Goal: Feedback & Contribution: Submit feedback/report problem

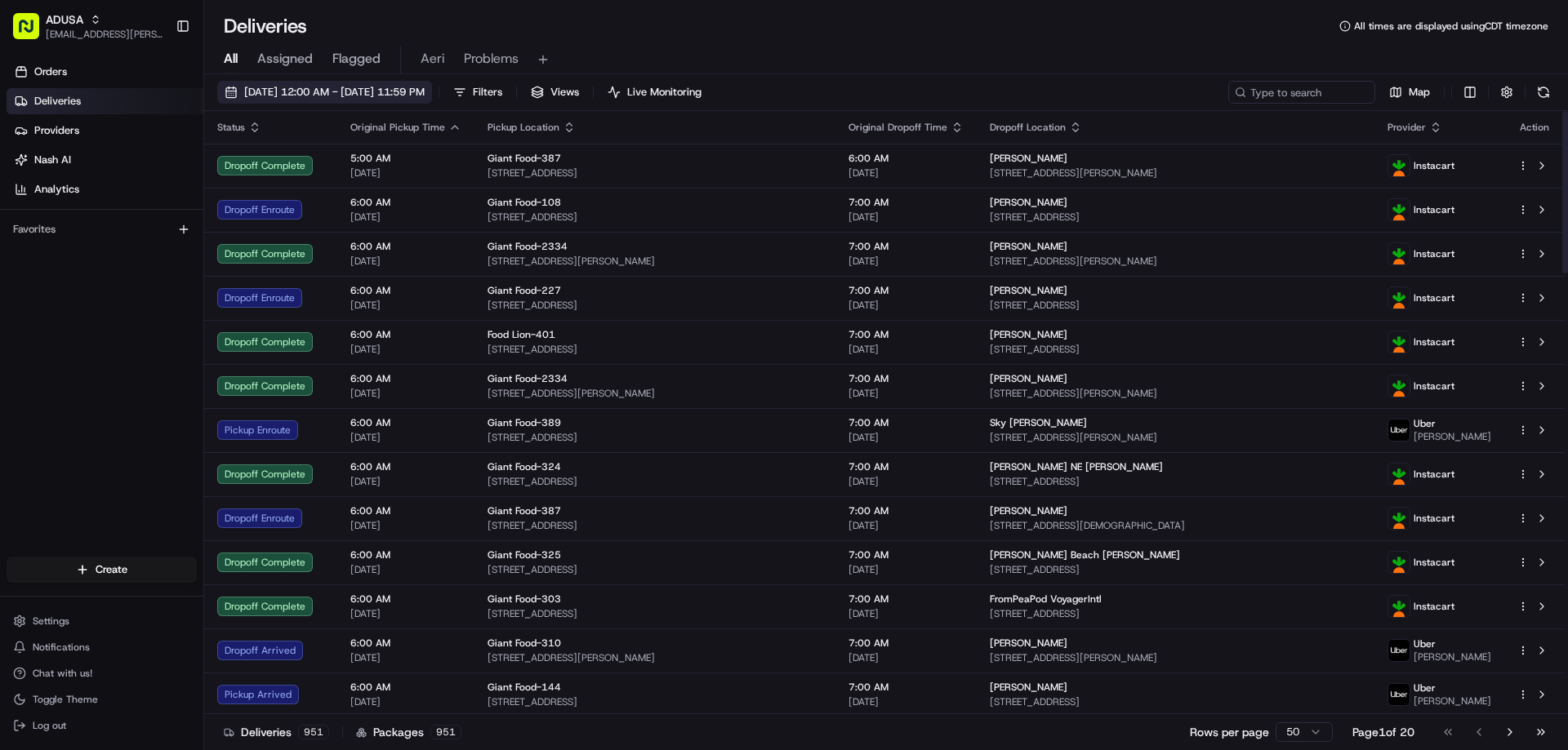
click at [354, 95] on span "08/23/2025 12:00 AM - 08/23/2025 11:59 PM" at bounding box center [334, 92] width 181 height 14
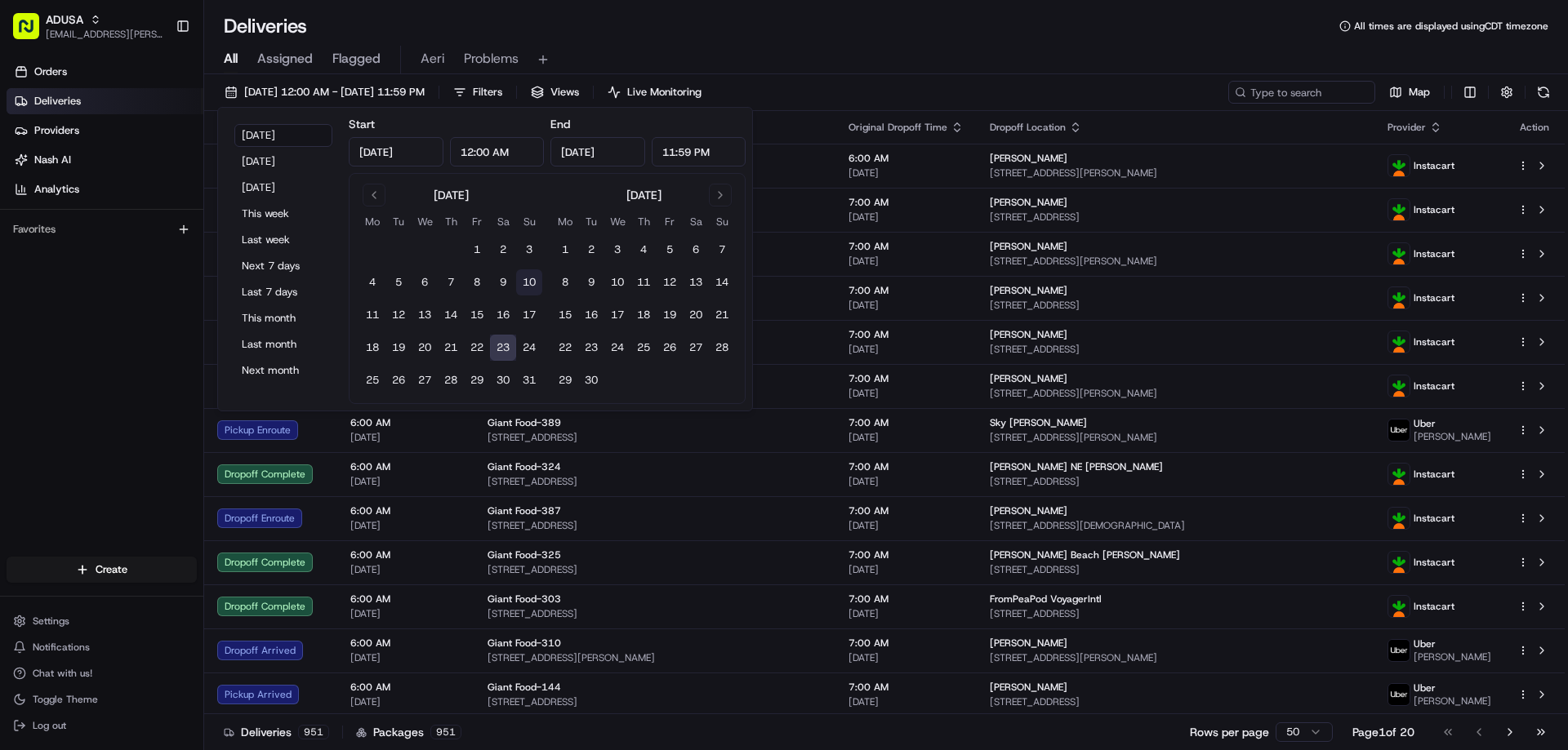
click at [530, 278] on button "10" at bounding box center [529, 282] width 26 height 26
type input "Aug 10, 2025"
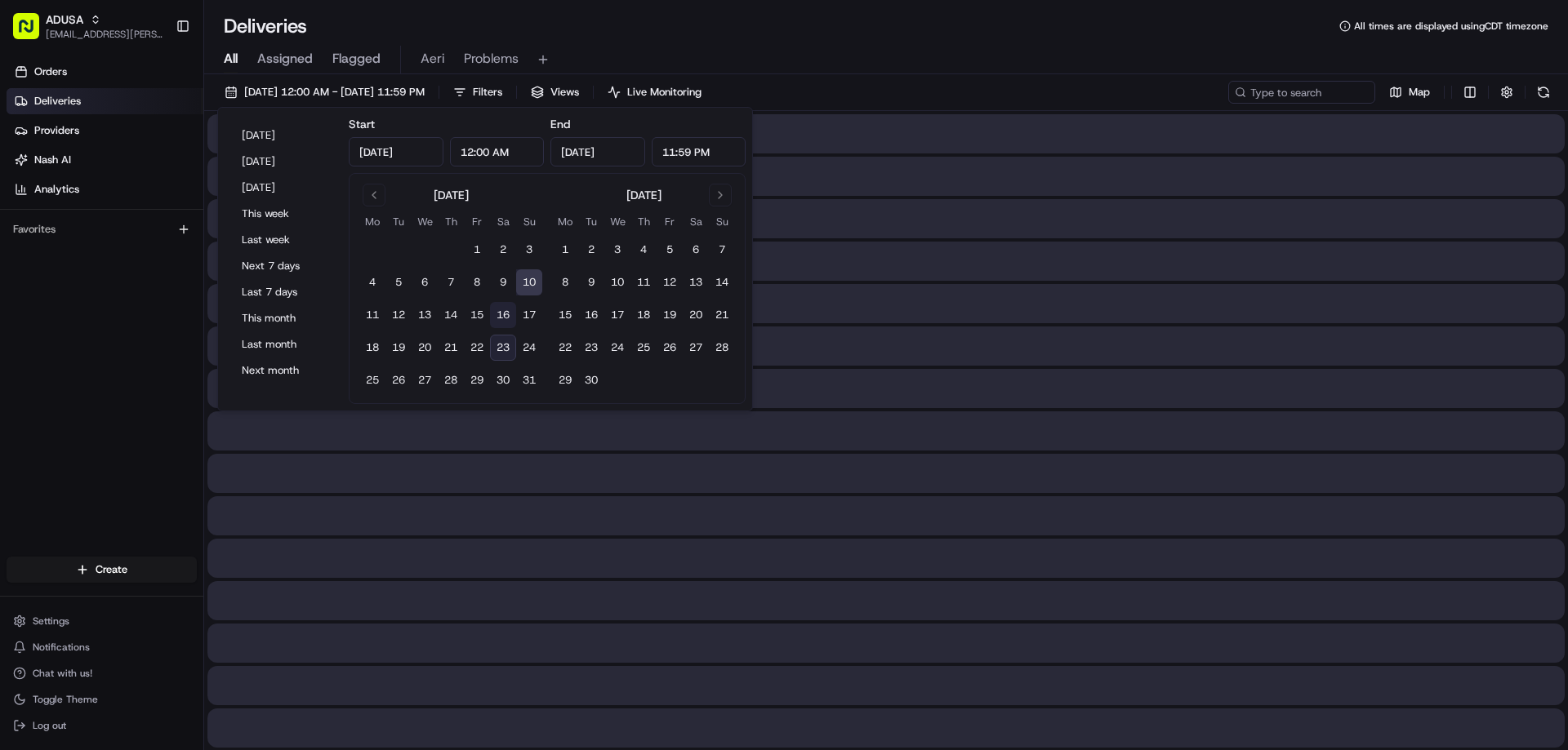
click at [510, 313] on button "16" at bounding box center [503, 315] width 26 height 26
type input "Aug 16, 2025"
click at [502, 345] on button "23" at bounding box center [503, 347] width 26 height 26
type input "Aug 23, 2025"
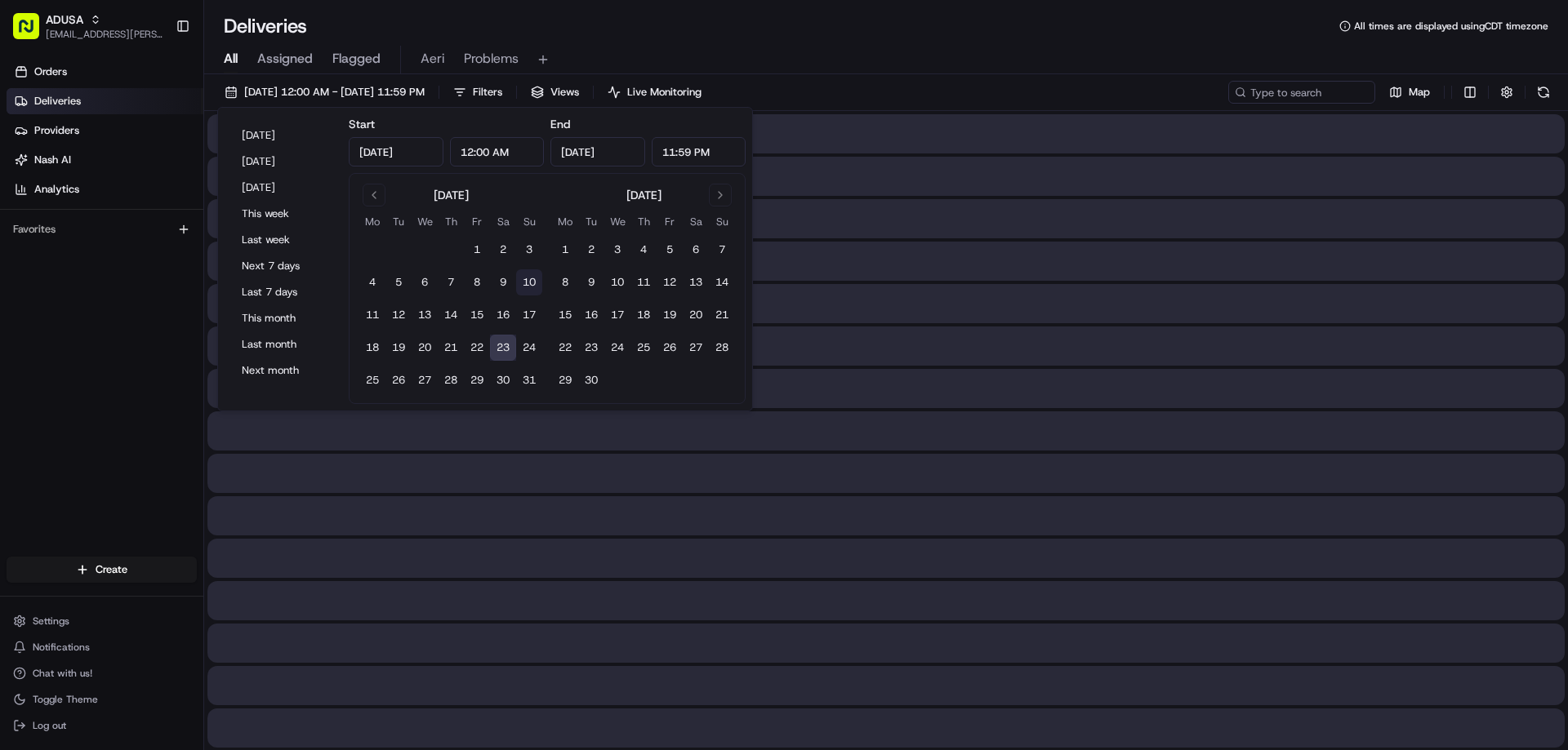
click at [534, 292] on button "10" at bounding box center [529, 282] width 26 height 26
click at [503, 315] on button "16" at bounding box center [503, 315] width 26 height 26
type input "Aug 16, 2025"
click at [532, 289] on button "10" at bounding box center [529, 282] width 26 height 26
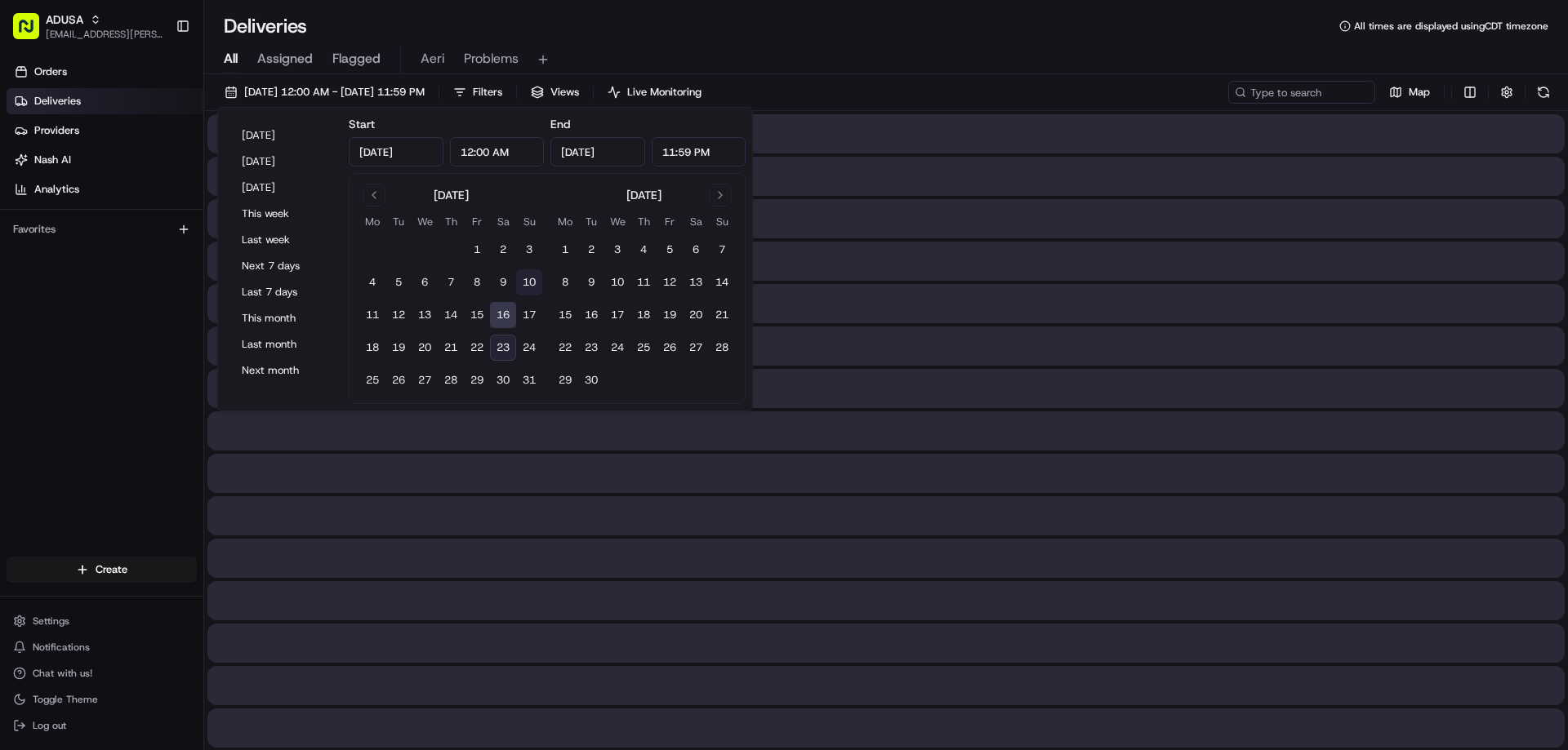
type input "Aug 10, 2025"
click at [960, 70] on div "All Assigned Flagged Aeri Problems" at bounding box center [886, 60] width 1364 height 29
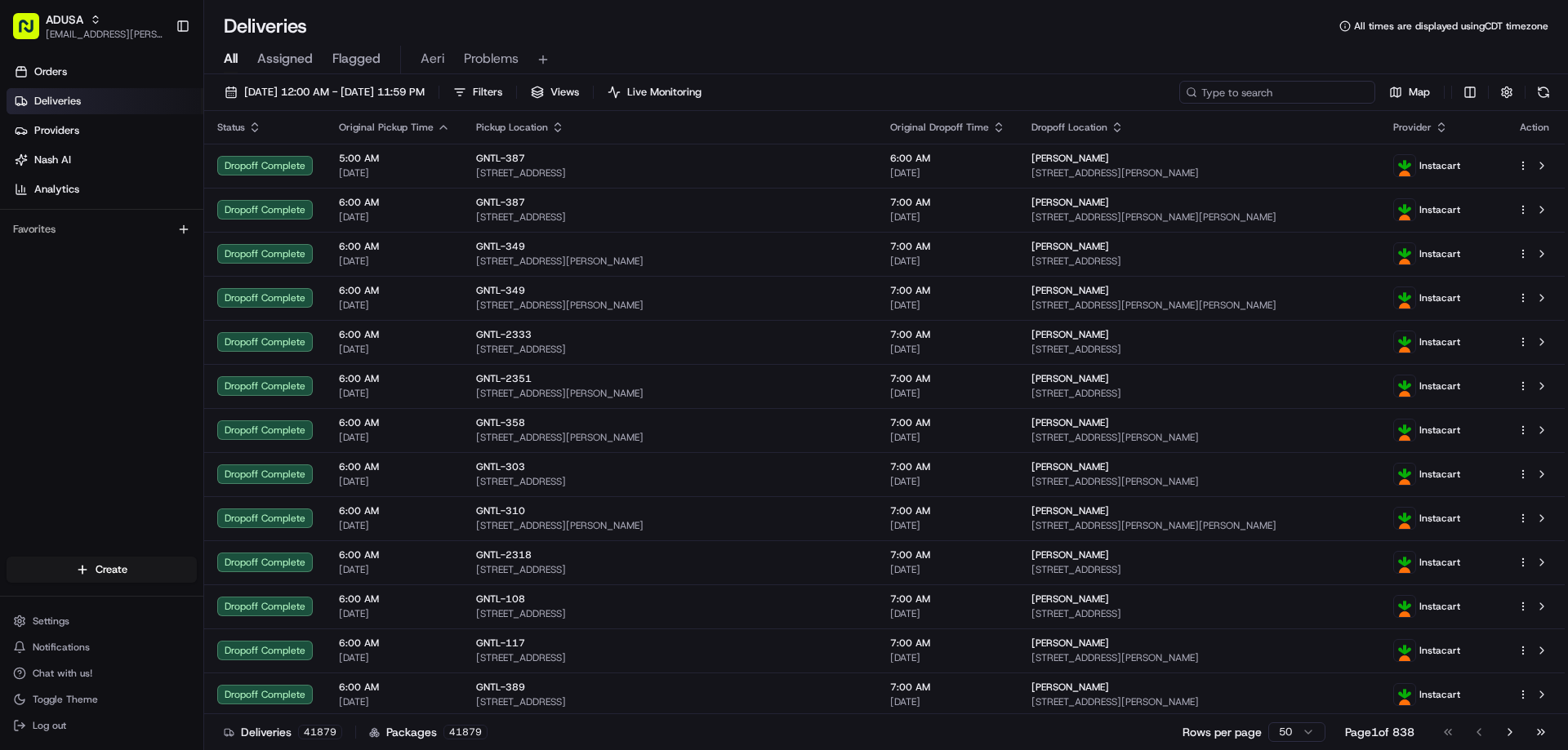
click at [1325, 88] on input at bounding box center [1277, 93] width 196 height 23
paste input "m706214804"
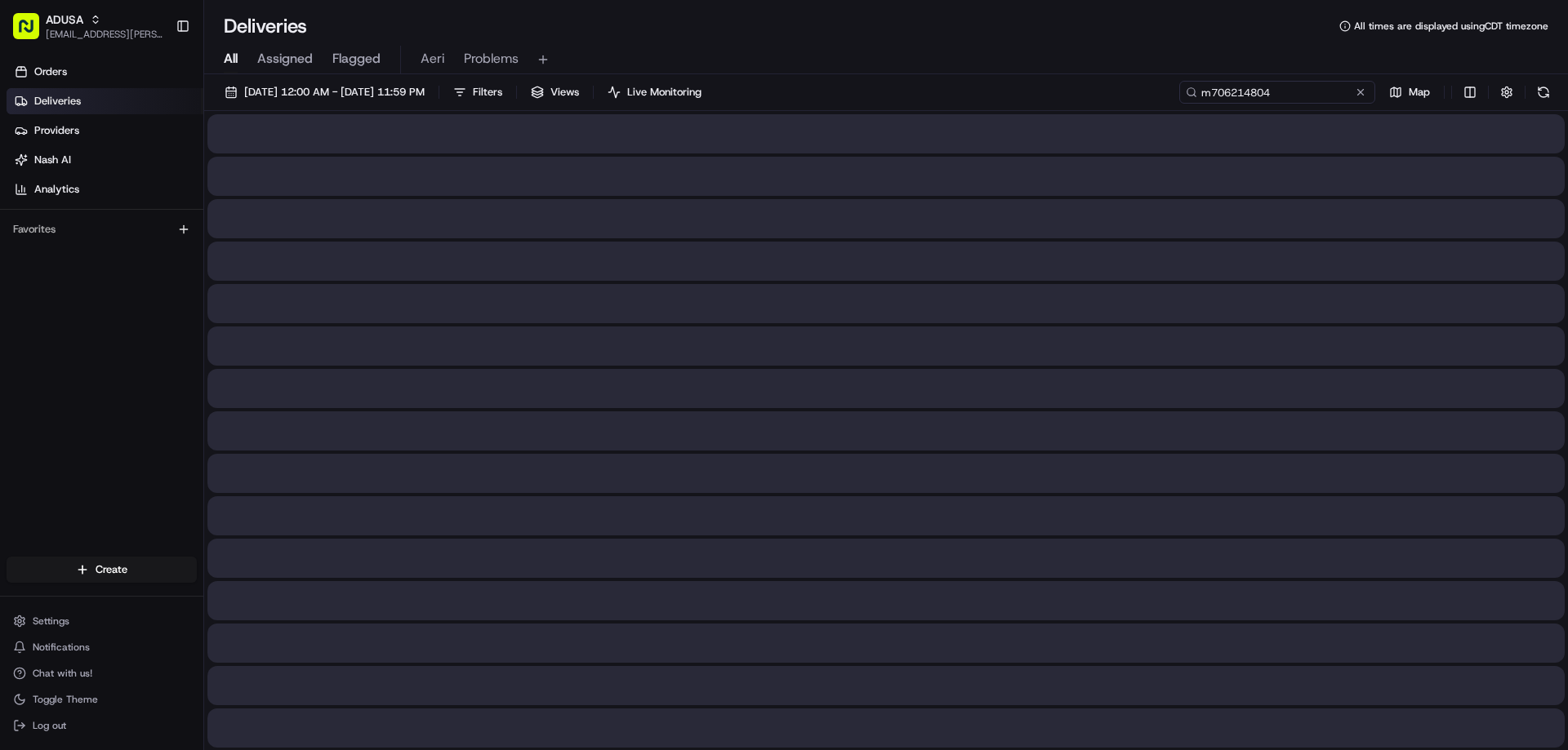
type input "m706214804"
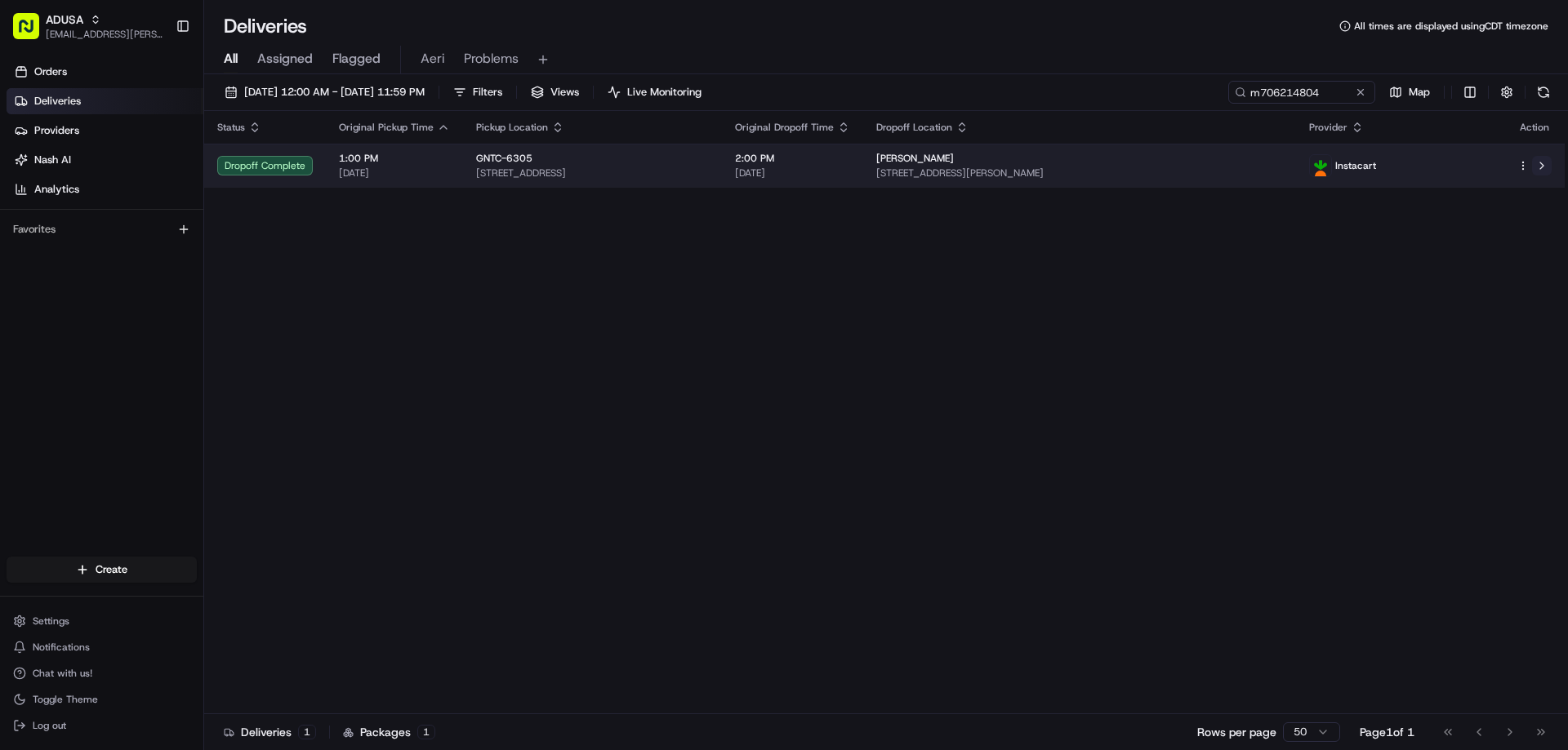
click at [1542, 163] on button at bounding box center [1542, 165] width 19 height 19
click at [1331, 164] on img at bounding box center [1321, 166] width 21 height 21
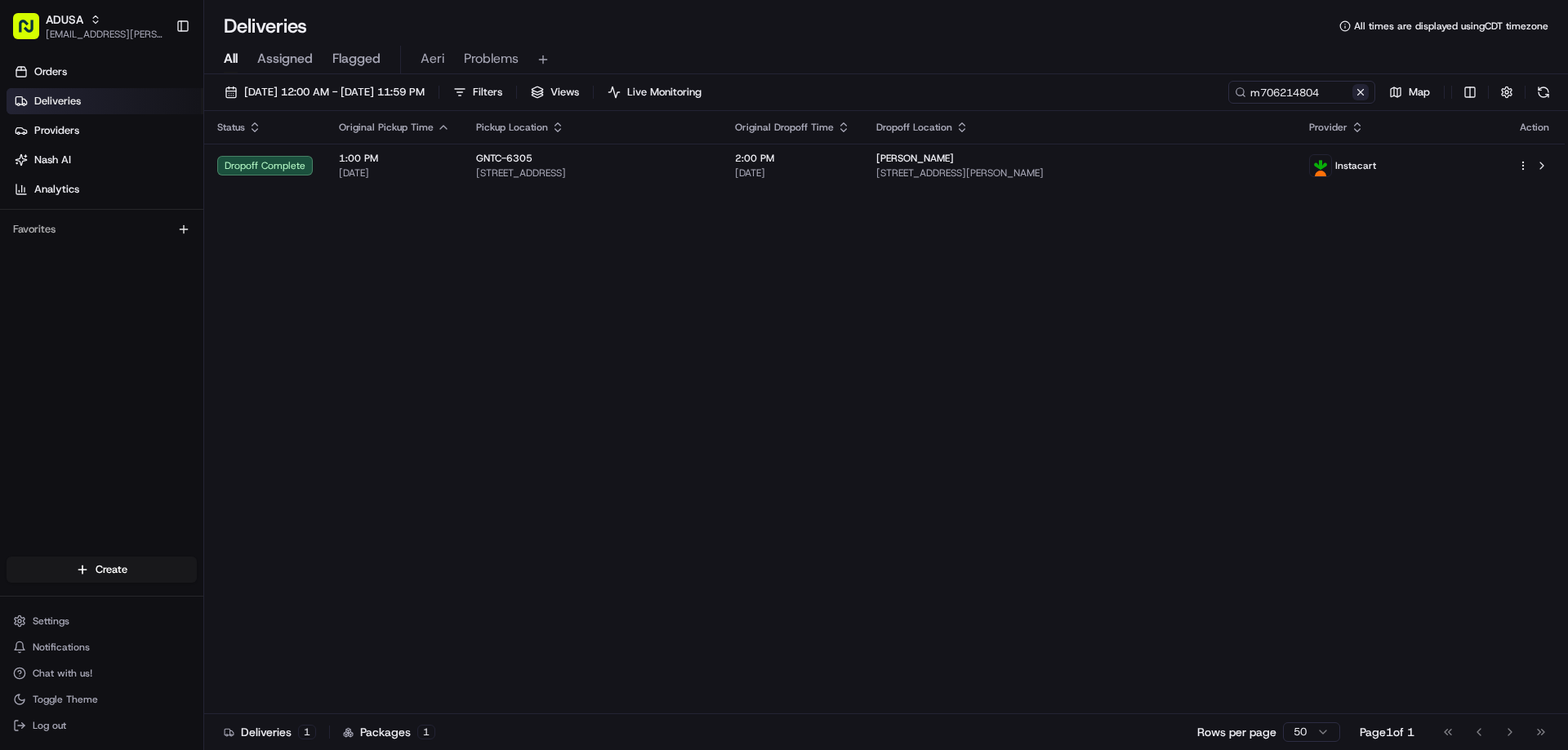
click at [1367, 94] on button at bounding box center [1360, 92] width 16 height 16
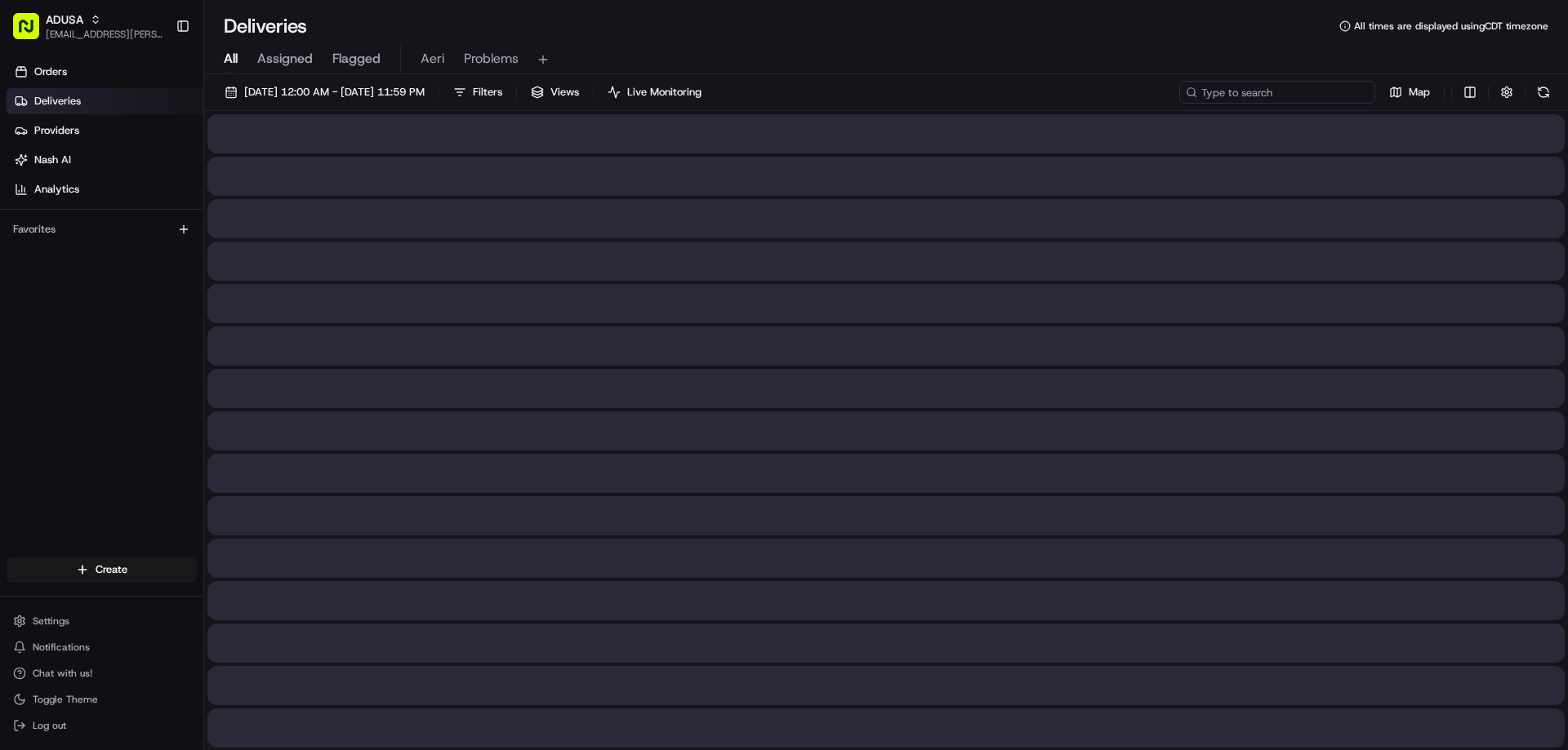
click at [1324, 94] on input at bounding box center [1277, 93] width 196 height 23
paste input "m705795195"
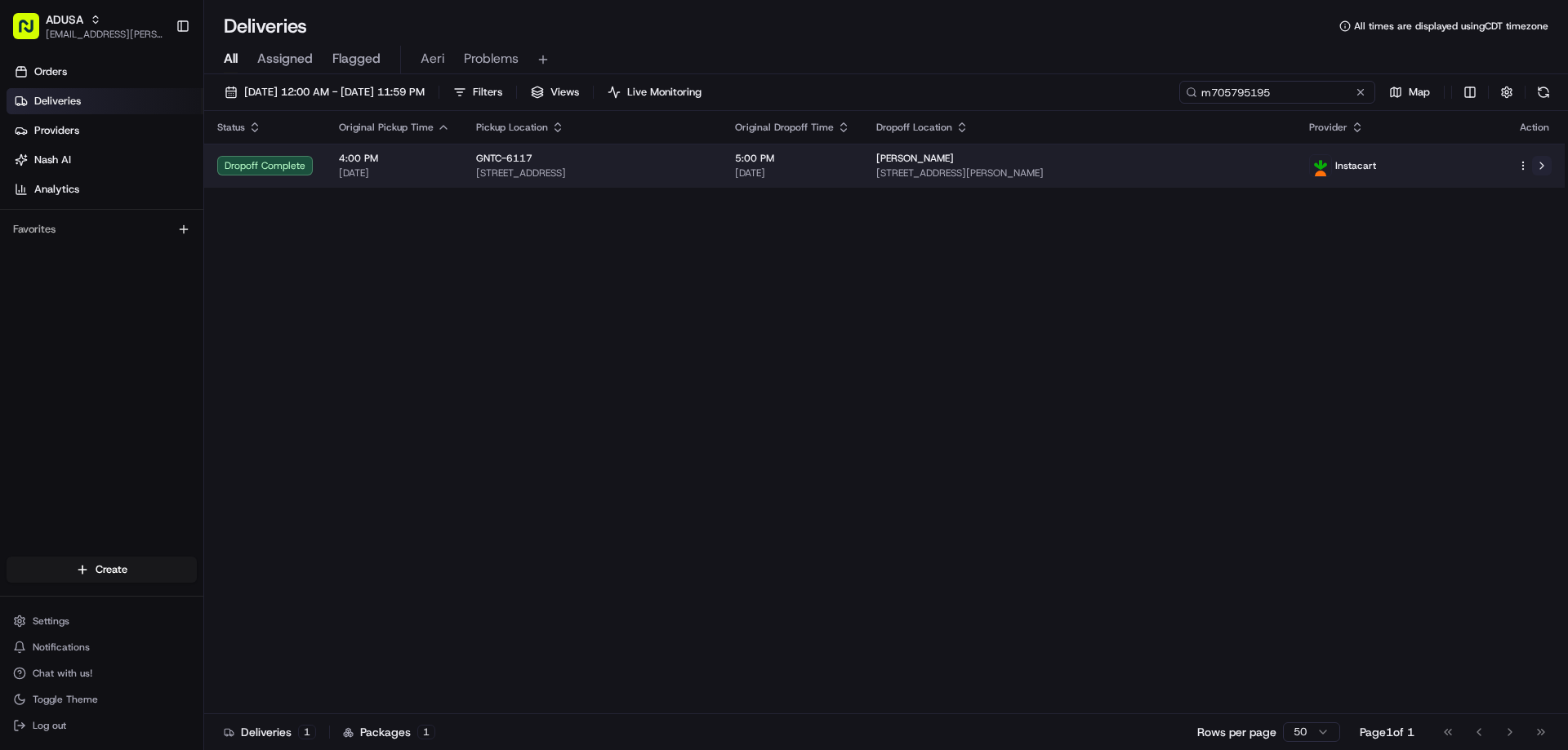
type input "m705795195"
click at [1546, 166] on button at bounding box center [1542, 165] width 19 height 19
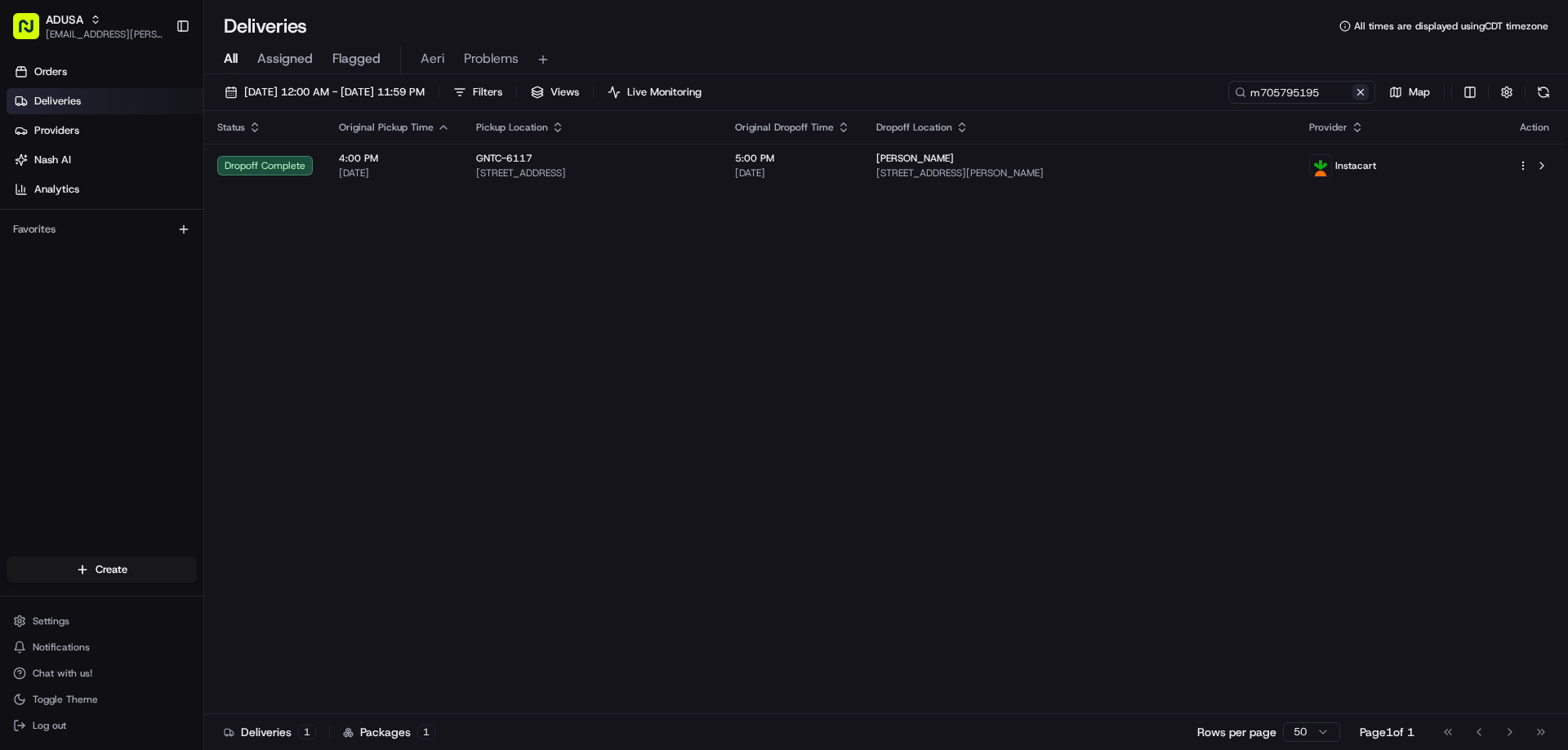
click at [1359, 93] on button at bounding box center [1360, 92] width 16 height 16
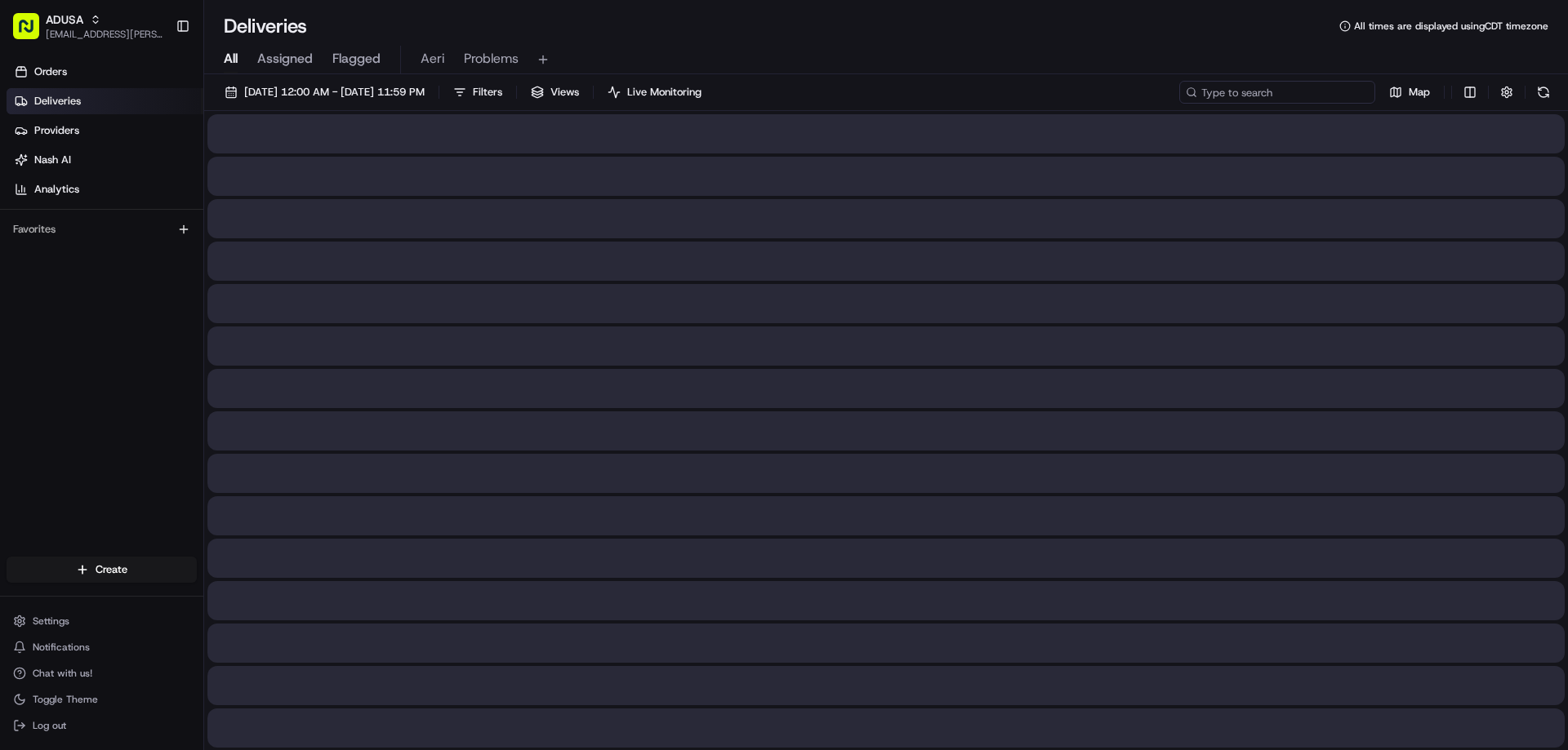
click at [1331, 93] on input at bounding box center [1277, 93] width 196 height 23
paste input "m704501699"
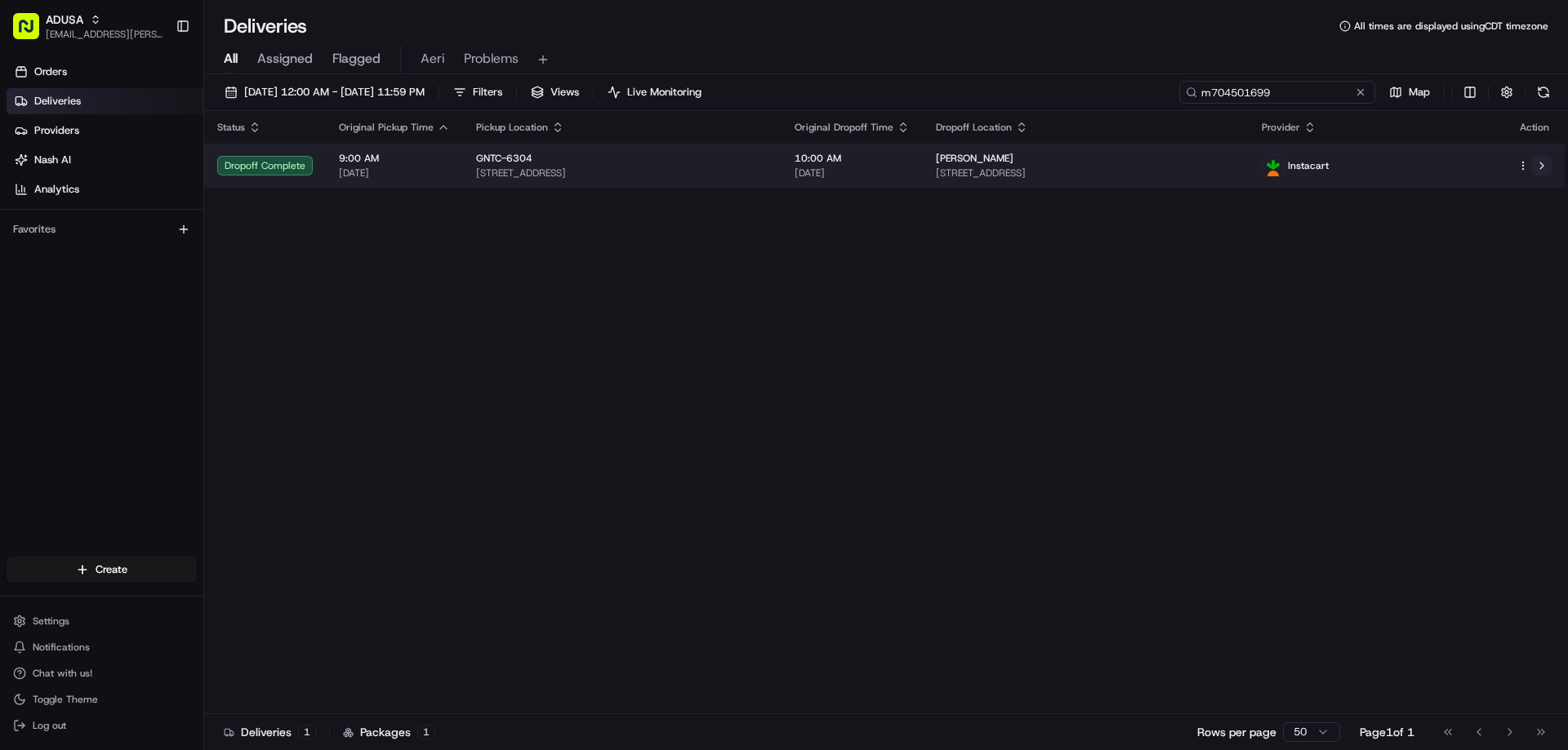
type input "m704501699"
click at [1538, 165] on button at bounding box center [1542, 165] width 19 height 19
click at [1552, 169] on button at bounding box center [1542, 165] width 19 height 19
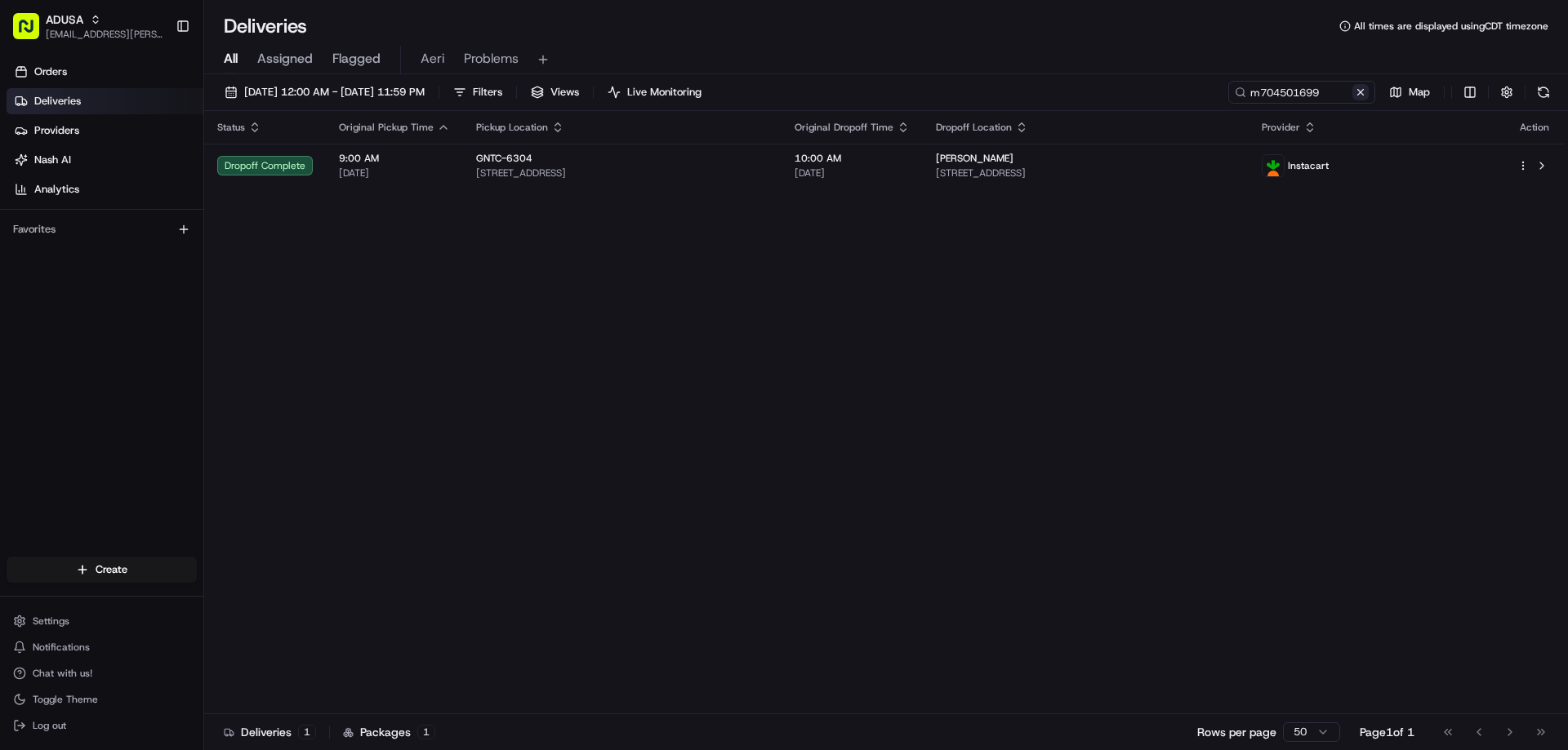
click at [1357, 87] on button at bounding box center [1360, 92] width 16 height 16
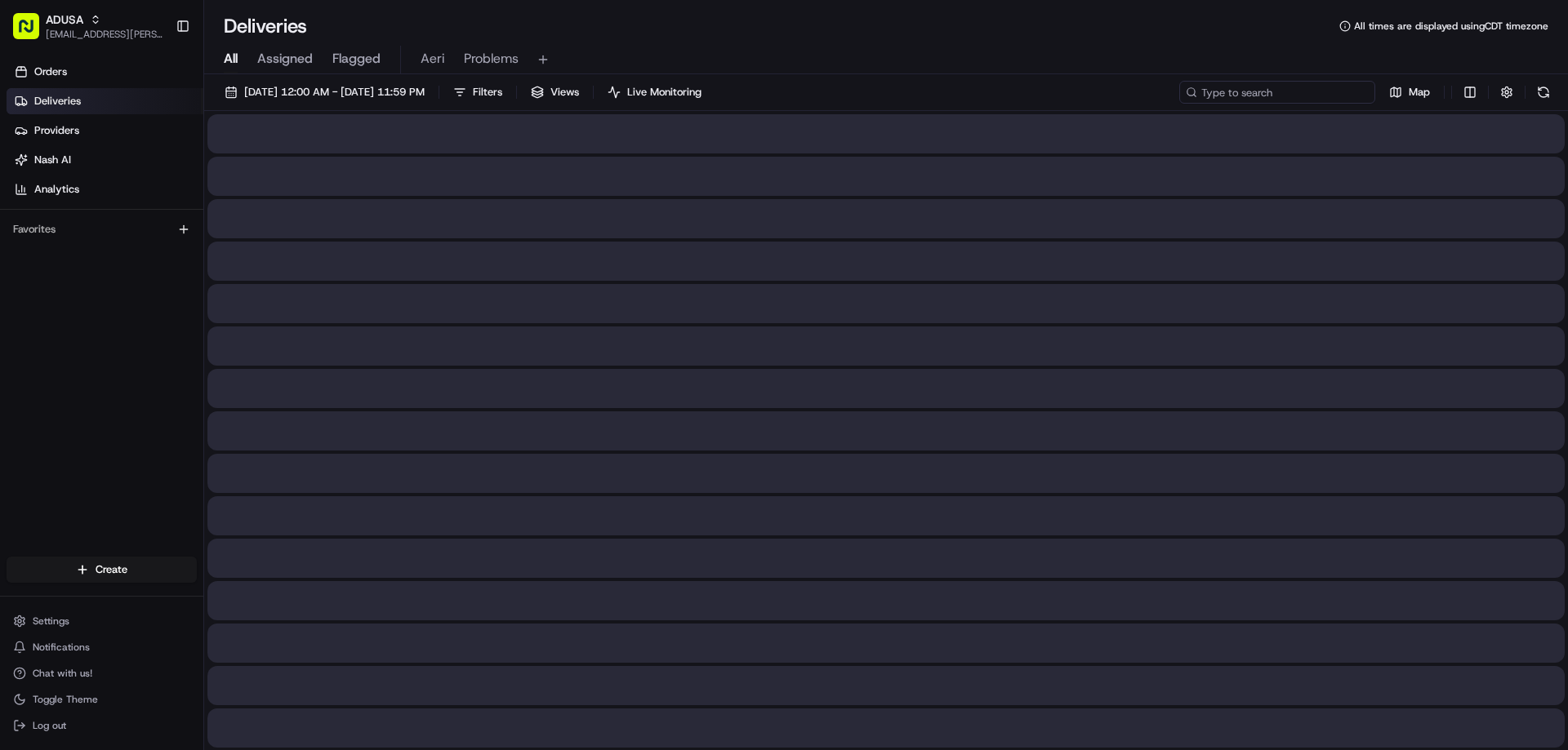
click at [1321, 92] on input at bounding box center [1277, 93] width 196 height 23
paste input "m701478367"
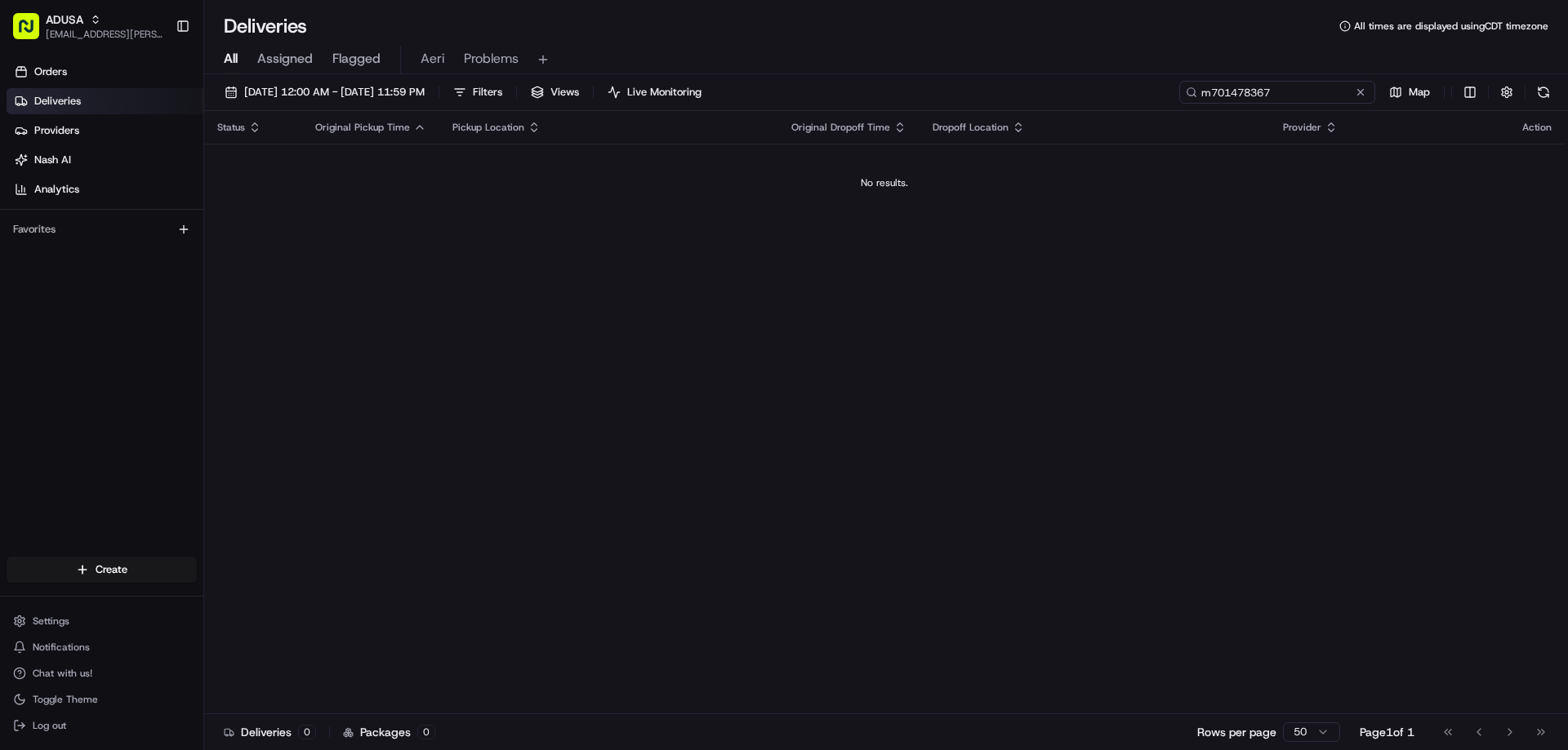
type input "m701478367"
click at [331, 265] on div "Status Original Pickup Time Pickup Location Original Dropoff Time Dropoff Locat…" at bounding box center [885, 413] width 1361 height 603
click at [346, 100] on button "08/10/2025 12:00 AM - 08/16/2025 11:59 PM" at bounding box center [325, 93] width 215 height 23
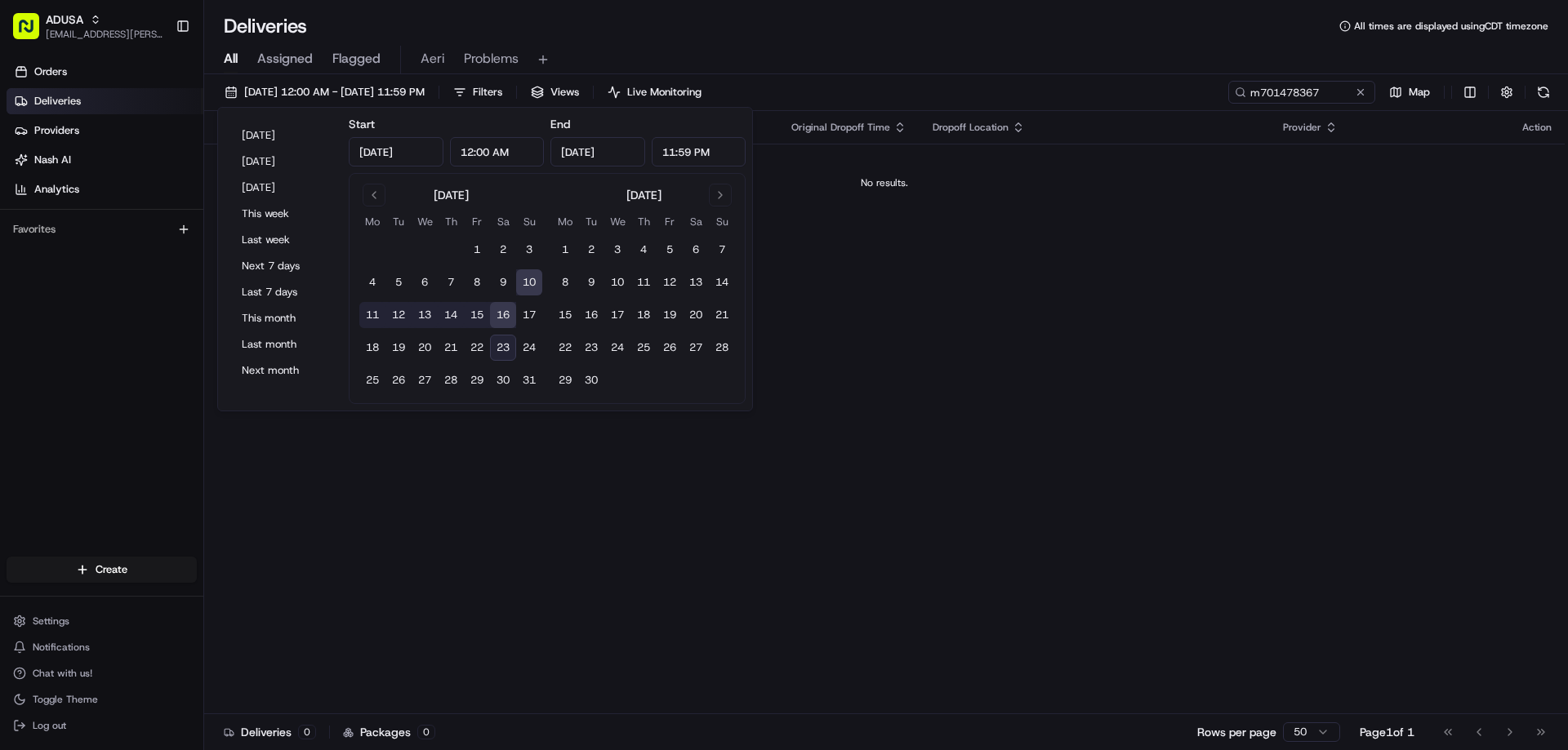
click at [528, 271] on button "10" at bounding box center [529, 282] width 26 height 26
type input "Aug 10, 2025"
click at [480, 277] on button "8" at bounding box center [477, 282] width 26 height 26
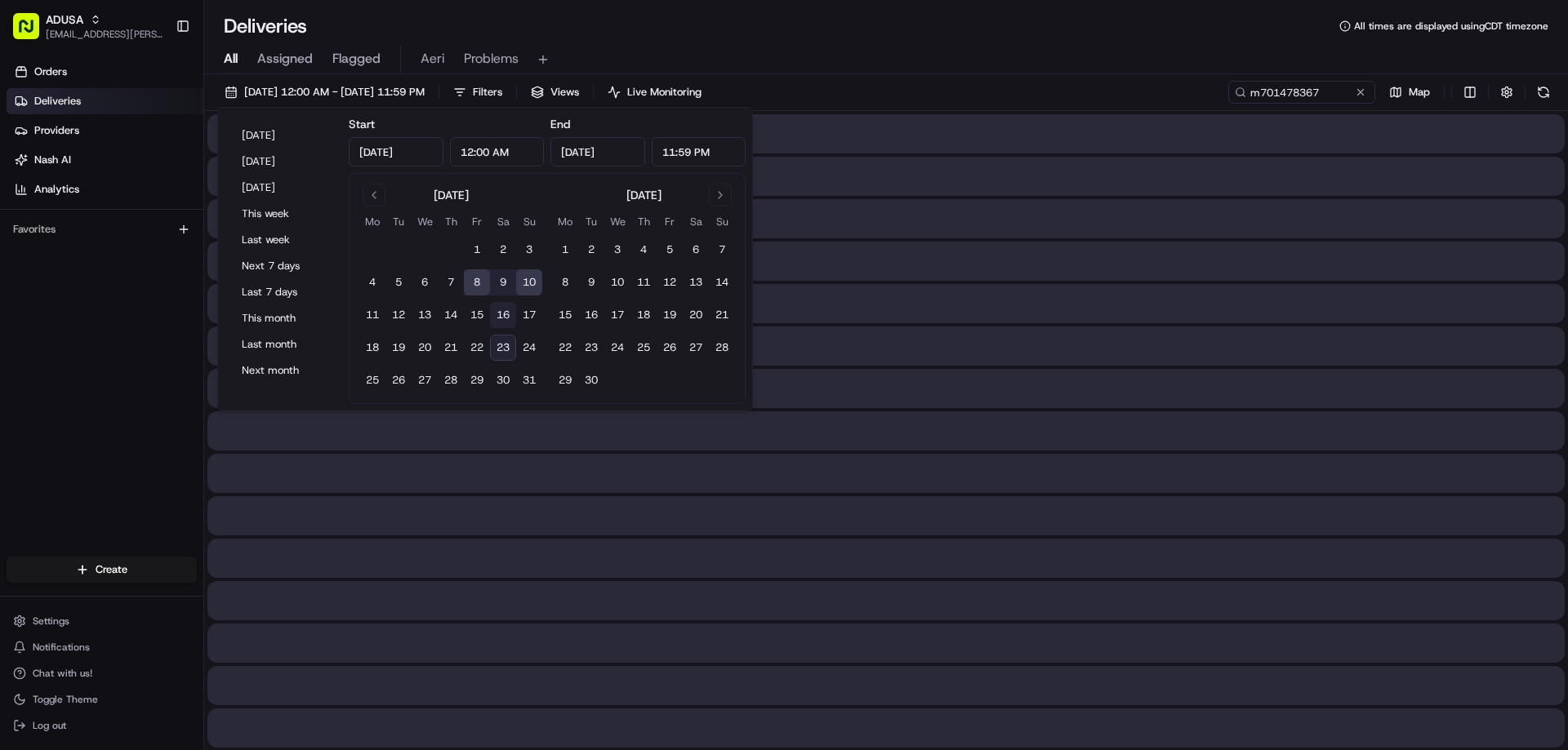
click at [495, 311] on button "16" at bounding box center [503, 315] width 26 height 26
type input "Aug 16, 2025"
click at [483, 274] on button "8" at bounding box center [477, 282] width 26 height 26
type input "Aug 8, 2025"
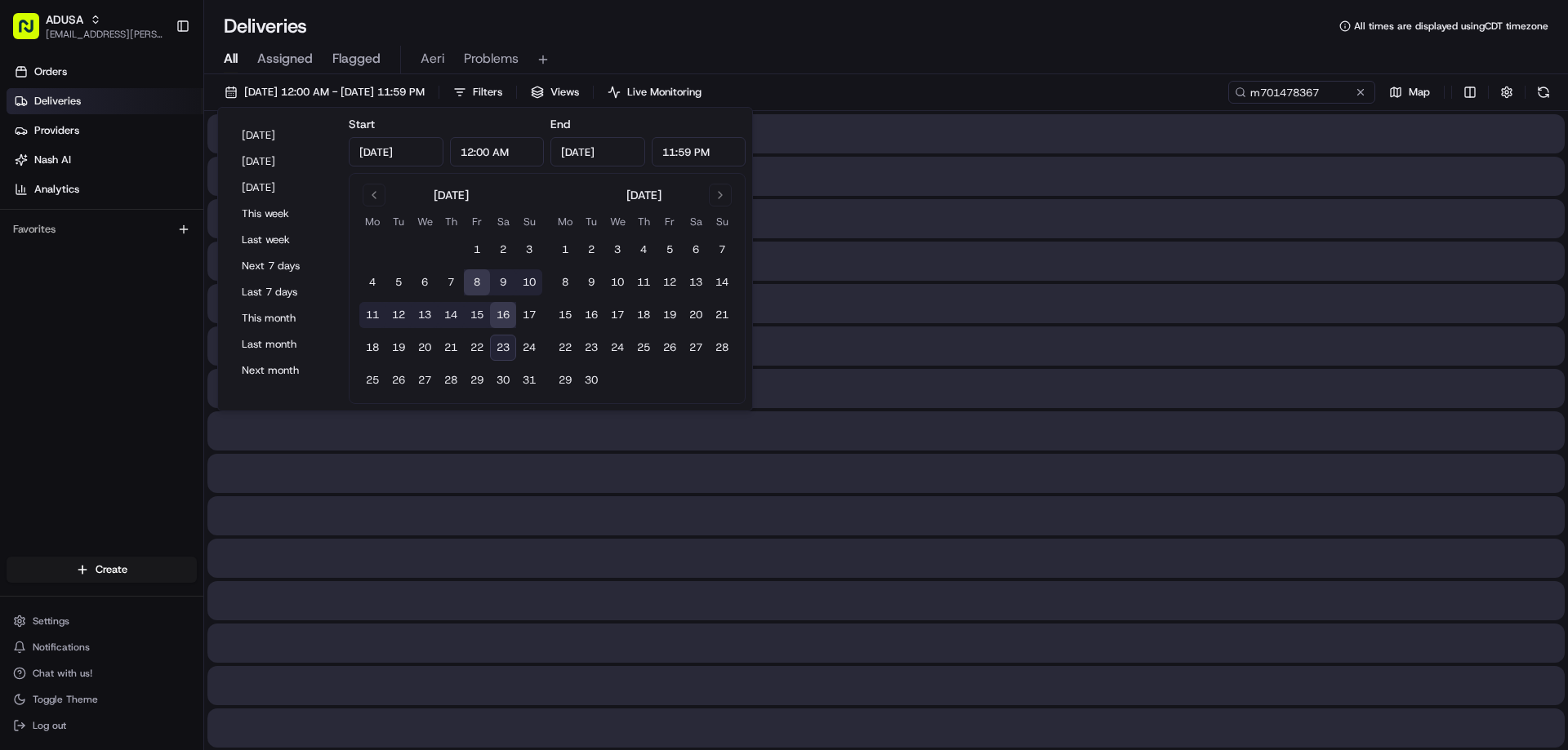
click at [1021, 43] on div "All Assigned Flagged Aeri Problems" at bounding box center [886, 57] width 1364 height 35
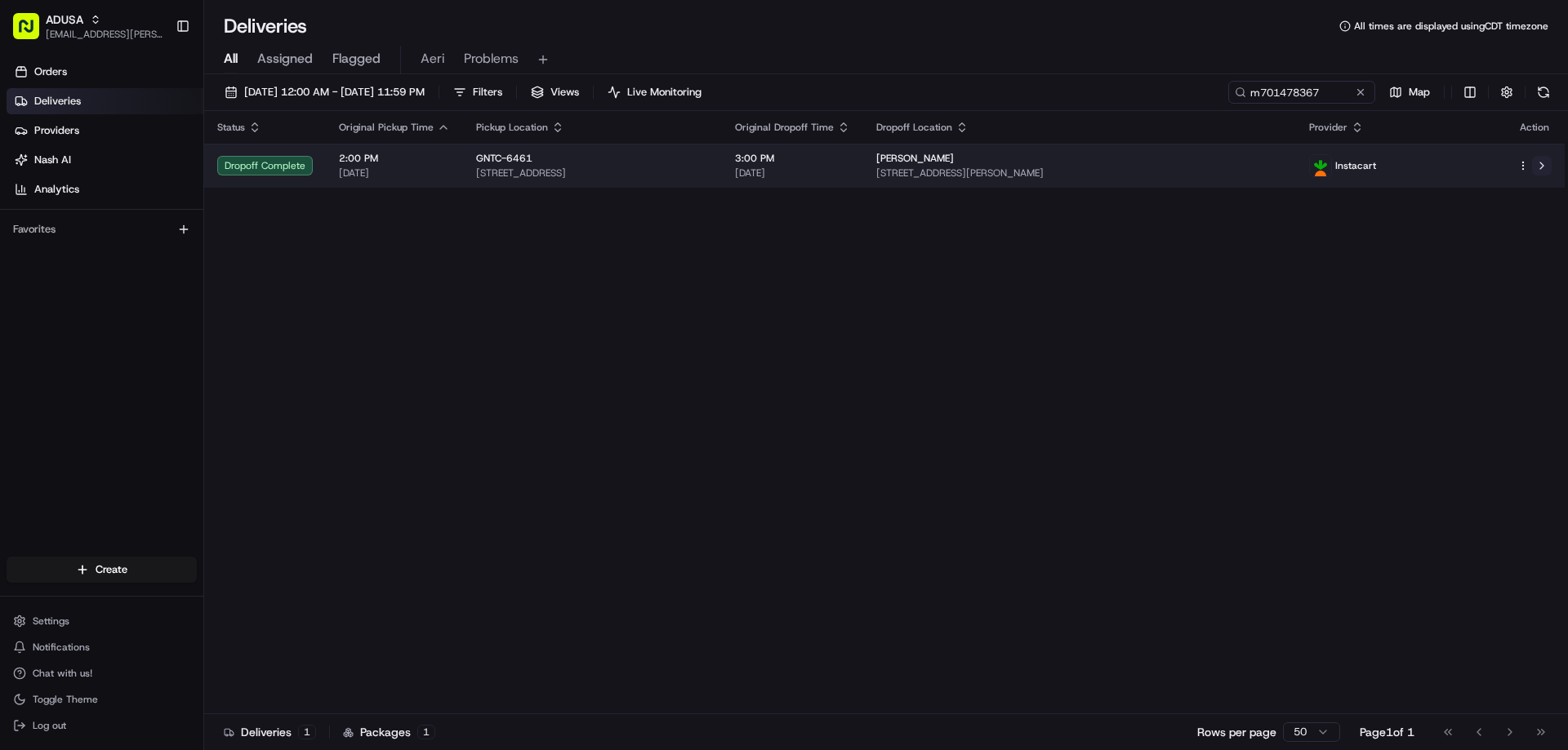
click at [1542, 167] on button at bounding box center [1542, 165] width 19 height 19
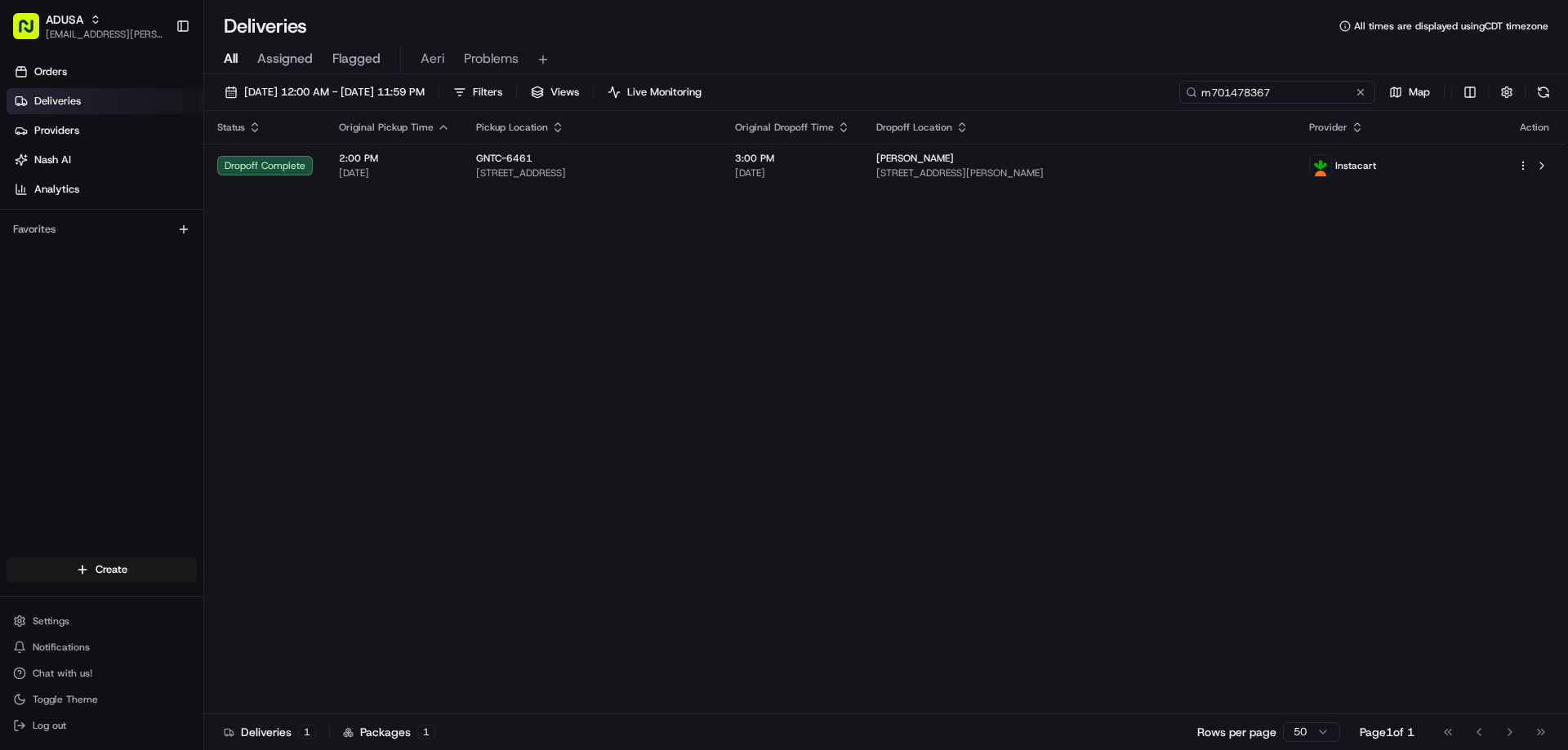
click at [1350, 92] on input "m701478367" at bounding box center [1277, 93] width 196 height 23
click at [1361, 87] on button at bounding box center [1360, 92] width 16 height 16
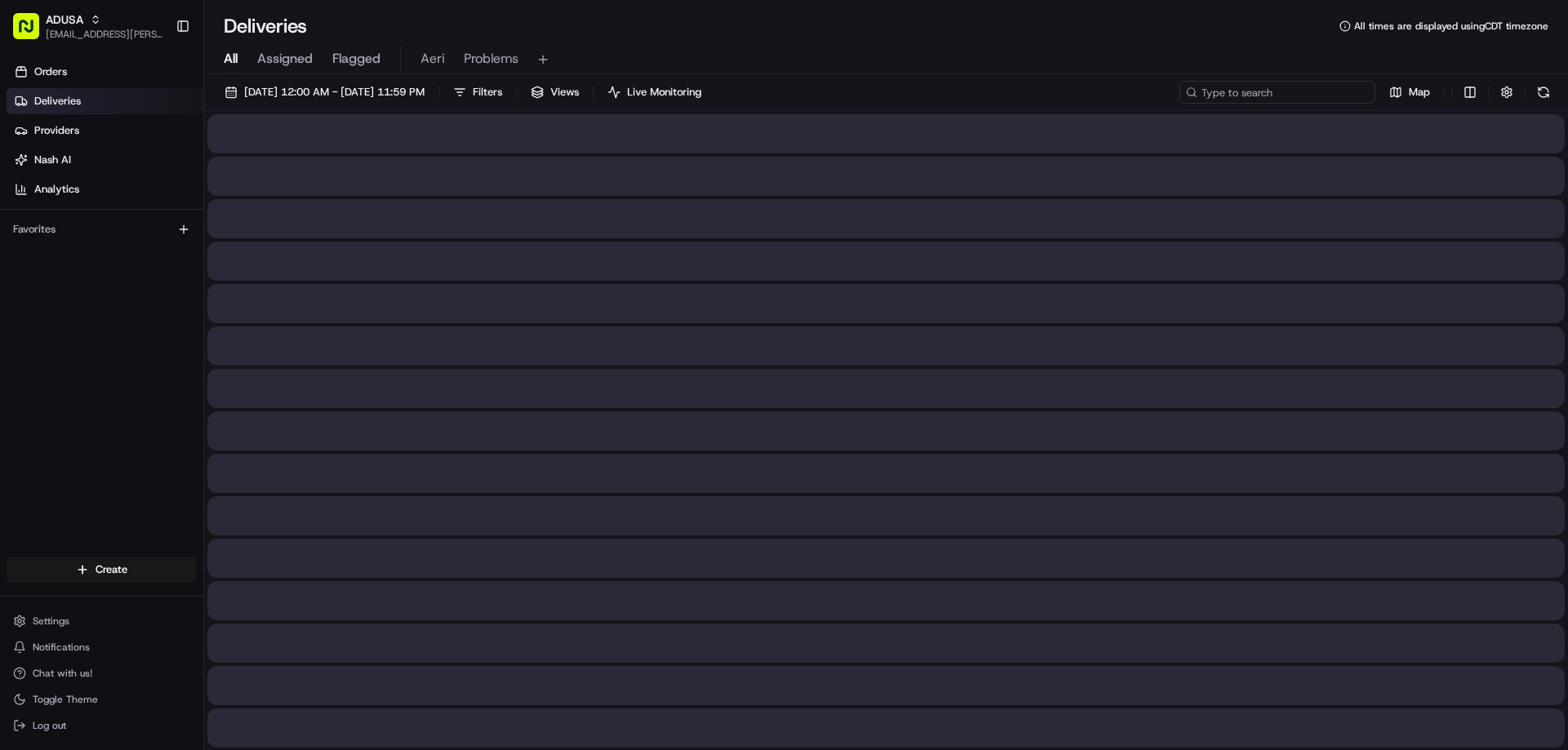
click at [1320, 94] on input at bounding box center [1277, 93] width 196 height 23
paste input "m703628129"
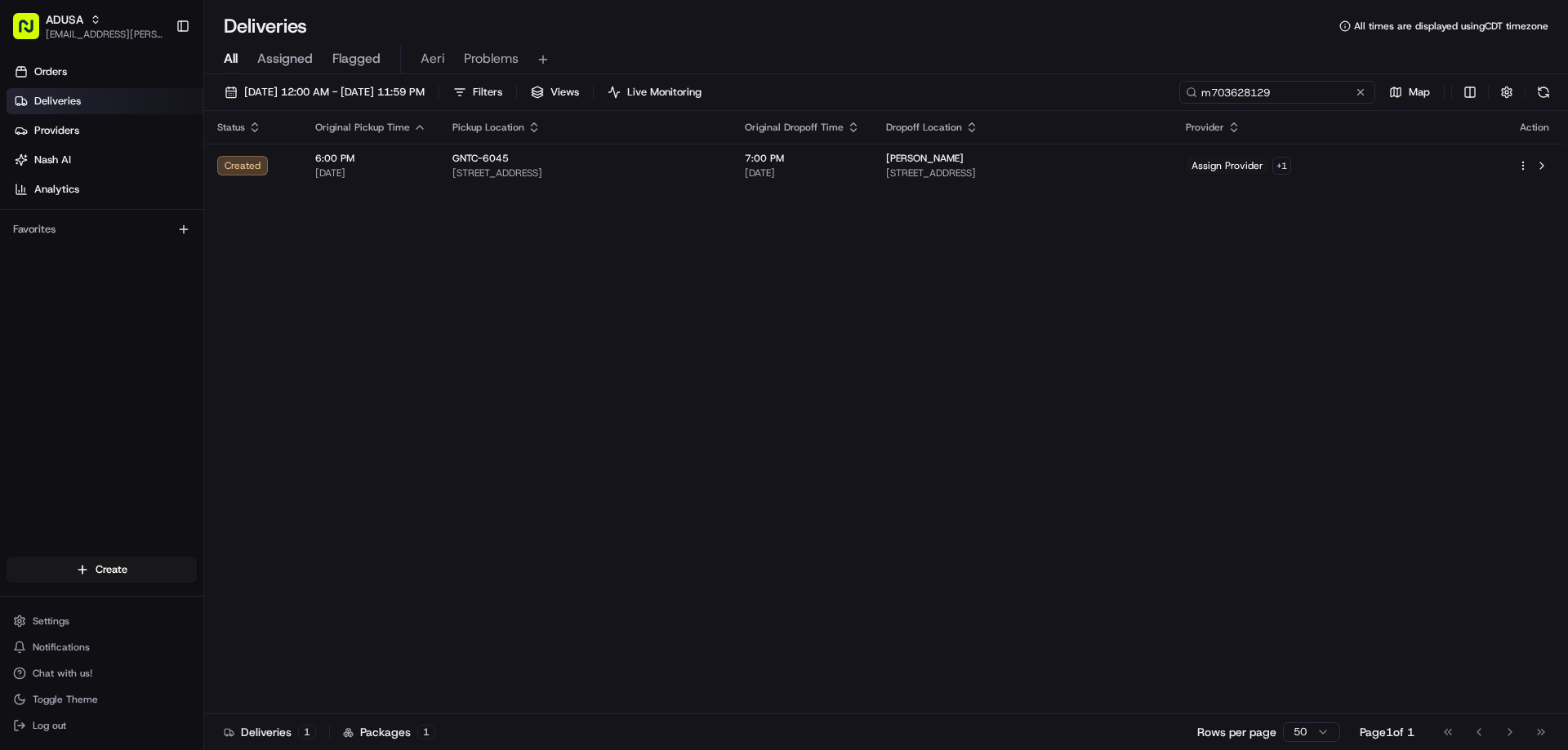
type input "m703628129"
click at [292, 255] on div "Status Original Pickup Time Pickup Location Original Dropoff Time Dropoff Locat…" at bounding box center [885, 413] width 1361 height 603
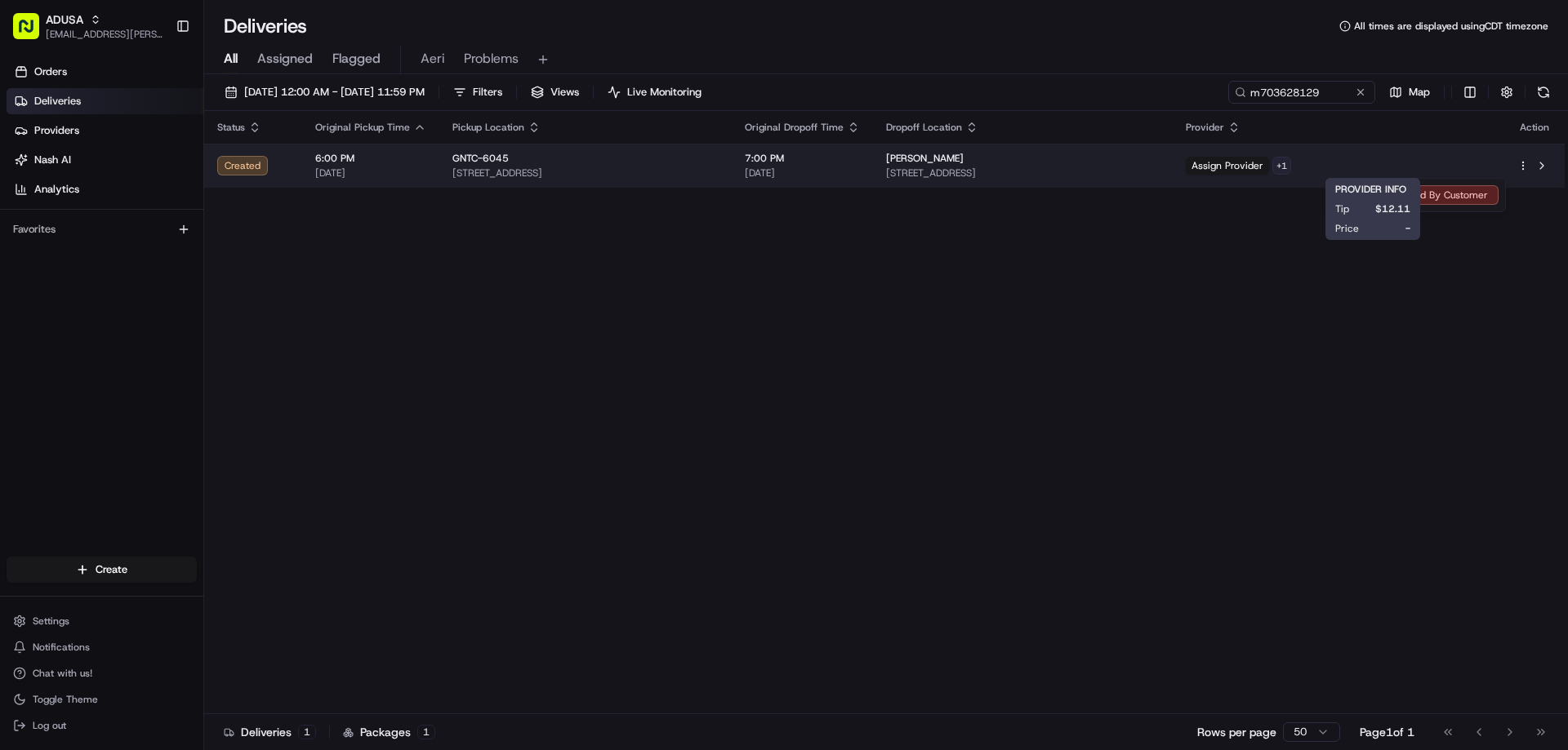
click at [1416, 162] on html "ADUSA aerial.depass@adusa.com Toggle Sidebar Orders Deliveries Providers Nash A…" at bounding box center [784, 375] width 1568 height 750
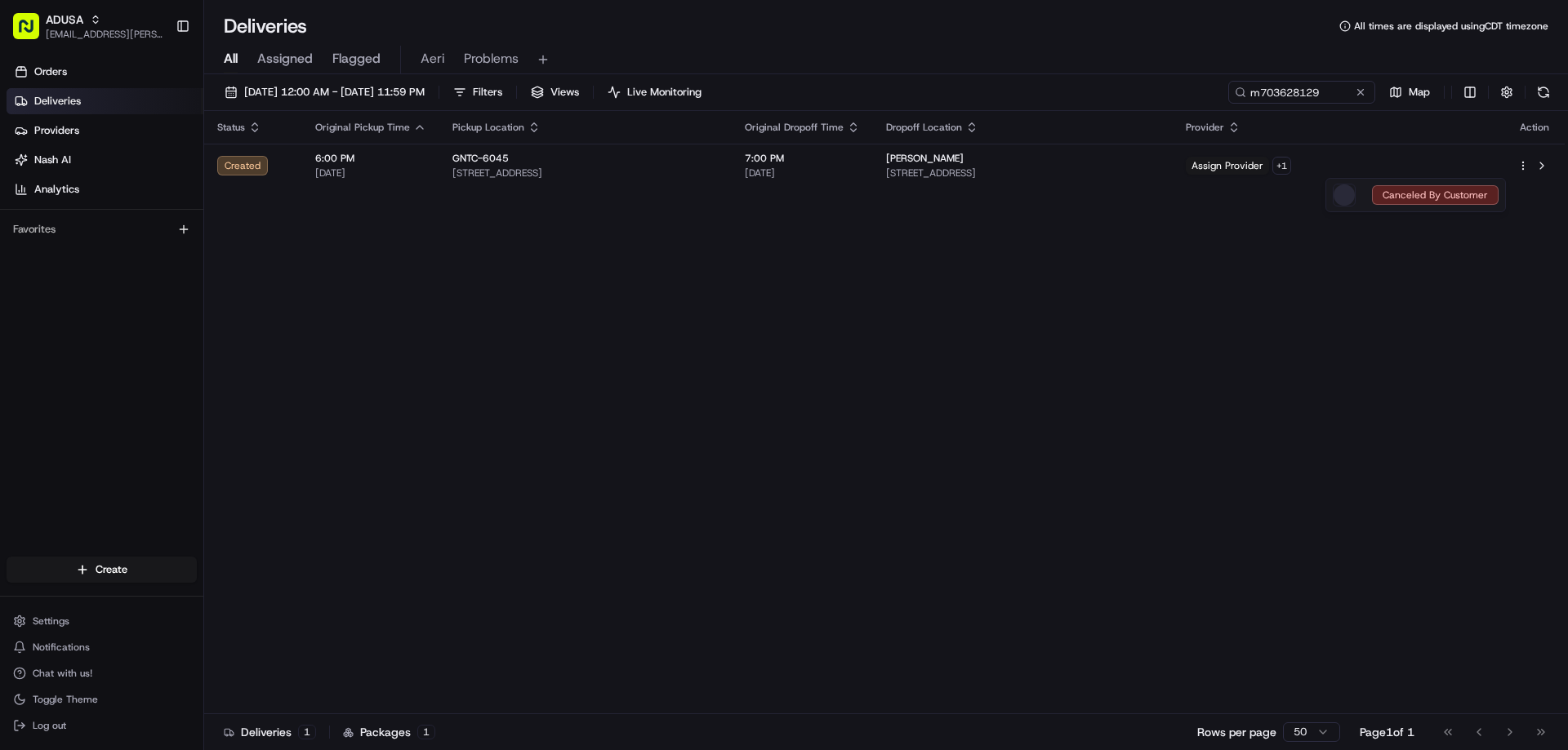
drag, startPoint x: 931, startPoint y: 319, endPoint x: 1265, endPoint y: 245, distance: 342.1
click at [935, 319] on html "ADUSA aerial.depass@adusa.com Toggle Sidebar Orders Deliveries Providers Nash A…" at bounding box center [784, 375] width 1568 height 750
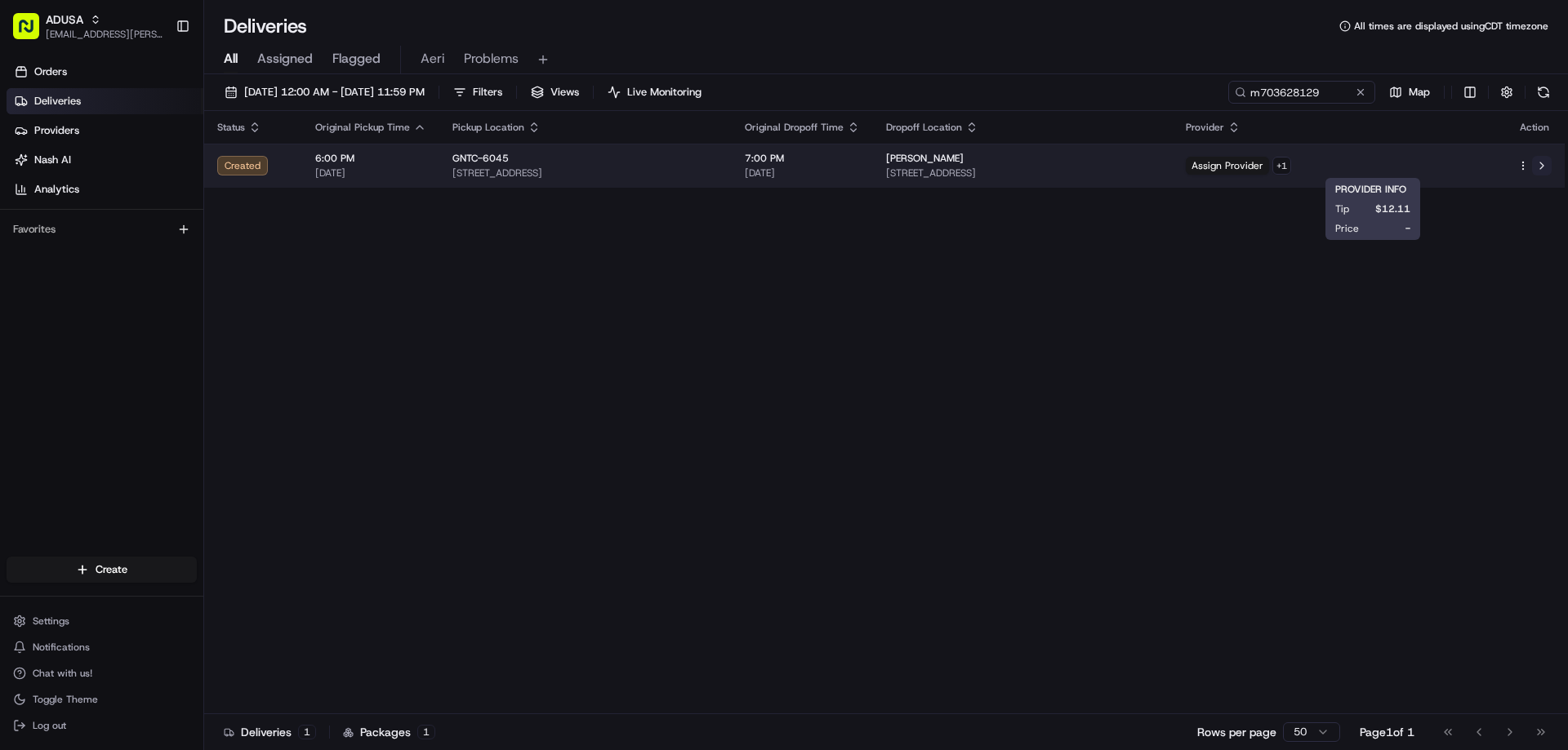
click at [1547, 166] on button at bounding box center [1542, 165] width 19 height 19
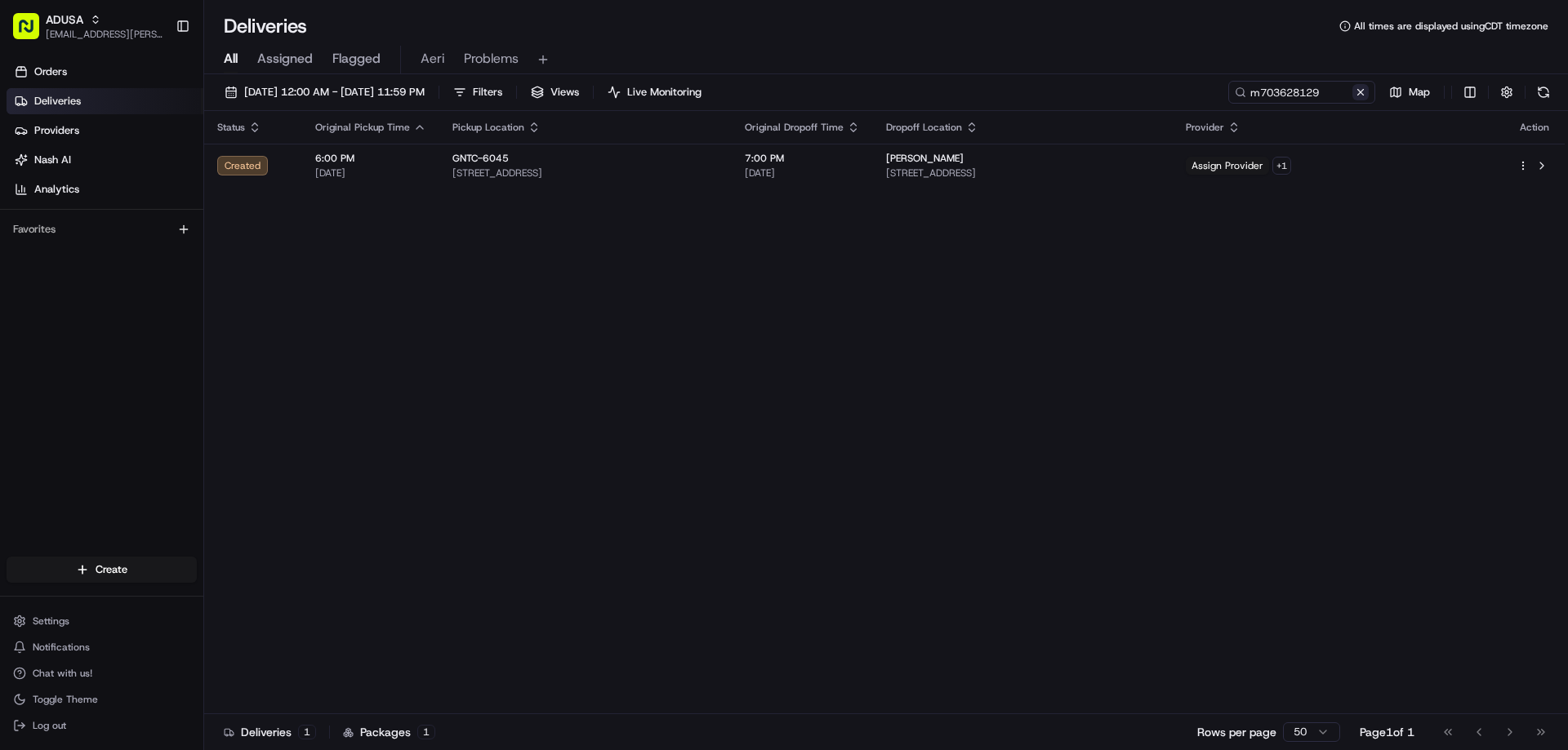
click at [1364, 93] on button at bounding box center [1360, 92] width 16 height 16
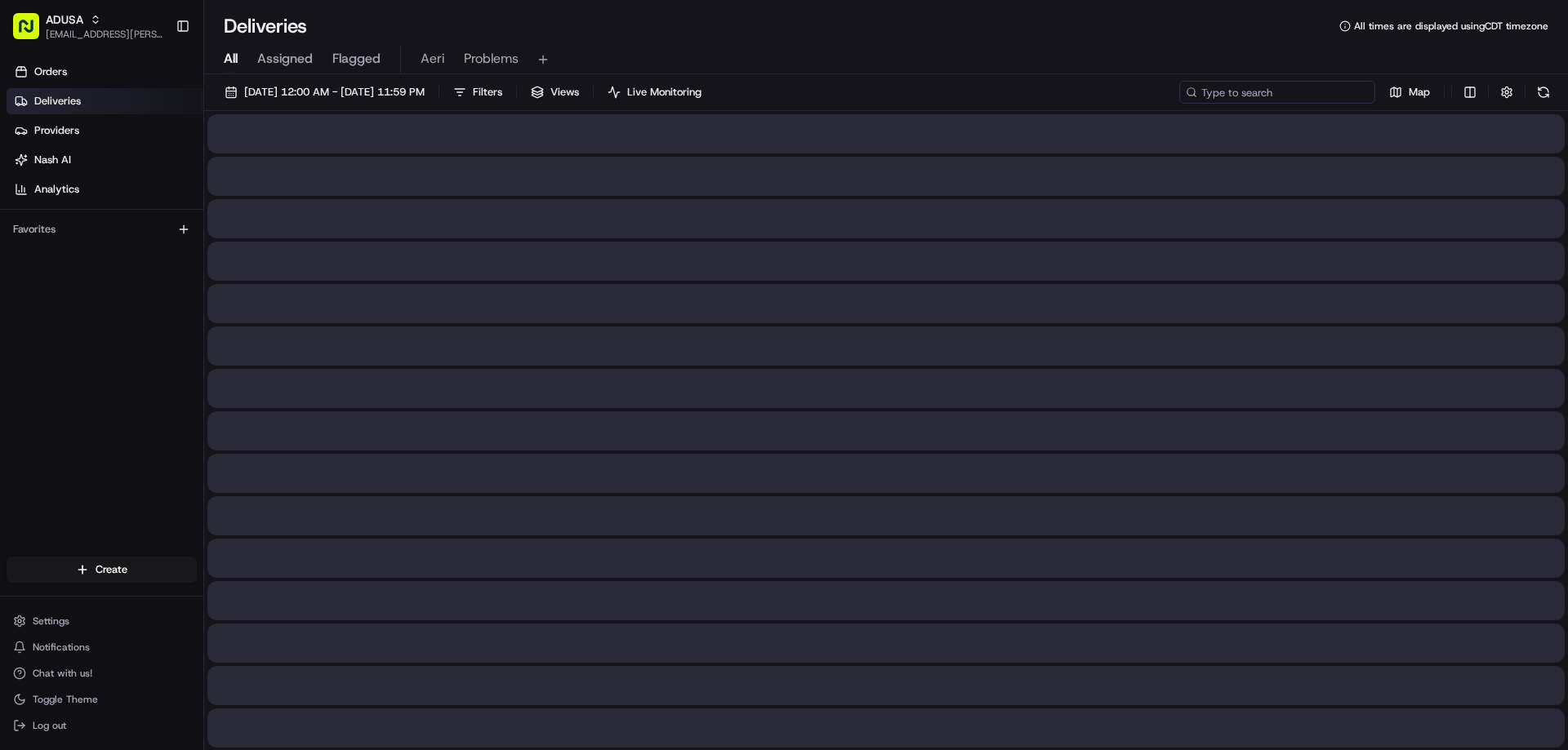
click at [1346, 93] on input at bounding box center [1277, 93] width 196 height 23
paste input "m706020813"
click at [1346, 93] on input "m706020813" at bounding box center [1277, 93] width 196 height 23
type input "m706020813"
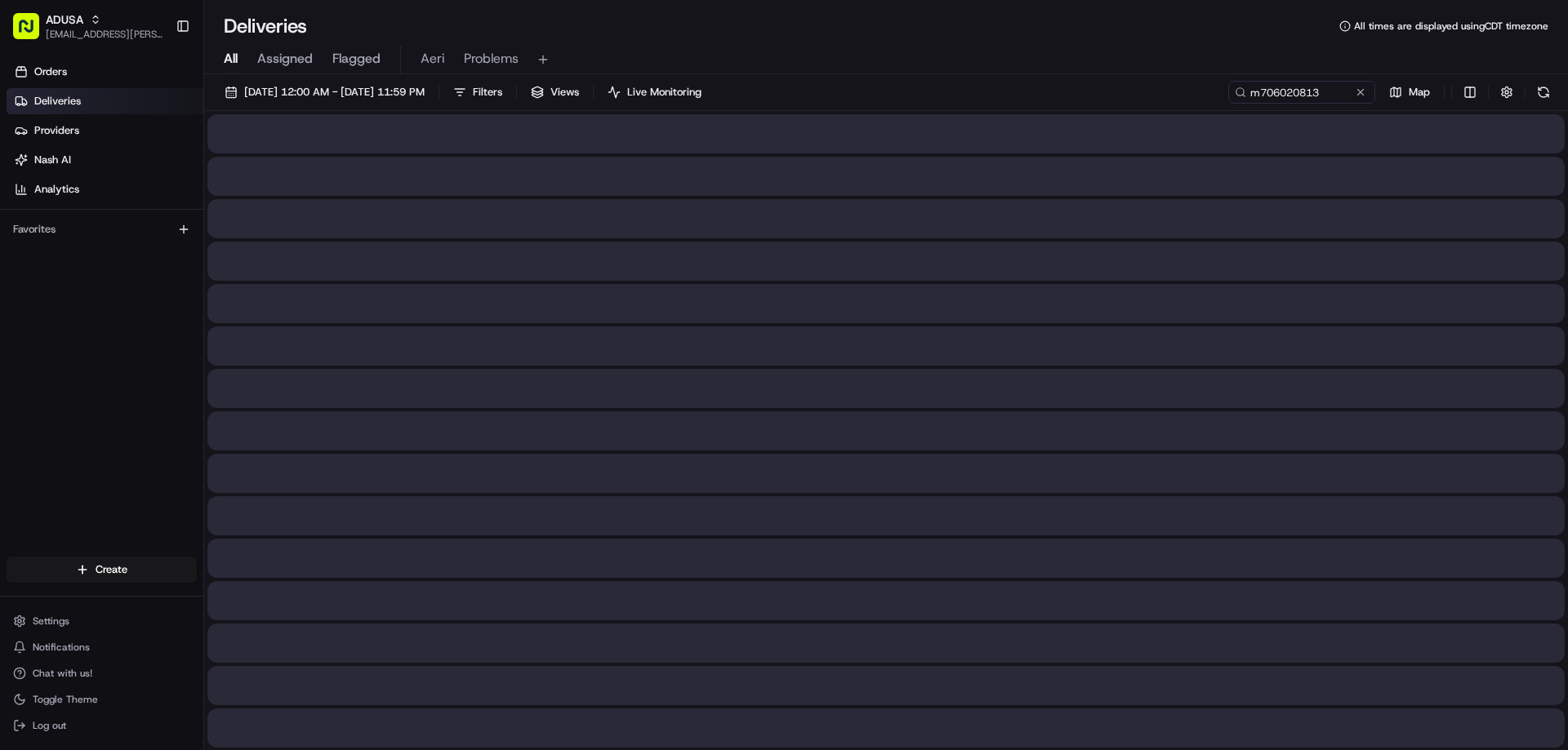
click at [1153, 40] on div "All Assigned Flagged Aeri Problems" at bounding box center [886, 57] width 1364 height 35
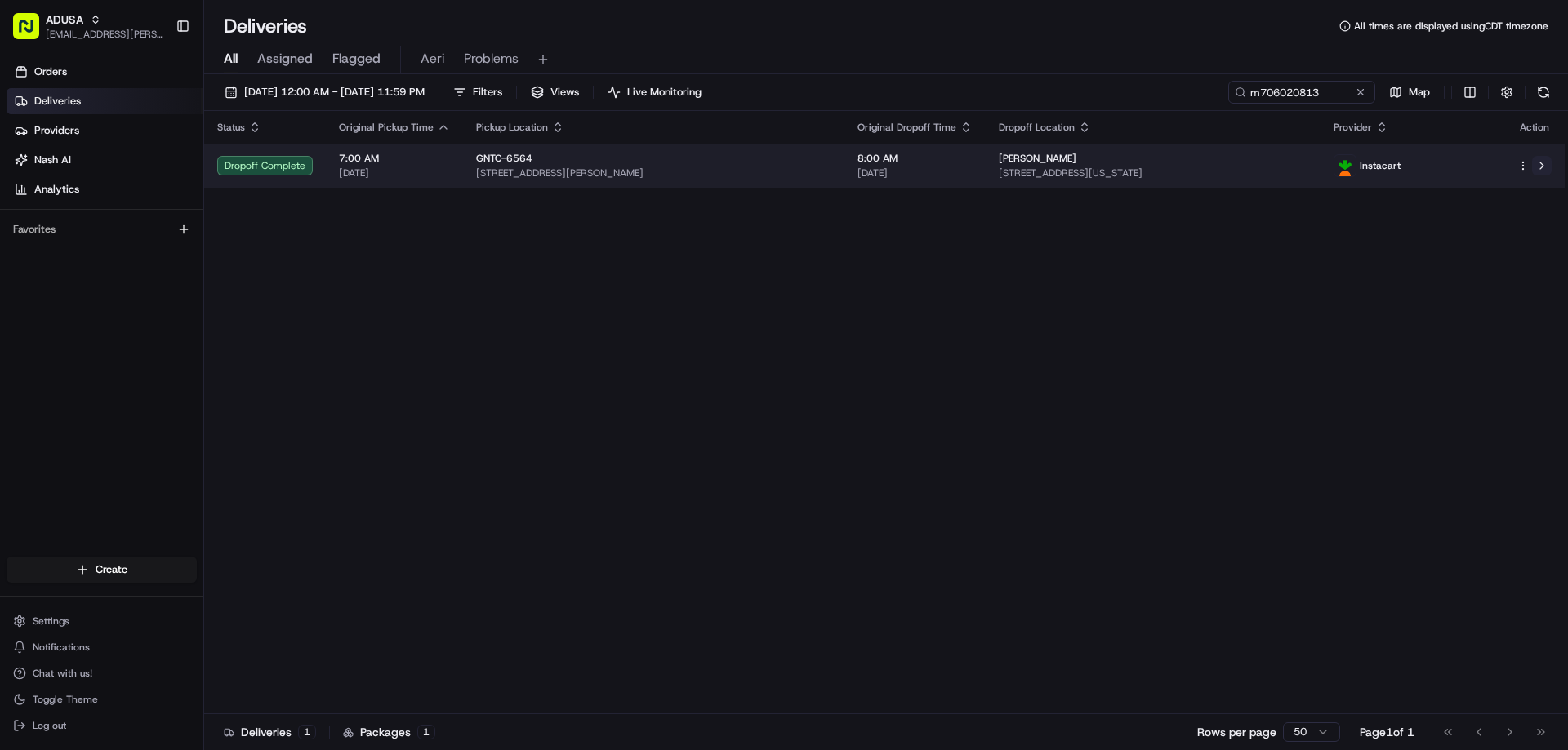
click at [1536, 169] on button at bounding box center [1542, 165] width 19 height 19
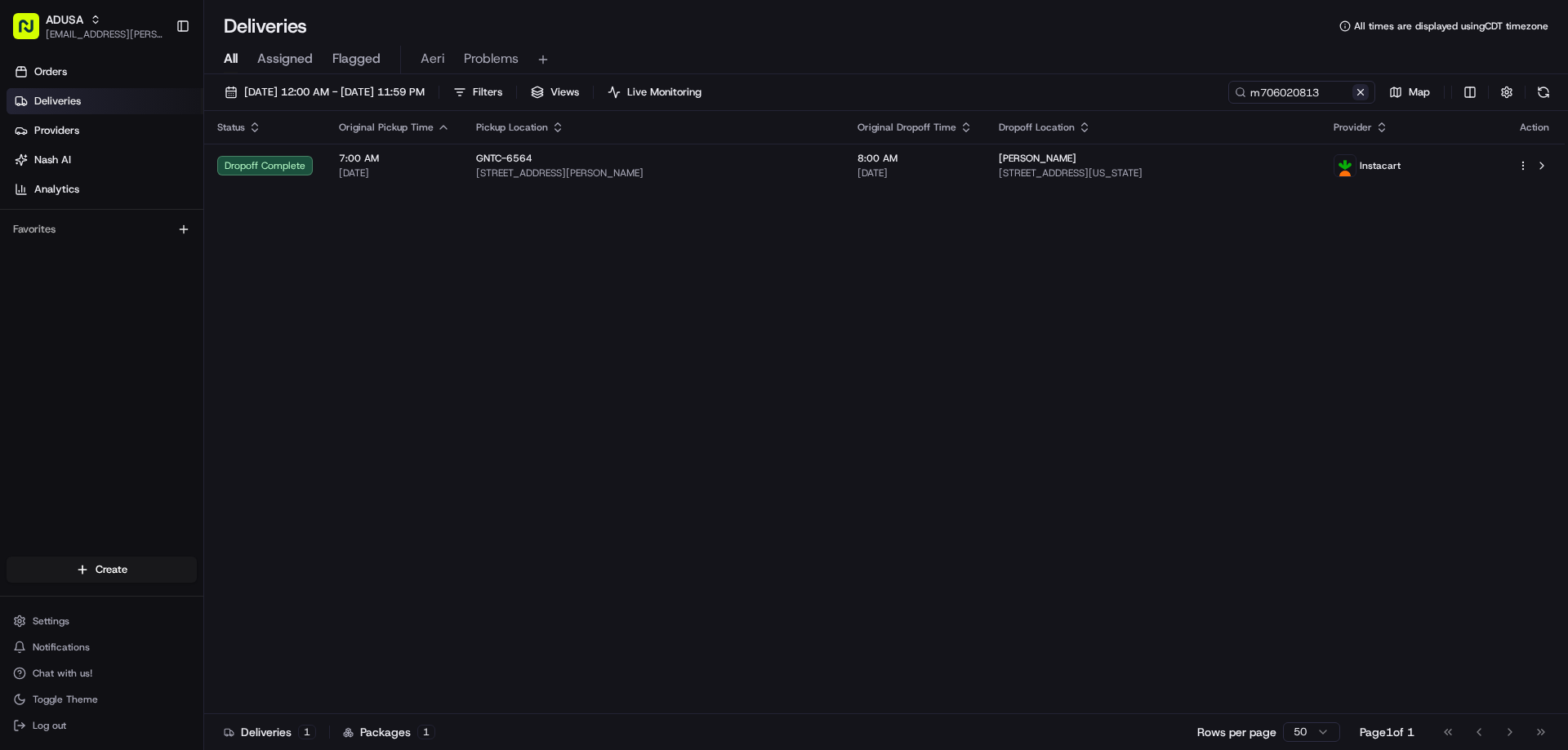
click at [1356, 95] on button at bounding box center [1360, 92] width 16 height 16
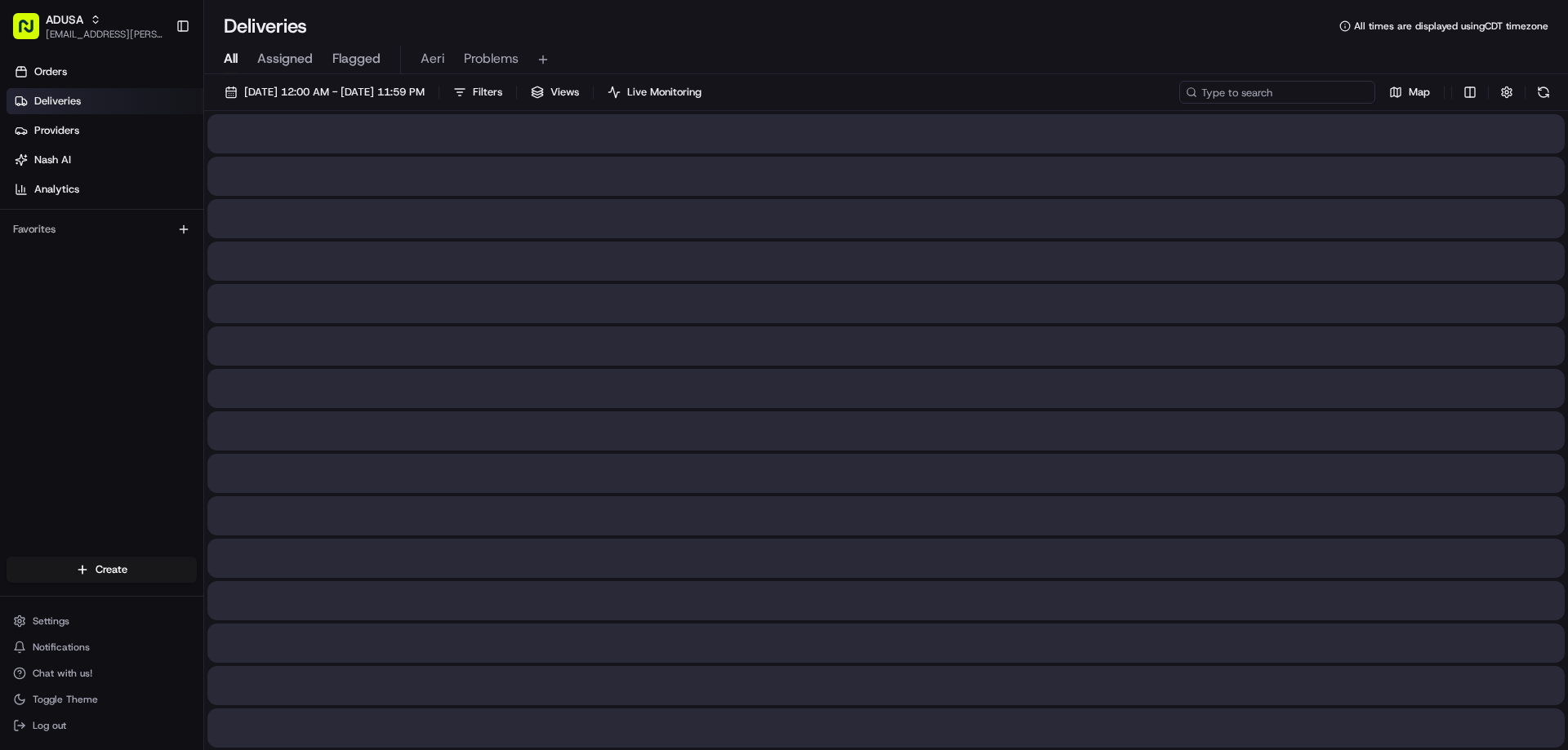
click at [1309, 85] on input at bounding box center [1277, 93] width 196 height 23
paste input "m702125916"
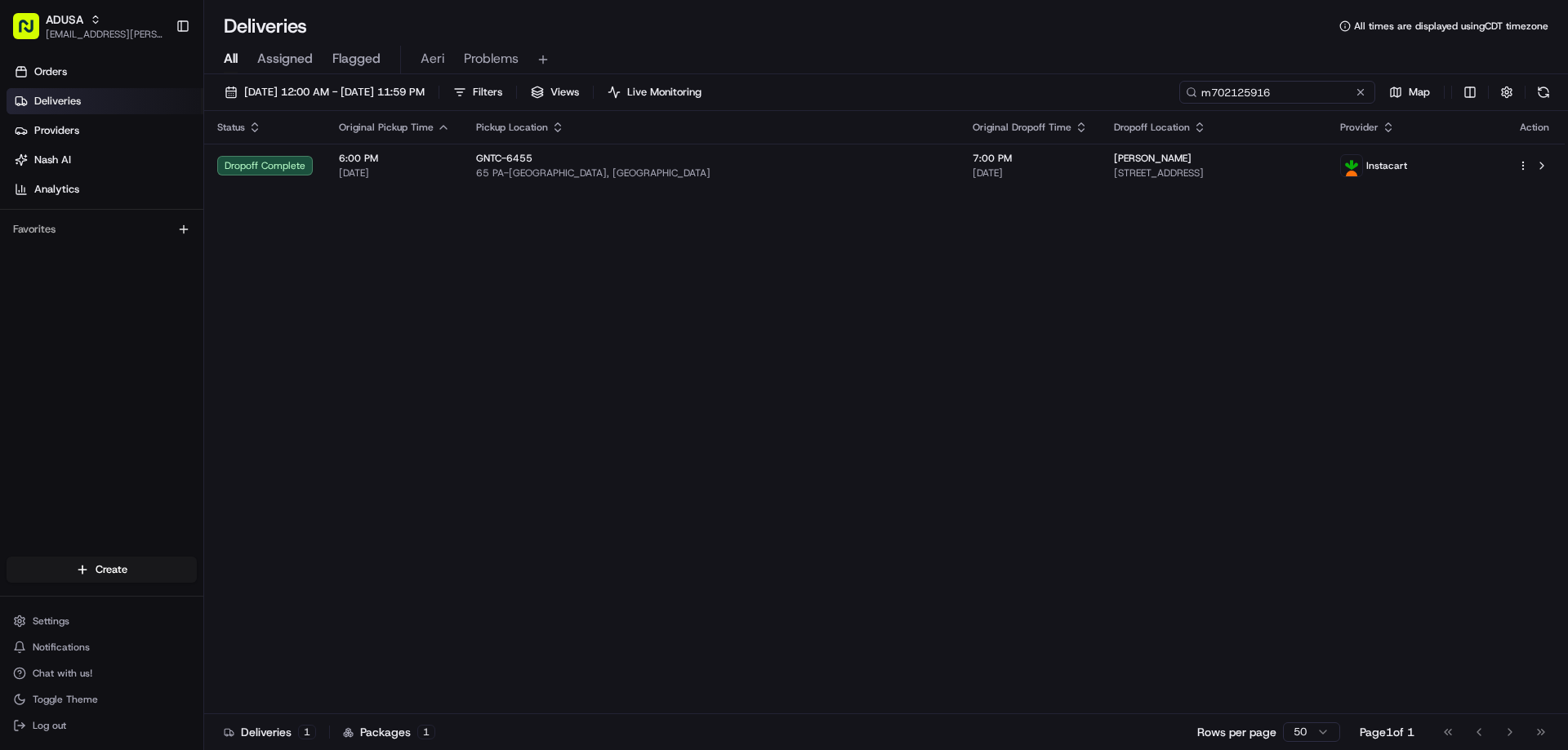
type input "m702125916"
click at [884, 30] on div "Deliveries All times are displayed using CDT timezone" at bounding box center [886, 26] width 1364 height 26
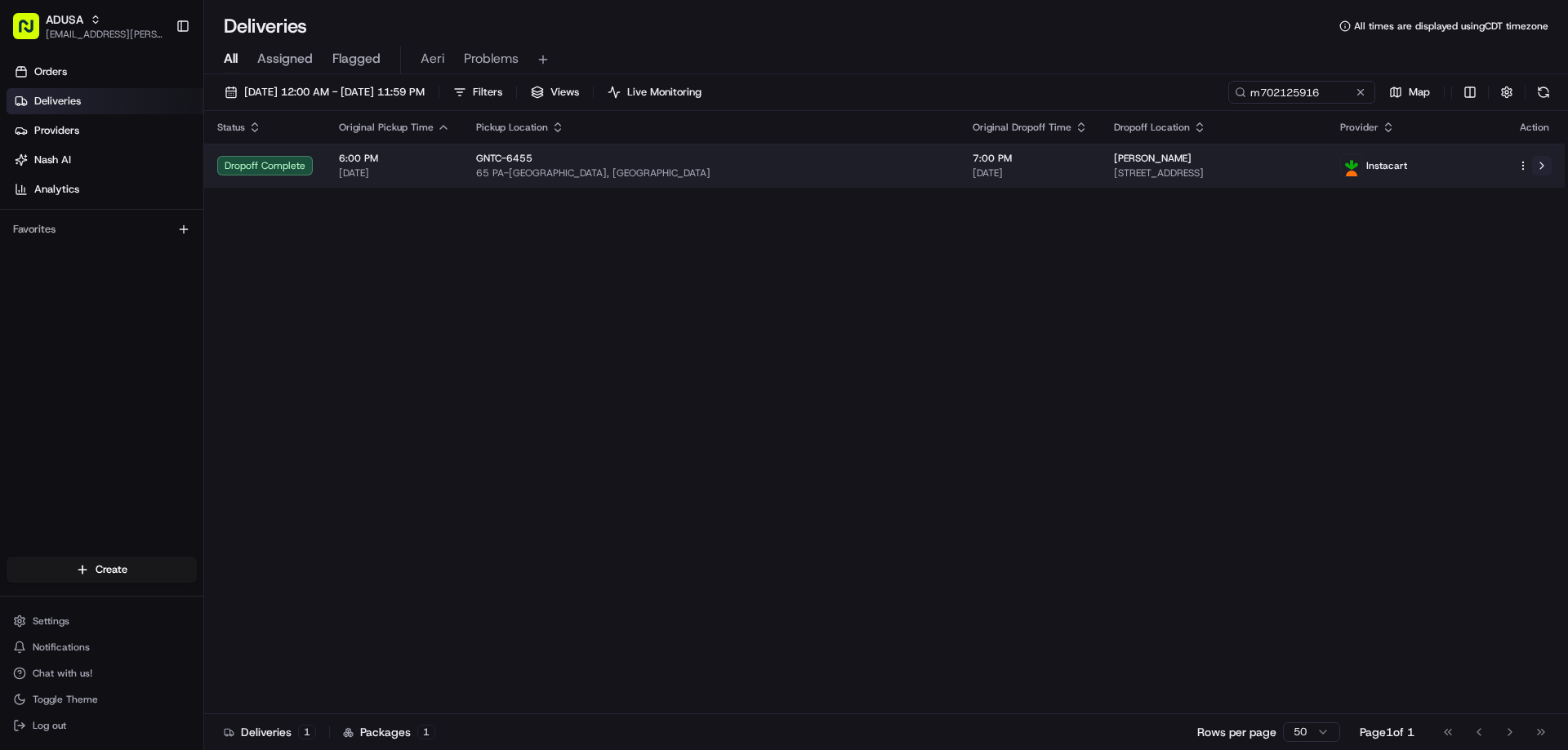
click at [1542, 172] on button at bounding box center [1542, 165] width 19 height 19
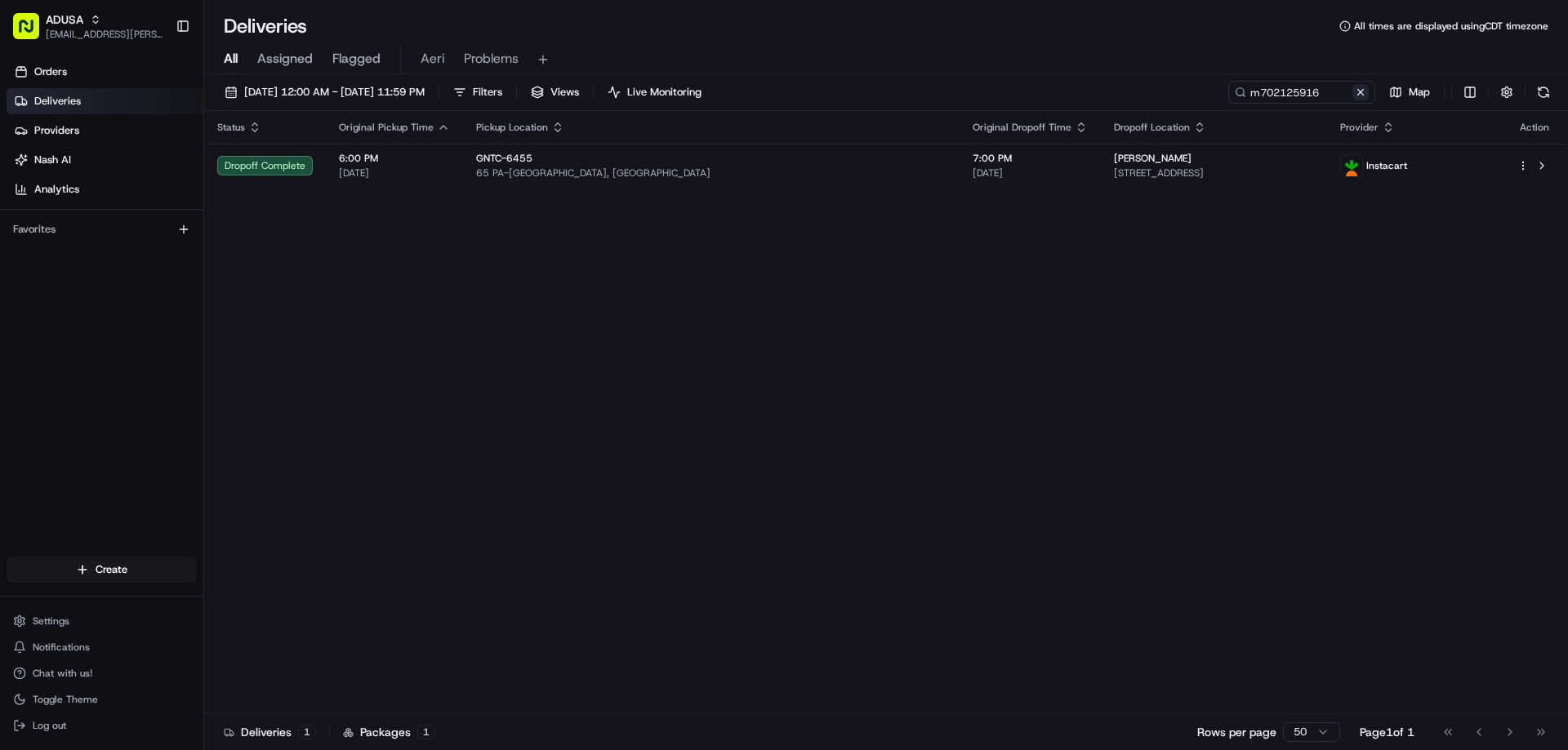
click at [1363, 88] on button at bounding box center [1360, 92] width 16 height 16
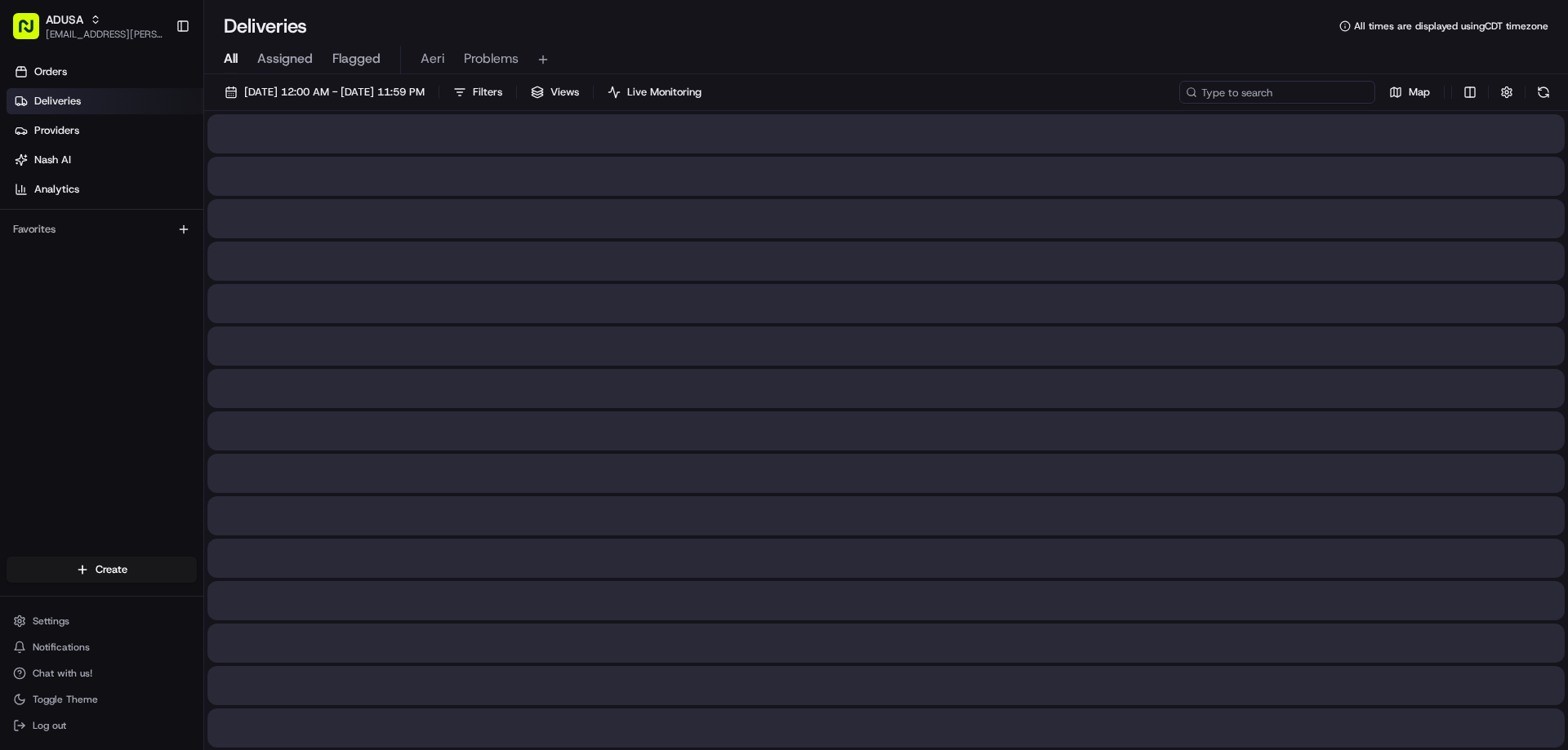
click at [1333, 93] on input at bounding box center [1277, 93] width 196 height 23
paste input "m704492030"
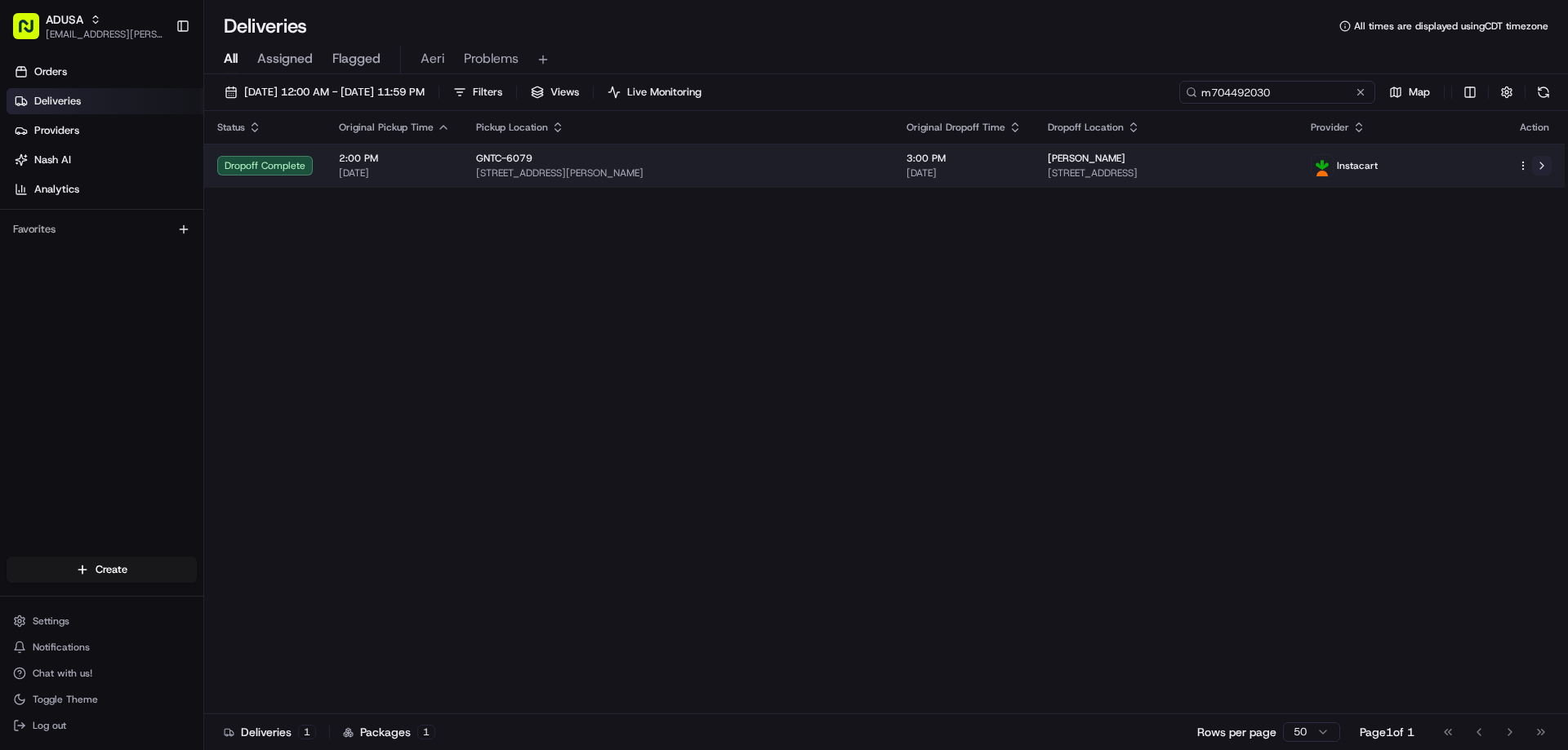
type input "m704492030"
click at [1537, 170] on button at bounding box center [1542, 165] width 19 height 19
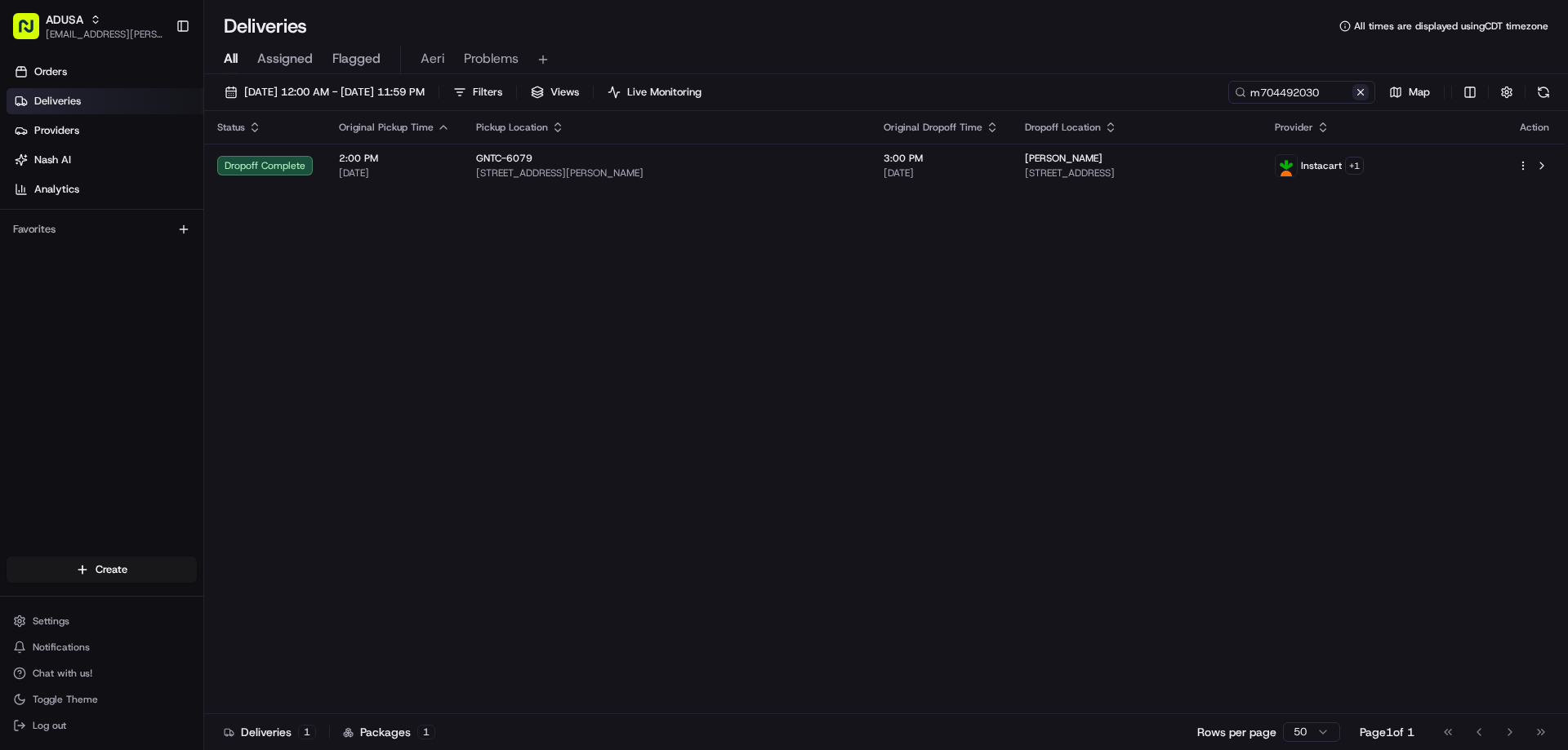
click at [1360, 92] on button at bounding box center [1360, 92] width 16 height 16
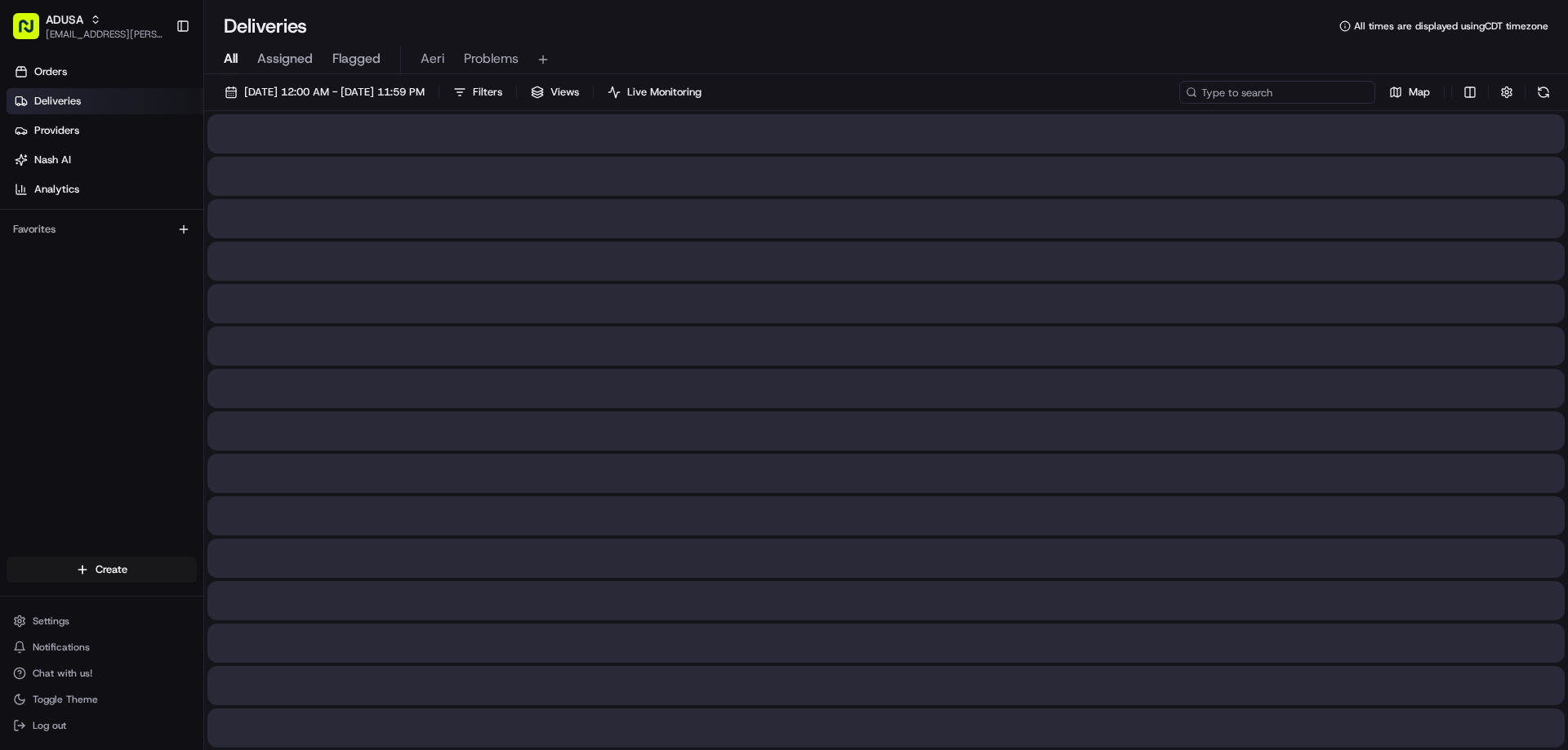
click at [1311, 92] on input at bounding box center [1277, 93] width 196 height 23
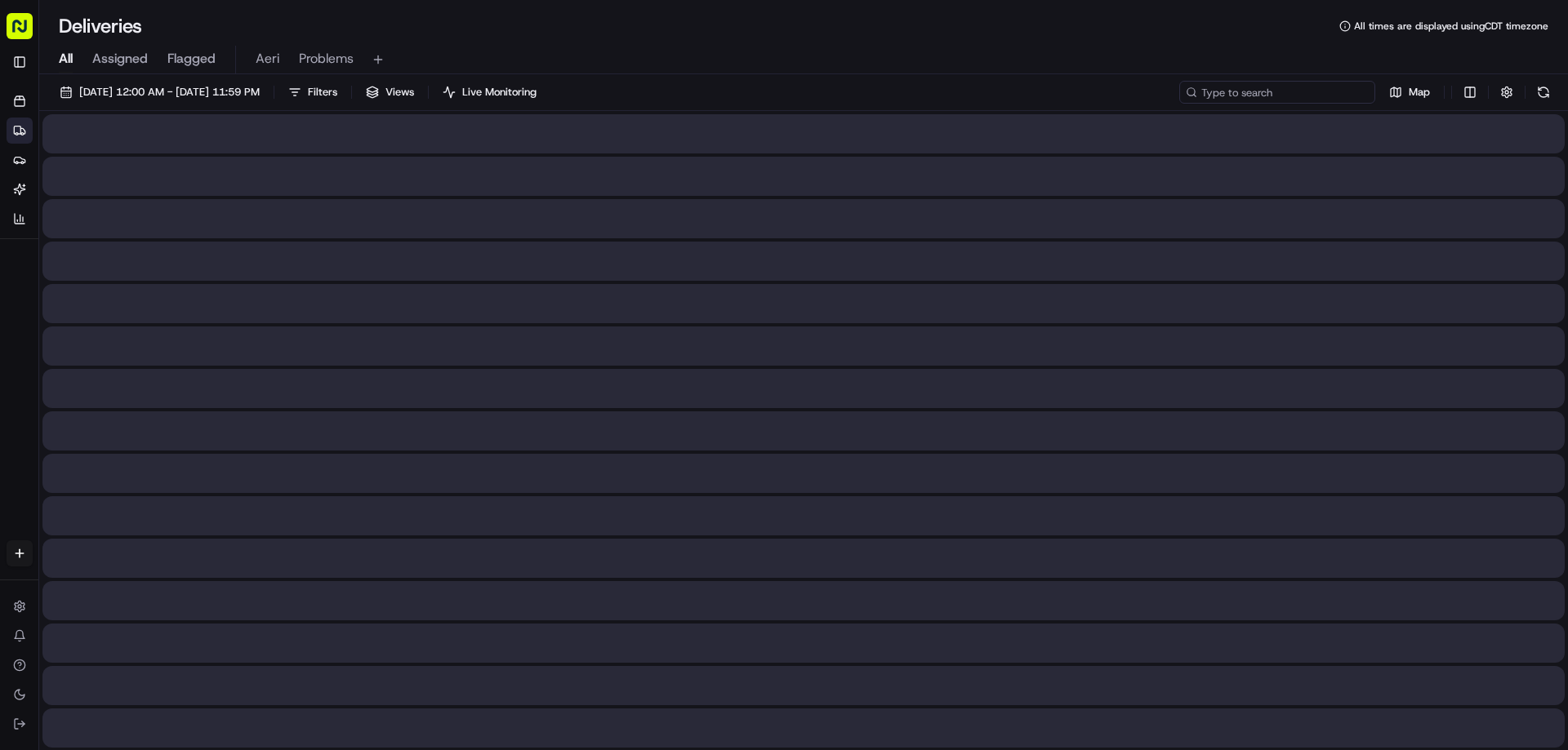
paste input "k698976286"
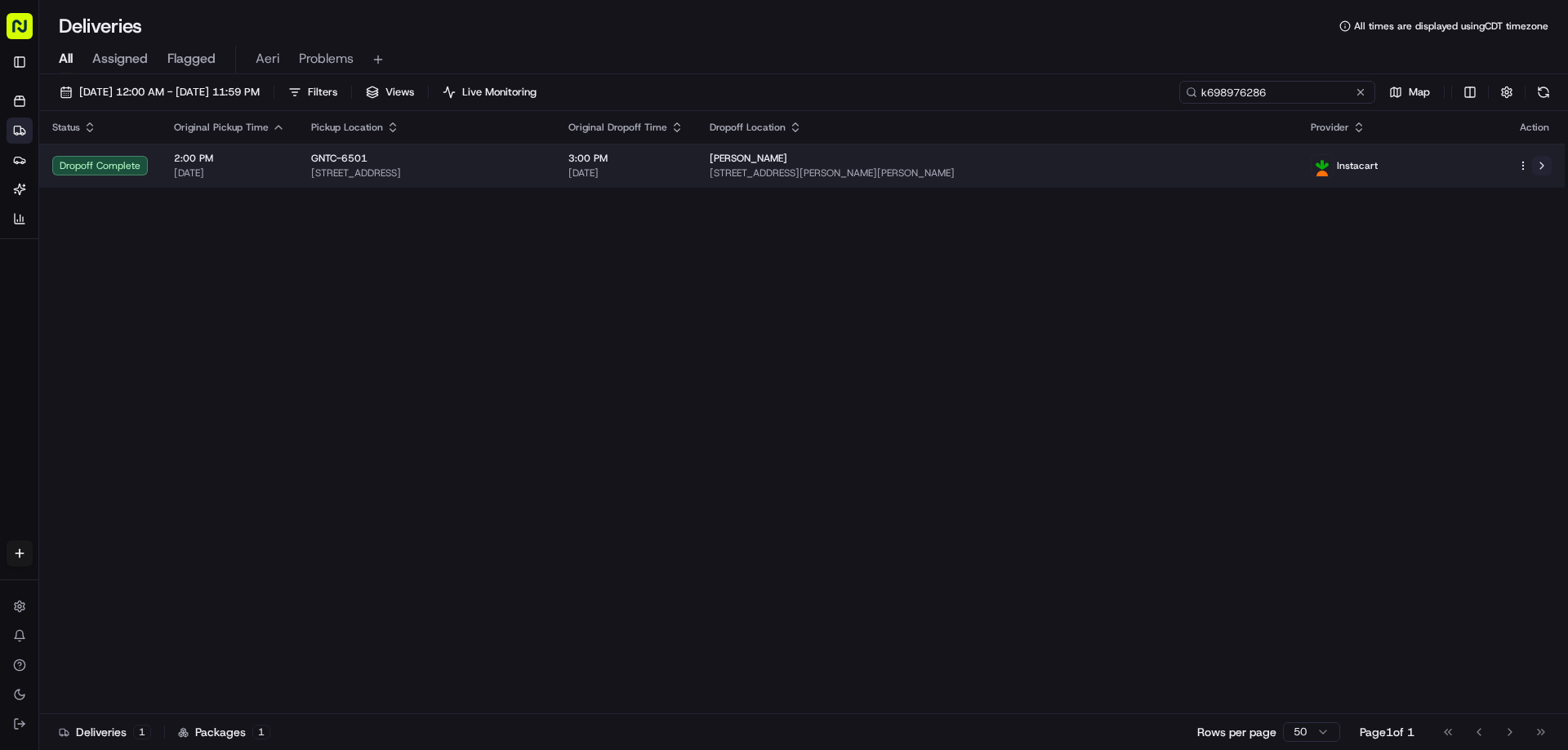
type input "k698976286"
click at [1545, 163] on button at bounding box center [1542, 165] width 19 height 19
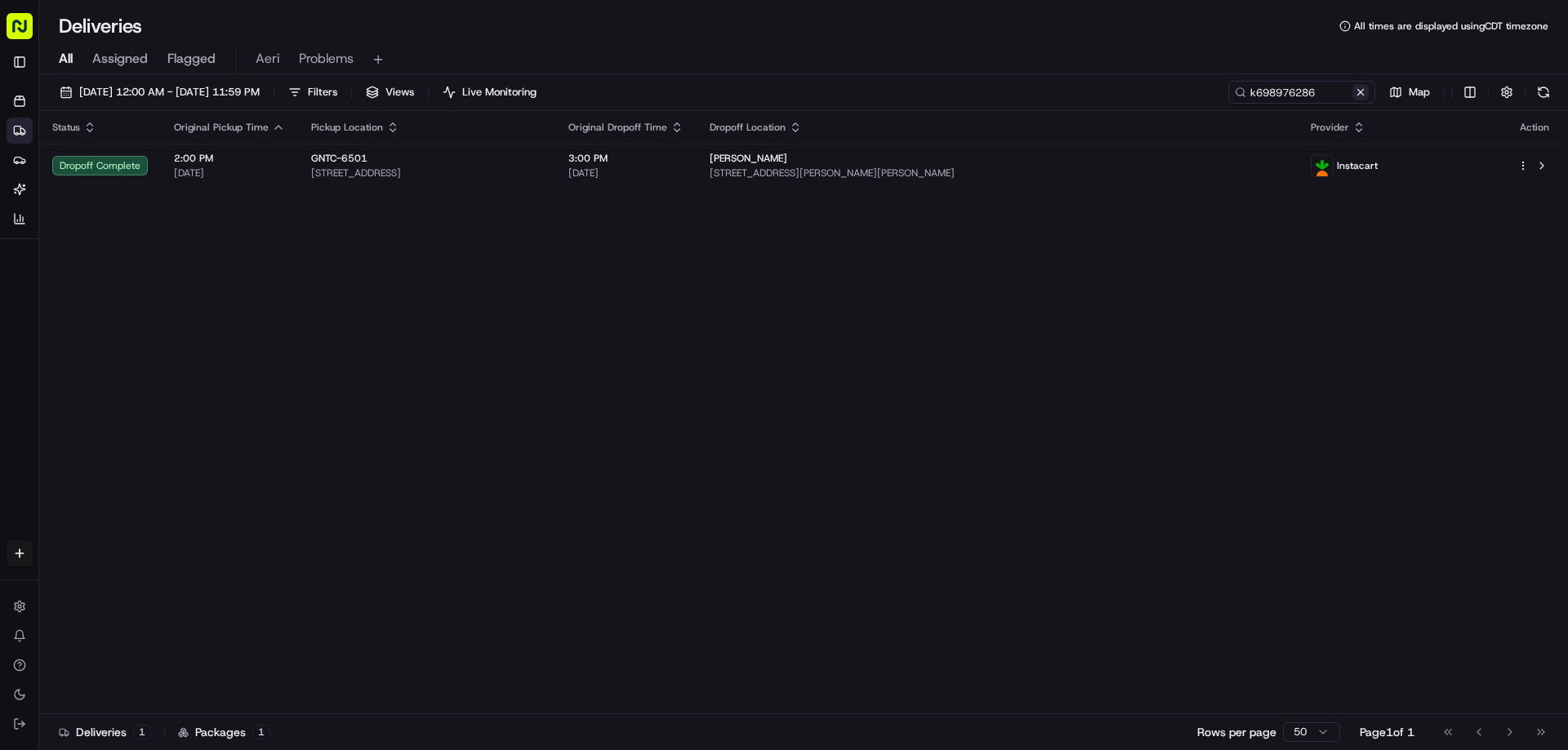
click at [1358, 100] on button at bounding box center [1360, 92] width 16 height 16
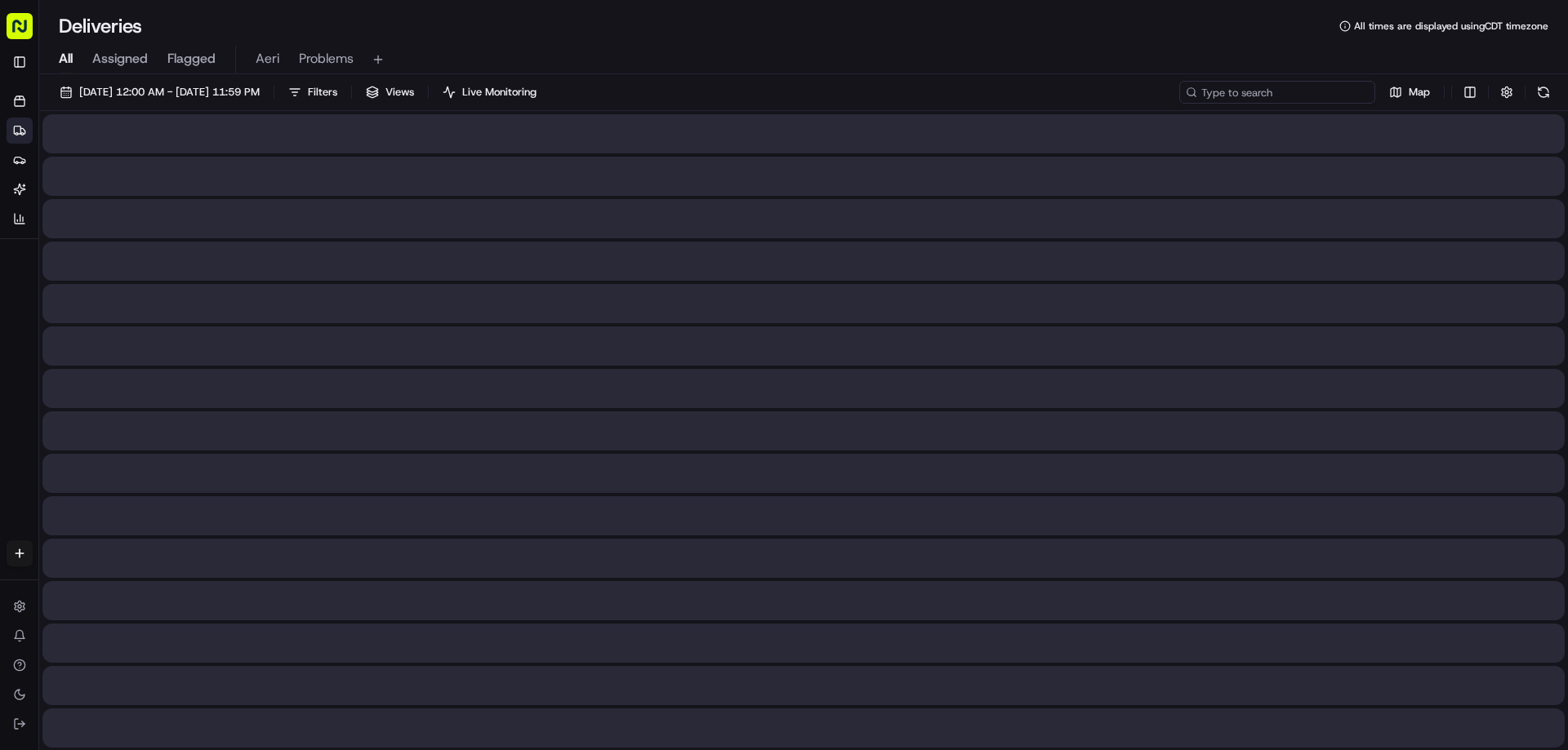
click at [1331, 99] on input at bounding box center [1277, 93] width 196 height 23
paste input "m704913589"
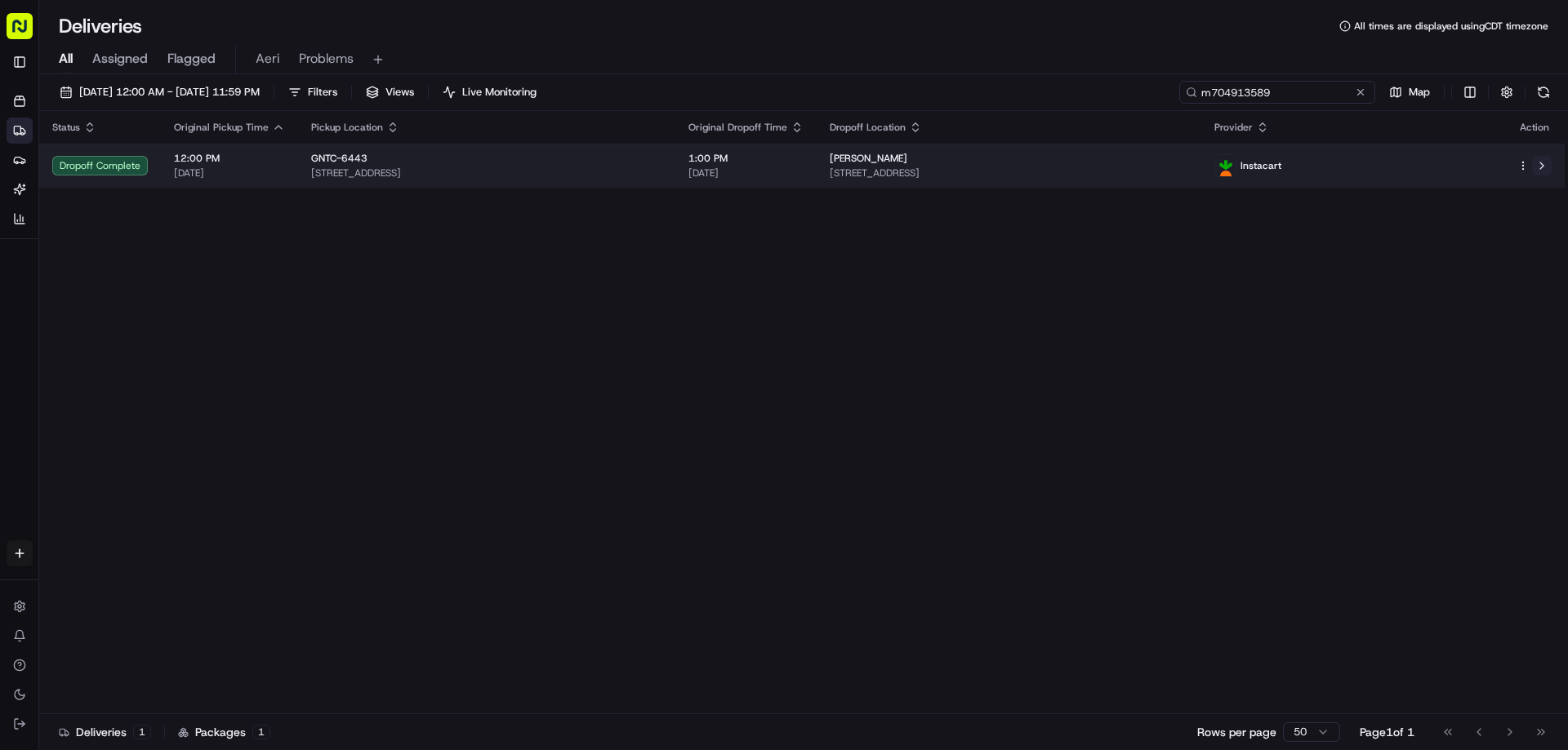
type input "m704913589"
click at [1539, 161] on button at bounding box center [1542, 165] width 19 height 19
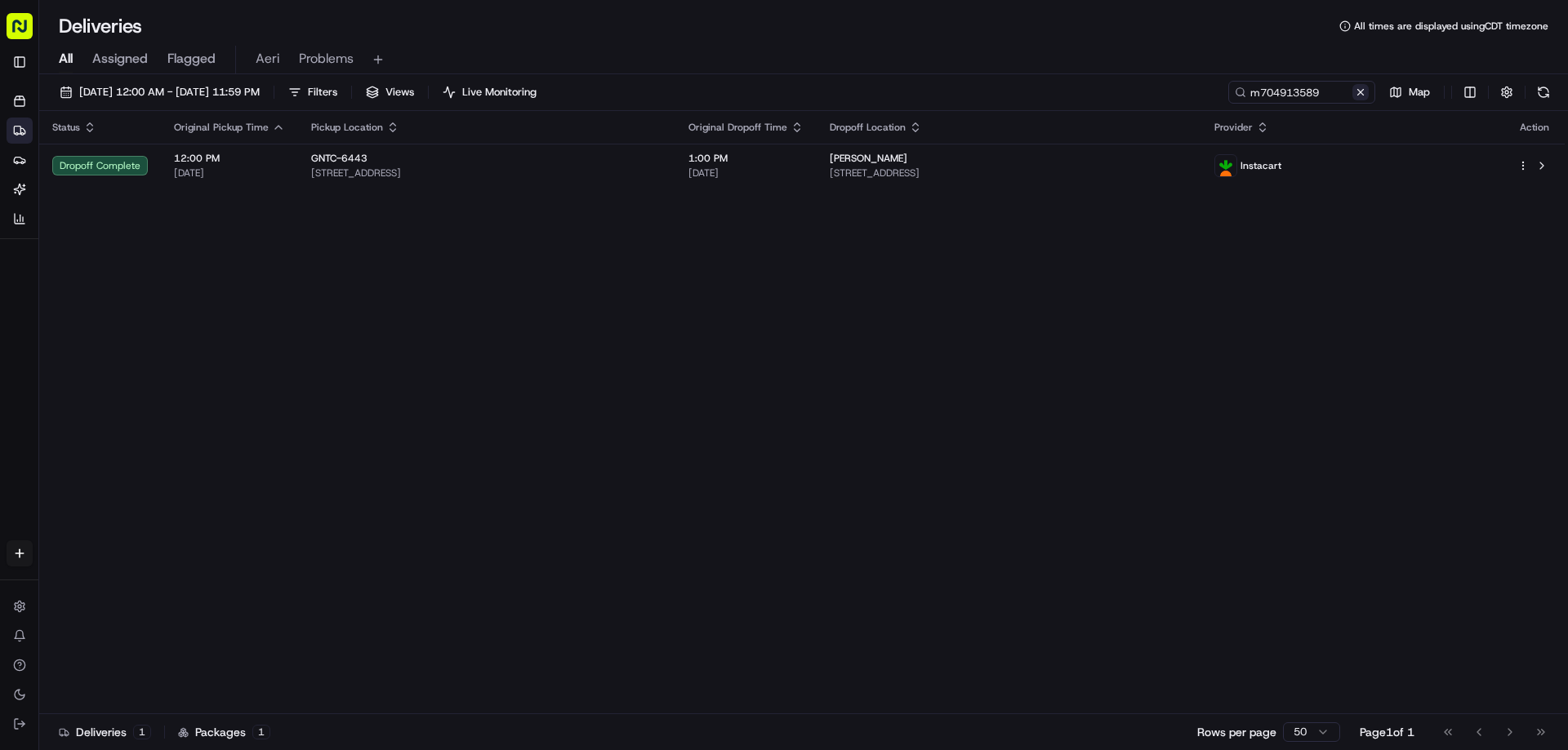
click at [1362, 90] on button at bounding box center [1360, 92] width 16 height 16
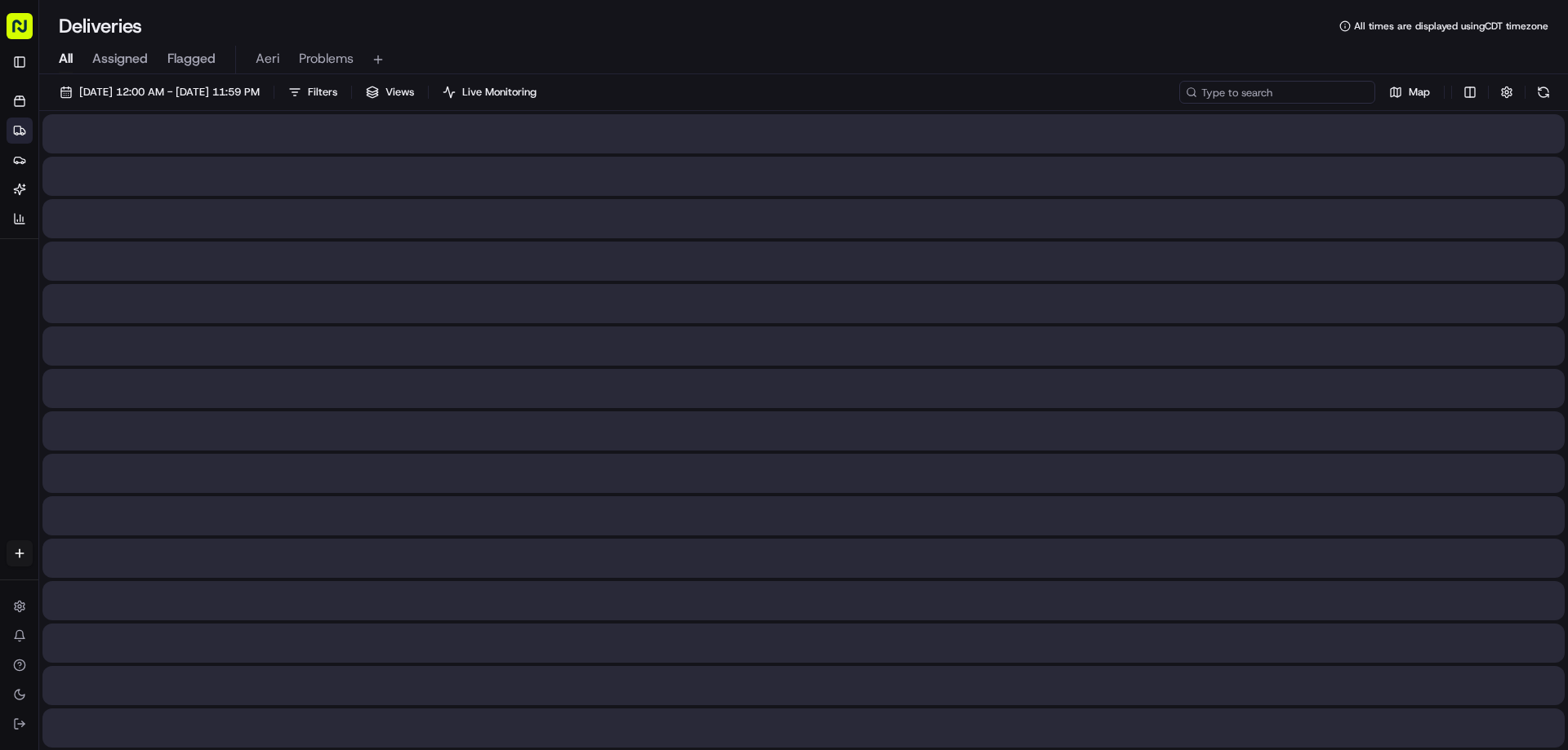
click at [1315, 93] on input at bounding box center [1277, 93] width 196 height 23
paste input "m704587936"
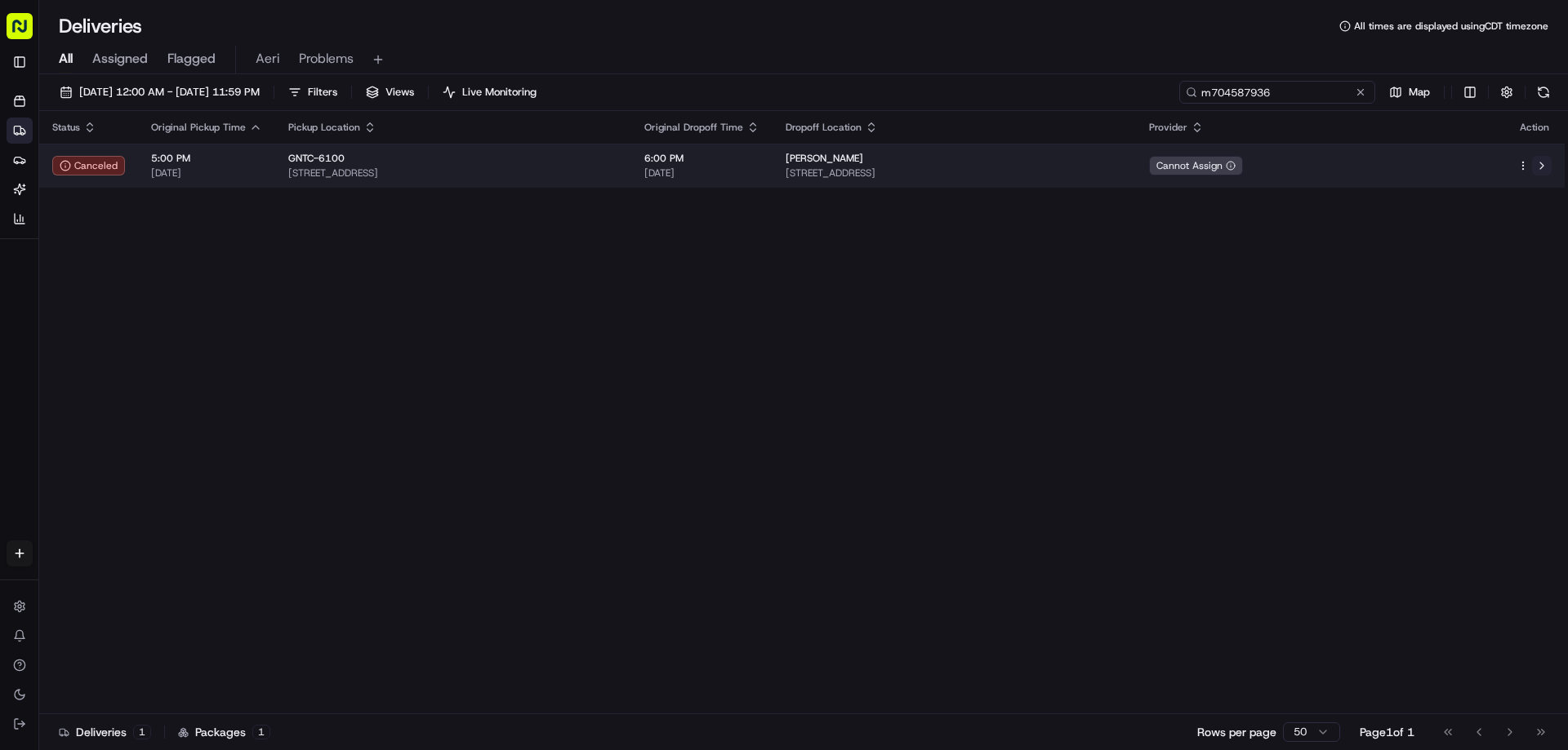
type input "m704587936"
click at [1540, 164] on button at bounding box center [1542, 165] width 19 height 19
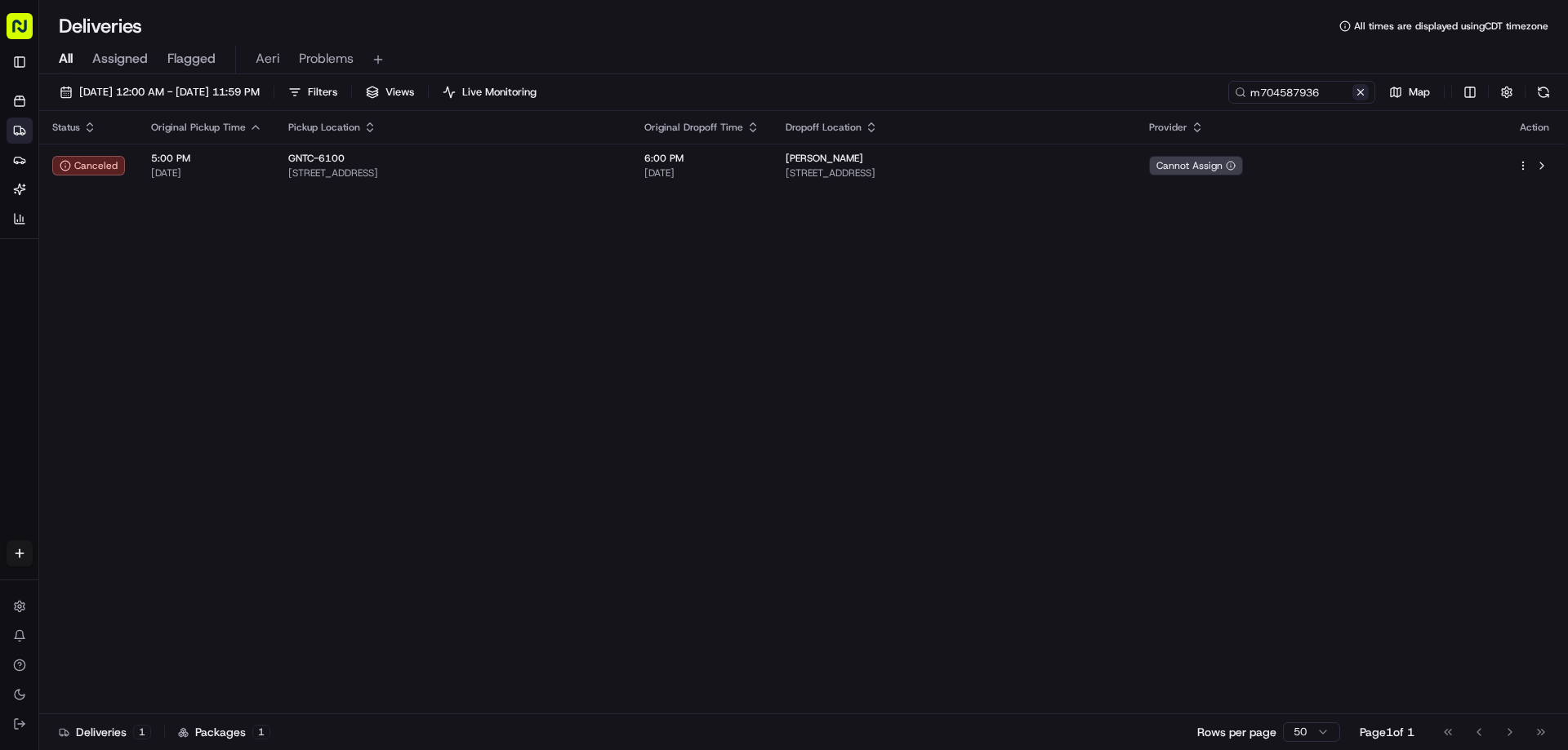
click at [1365, 99] on button at bounding box center [1360, 92] width 16 height 16
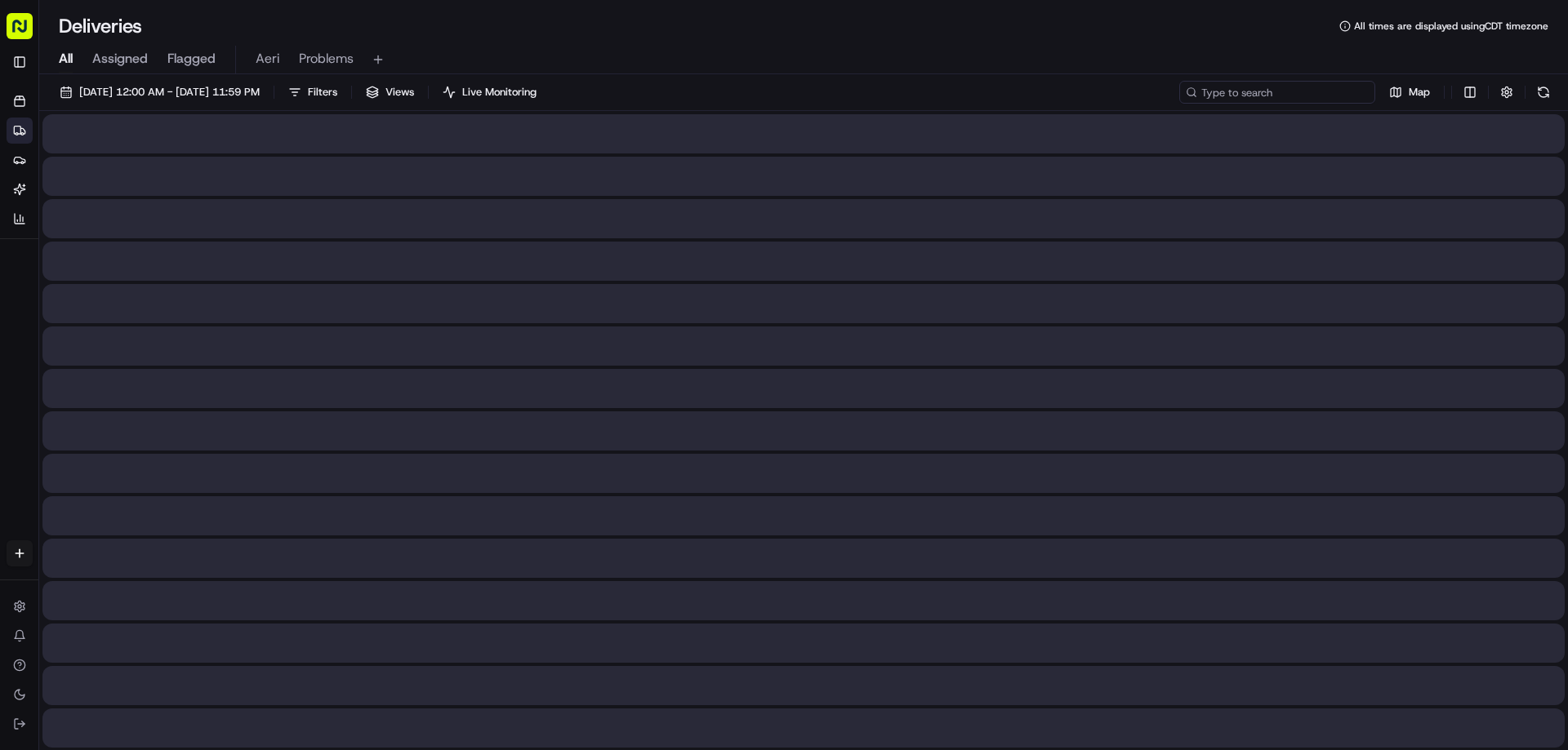
click at [1337, 94] on input at bounding box center [1277, 93] width 196 height 23
paste input "m701049896"
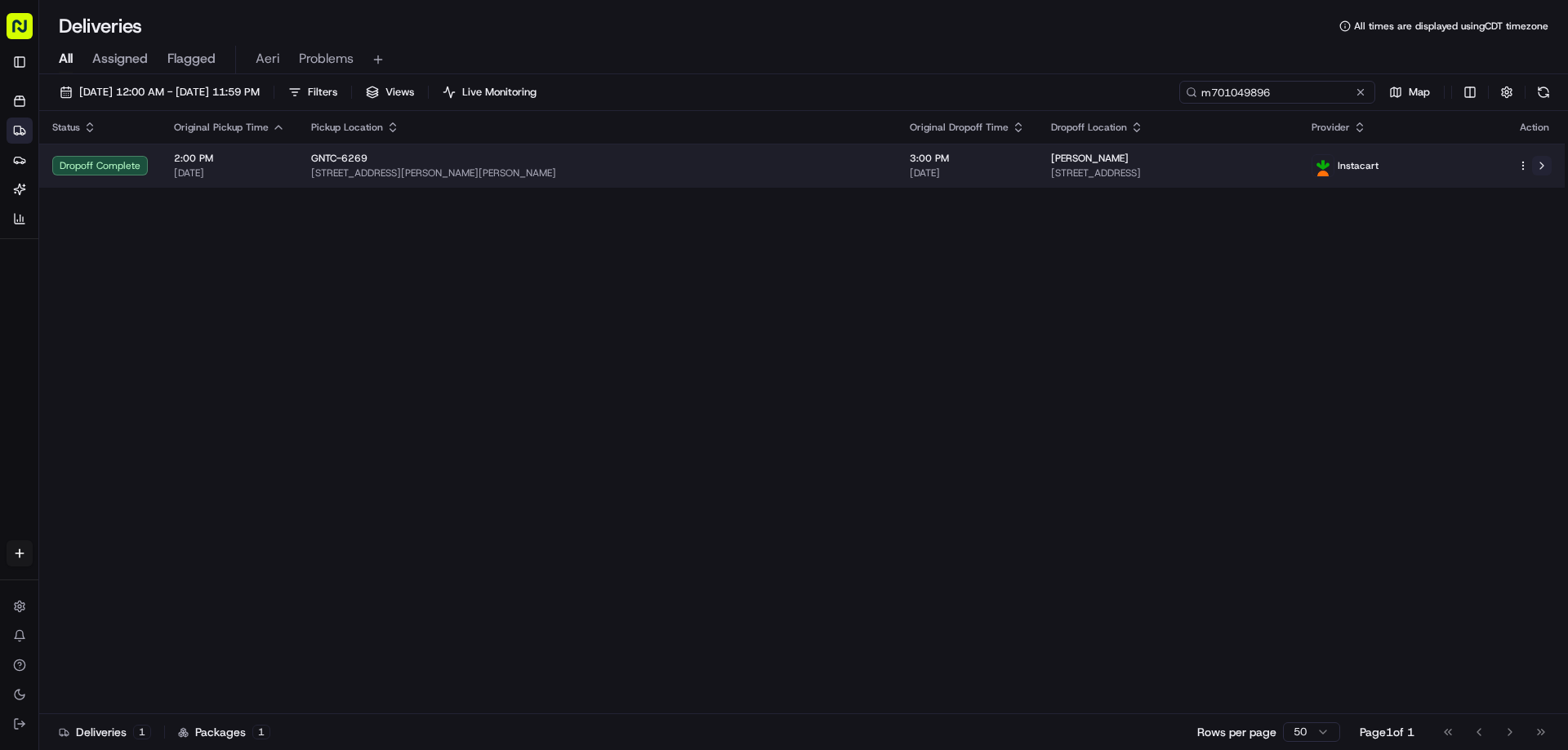
type input "m701049896"
click at [1548, 168] on button at bounding box center [1542, 165] width 19 height 19
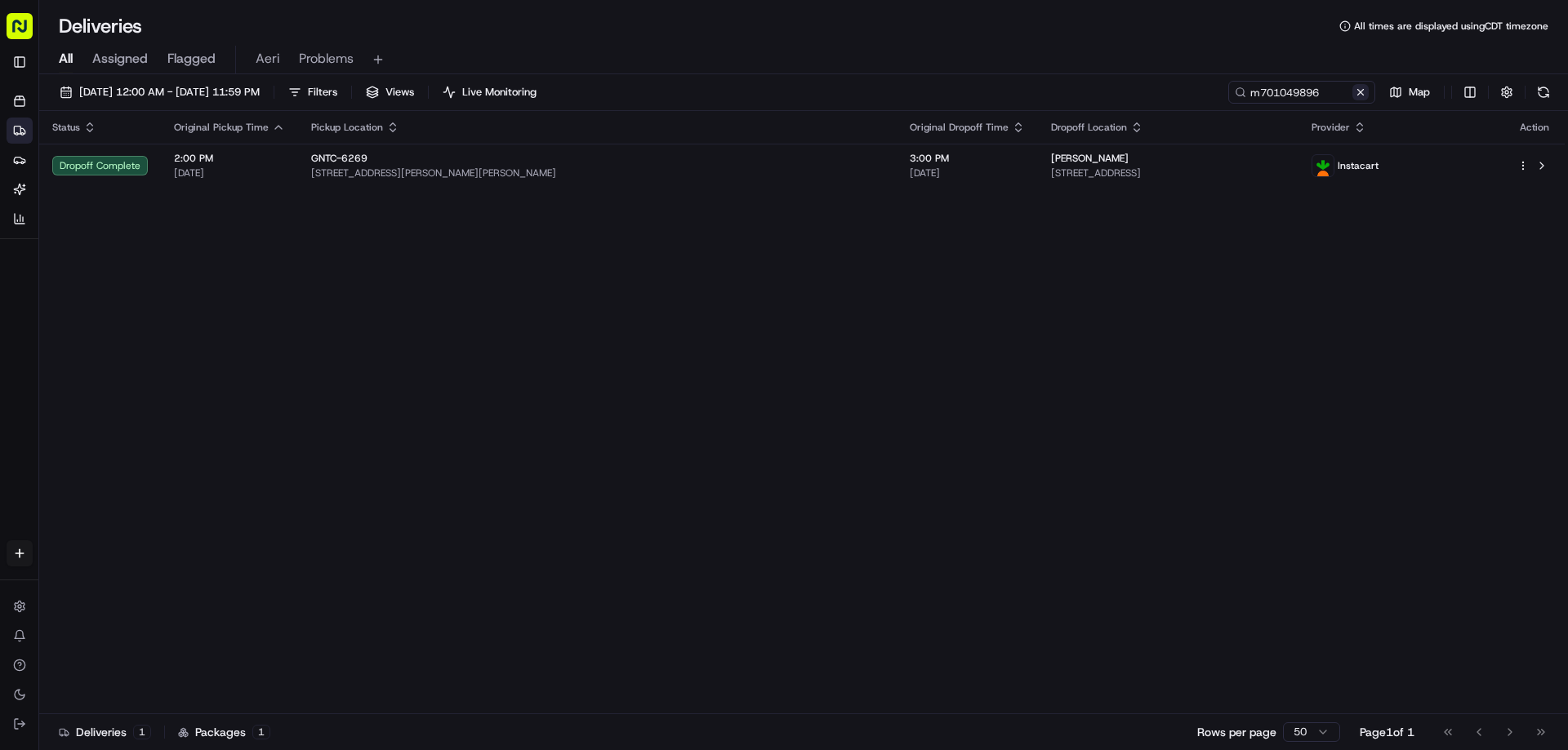
click at [1367, 99] on button at bounding box center [1360, 92] width 16 height 16
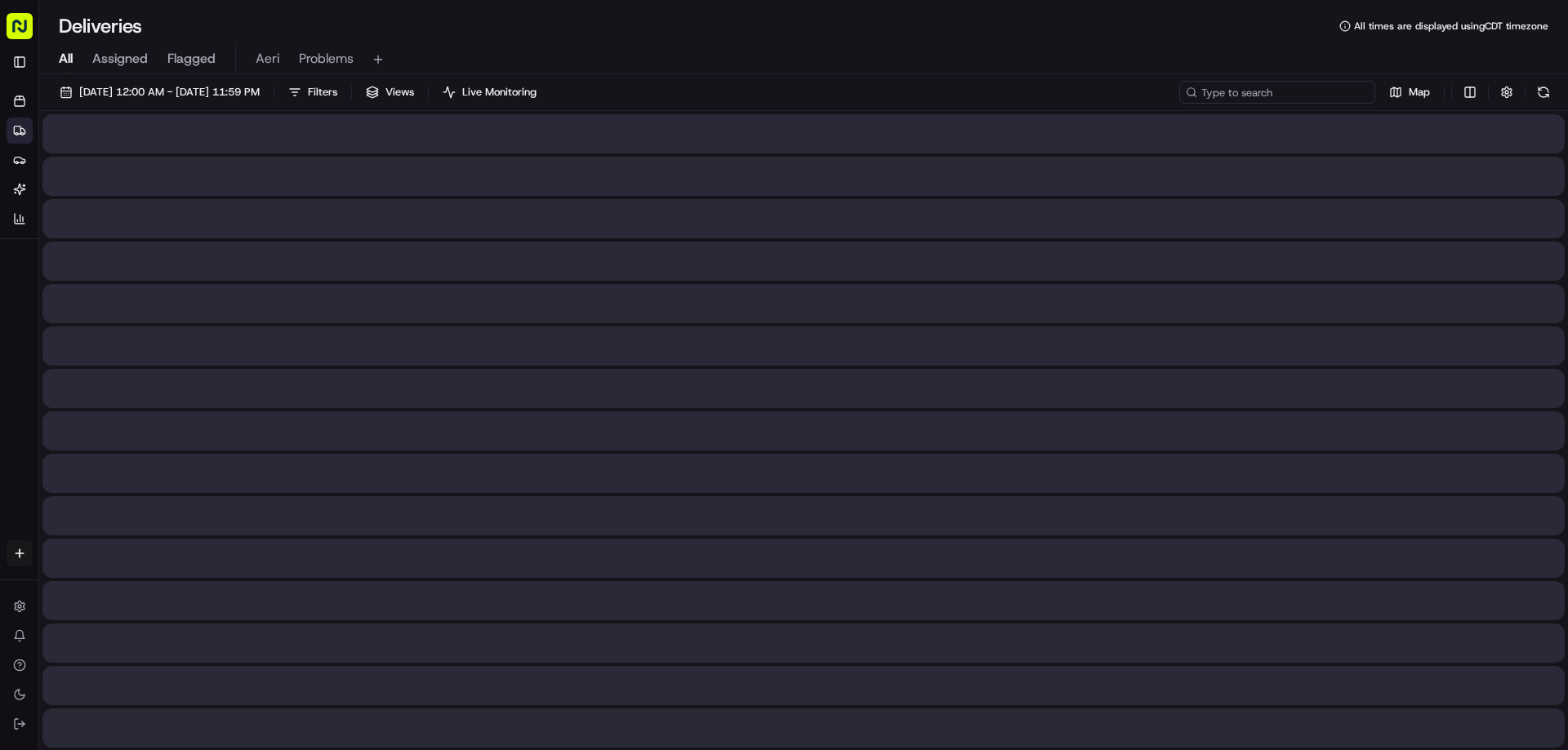
click at [1327, 99] on input at bounding box center [1277, 93] width 196 height 23
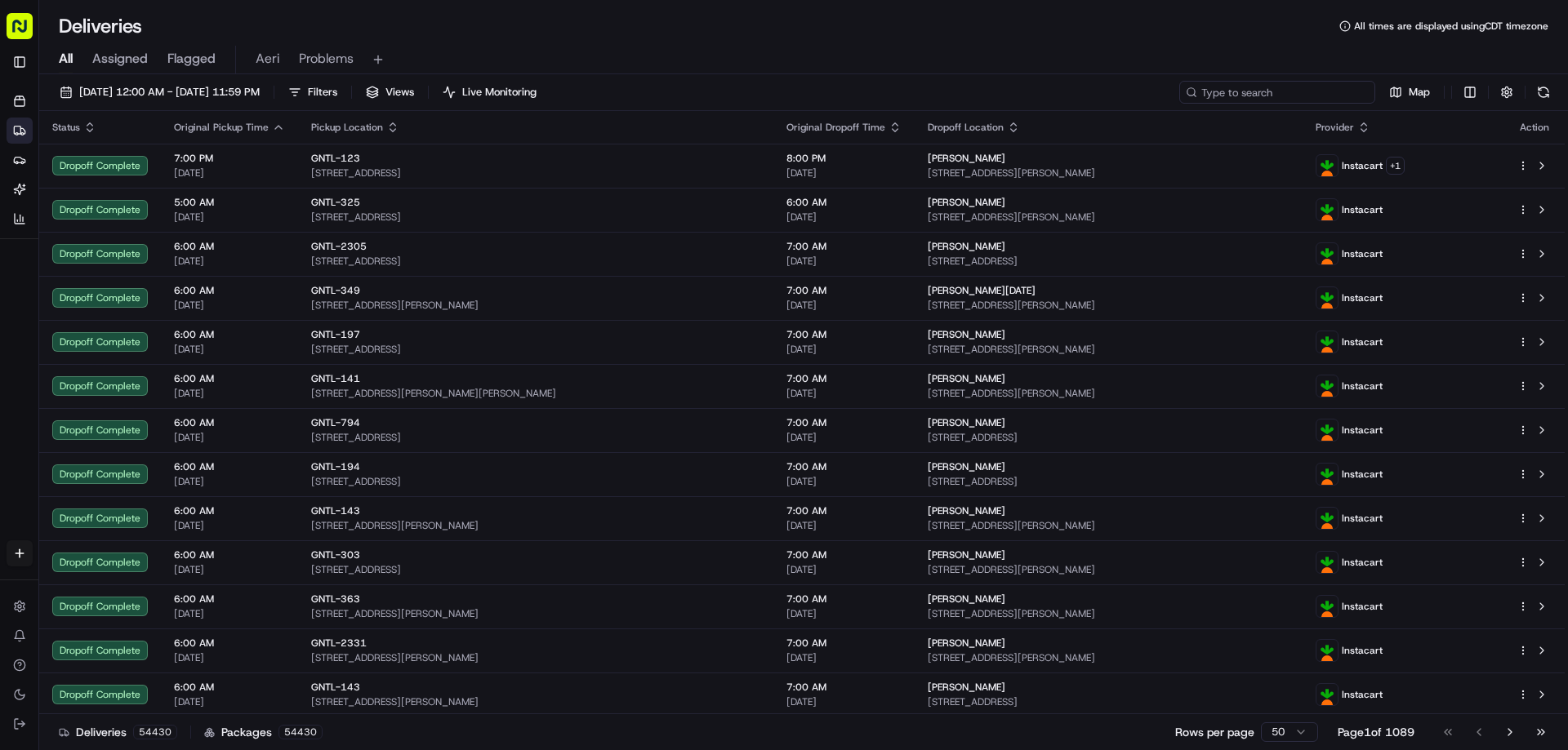
click at [1263, 102] on input at bounding box center [1277, 93] width 196 height 23
paste input "m699815966"
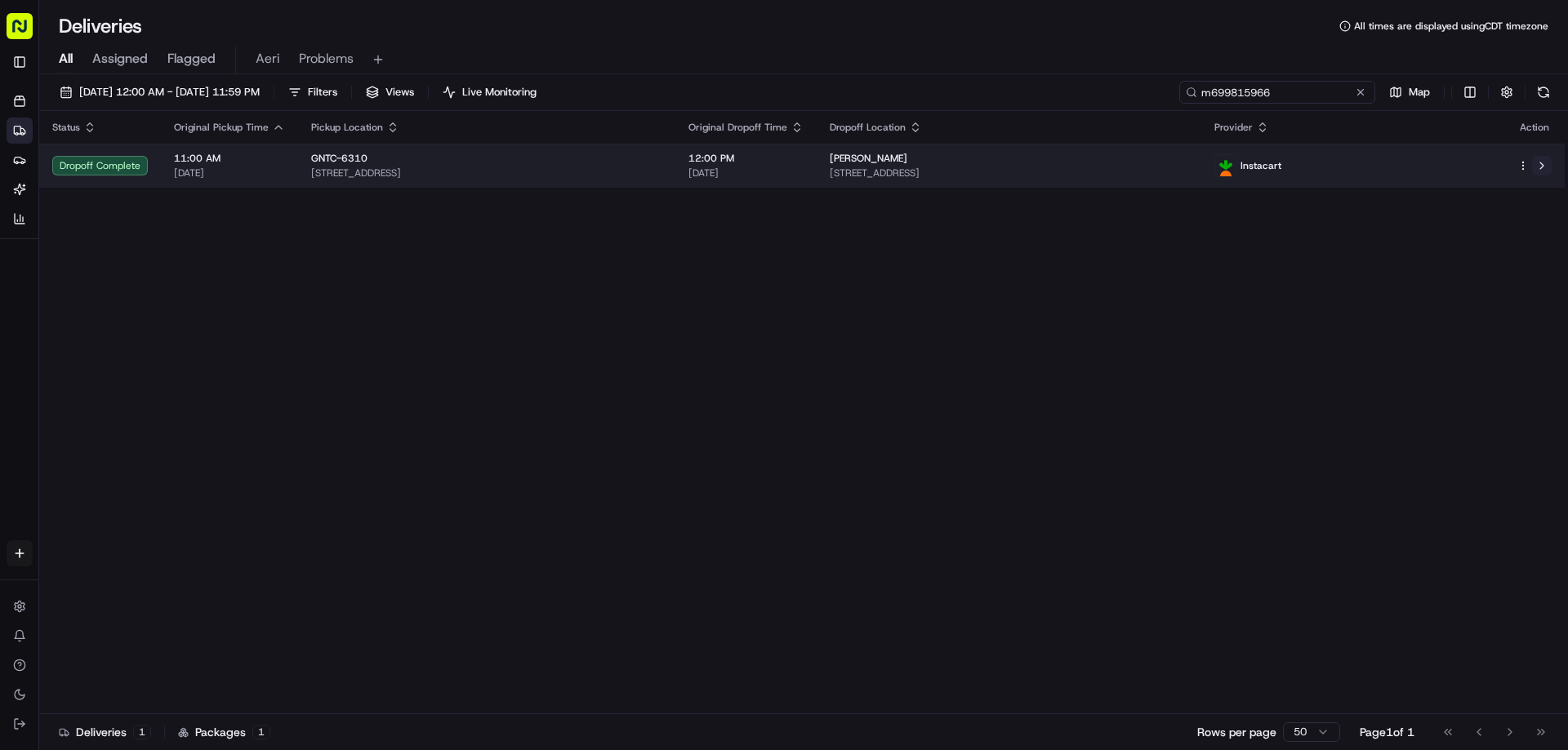
type input "m699815966"
click at [1546, 171] on button at bounding box center [1542, 165] width 19 height 19
click at [1541, 172] on button at bounding box center [1542, 165] width 19 height 19
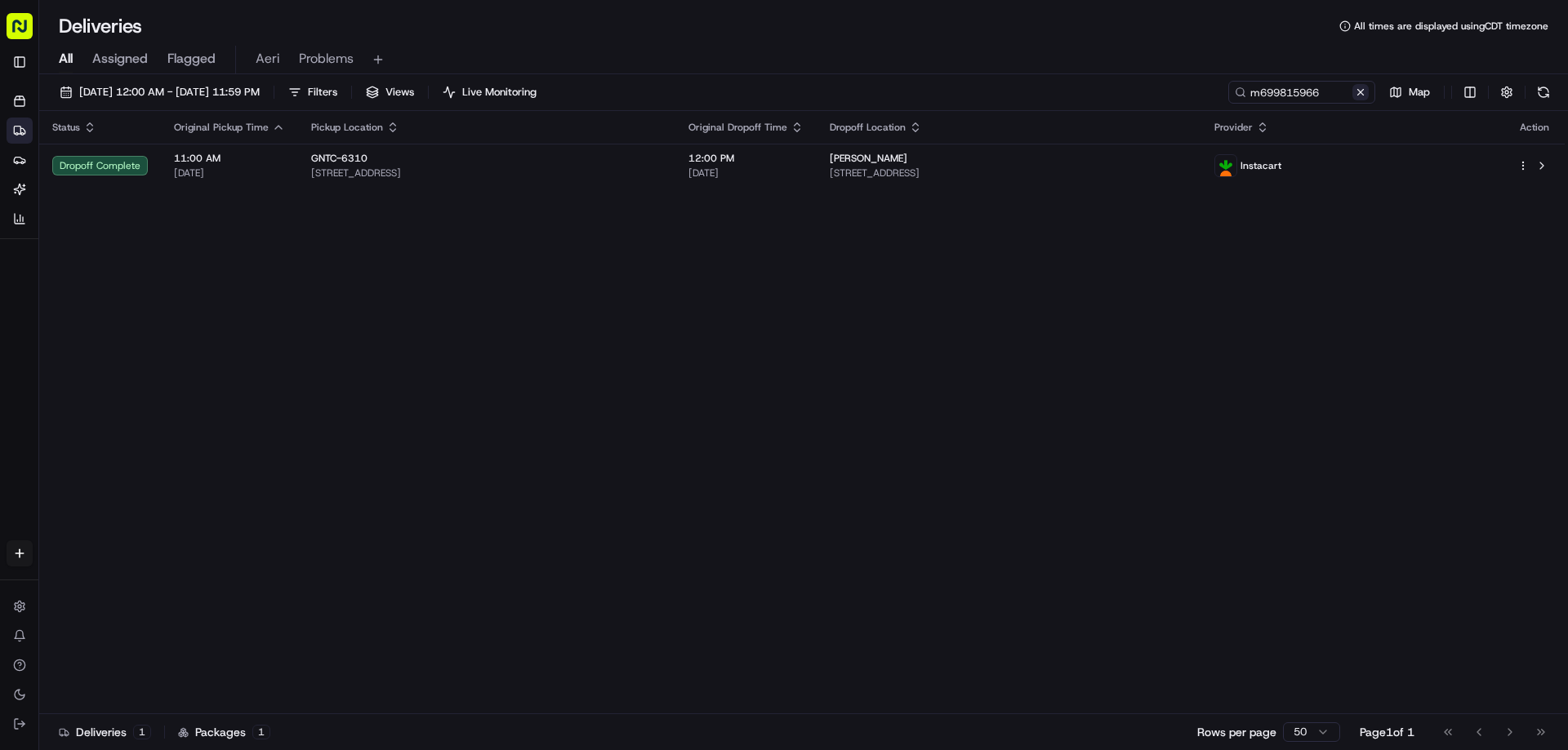
drag, startPoint x: 1364, startPoint y: 89, endPoint x: 1326, endPoint y: 93, distance: 38.2
click at [1363, 89] on button at bounding box center [1360, 92] width 16 height 16
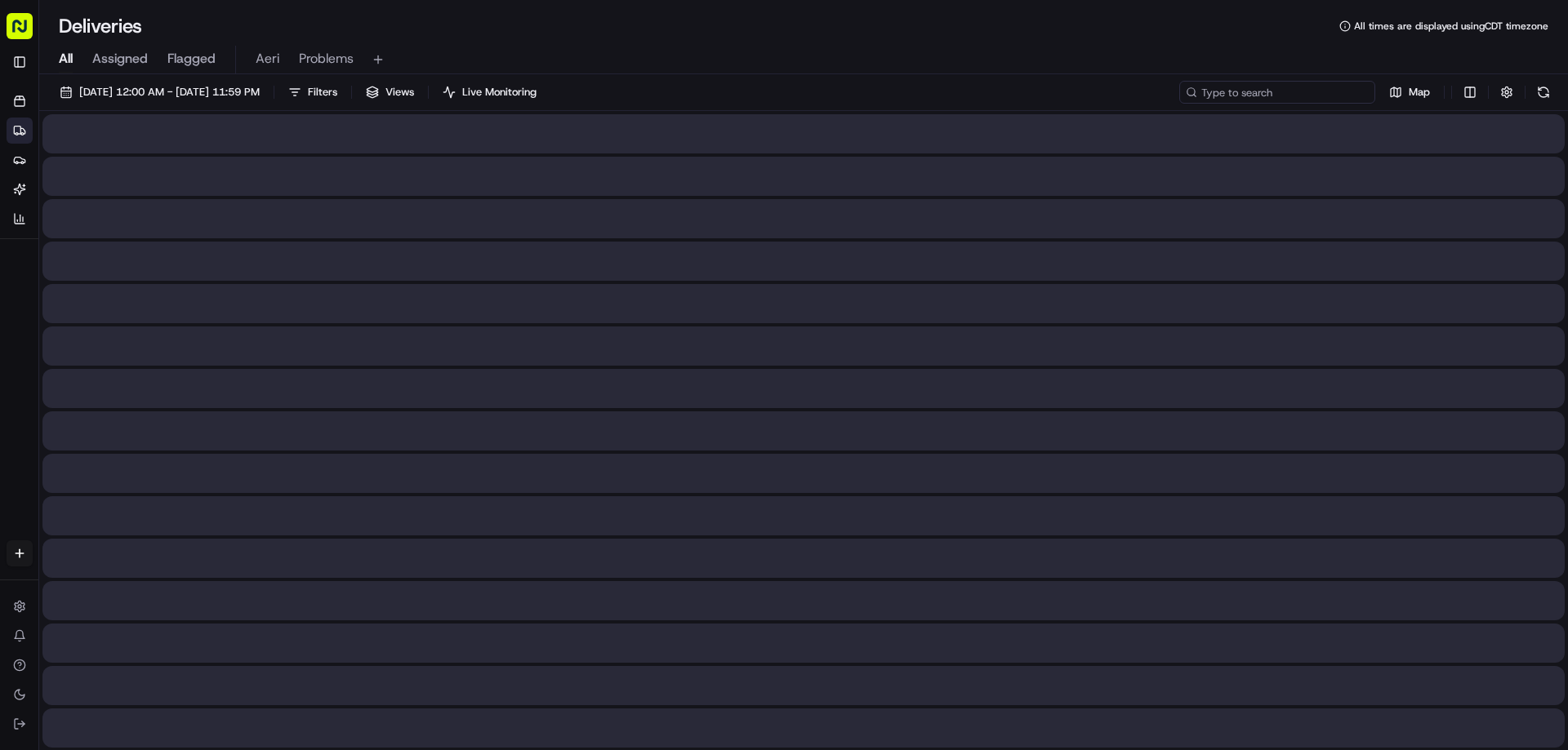
click at [1323, 92] on input at bounding box center [1277, 93] width 196 height 23
paste input "m701556259"
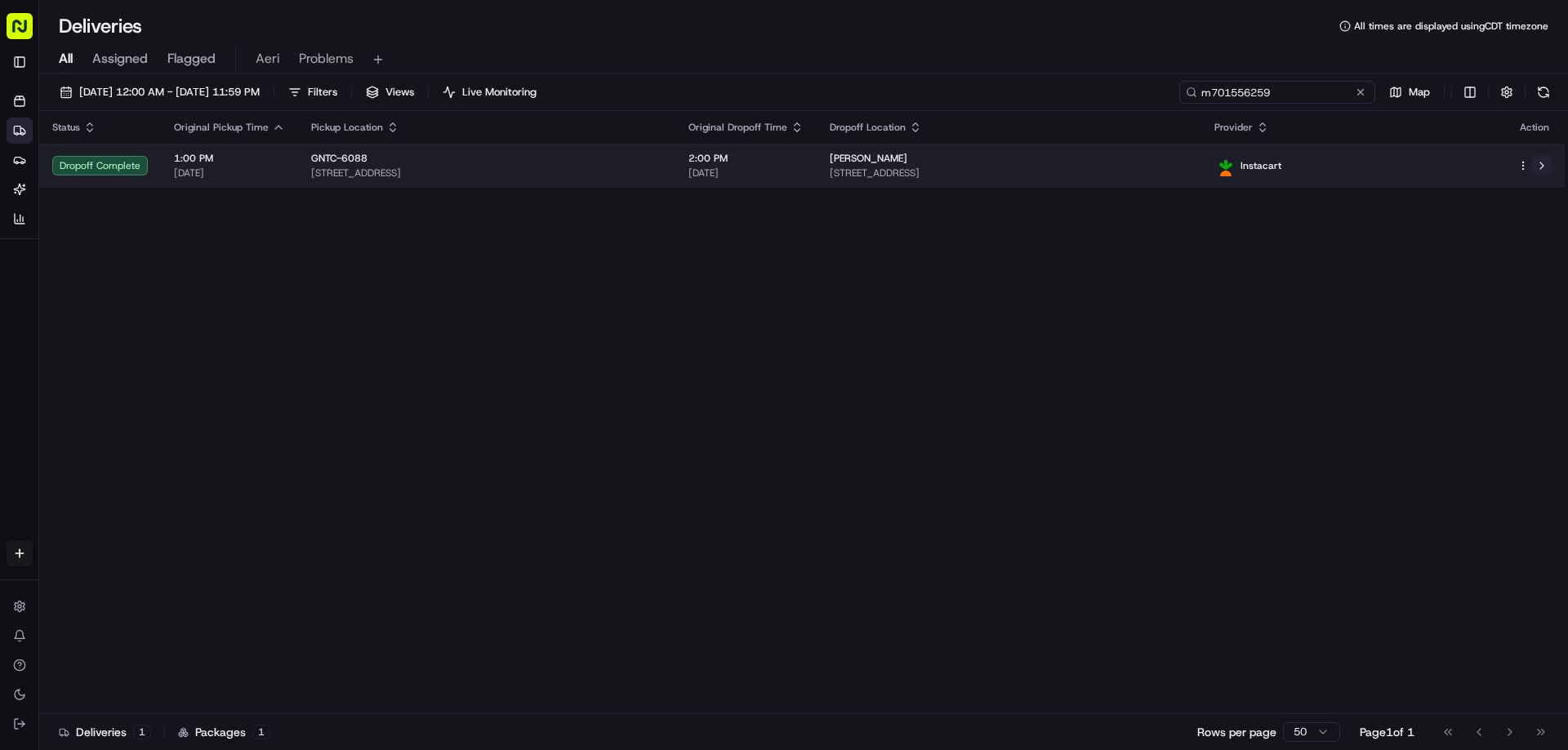
type input "m701556259"
click at [1540, 166] on button at bounding box center [1542, 165] width 19 height 19
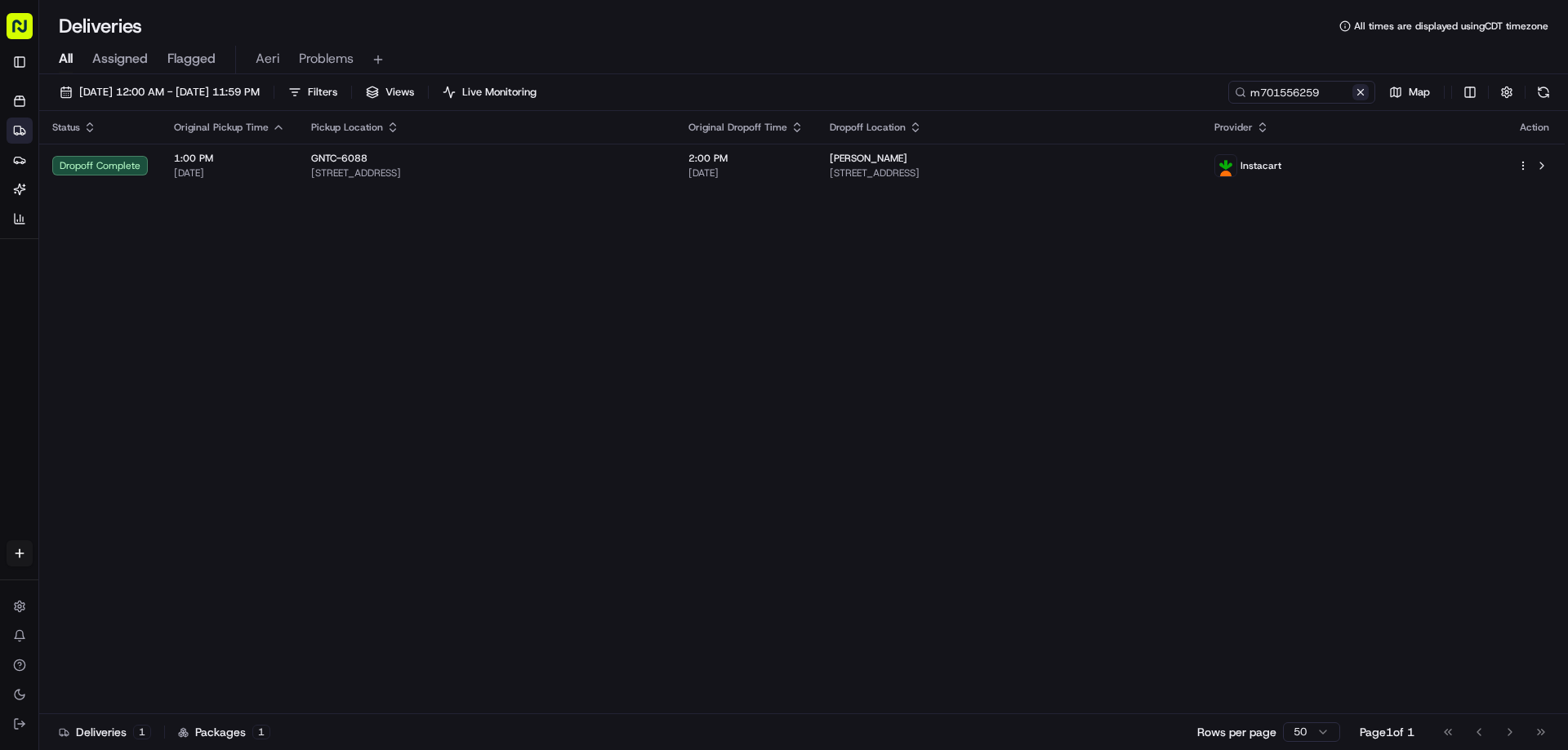
click at [1362, 89] on button at bounding box center [1360, 92] width 16 height 16
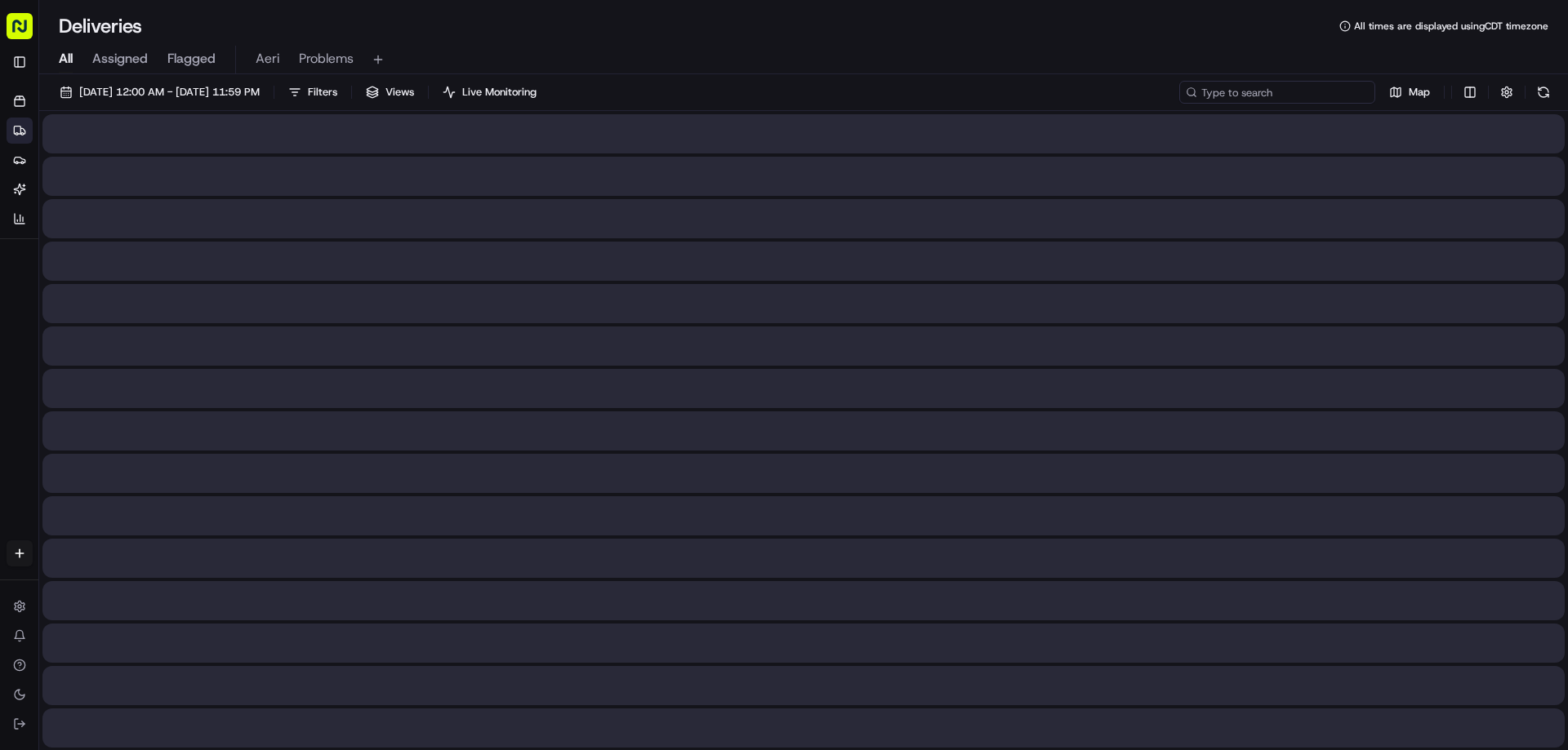
click at [1314, 86] on input at bounding box center [1277, 93] width 196 height 23
paste input "m706948504"
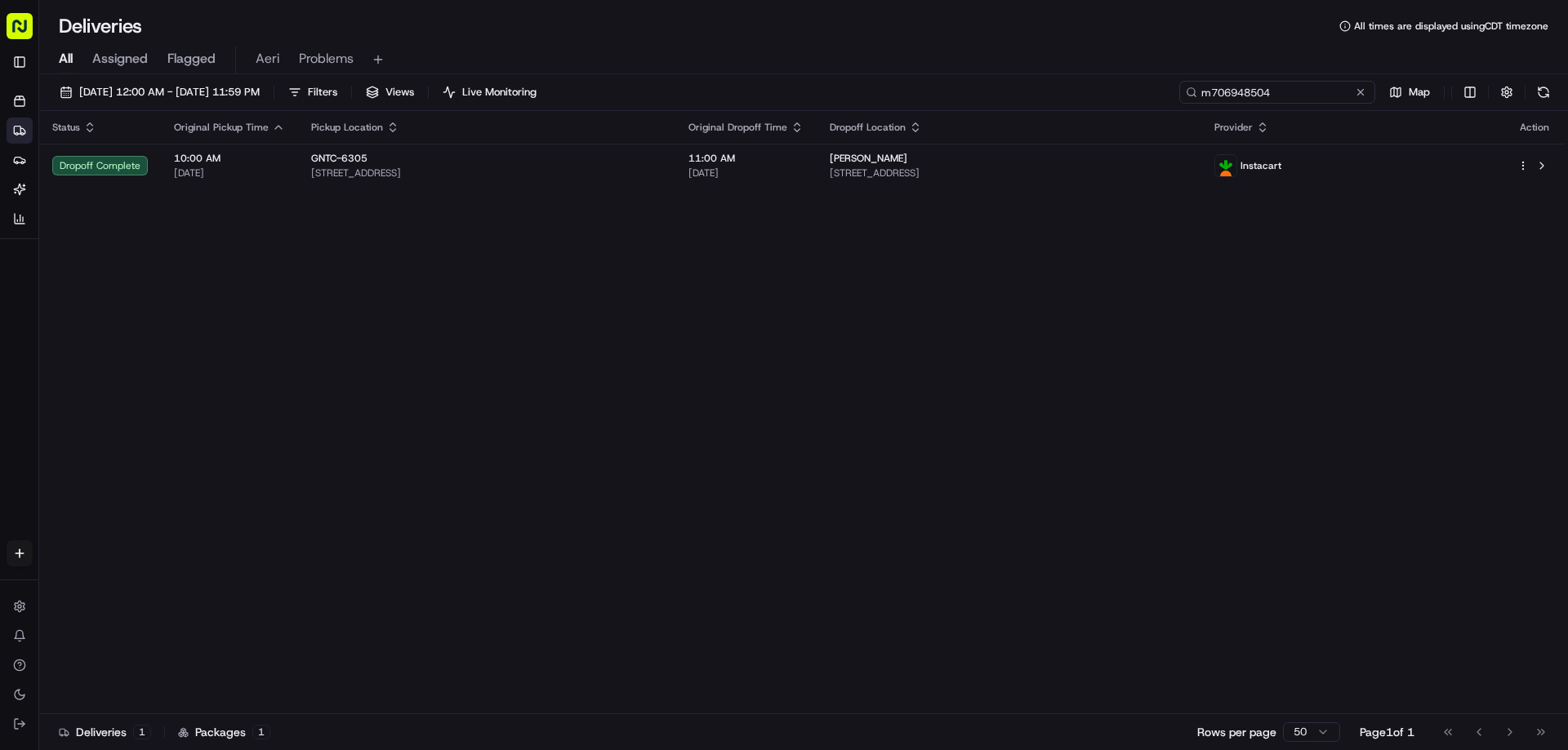
type input "m706948504"
click at [265, 223] on div "Status Original Pickup Time Pickup Location Original Dropoff Time Dropoff Locat…" at bounding box center [802, 413] width 1525 height 603
drag, startPoint x: 1368, startPoint y: 94, endPoint x: 1356, endPoint y: 96, distance: 12.2
click at [1369, 94] on div "m706948504" at bounding box center [1302, 93] width 147 height 23
click at [1356, 92] on button at bounding box center [1360, 92] width 16 height 16
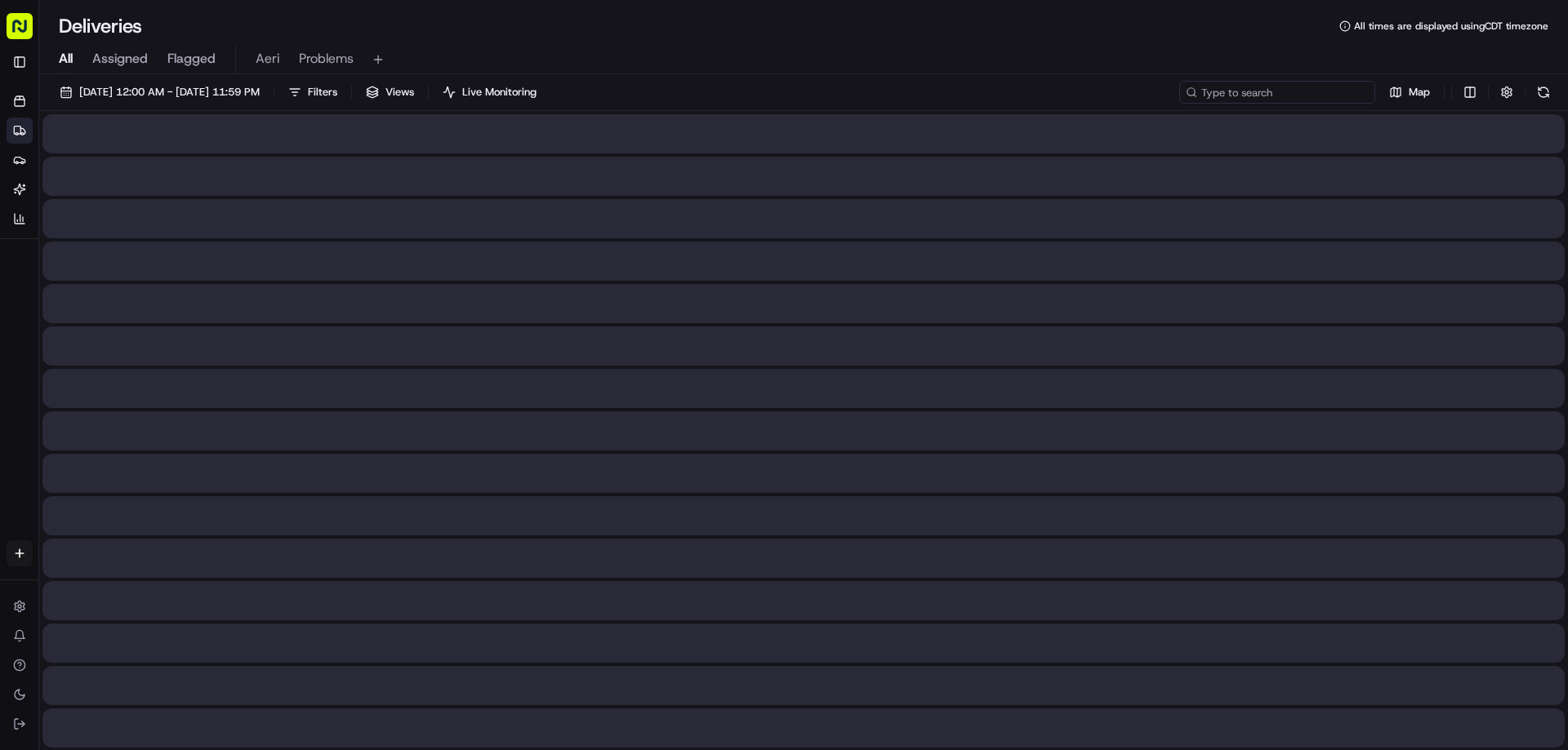
click at [1312, 93] on input at bounding box center [1277, 93] width 196 height 23
paste input "m695063450"
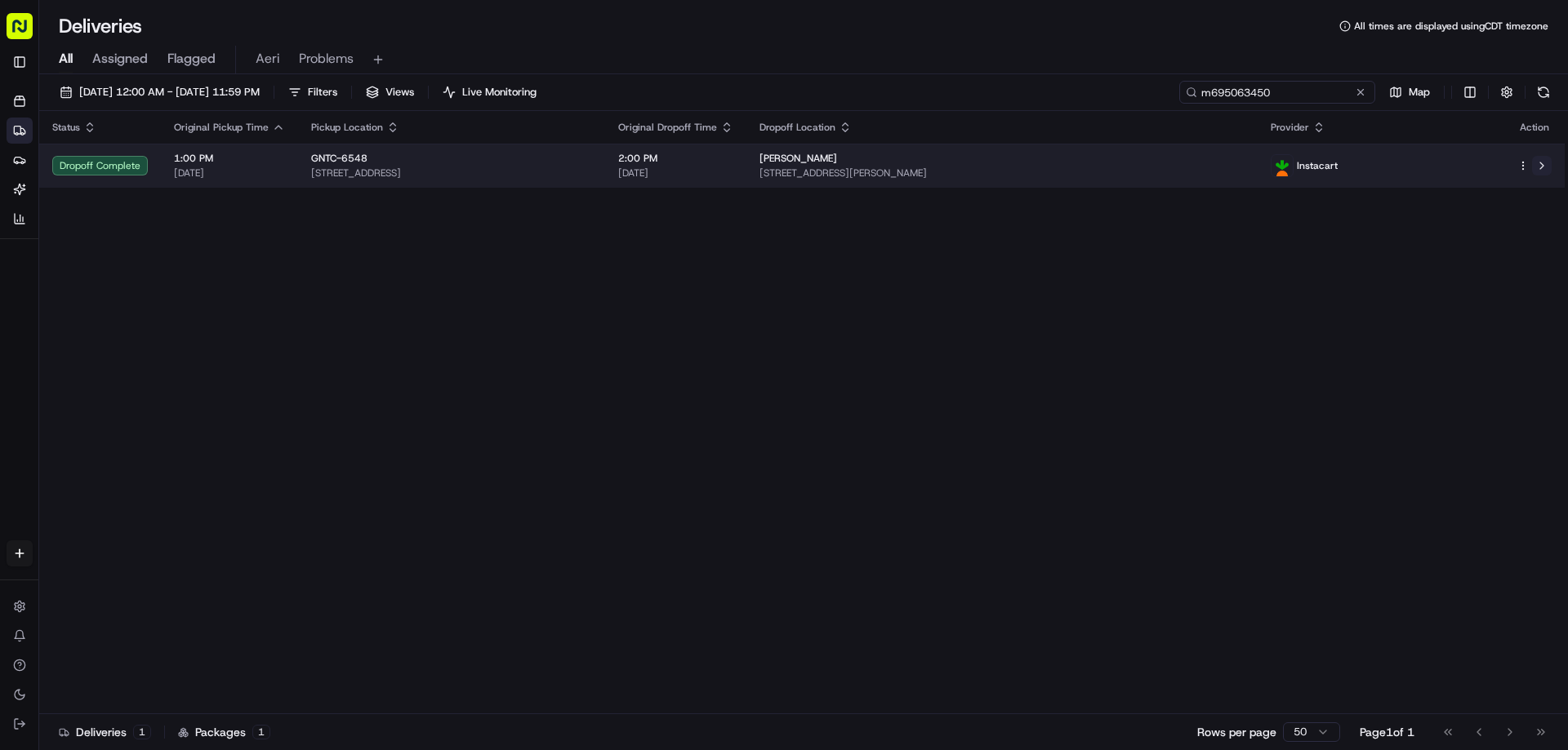
type input "m695063450"
click at [1535, 166] on button at bounding box center [1542, 165] width 19 height 19
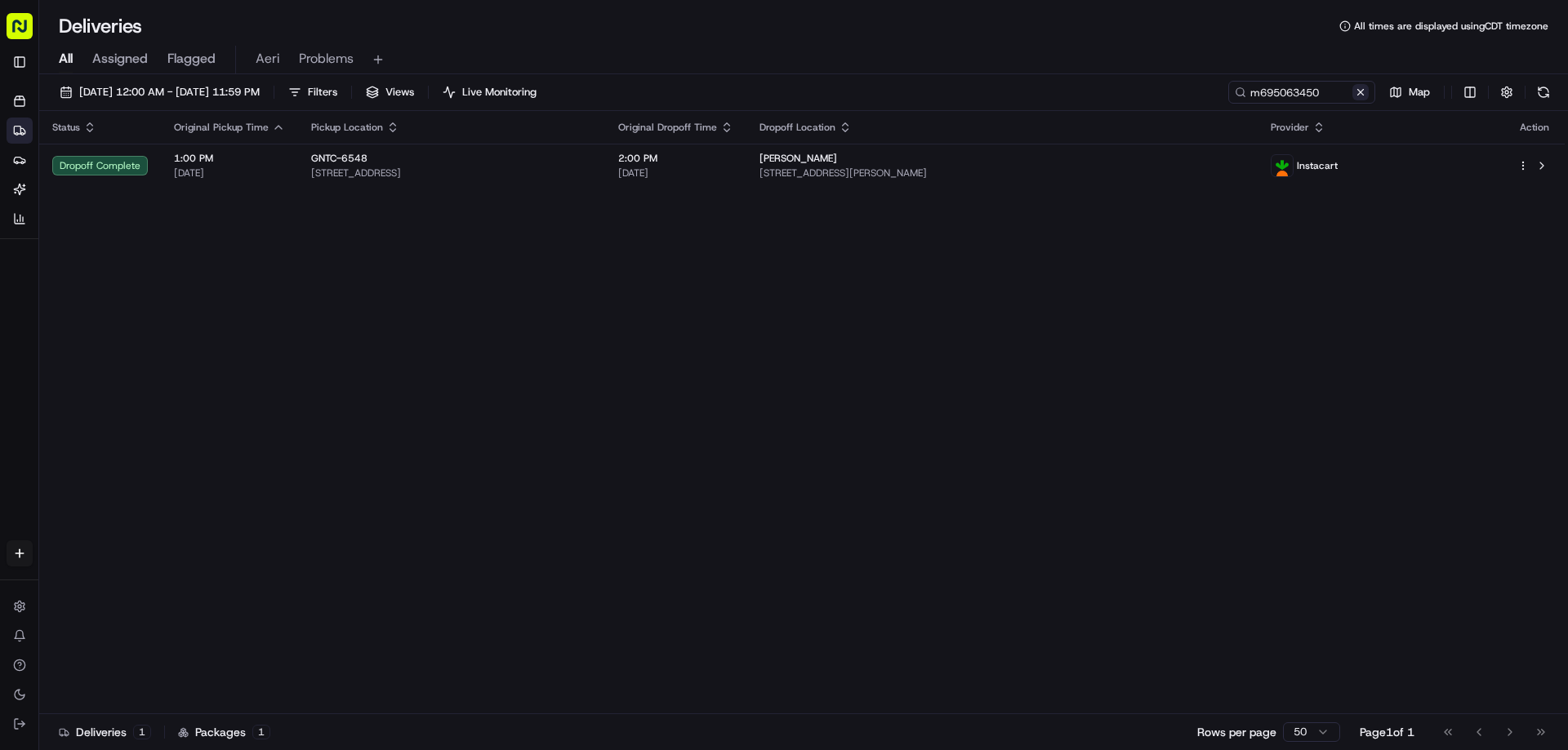
click at [1359, 98] on button at bounding box center [1360, 92] width 16 height 16
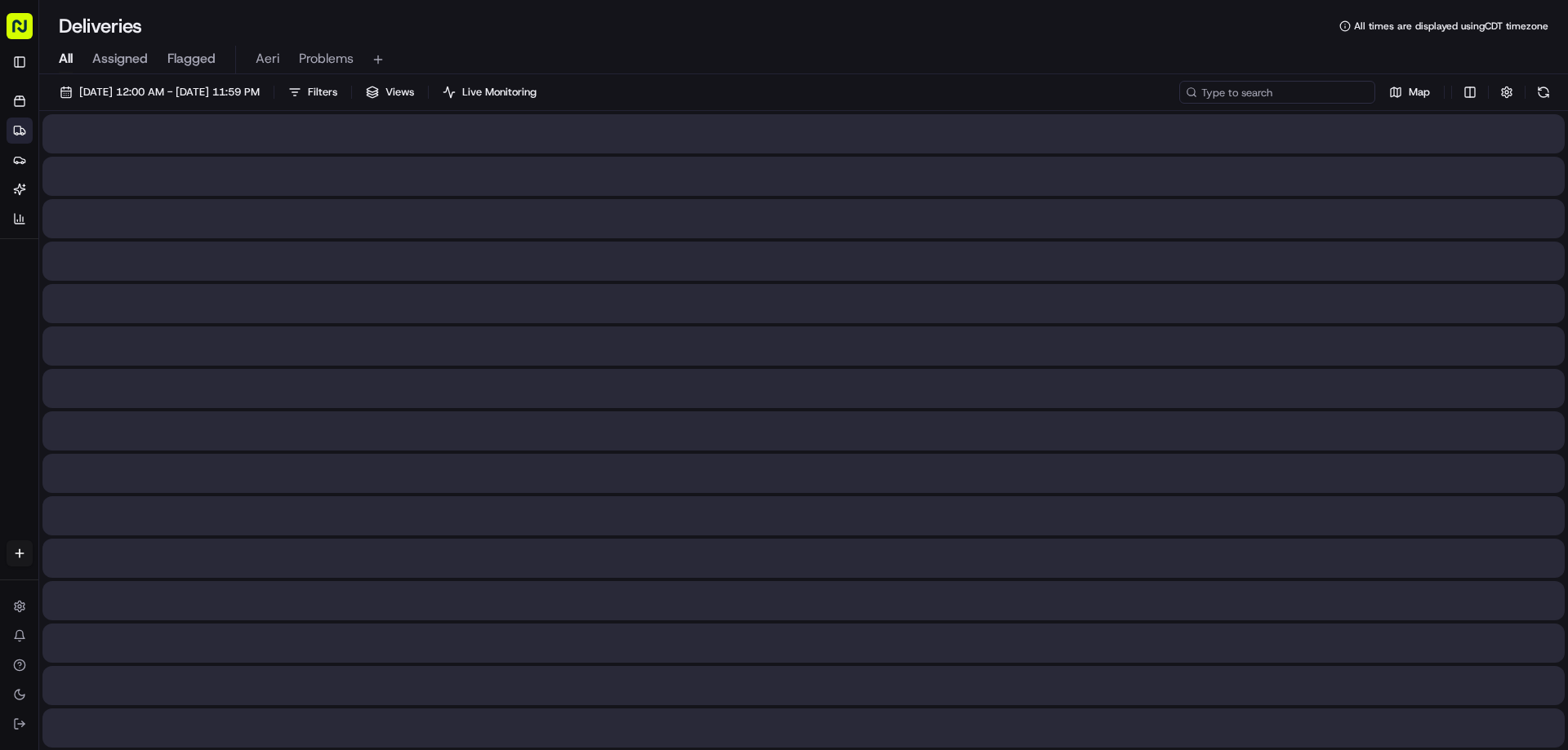
click at [1301, 88] on input at bounding box center [1277, 93] width 196 height 23
paste input "m694012578"
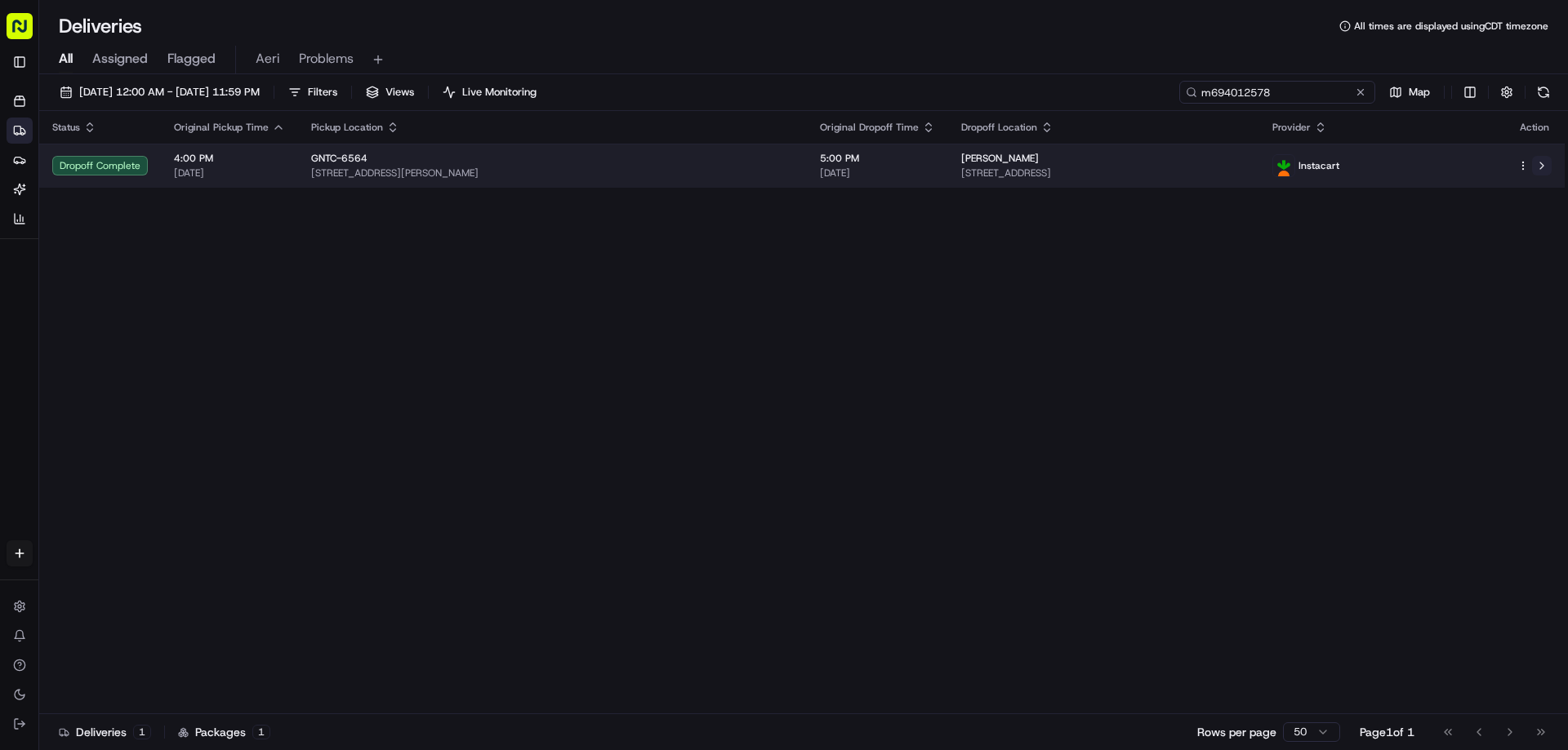
type input "m694012578"
click at [1541, 163] on button at bounding box center [1542, 165] width 19 height 19
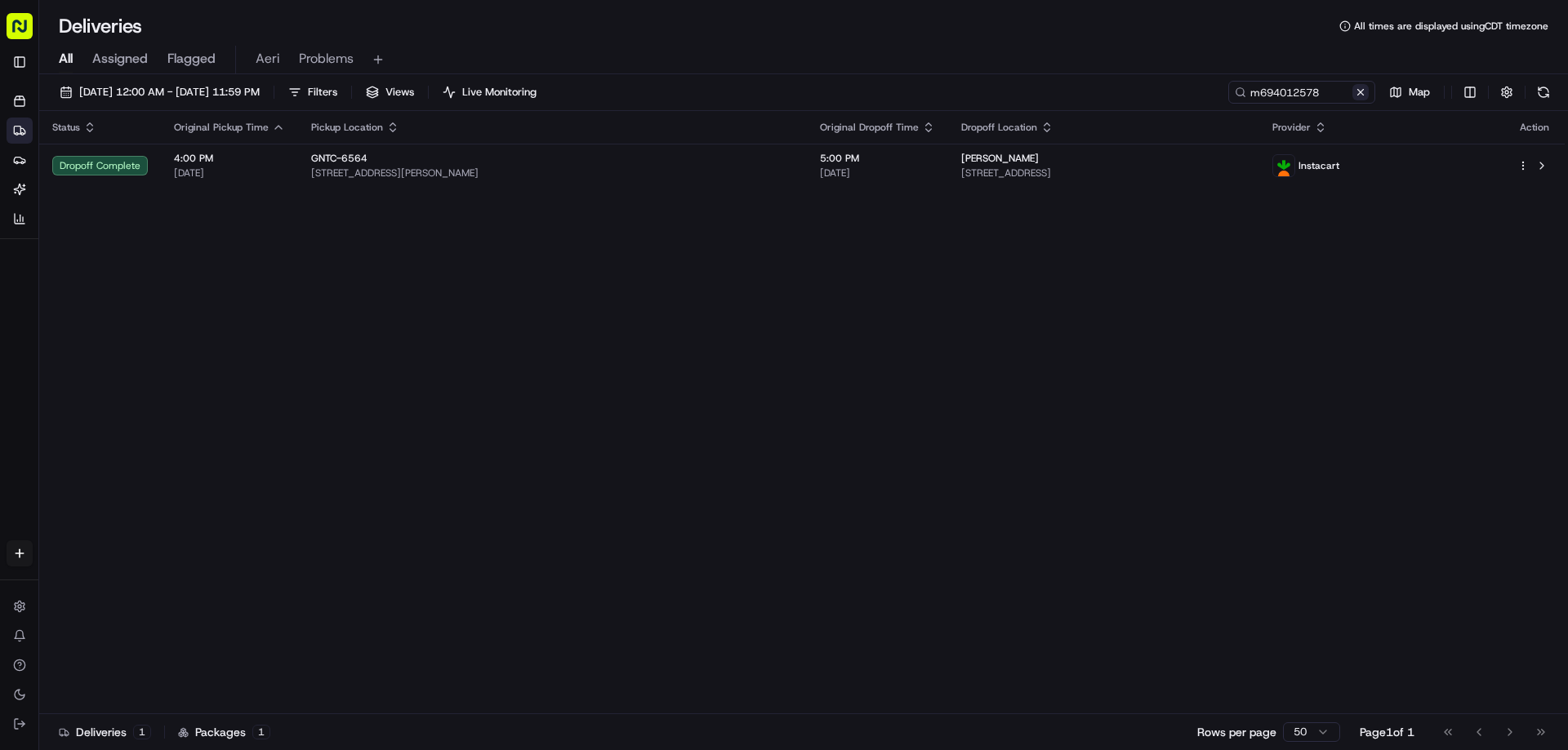
click at [1362, 92] on button at bounding box center [1360, 92] width 16 height 16
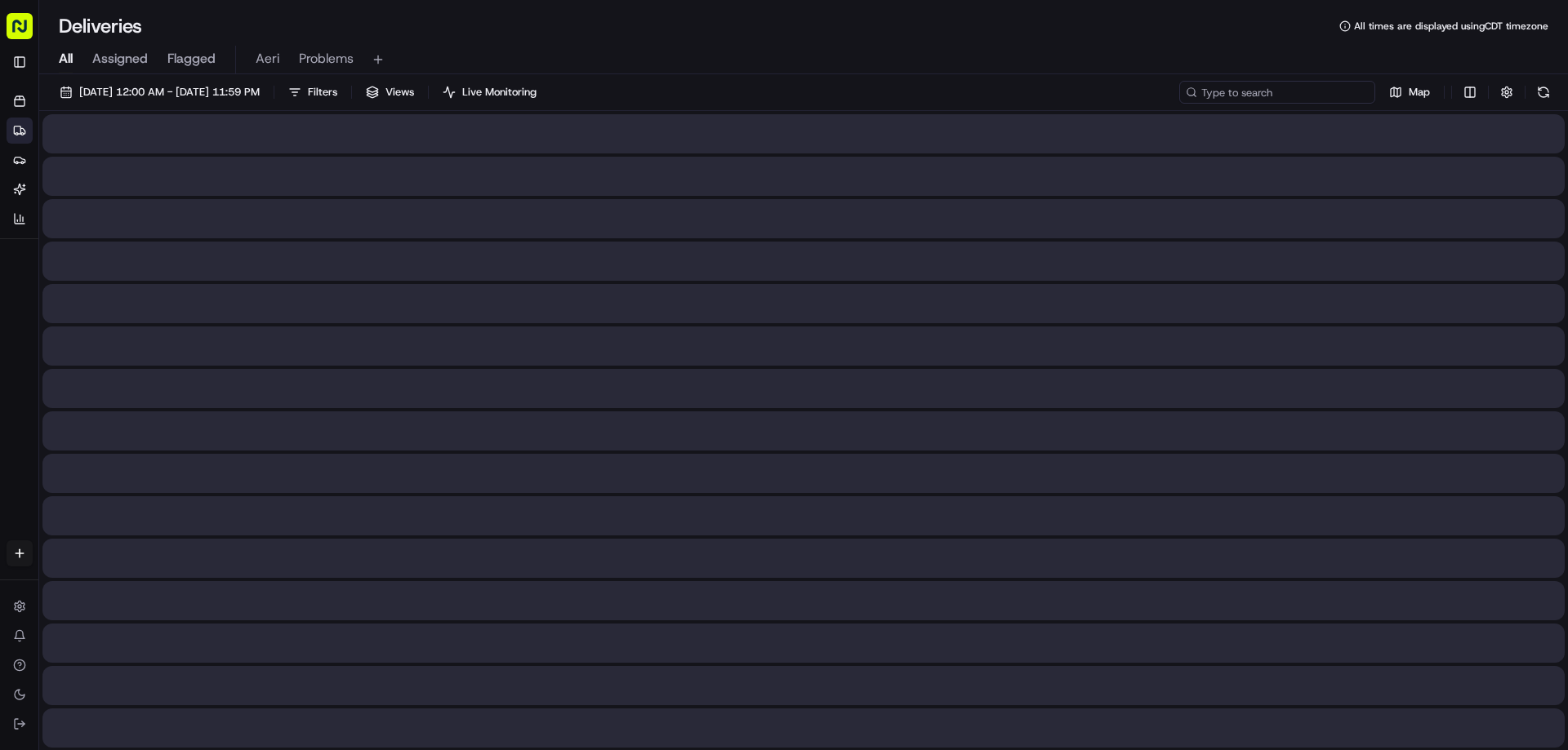
click at [1337, 92] on input at bounding box center [1277, 93] width 196 height 23
paste input "m691887447"
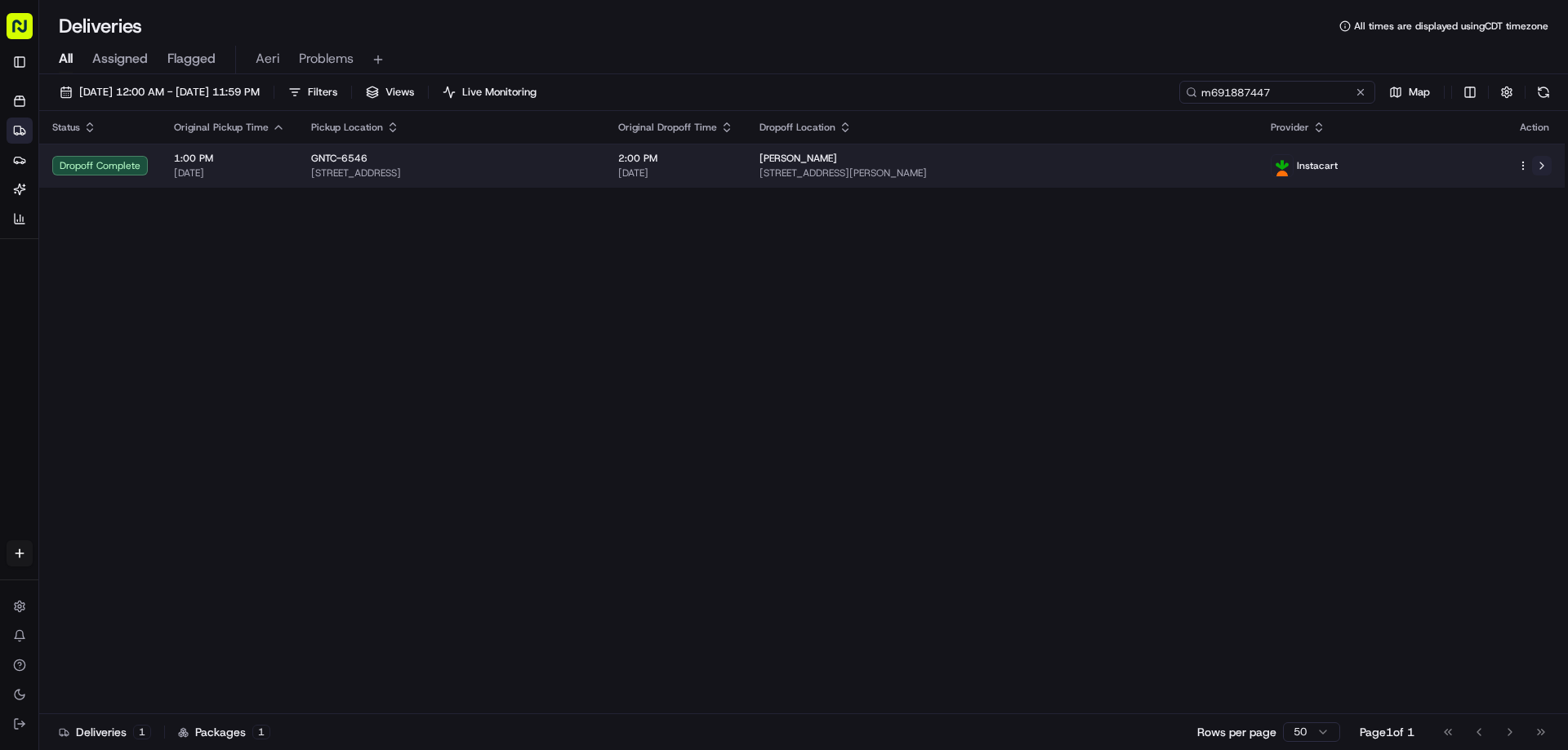
type input "m691887447"
click at [1550, 171] on button at bounding box center [1542, 165] width 19 height 19
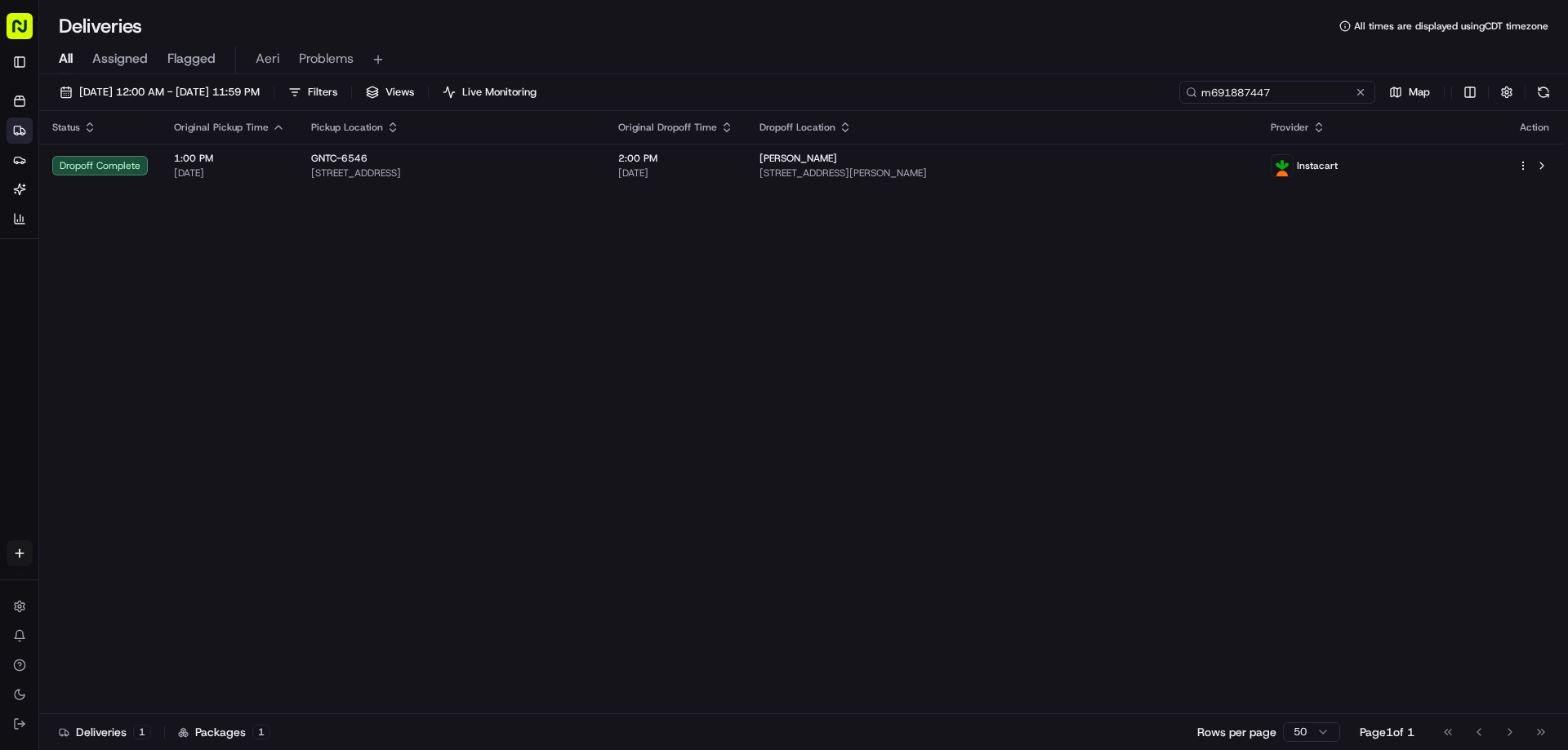
click at [1372, 94] on input "m691887447" at bounding box center [1277, 93] width 196 height 23
click at [1365, 95] on button at bounding box center [1360, 92] width 16 height 16
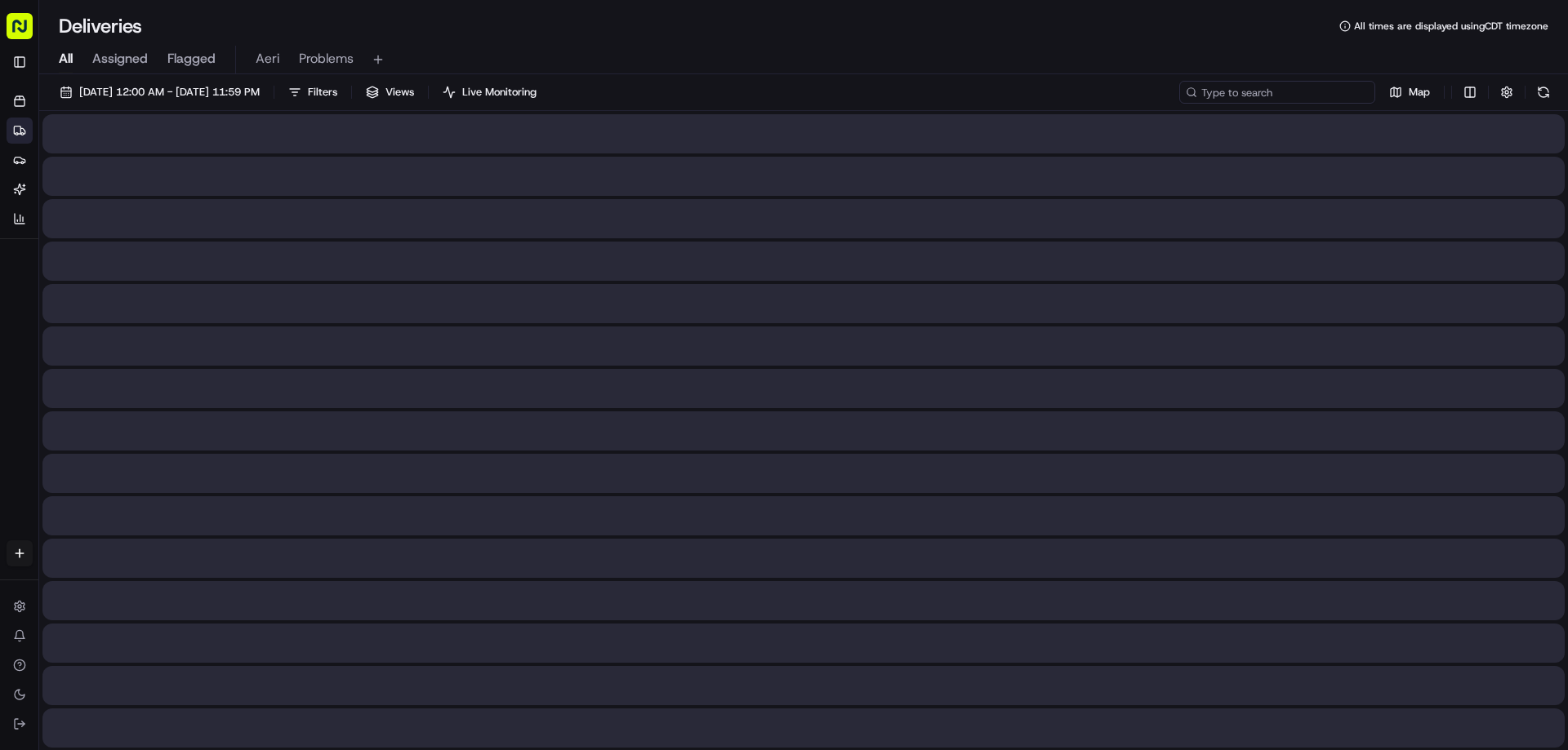
click at [1338, 89] on input at bounding box center [1277, 93] width 196 height 23
paste input "m701523257"
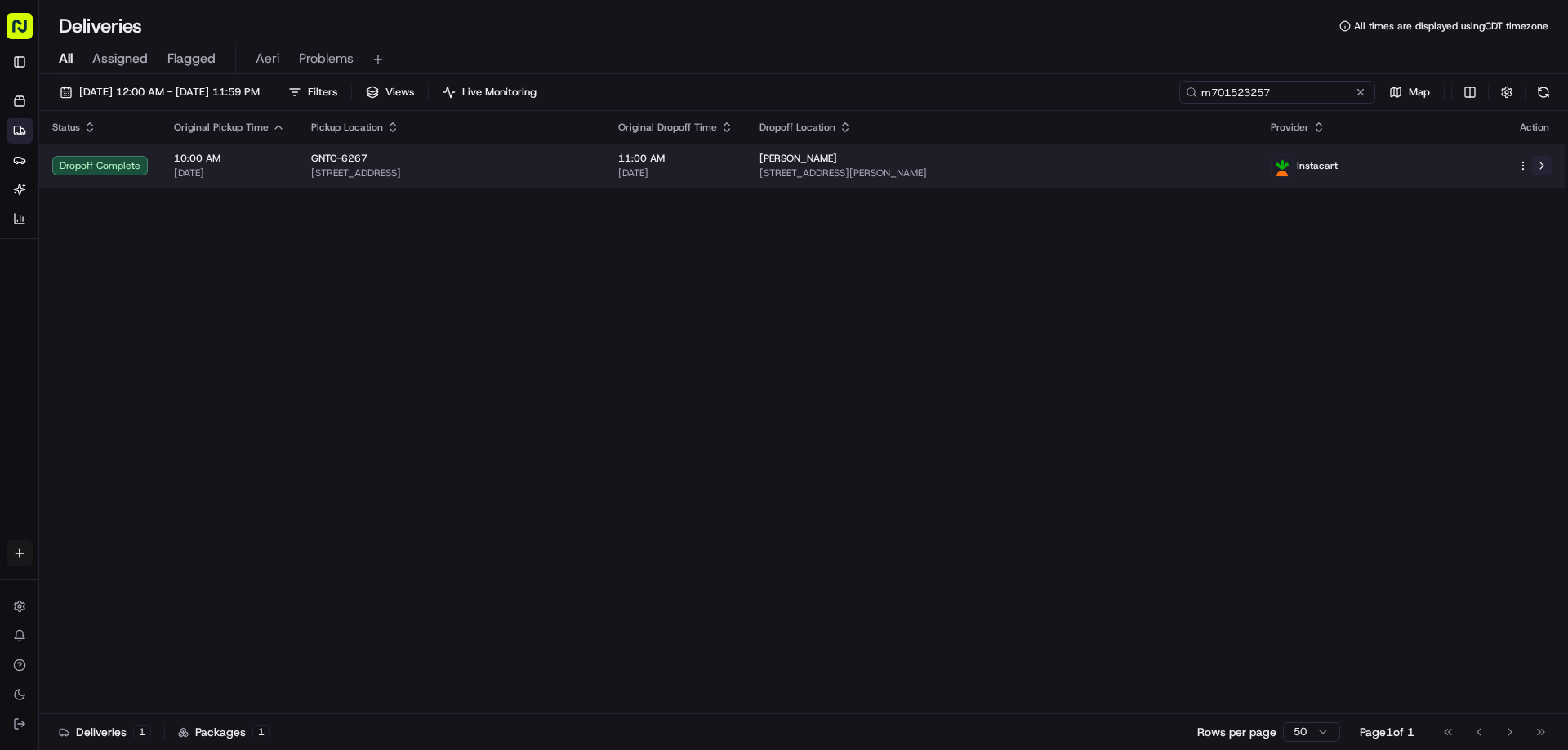
type input "m701523257"
click at [1537, 169] on button at bounding box center [1542, 165] width 19 height 19
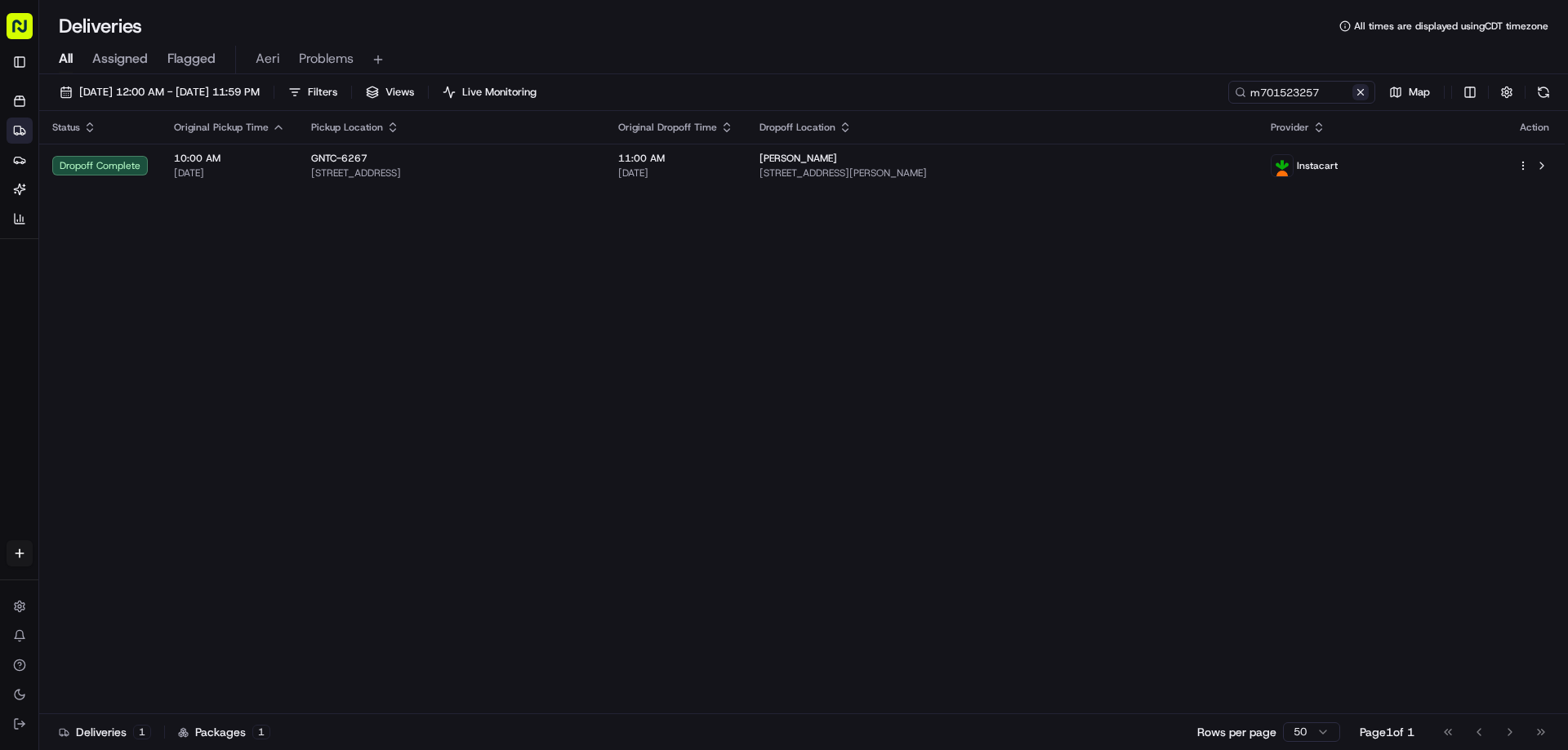
click at [1356, 97] on button at bounding box center [1360, 92] width 16 height 16
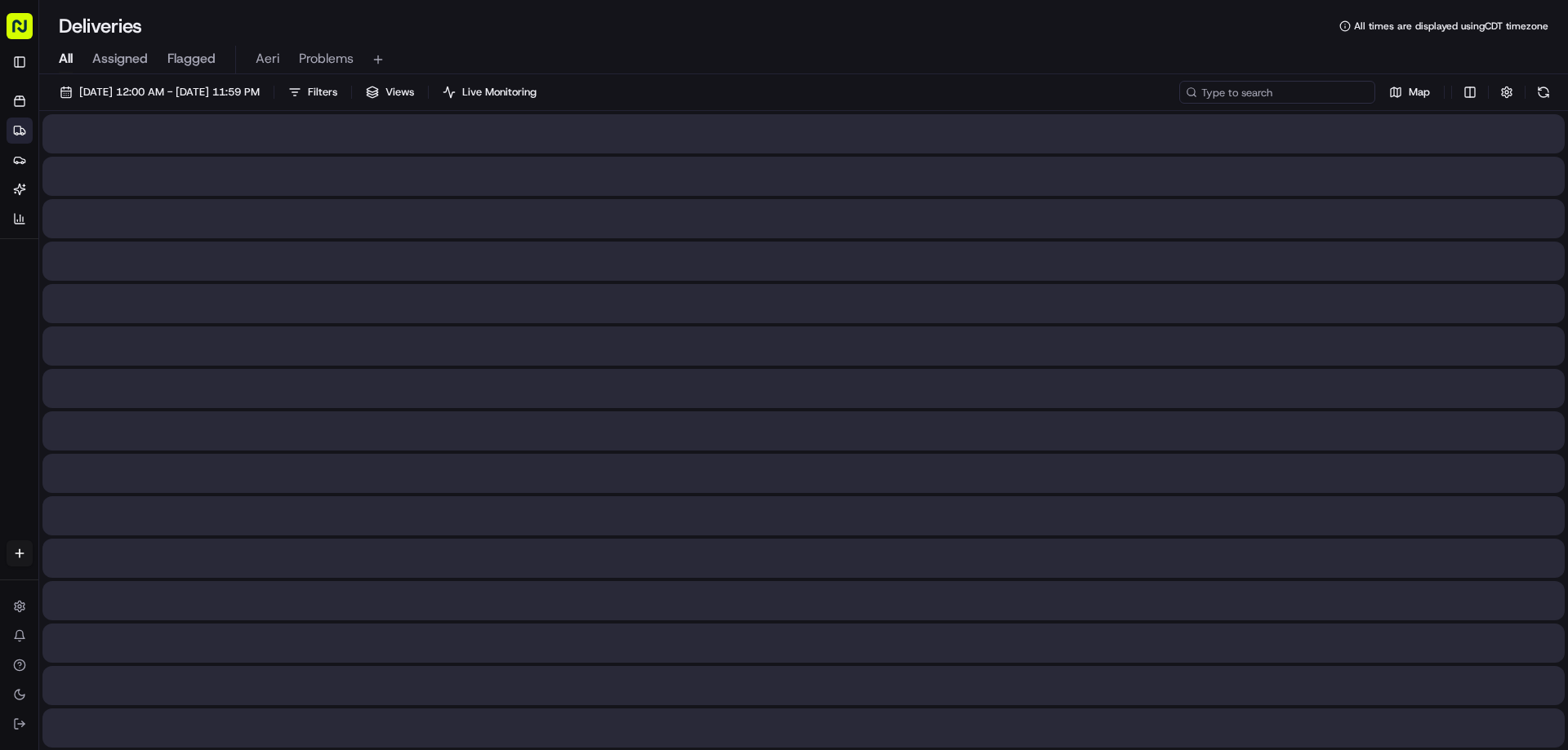
click at [1345, 98] on input at bounding box center [1277, 93] width 196 height 23
paste input "m701934270"
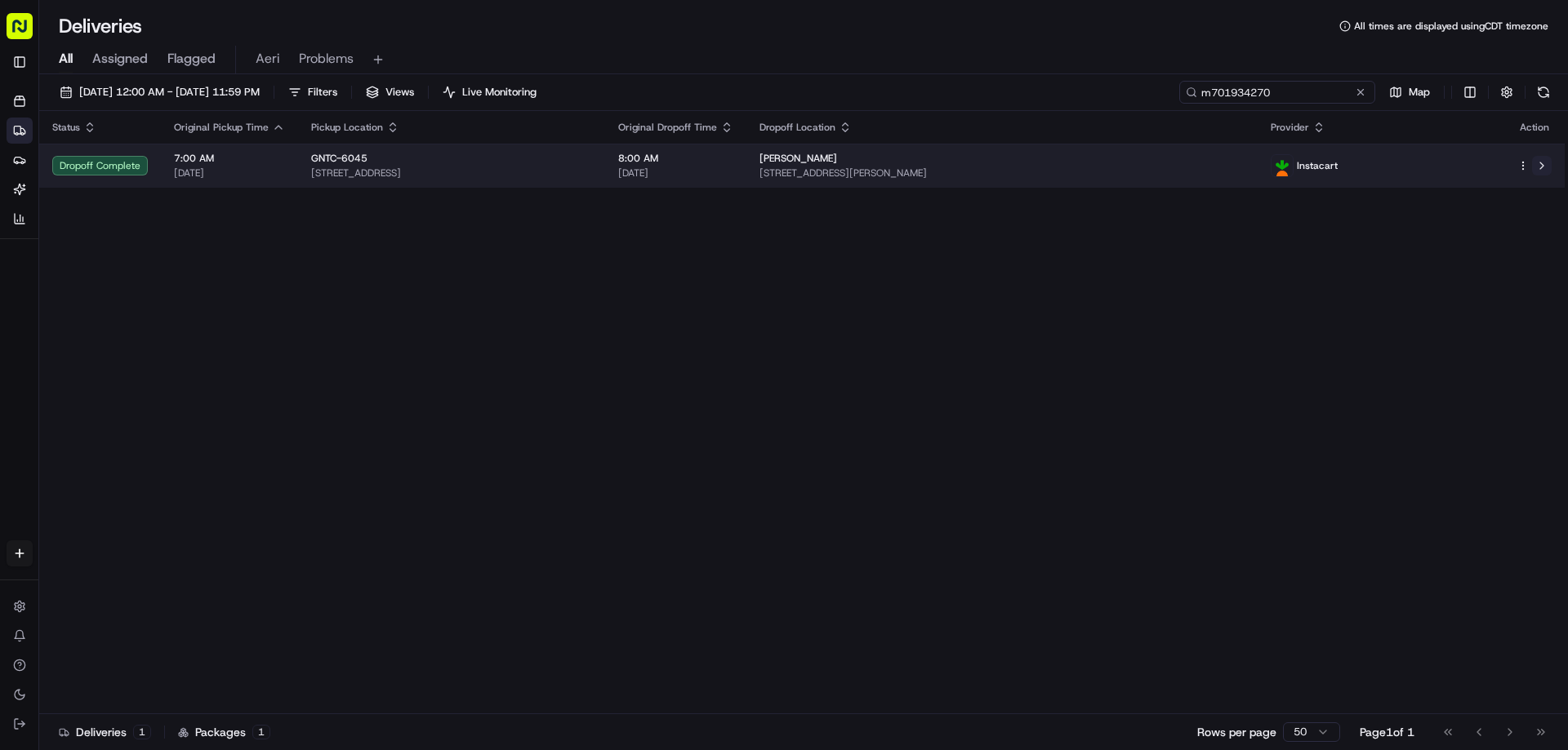
type input "m701934270"
click at [1548, 168] on button at bounding box center [1542, 165] width 19 height 19
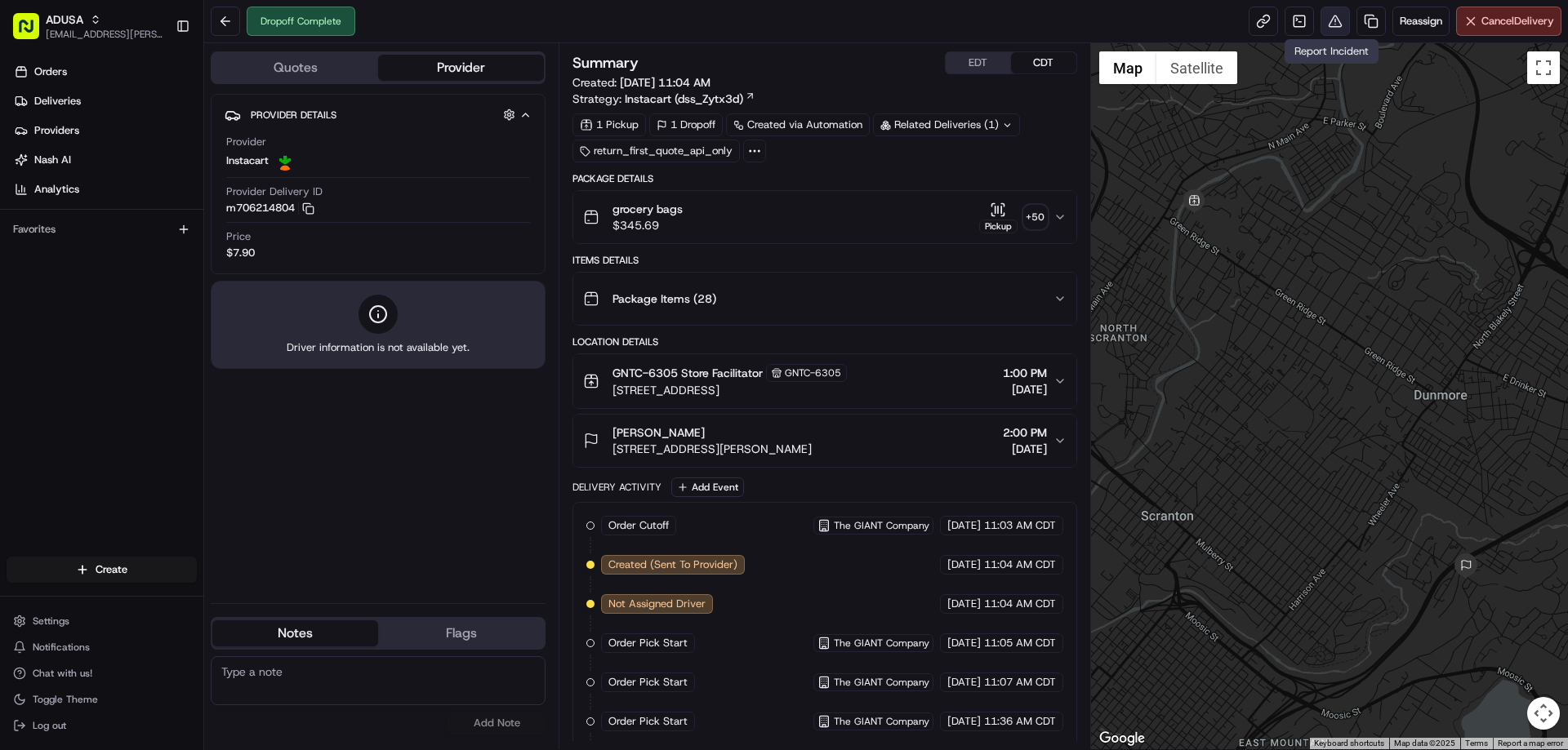
click at [1339, 16] on button at bounding box center [1335, 21] width 29 height 29
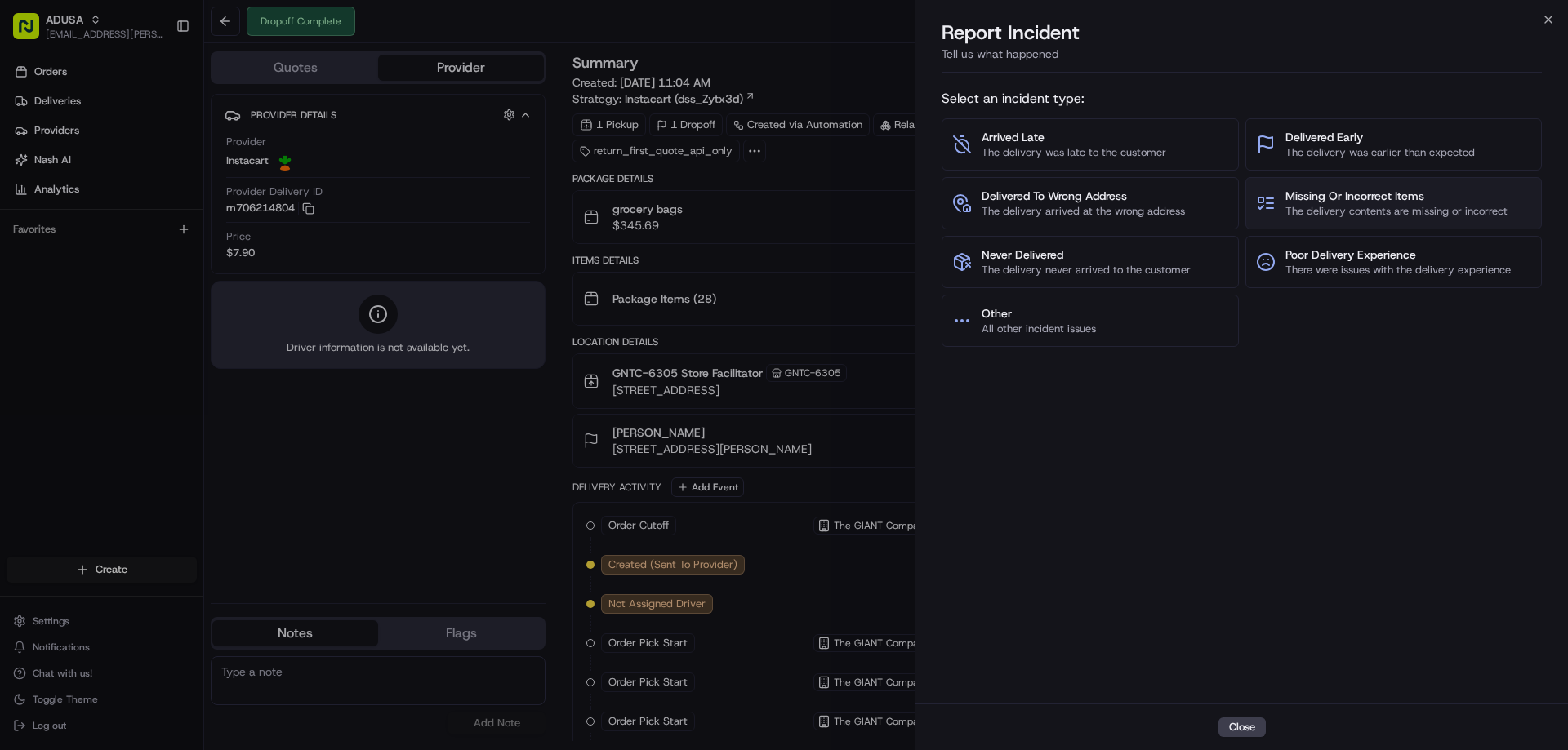
click at [1340, 208] on span "The delivery contents are missing or incorrect" at bounding box center [1397, 211] width 222 height 14
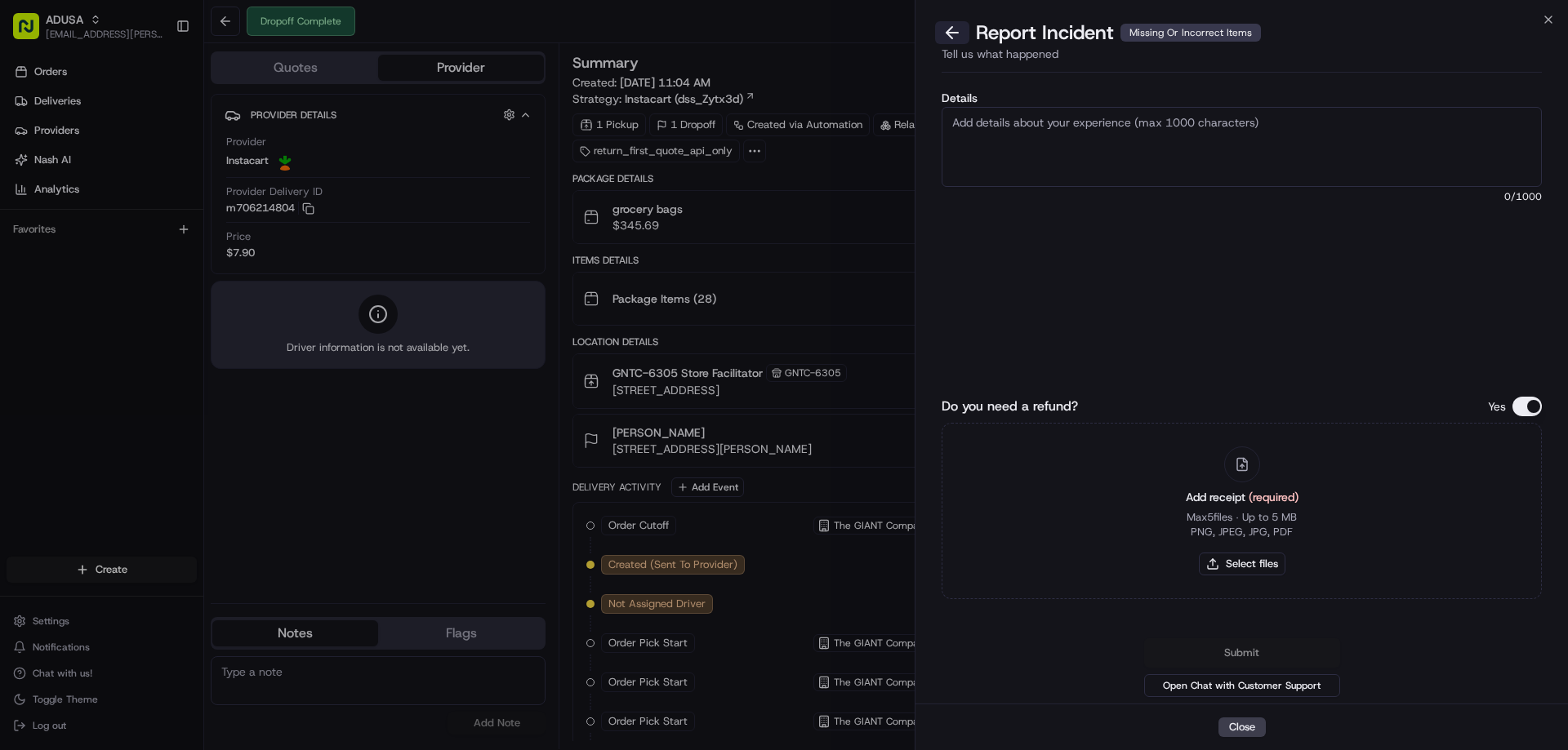
click at [950, 30] on button at bounding box center [951, 33] width 34 height 23
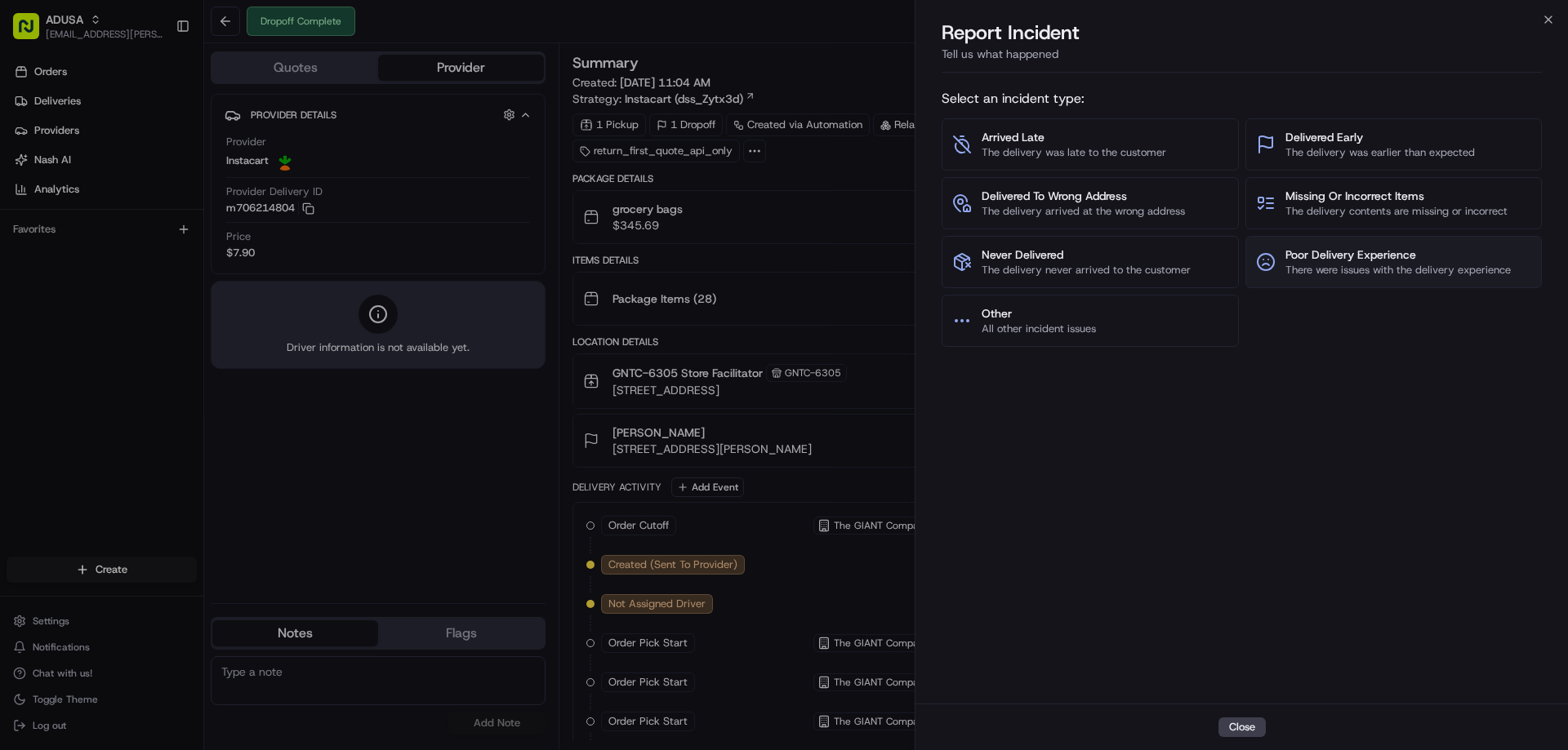
click at [1341, 266] on span "There were issues with the delivery experience" at bounding box center [1398, 270] width 225 height 14
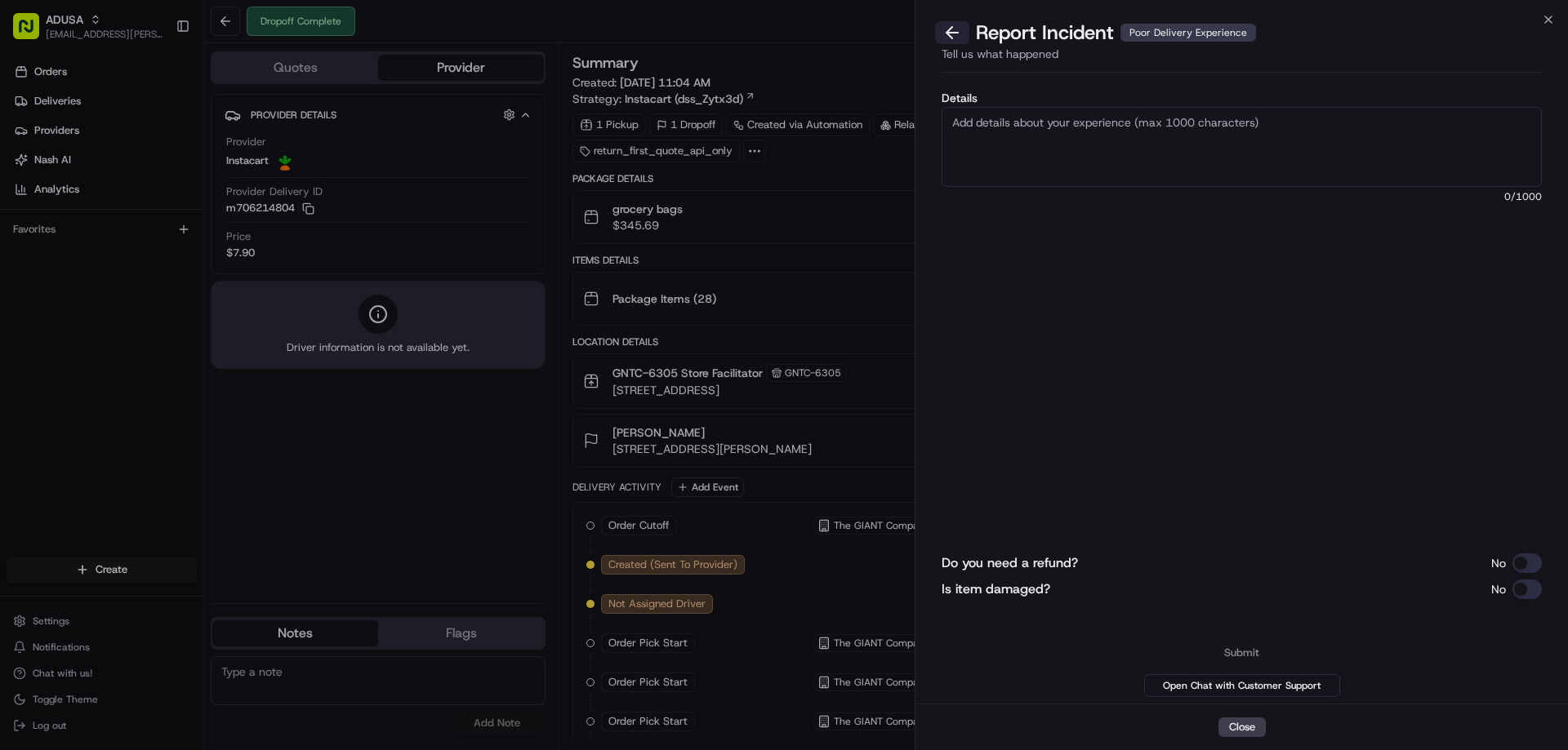
click at [964, 31] on button at bounding box center [951, 33] width 34 height 23
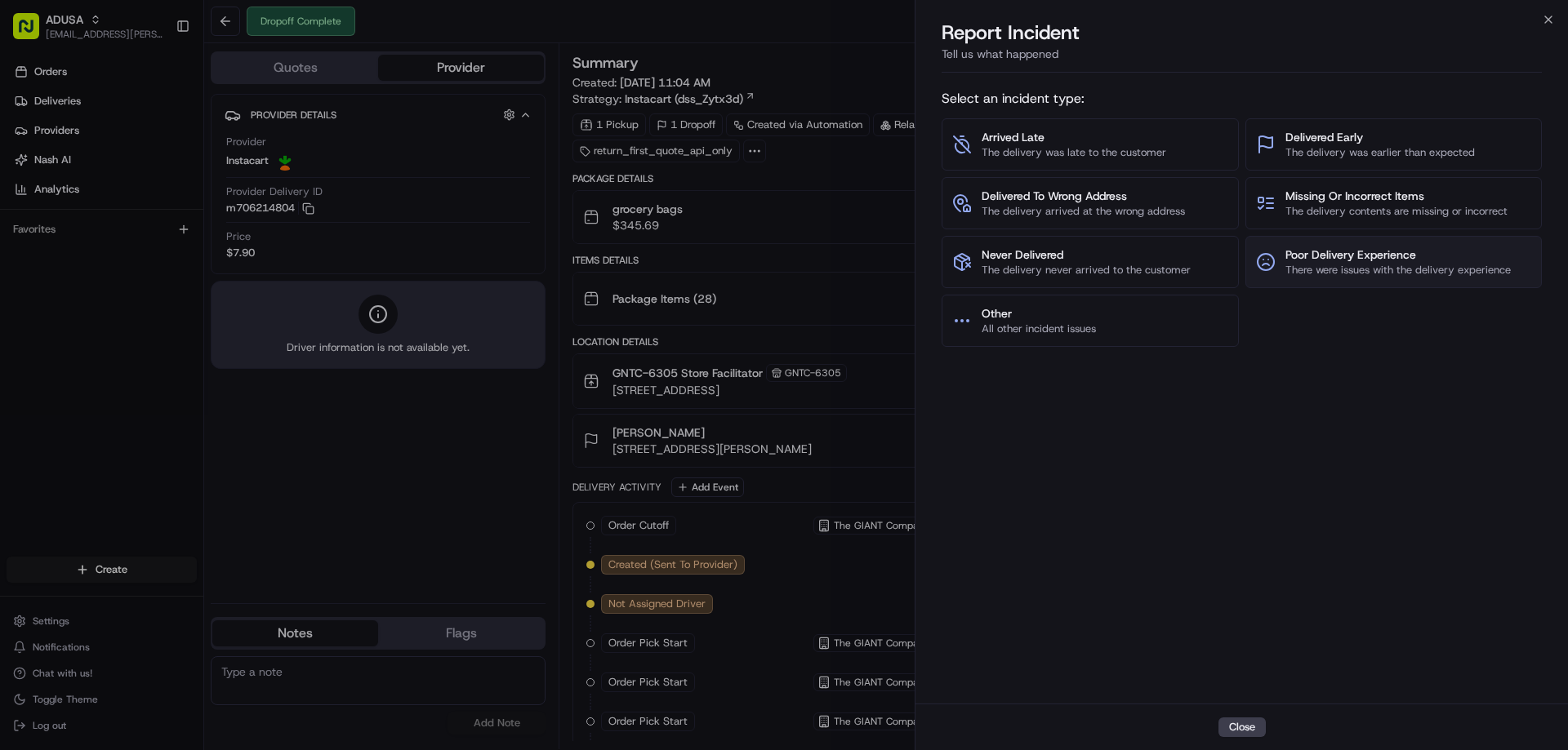
click at [1350, 281] on button "Poor Delivery Experience There were issues with the delivery experience" at bounding box center [1395, 262] width 298 height 52
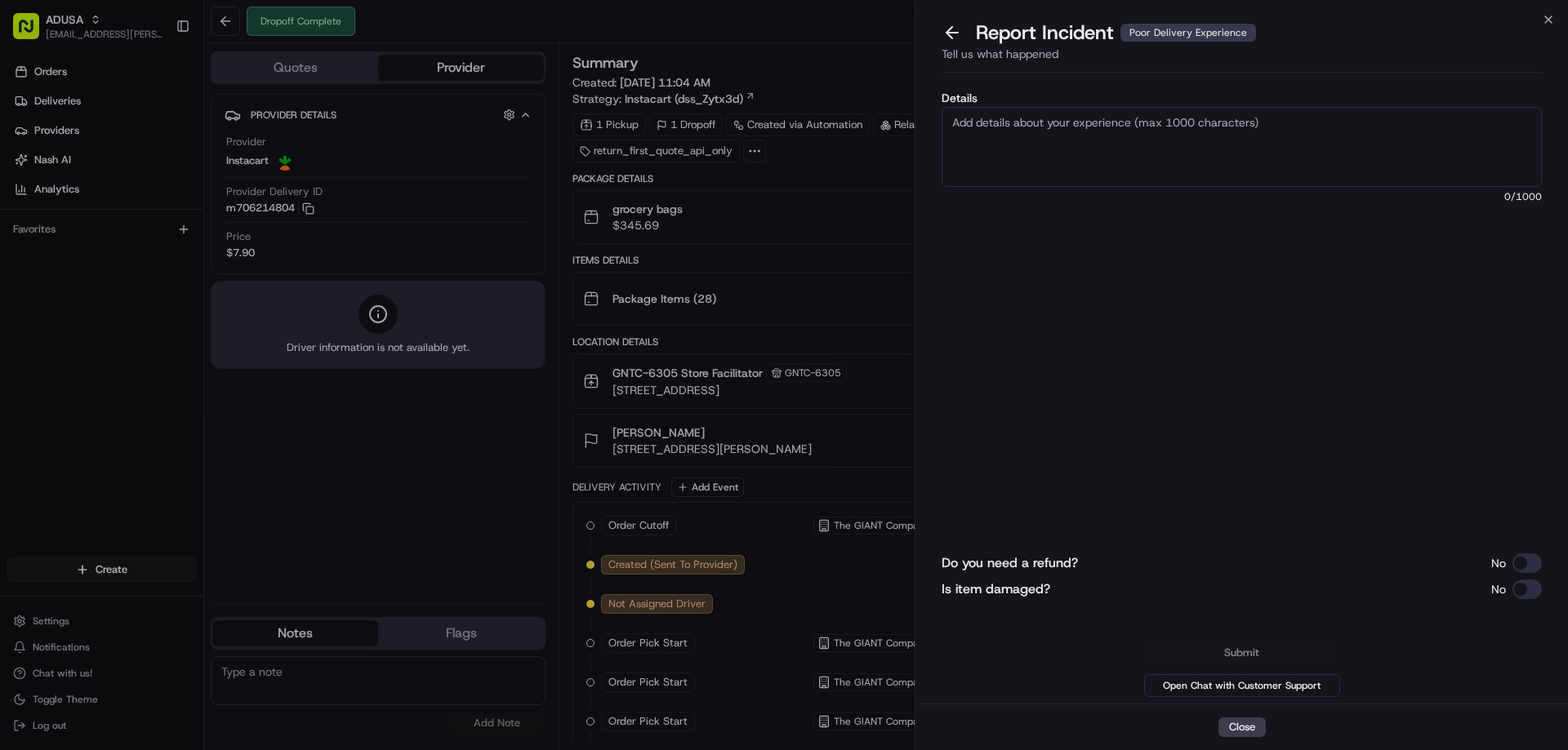
click at [1169, 157] on textarea "Details" at bounding box center [1241, 147] width 600 height 80
type textarea "Refund Amount 26.42- Items broken upon delivery"
click at [1515, 565] on button "Do you need a refund?" at bounding box center [1527, 563] width 29 height 19
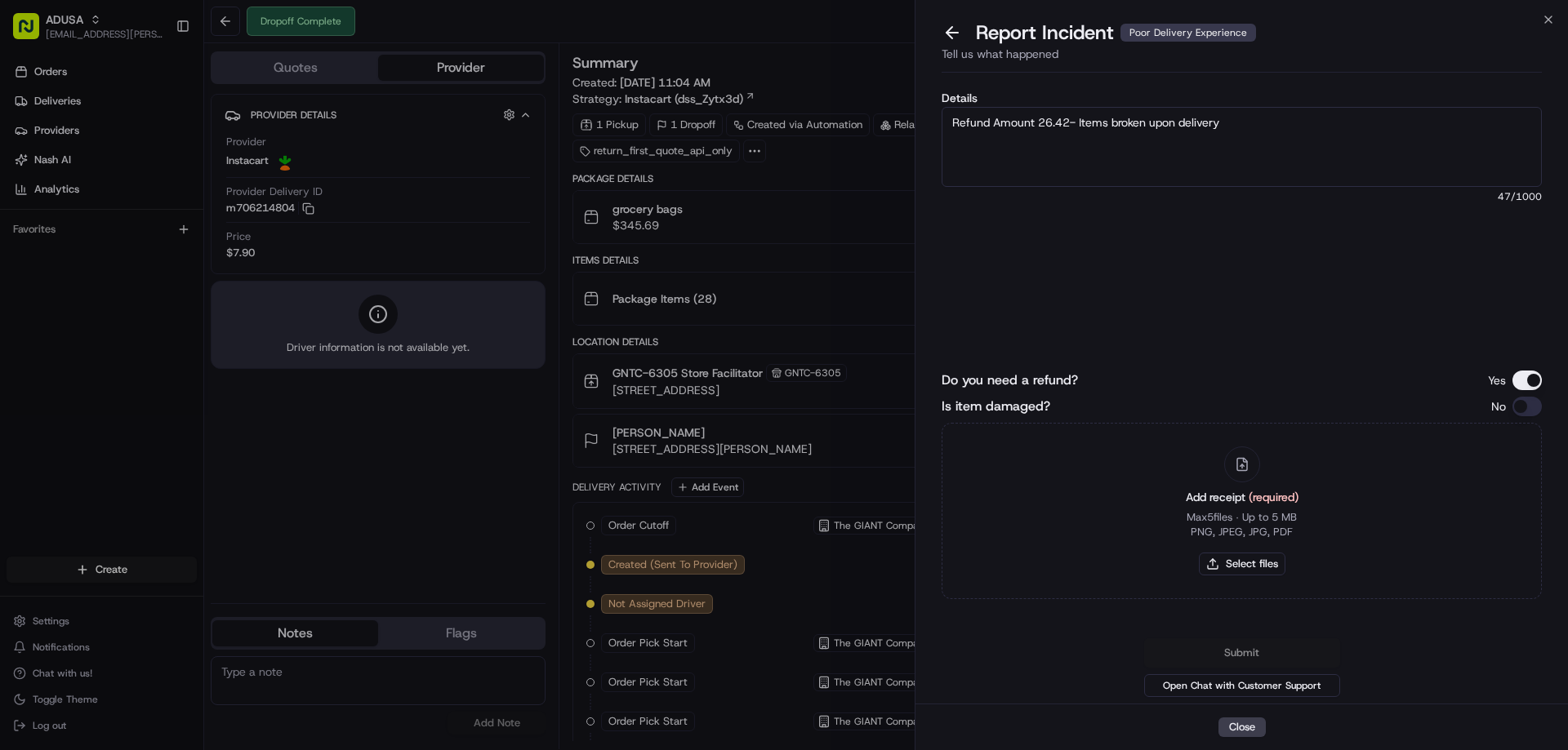
click at [1524, 400] on button "Is item damaged?" at bounding box center [1527, 407] width 29 height 19
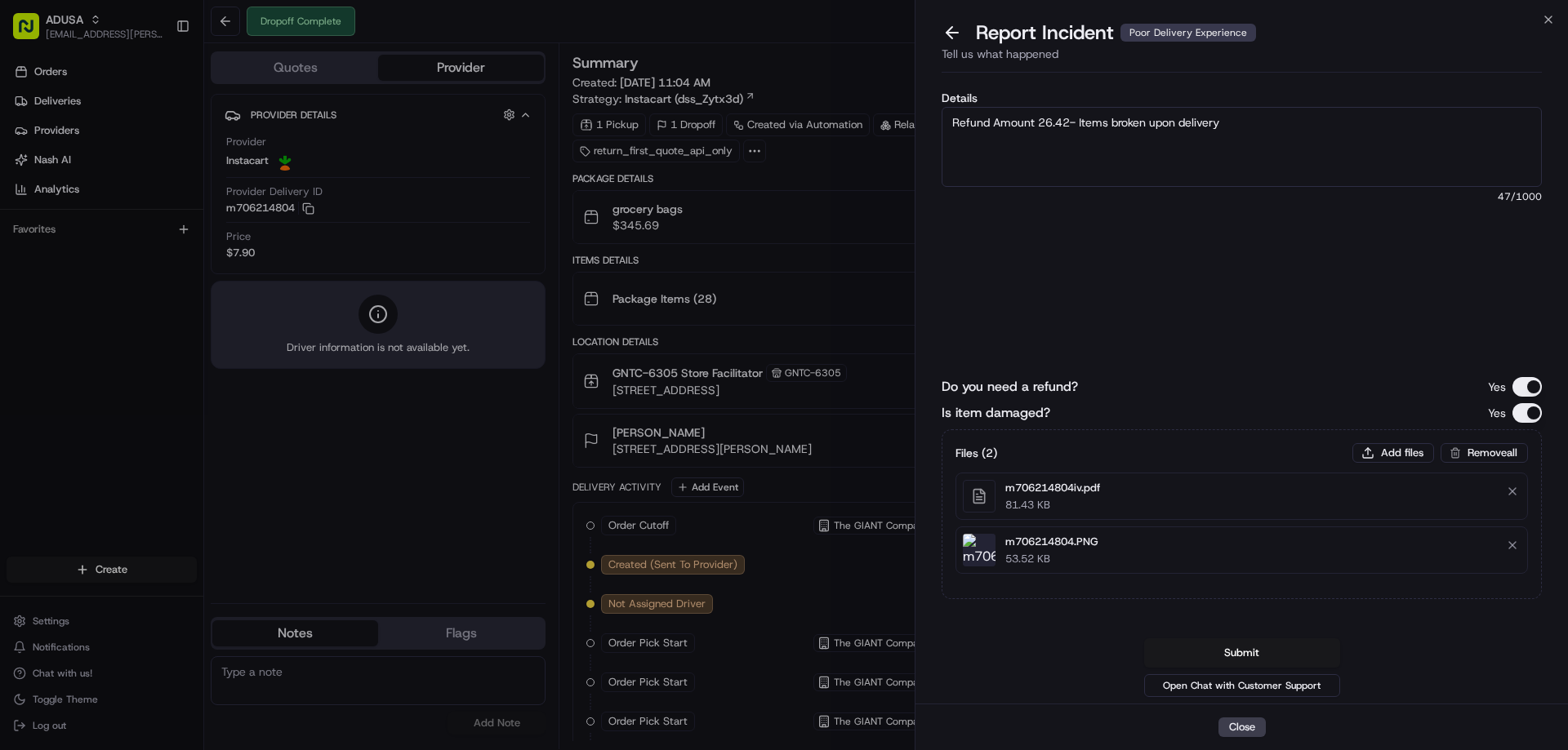
click at [1293, 338] on div "Details Refund Amount 26.42- Items broken upon delivery 47 /1000 Do you need a …" at bounding box center [1241, 391] width 600 height 619
click at [1253, 647] on button "Submit" at bounding box center [1242, 653] width 196 height 29
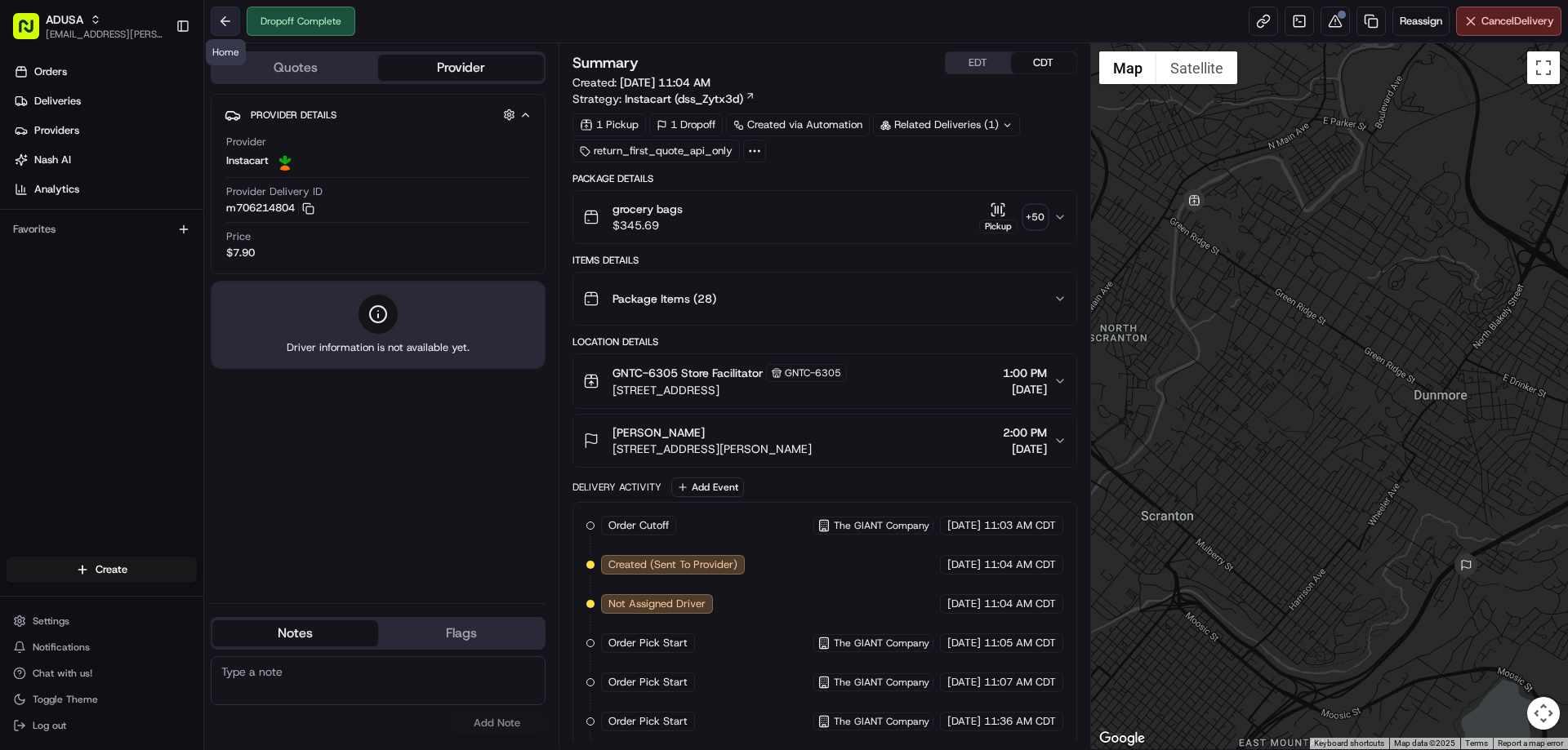
click at [230, 24] on button at bounding box center [225, 21] width 29 height 29
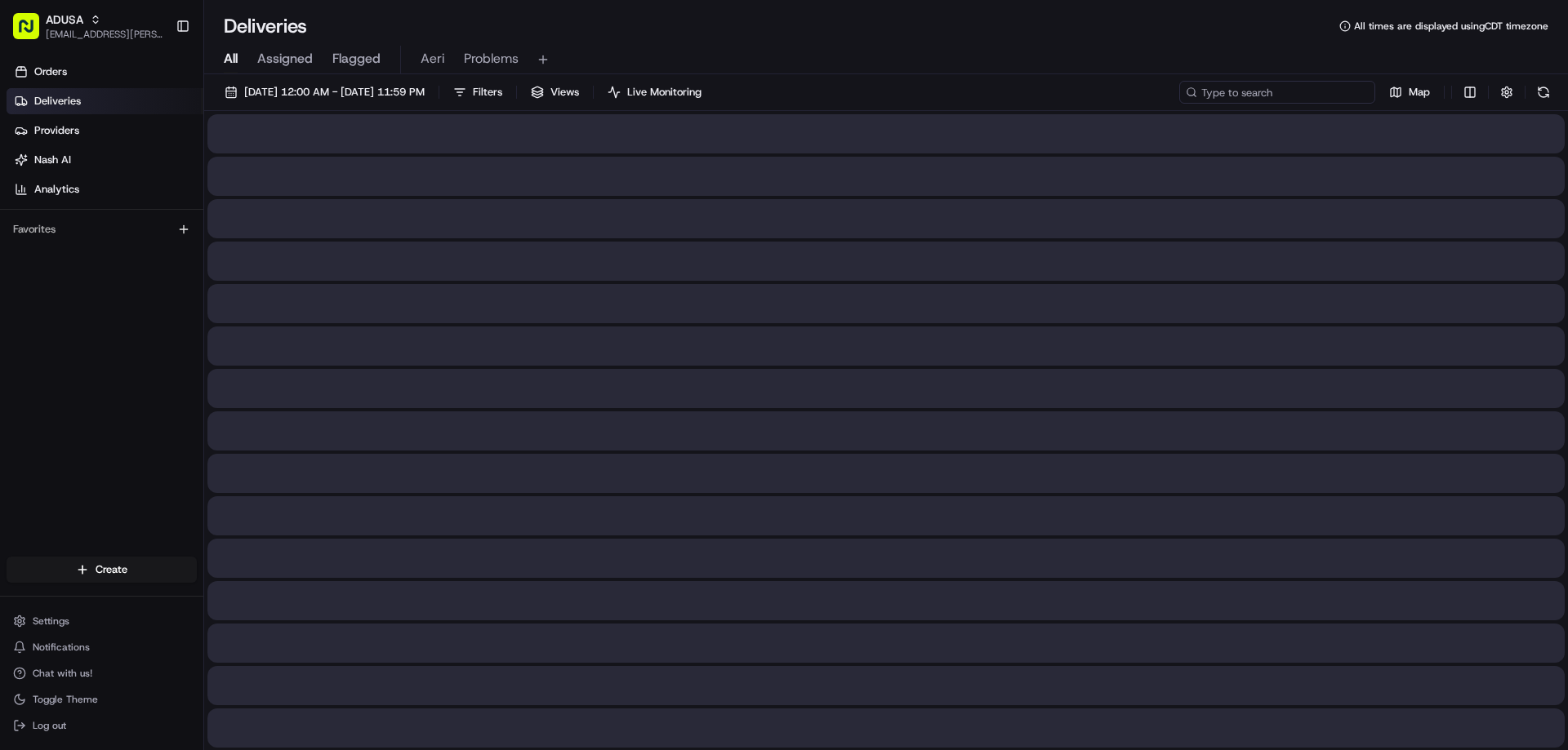
click at [1284, 89] on input at bounding box center [1277, 93] width 196 height 23
paste input "m705795195"
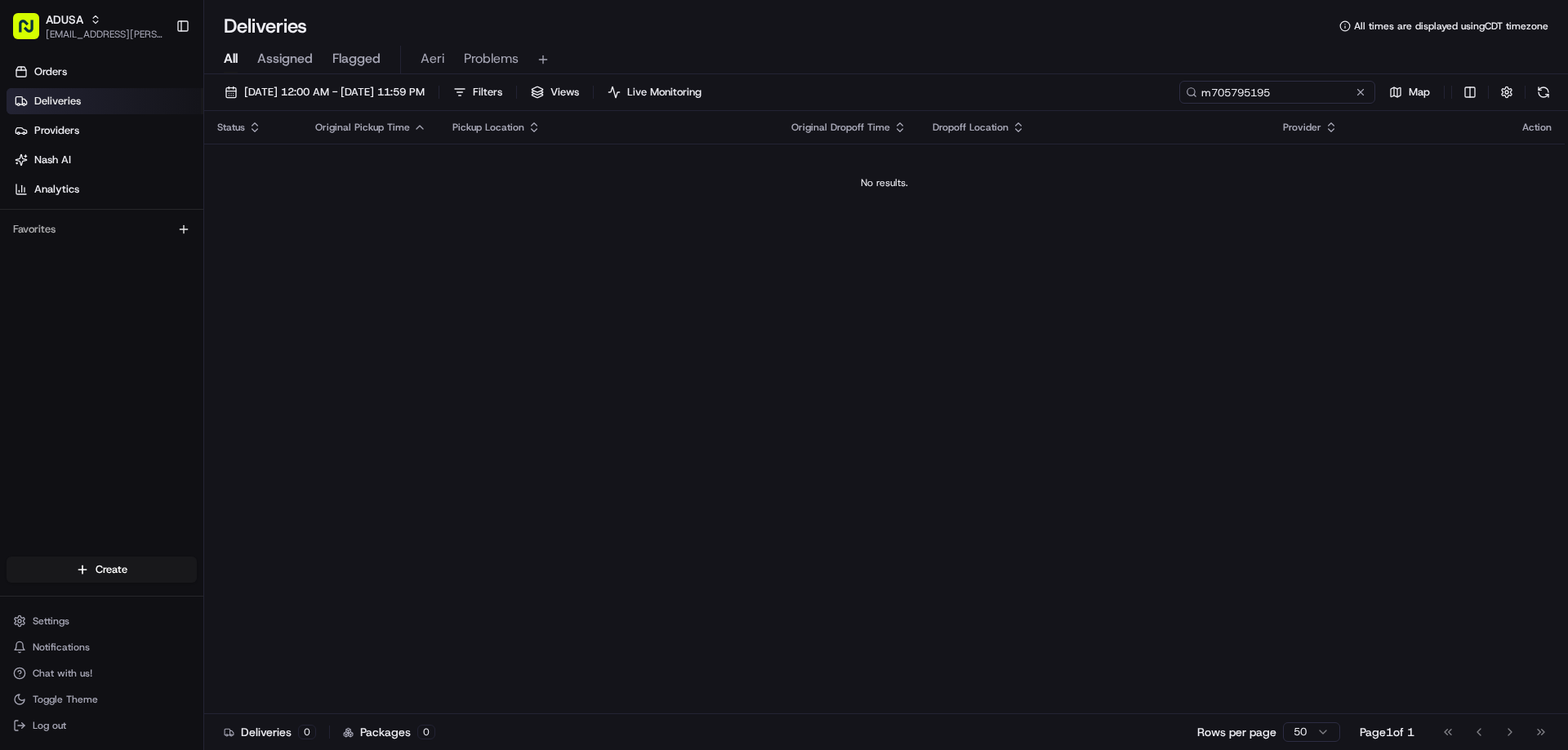
type input "m705795195"
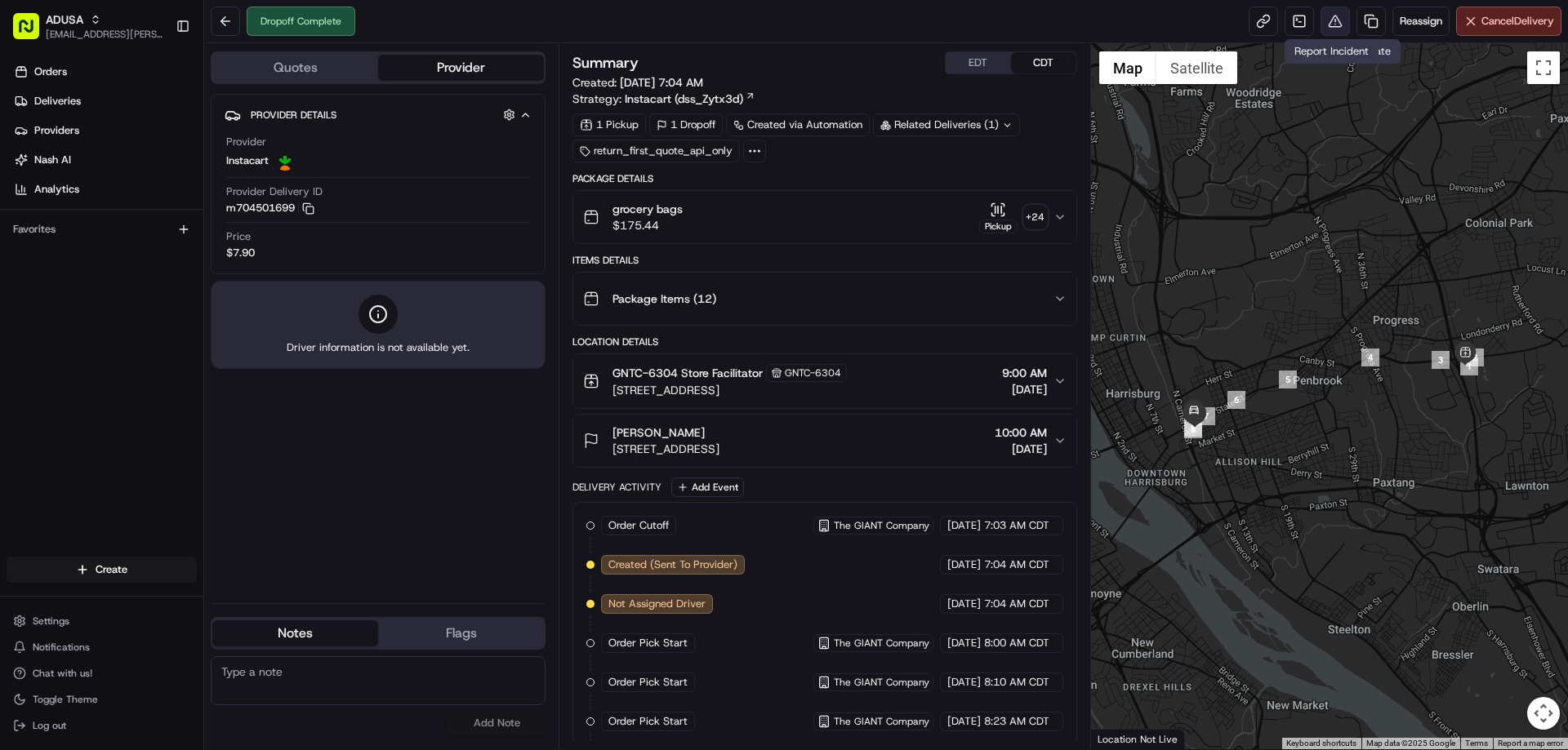
click at [1331, 24] on button at bounding box center [1335, 21] width 29 height 29
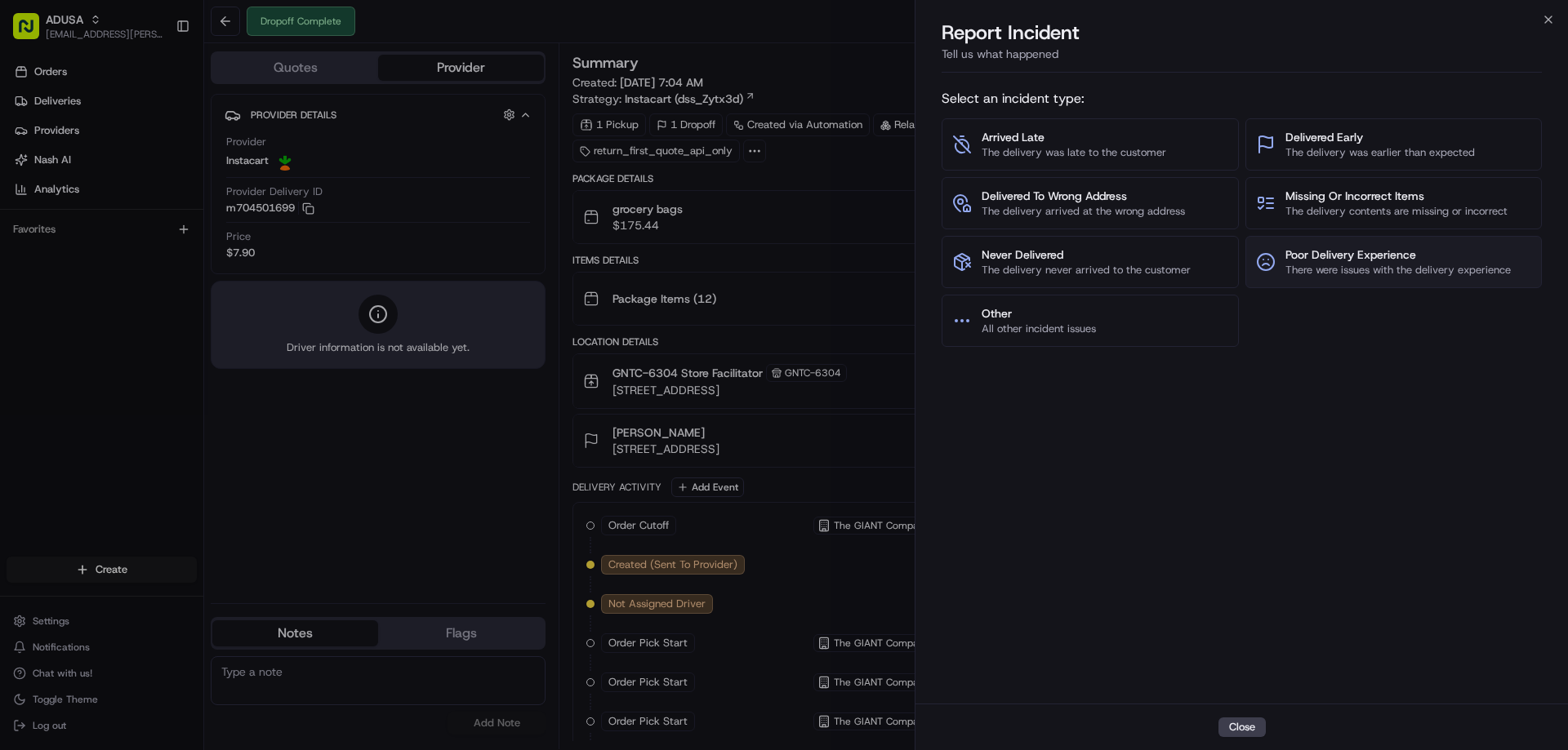
click at [1354, 263] on span "There were issues with the delivery experience" at bounding box center [1398, 270] width 225 height 14
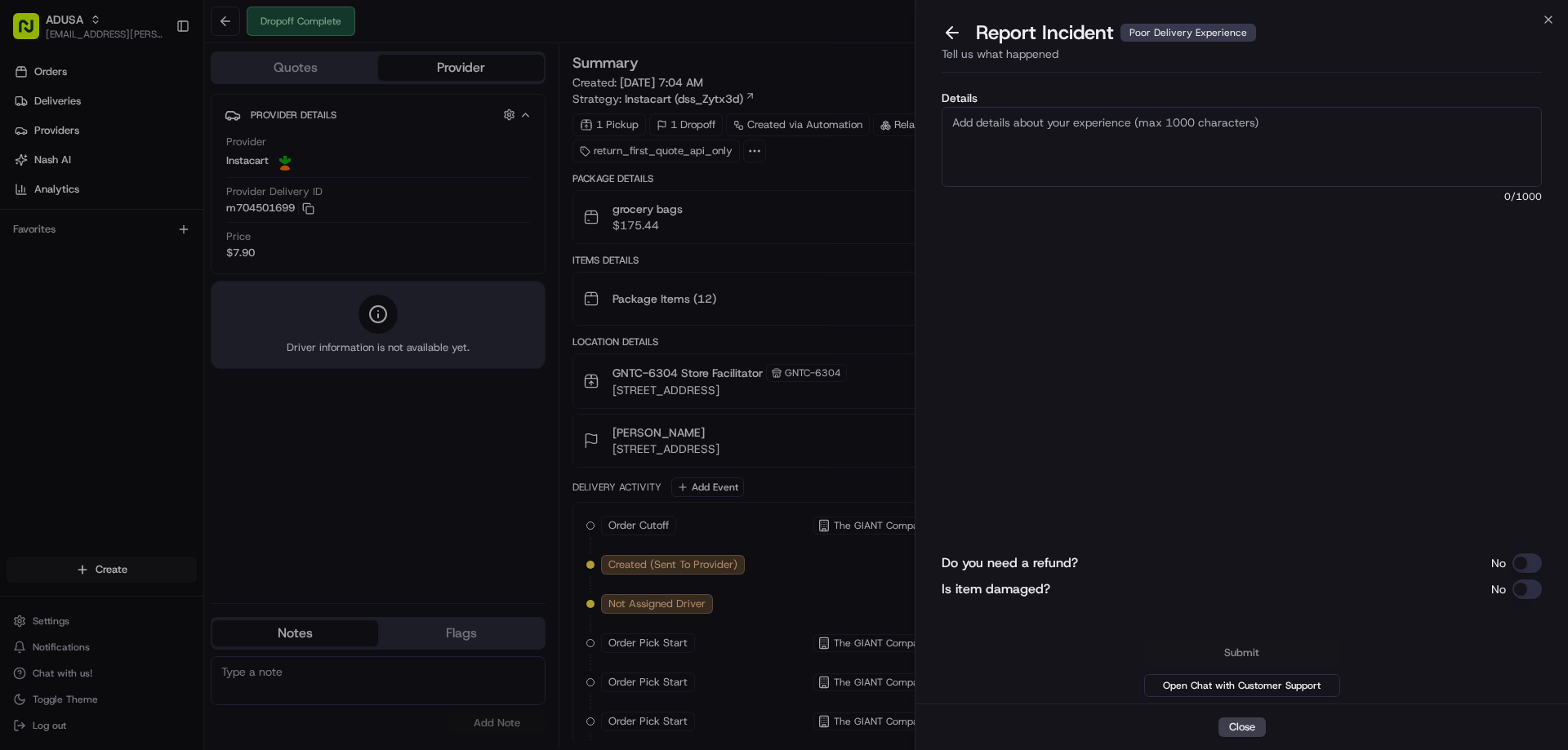
click at [1090, 159] on textarea "Details" at bounding box center [1241, 147] width 600 height 80
type textarea "F"
type textarea "Refund amount requested- 62.30. Items warm upon arrival."
click at [1540, 562] on button "Do you need a refund?" at bounding box center [1527, 563] width 29 height 19
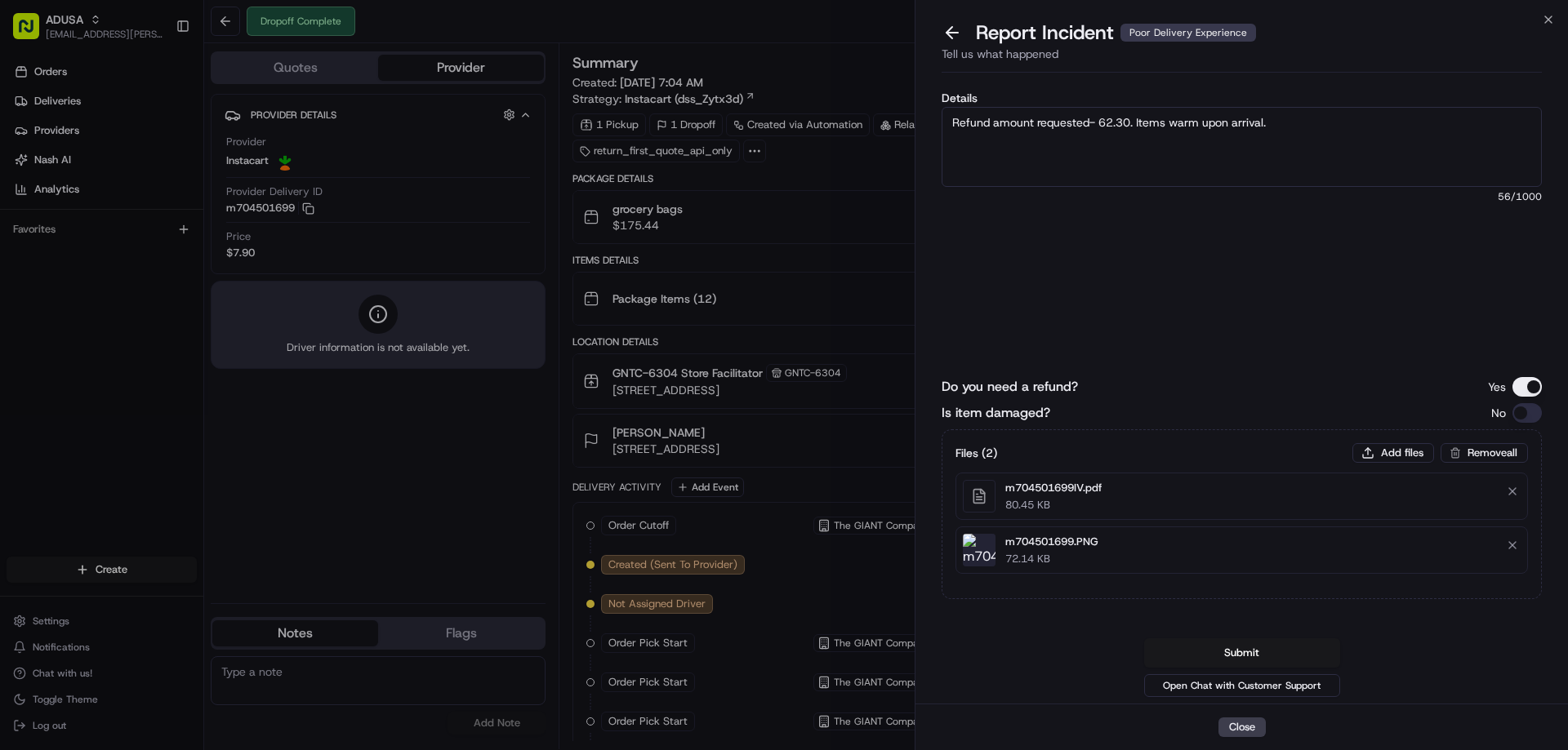
click at [1305, 334] on div "Details Refund amount requested- 62.30. Items warm upon arrival. 56 /1000" at bounding box center [1241, 214] width 600 height 244
click at [1252, 650] on button "Submit" at bounding box center [1242, 653] width 196 height 29
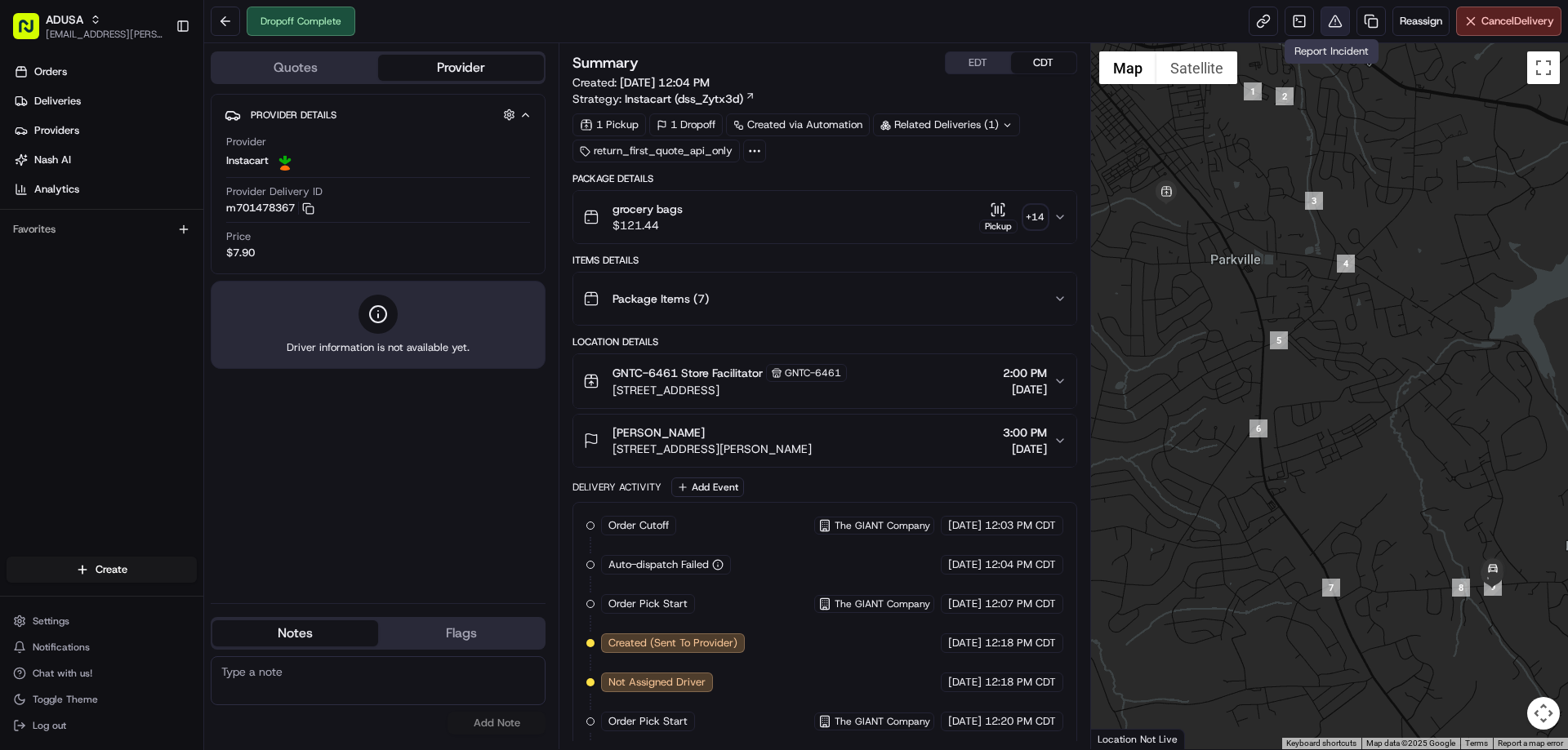
click at [1332, 26] on button at bounding box center [1335, 21] width 29 height 29
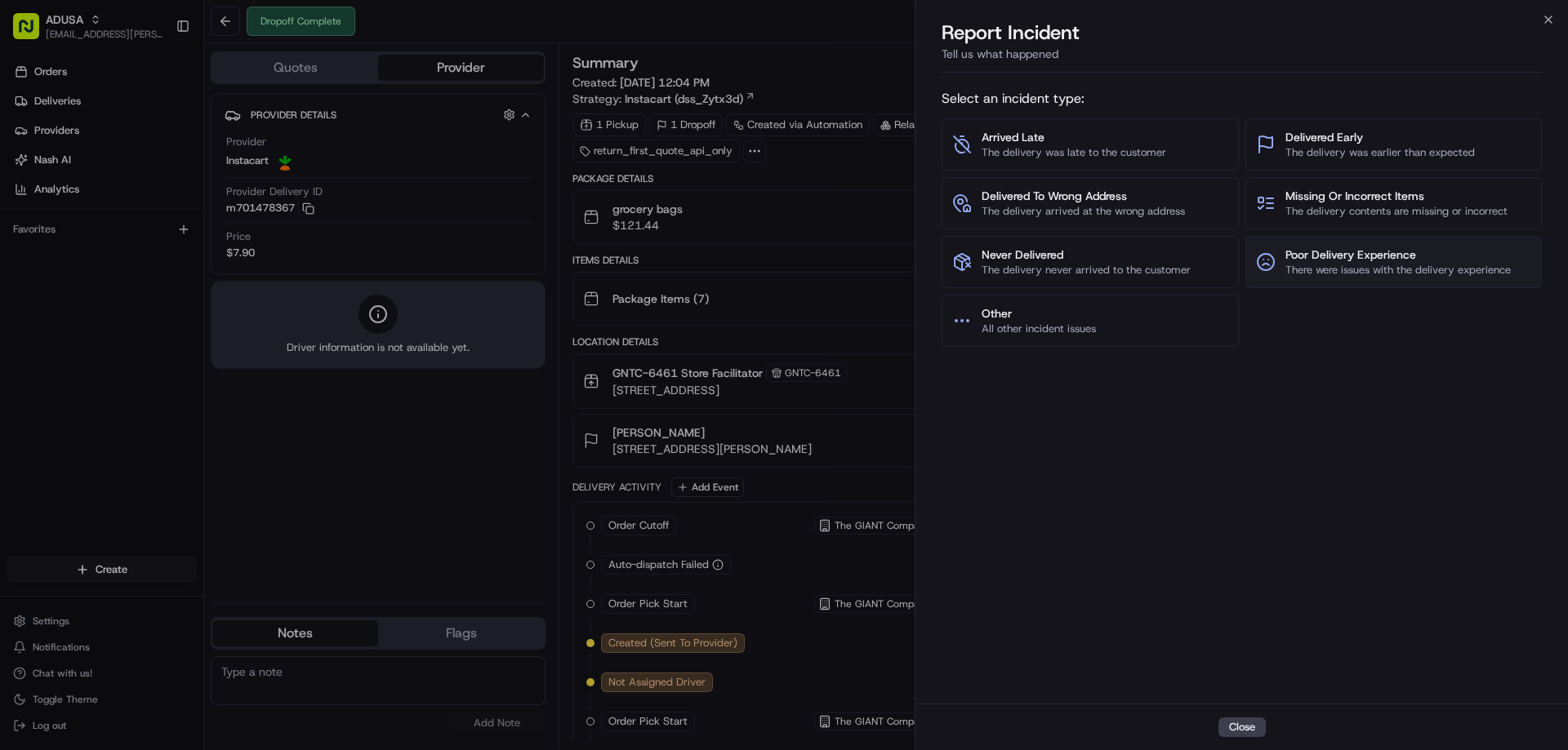
click at [1430, 264] on span "There were issues with the delivery experience" at bounding box center [1398, 270] width 225 height 14
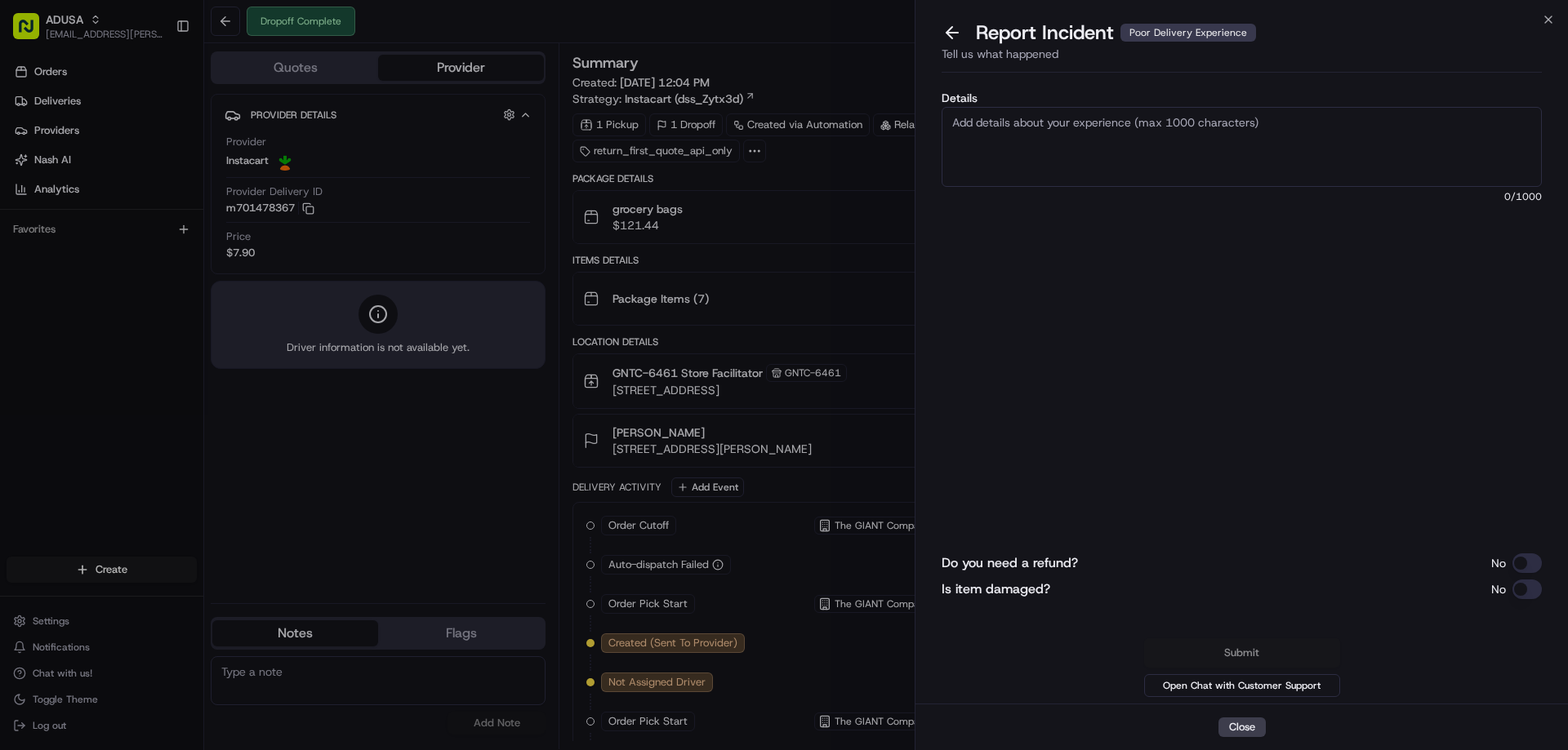
click at [1173, 141] on textarea "Details" at bounding box center [1241, 147] width 600 height 80
type textarea "Refund amount request: 54.00- Items melted/thawed upon delivery"
click at [1530, 560] on button "Do you need a refund?" at bounding box center [1527, 563] width 29 height 19
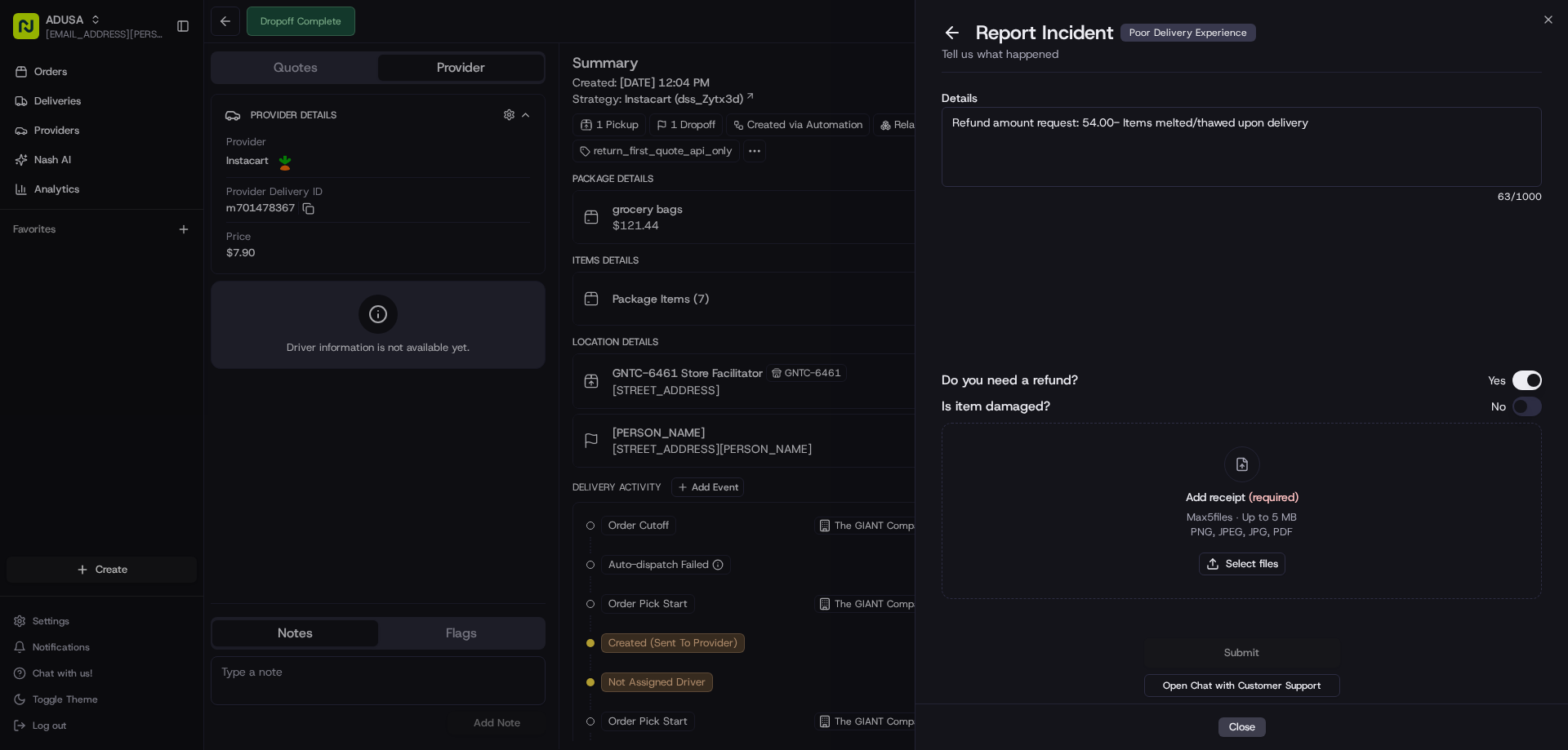
type button "on"
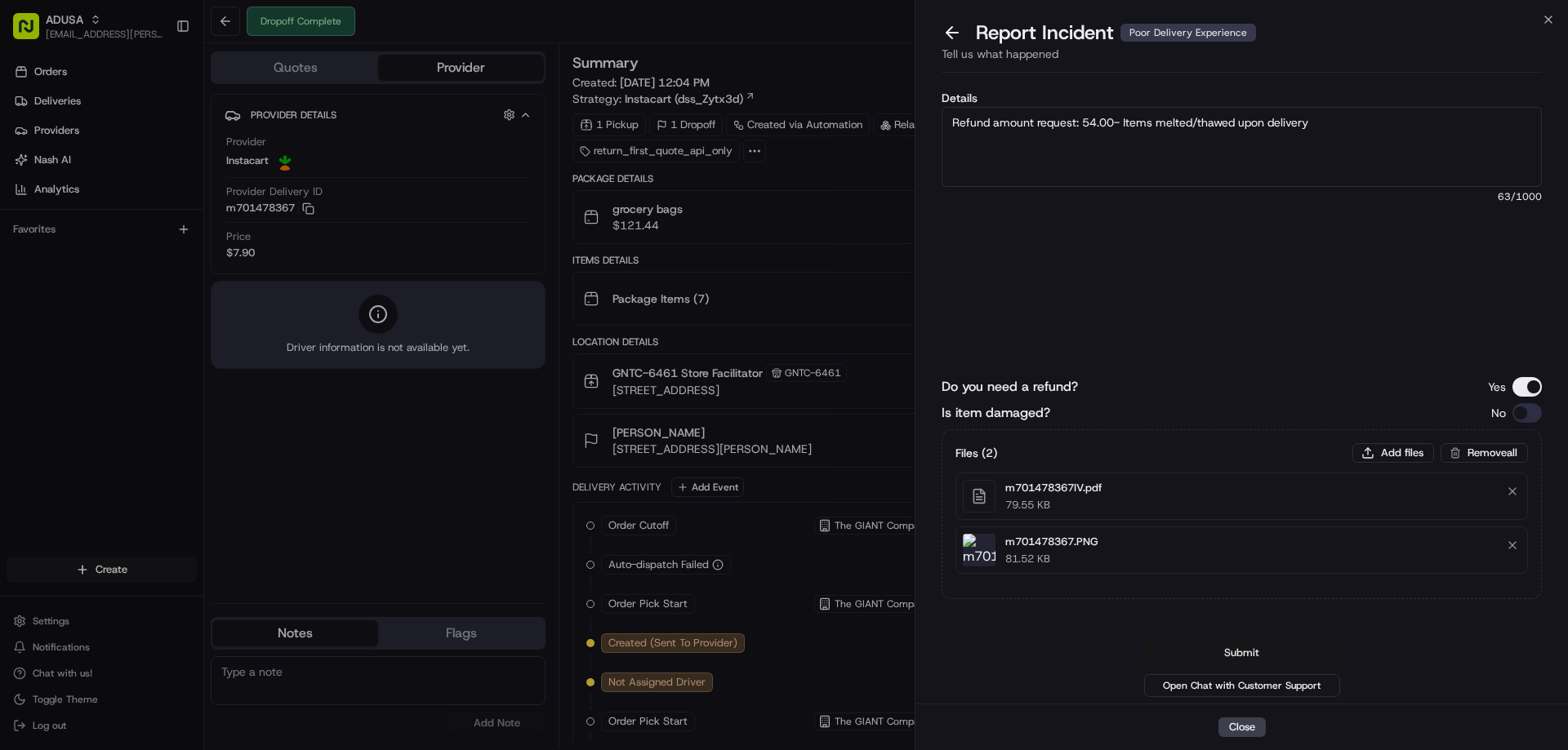
click at [1251, 656] on button "Submit" at bounding box center [1242, 653] width 196 height 29
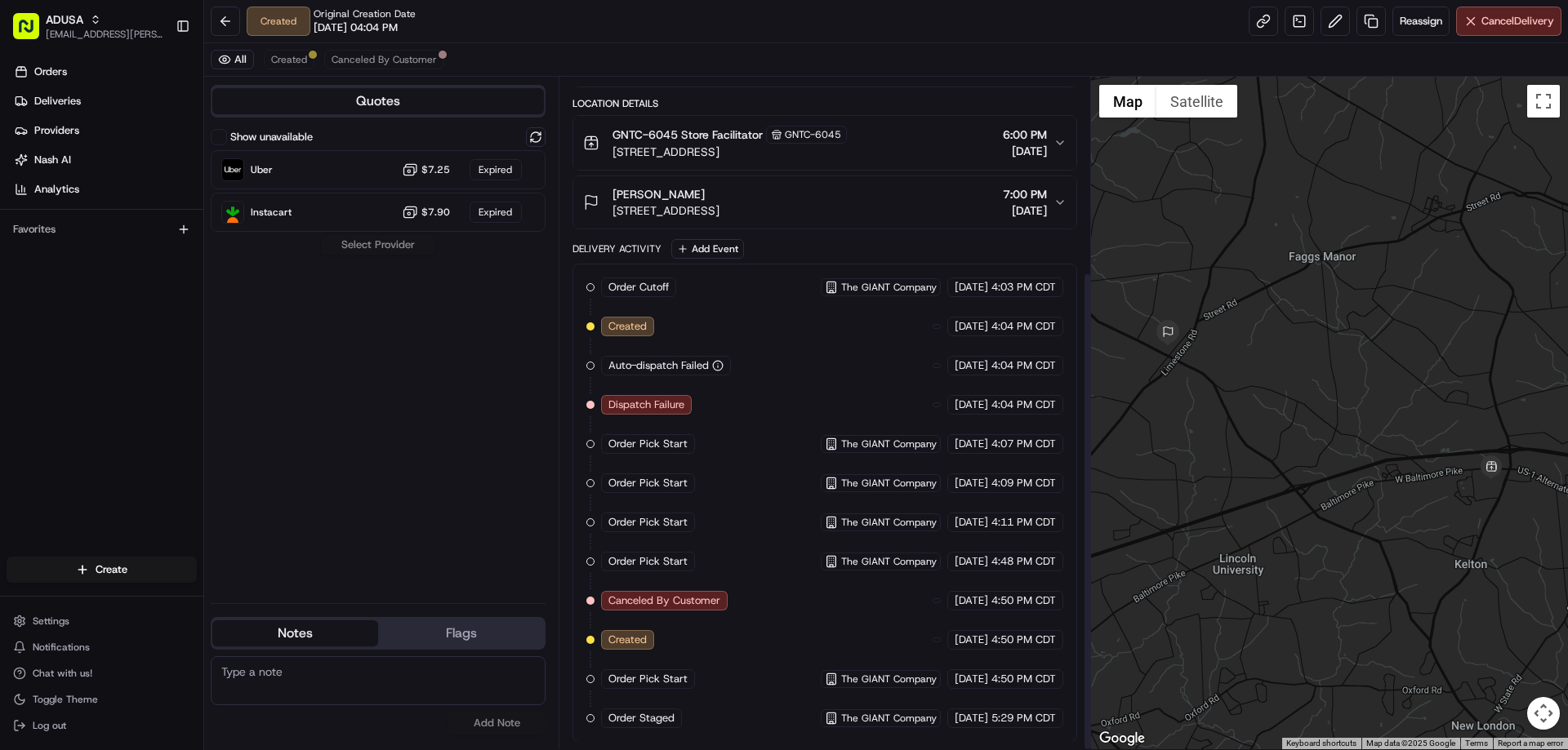
scroll to position [273, 0]
click at [298, 54] on span "Created" at bounding box center [289, 60] width 36 height 14
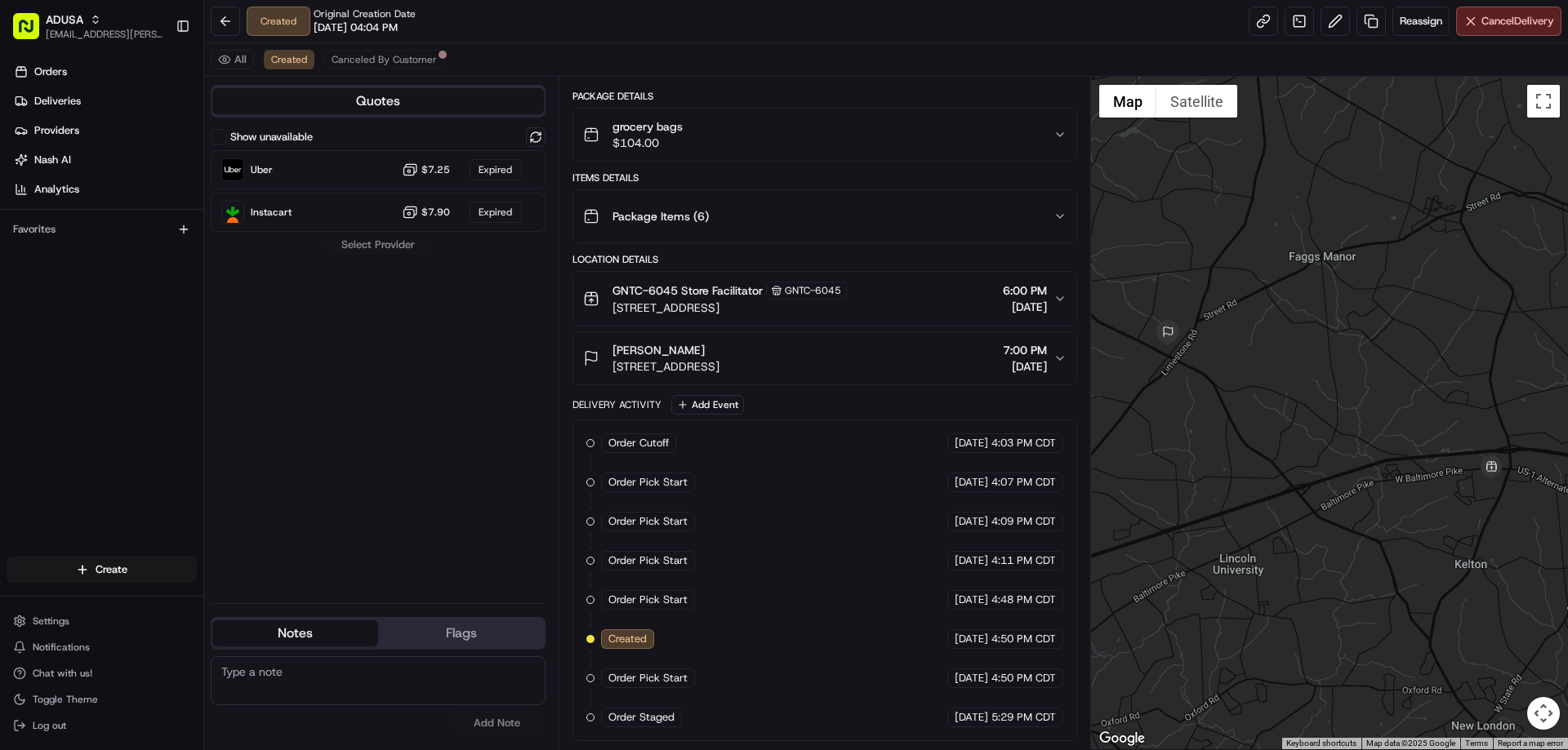
click at [375, 70] on div "All Created Canceled By Customer" at bounding box center [886, 60] width 1364 height 34
click at [385, 60] on span "Canceled By Customer" at bounding box center [384, 60] width 105 height 14
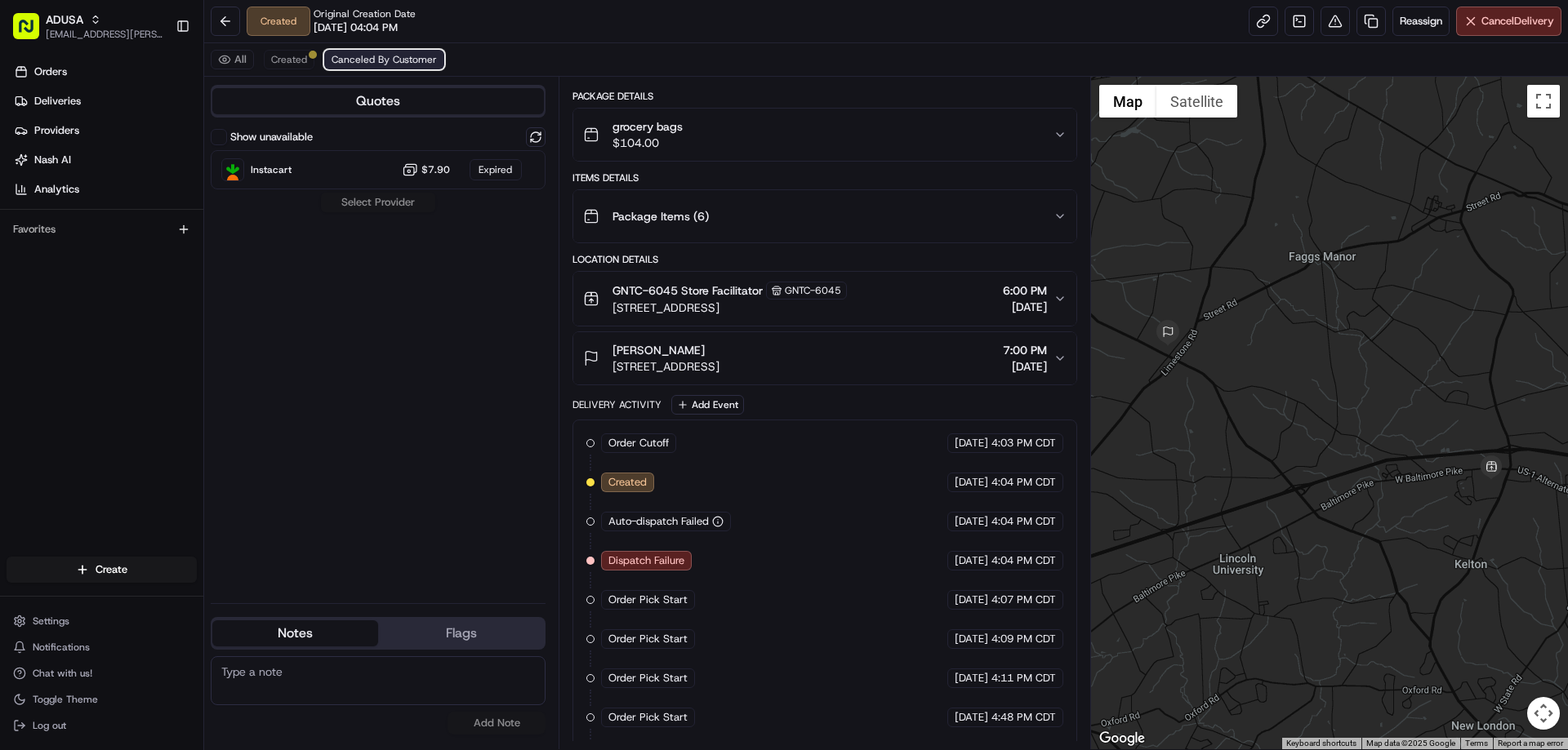
scroll to position [234, 0]
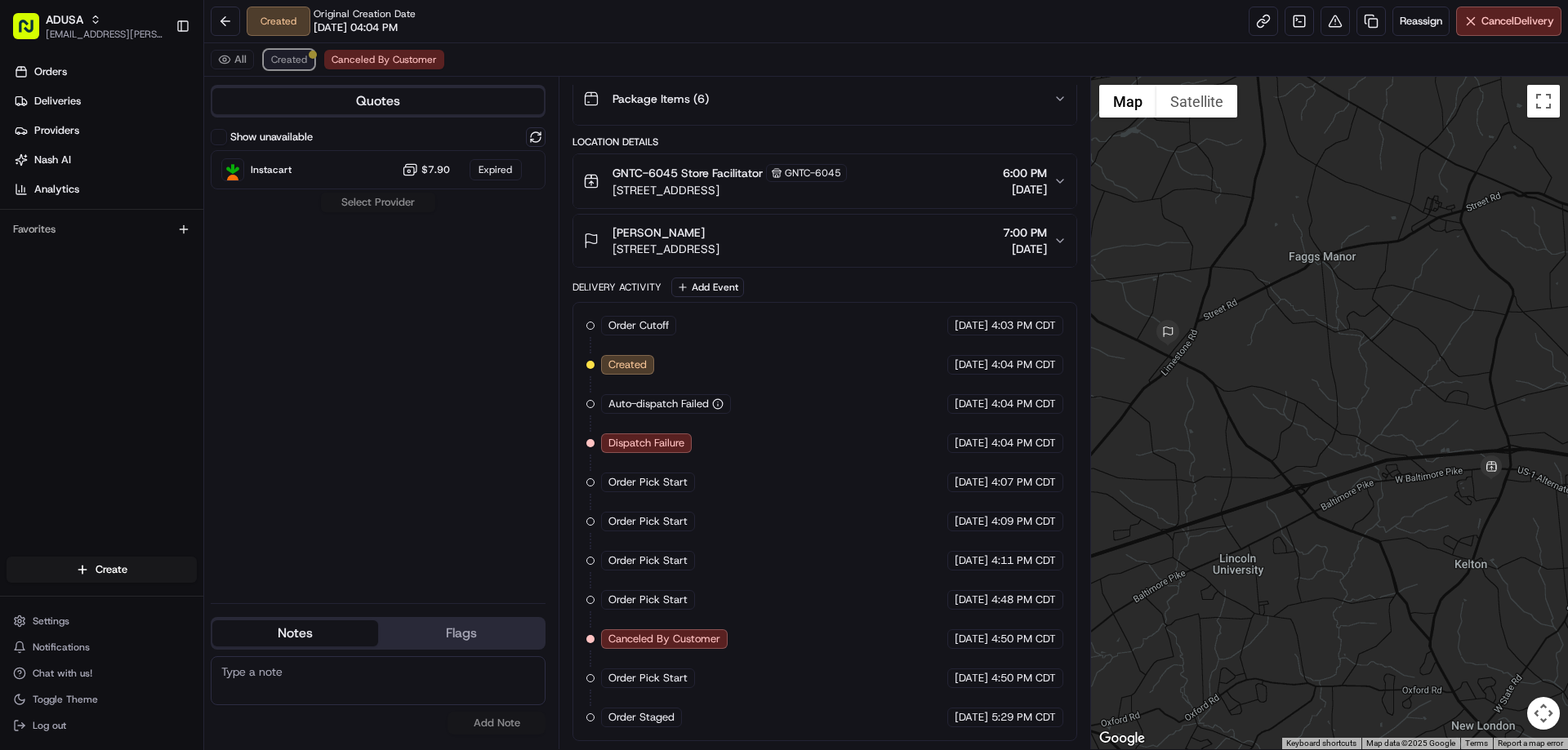
click at [279, 52] on button "Created" at bounding box center [289, 60] width 50 height 19
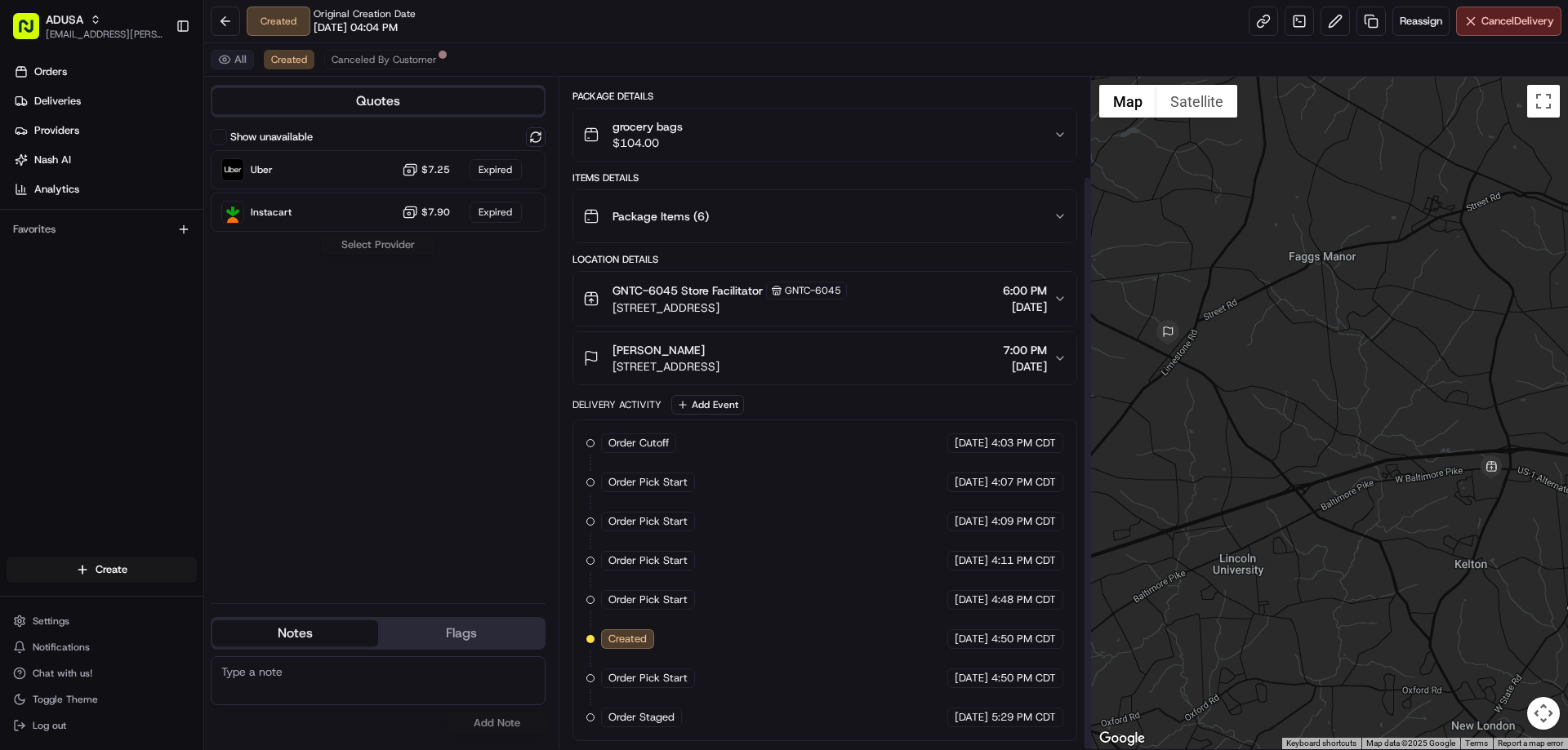
click at [236, 57] on button "All" at bounding box center [232, 60] width 44 height 19
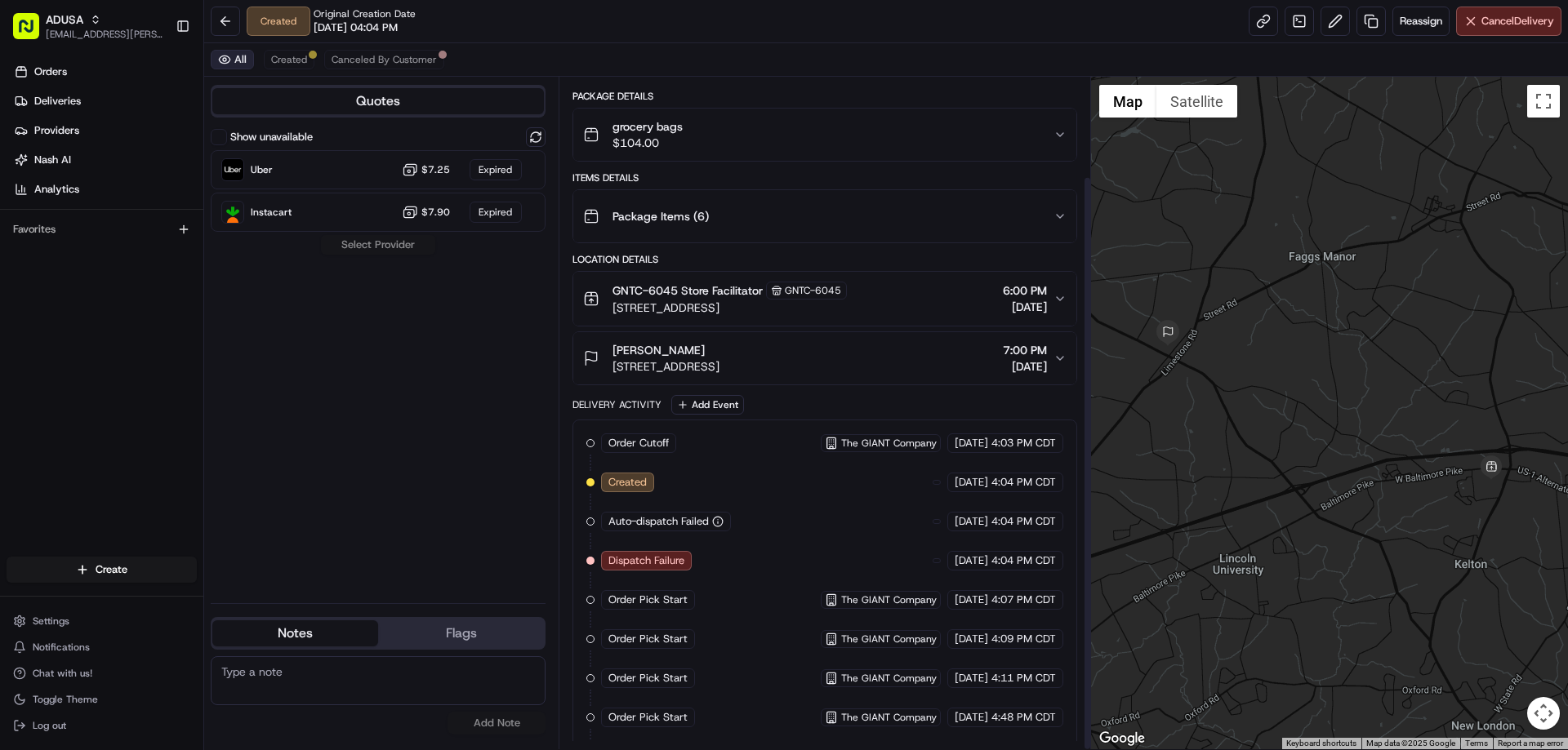
scroll to position [273, 0]
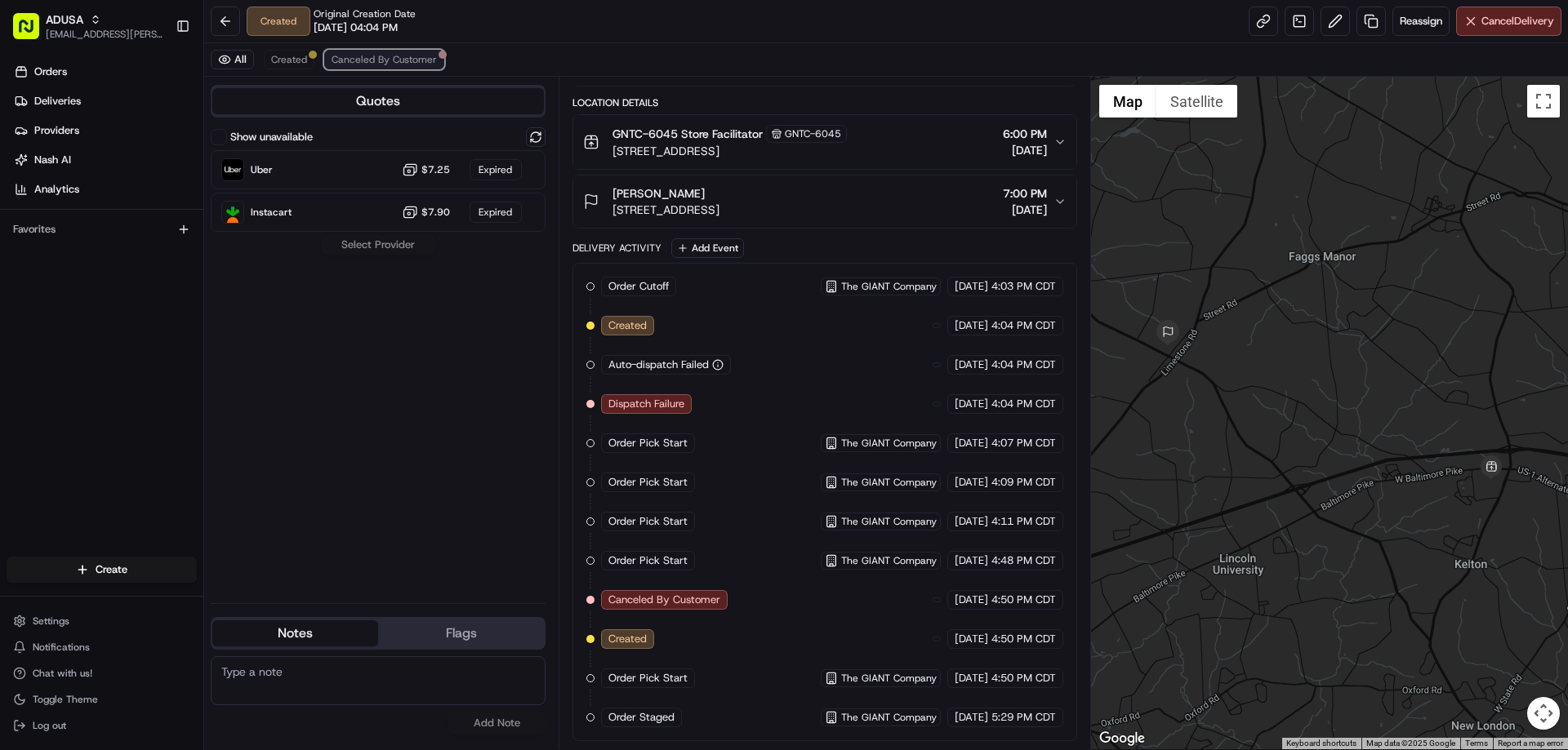
click at [412, 66] on span "Canceled By Customer" at bounding box center [384, 60] width 105 height 14
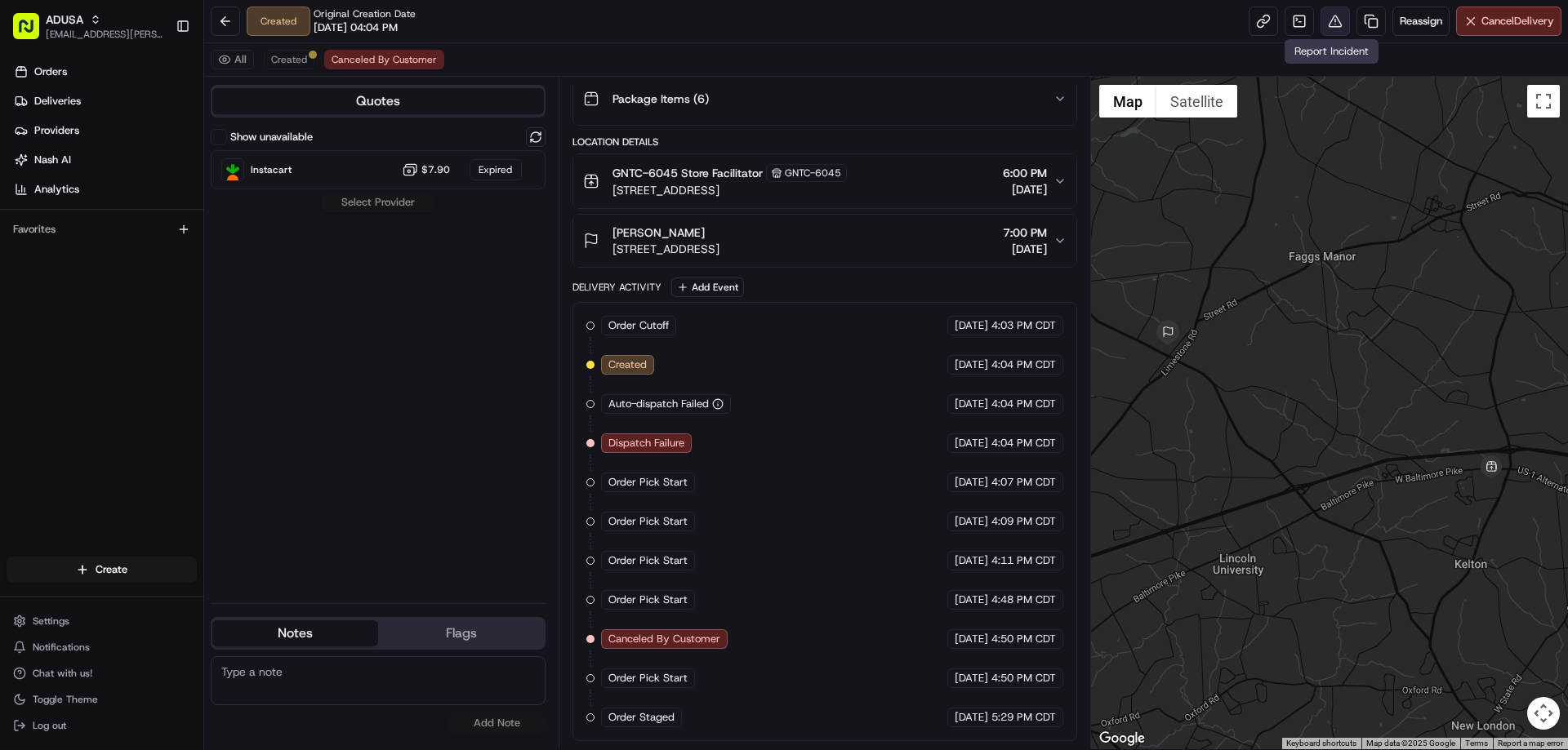
click at [1330, 31] on button at bounding box center [1335, 21] width 29 height 29
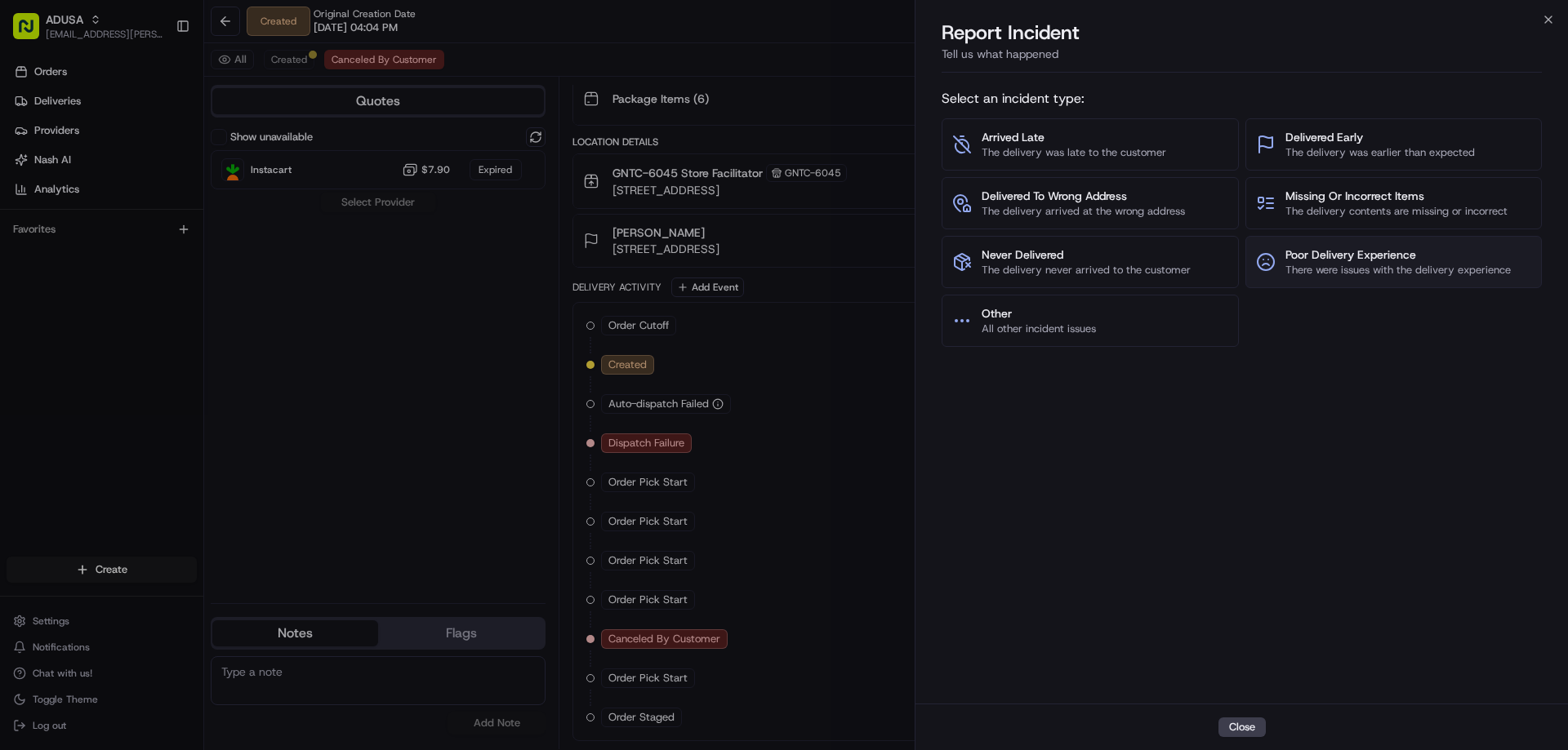
click at [1459, 246] on span "Poor Delivery Experience" at bounding box center [1398, 254] width 225 height 16
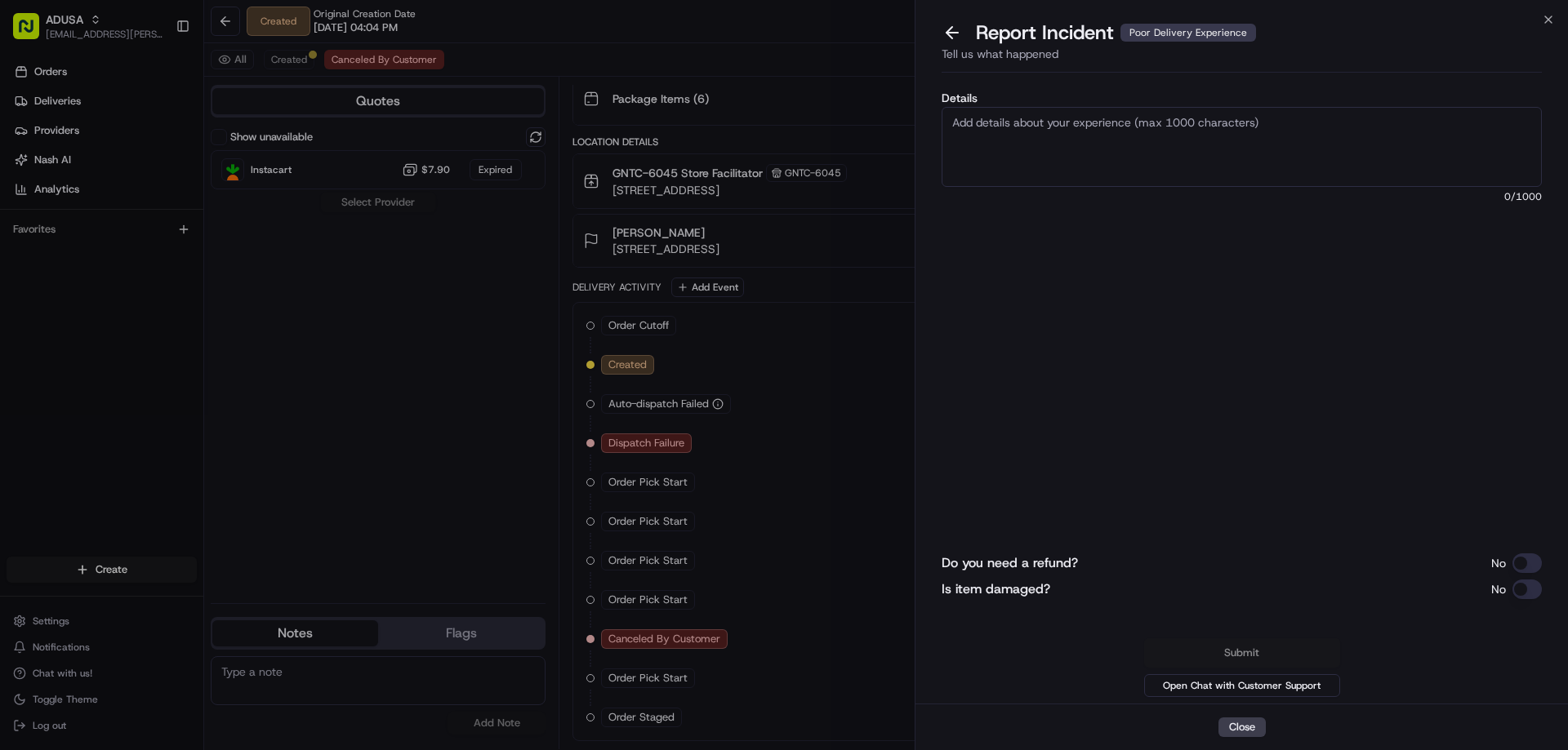
click at [1026, 142] on textarea "Details" at bounding box center [1241, 147] width 600 height 80
click at [1216, 293] on div "Details Refund amount requested: 35.06- No driver assigned to deliver, customer…" at bounding box center [1241, 214] width 600 height 244
drag, startPoint x: 991, startPoint y: 141, endPoint x: 1520, endPoint y: 127, distance: 529.2
click at [1520, 127] on textarea "Refund amount requested: 35.06- No driver assigned to deliver, customer went to…" at bounding box center [1241, 147] width 600 height 80
type textarea "Refund amount requested: 35.06- No driver assigned to deliver, customer went to…"
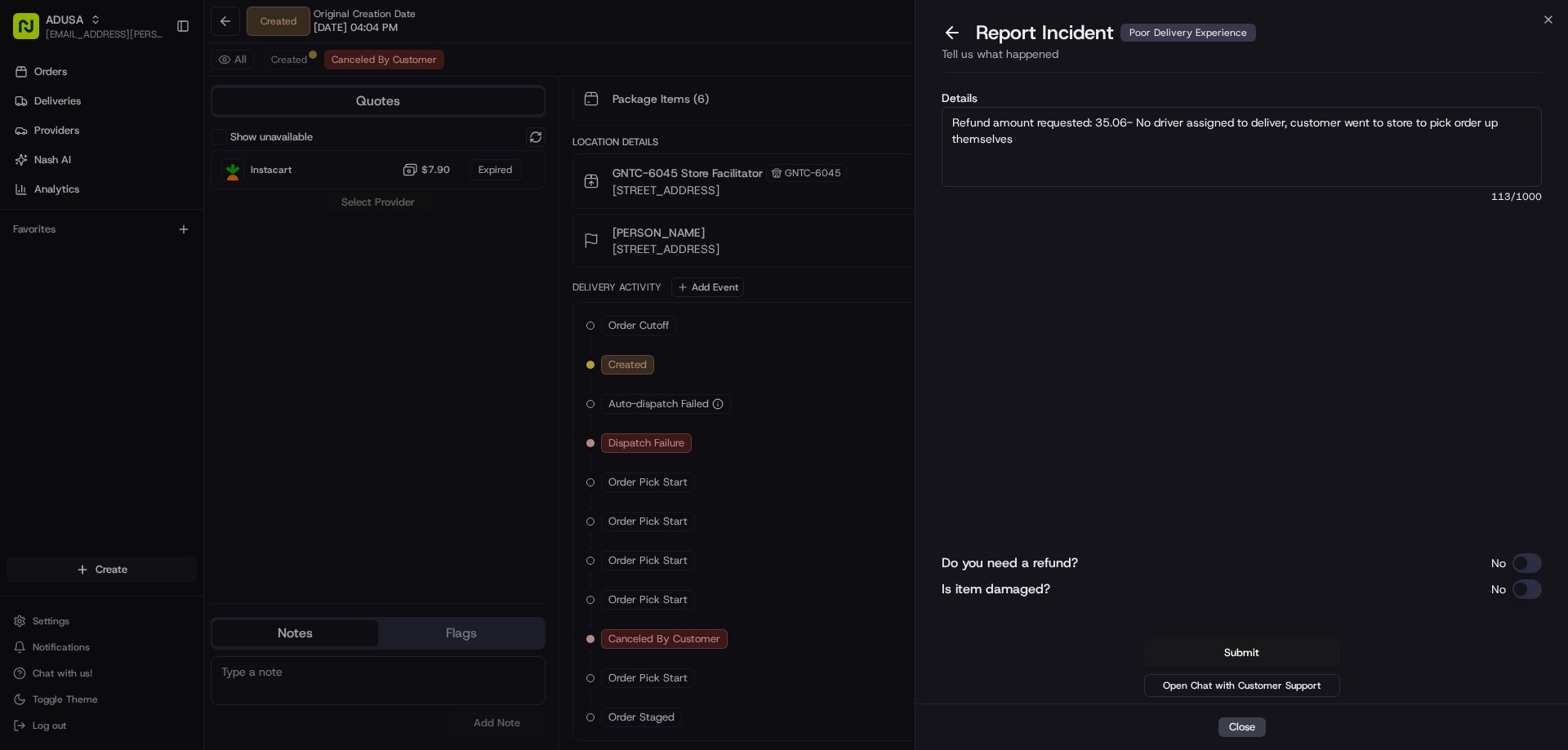
click at [1525, 560] on button "Do you need a refund?" at bounding box center [1527, 563] width 29 height 19
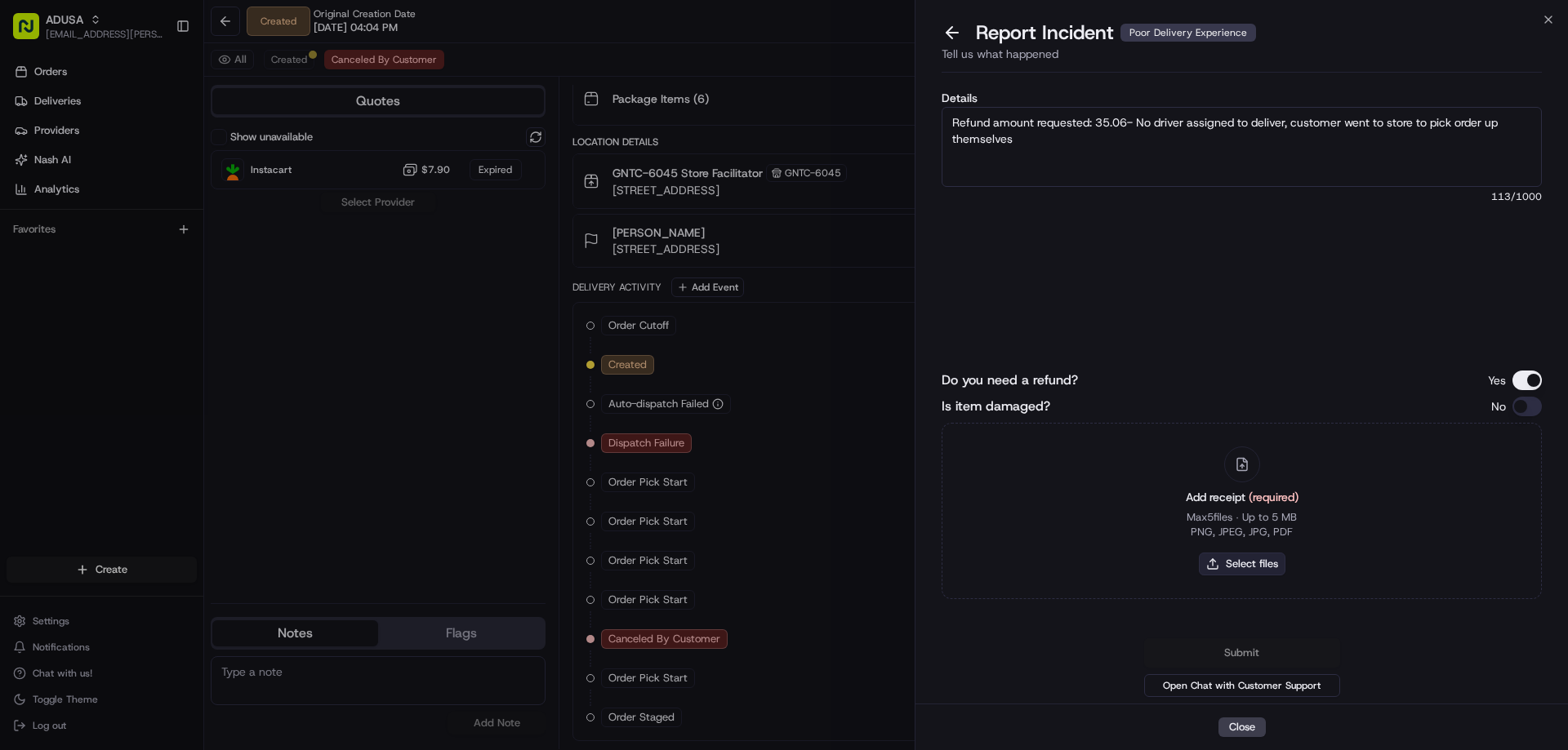
click at [1229, 556] on button "Select files" at bounding box center [1242, 564] width 87 height 23
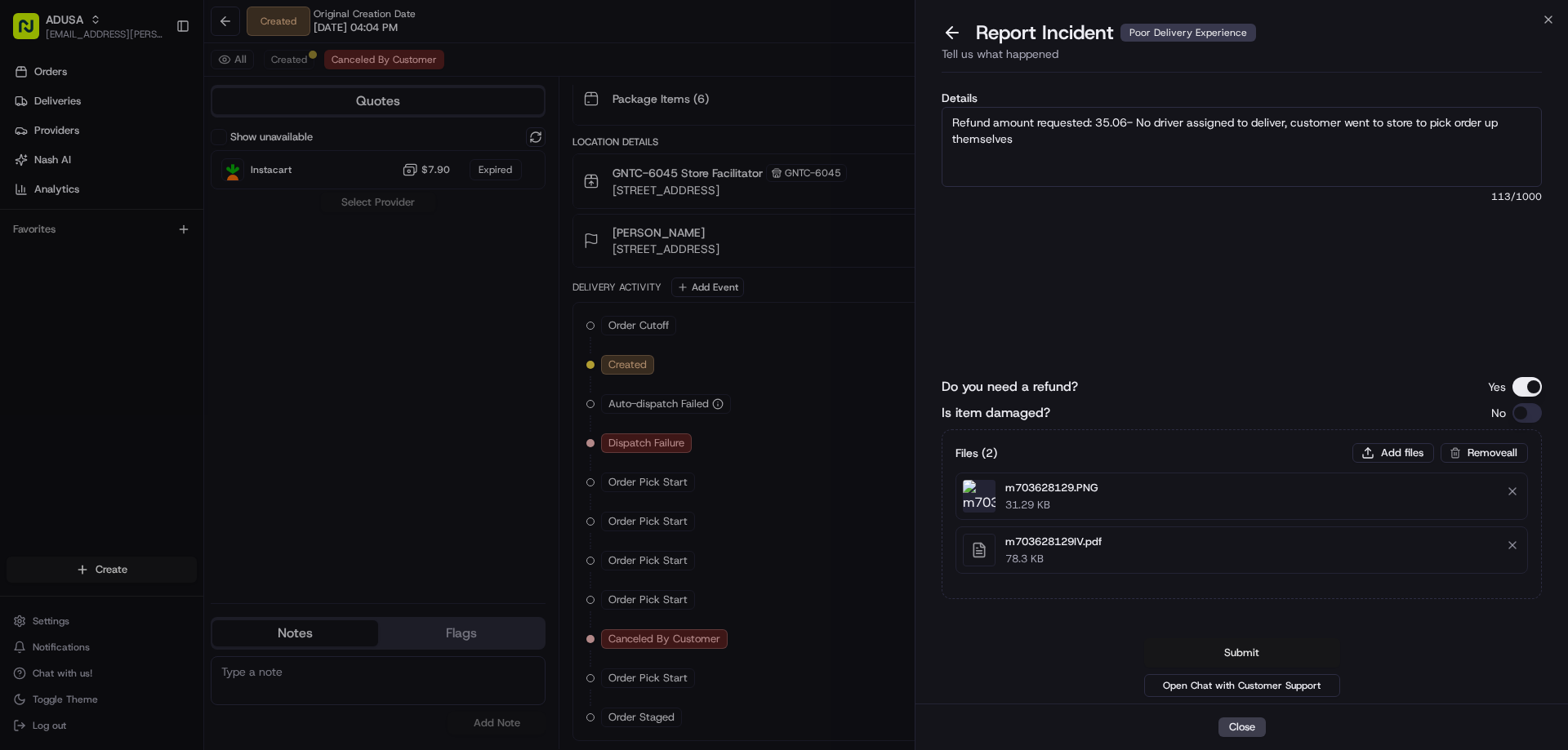
click at [1264, 655] on button "Submit" at bounding box center [1242, 653] width 196 height 29
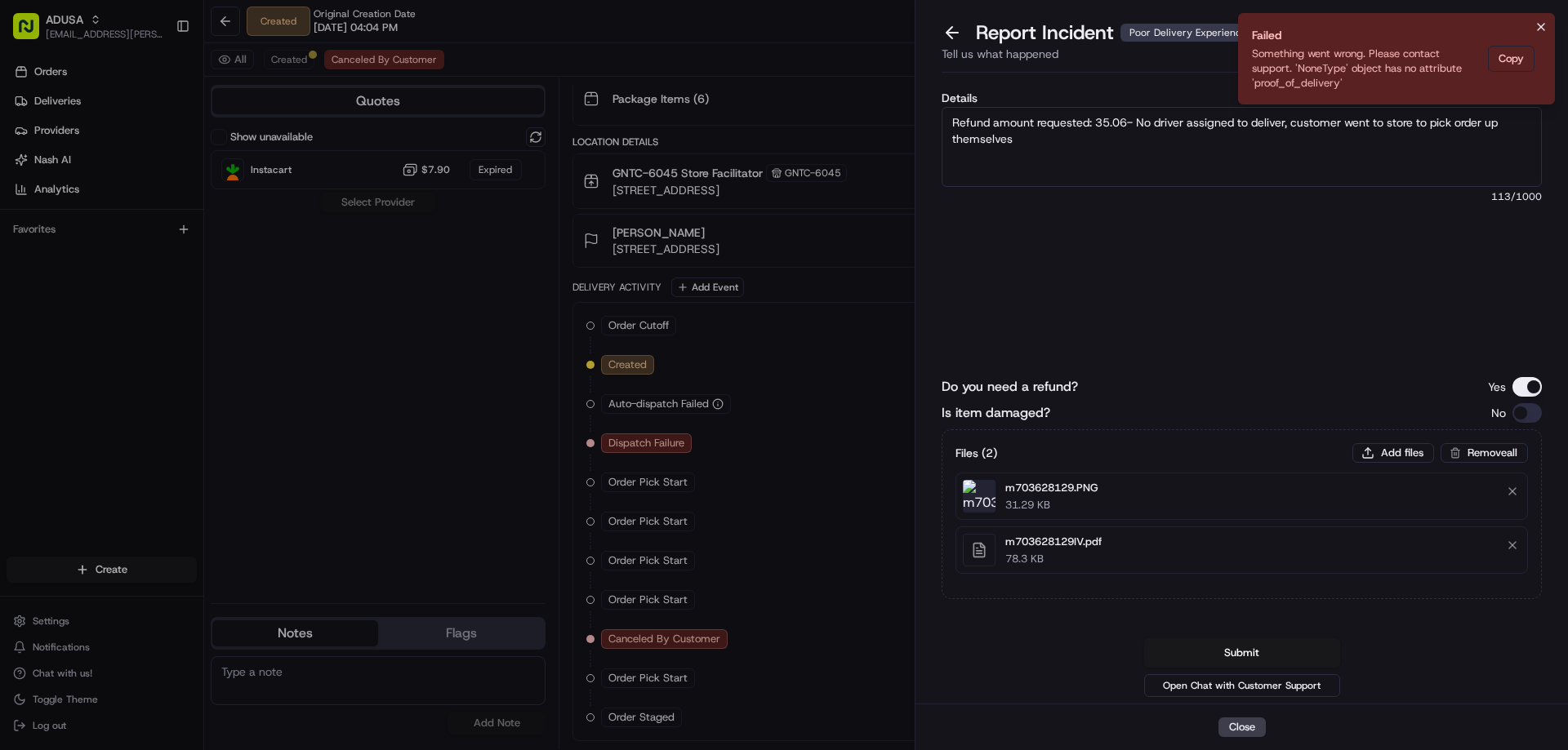
click at [1541, 29] on icon "Notifications (F8)" at bounding box center [1542, 27] width 14 height 14
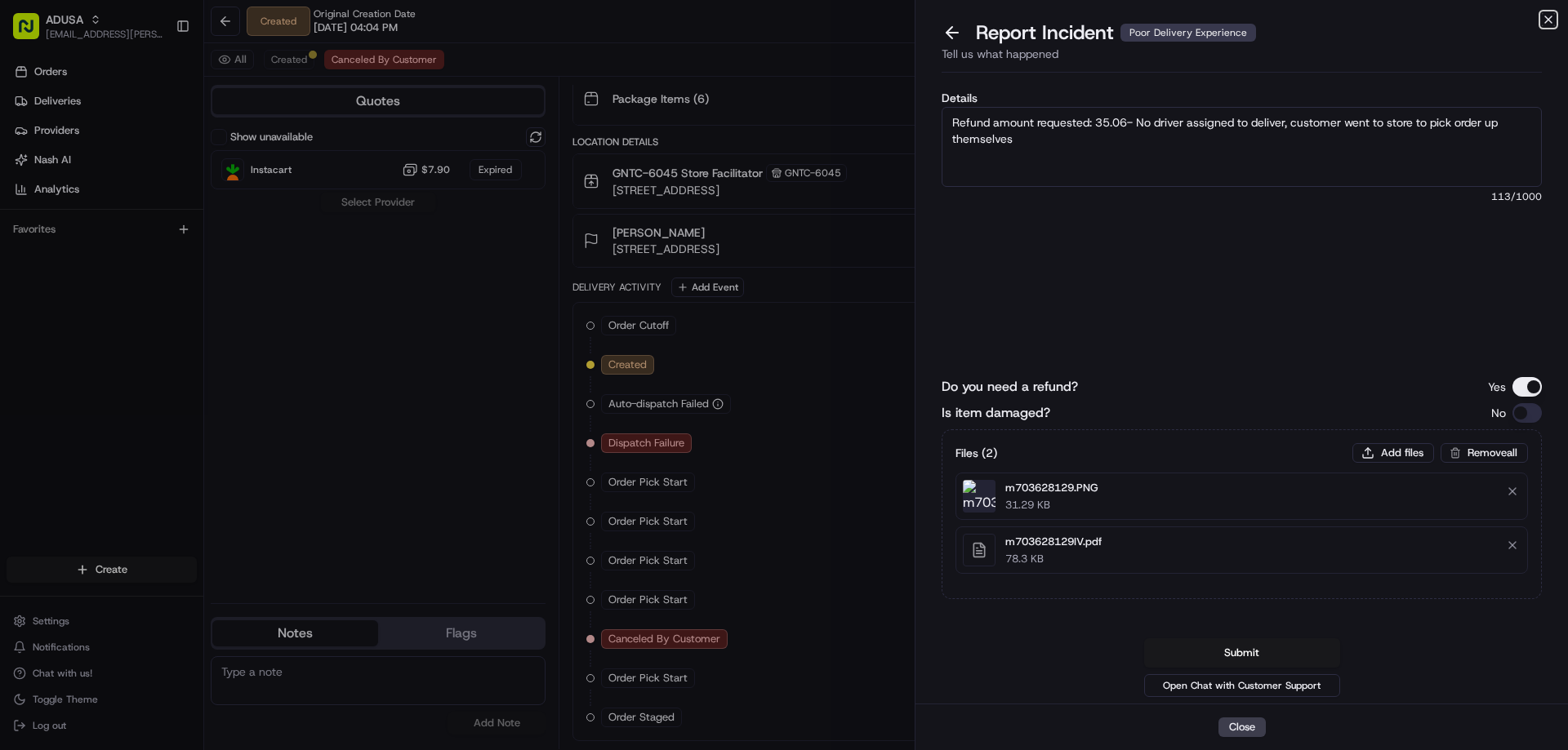
click at [1546, 18] on icon "button" at bounding box center [1549, 20] width 14 height 14
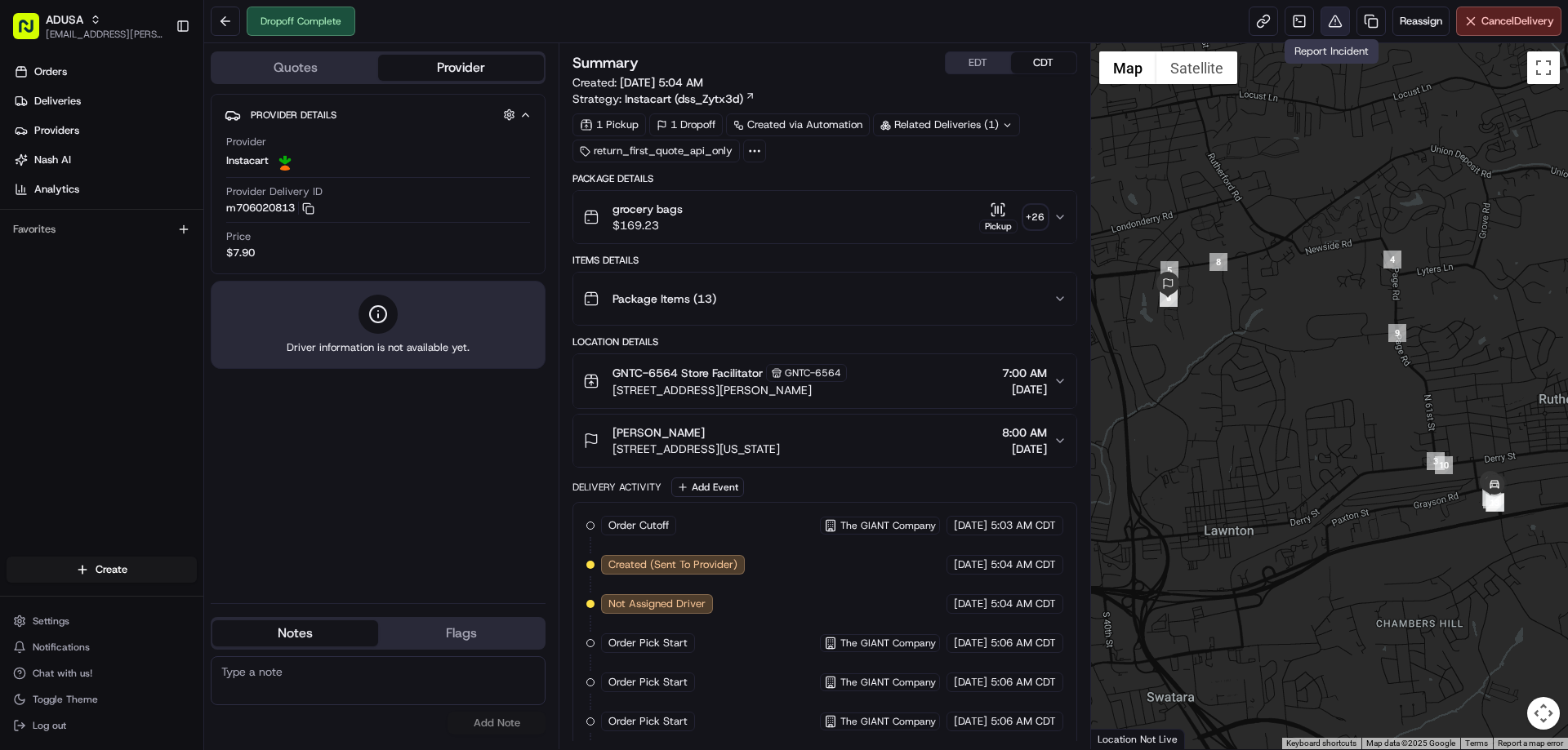
click at [1321, 24] on button at bounding box center [1335, 21] width 29 height 29
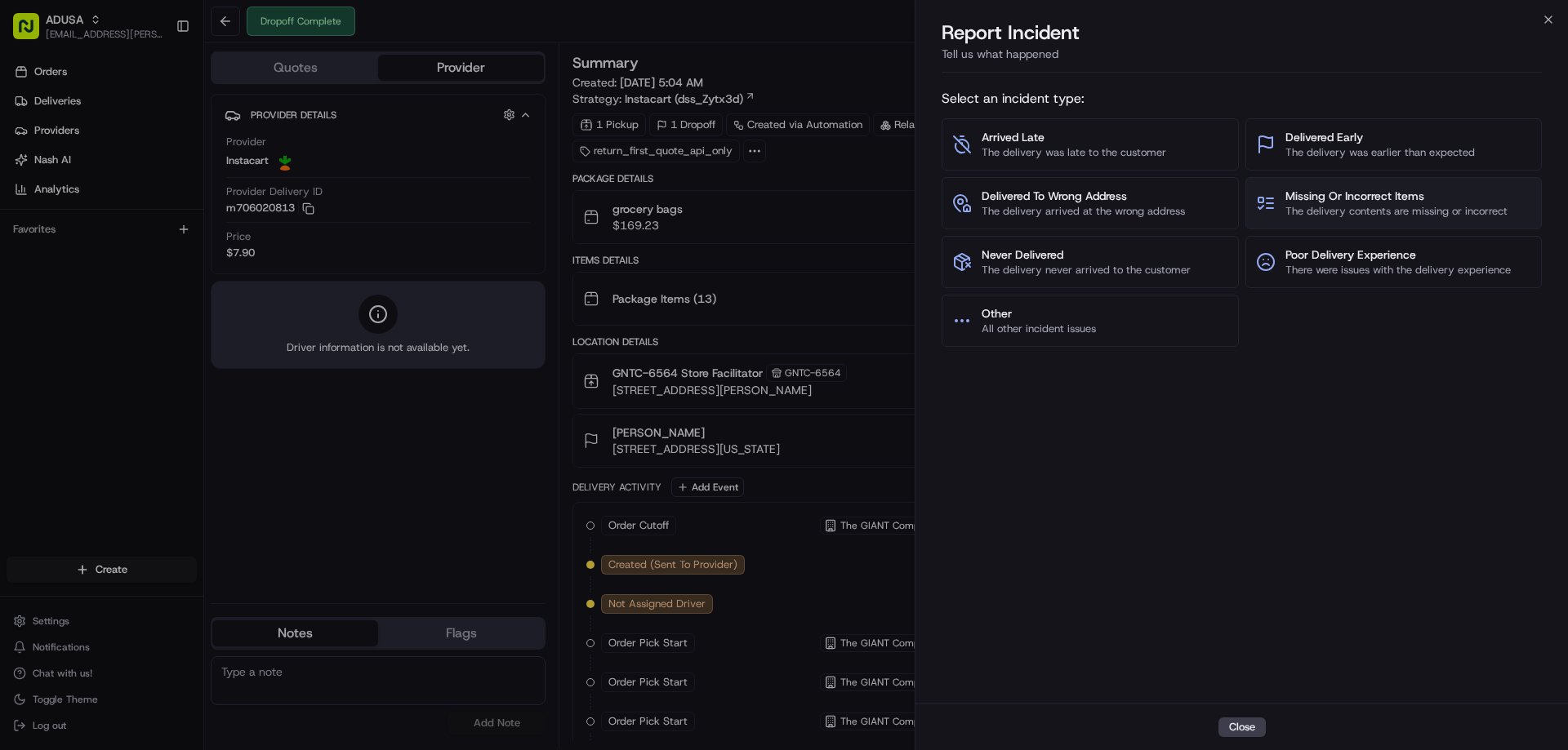
click at [1320, 211] on span "The delivery contents are missing or incorrect" at bounding box center [1397, 211] width 222 height 14
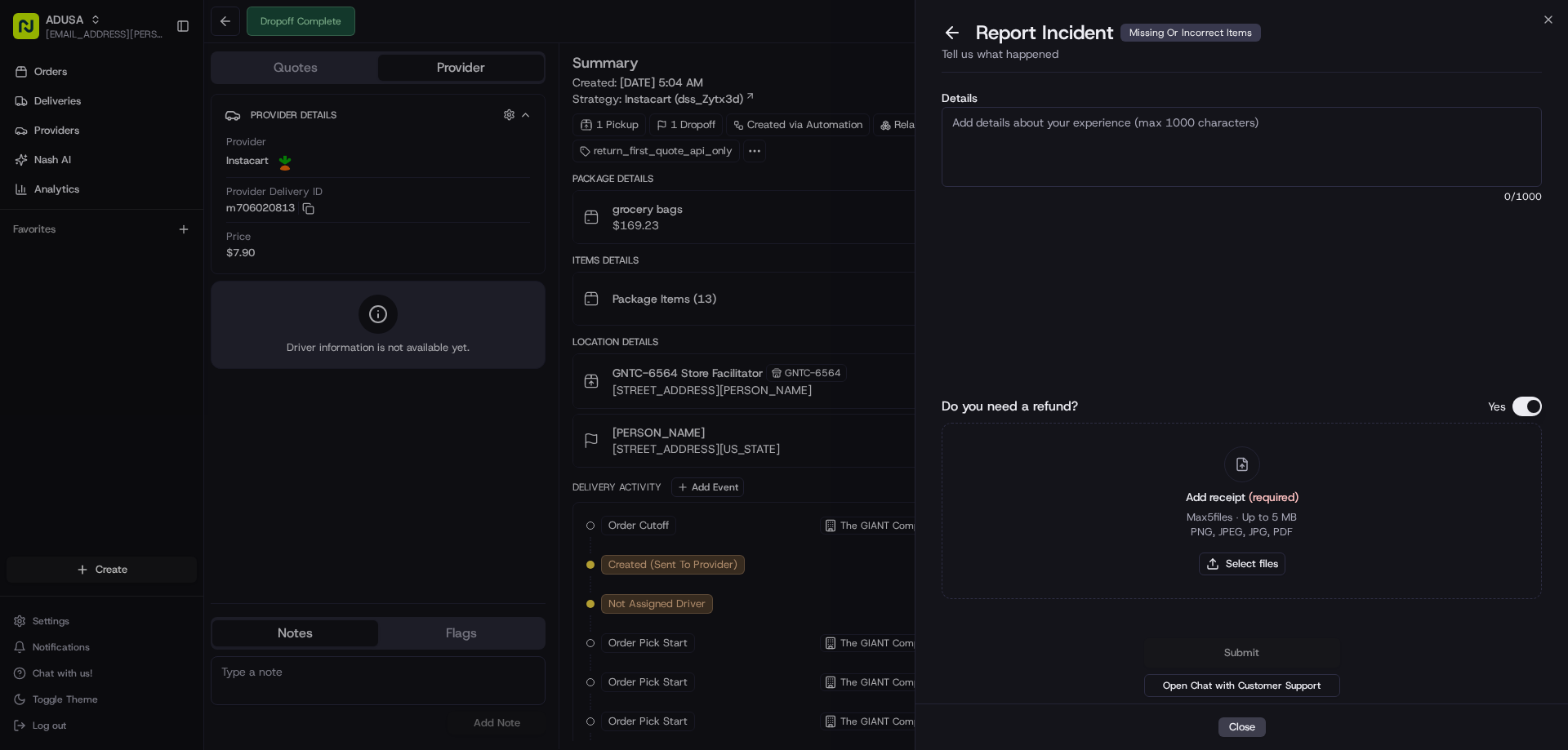
click at [1134, 115] on textarea "Details" at bounding box center [1241, 147] width 600 height 80
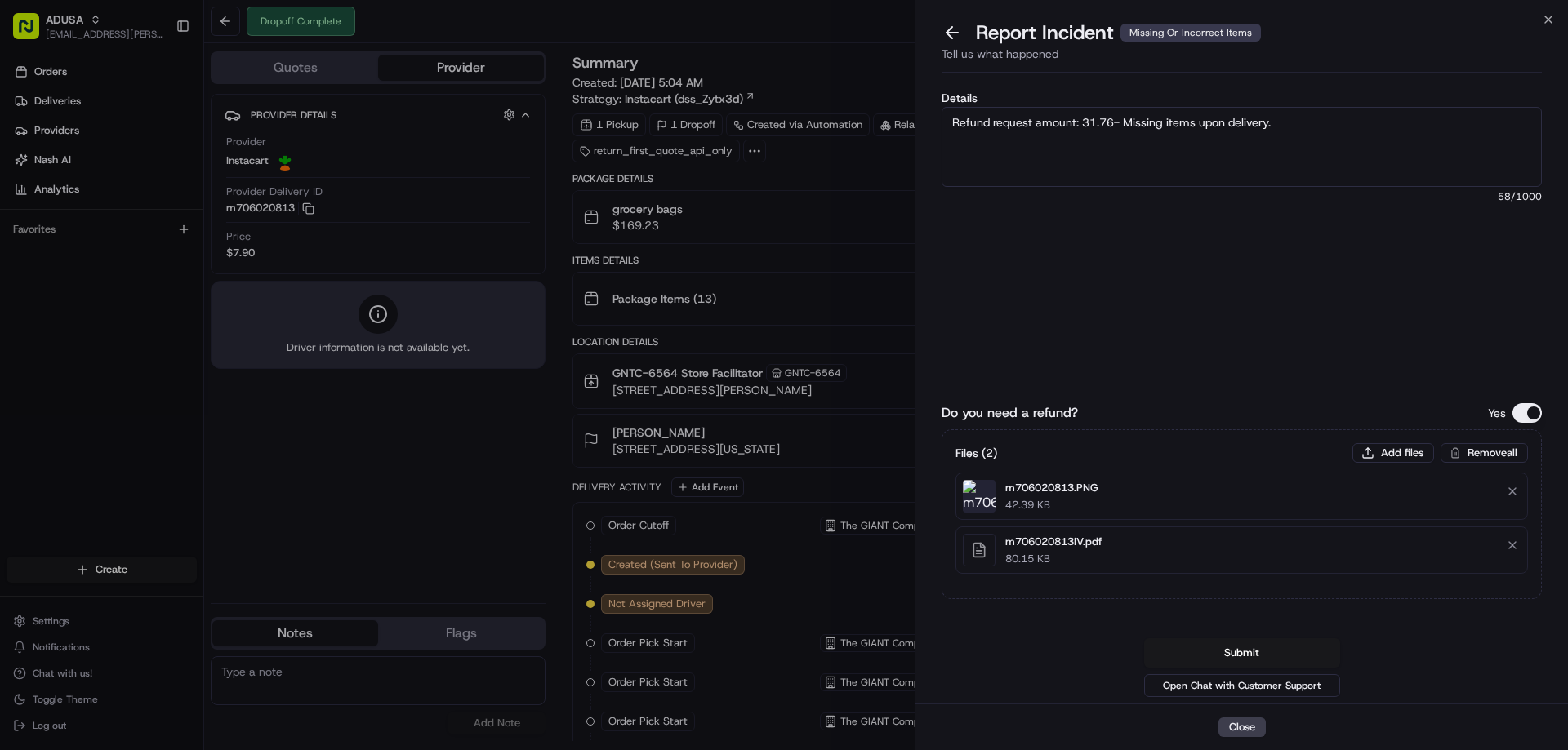
drag, startPoint x: 1269, startPoint y: 127, endPoint x: 1199, endPoint y: 134, distance: 70.3
click at [1199, 134] on textarea "Refund request amount: 31.76- Missing items upon delivery." at bounding box center [1241, 147] width 600 height 80
type textarea "Refund request amount: 31.76- Missing items from delivery"
click at [1246, 649] on button "Submit" at bounding box center [1242, 653] width 196 height 29
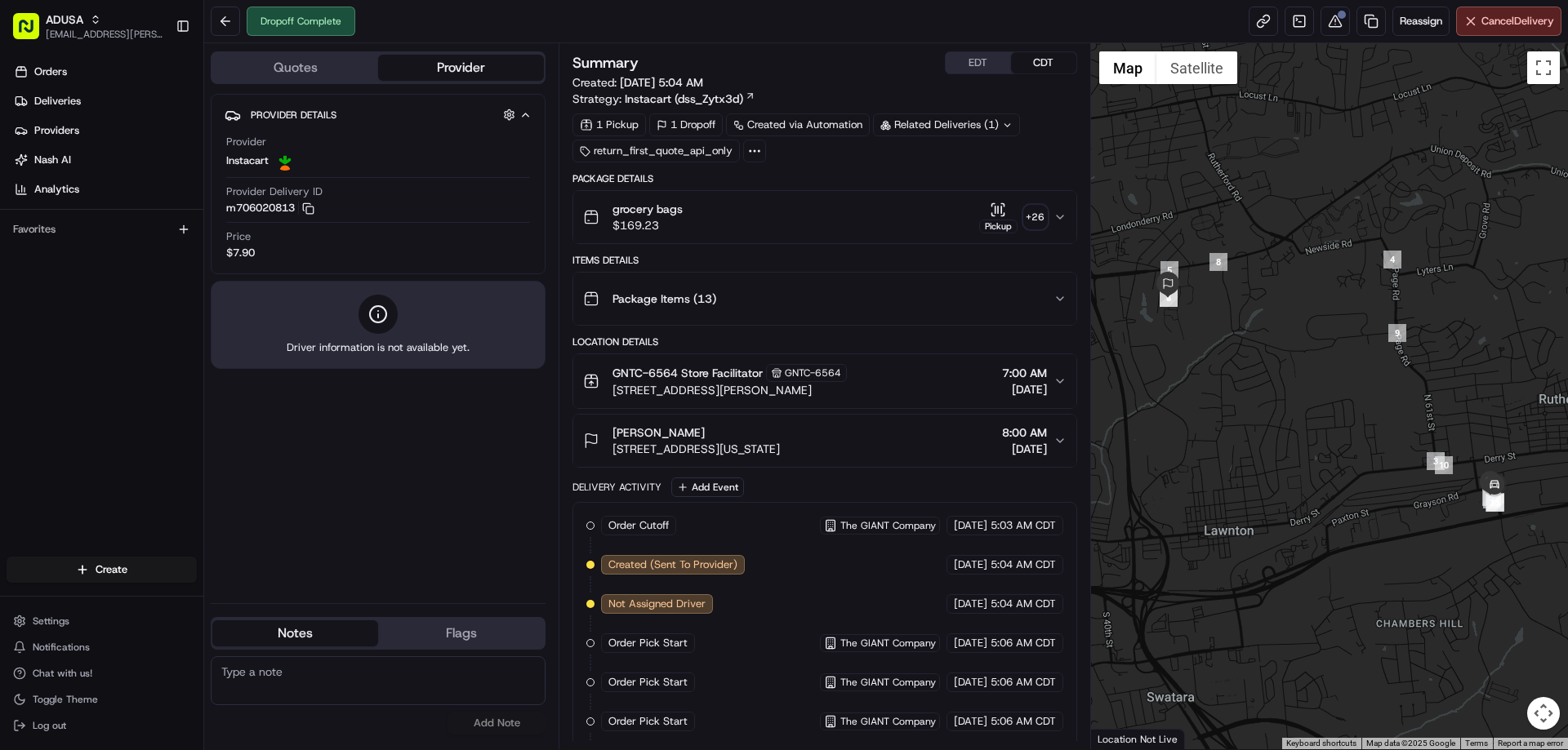
drag, startPoint x: 1066, startPoint y: 32, endPoint x: 934, endPoint y: 32, distance: 132.0
click at [1066, 32] on div "Dropoff Complete Reassign Cancel Delivery" at bounding box center [886, 21] width 1364 height 43
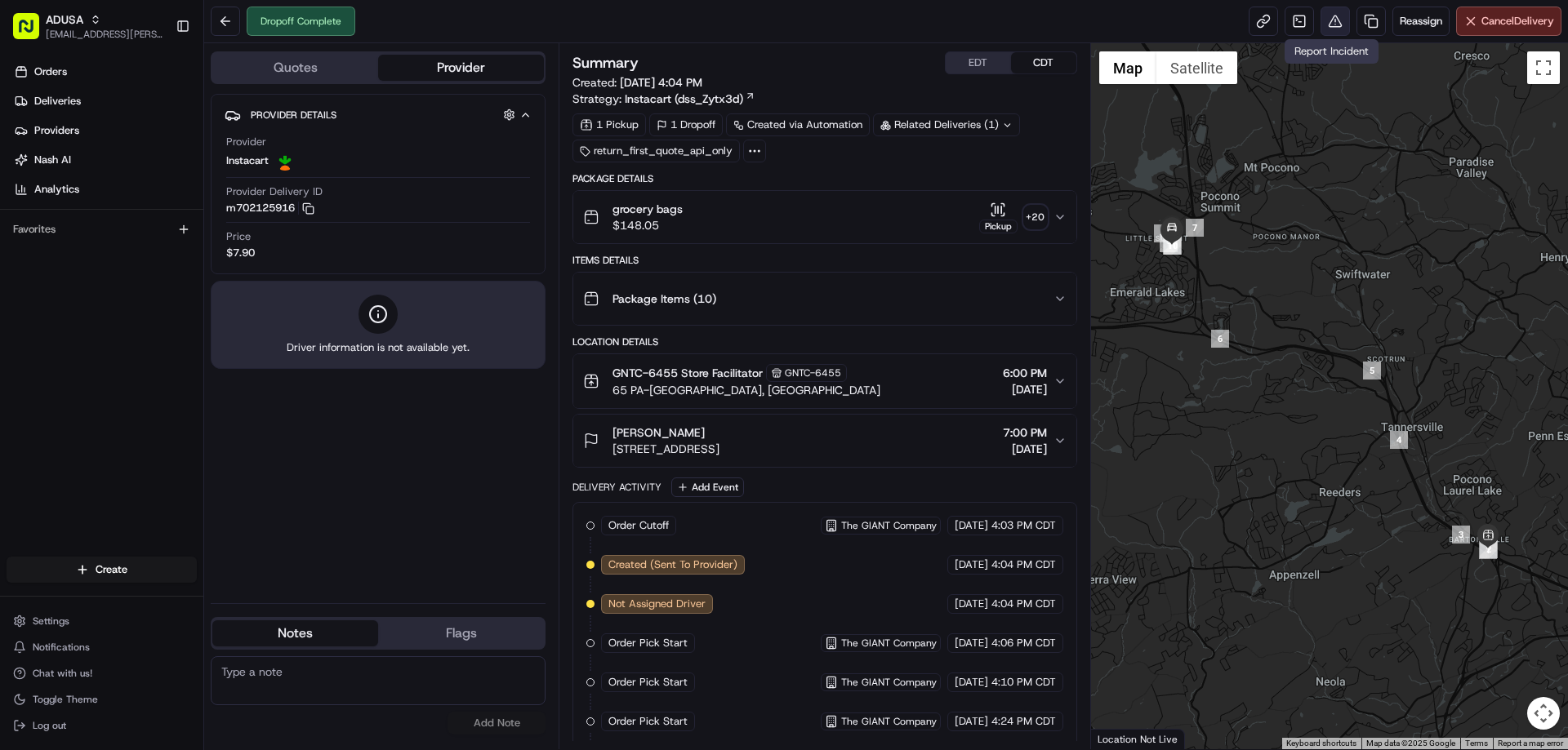
click at [1322, 23] on button at bounding box center [1335, 21] width 29 height 29
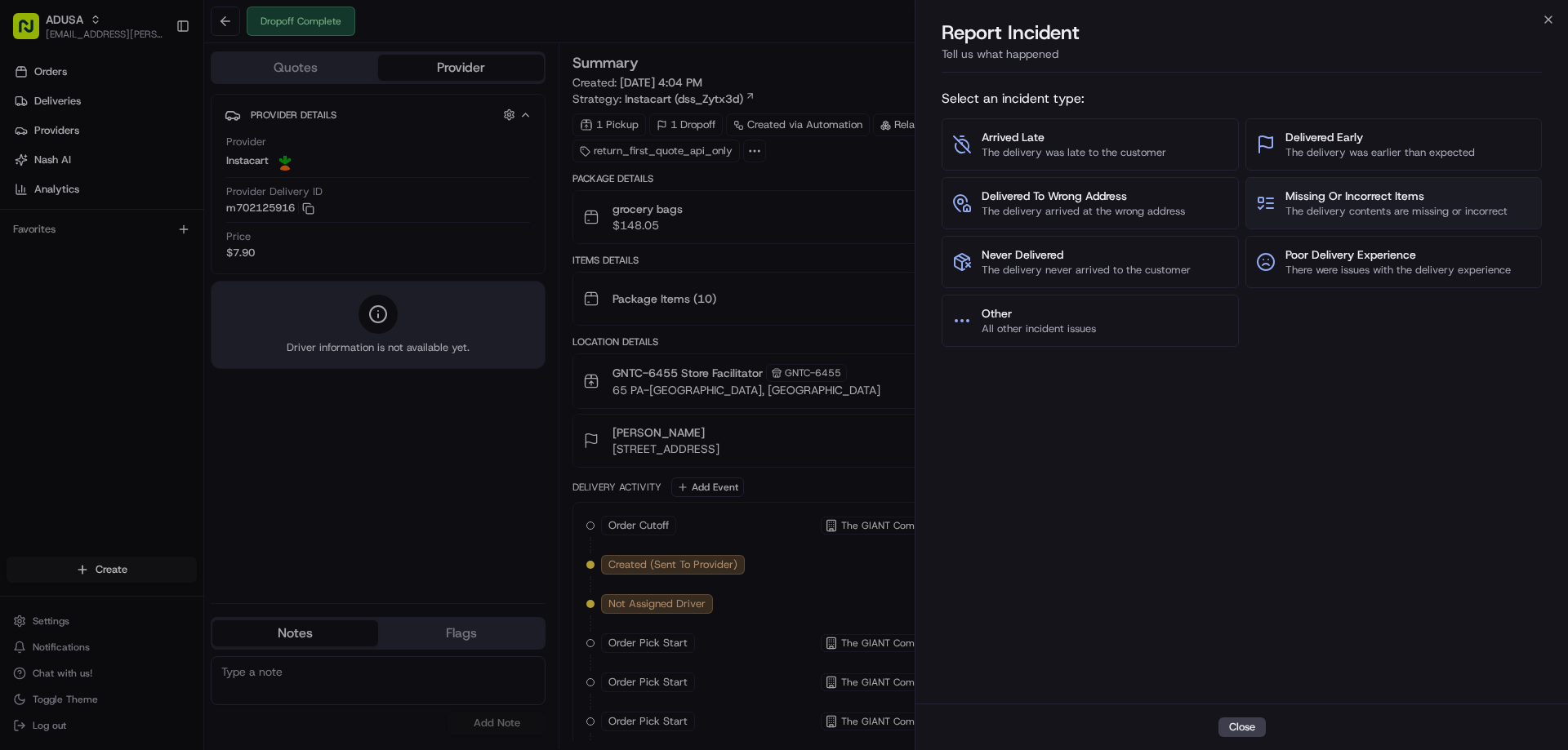
click at [1344, 204] on span "The delivery contents are missing or incorrect" at bounding box center [1397, 211] width 222 height 14
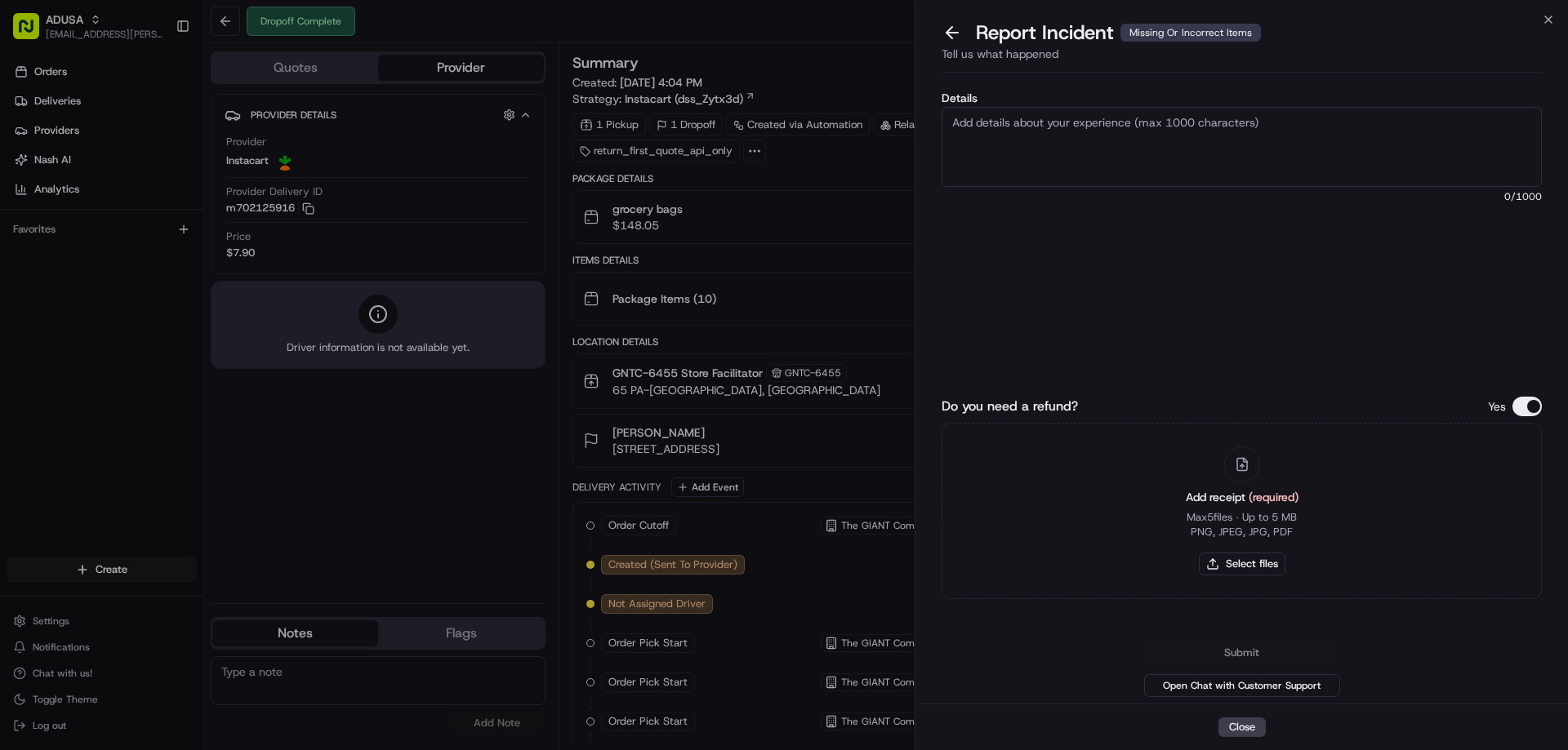
click at [1119, 164] on textarea "Details" at bounding box center [1241, 147] width 600 height 80
click at [1089, 129] on textarea "Refund amount requested:31.46" at bounding box center [1241, 147] width 600 height 80
click at [1156, 116] on textarea "Refund amount requested: $31.46" at bounding box center [1241, 147] width 600 height 80
type textarea "Refund amount requested: $31.46- Missing items from delivery"
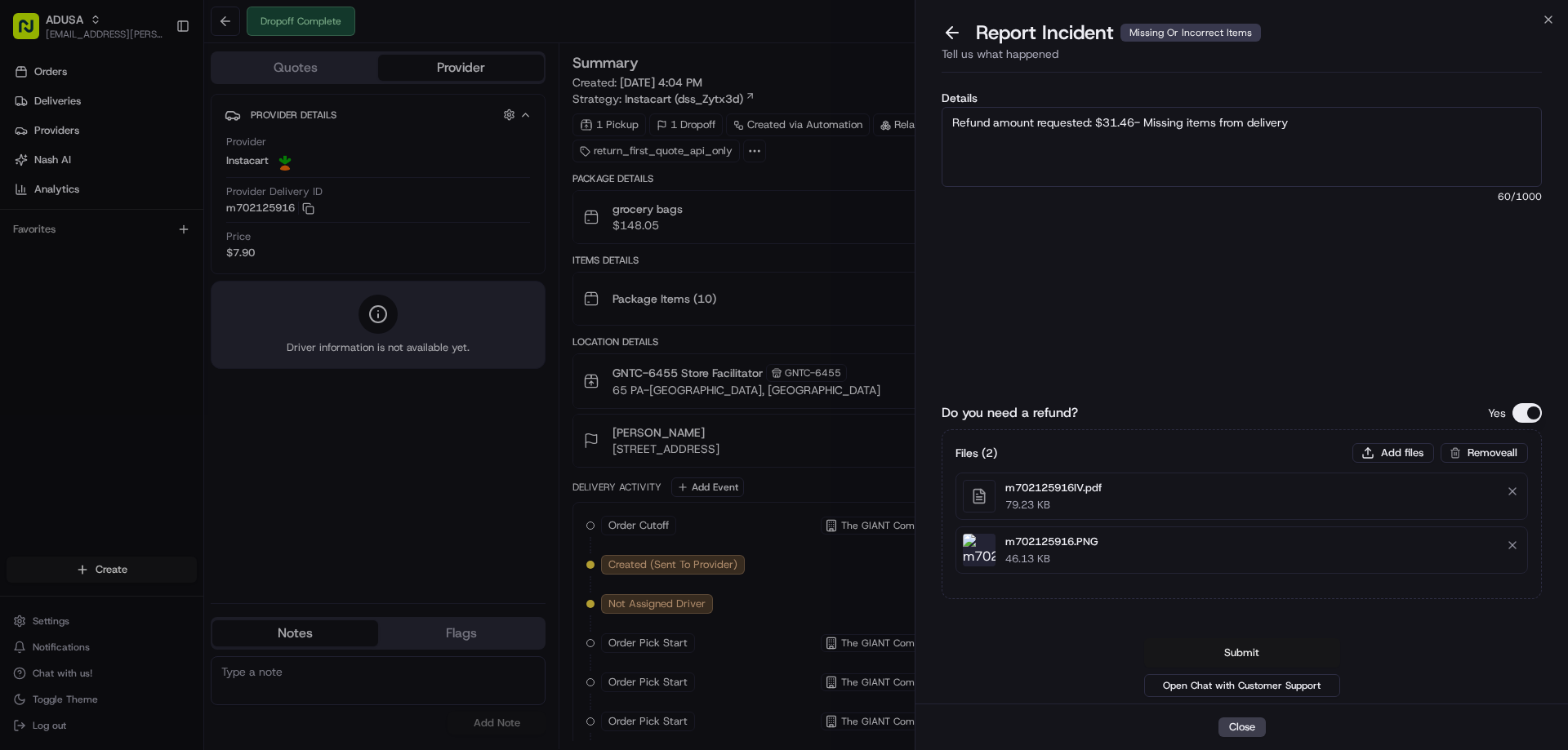
click at [1254, 648] on button "Submit" at bounding box center [1242, 653] width 196 height 29
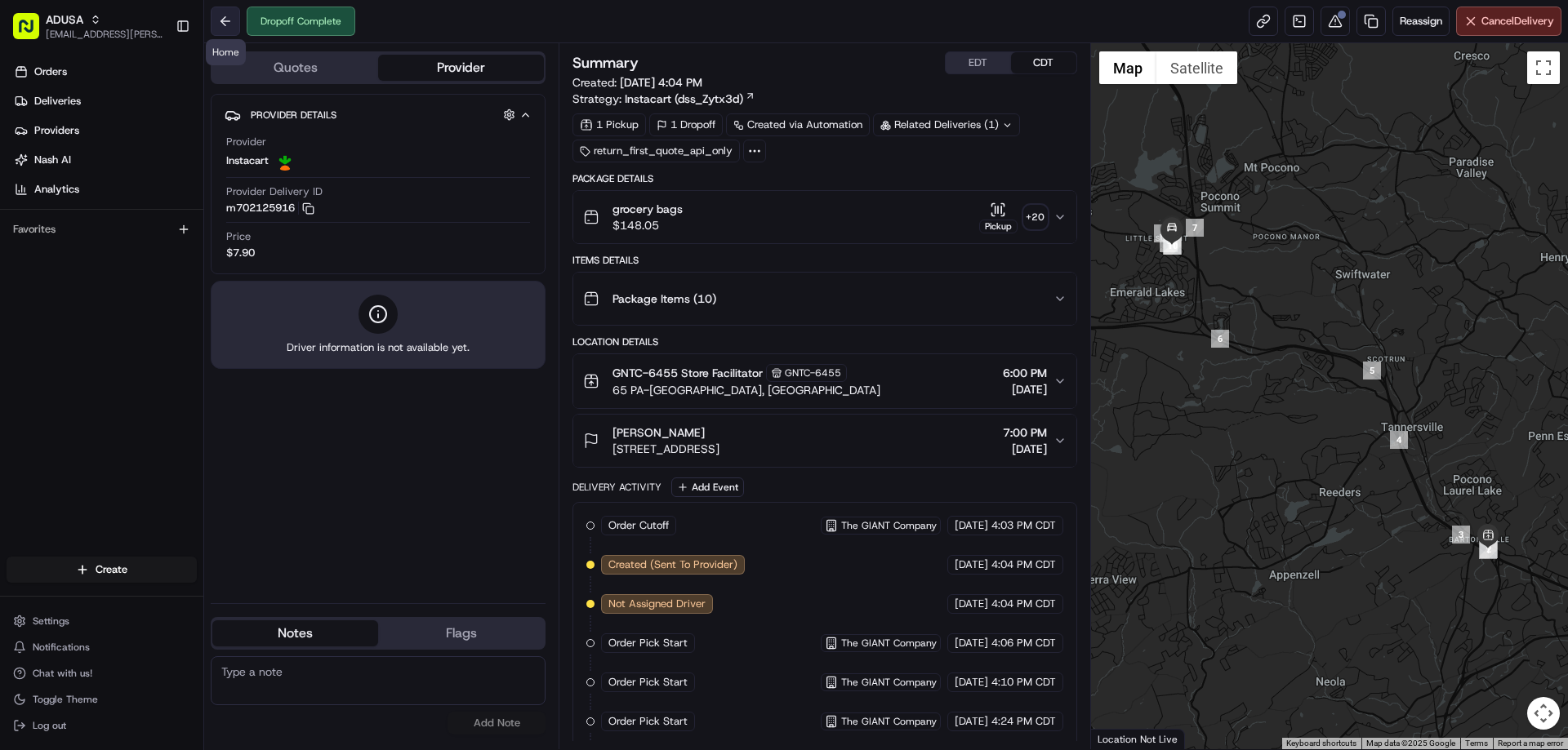
click at [238, 28] on button at bounding box center [225, 21] width 29 height 29
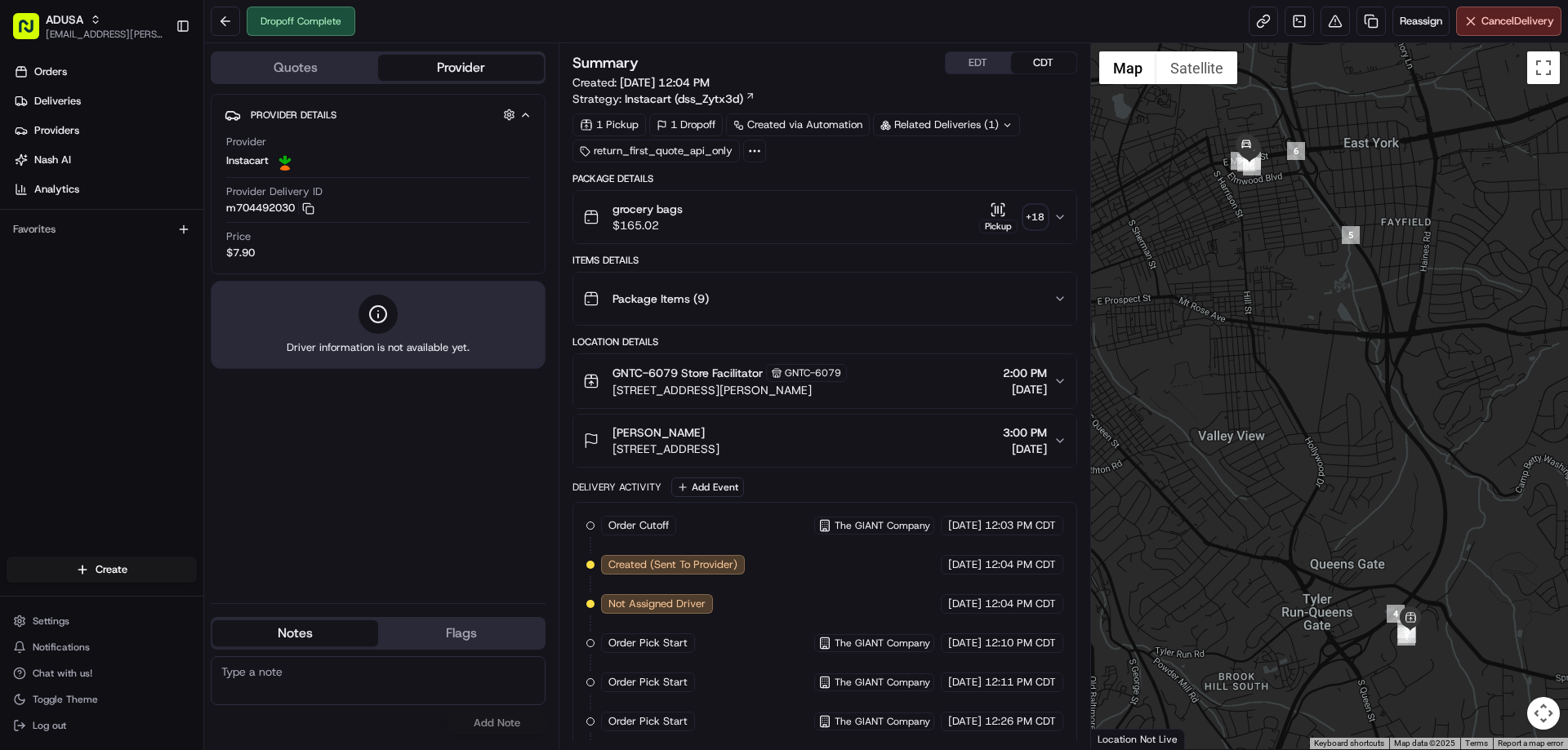
click at [293, 429] on div "Provider Details Hidden ( 4 ) Provider Instacart Provider Delivery ID m70449203…" at bounding box center [378, 342] width 334 height 497
click at [1330, 35] on button at bounding box center [1335, 21] width 29 height 29
click at [1426, 28] on span "Reassign" at bounding box center [1421, 20] width 43 height 14
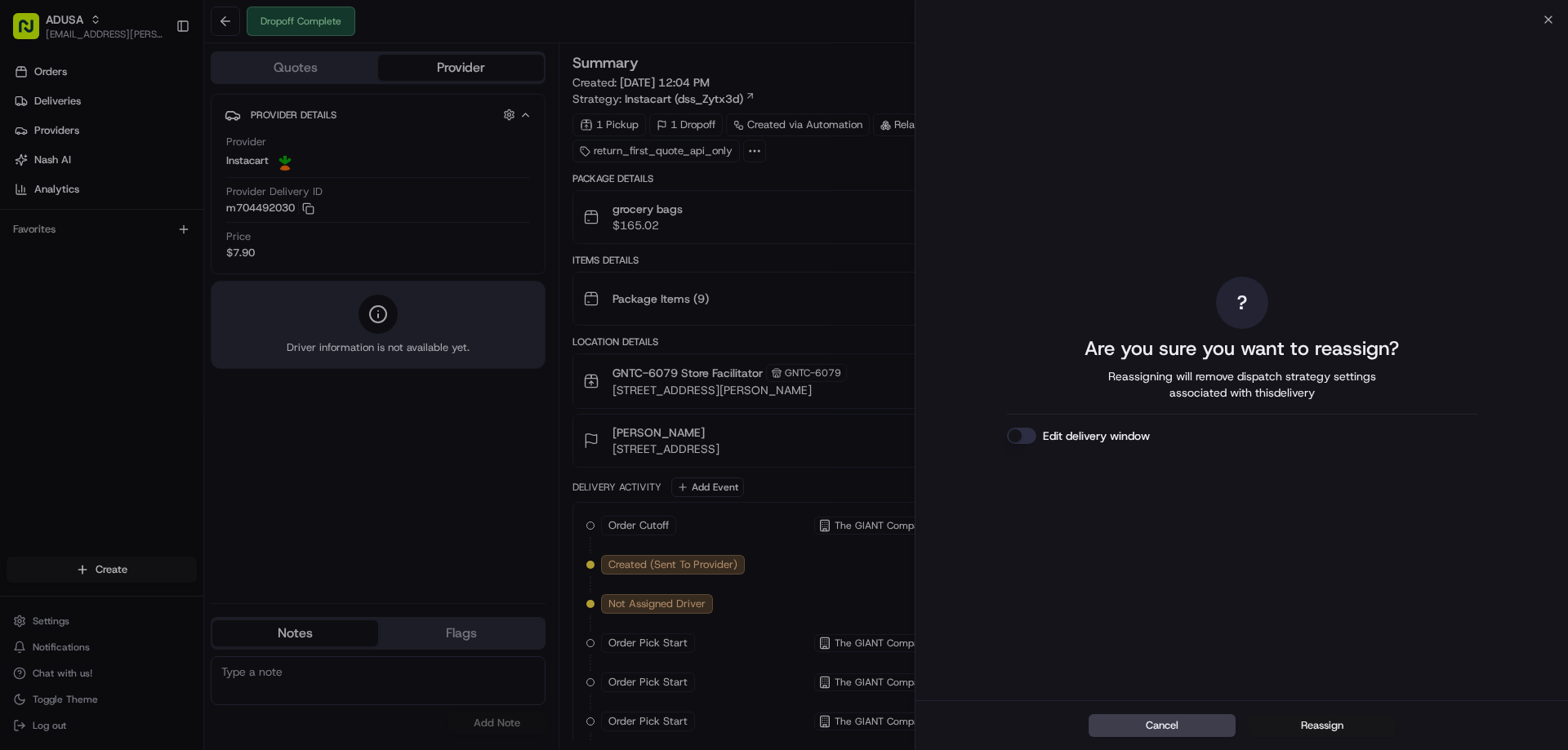
click at [1293, 730] on button "Reassign" at bounding box center [1322, 726] width 147 height 23
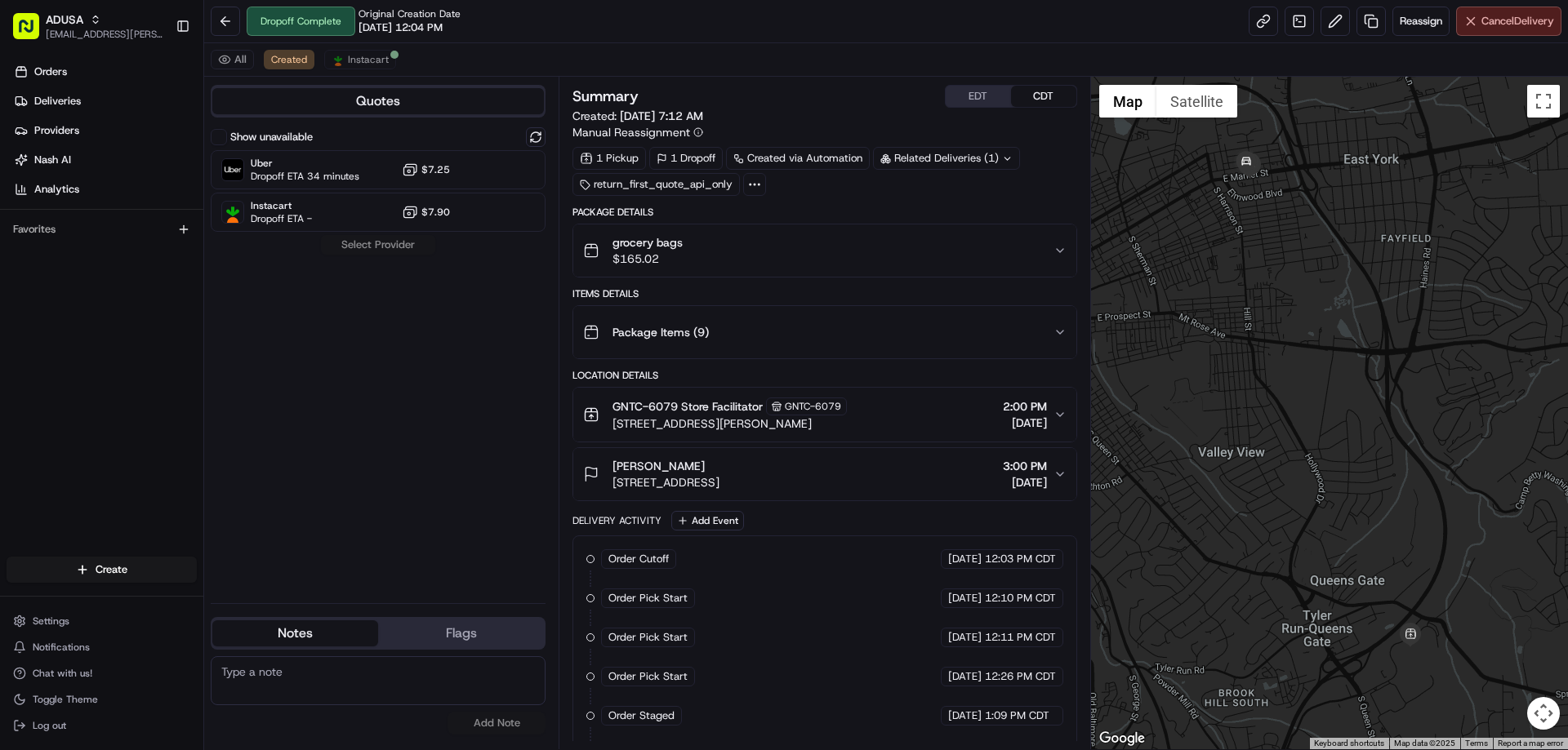
click at [1495, 17] on span "Cancel Delivery" at bounding box center [1518, 20] width 73 height 14
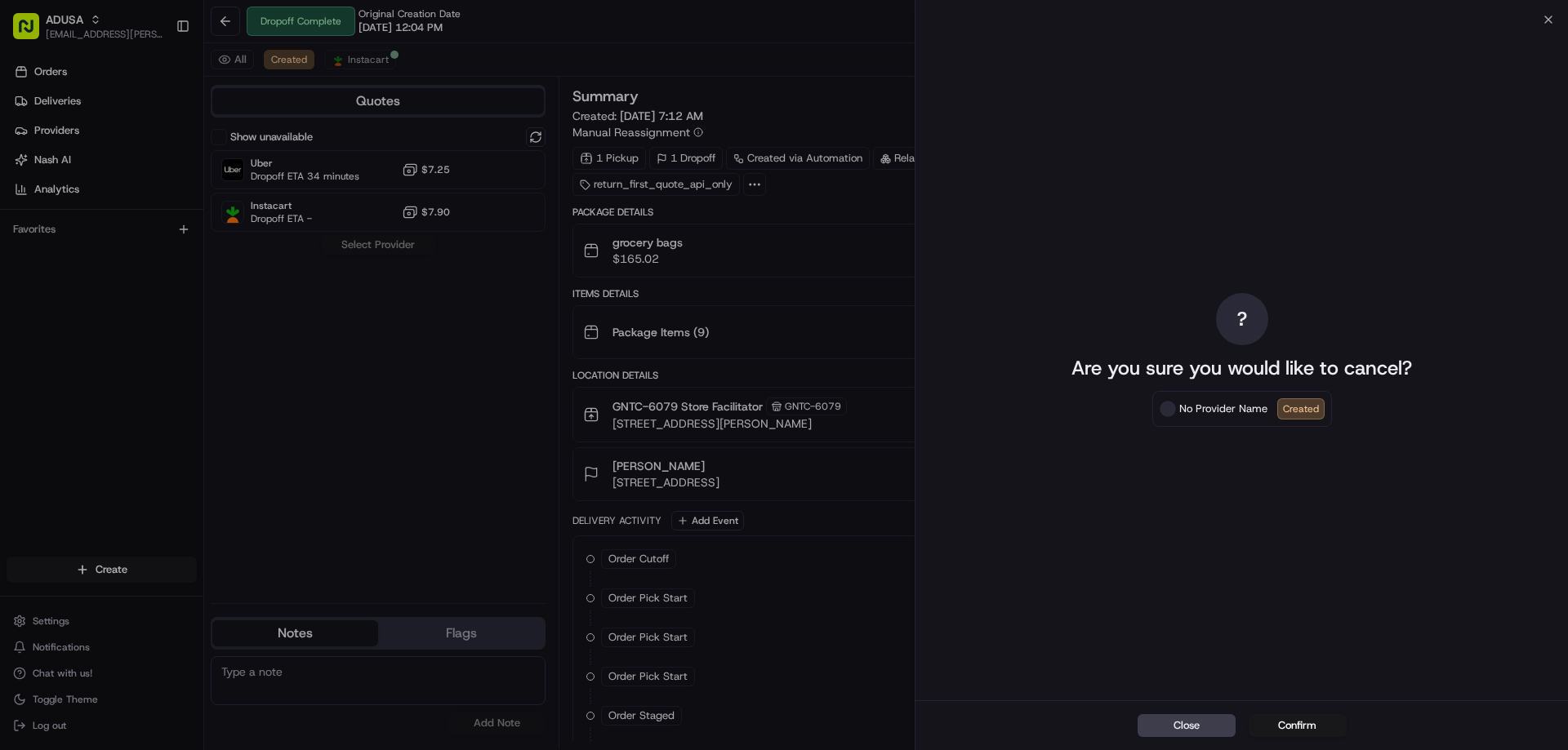
click at [1539, 16] on div "Close ? Are you sure you would like to cancel? No Provider Name Created Close C…" at bounding box center [1241, 375] width 653 height 750
click at [1542, 18] on icon "button" at bounding box center [1549, 20] width 14 height 14
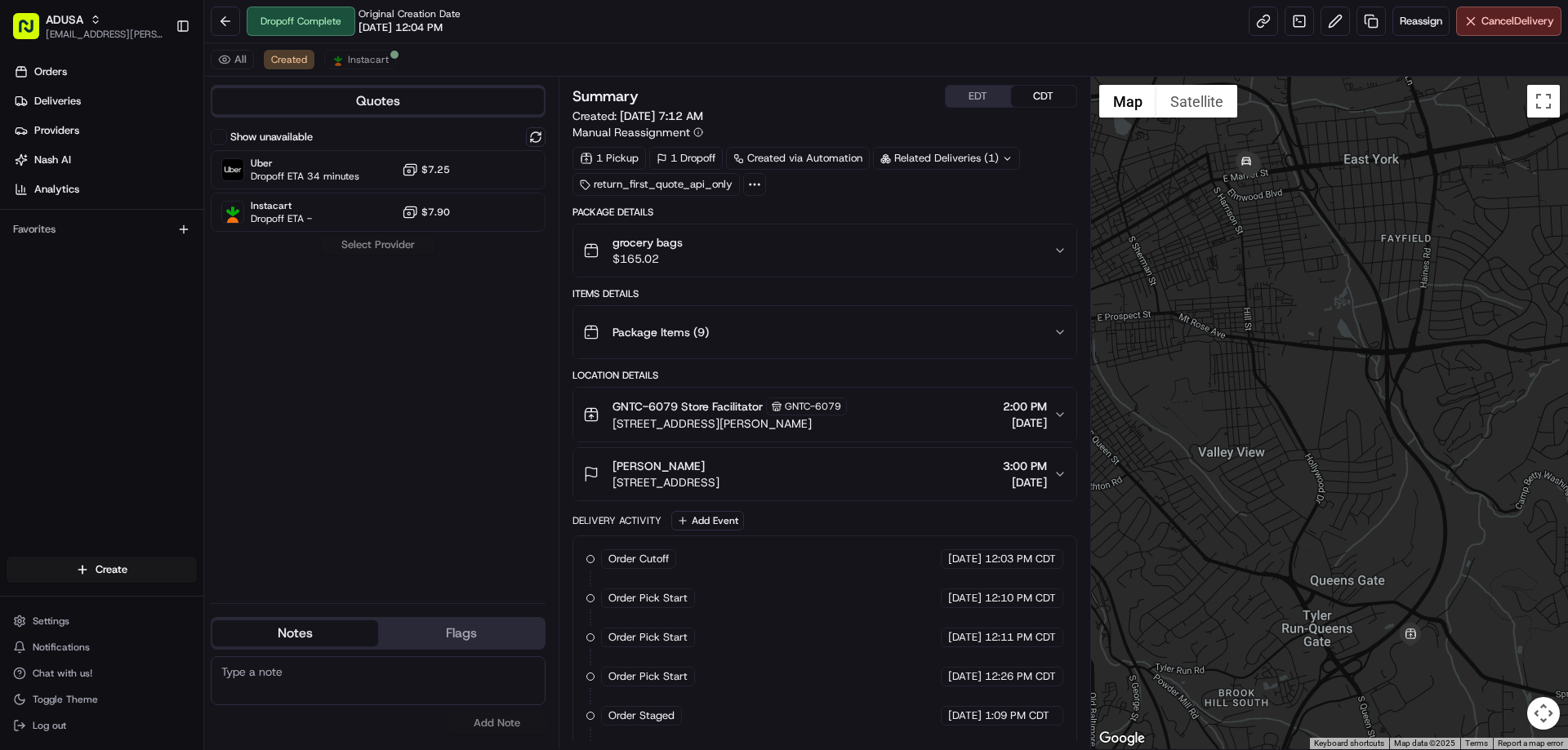
click at [379, 46] on div "All Created Instacart" at bounding box center [886, 60] width 1364 height 34
click at [377, 48] on div "All Created Instacart" at bounding box center [886, 60] width 1364 height 34
drag, startPoint x: 377, startPoint y: 48, endPoint x: 382, endPoint y: 58, distance: 11.2
click at [381, 49] on div "All Created Instacart" at bounding box center [886, 60] width 1364 height 34
click at [382, 61] on span "Instacart" at bounding box center [368, 60] width 41 height 14
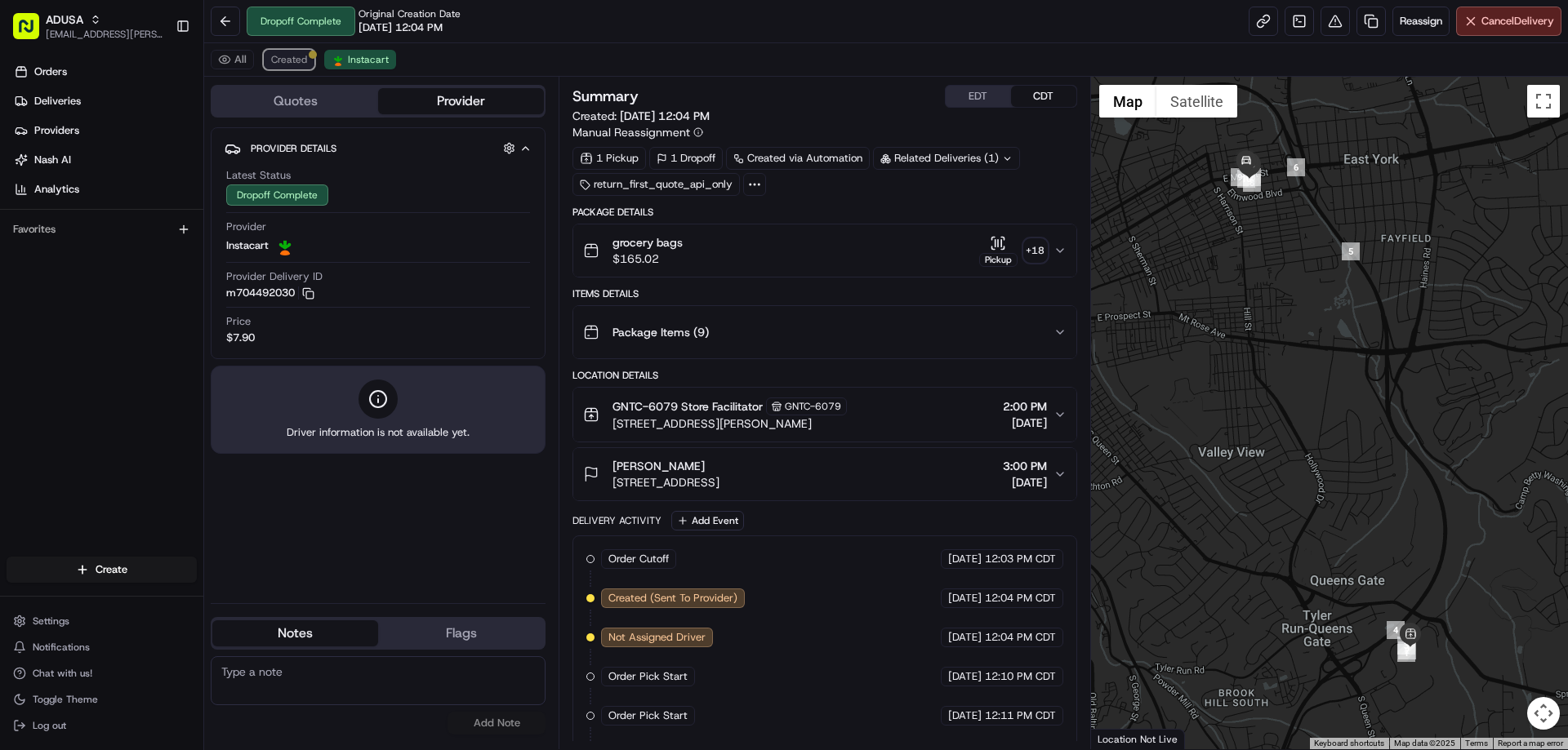
click at [287, 56] on span "Created" at bounding box center [289, 60] width 36 height 14
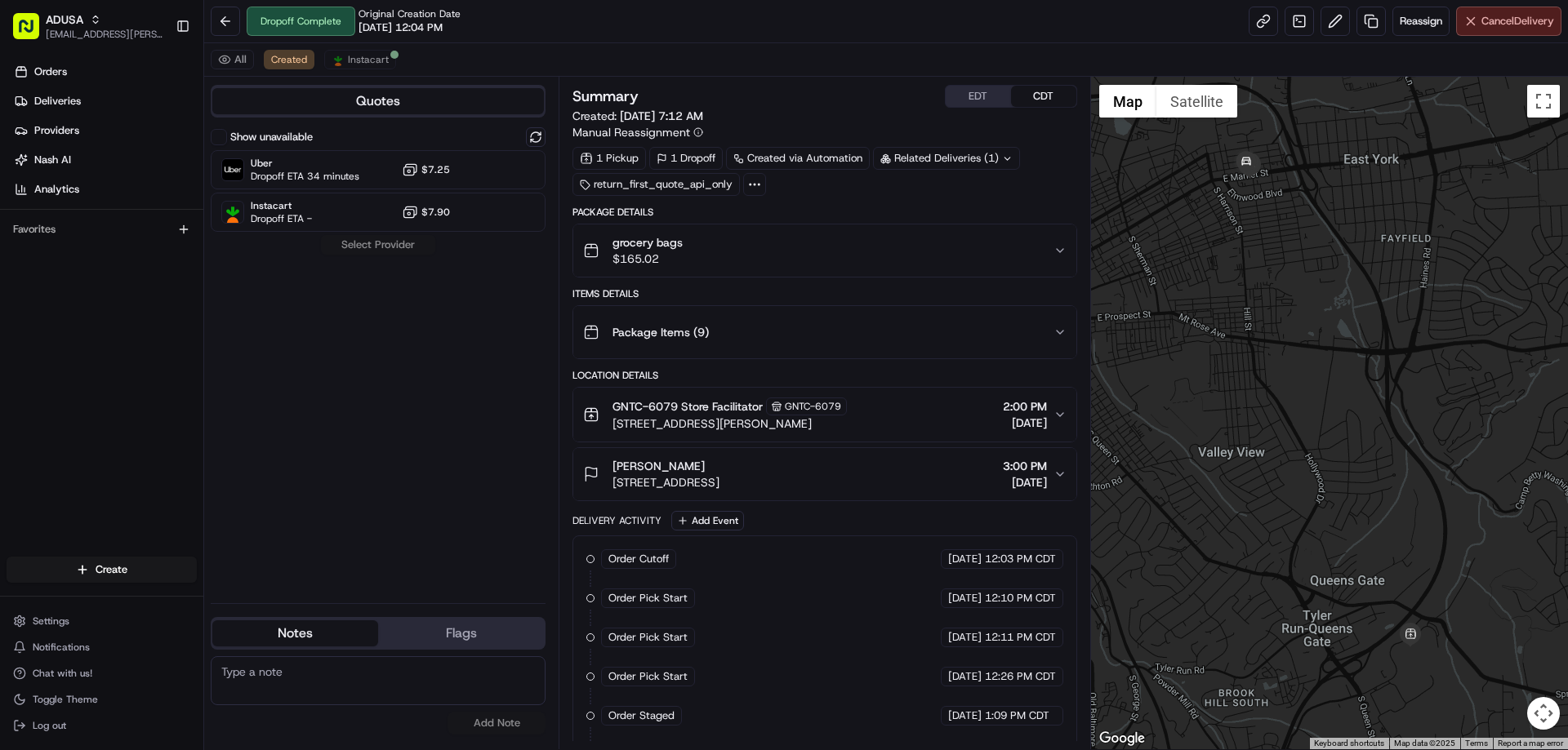
click at [1533, 15] on span "Cancel Delivery" at bounding box center [1518, 20] width 73 height 14
click at [370, 55] on span "Instacart" at bounding box center [368, 60] width 41 height 14
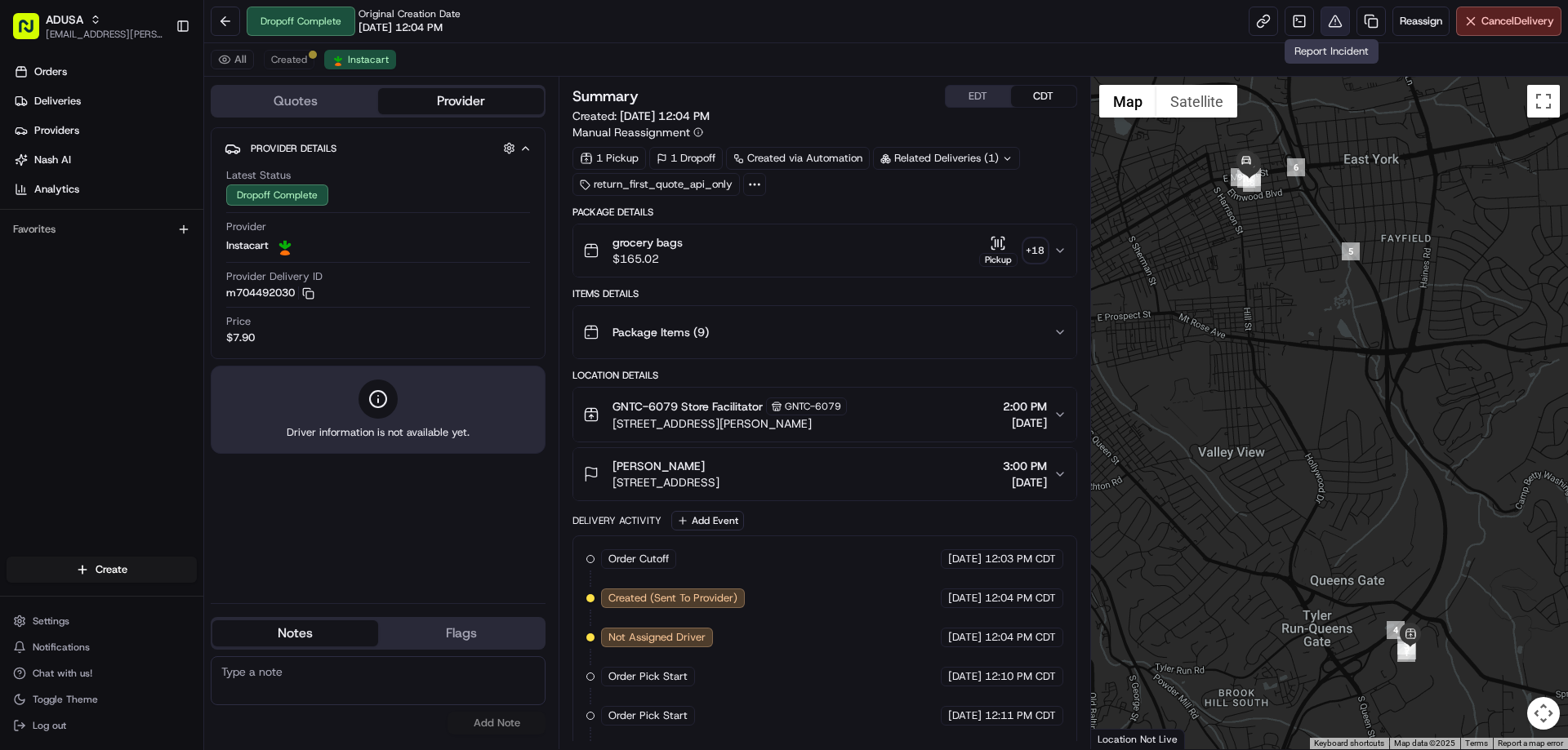
click at [1330, 31] on button at bounding box center [1335, 21] width 29 height 29
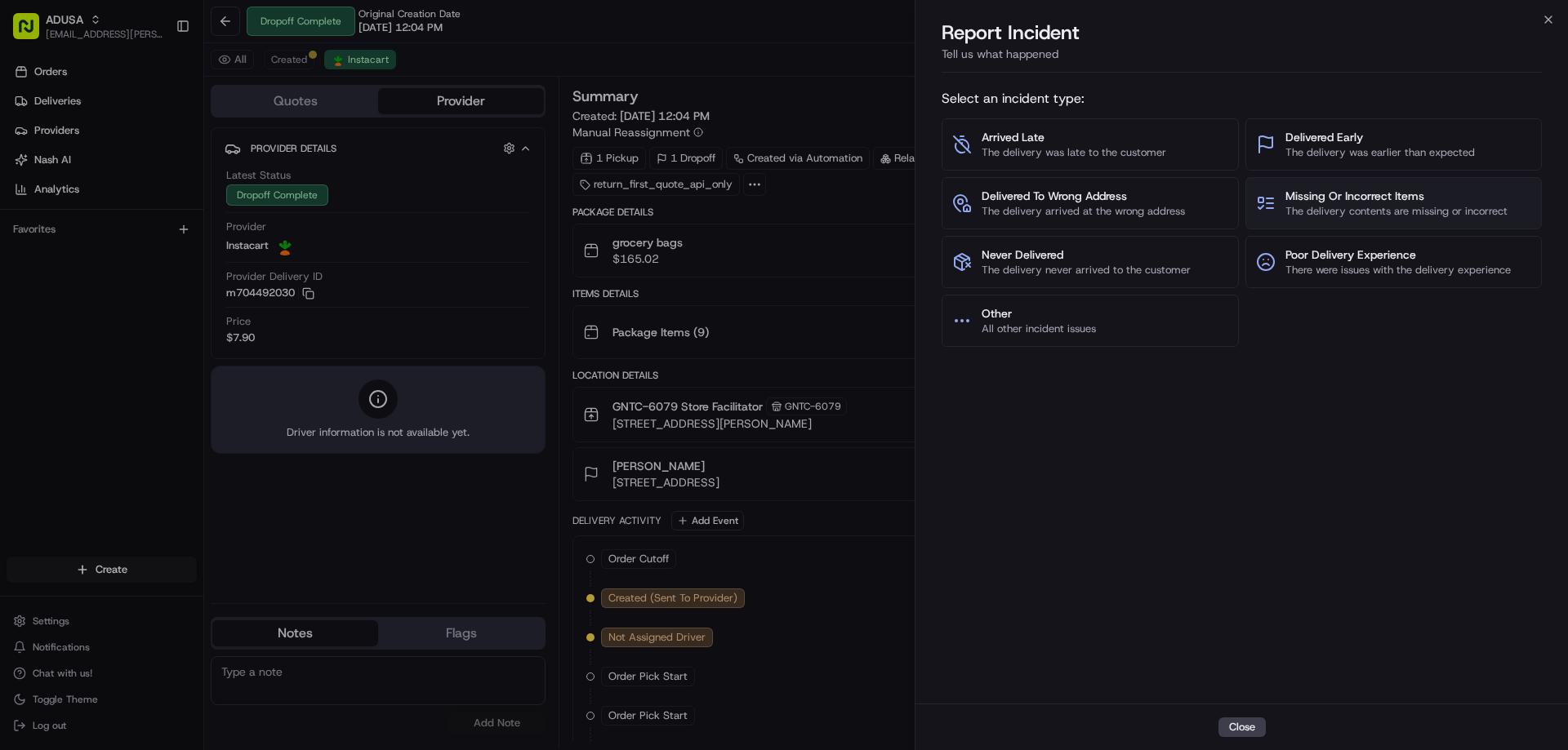
click at [1379, 211] on span "The delivery contents are missing or incorrect" at bounding box center [1397, 211] width 222 height 14
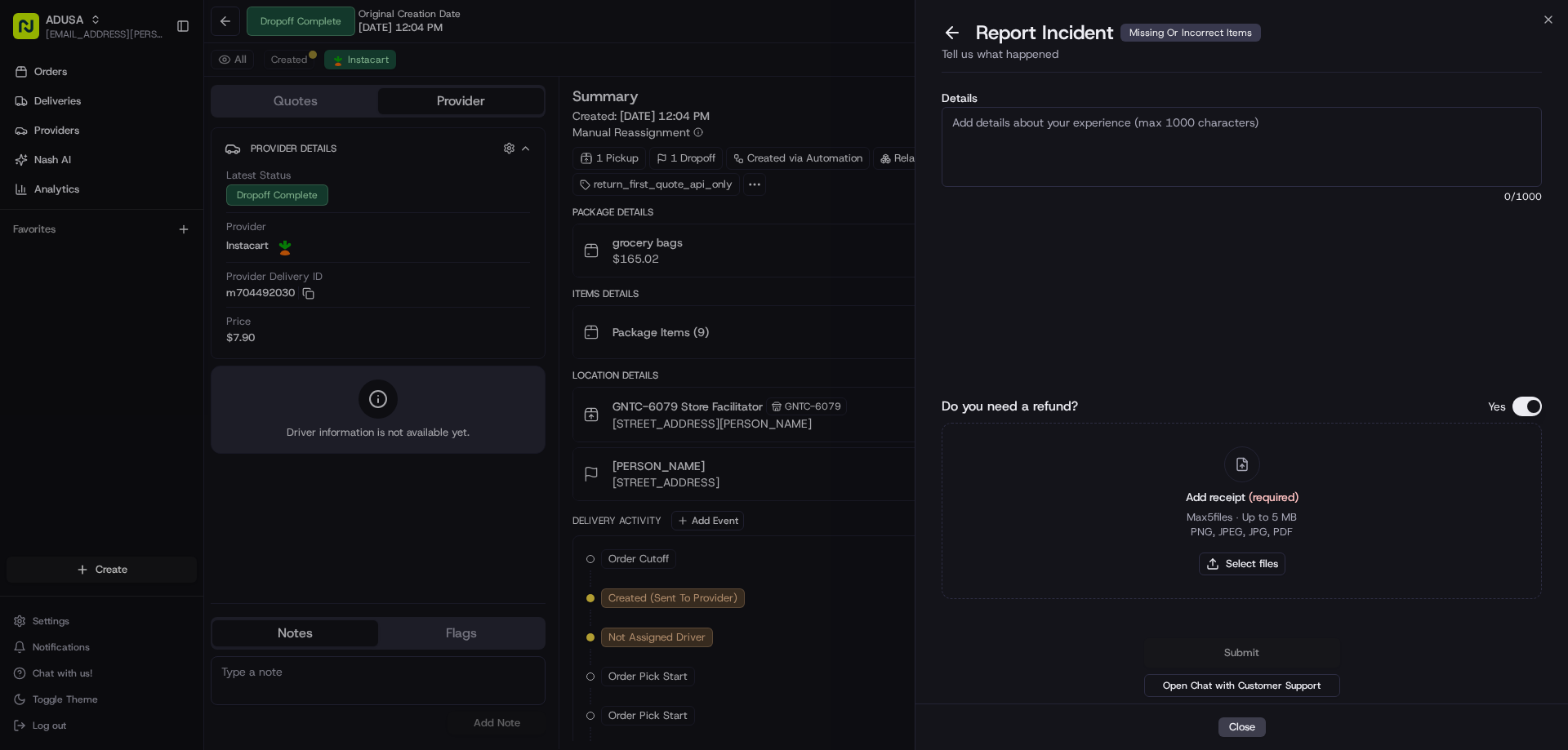
click at [1123, 125] on textarea "Details" at bounding box center [1241, 147] width 600 height 80
type textarea "Refund amount requested: 27.21. Missing items from delivery"
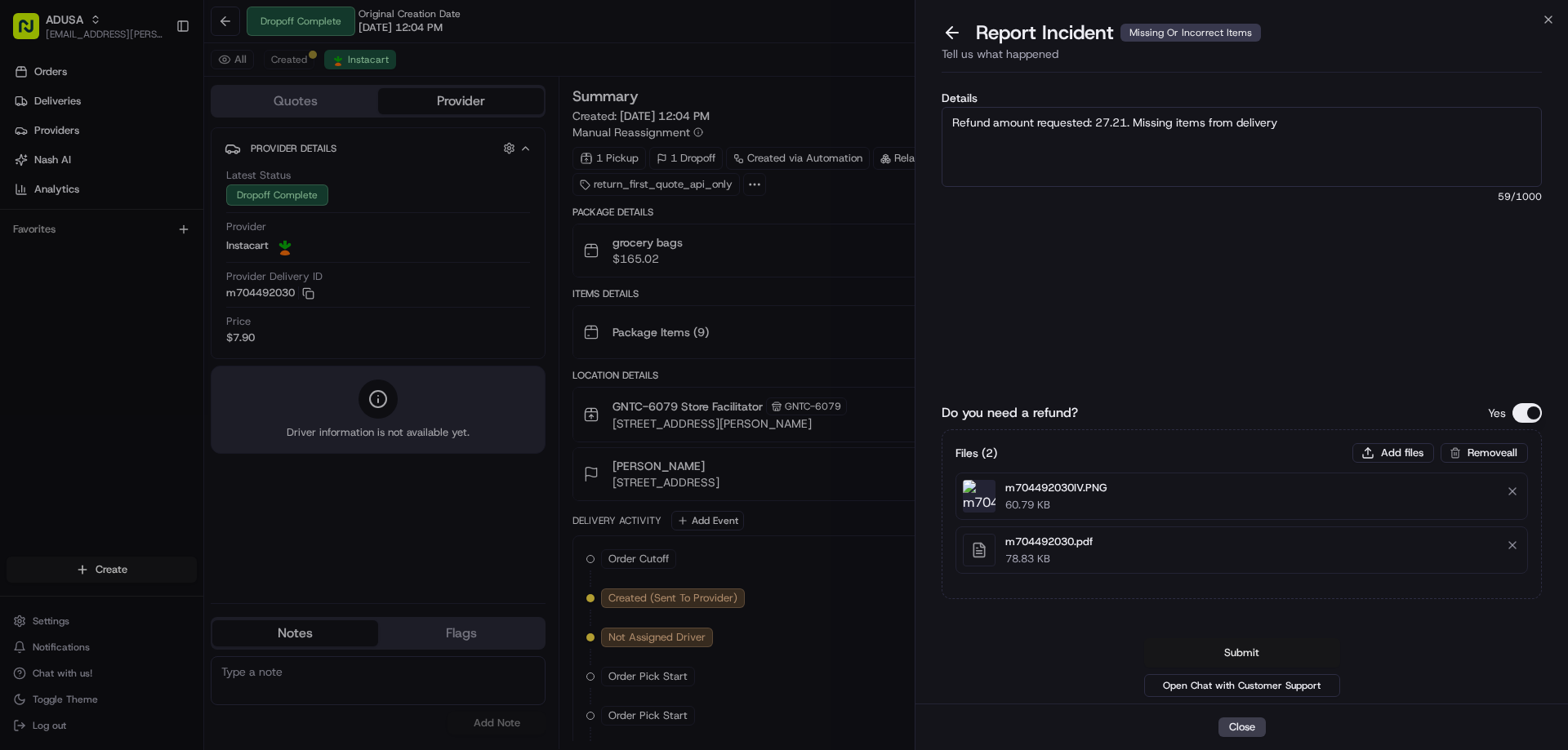
click at [1287, 659] on button "Submit" at bounding box center [1242, 653] width 196 height 29
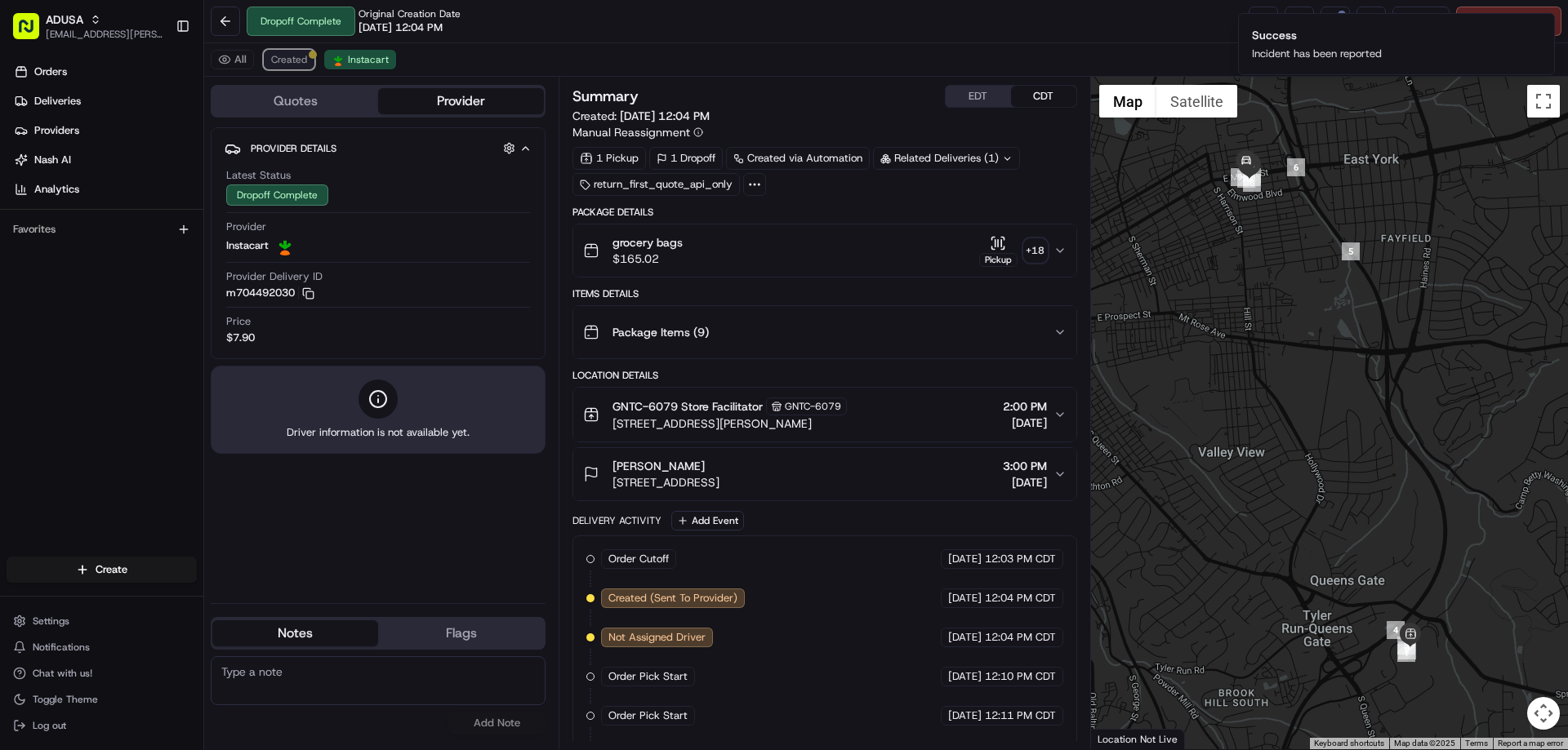
click at [292, 56] on span "Created" at bounding box center [289, 60] width 36 height 14
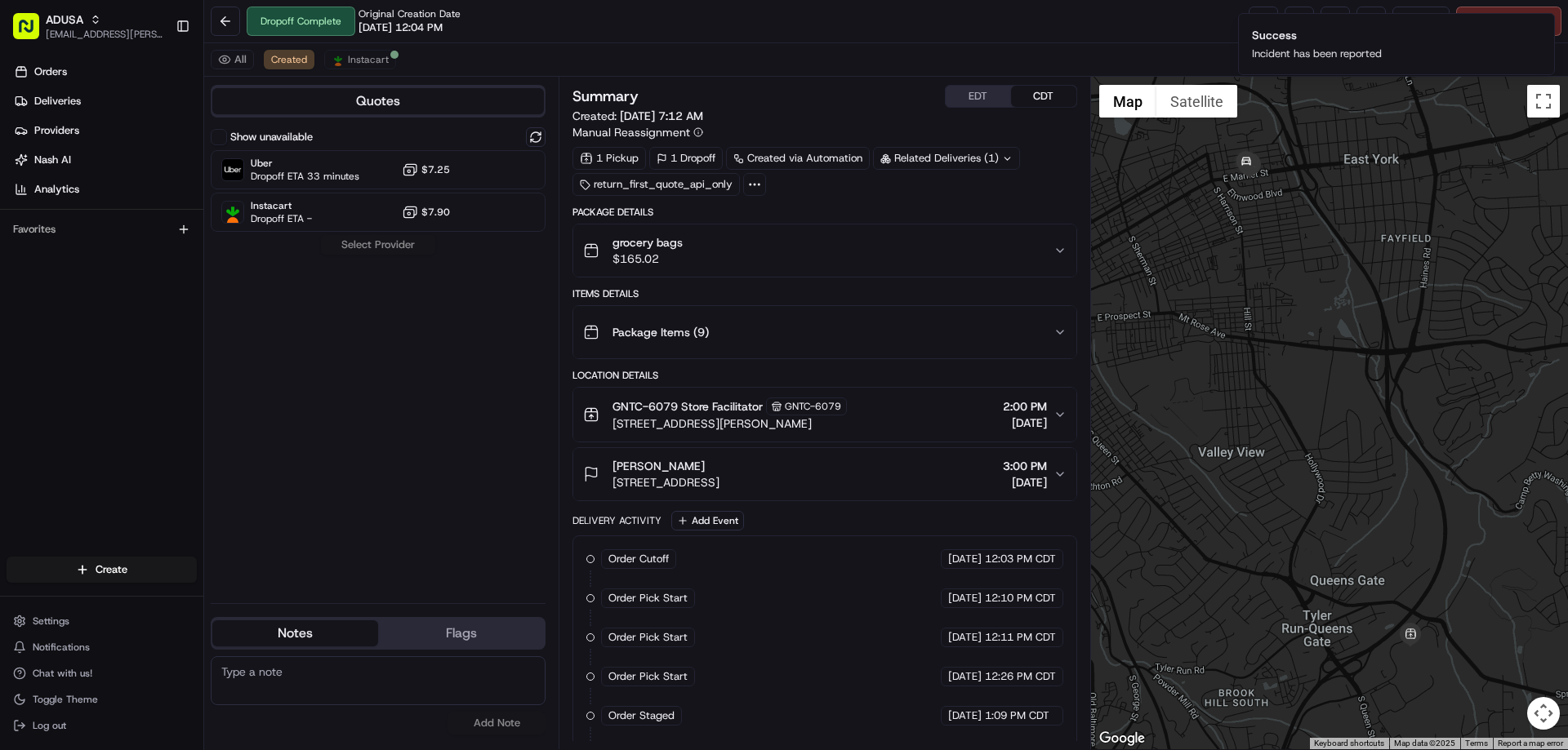
click at [1478, 9] on ol "Success Incident has been reported" at bounding box center [1396, 43] width 343 height 88
click at [352, 652] on div "No results found Add Note" at bounding box center [378, 696] width 334 height 92
click at [350, 680] on textarea at bounding box center [378, 680] width 334 height 49
type textarea "misclicked when requesting refund"
click at [497, 727] on button "Add Note" at bounding box center [496, 724] width 98 height 23
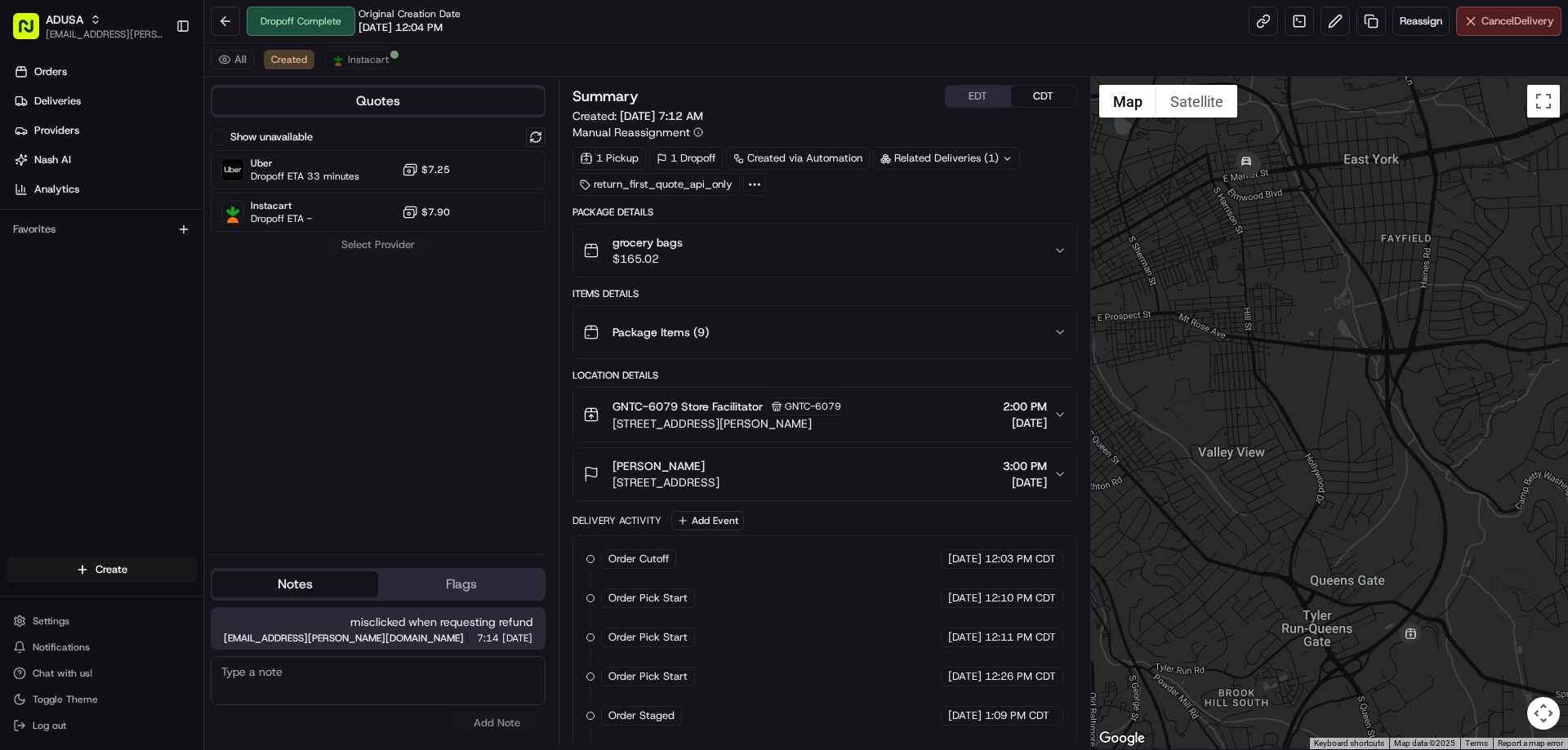
click at [1478, 29] on button "Cancel Delivery" at bounding box center [1509, 21] width 105 height 29
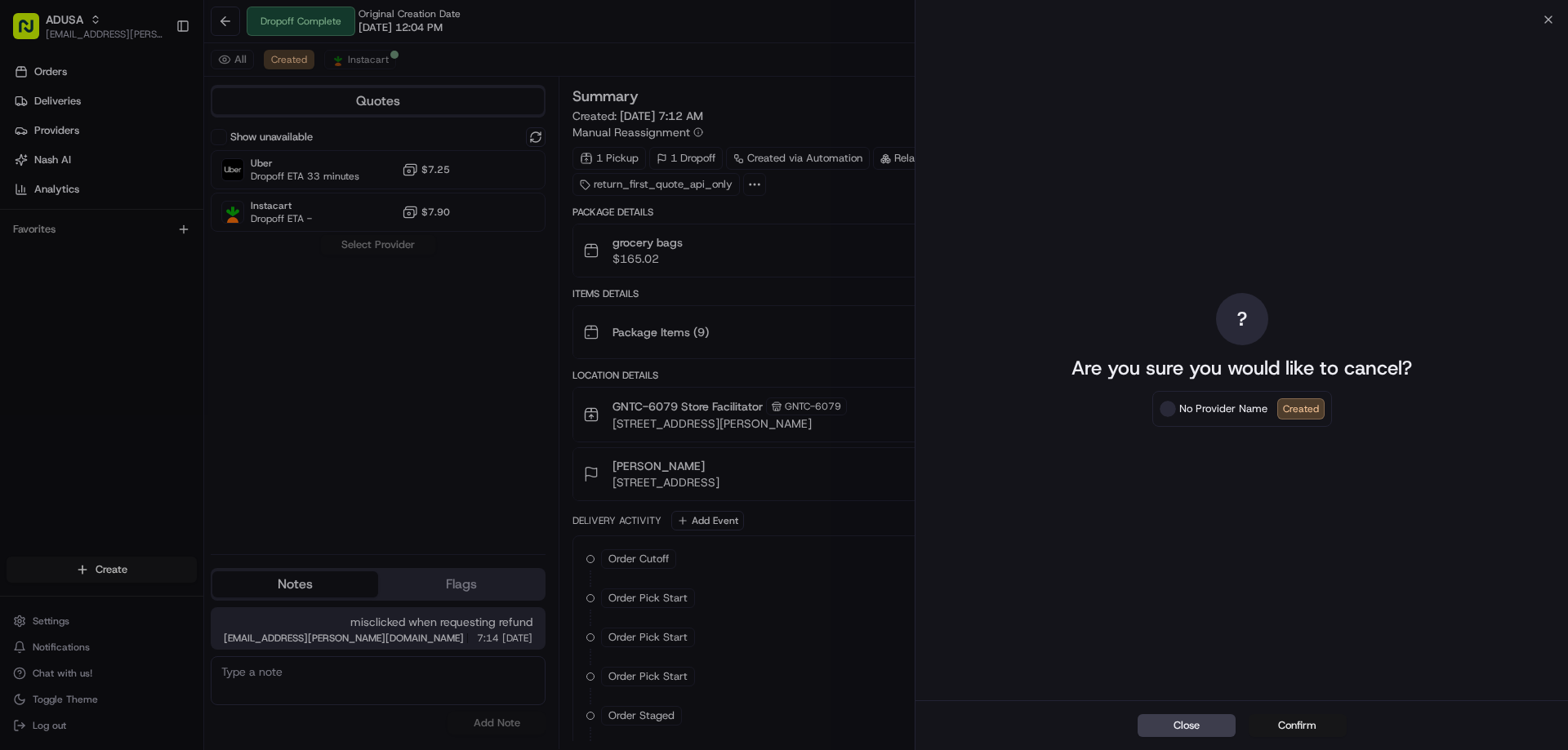
click at [1328, 722] on button "Confirm" at bounding box center [1297, 726] width 98 height 23
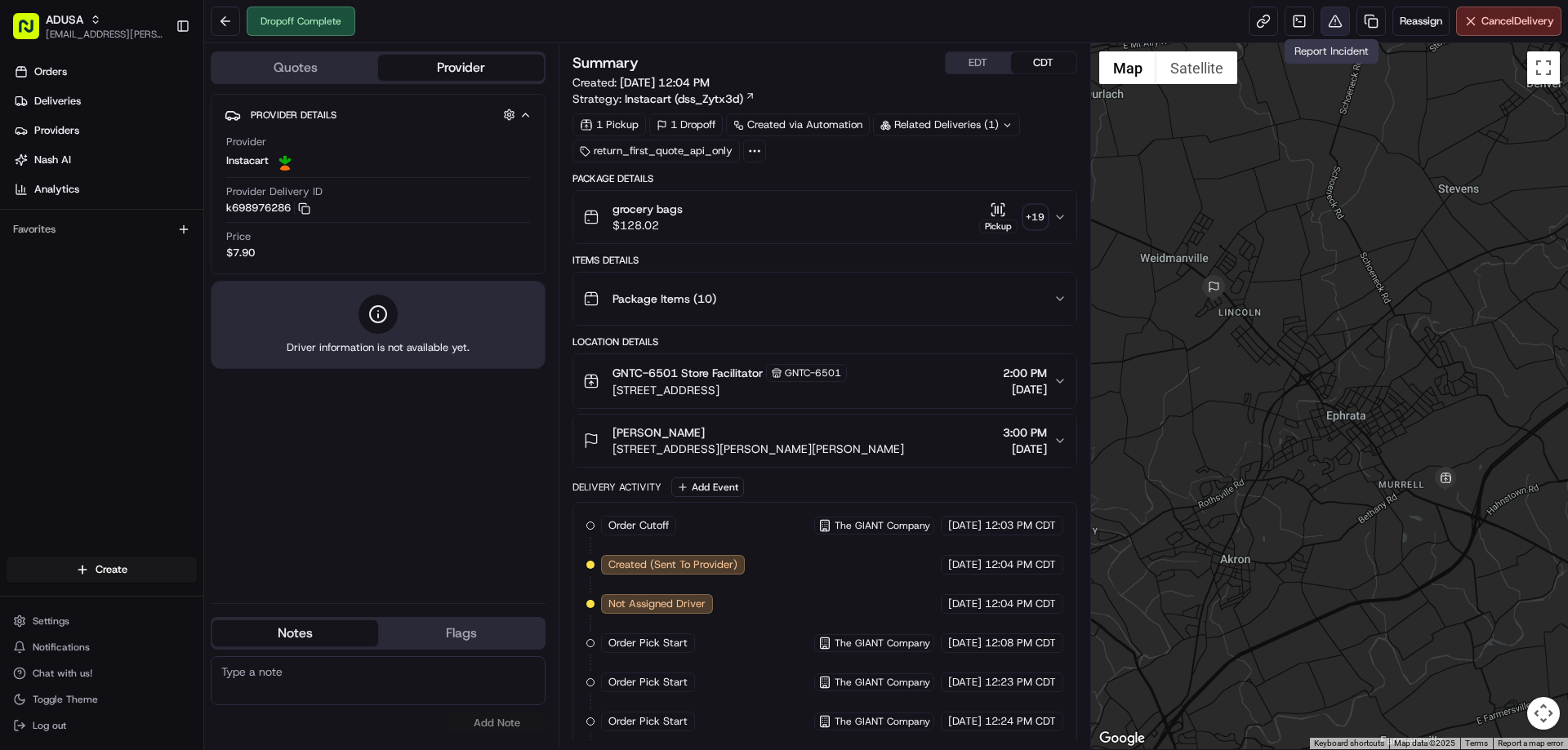
click at [1336, 29] on button at bounding box center [1335, 21] width 29 height 29
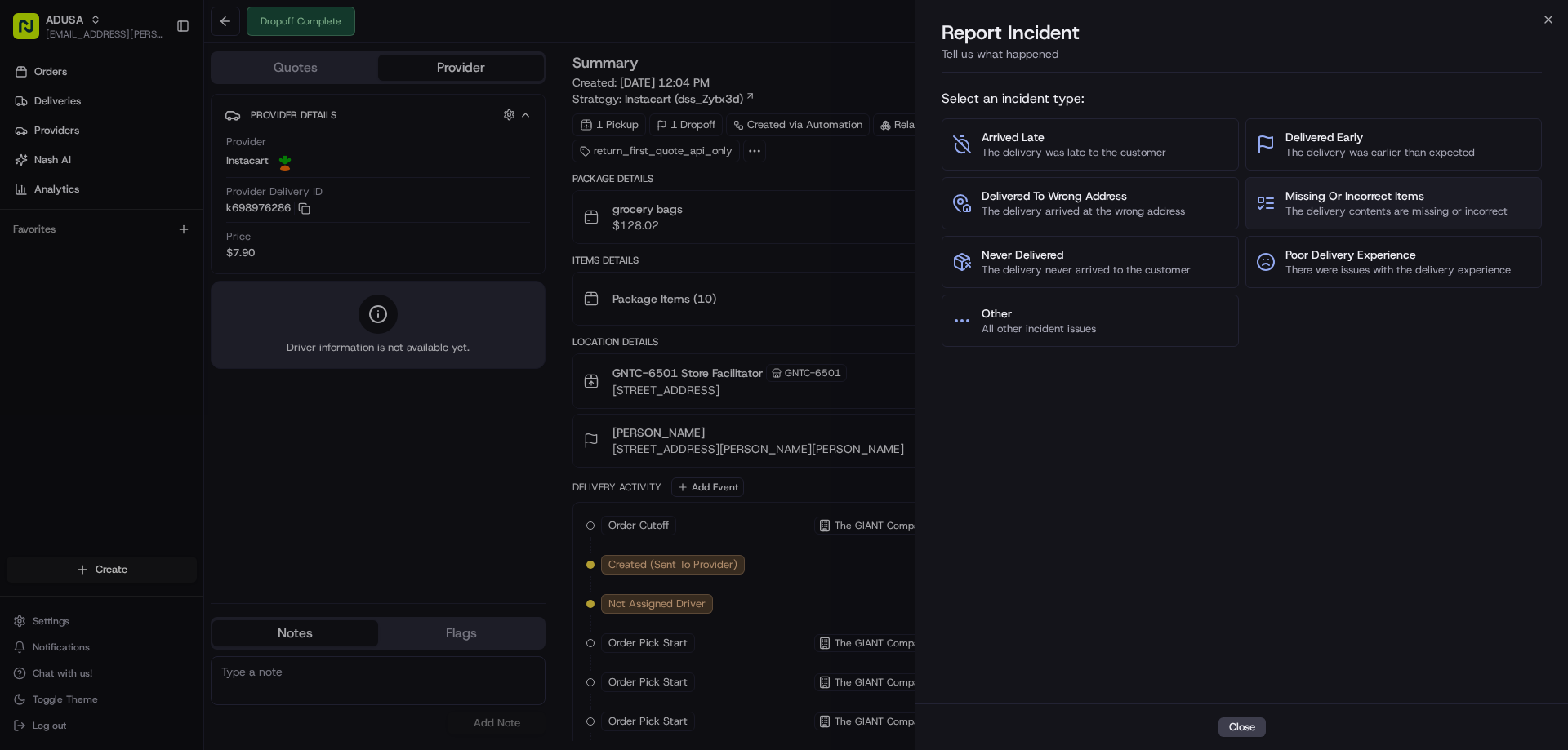
click at [1357, 189] on span "Missing Or Incorrect Items" at bounding box center [1397, 195] width 222 height 16
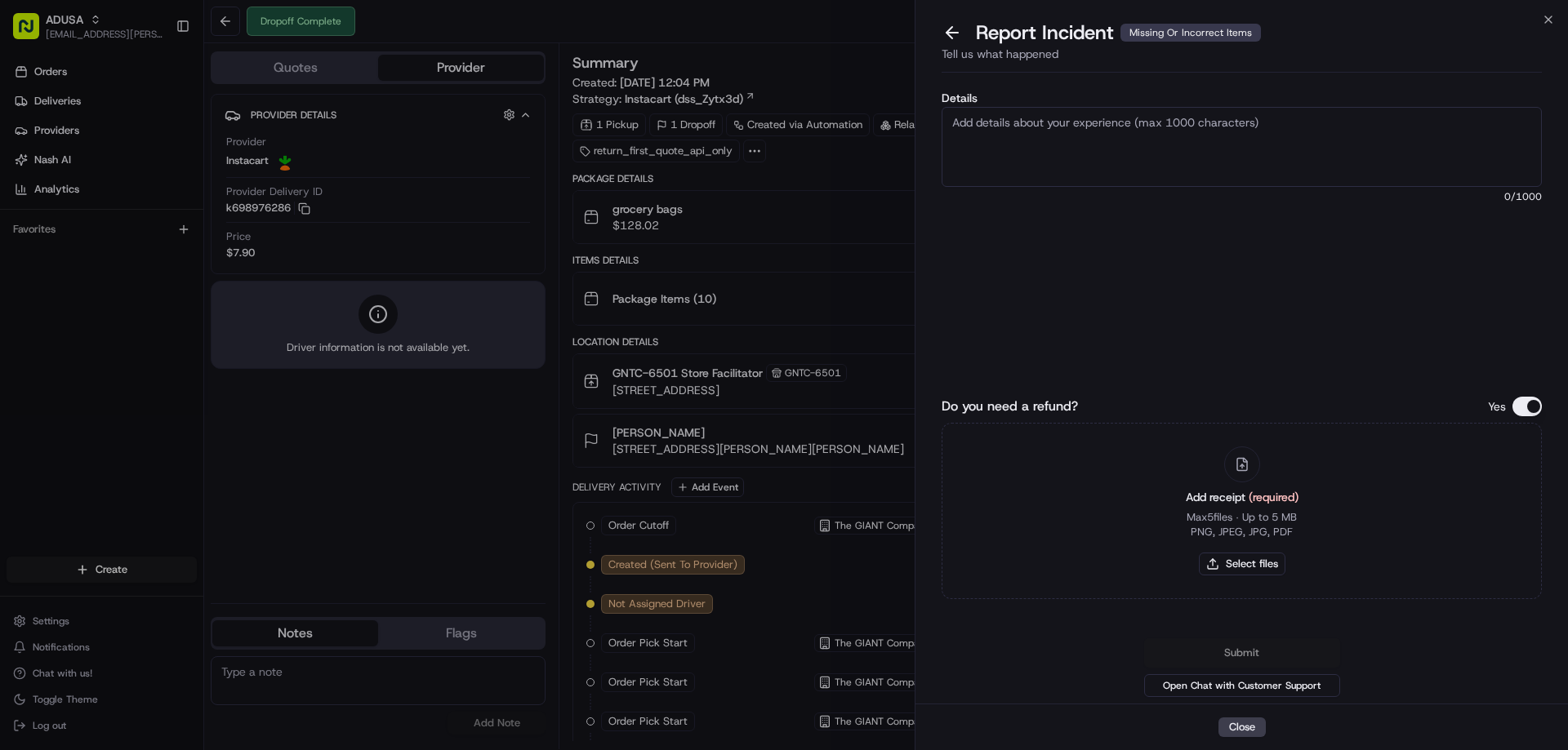
click at [1056, 154] on textarea "Details" at bounding box center [1241, 147] width 600 height 80
type textarea "Refund amount requested: 24.37. Missing/Damaged product"
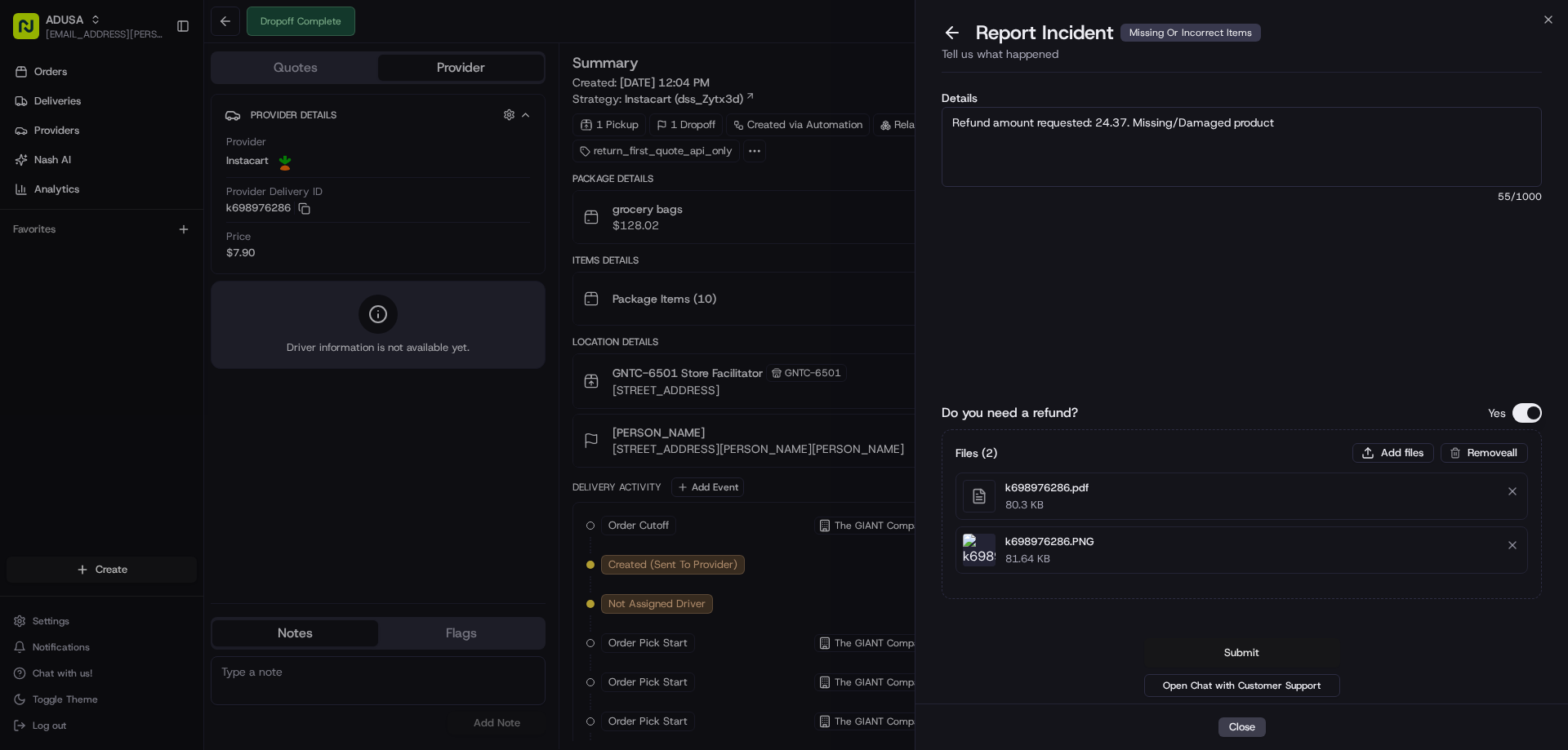
click at [1257, 656] on button "Submit" at bounding box center [1242, 653] width 196 height 29
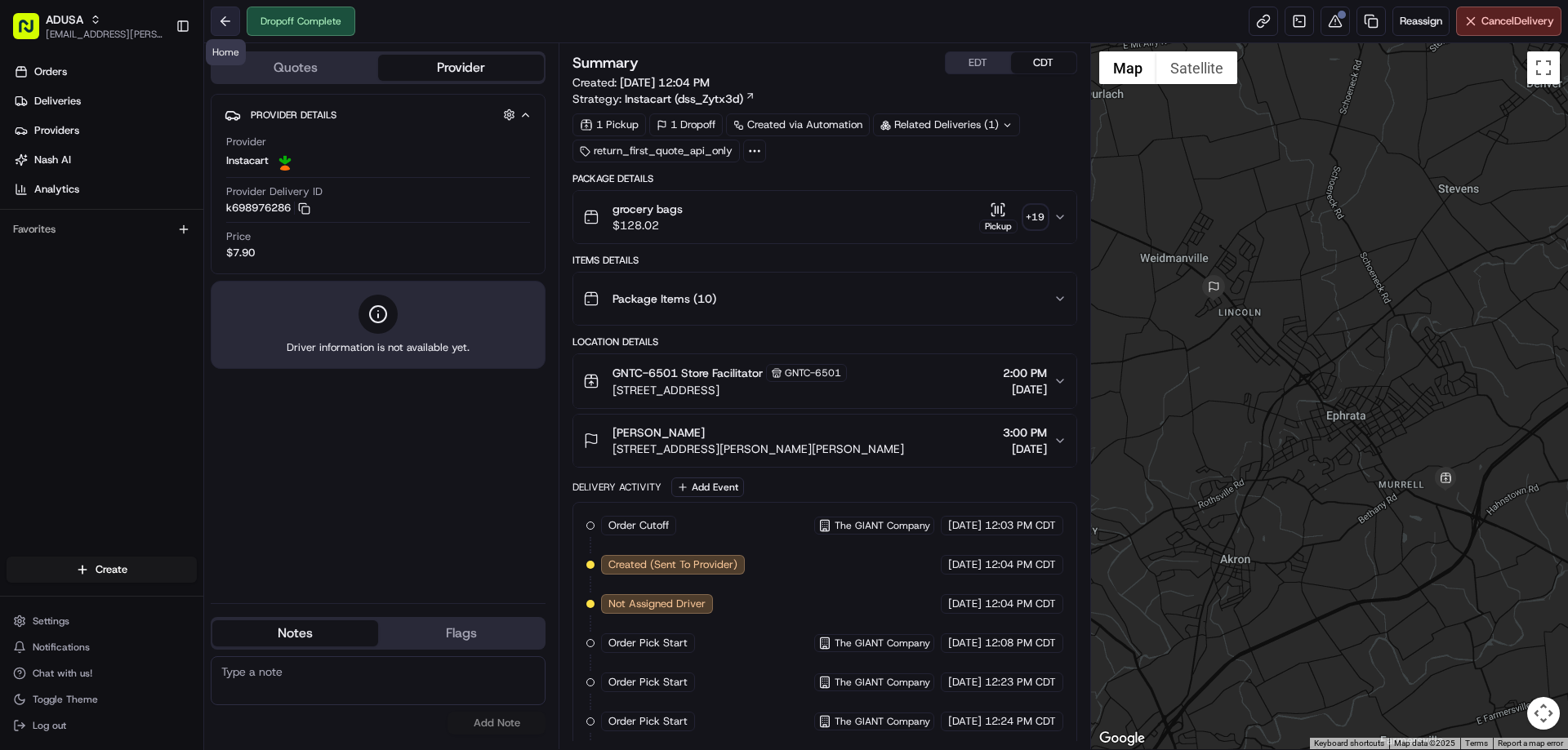
click at [221, 16] on button at bounding box center [225, 21] width 29 height 29
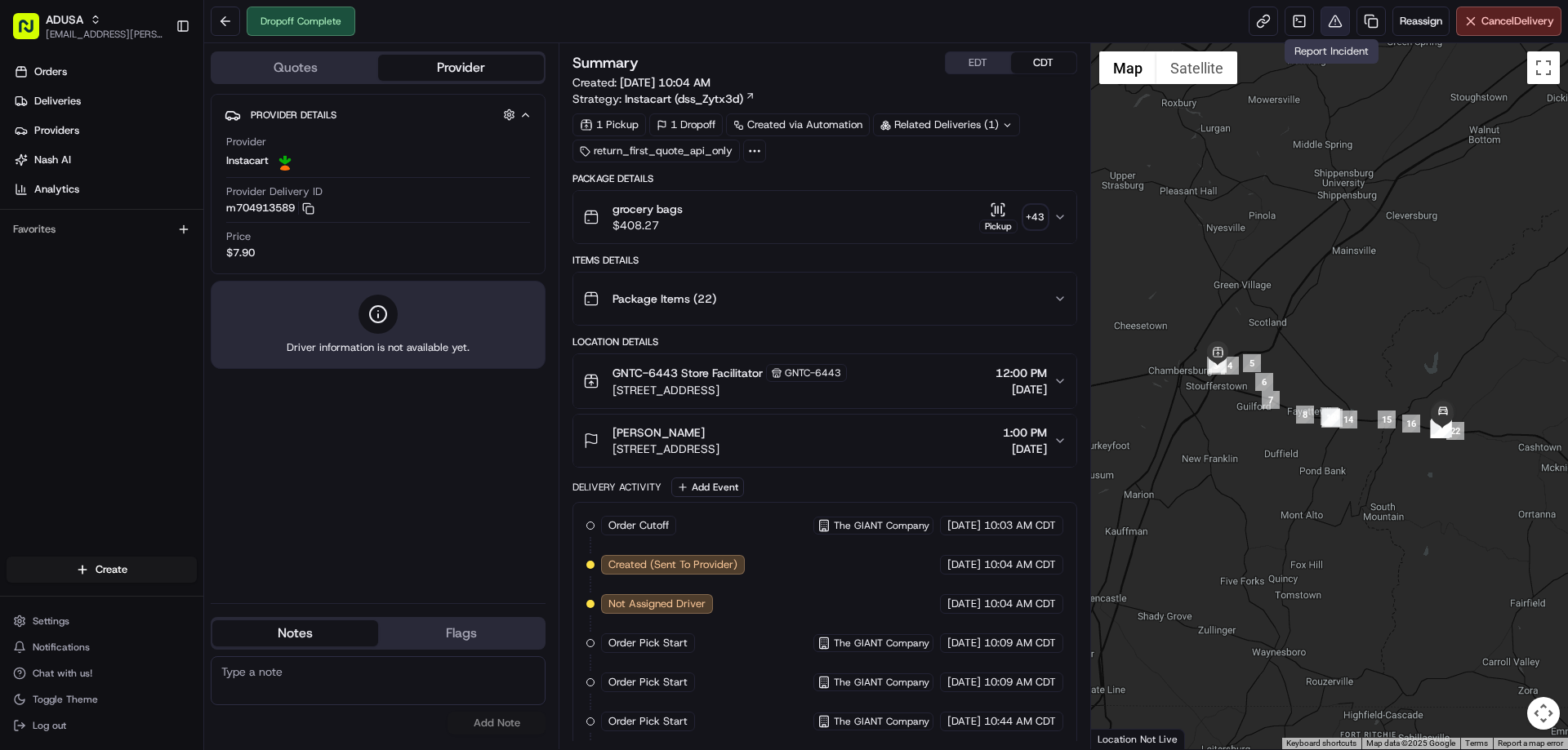
click at [1333, 27] on button at bounding box center [1335, 21] width 29 height 29
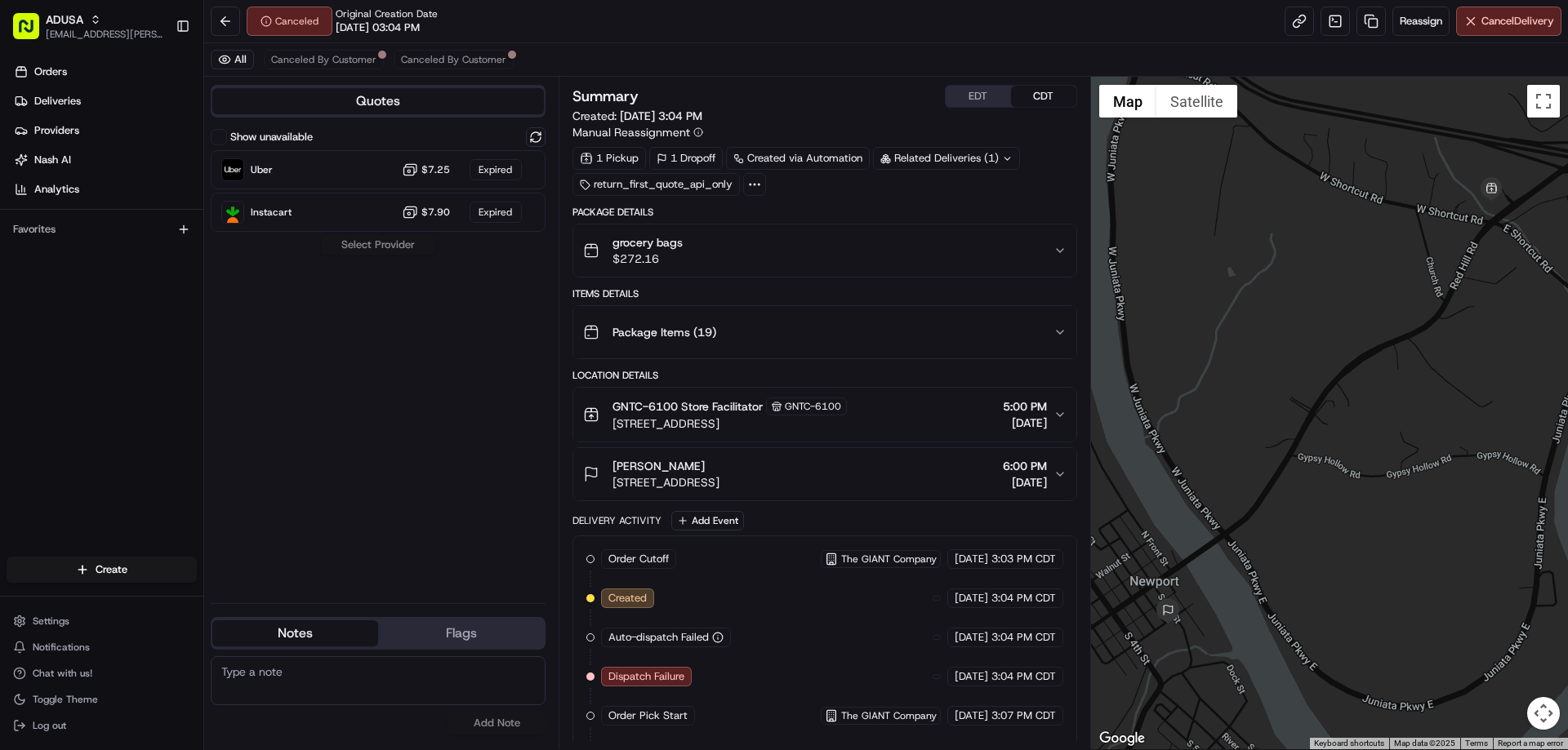
drag, startPoint x: 221, startPoint y: 25, endPoint x: 675, endPoint y: 113, distance: 462.4
click at [657, 118] on div "Canceled Original Creation Date [DATE] 03:04 PM Reassign Cancel Delivery All Ca…" at bounding box center [886, 375] width 1364 height 750
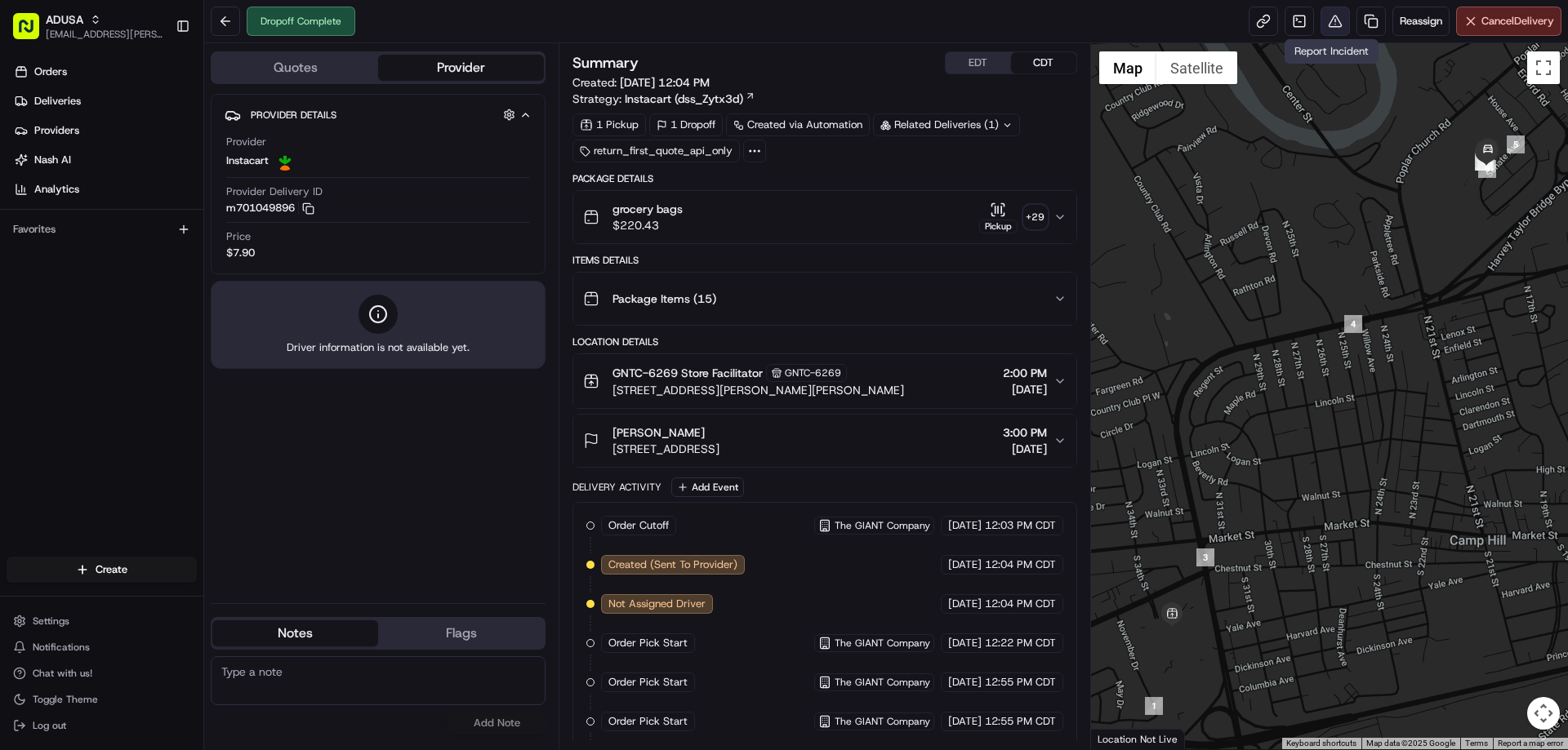
click at [1329, 19] on button at bounding box center [1335, 21] width 29 height 29
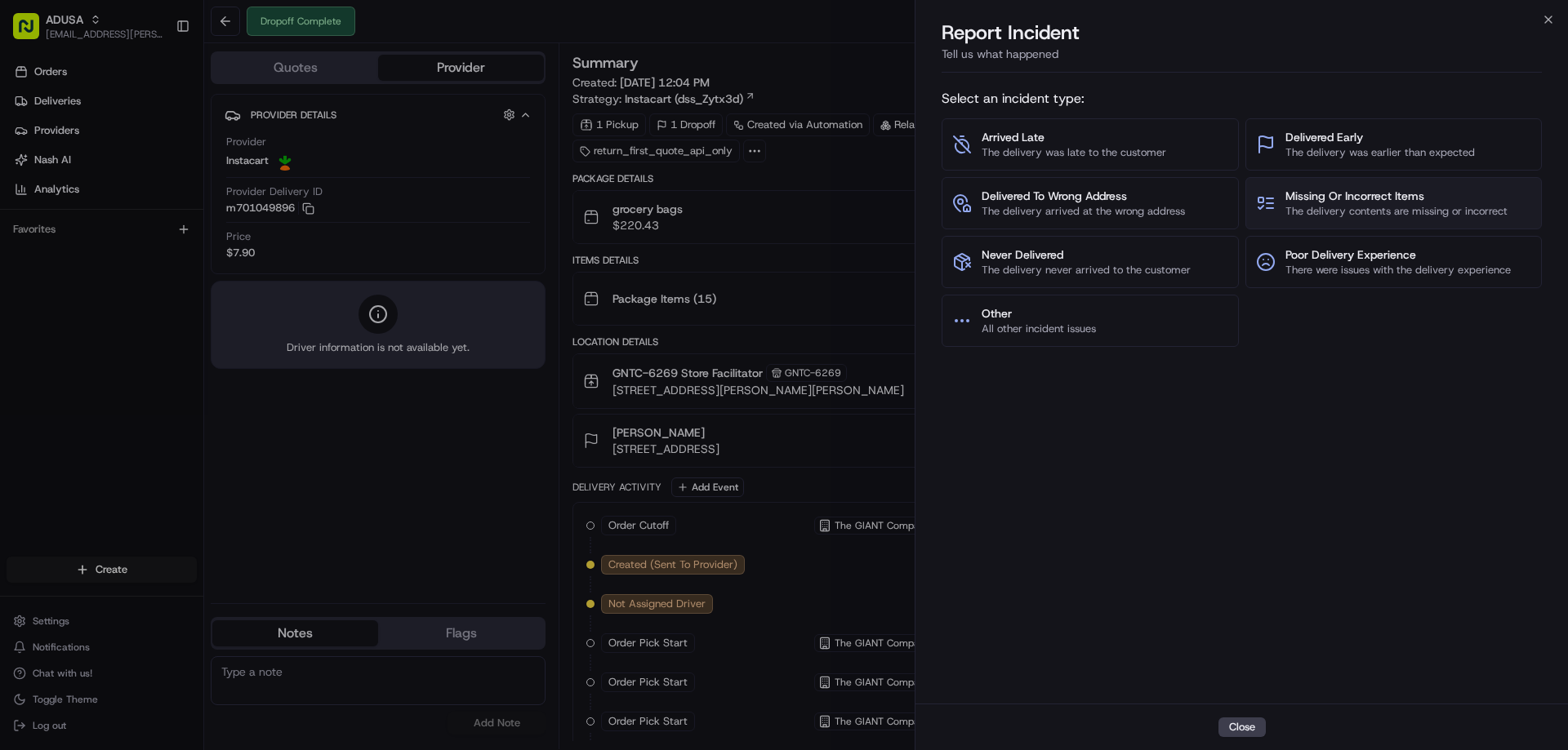
click at [1378, 203] on span "Missing Or Incorrect Items" at bounding box center [1397, 195] width 222 height 16
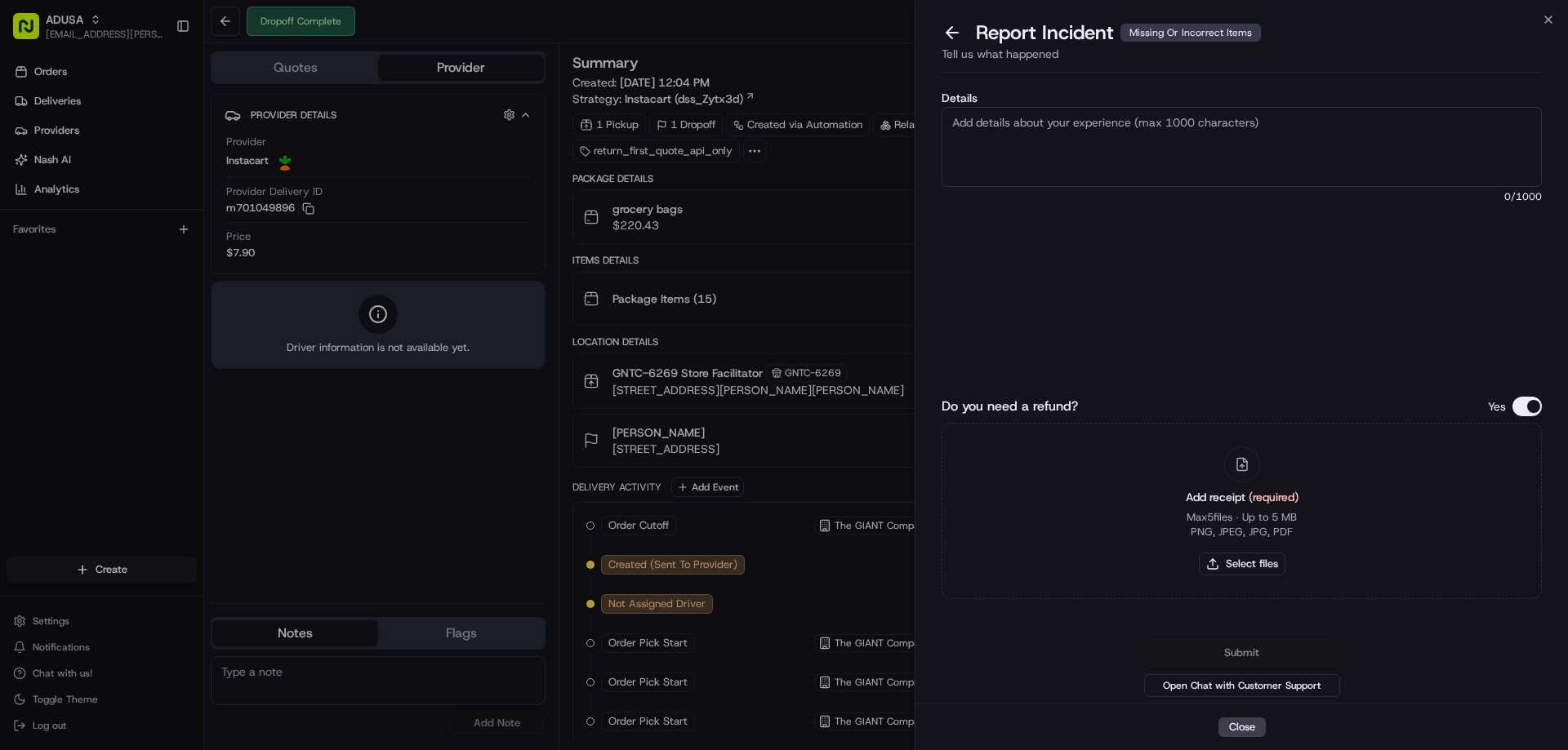
click at [1105, 127] on textarea "Details" at bounding box center [1241, 147] width 600 height 80
type textarea "Refund Request Amount: 15.60. Missing items from delivery"
click at [1257, 561] on button "Select files" at bounding box center [1242, 564] width 87 height 23
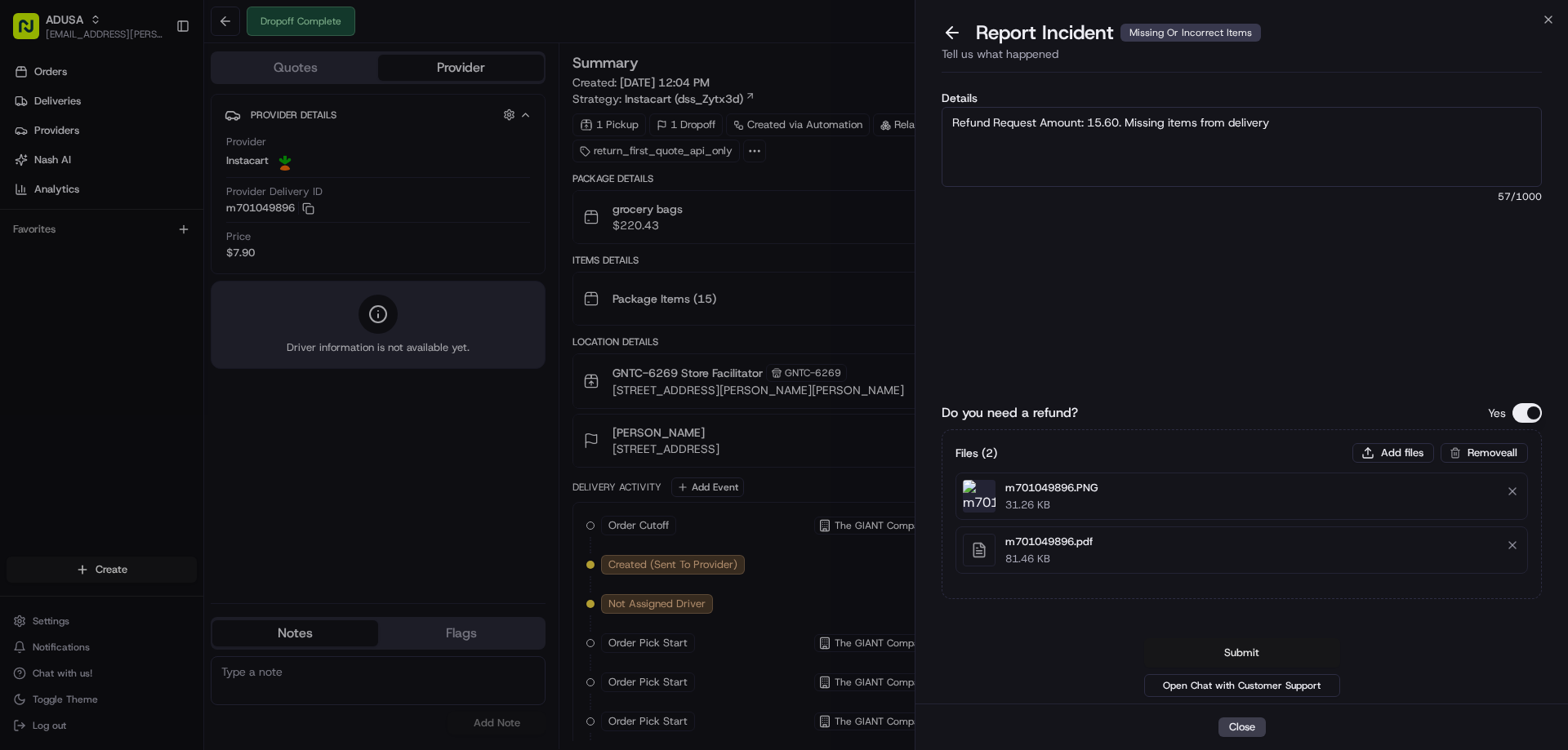
click at [1235, 653] on button "Submit" at bounding box center [1242, 653] width 196 height 29
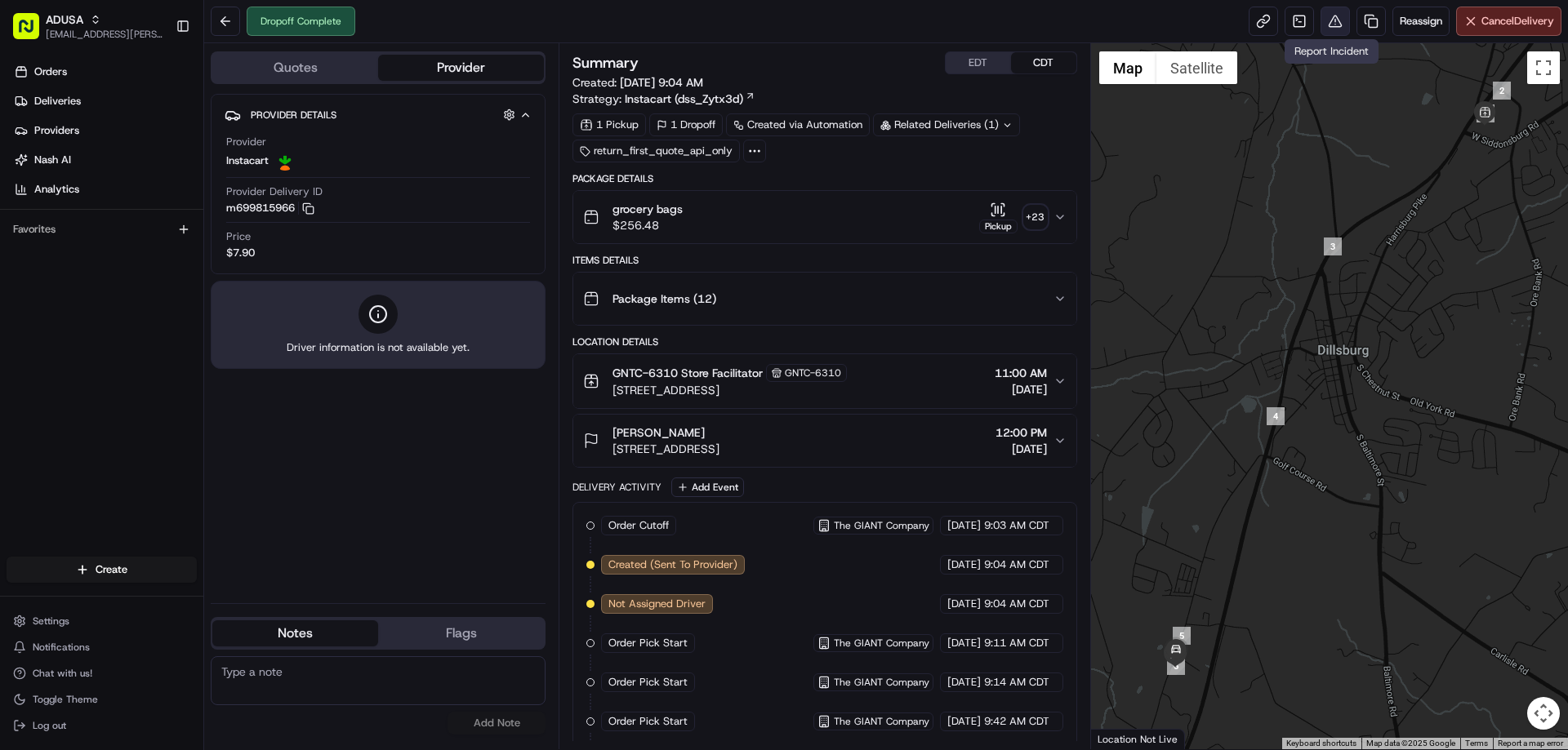
click at [1323, 20] on button at bounding box center [1335, 21] width 29 height 29
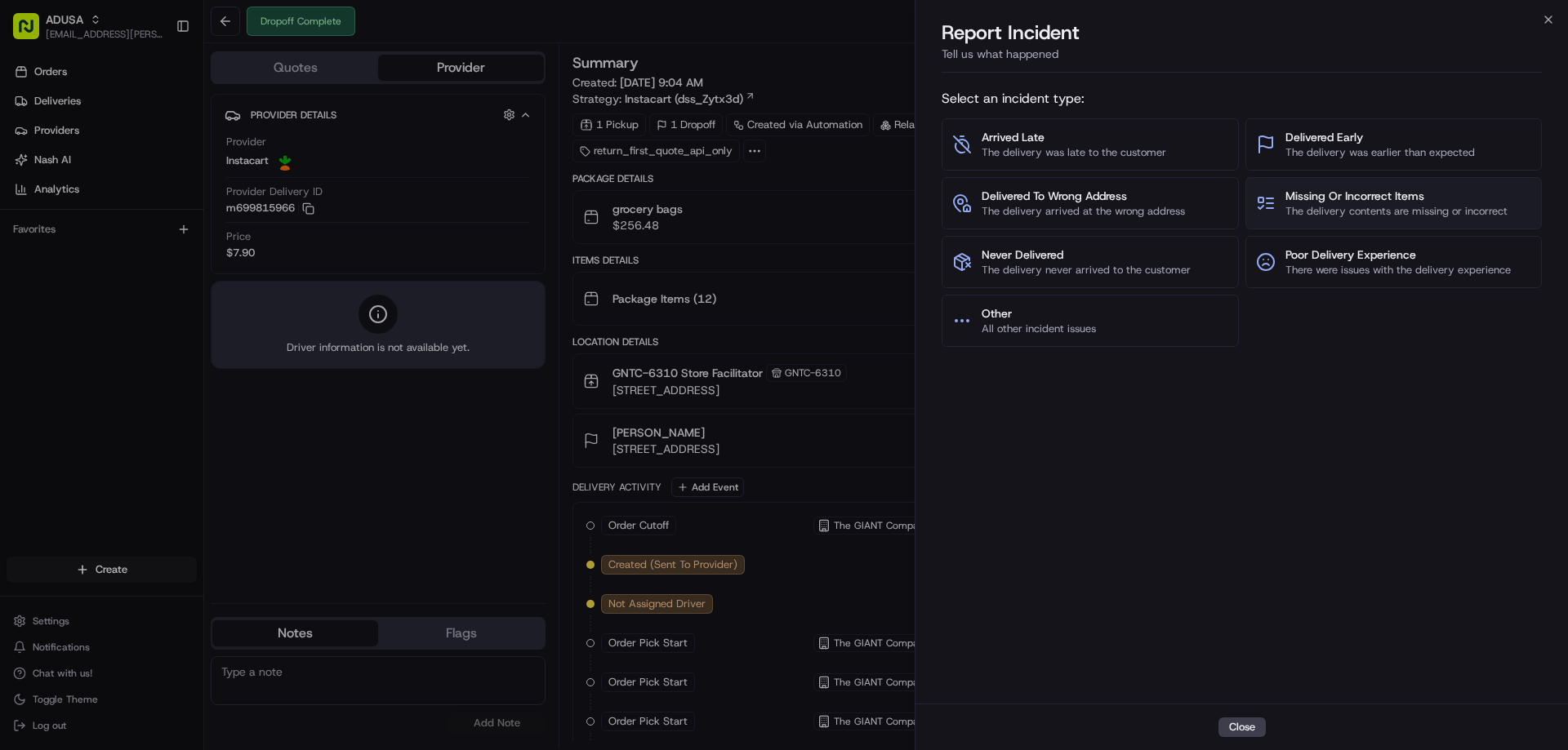
click at [1349, 211] on span "The delivery contents are missing or incorrect" at bounding box center [1397, 211] width 222 height 14
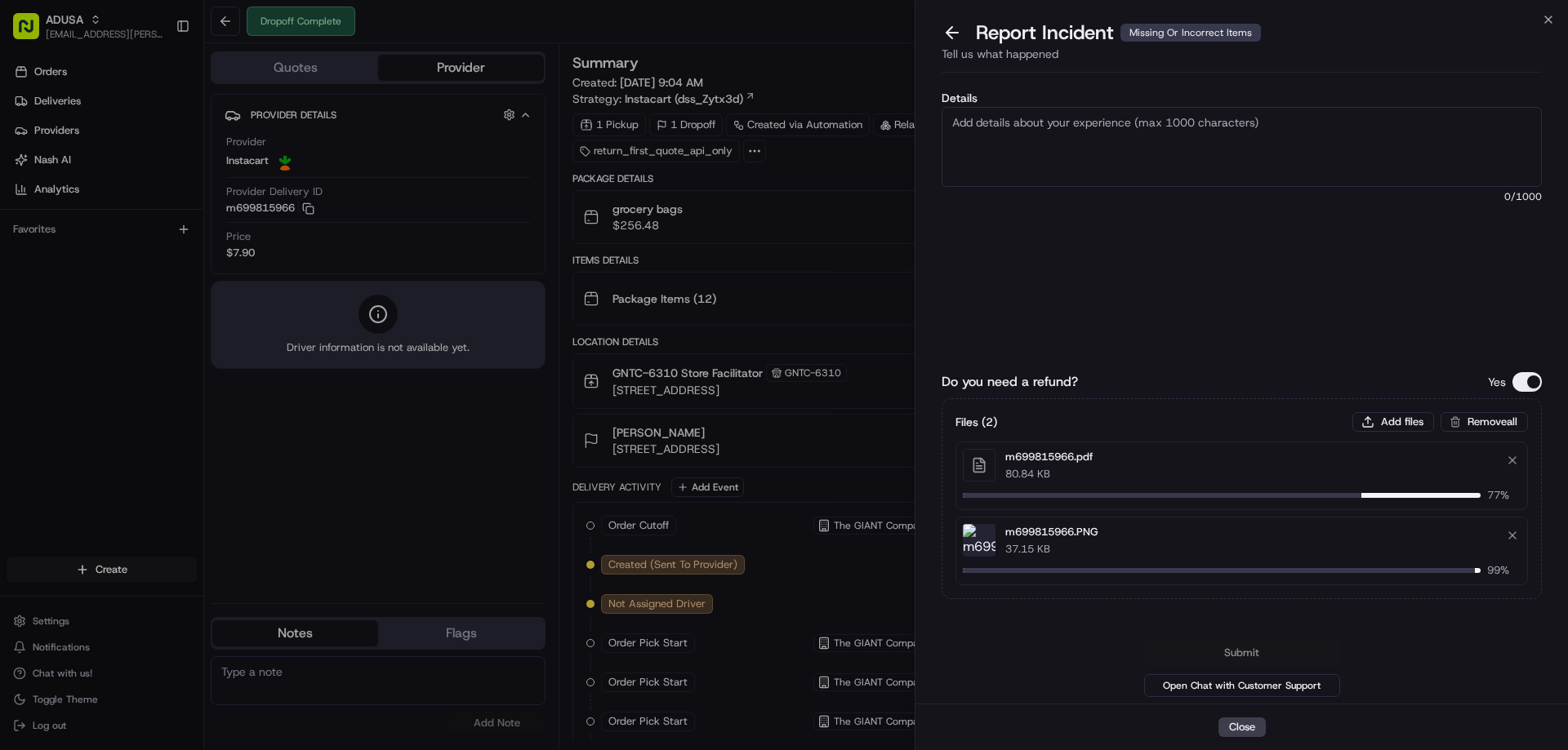
click at [1174, 147] on textarea "Details" at bounding box center [1241, 147] width 600 height 80
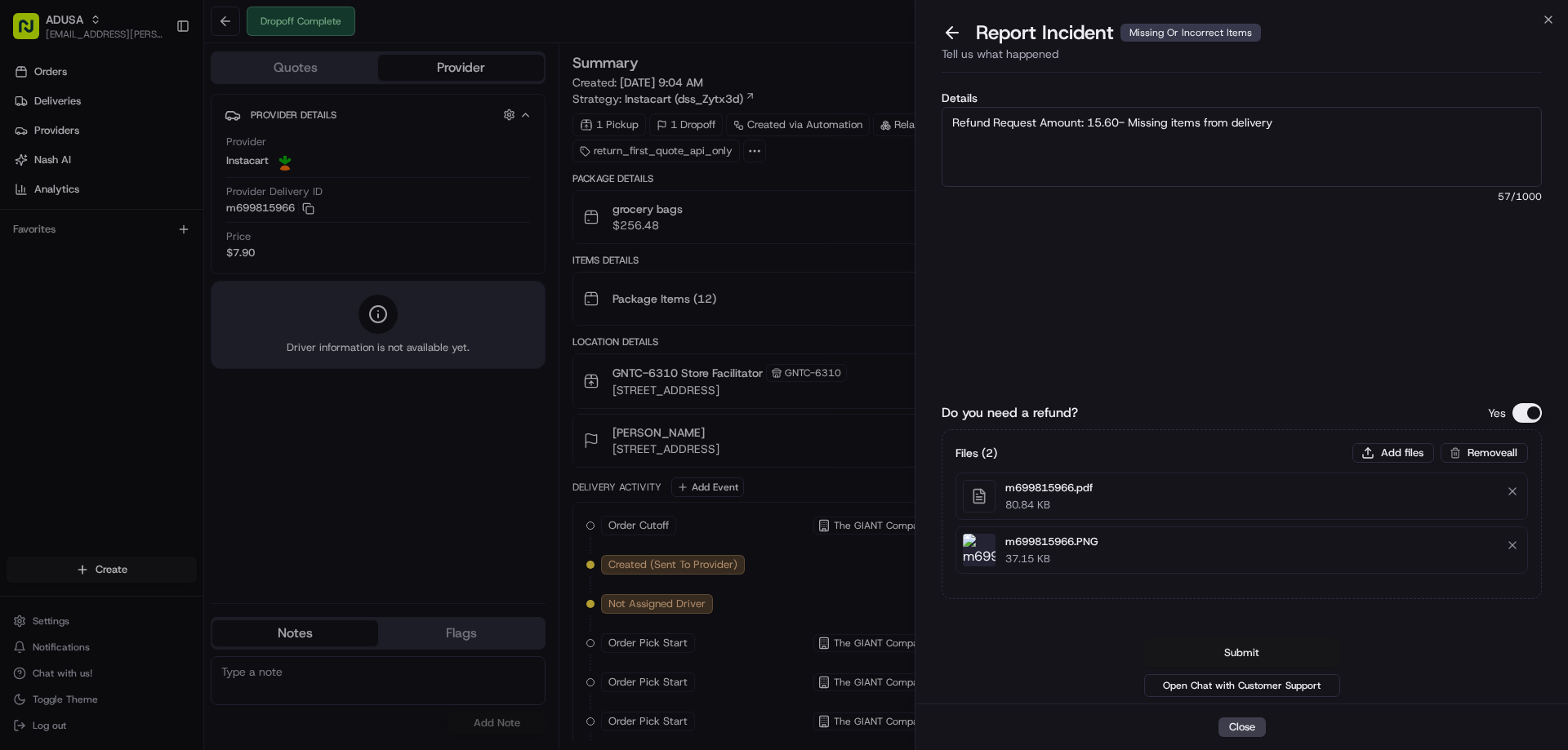
type textarea "Refund Request Amount: 15.60- Missing items from delivery"
click at [1232, 649] on button "Submit" at bounding box center [1242, 653] width 196 height 29
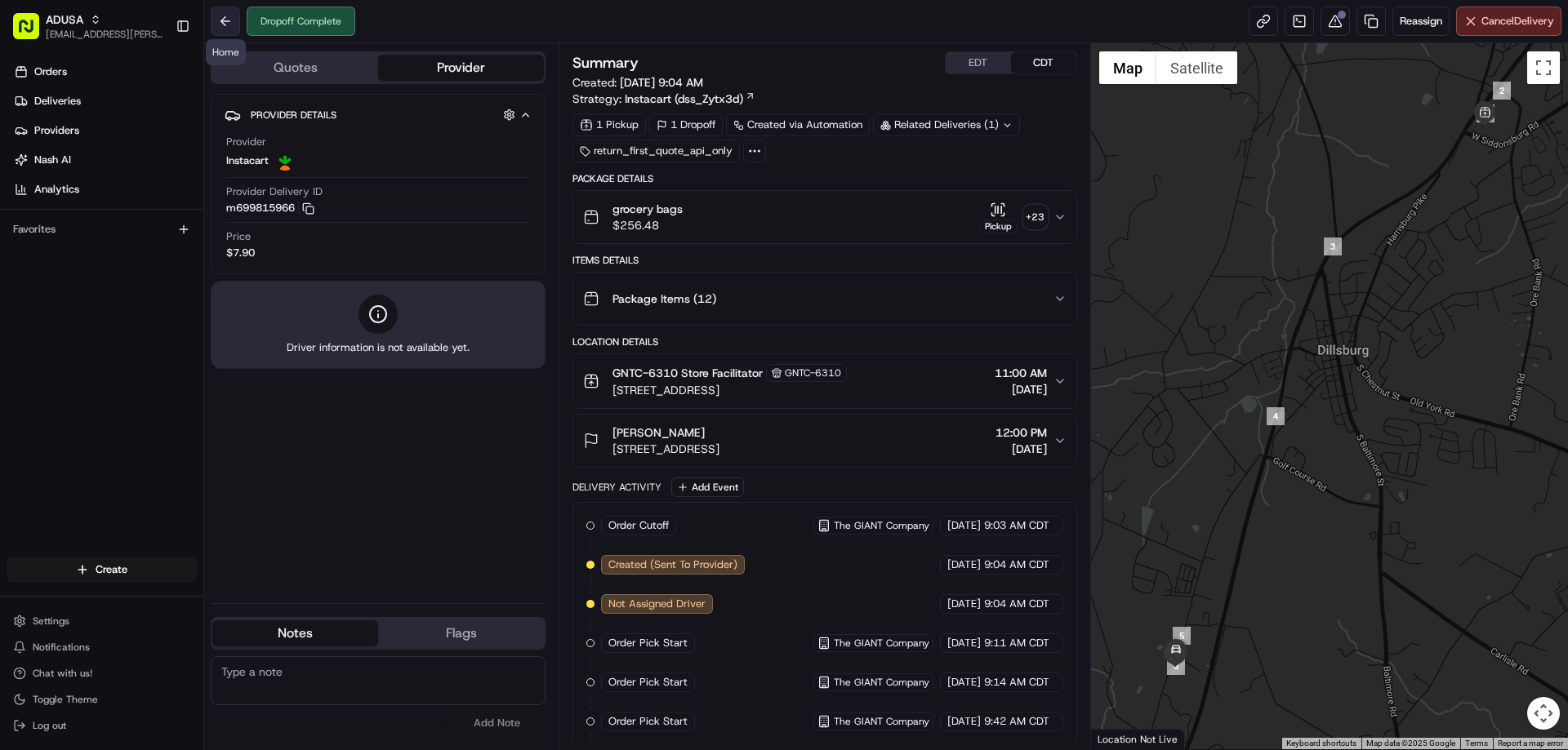
click at [229, 24] on button at bounding box center [225, 21] width 29 height 29
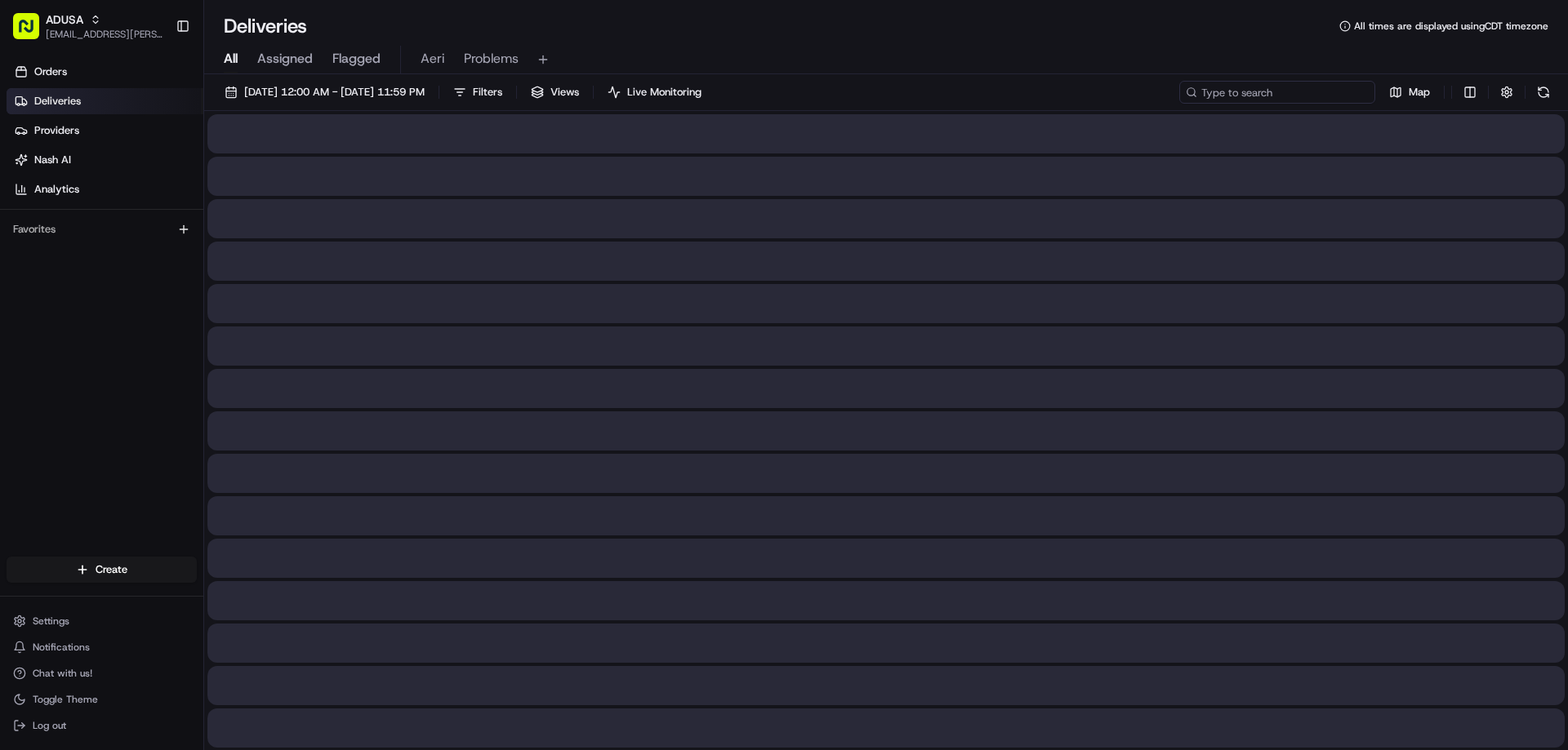
click at [1303, 98] on input at bounding box center [1277, 93] width 196 height 23
paste input "m701556259"
type input "m701556259"
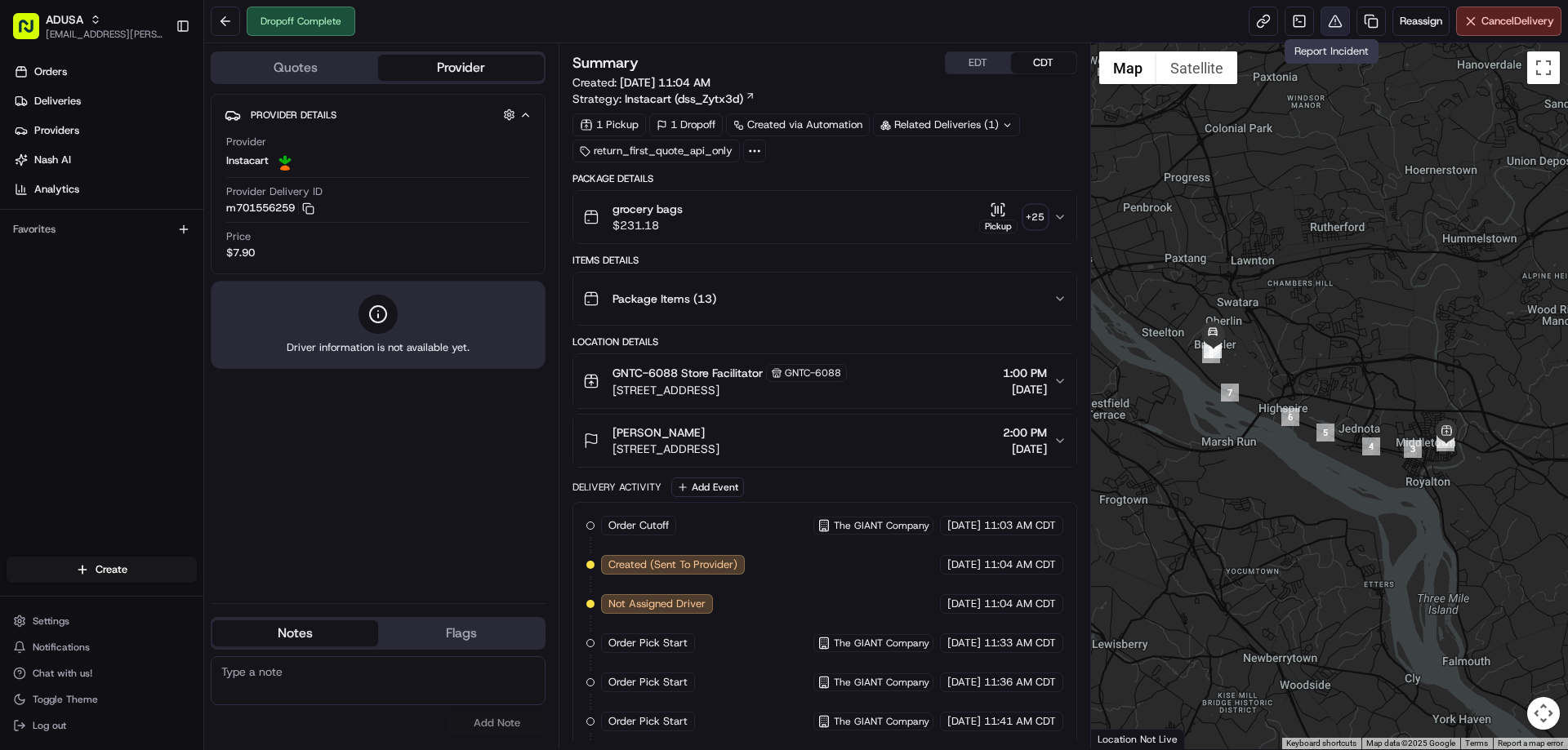
click at [1330, 29] on button at bounding box center [1335, 21] width 29 height 29
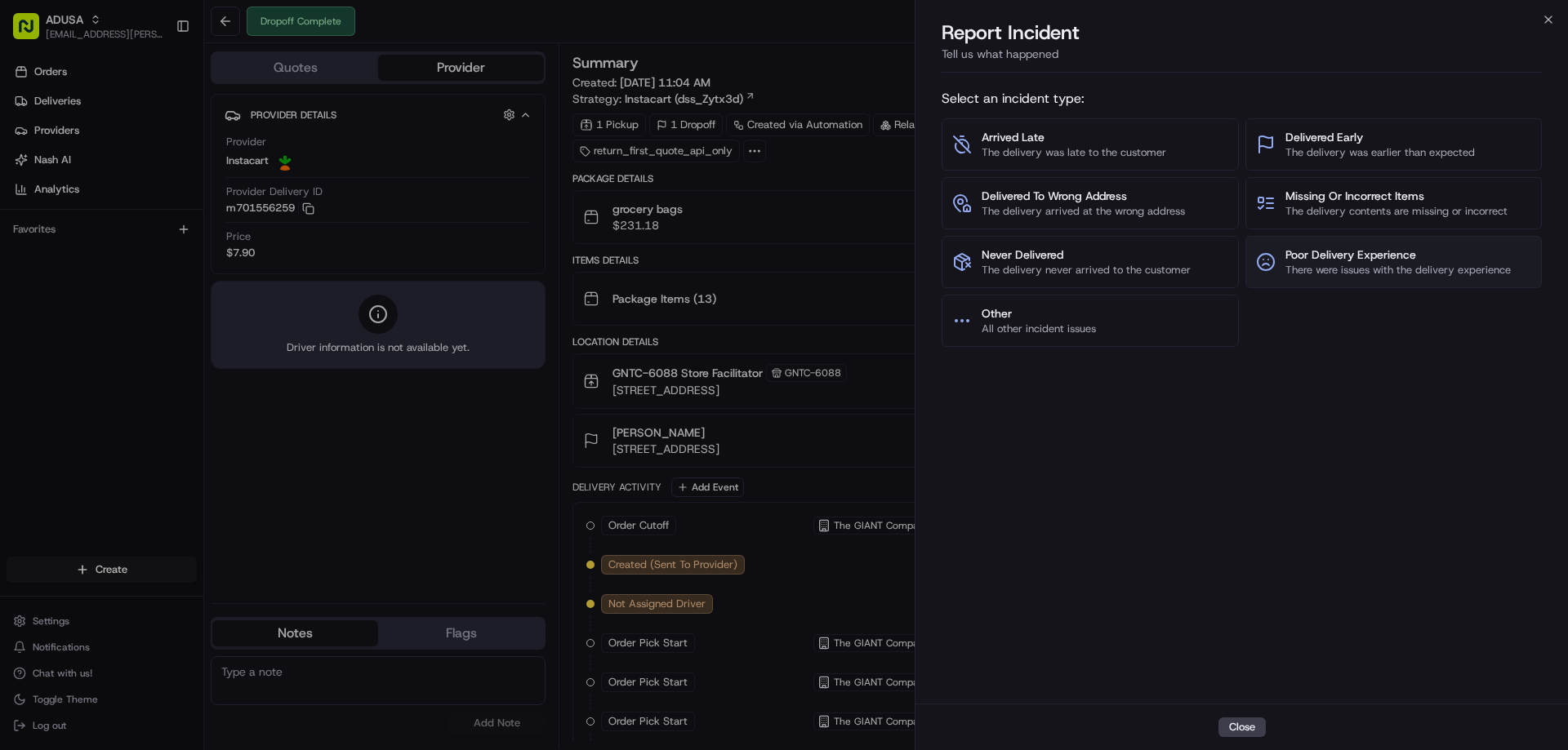
click at [1386, 245] on button "Poor Delivery Experience There were issues with the delivery experience" at bounding box center [1395, 262] width 298 height 52
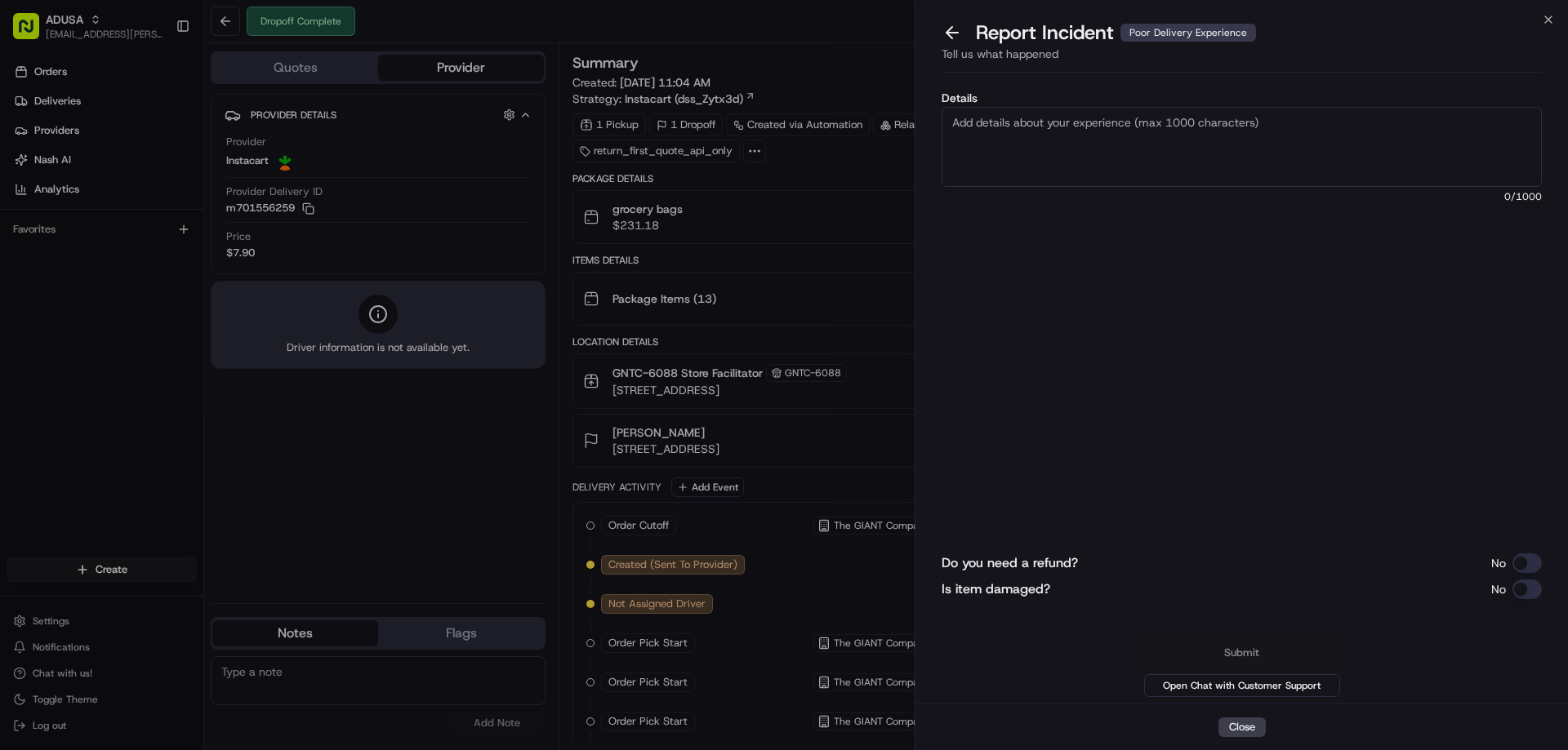
click at [1201, 155] on textarea "Details" at bounding box center [1241, 147] width 600 height 80
type textarea "Refund Amount Requested: 14.94. Driver delivered to wrong location."
click at [1528, 556] on button "Do you need a refund?" at bounding box center [1527, 563] width 29 height 19
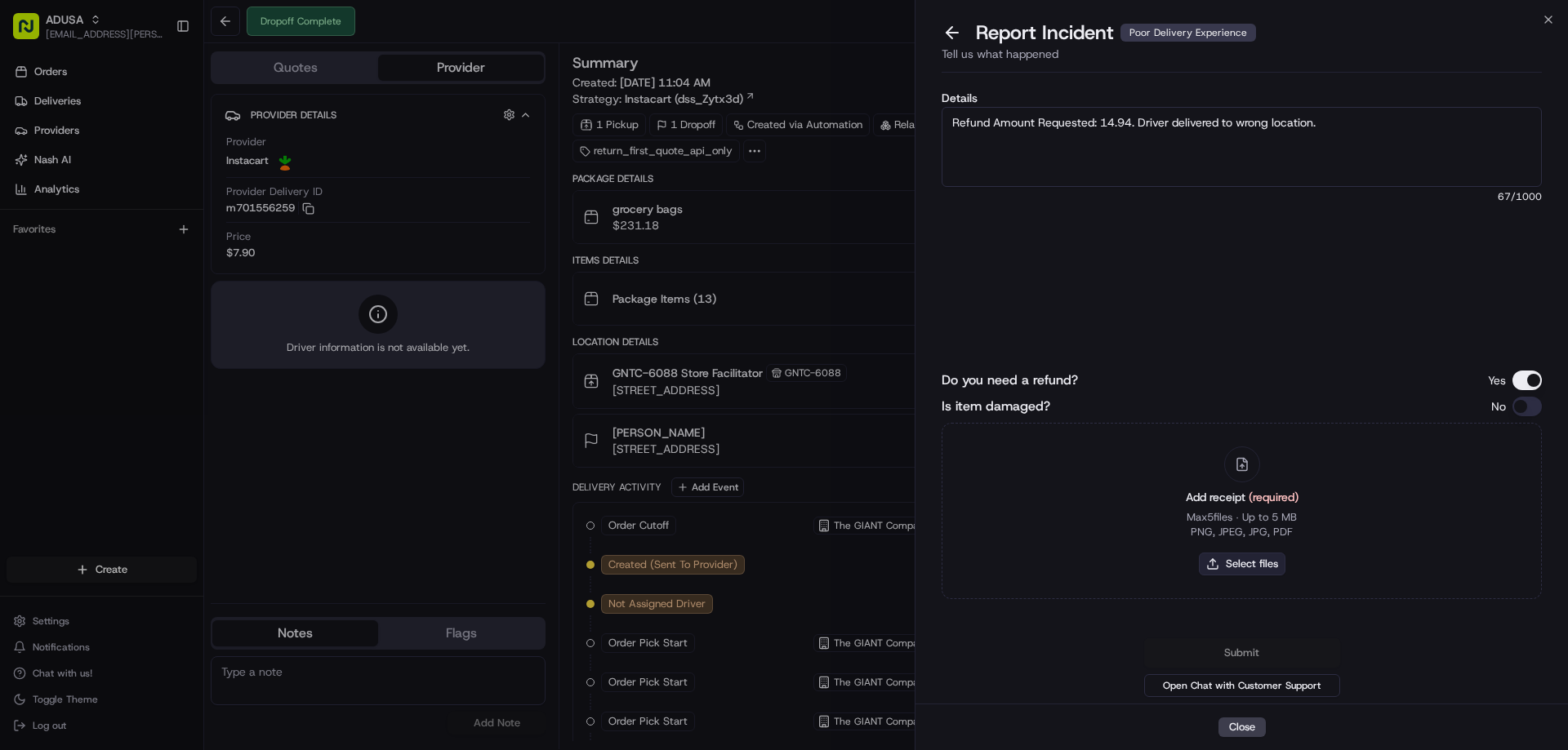
click at [1256, 554] on button "Select files" at bounding box center [1242, 564] width 87 height 23
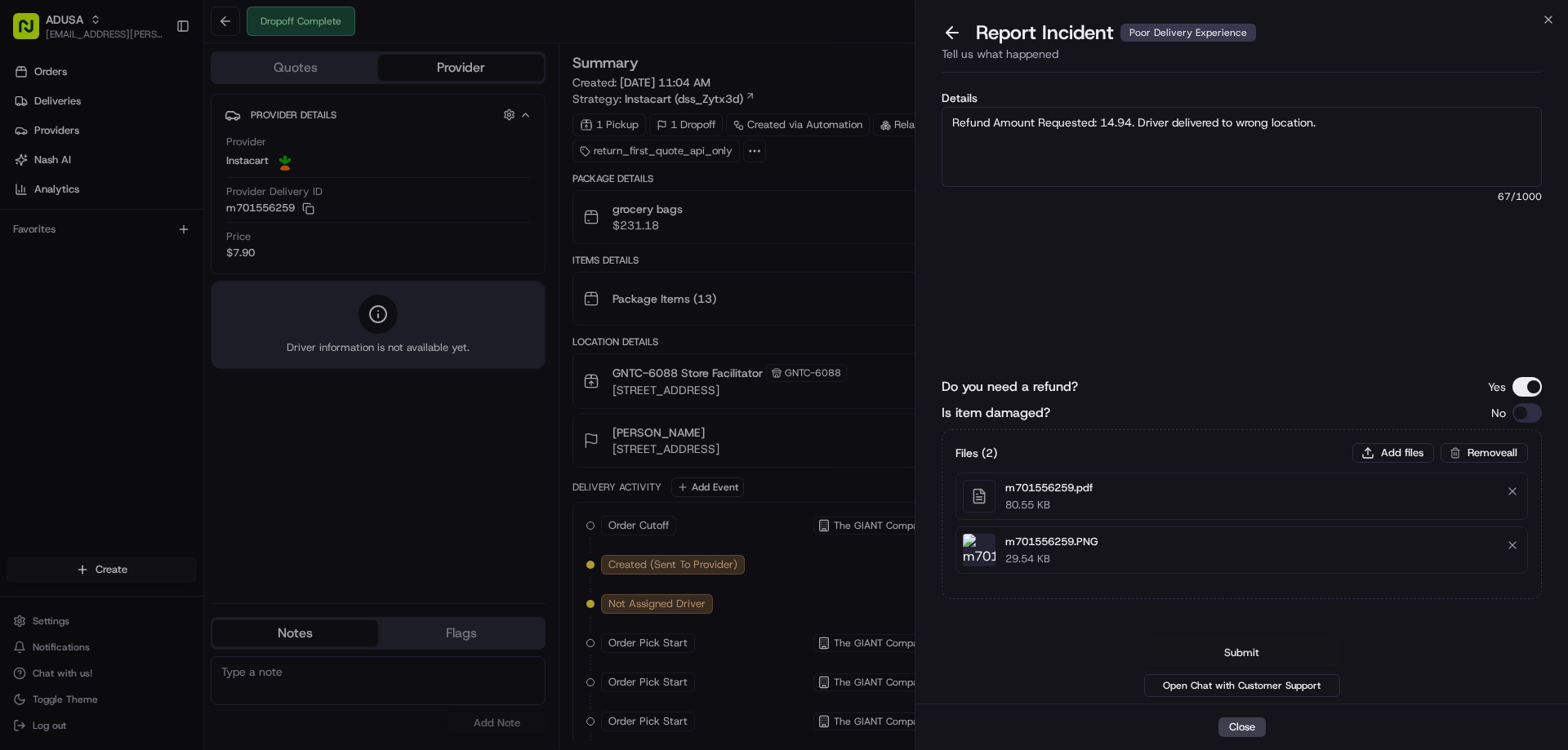
click at [1275, 652] on button "Submit" at bounding box center [1242, 653] width 196 height 29
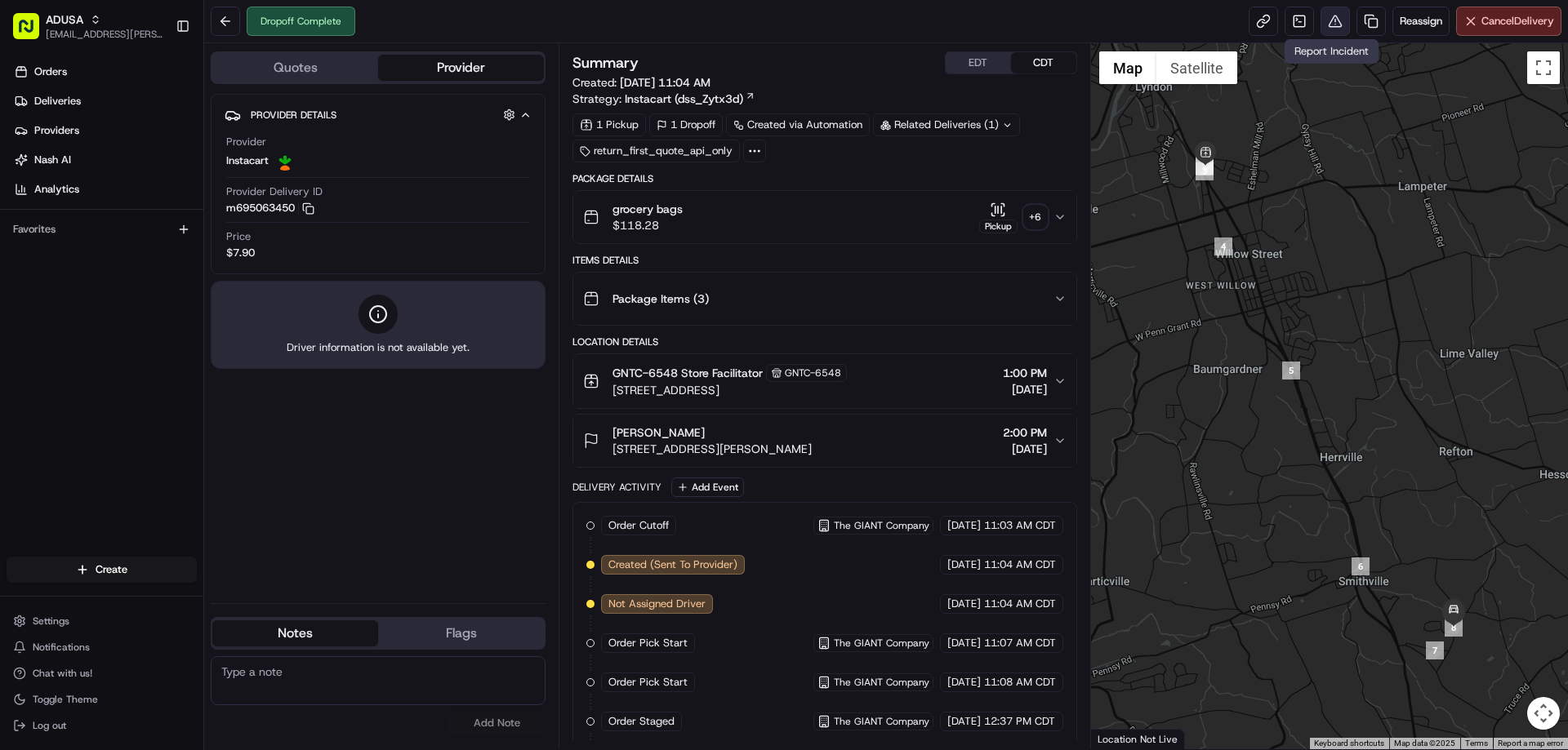
click at [1324, 32] on button at bounding box center [1335, 21] width 29 height 29
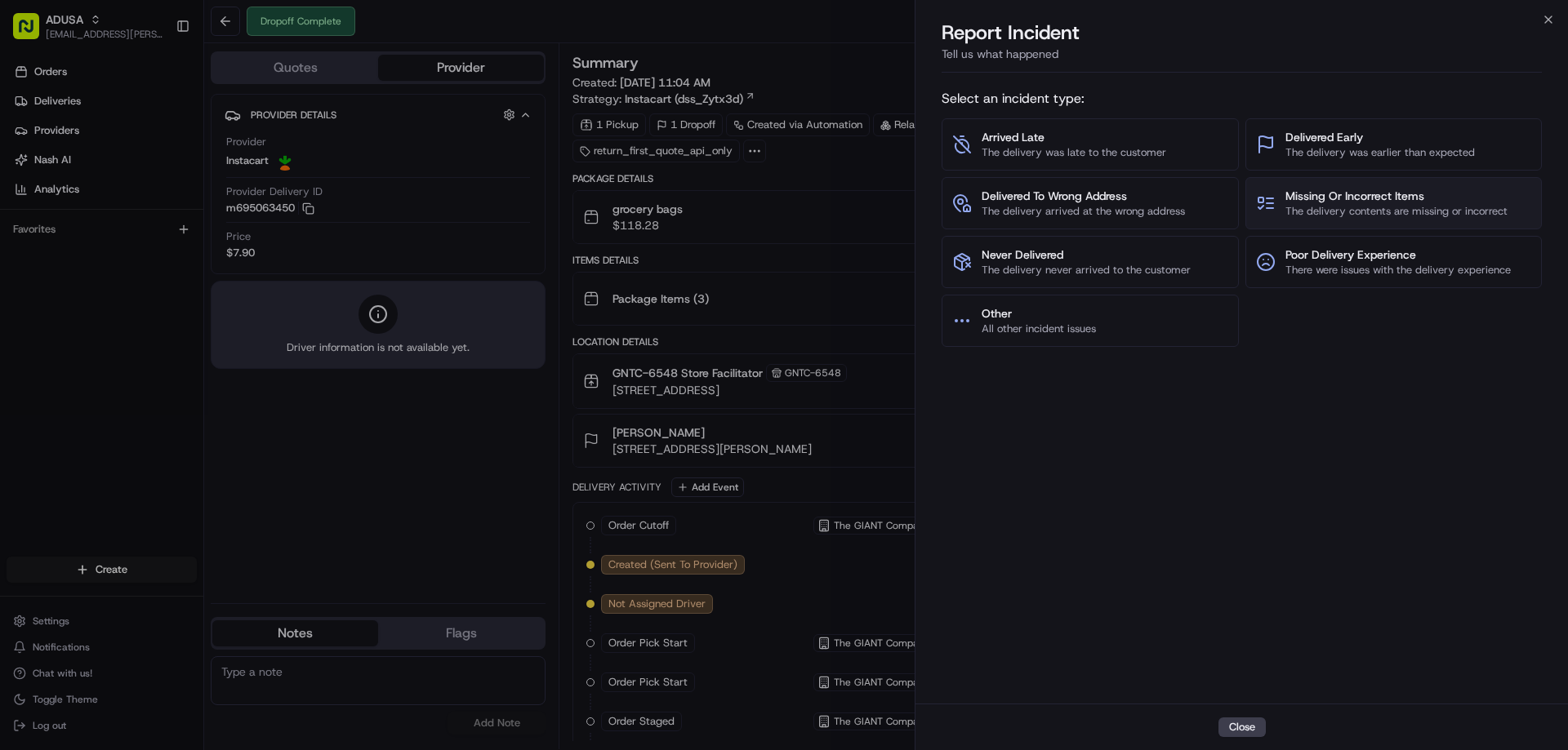
click at [1348, 197] on span "Missing Or Incorrect Items" at bounding box center [1397, 195] width 222 height 16
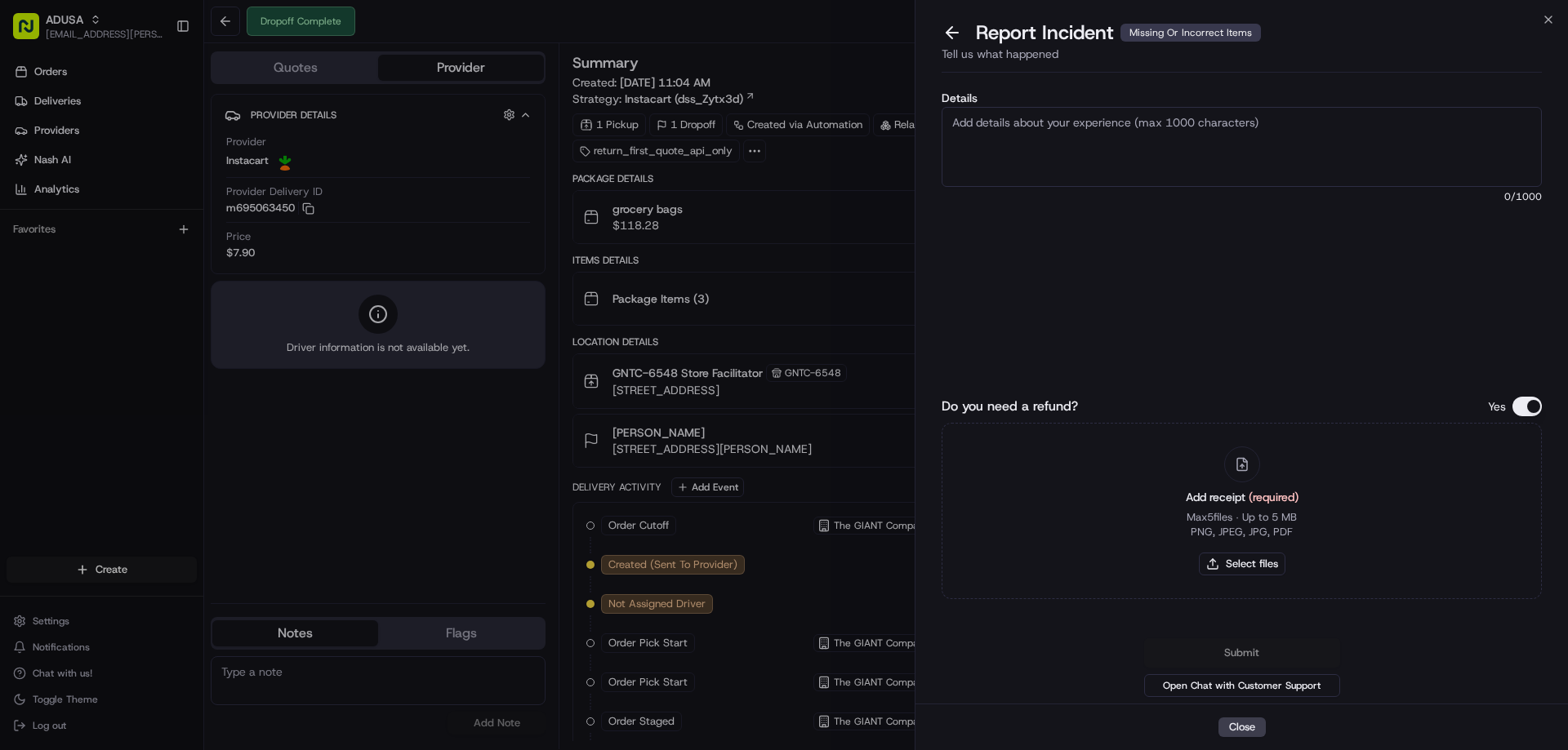
click at [1122, 177] on textarea "Details" at bounding box center [1241, 147] width 600 height 80
type textarea "Refund Amount Requested: 13.00. Missing items from delivery"
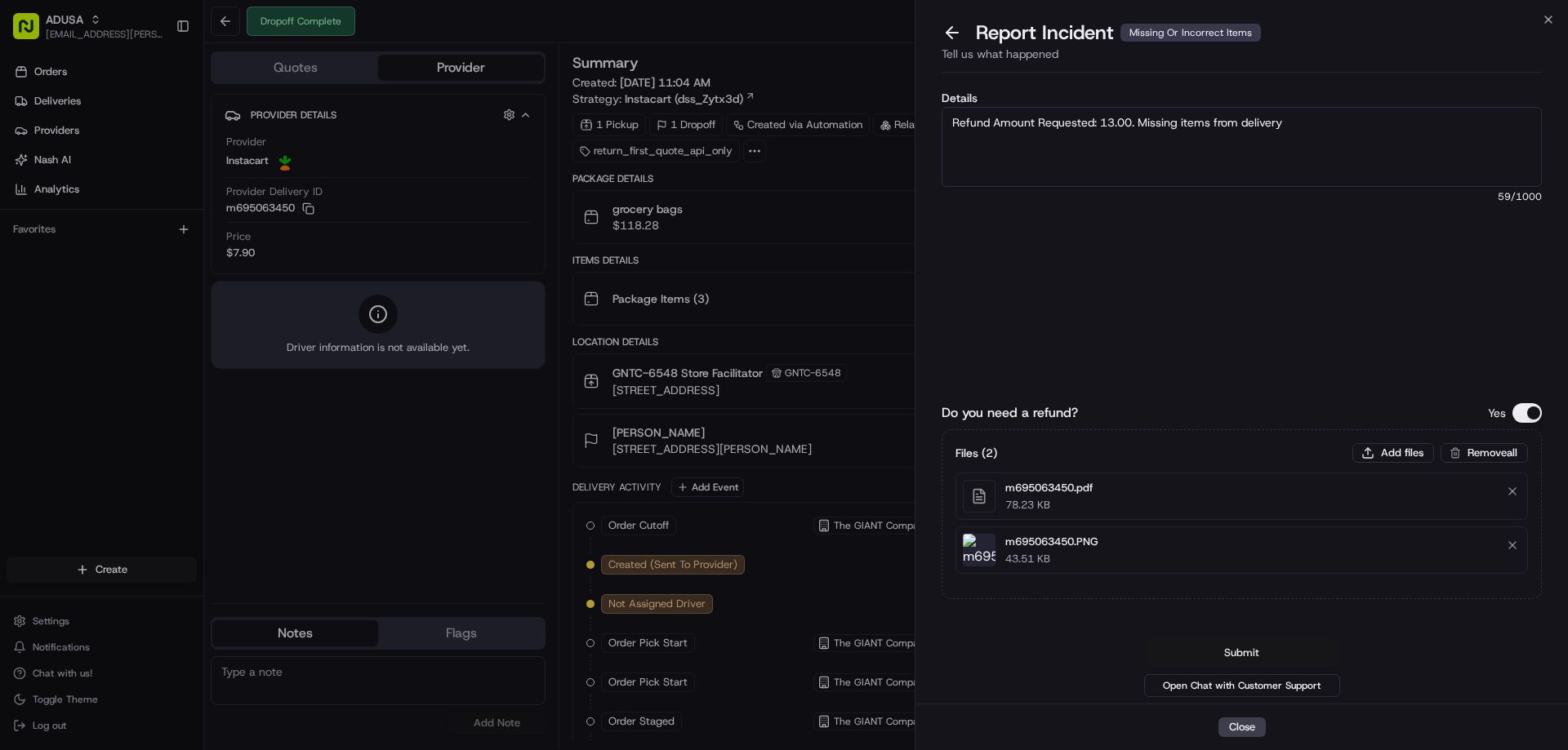
click at [1256, 642] on button "Submit" at bounding box center [1242, 653] width 196 height 29
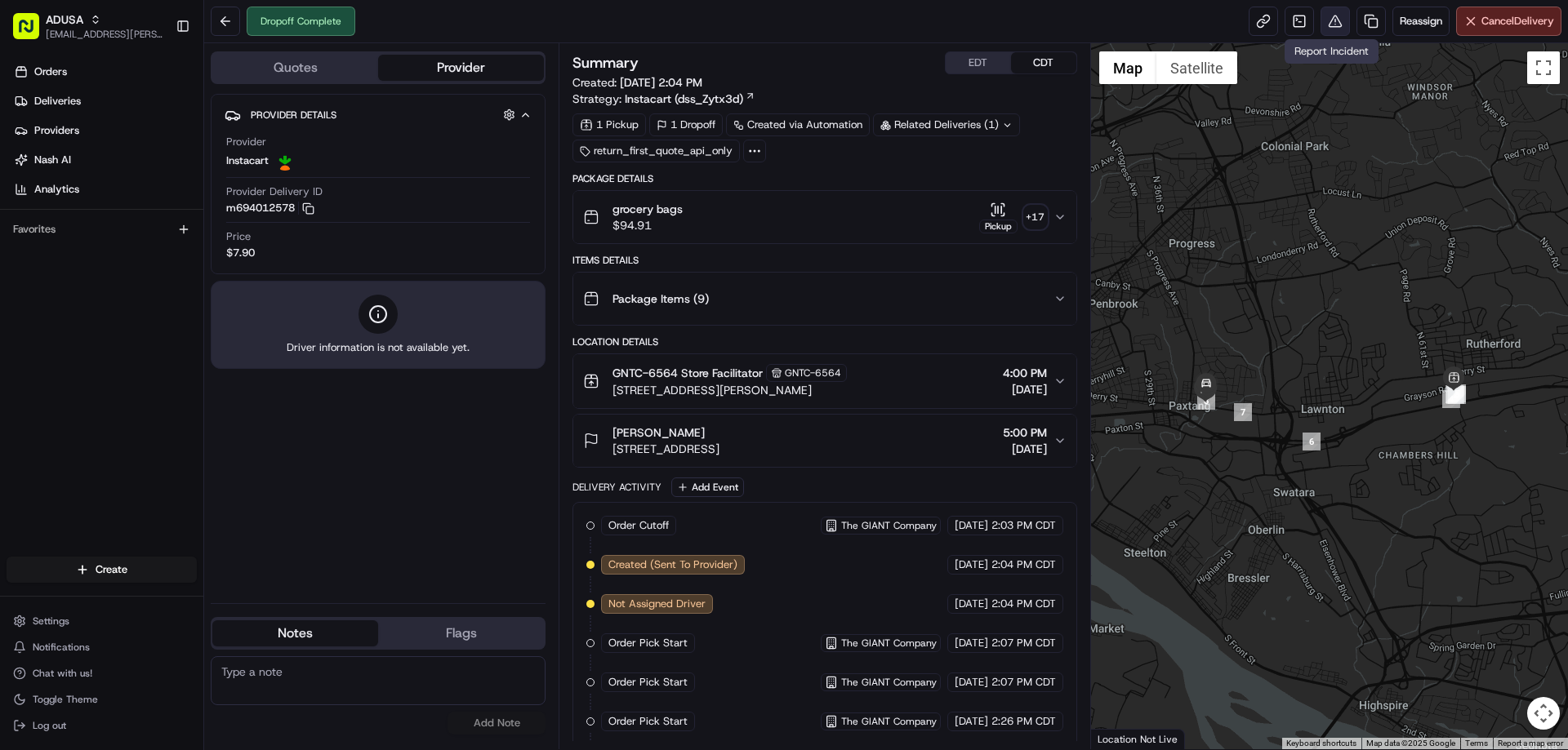
click at [1328, 27] on button at bounding box center [1335, 21] width 29 height 29
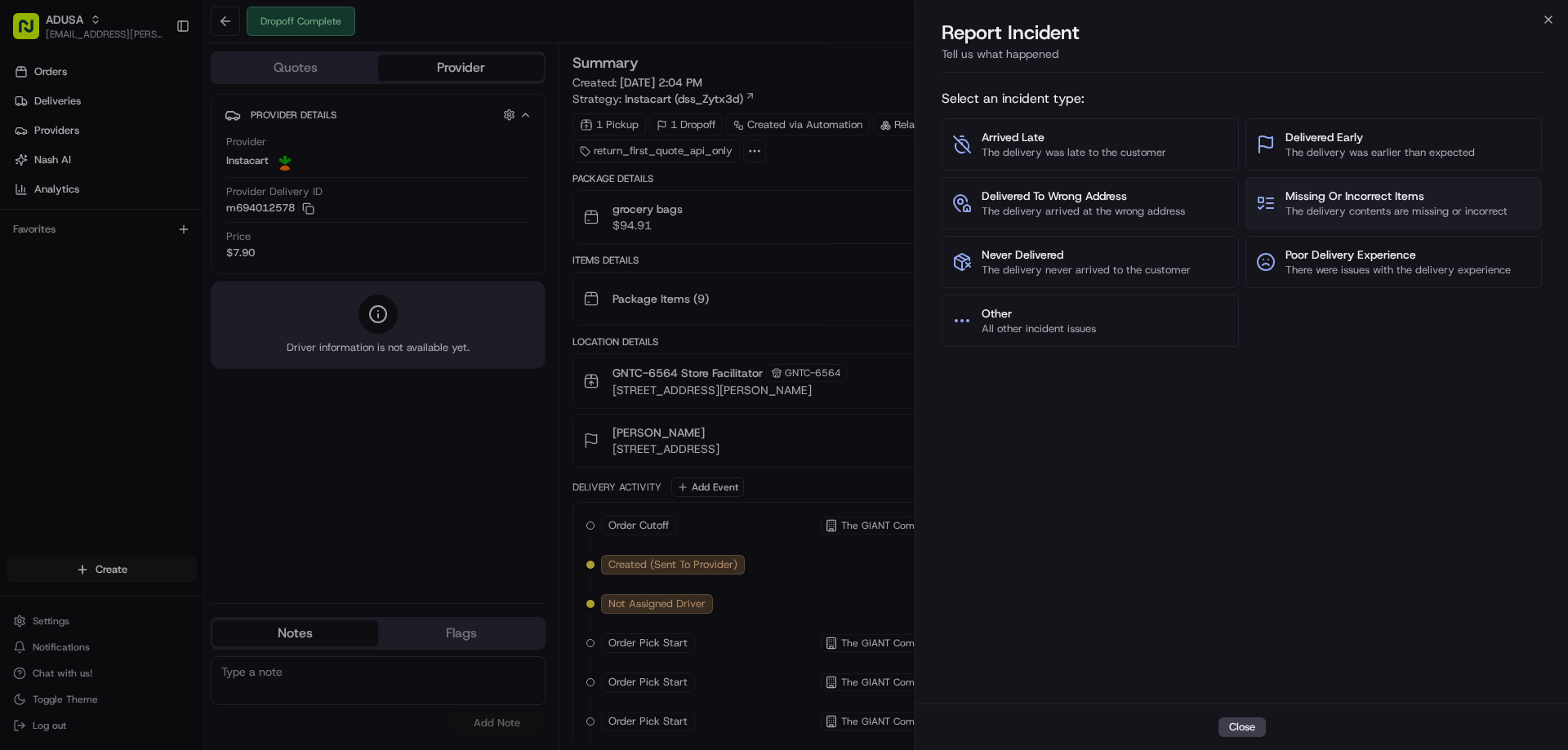
click at [1330, 224] on button "Missing Or Incorrect Items The delivery contents are missing or incorrect" at bounding box center [1395, 203] width 298 height 52
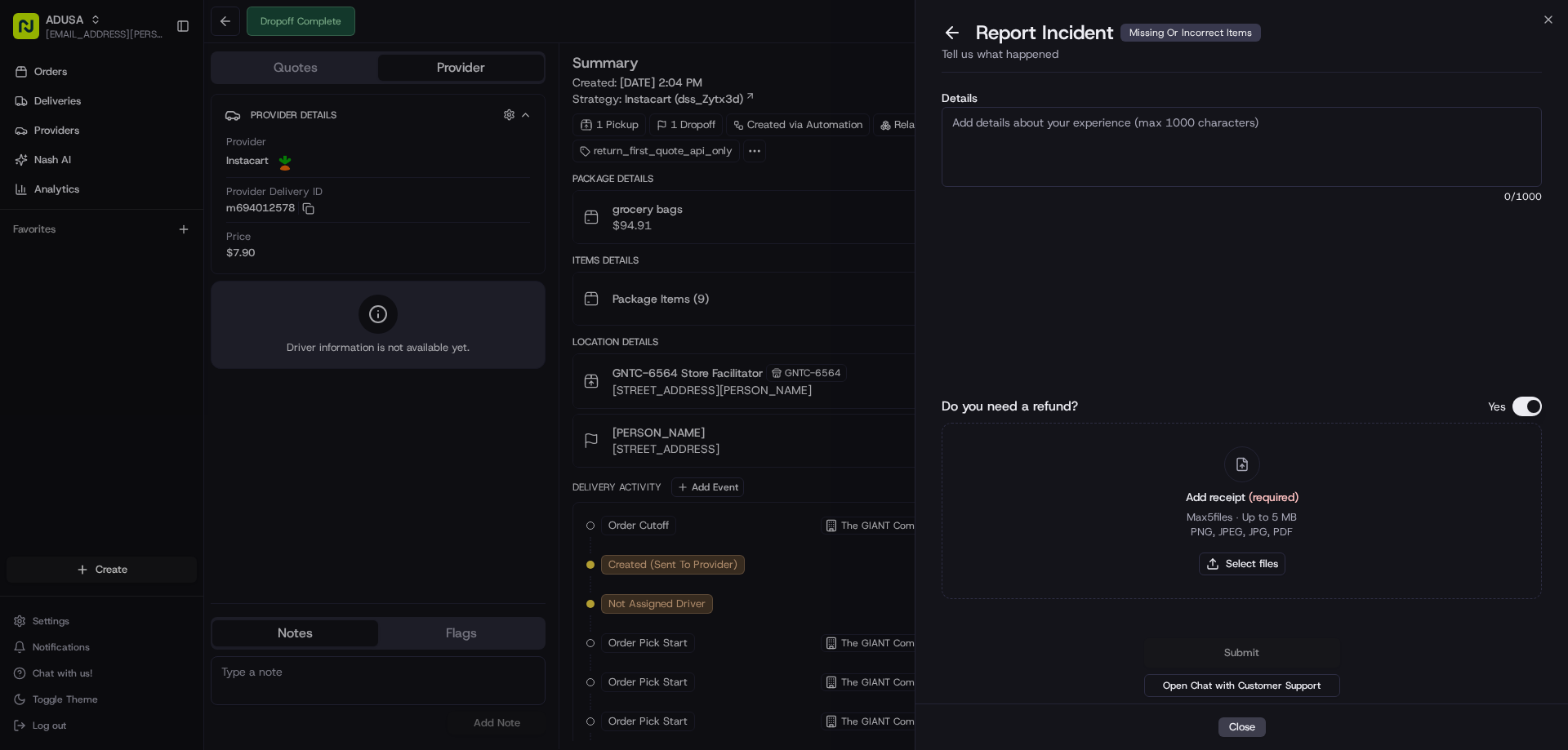
click at [1098, 152] on textarea "Details" at bounding box center [1241, 147] width 600 height 80
type textarea "r"
type textarea "Refund Amount Requested: 12.38. Missing items from delivery"
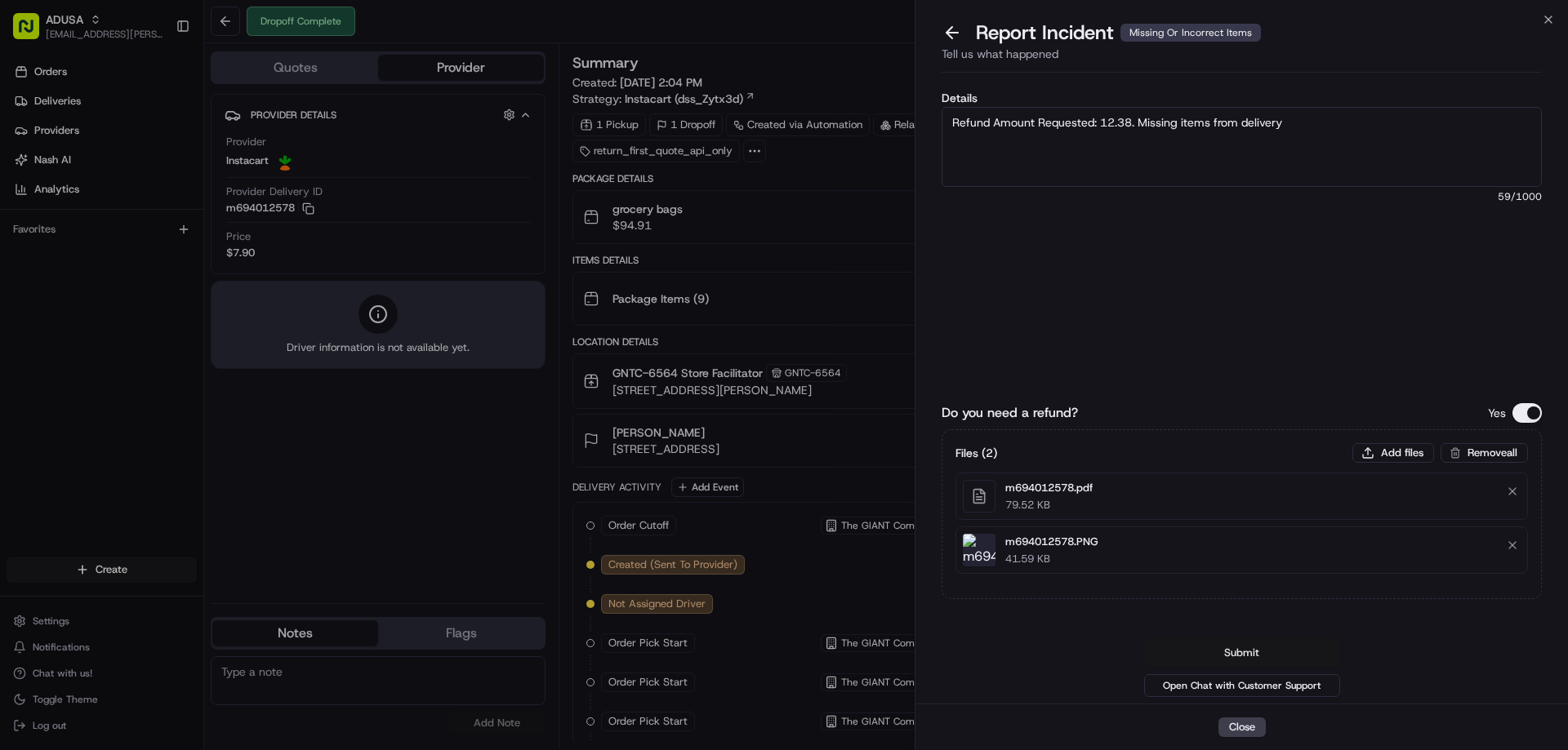
click at [1235, 653] on button "Submit" at bounding box center [1242, 653] width 196 height 29
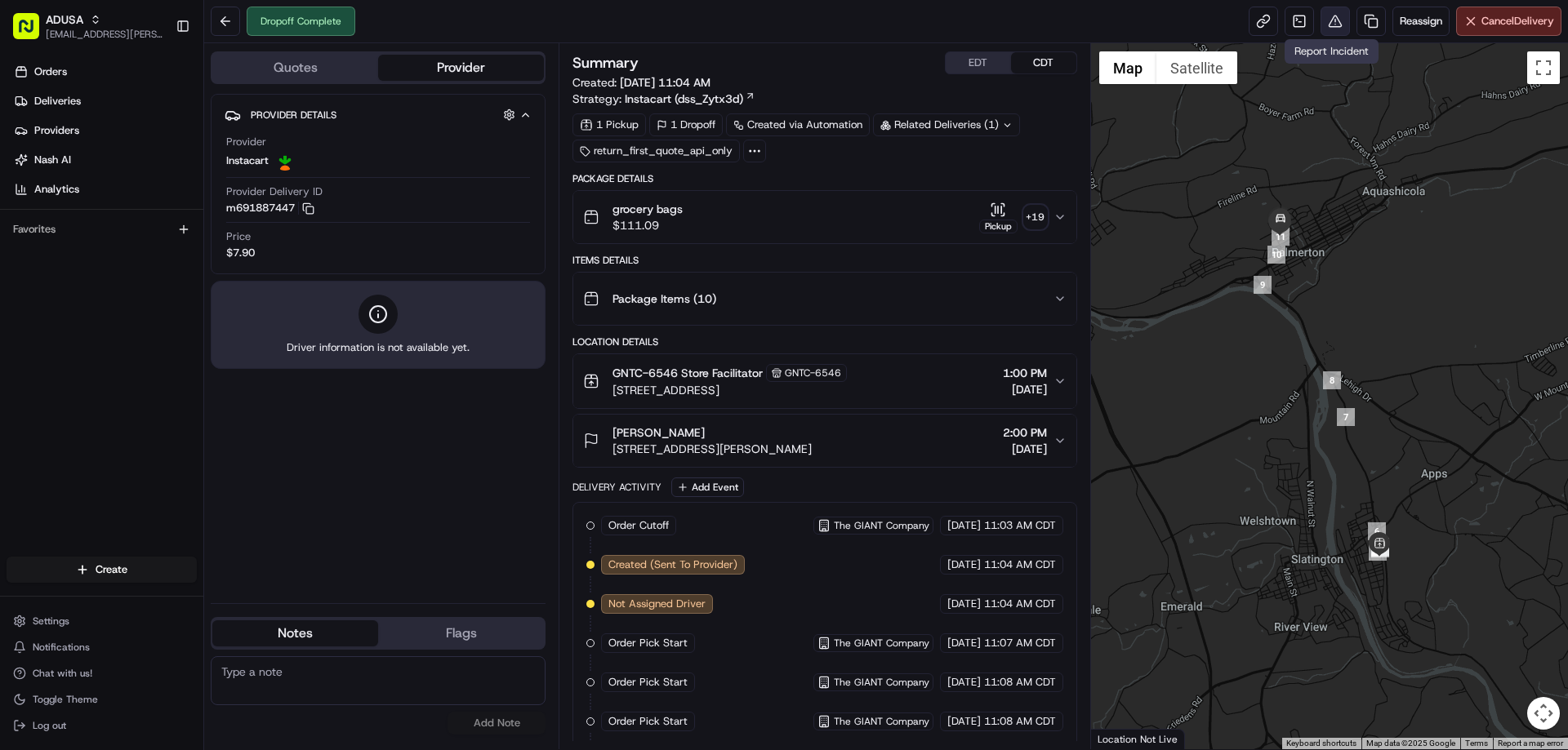
click at [1335, 25] on button at bounding box center [1335, 21] width 29 height 29
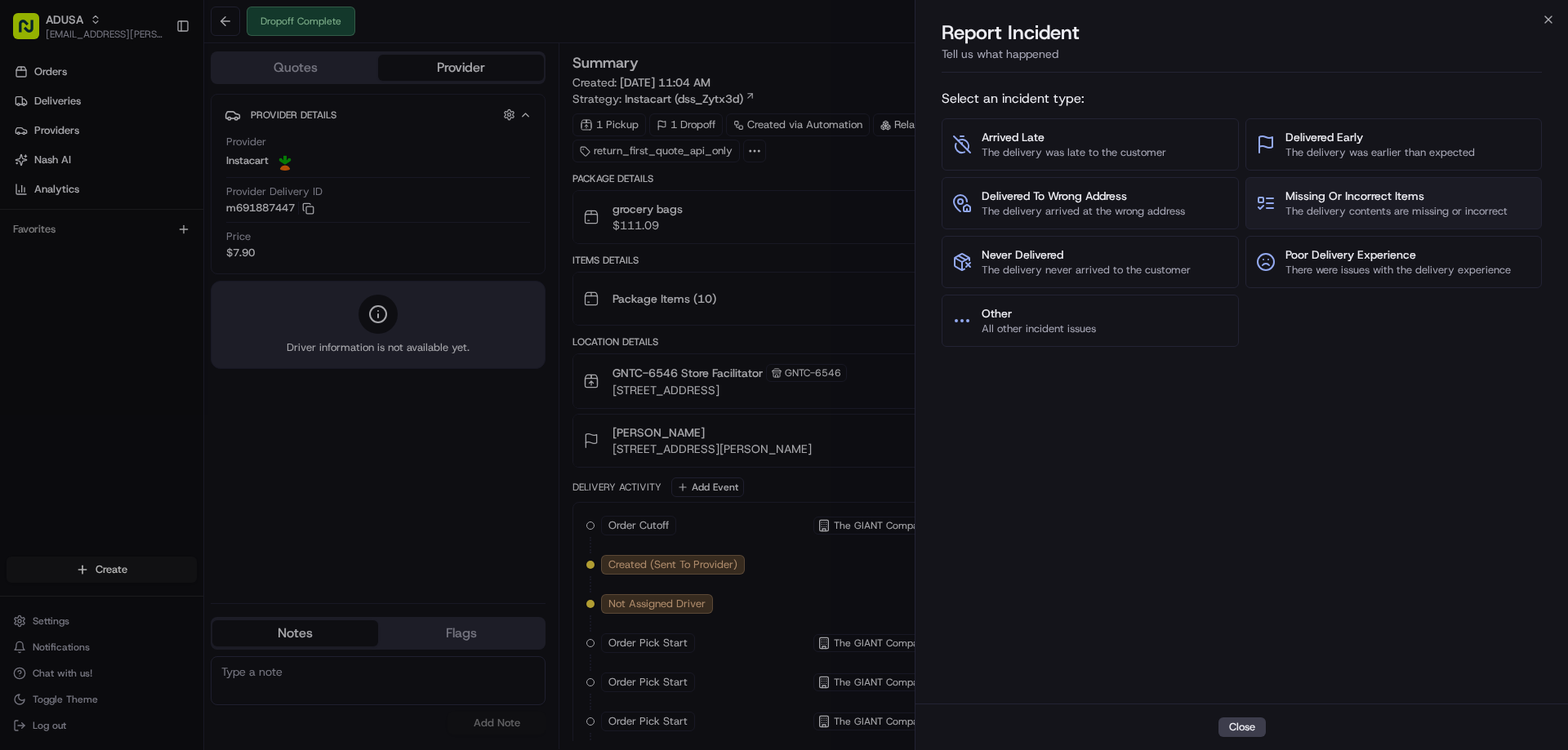
click at [1384, 203] on span "Missing Or Incorrect Items" at bounding box center [1397, 195] width 222 height 16
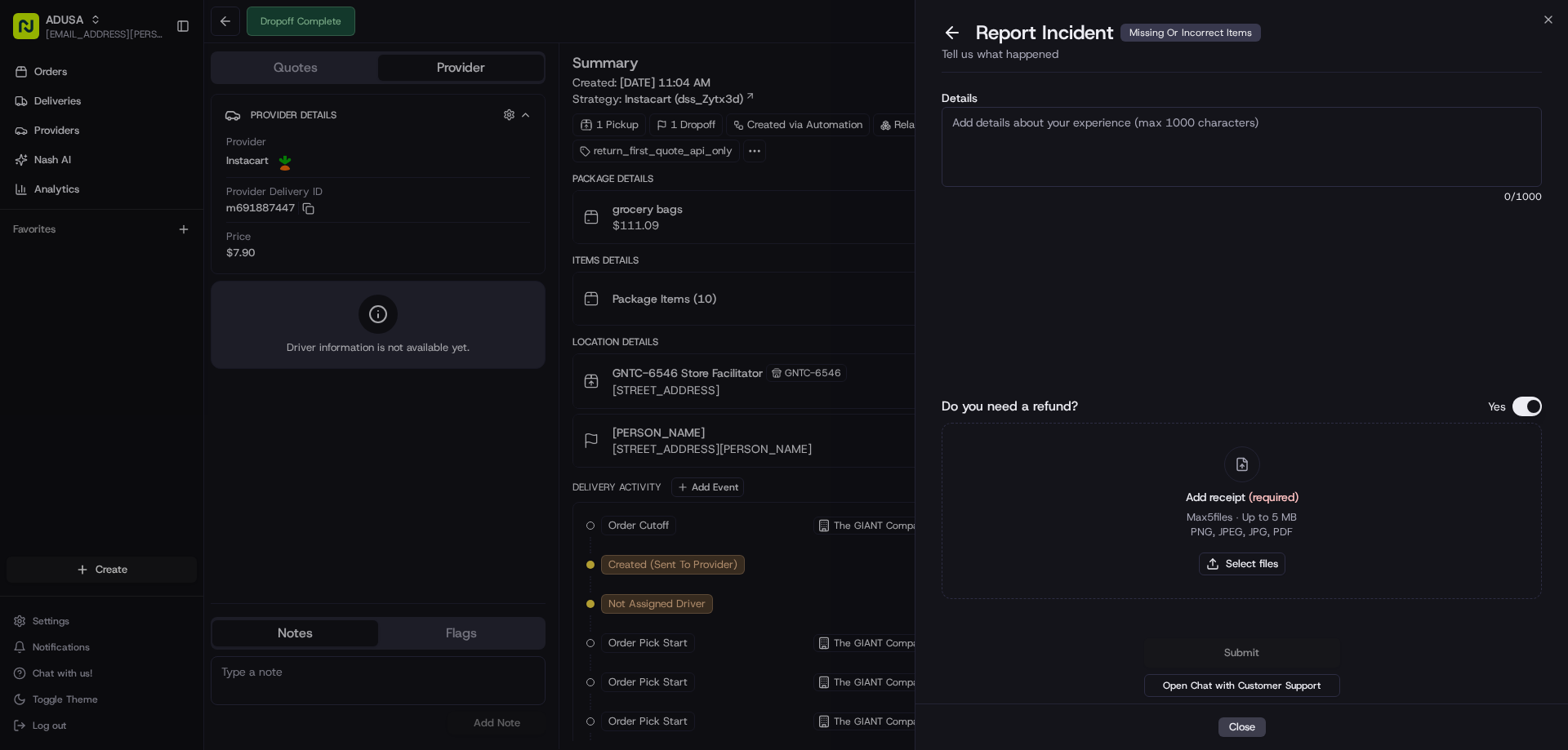
click at [1172, 159] on textarea "Details" at bounding box center [1241, 147] width 600 height 80
type textarea "Refund Request Amount: 12.24. Missing items from delivery"
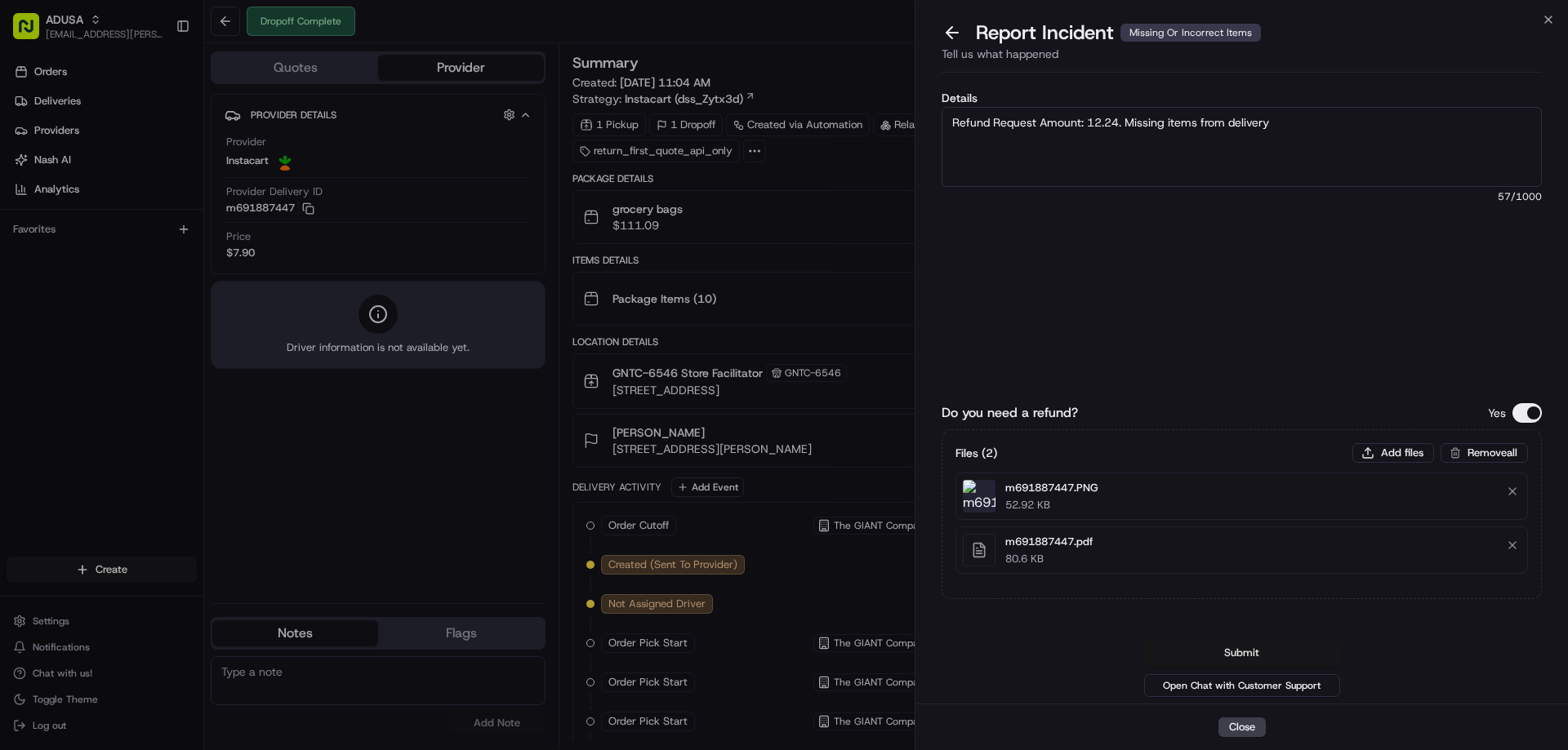
click at [1236, 653] on button "Submit" at bounding box center [1242, 653] width 196 height 29
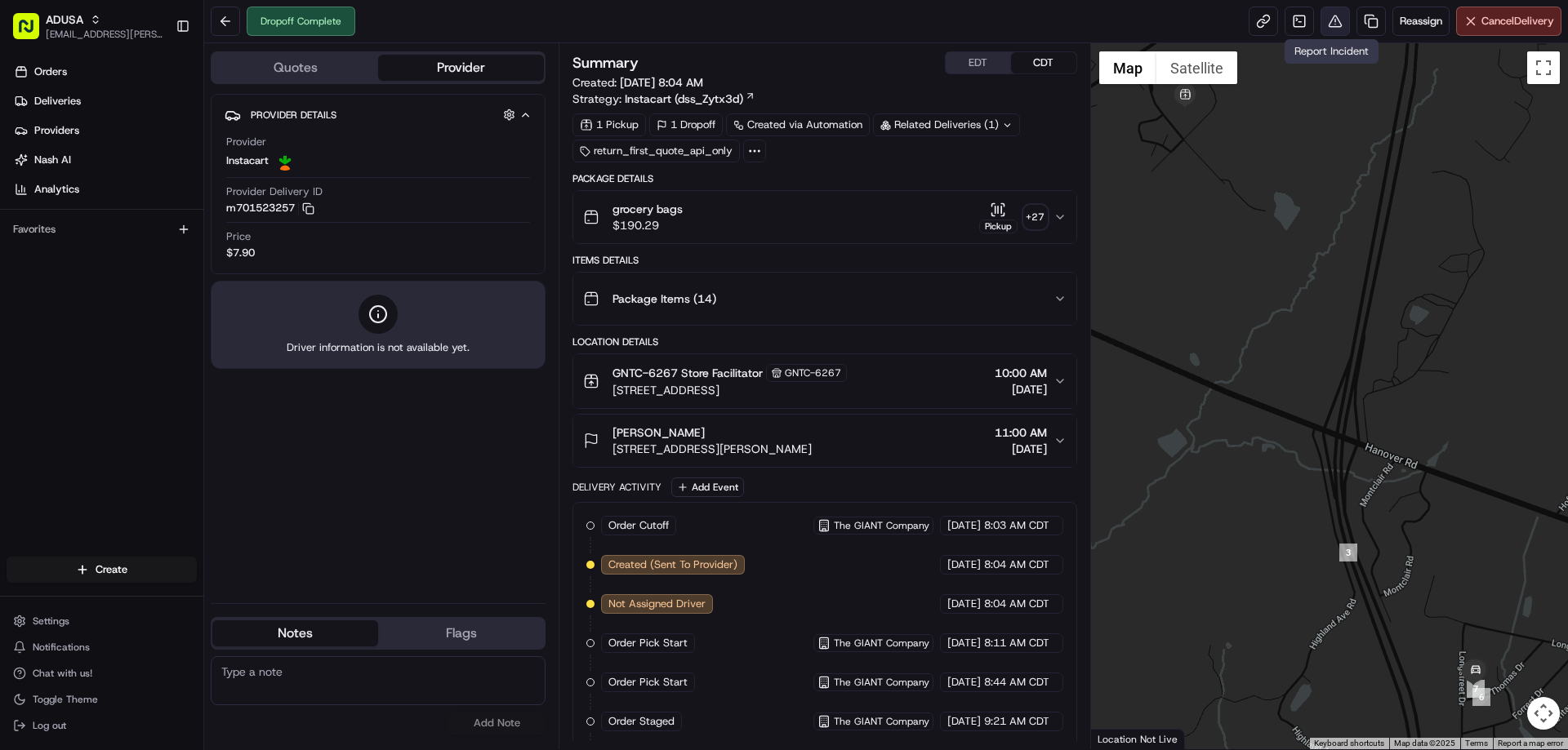
click at [1323, 19] on button at bounding box center [1335, 21] width 29 height 29
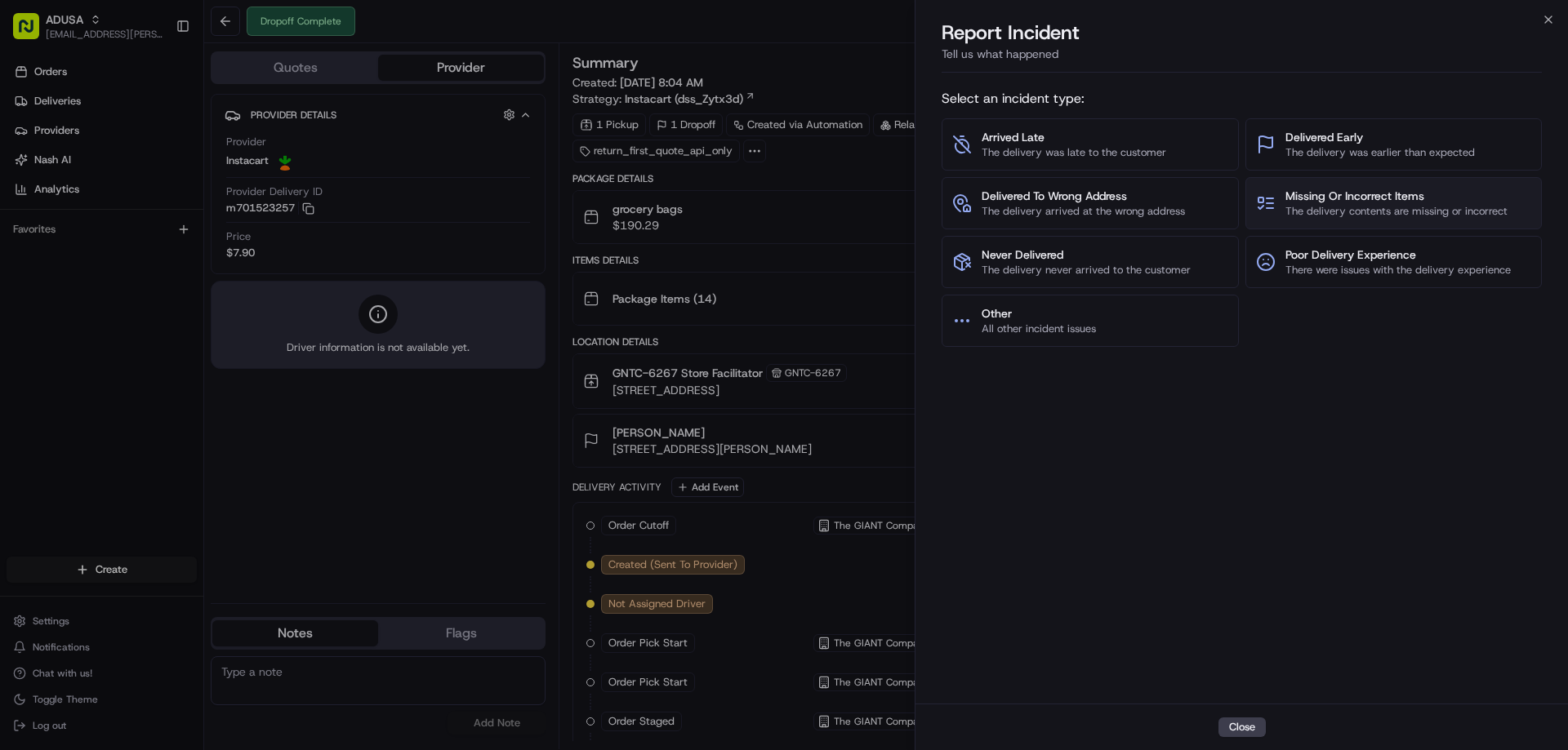
click at [1322, 213] on span "The delivery contents are missing or incorrect" at bounding box center [1397, 211] width 222 height 14
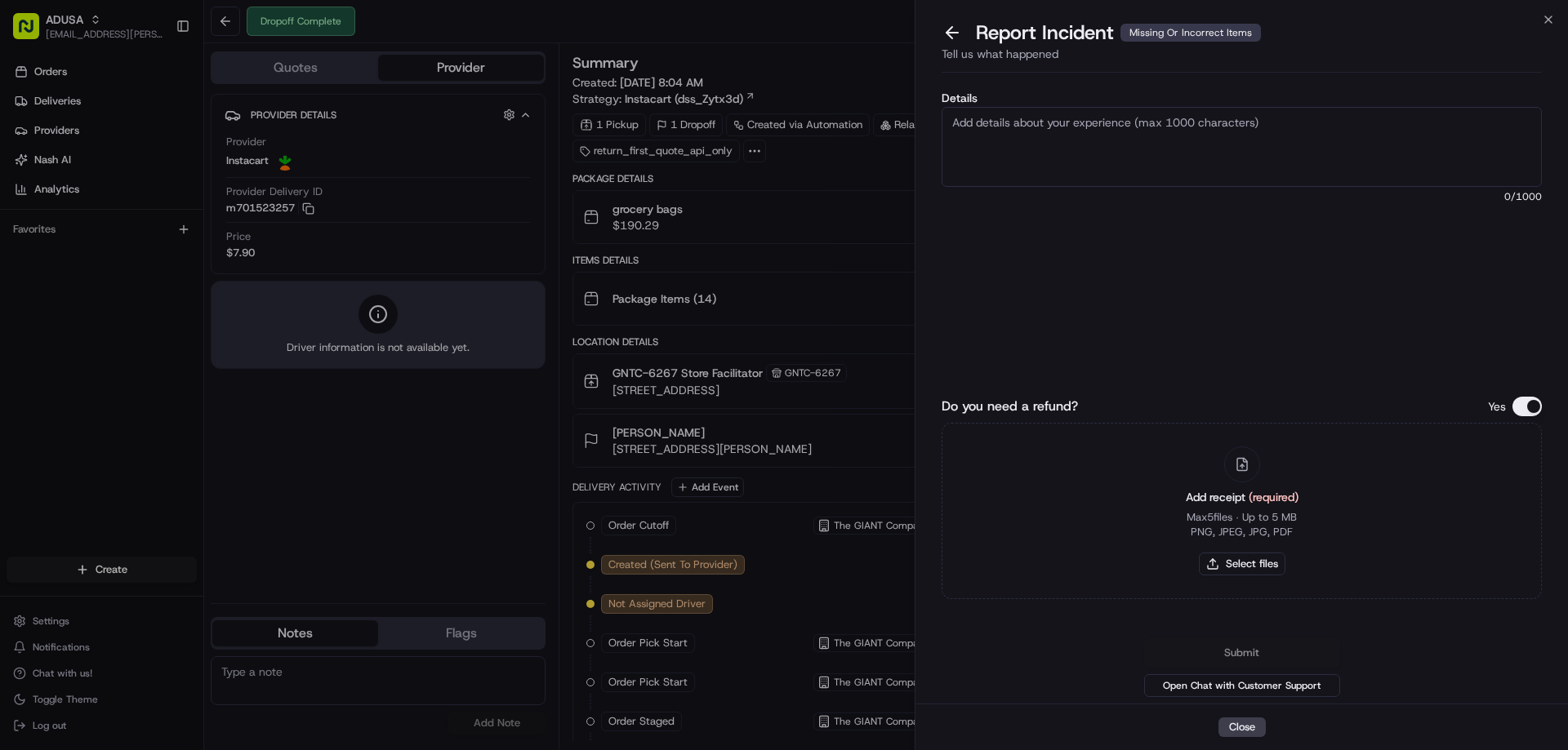
click at [1364, 140] on textarea "Details" at bounding box center [1241, 147] width 600 height 80
type textarea "Refund Request Amount: 11.99. Missing items from delivery"
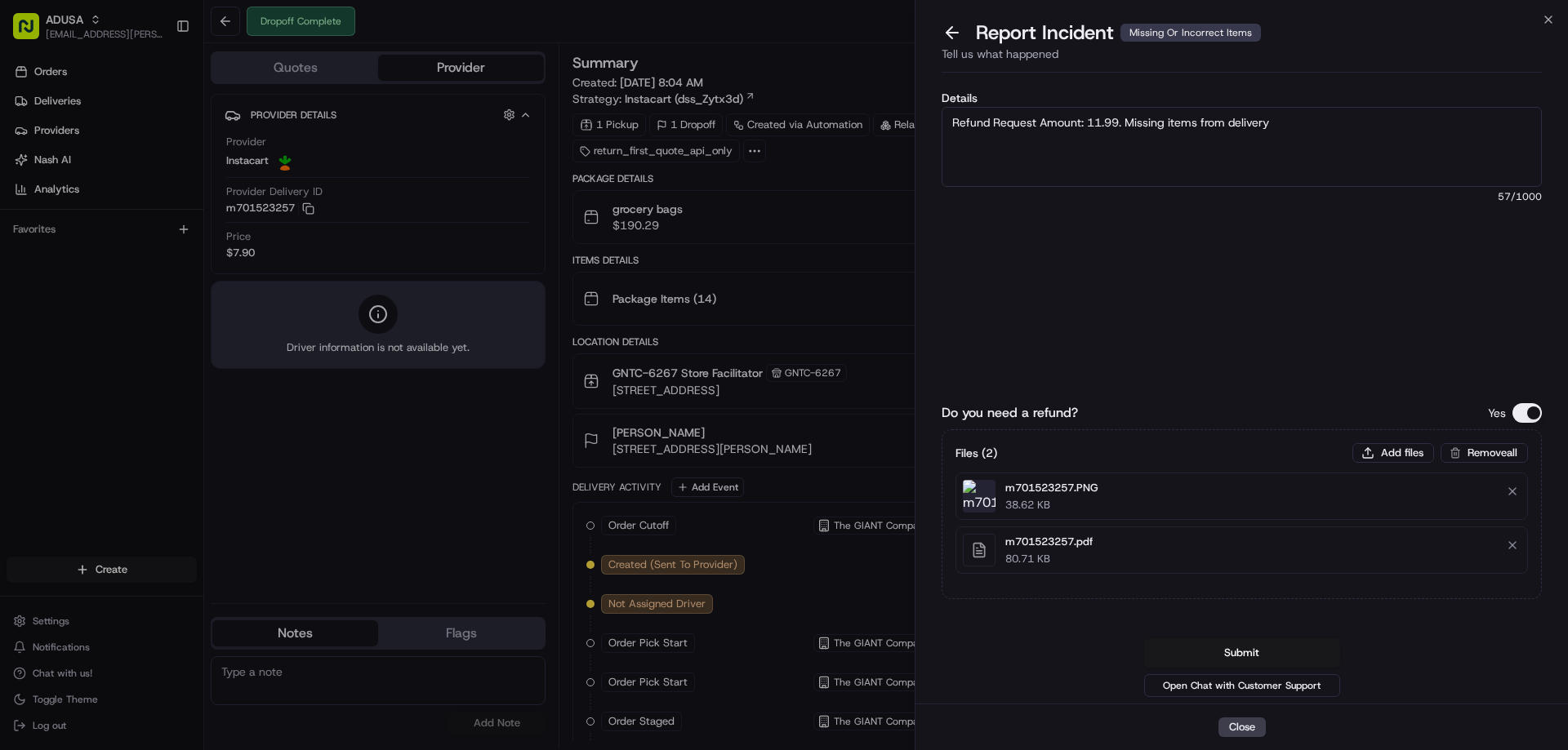
click at [1261, 268] on div "Details Refund Request Amount: 11.99. Missing items from delivery 57 /1000" at bounding box center [1241, 214] width 600 height 244
click at [1239, 654] on button "Submit" at bounding box center [1242, 653] width 196 height 29
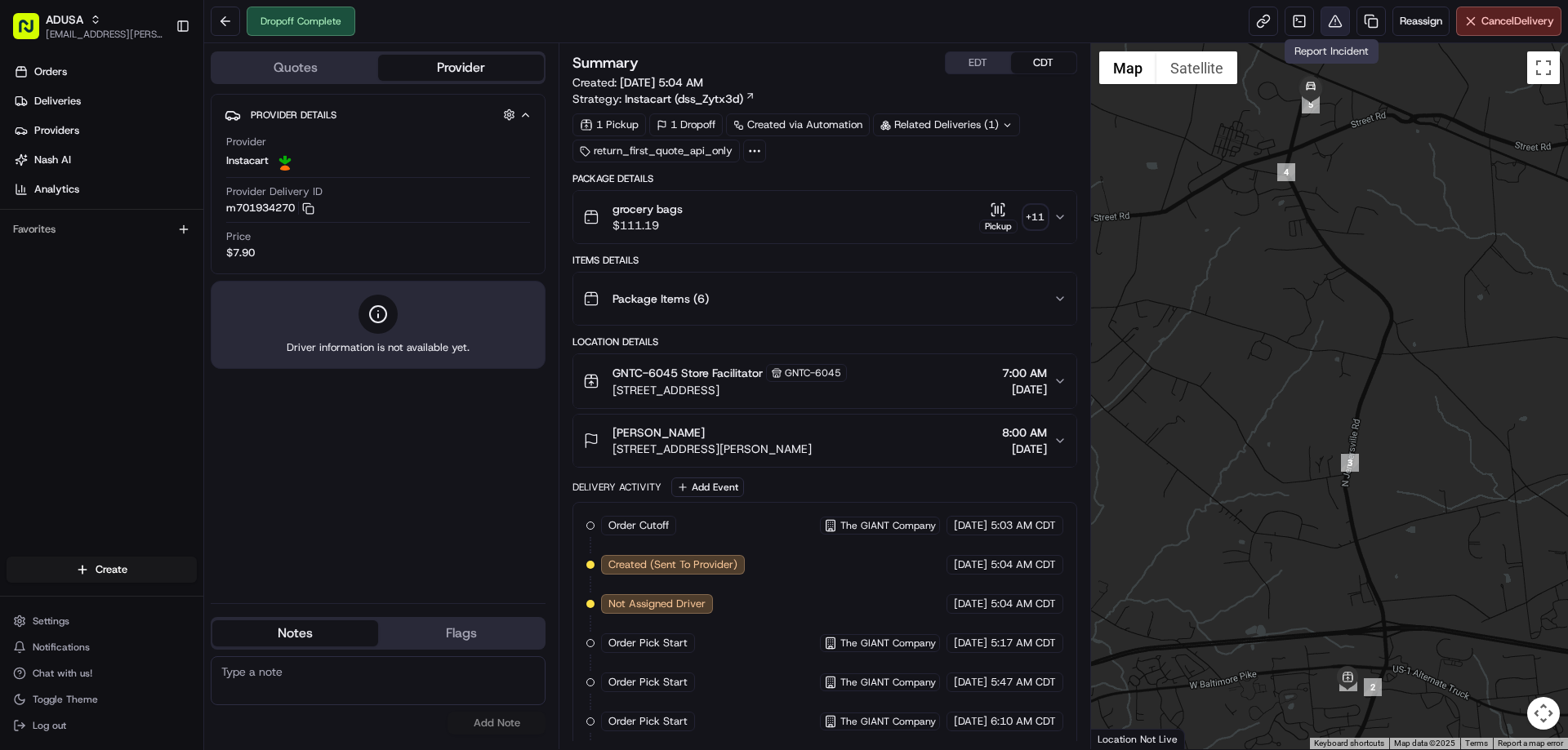
click at [1335, 21] on button at bounding box center [1335, 21] width 29 height 29
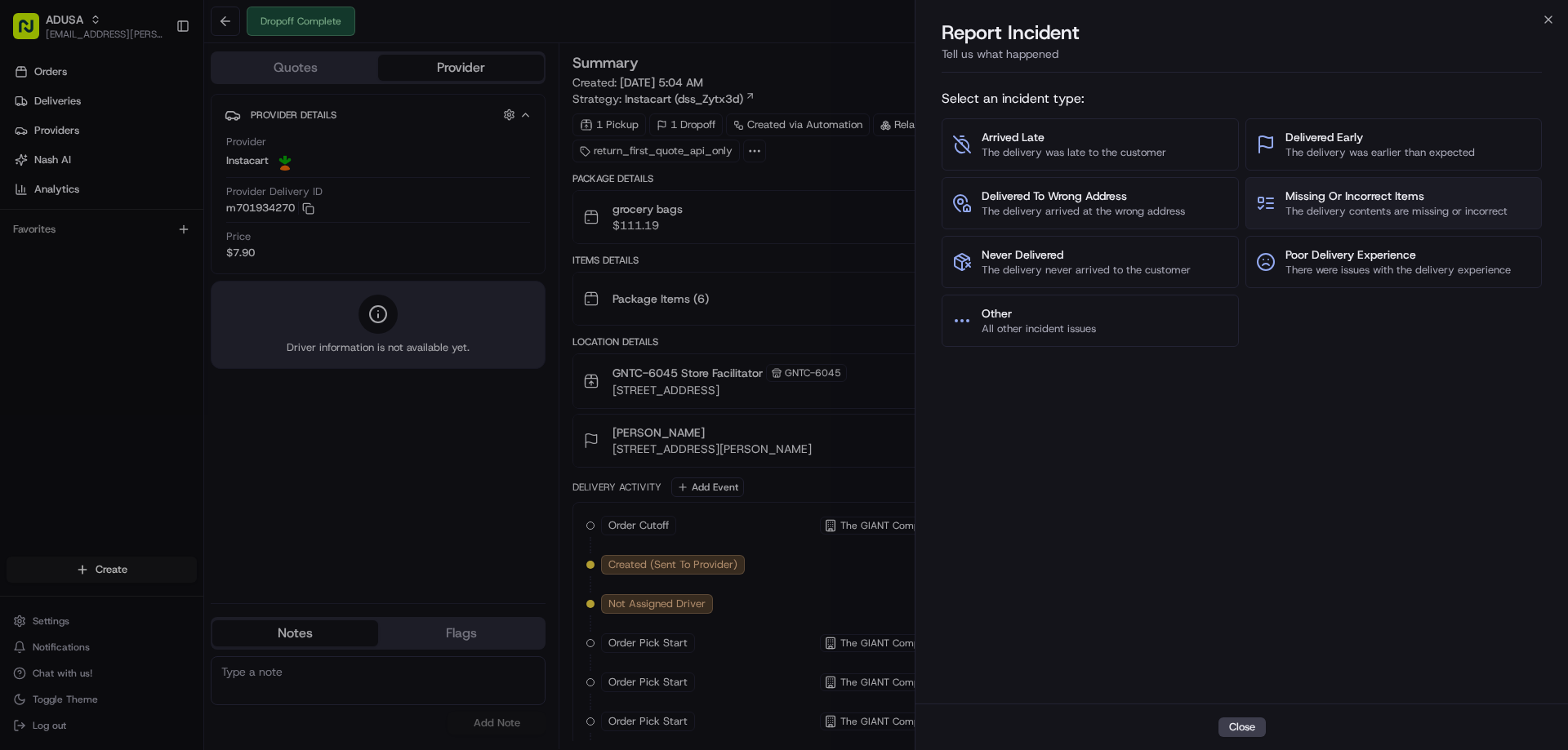
click at [1365, 204] on span "The delivery contents are missing or incorrect" at bounding box center [1397, 211] width 222 height 14
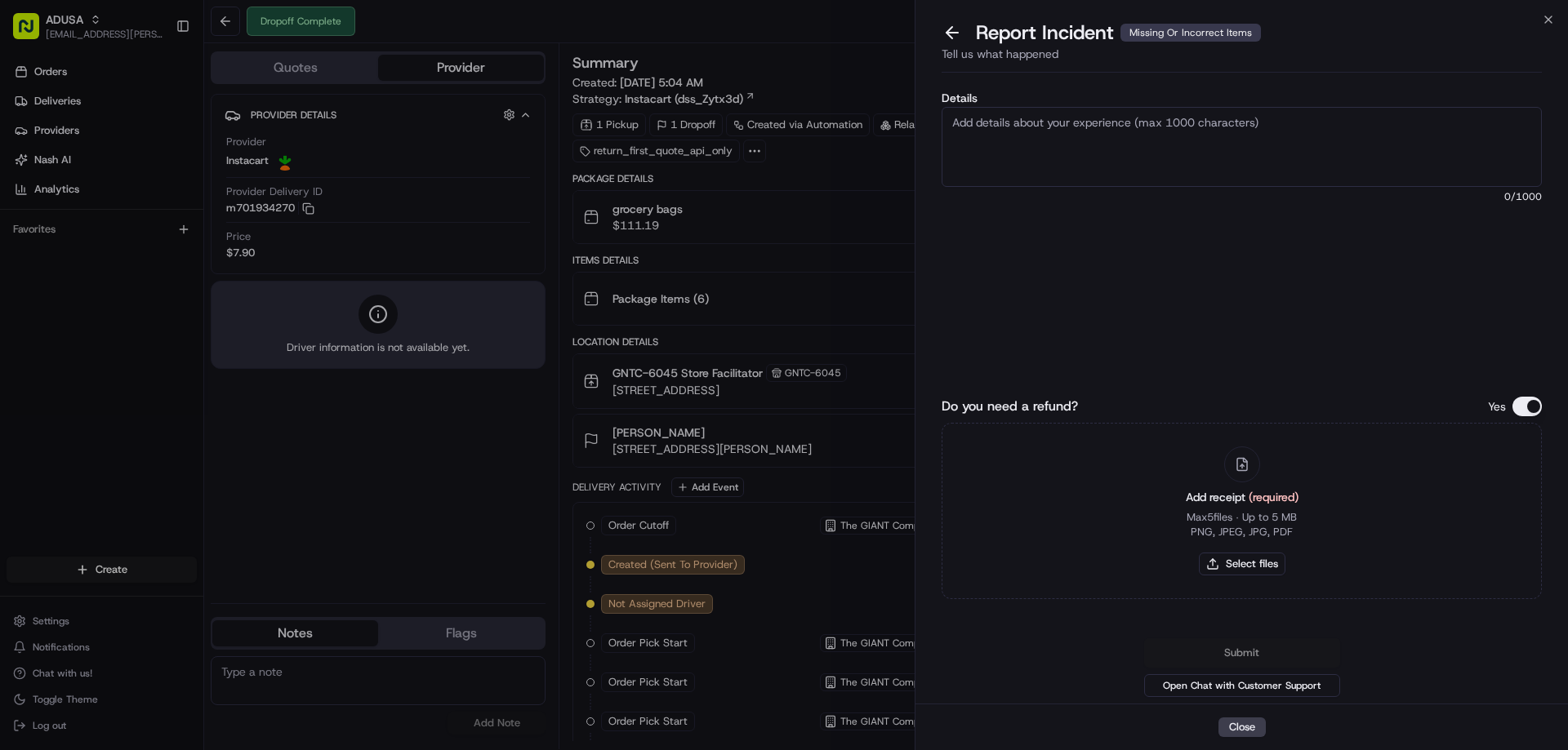
click at [1054, 110] on textarea "Details" at bounding box center [1241, 147] width 600 height 80
type textarea "Refund Request Amount: 10.47. Items missing from Delivery"
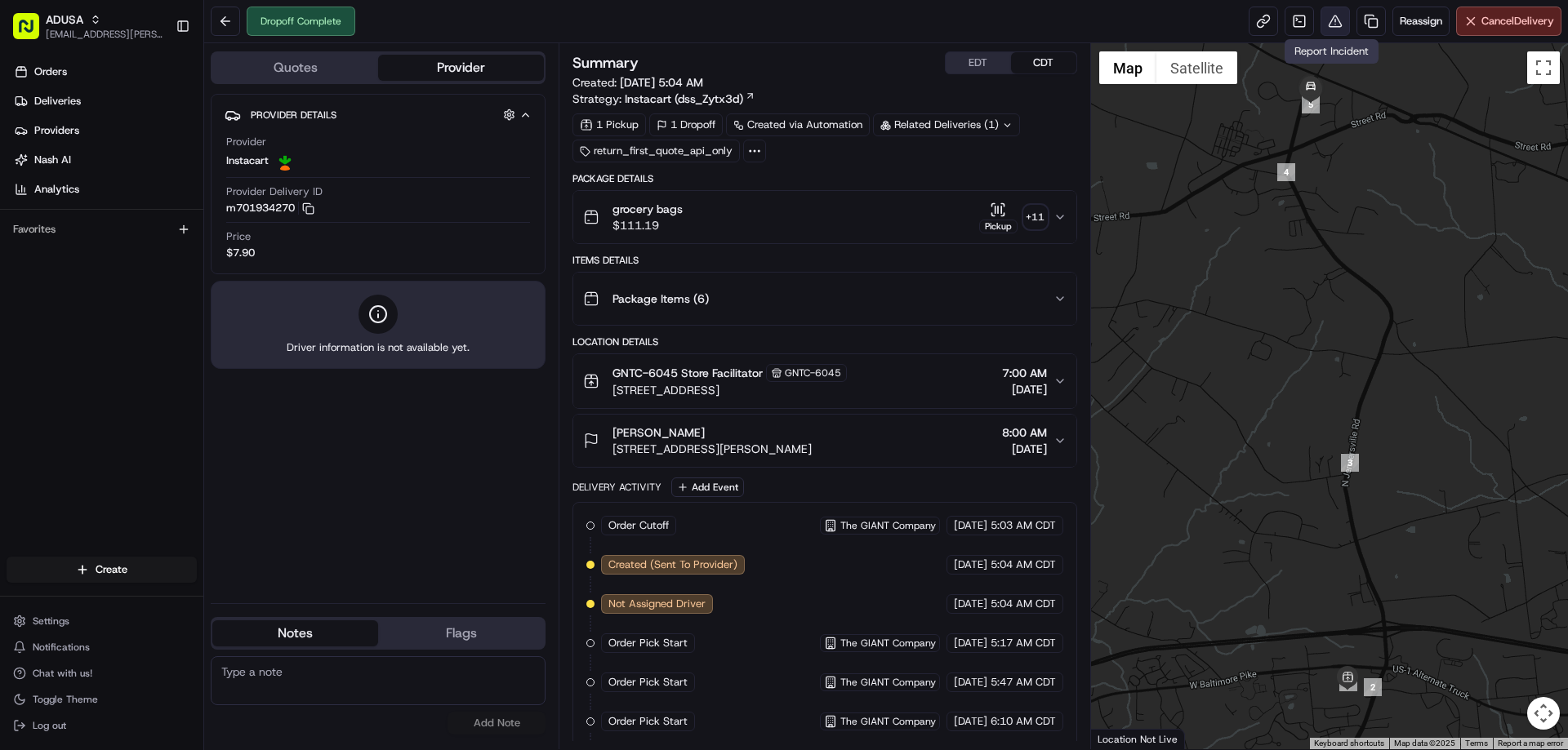
click at [1324, 29] on button at bounding box center [1335, 21] width 29 height 29
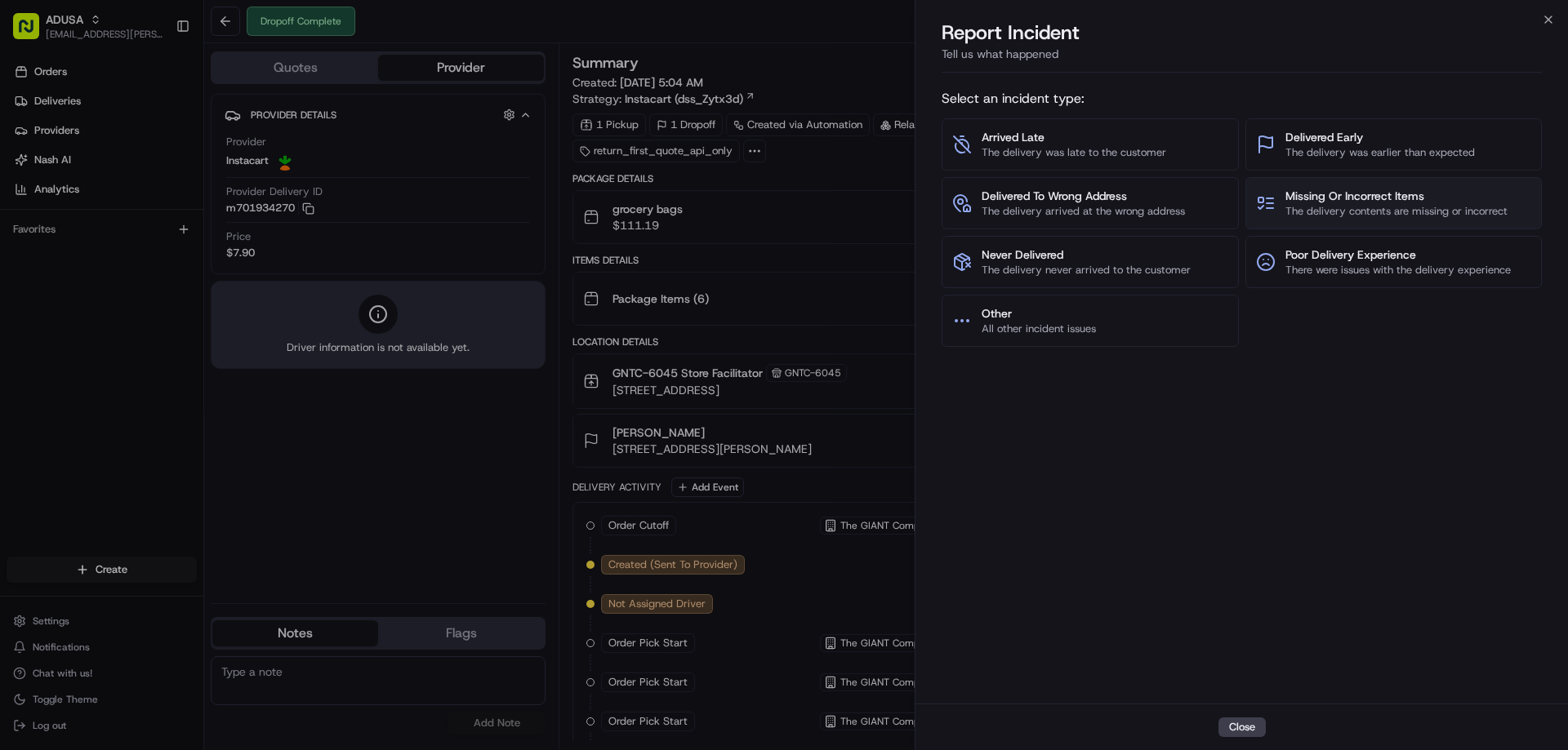
click at [1373, 216] on span "The delivery contents are missing or incorrect" at bounding box center [1397, 211] width 222 height 14
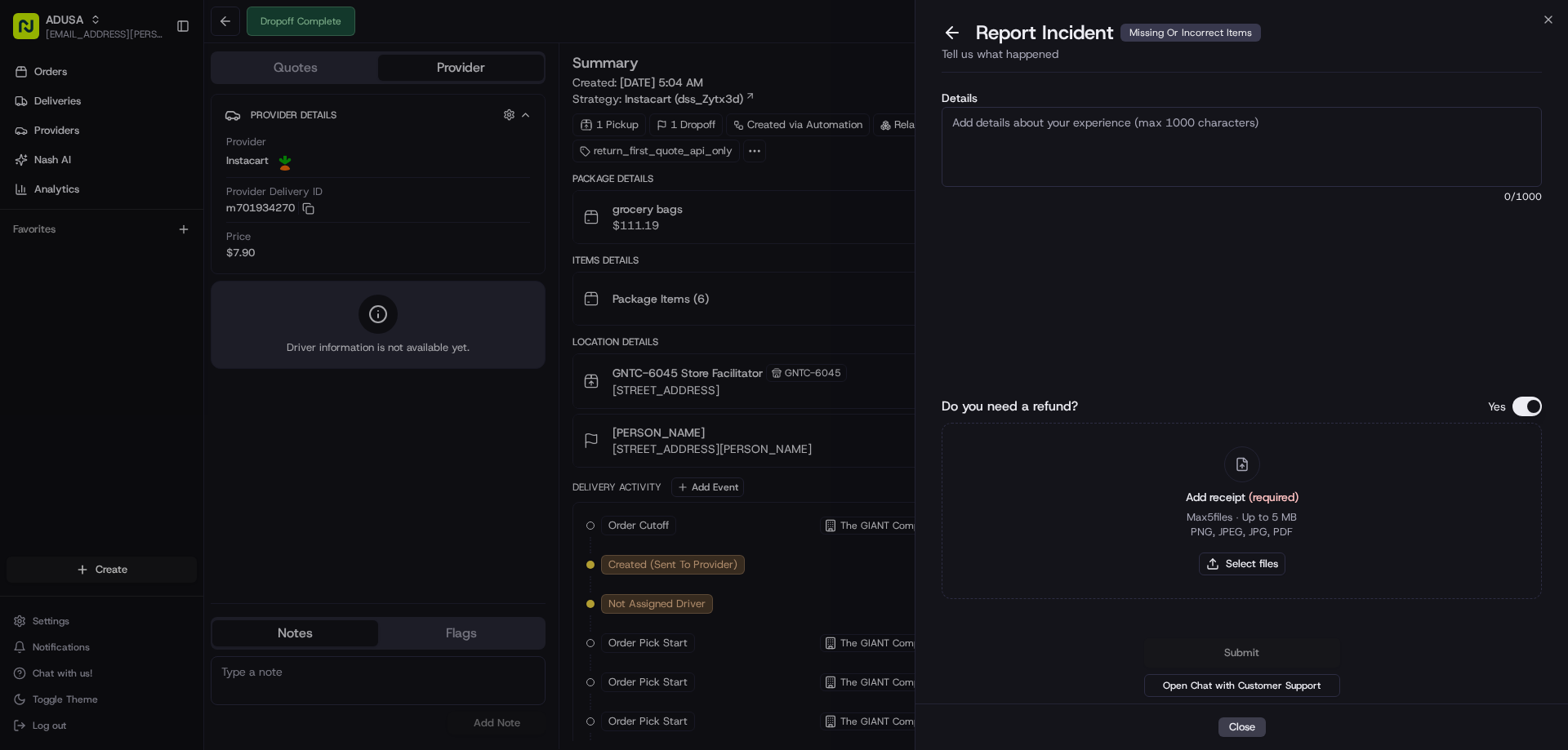
click at [1276, 154] on textarea "Details" at bounding box center [1241, 147] width 600 height 80
type textarea "Refund Request Amount: 10.47. Items missing from delivery"
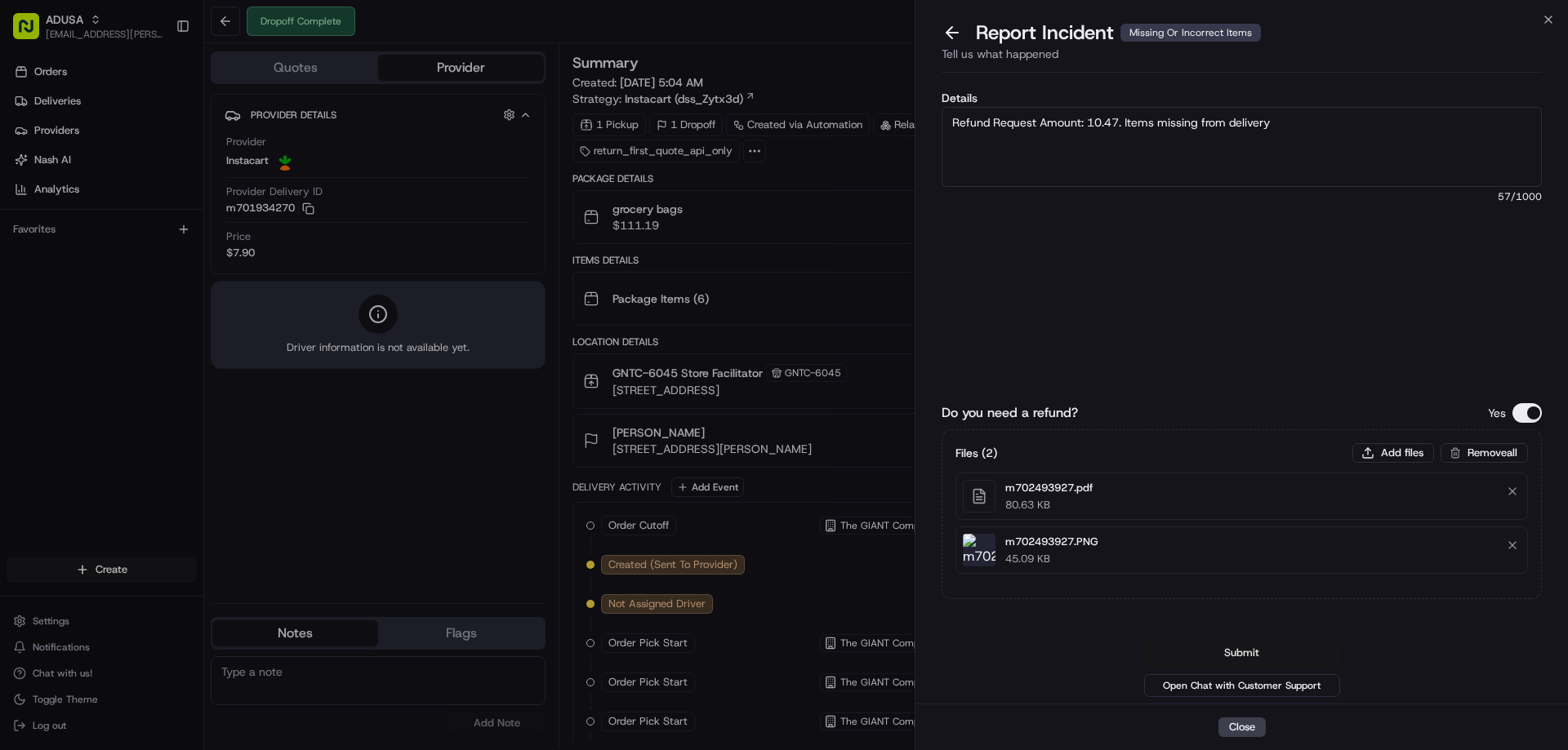
click at [1236, 653] on button "Submit" at bounding box center [1242, 653] width 196 height 29
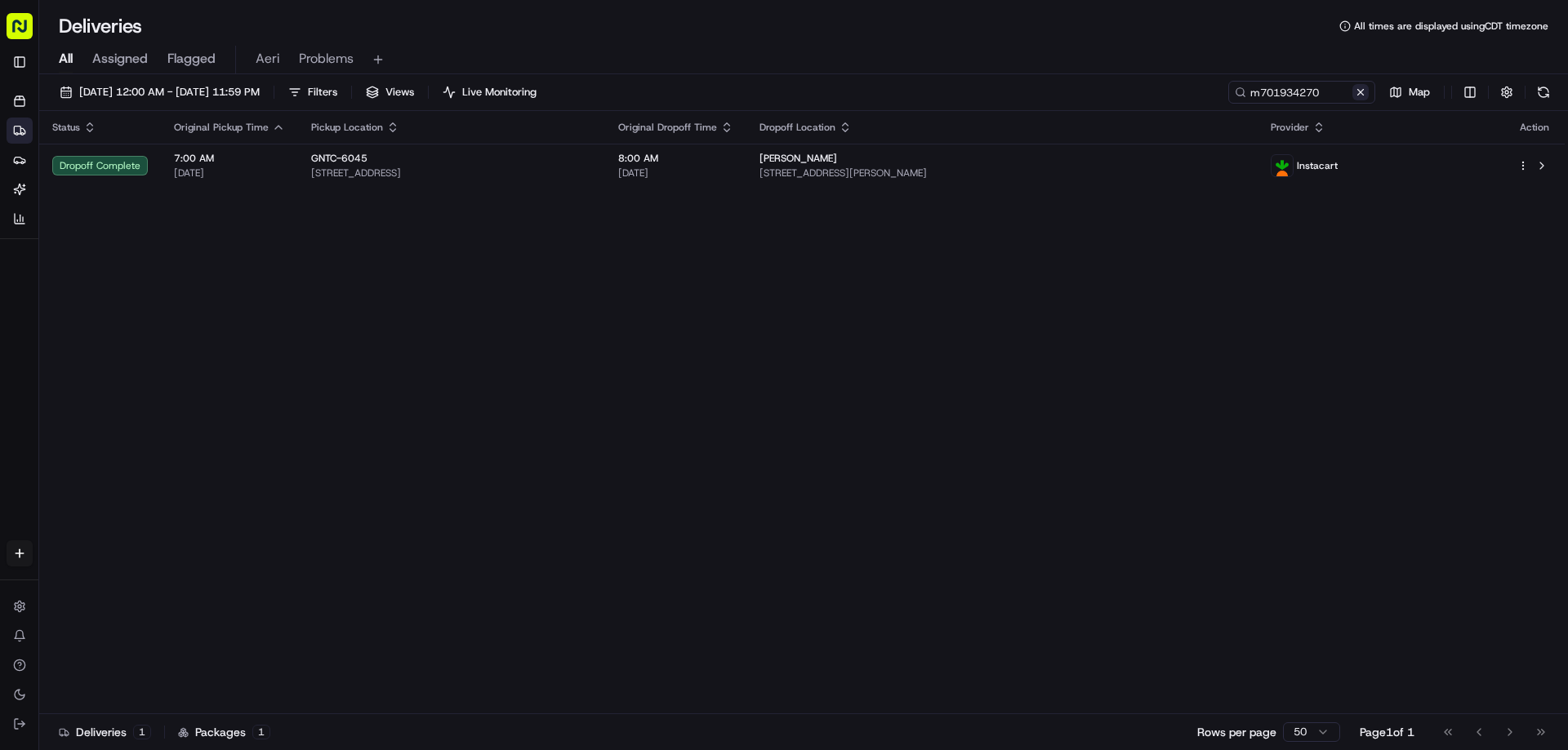
click at [1357, 89] on button at bounding box center [1360, 92] width 16 height 16
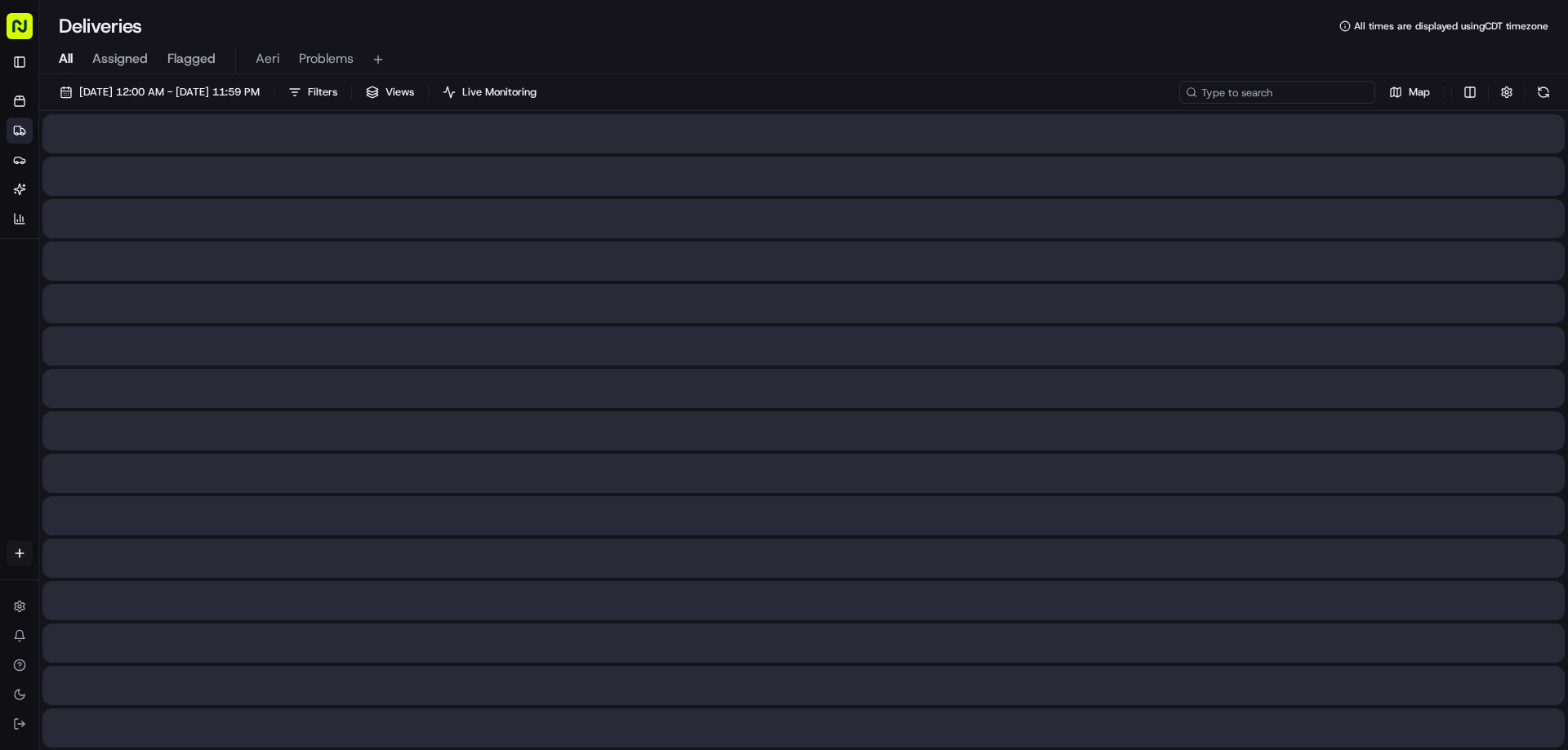
click at [1295, 82] on input at bounding box center [1277, 93] width 196 height 23
paste input "m703385775"
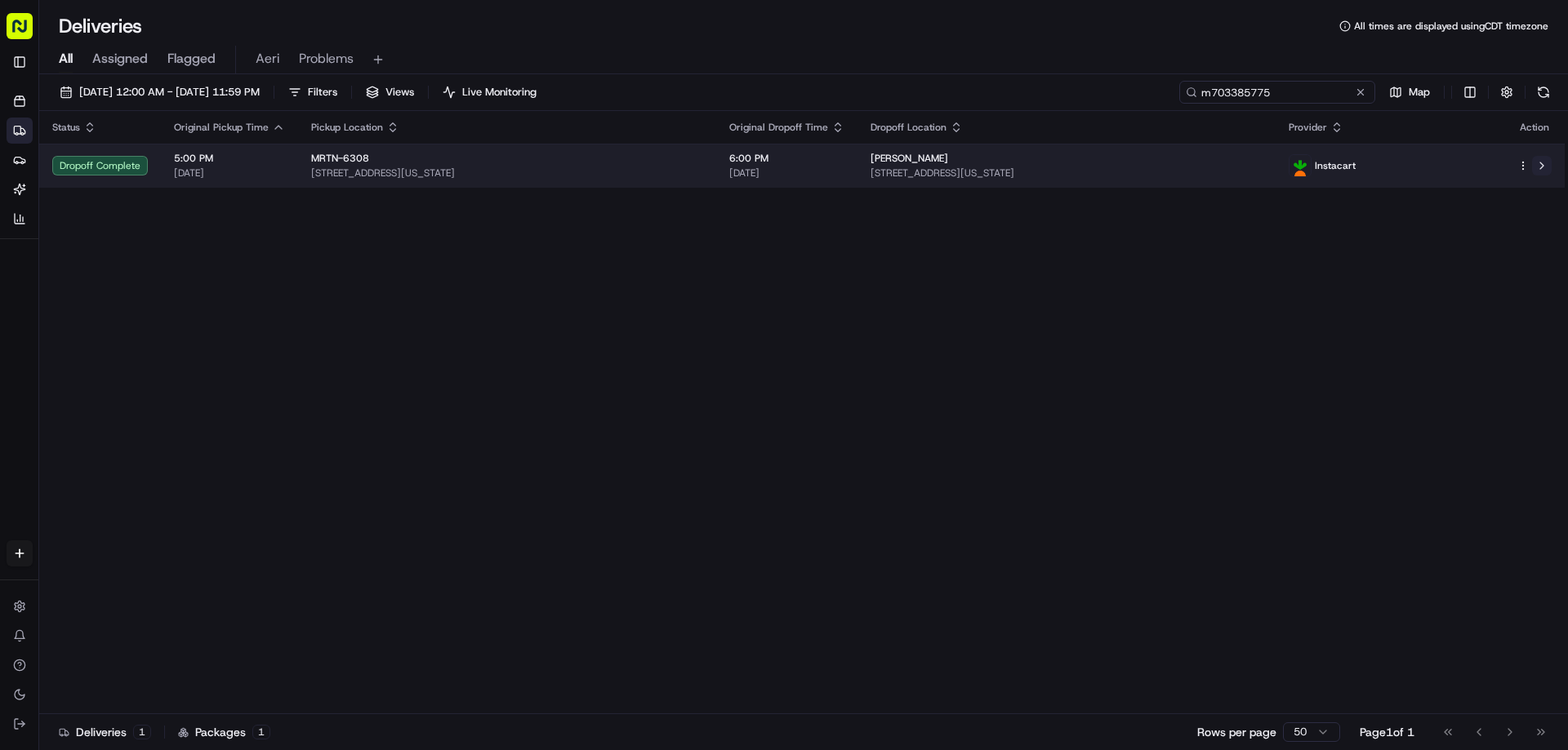
type input "m703385775"
click at [1545, 166] on button at bounding box center [1542, 165] width 19 height 19
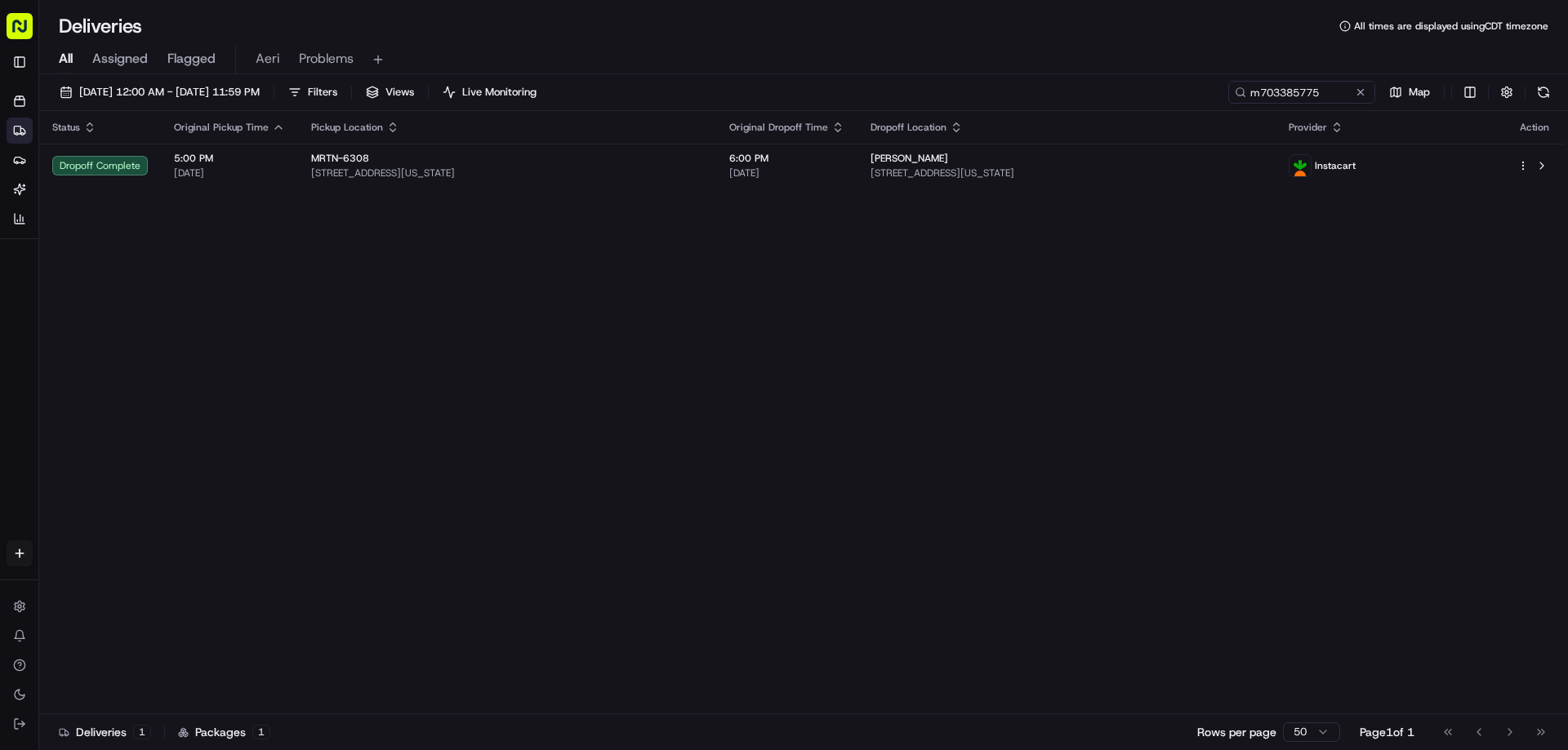
click at [1364, 91] on button at bounding box center [1360, 92] width 16 height 16
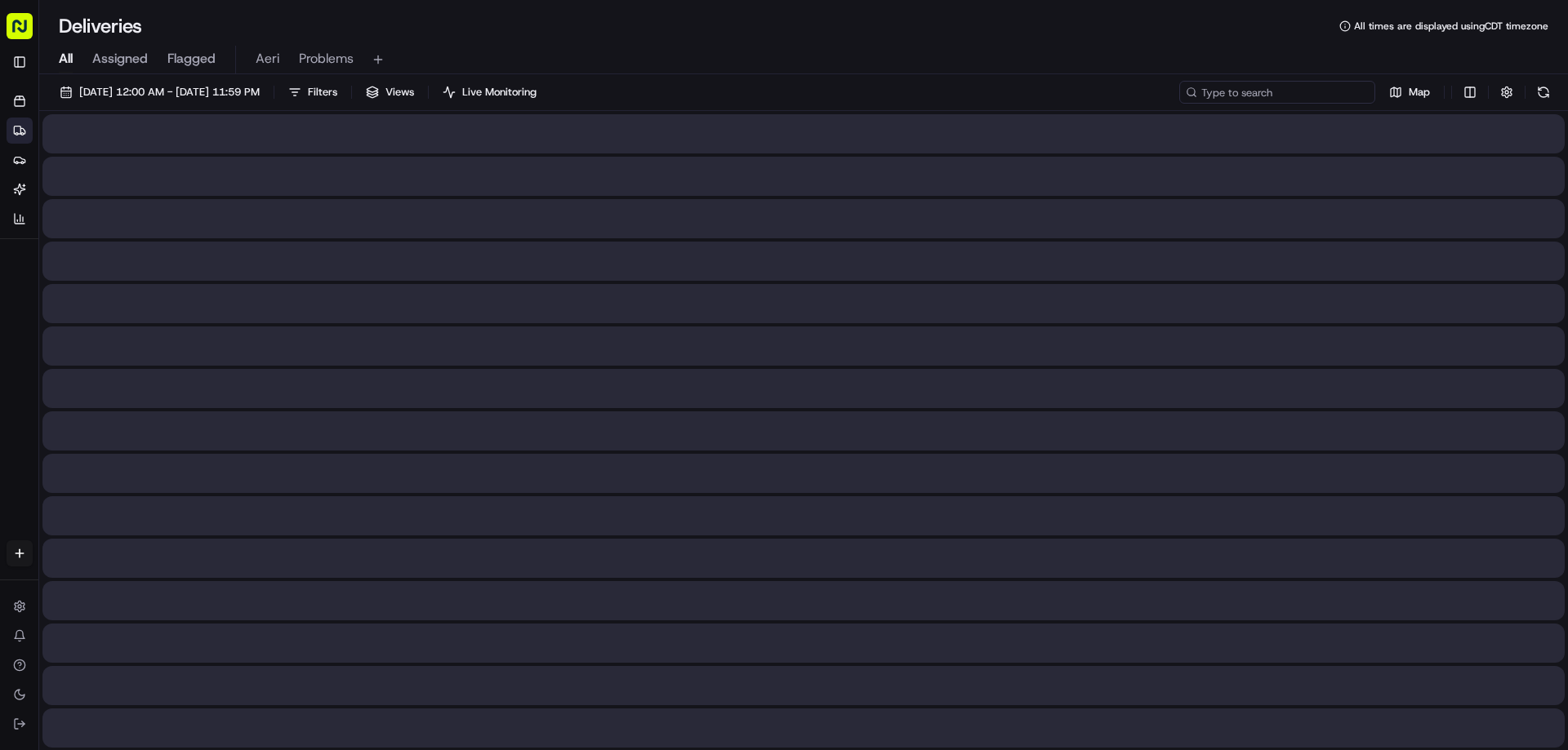
click at [1324, 99] on input at bounding box center [1277, 93] width 196 height 23
paste input "m705510251"
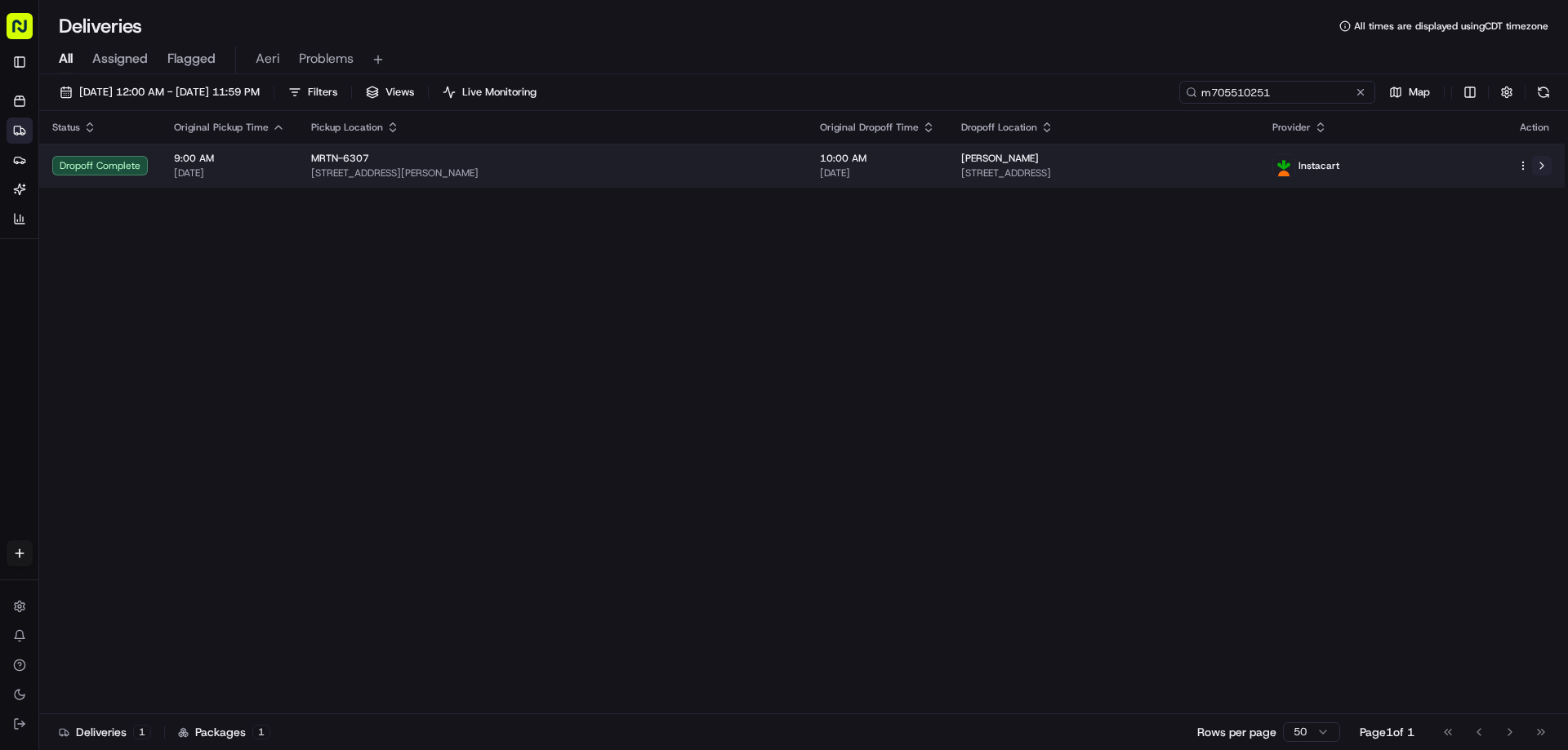
type input "m705510251"
click at [1539, 167] on button at bounding box center [1542, 165] width 19 height 19
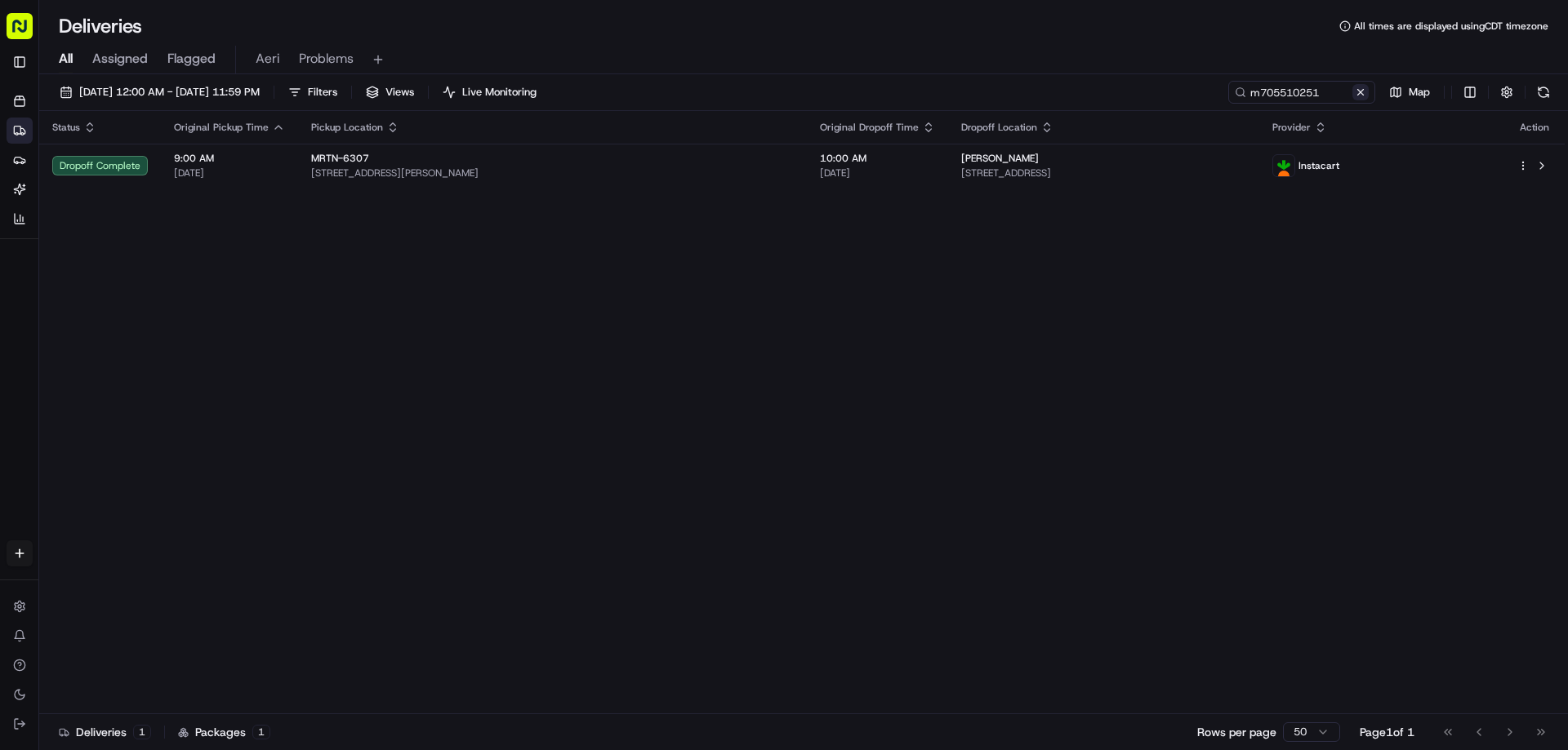
click at [1352, 88] on button at bounding box center [1360, 92] width 16 height 16
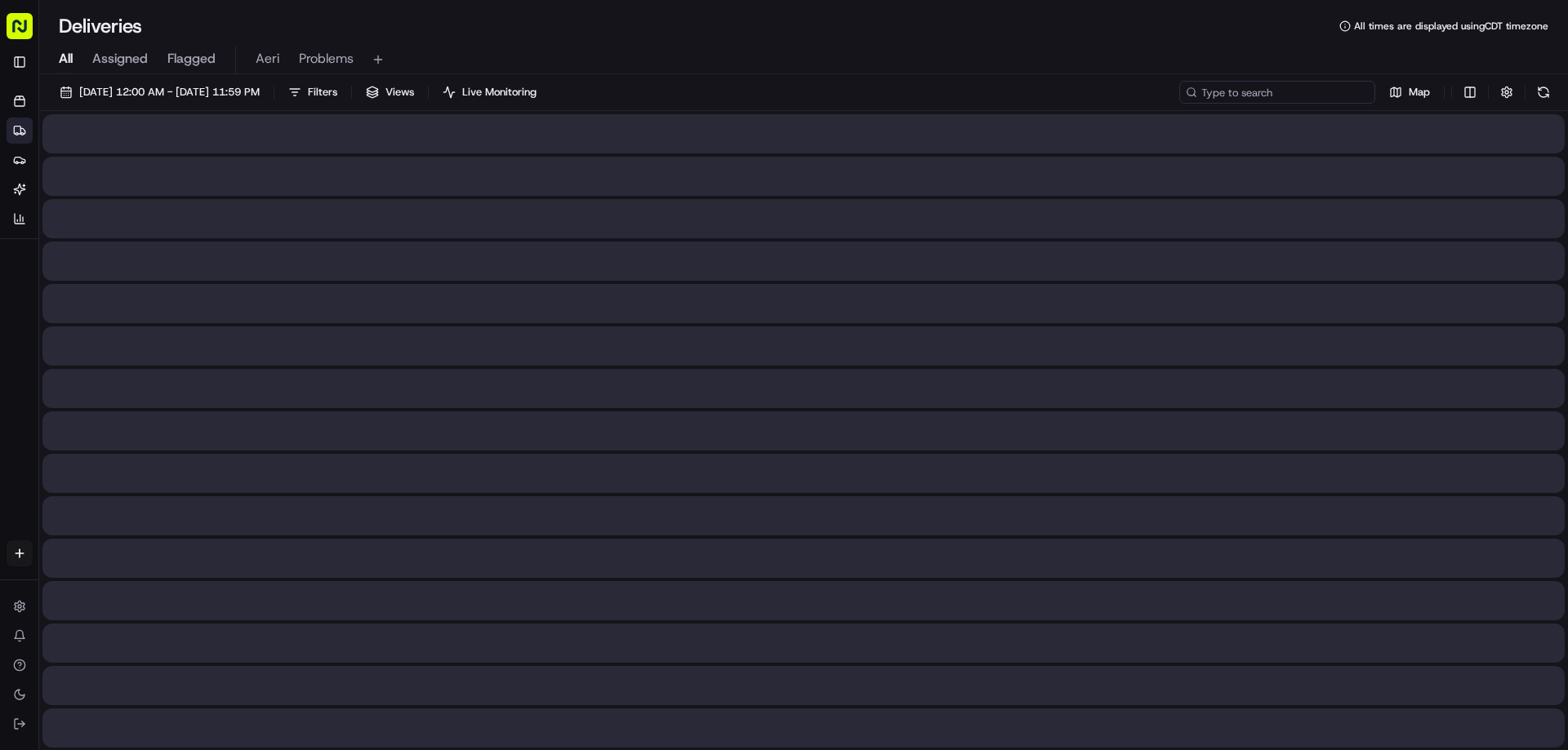
click at [1330, 93] on input at bounding box center [1277, 93] width 196 height 23
paste input "m703042924"
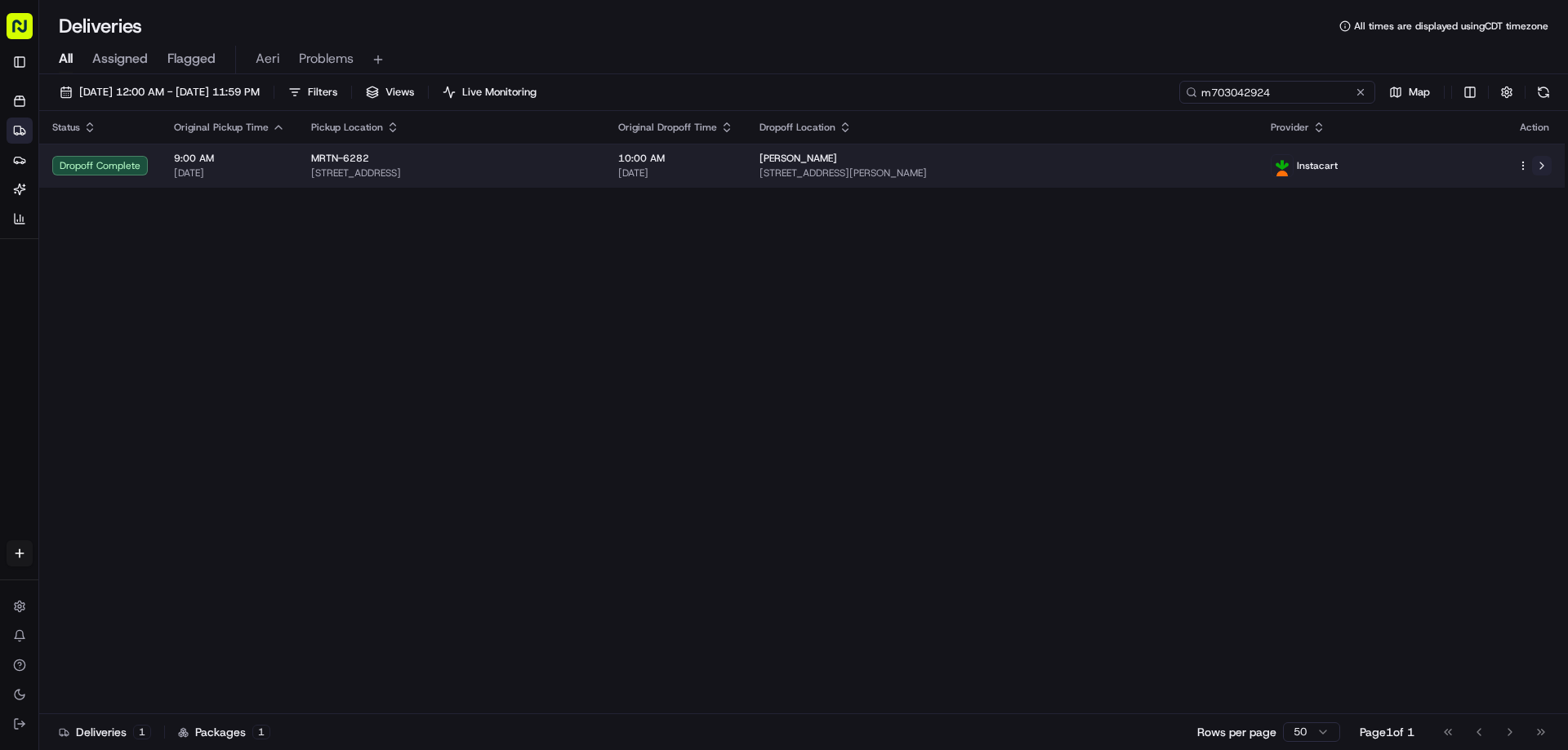
type input "m703042924"
click at [1549, 166] on button at bounding box center [1542, 165] width 19 height 19
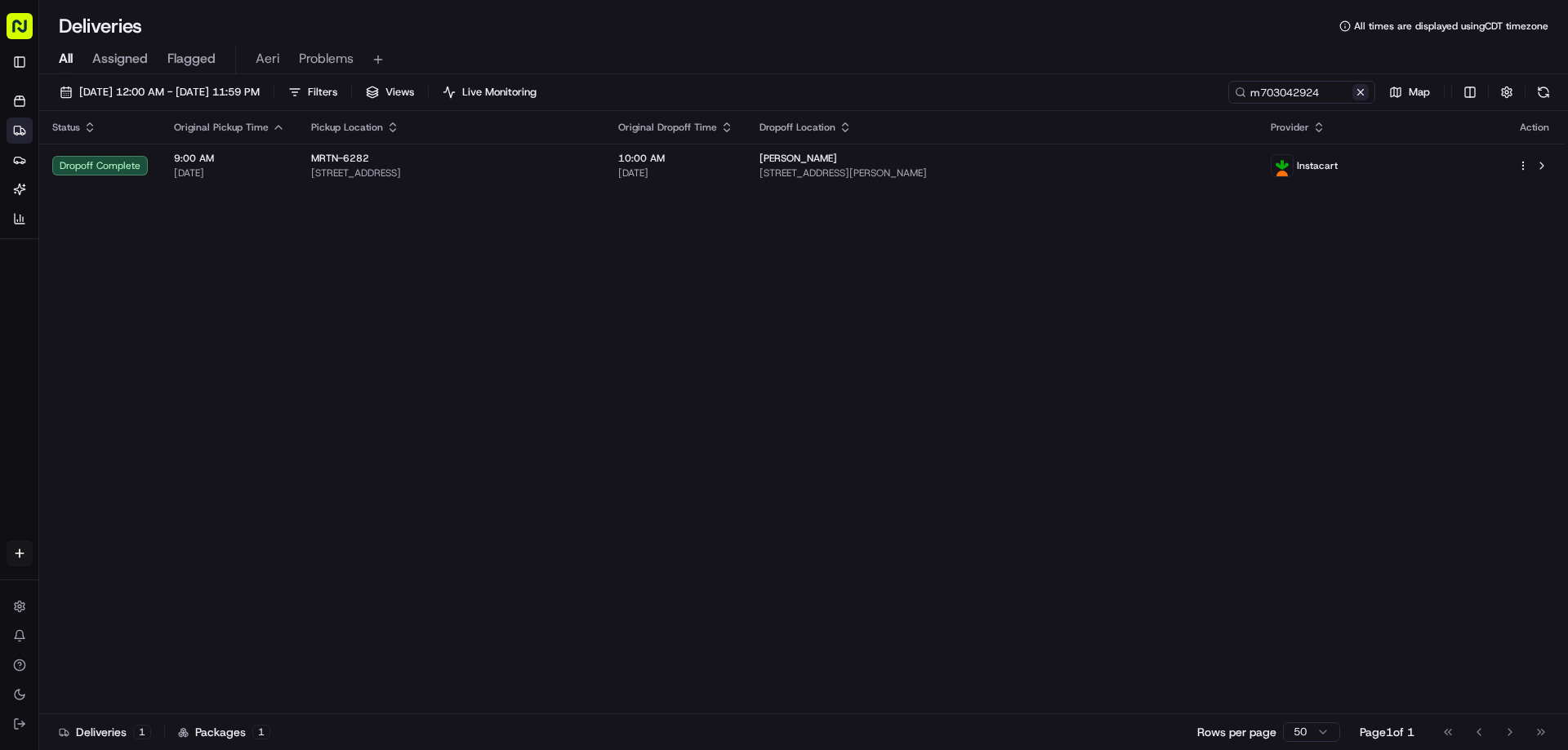
click at [1355, 90] on button at bounding box center [1360, 92] width 16 height 16
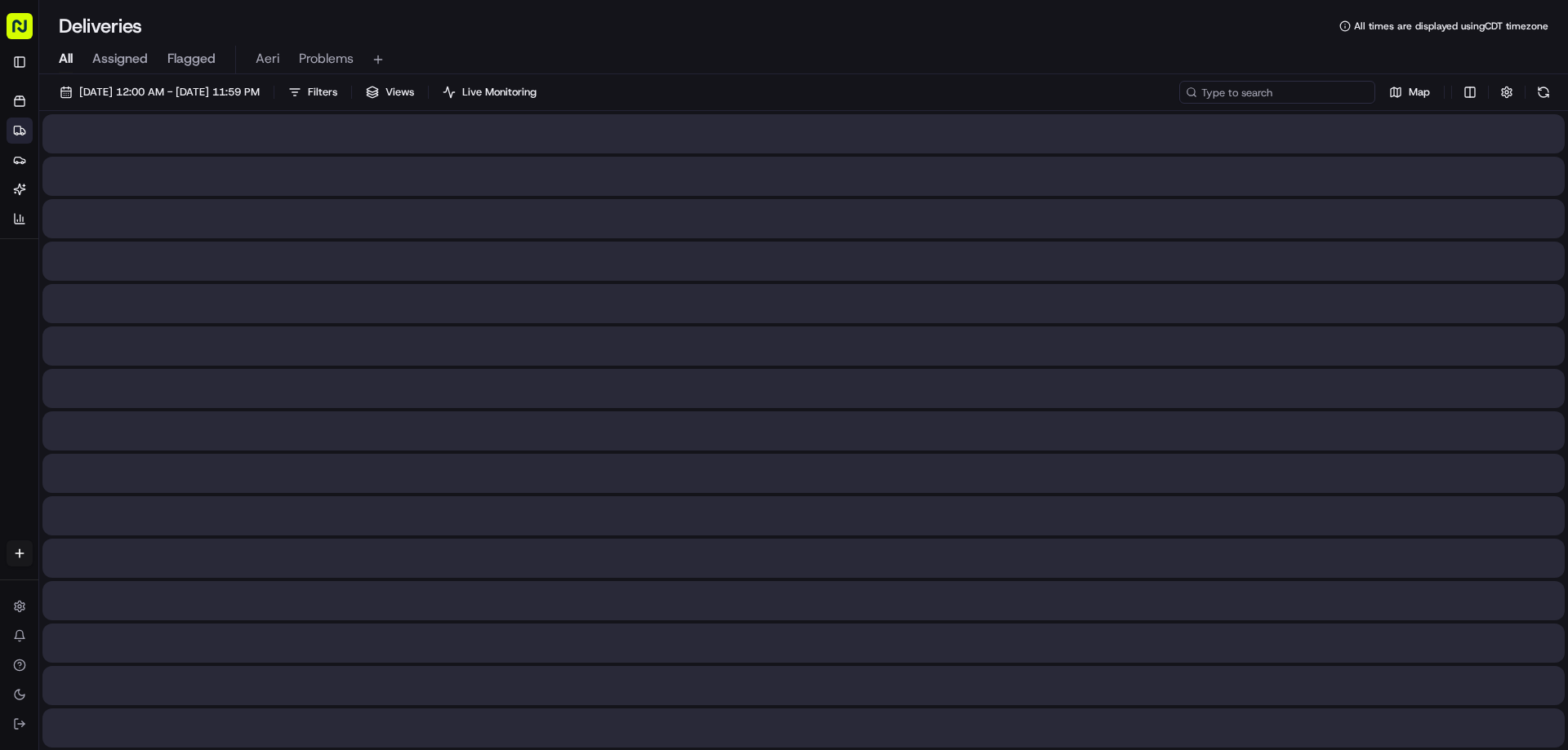
click at [1331, 92] on input at bounding box center [1277, 93] width 196 height 23
paste input "m705571596"
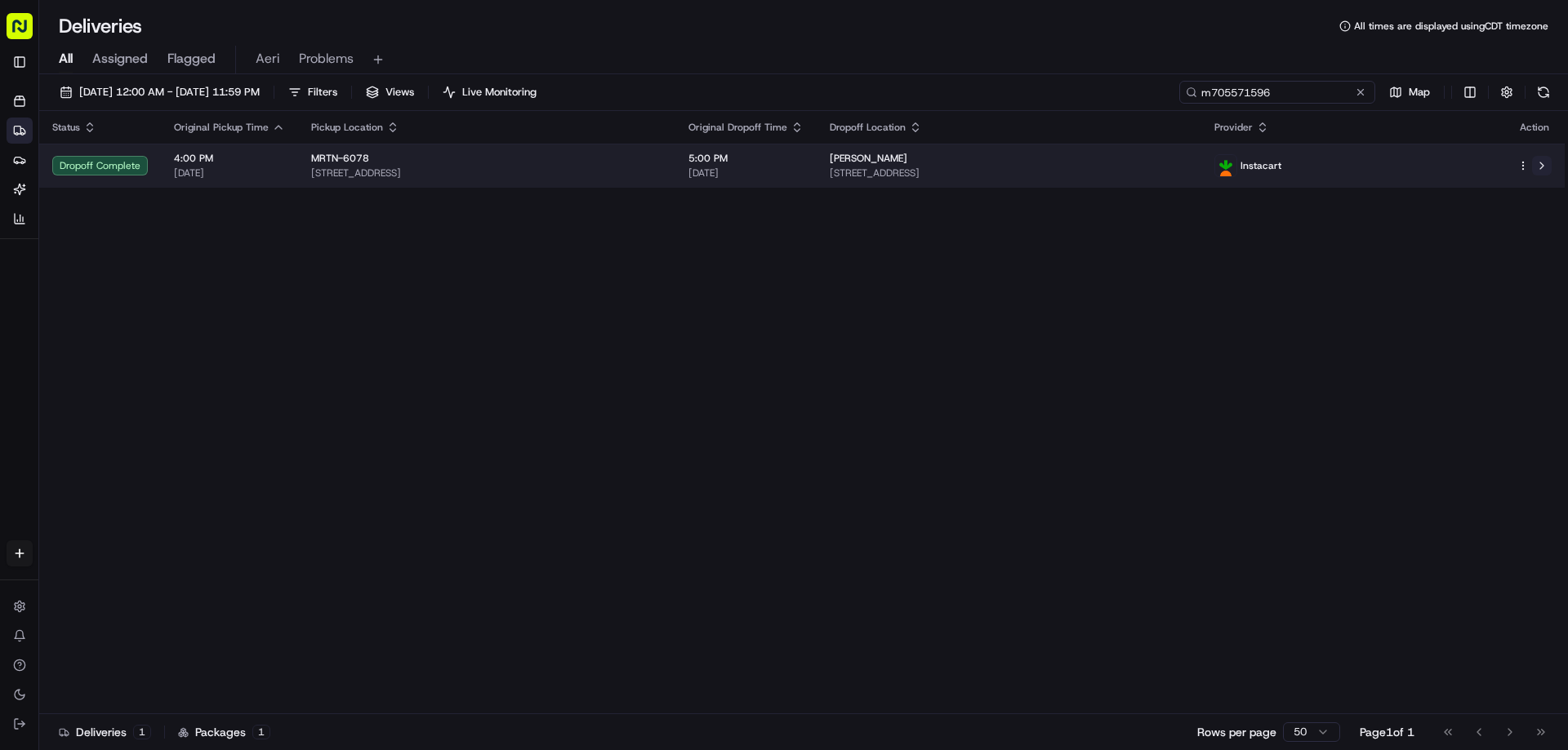
type input "m705571596"
click at [1540, 166] on button at bounding box center [1542, 165] width 19 height 19
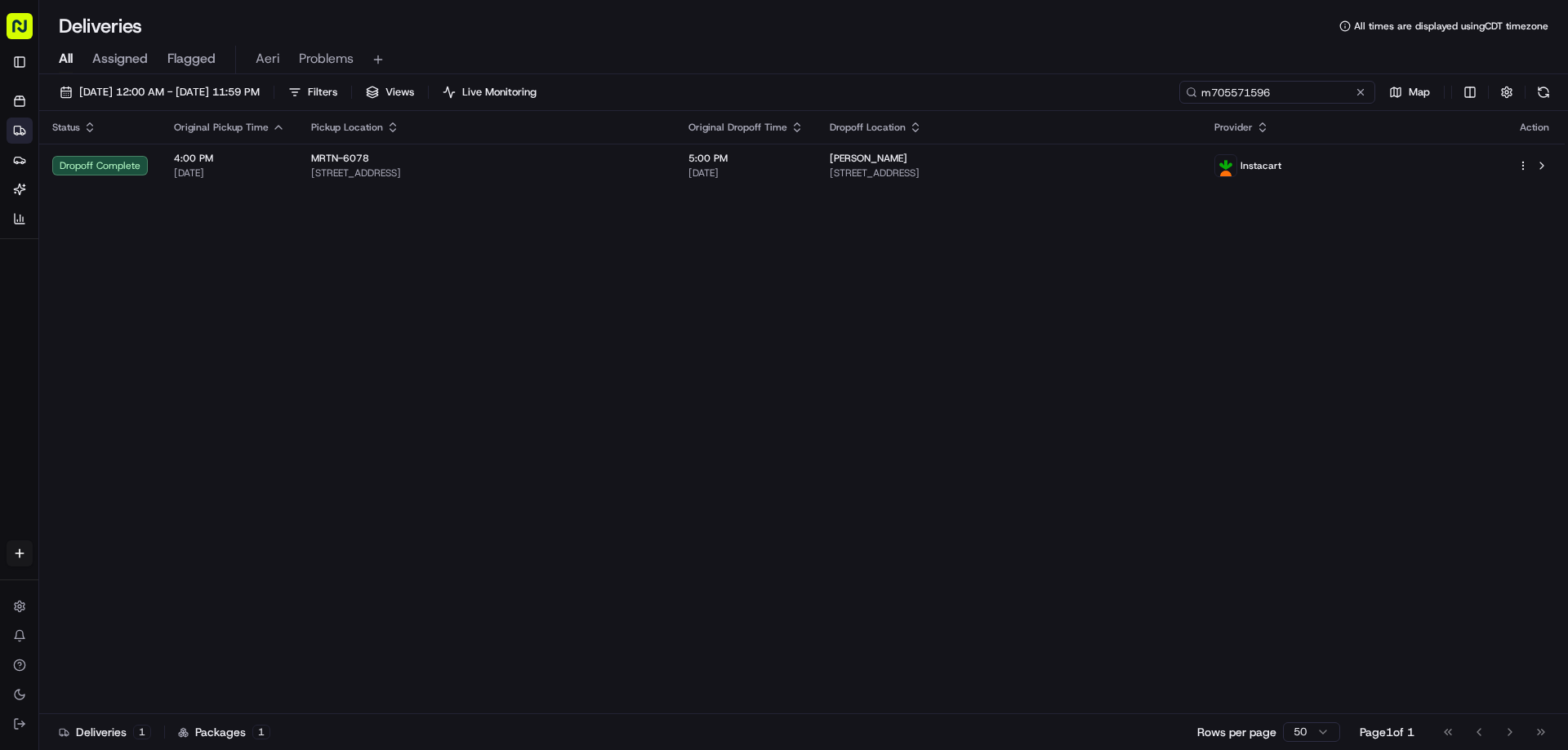
click at [1370, 95] on input "m705571596" at bounding box center [1277, 93] width 196 height 23
click at [1359, 95] on button at bounding box center [1360, 92] width 16 height 16
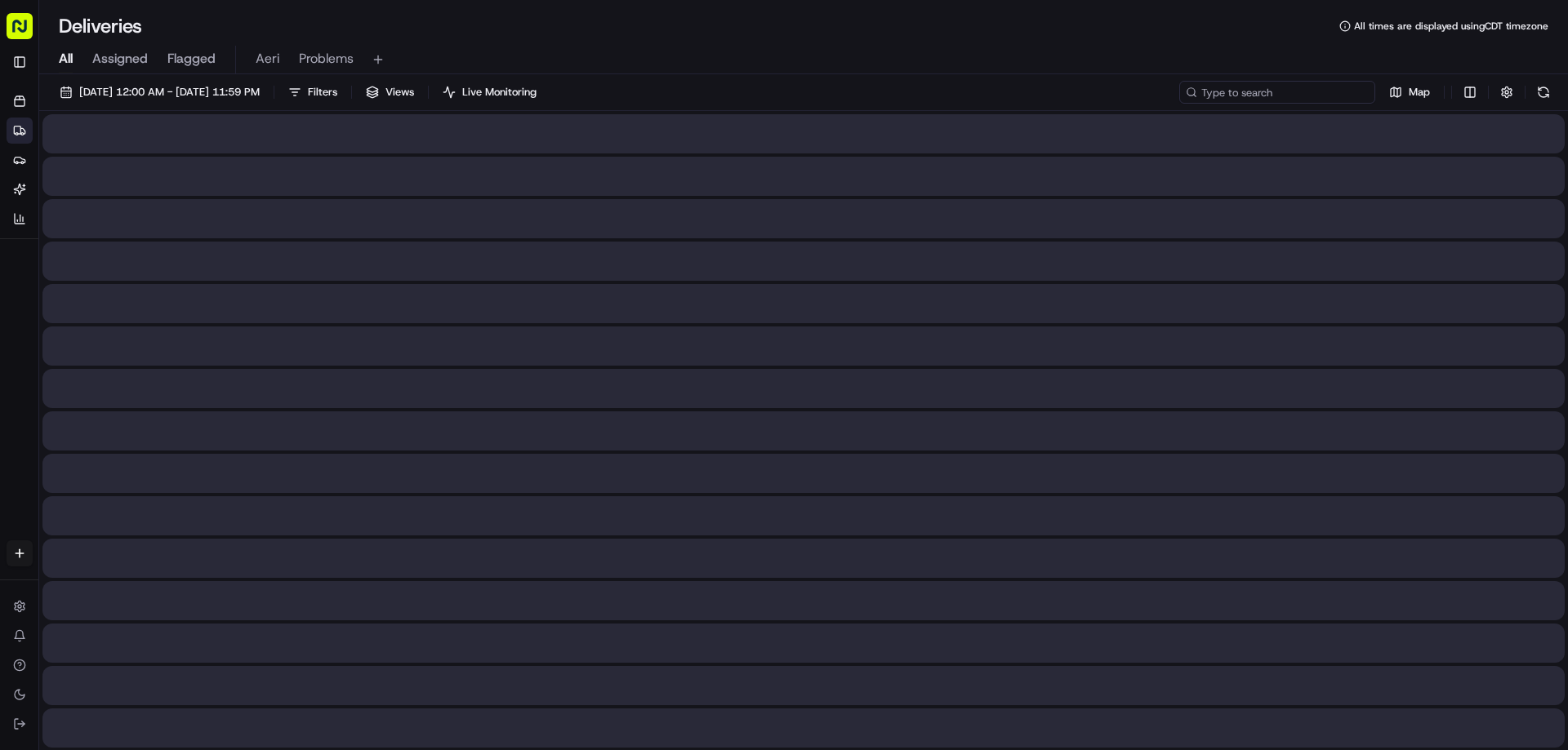
click at [1335, 93] on input at bounding box center [1277, 93] width 196 height 23
paste input "m706227689"
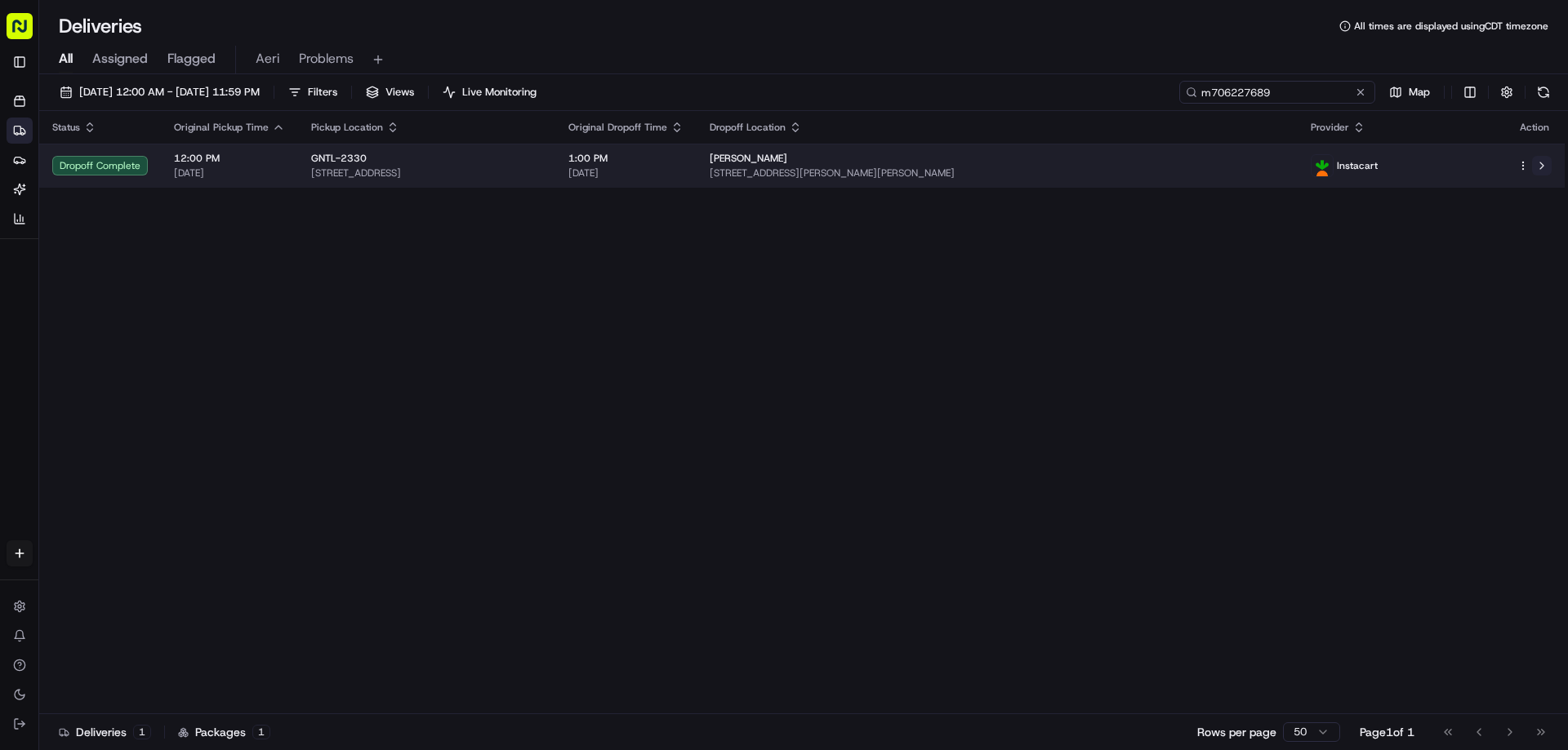
type input "m706227689"
click at [1539, 163] on button at bounding box center [1542, 165] width 19 height 19
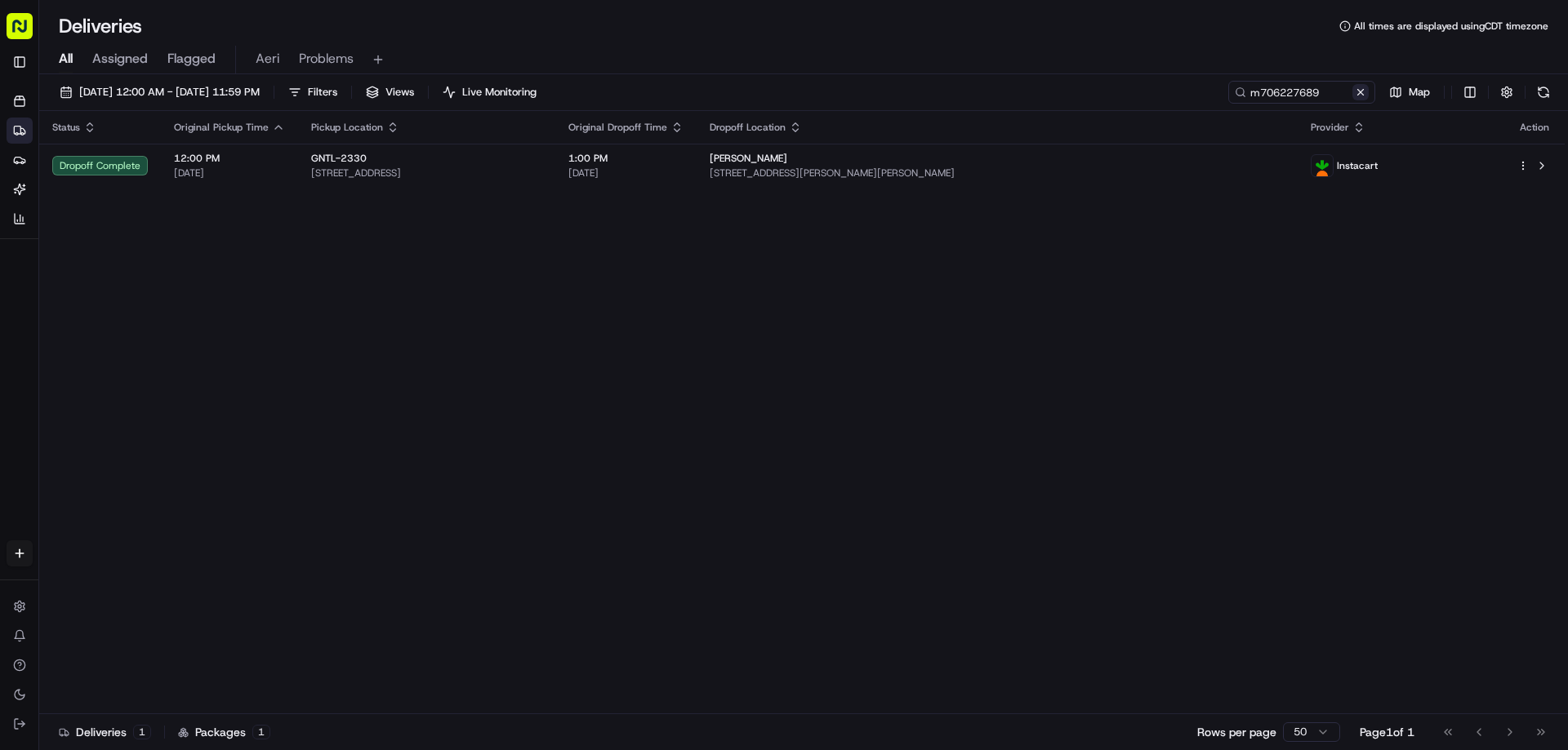
click at [1361, 85] on button at bounding box center [1360, 92] width 16 height 16
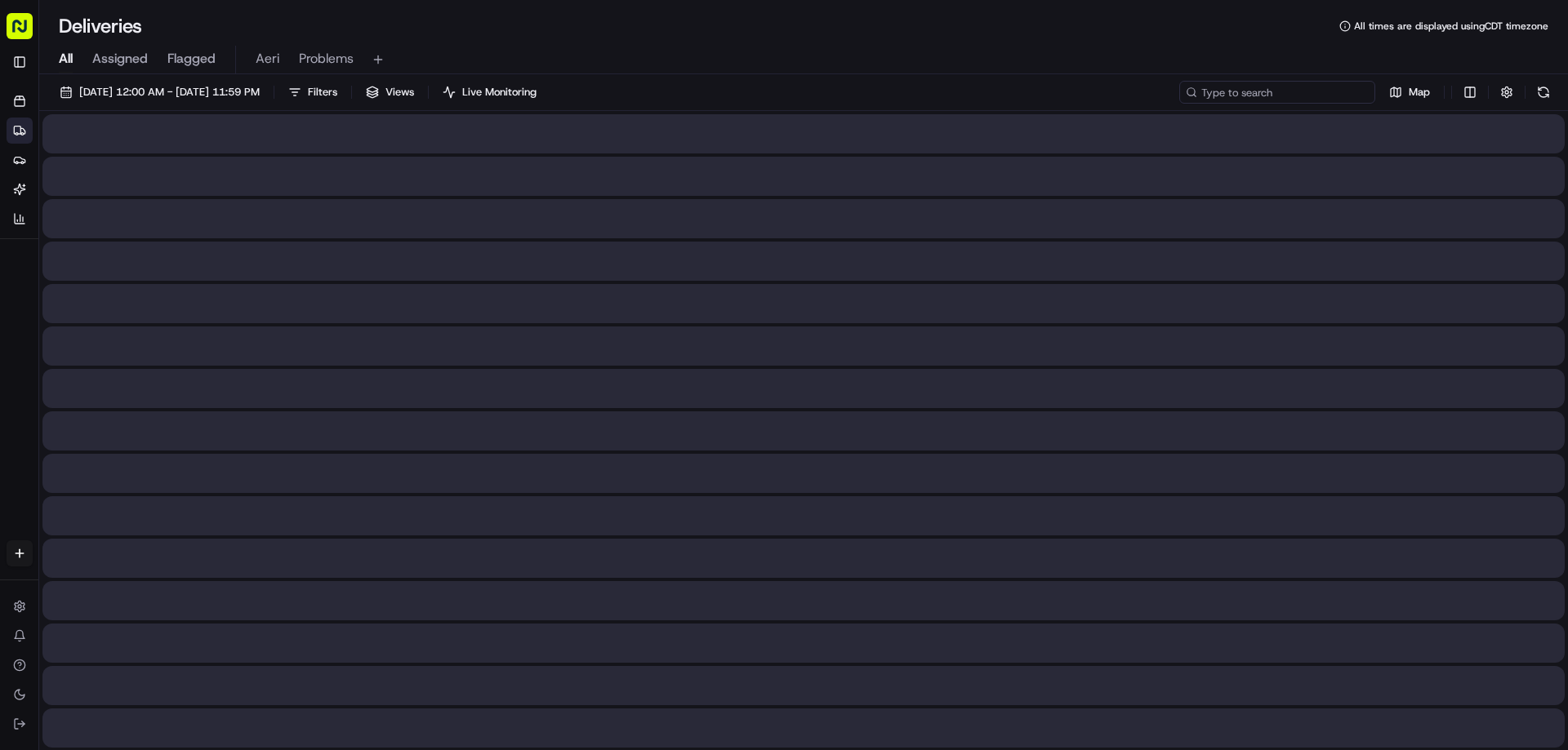
click at [1299, 98] on input at bounding box center [1277, 93] width 196 height 23
paste input "m705789931"
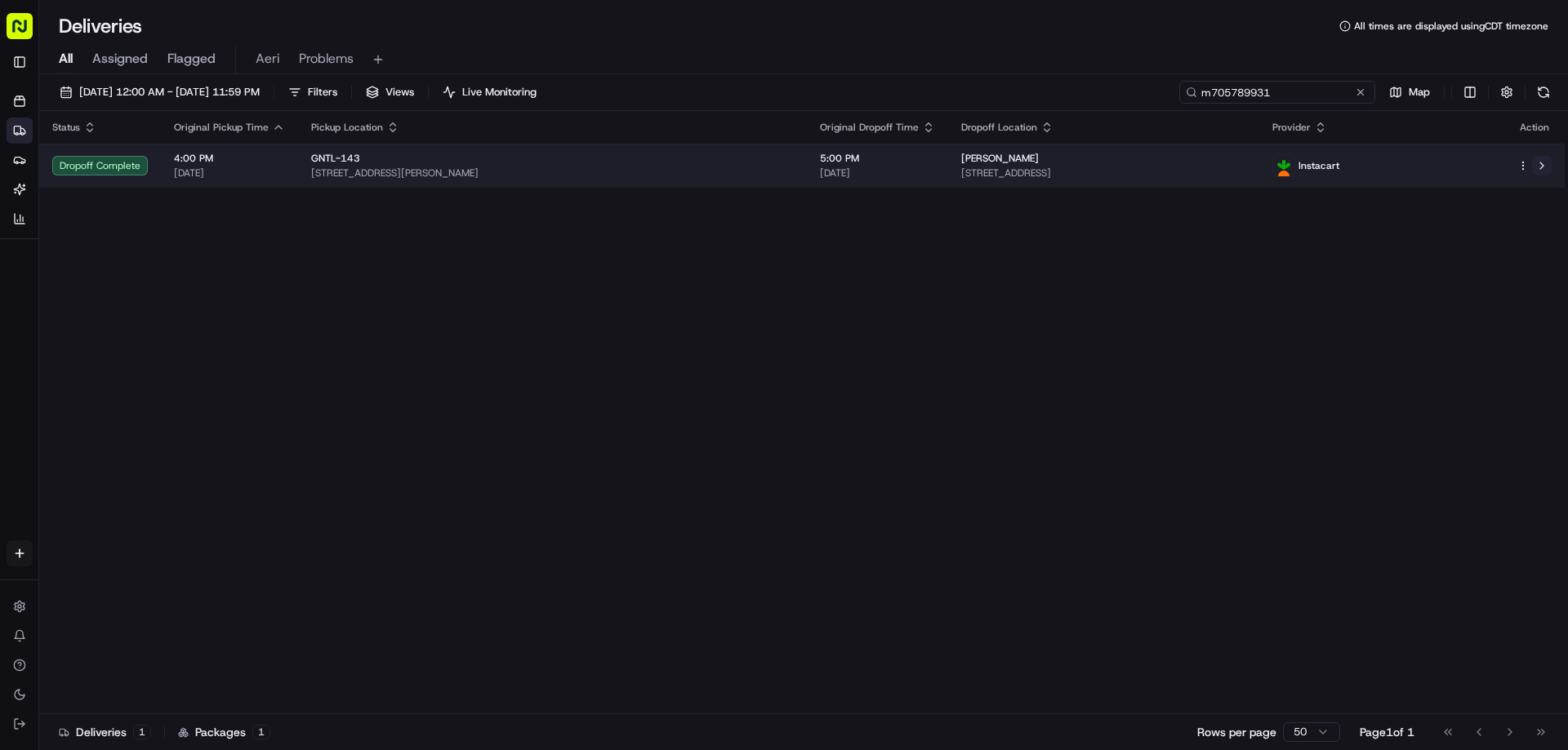
type input "m705789931"
click at [1539, 165] on button at bounding box center [1542, 165] width 19 height 19
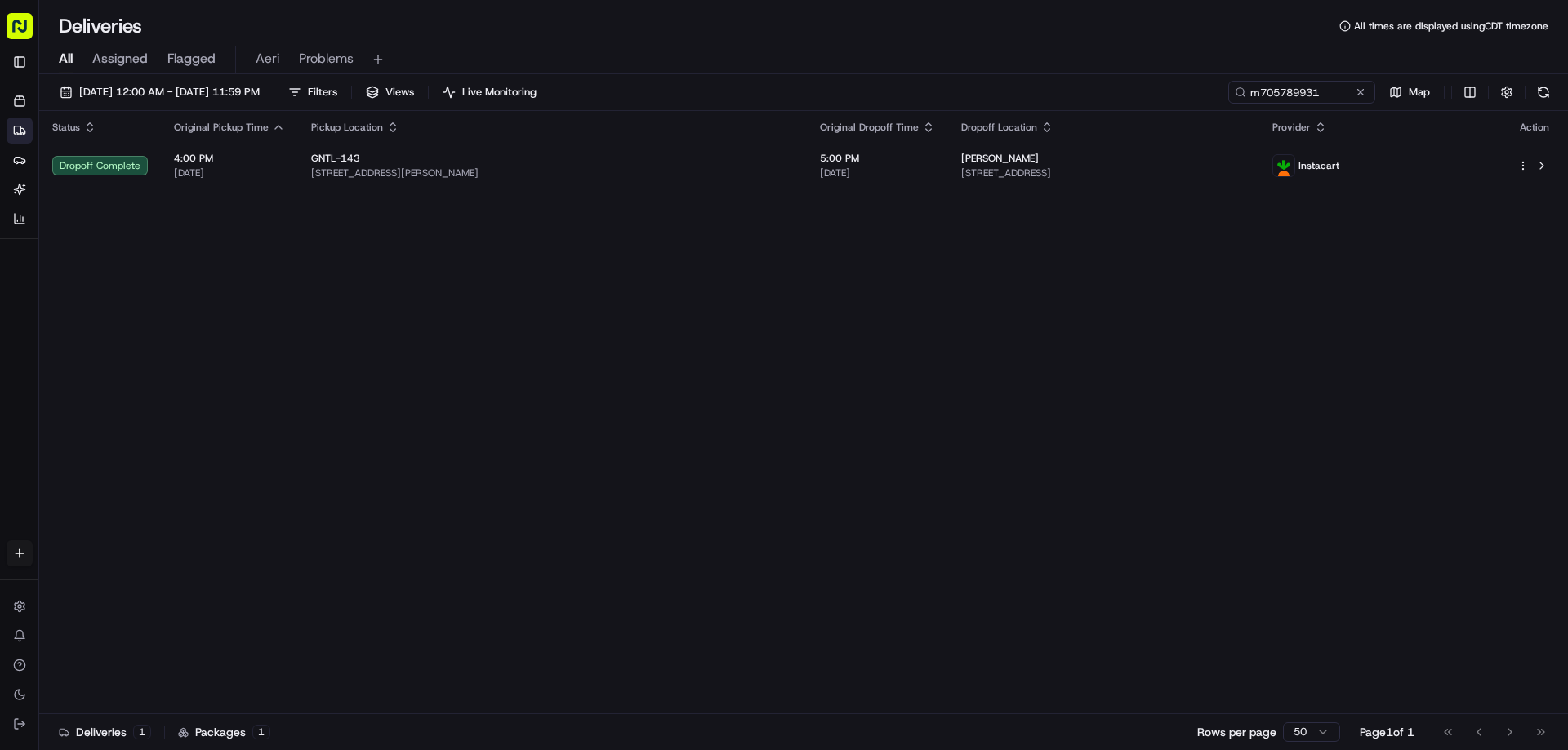
click at [1379, 92] on div "m705789931 Map" at bounding box center [1392, 93] width 327 height 23
click at [1363, 96] on button at bounding box center [1360, 92] width 16 height 16
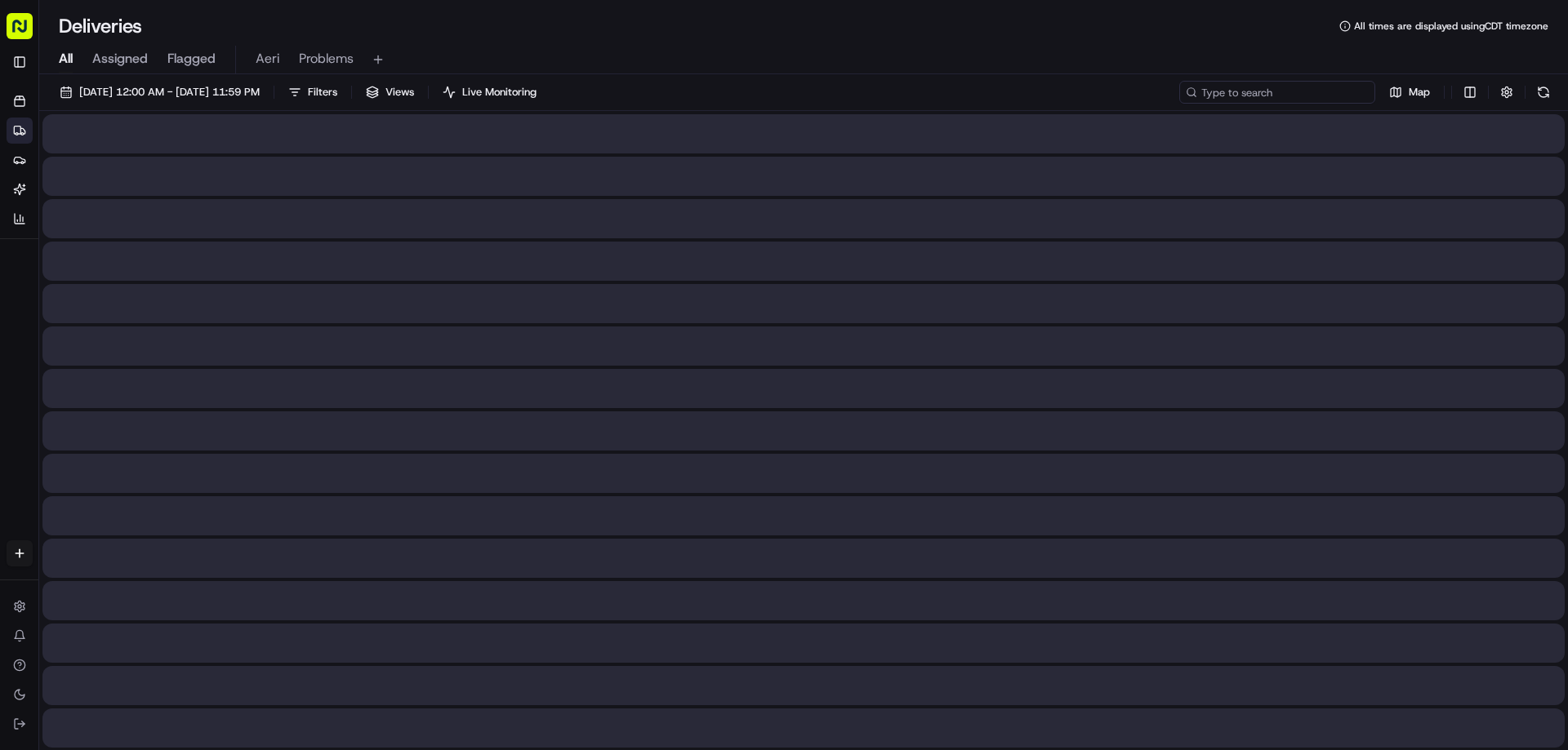
click at [1319, 85] on input at bounding box center [1277, 93] width 196 height 23
paste input "m703367014"
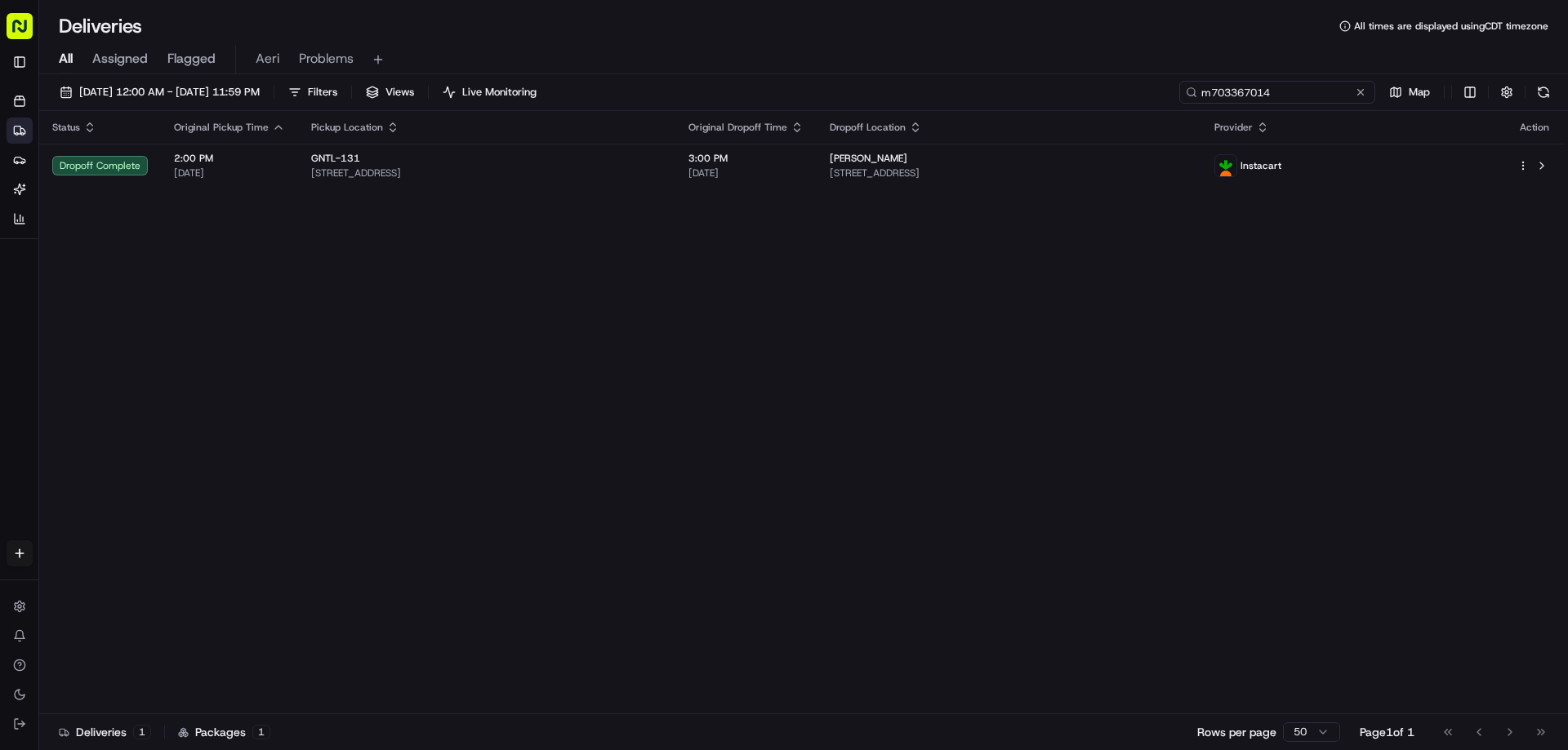
type input "m703367014"
click at [1358, 94] on button at bounding box center [1360, 92] width 16 height 16
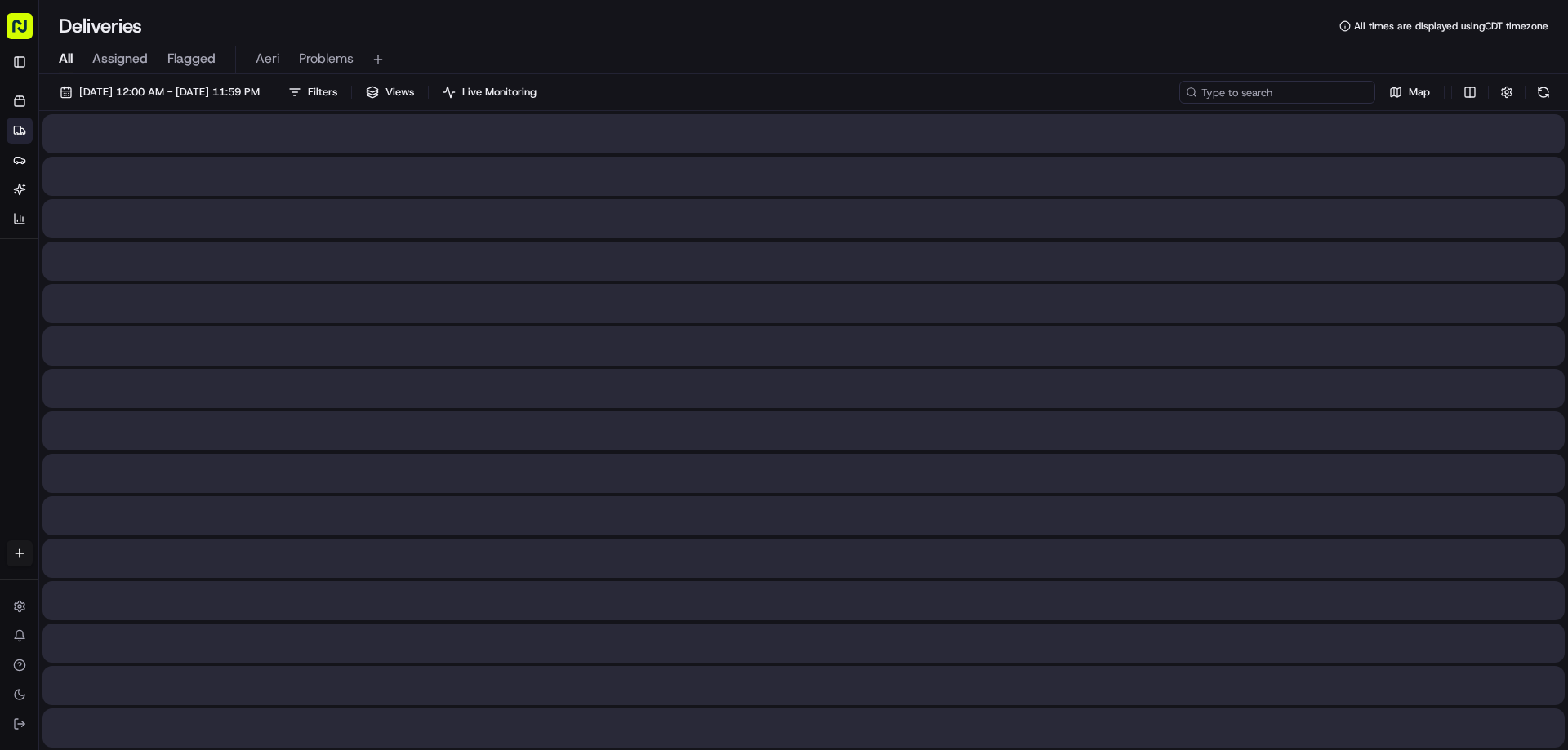
click at [1336, 99] on input at bounding box center [1277, 93] width 196 height 23
paste input "m704304747"
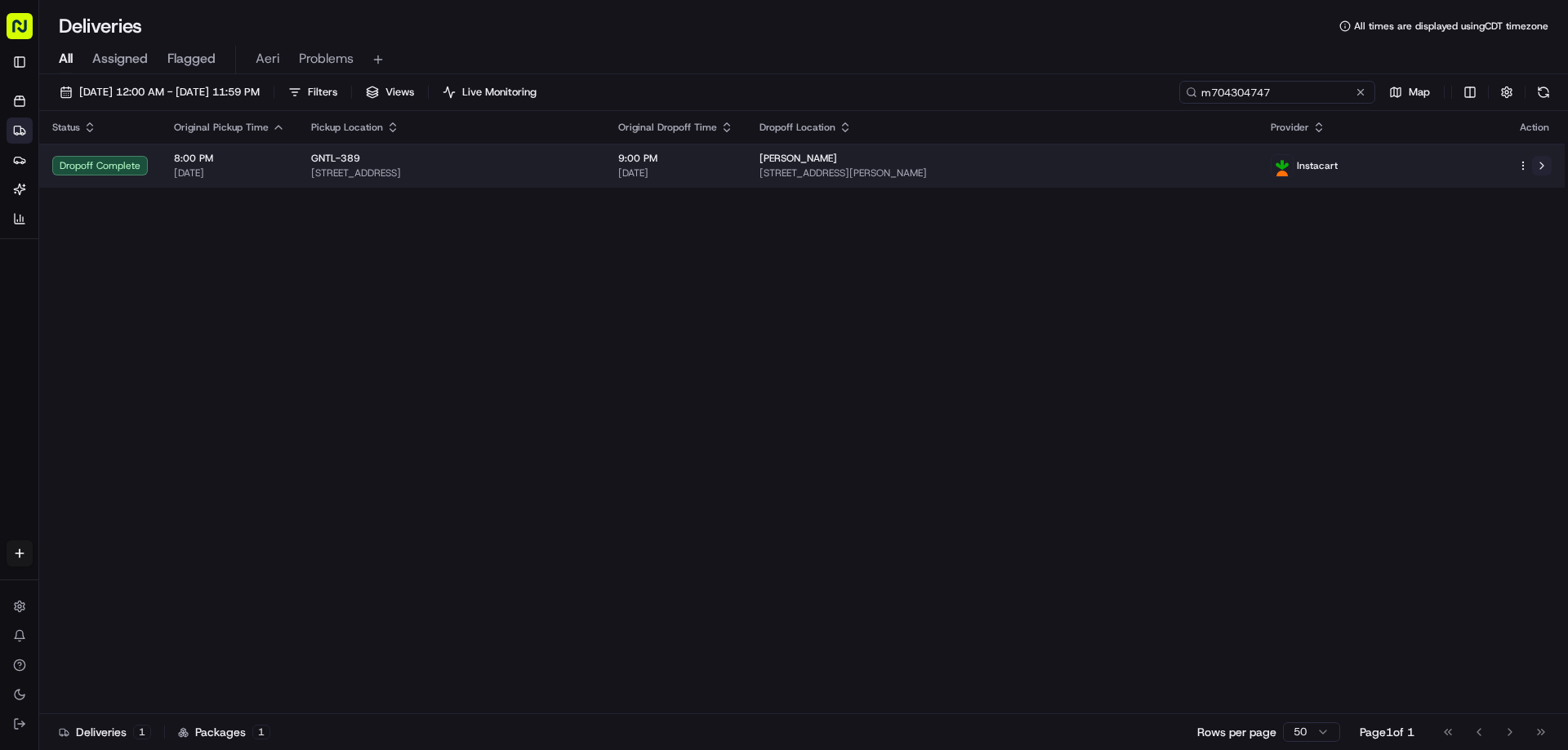
type input "m704304747"
click at [1543, 170] on button at bounding box center [1542, 165] width 19 height 19
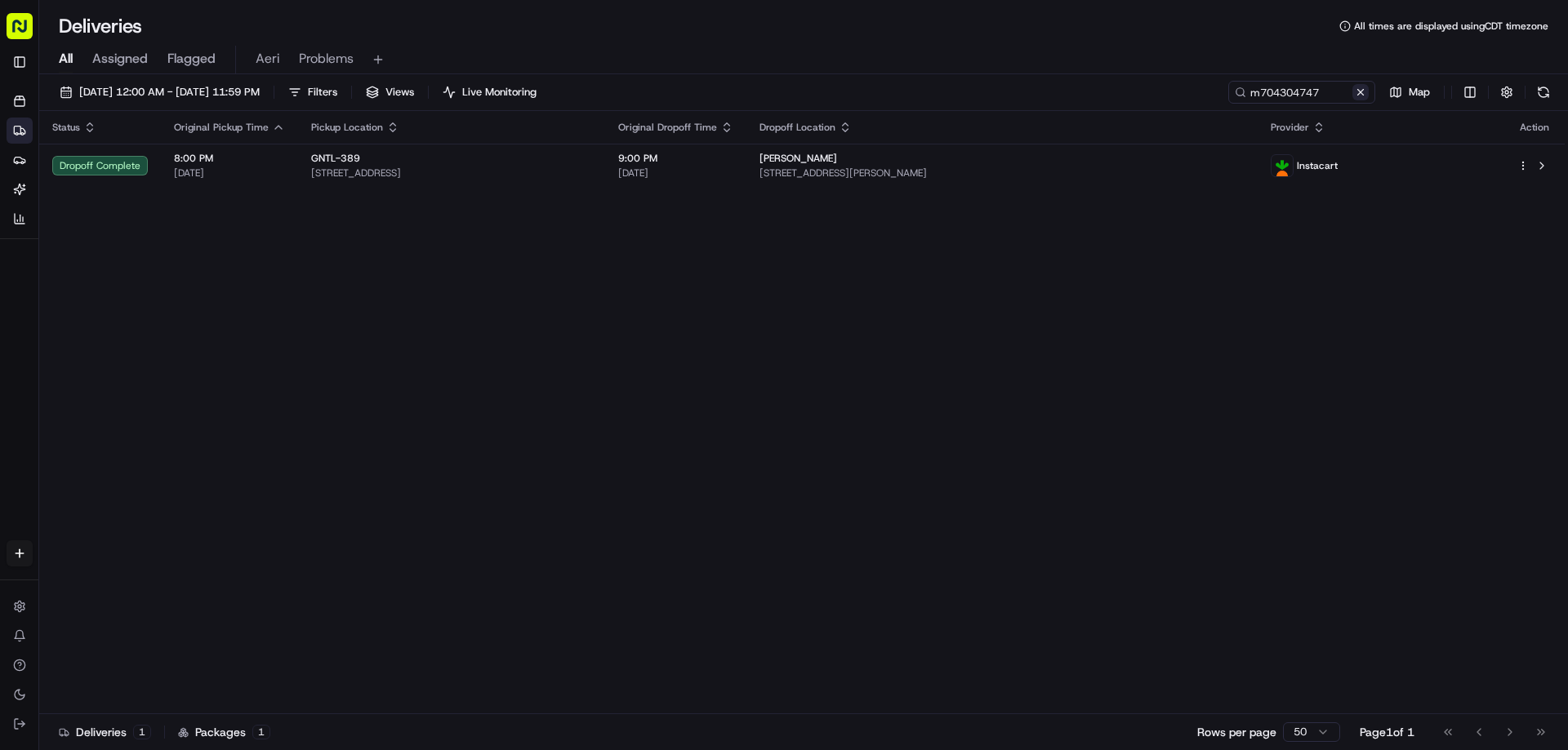
click at [1358, 92] on button at bounding box center [1360, 92] width 16 height 16
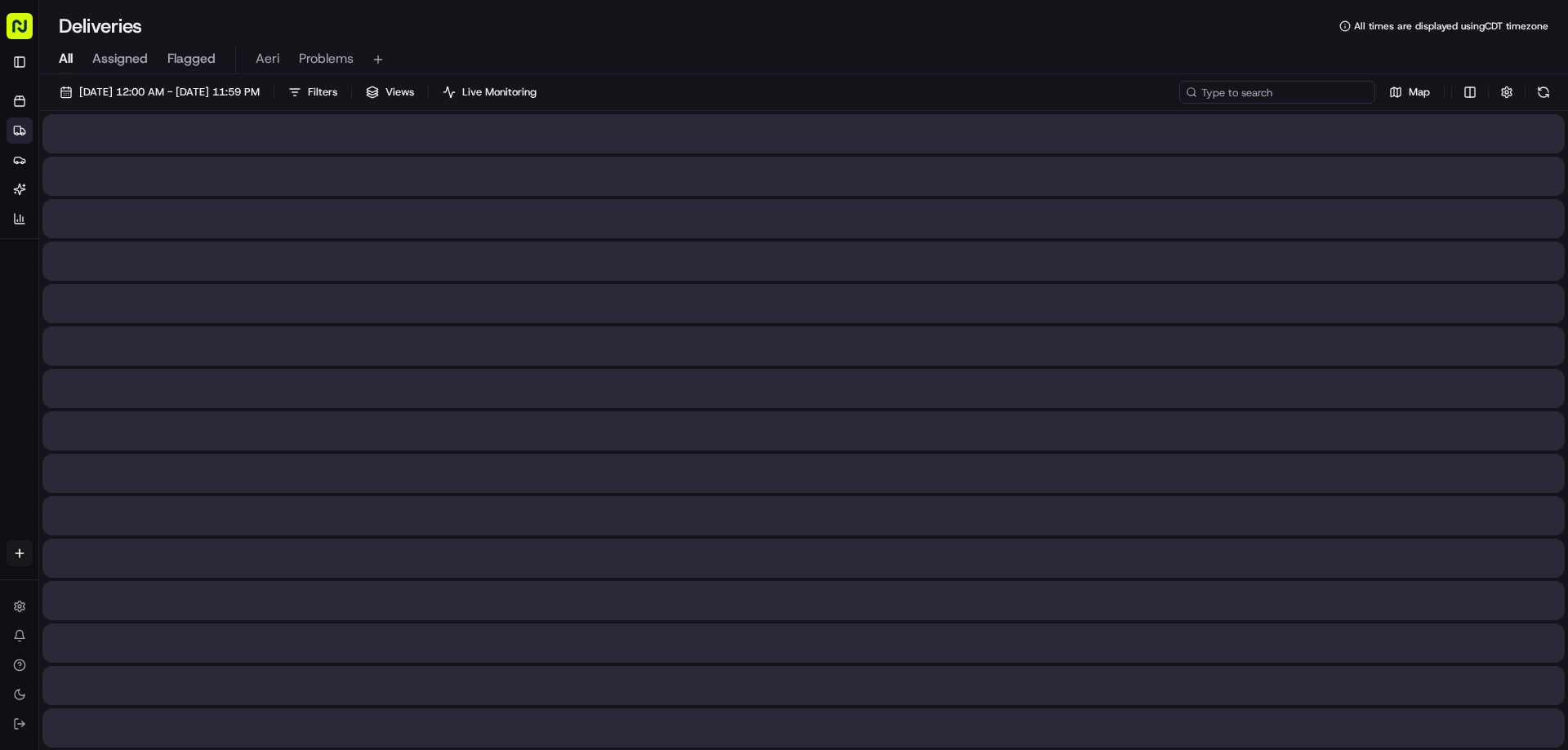
click at [1318, 85] on input at bounding box center [1277, 93] width 196 height 23
paste input "m695906414"
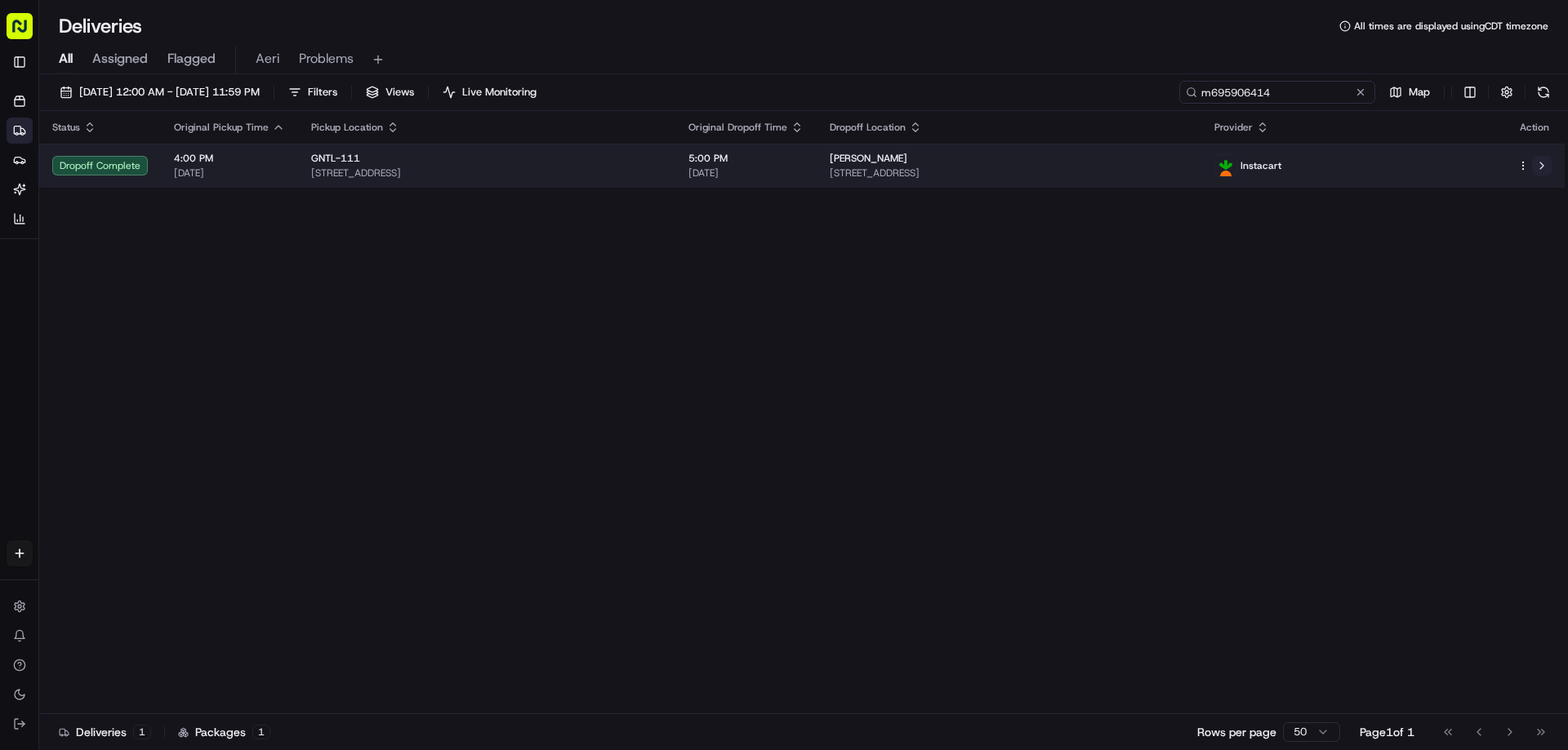
type input "m695906414"
click at [1542, 173] on button at bounding box center [1542, 165] width 19 height 19
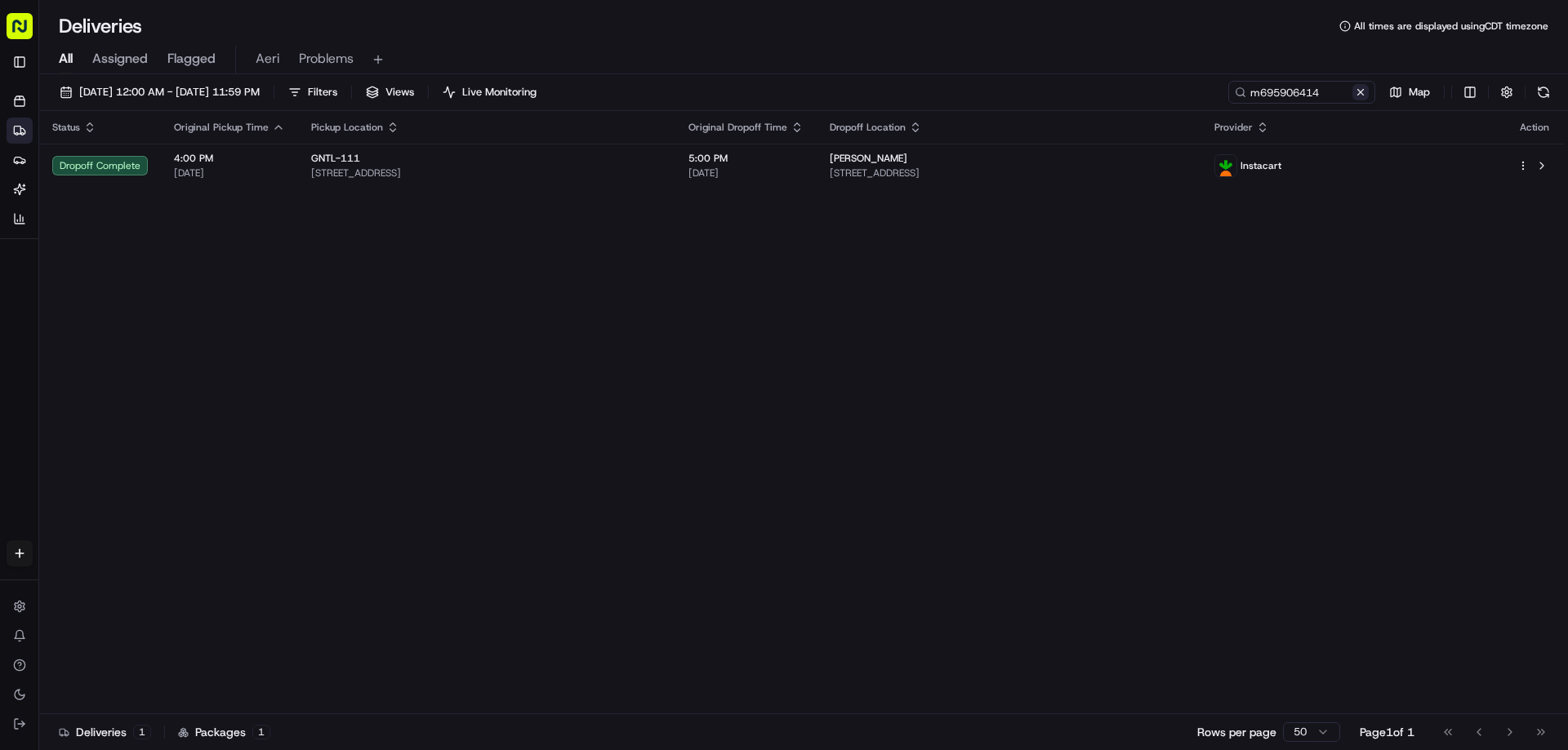
click at [1360, 87] on button at bounding box center [1360, 92] width 16 height 16
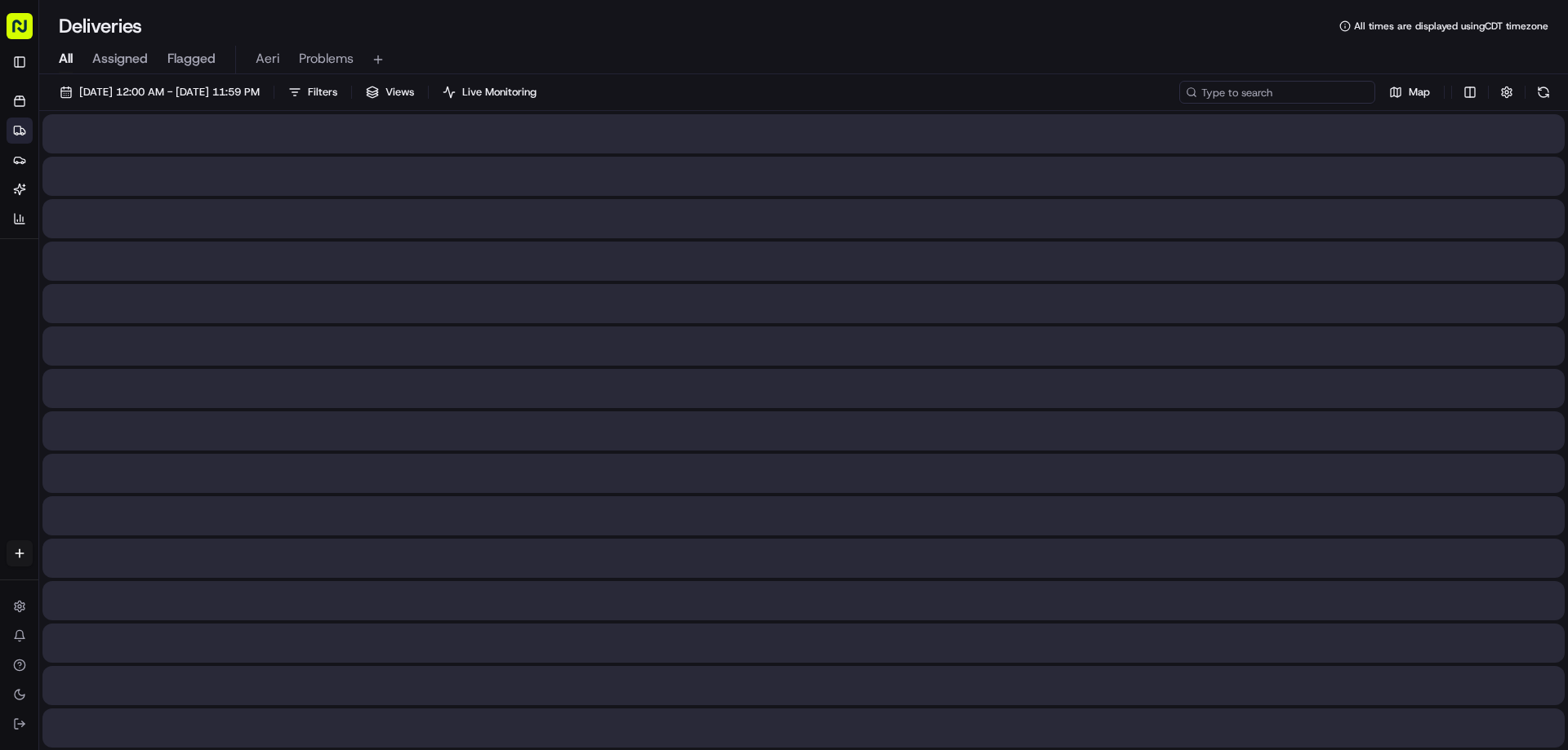
click at [1330, 88] on input at bounding box center [1277, 93] width 196 height 23
paste input "m706877053"
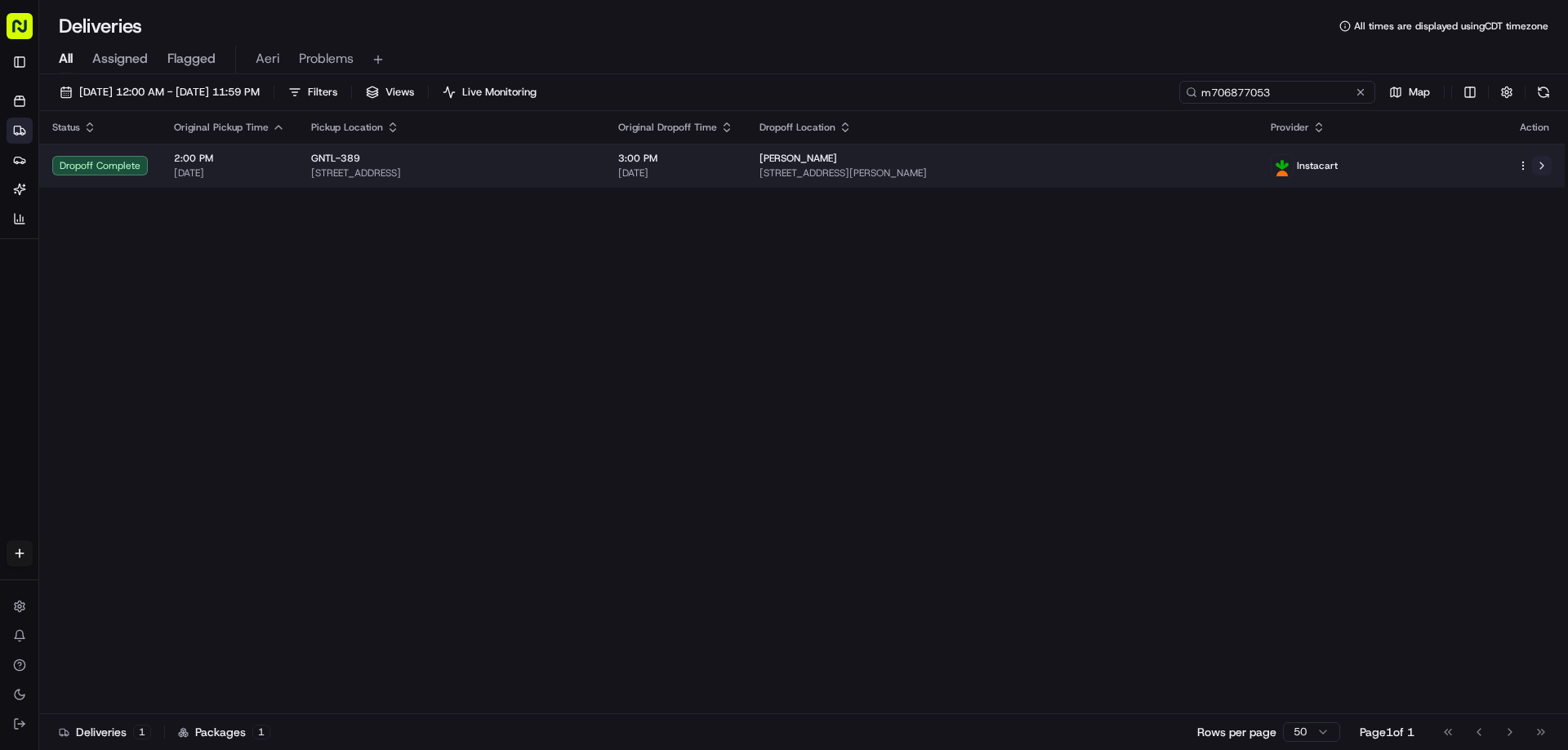
type input "m706877053"
click at [1543, 173] on button at bounding box center [1542, 165] width 19 height 19
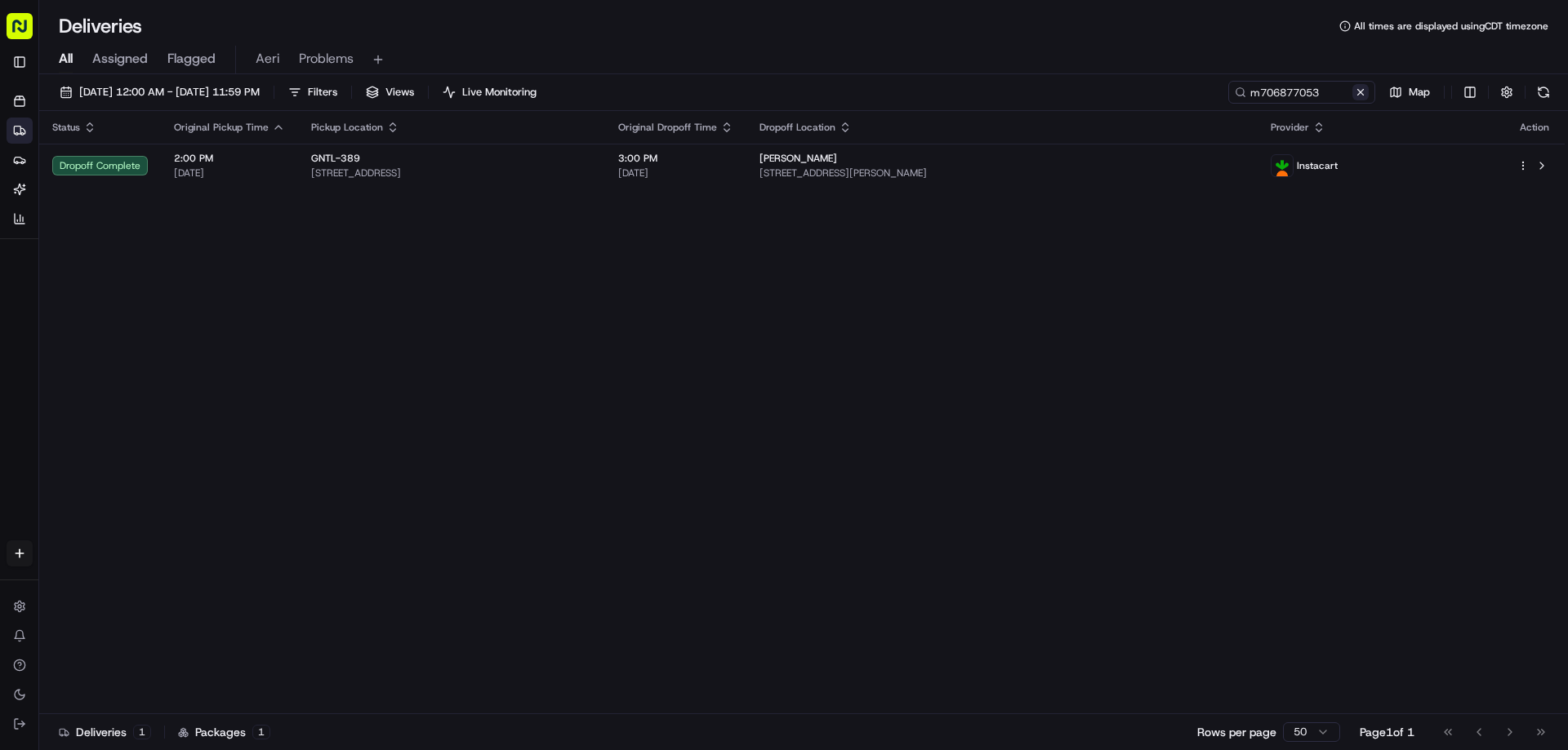
click at [1357, 92] on button at bounding box center [1360, 92] width 16 height 16
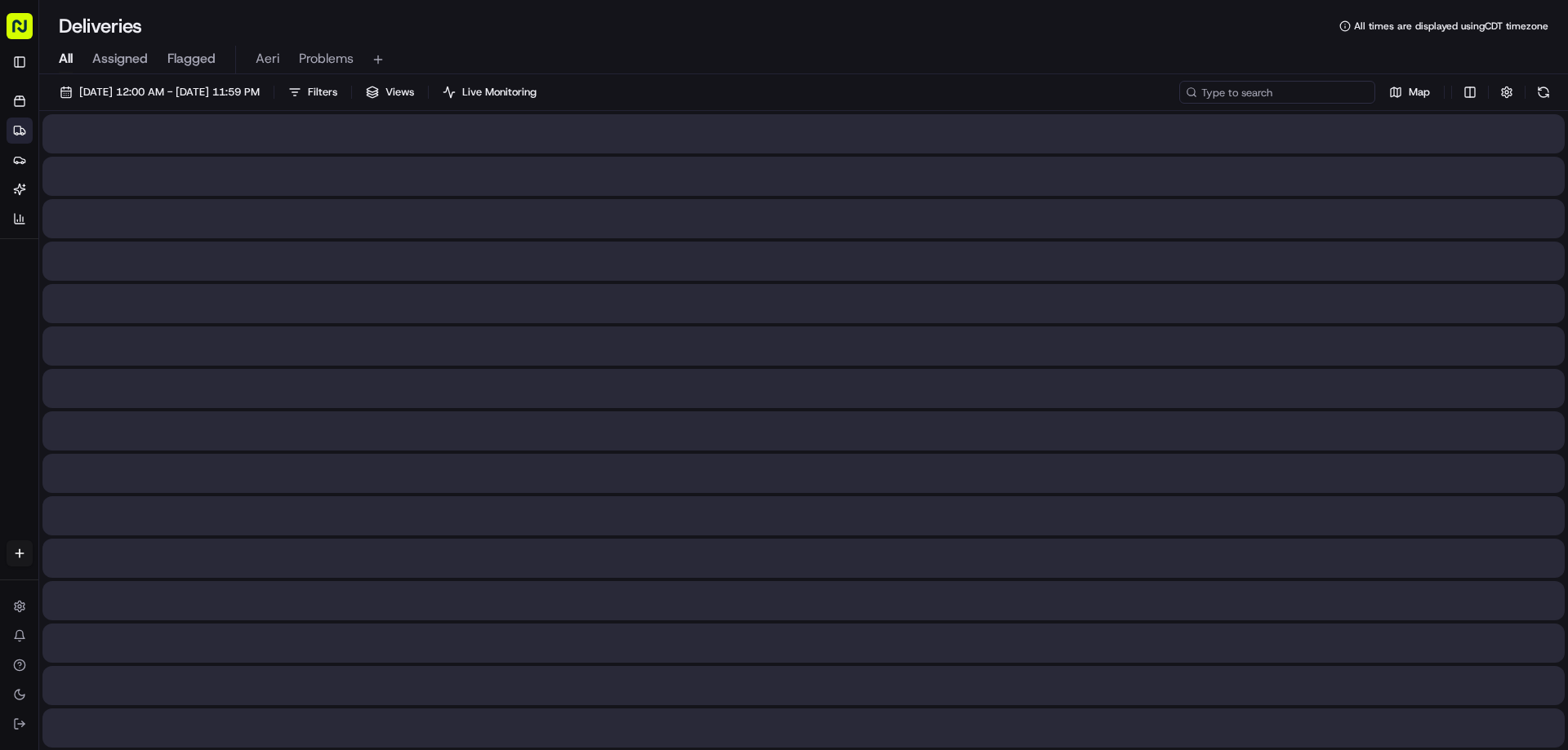
click at [1326, 90] on input at bounding box center [1277, 93] width 196 height 23
paste input "m707742865"
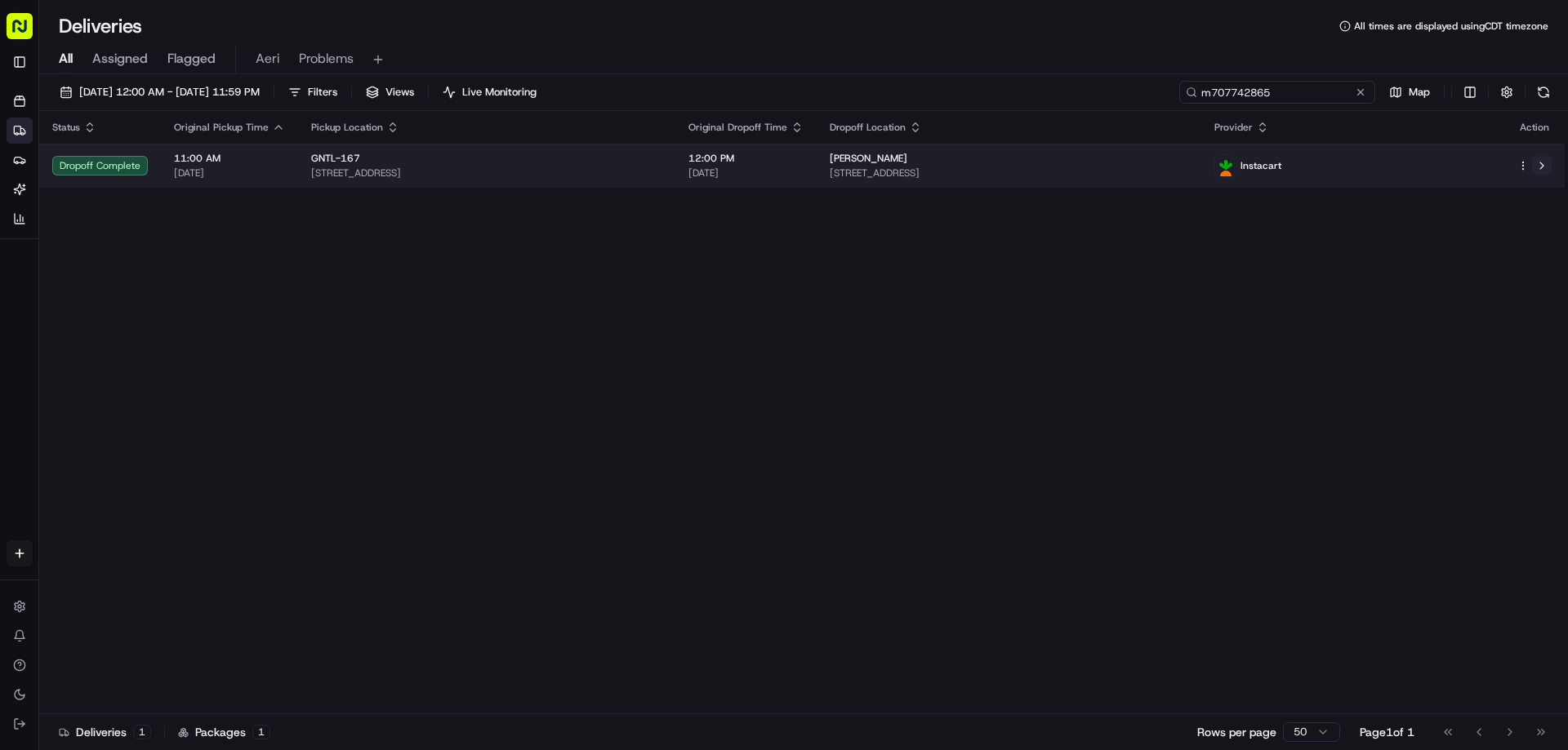
type input "m707742865"
click at [1541, 160] on button at bounding box center [1542, 165] width 19 height 19
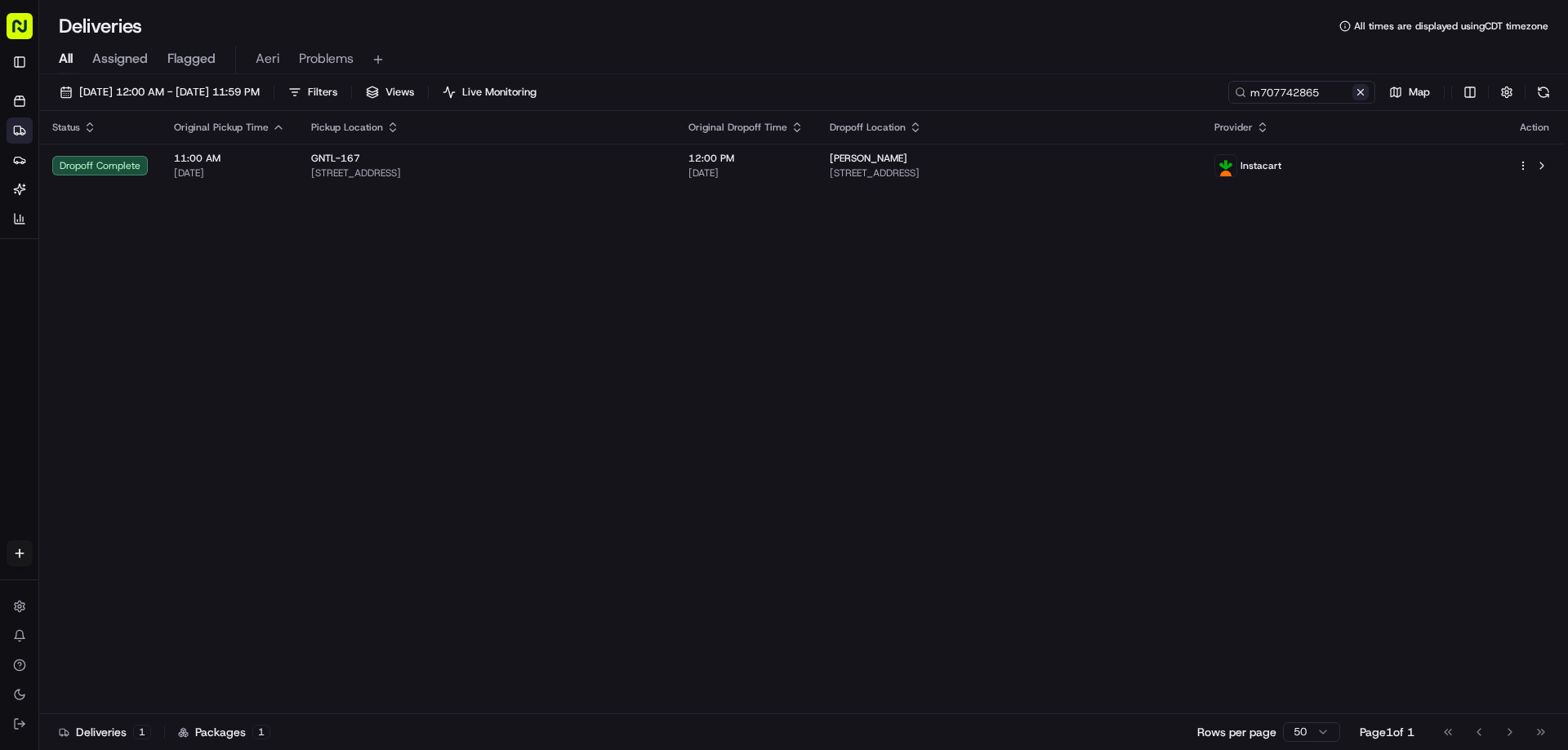
click at [1365, 89] on button at bounding box center [1360, 92] width 16 height 16
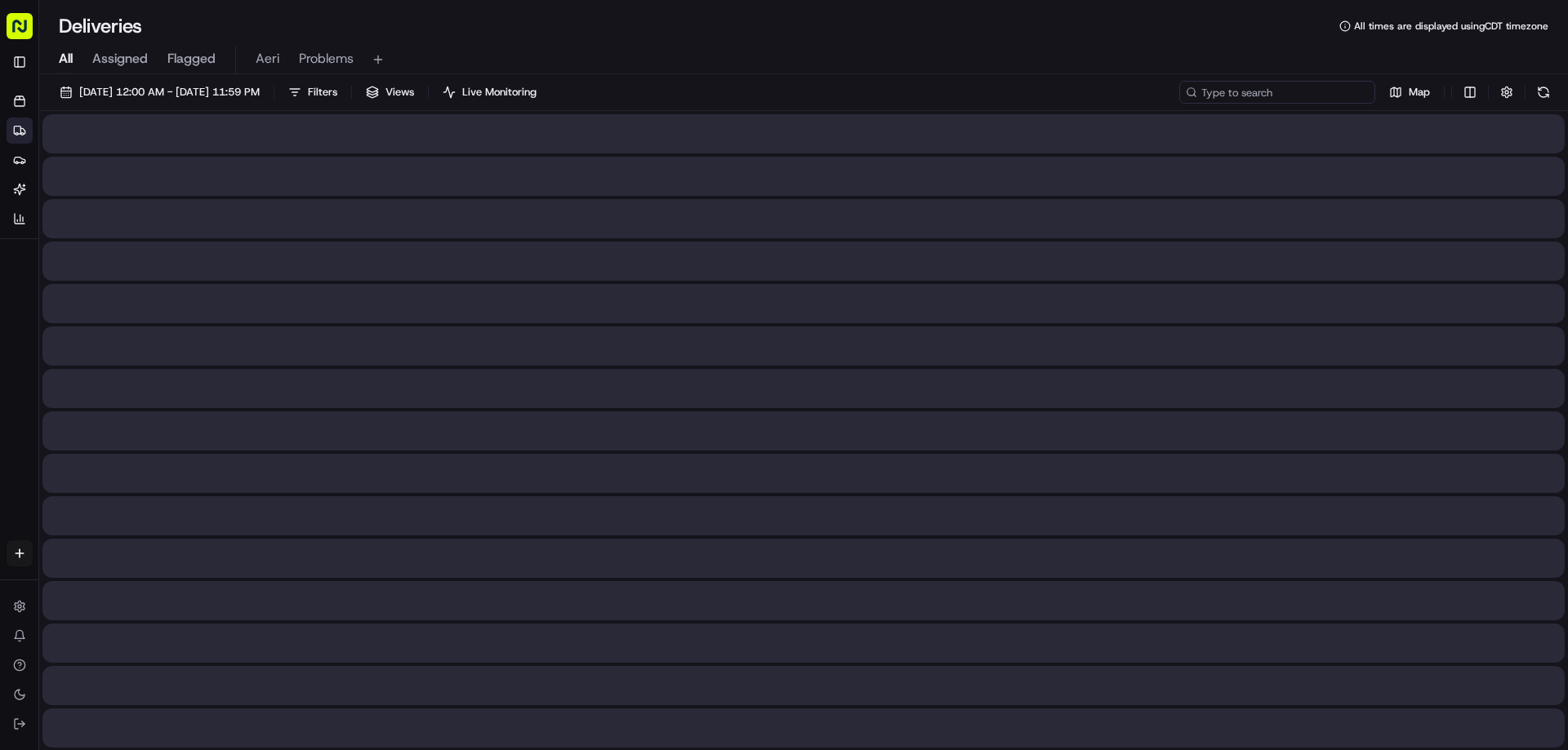
click at [1317, 94] on input at bounding box center [1277, 93] width 196 height 23
paste input "m706167565"
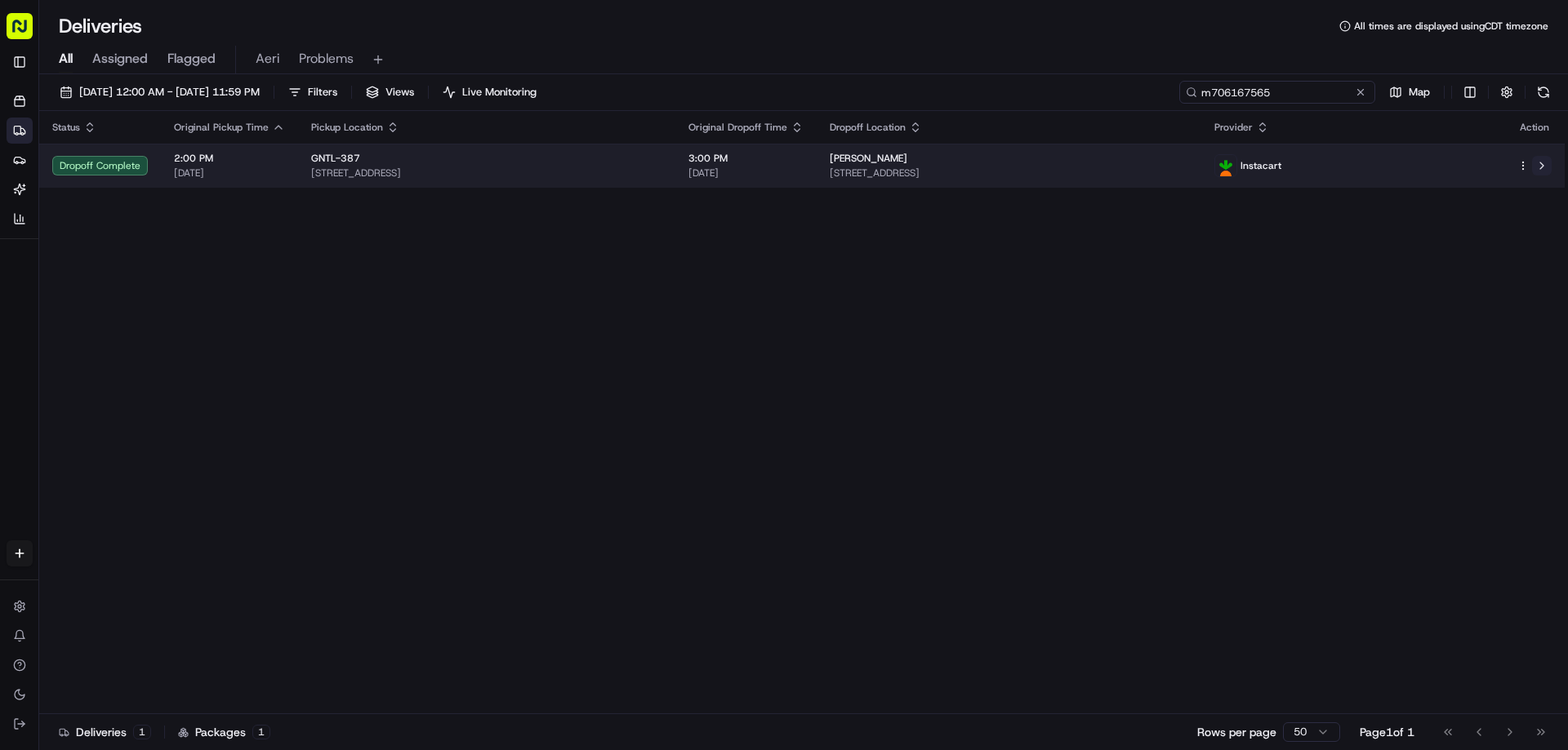
type input "m706167565"
click at [1541, 165] on button at bounding box center [1542, 165] width 19 height 19
click at [1542, 170] on button at bounding box center [1542, 165] width 19 height 19
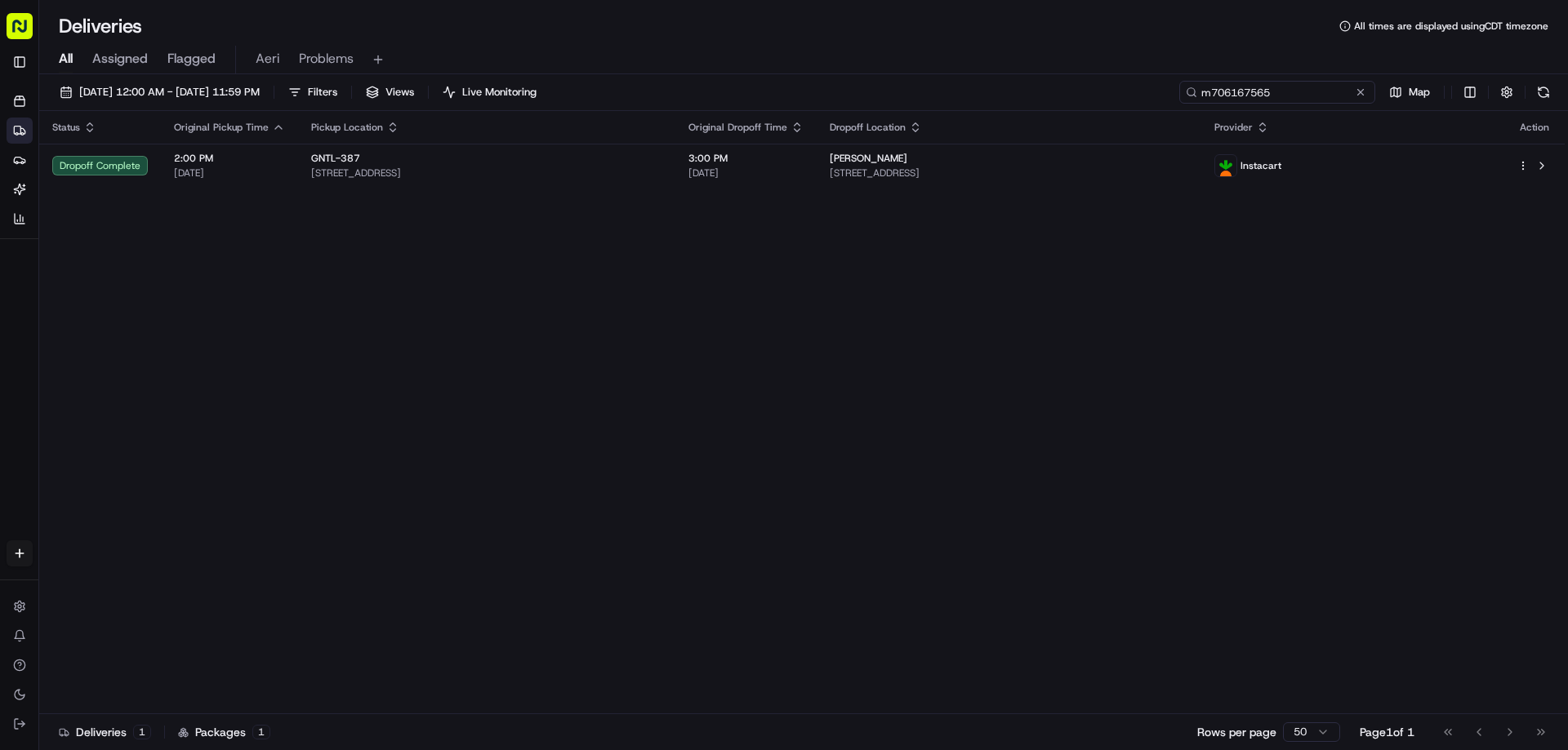
click at [1351, 98] on input "m706167565" at bounding box center [1277, 93] width 196 height 23
click at [1357, 98] on button at bounding box center [1360, 92] width 16 height 16
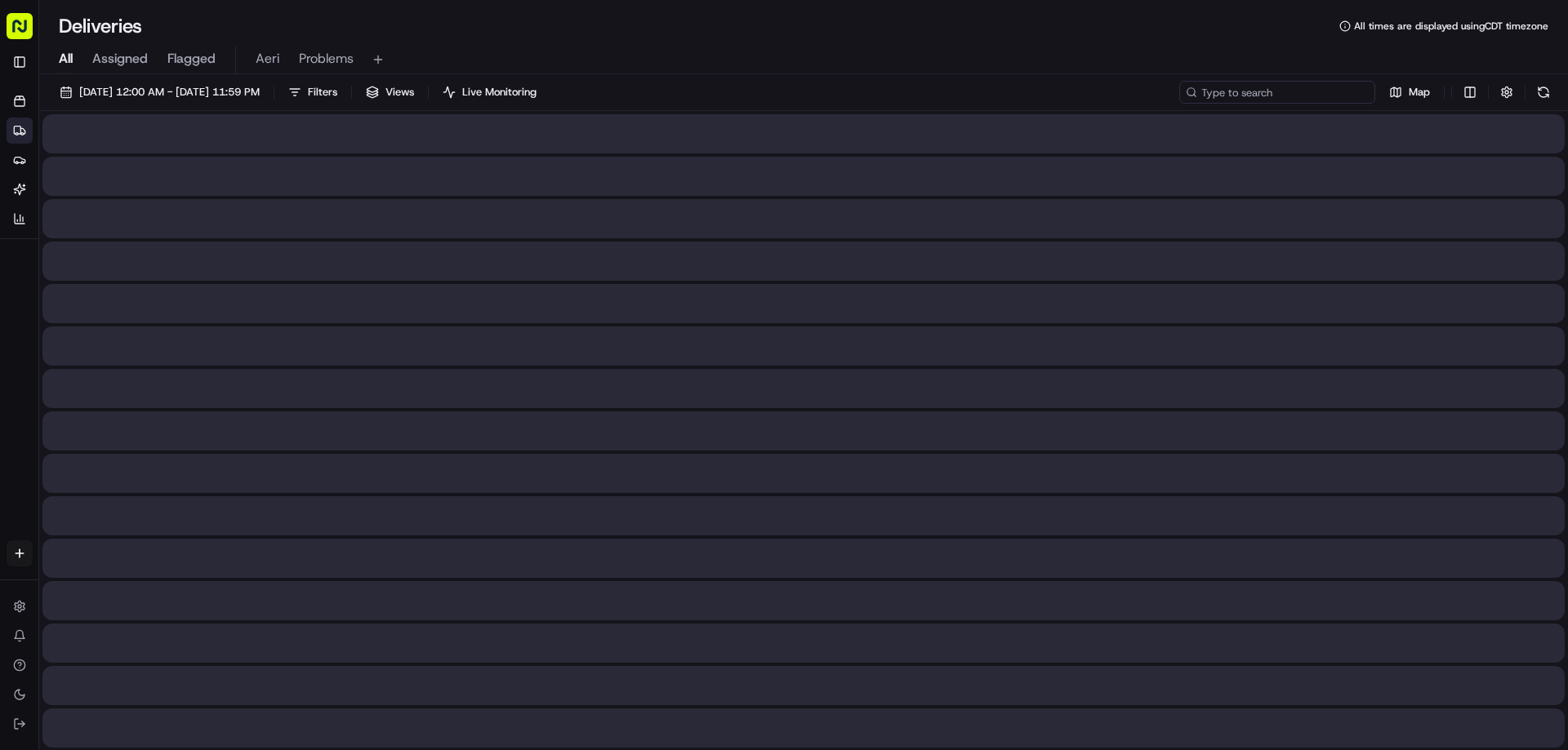
click at [1326, 94] on input at bounding box center [1277, 93] width 196 height 23
paste input "m705807460"
type input "m705807460"
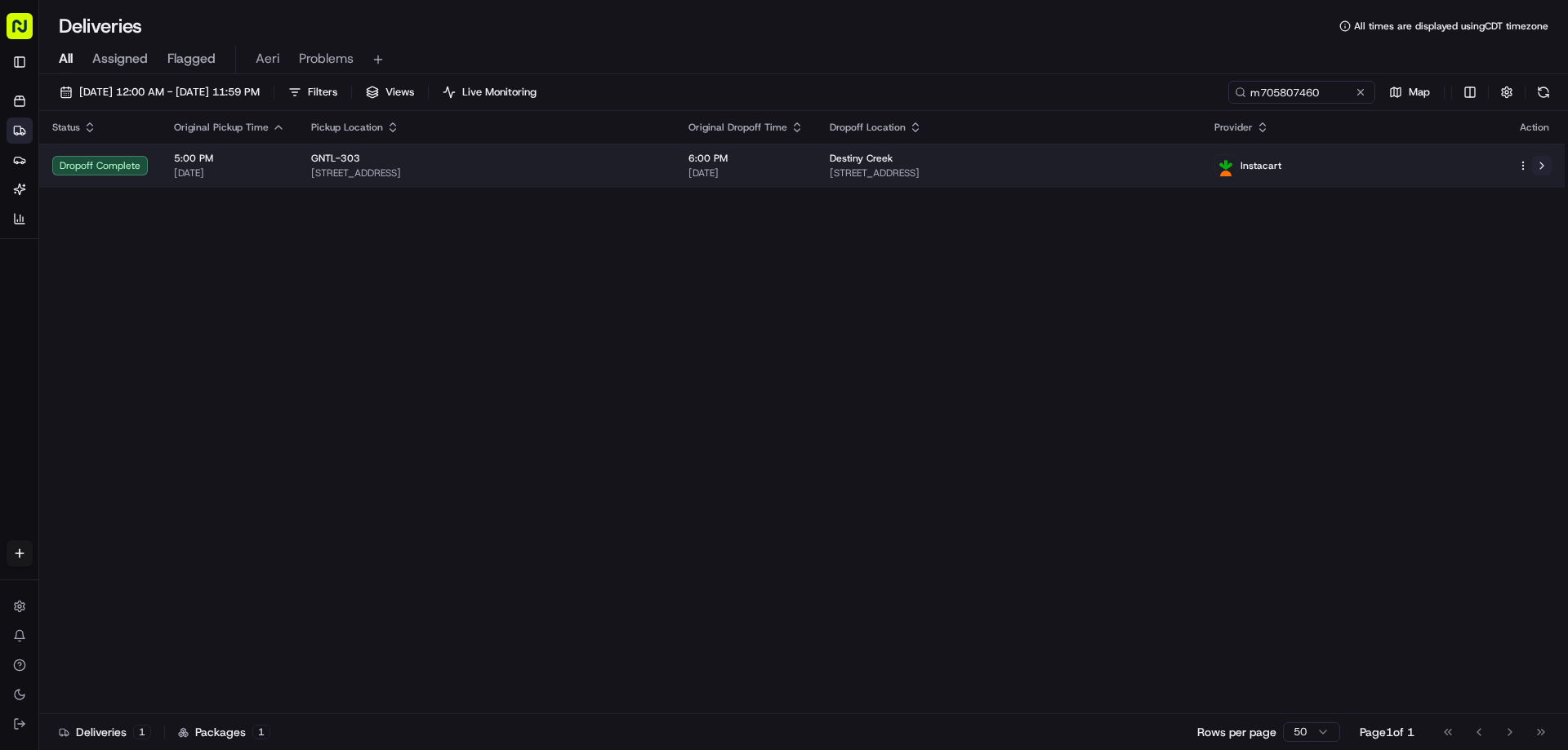
click at [1541, 171] on button at bounding box center [1542, 165] width 19 height 19
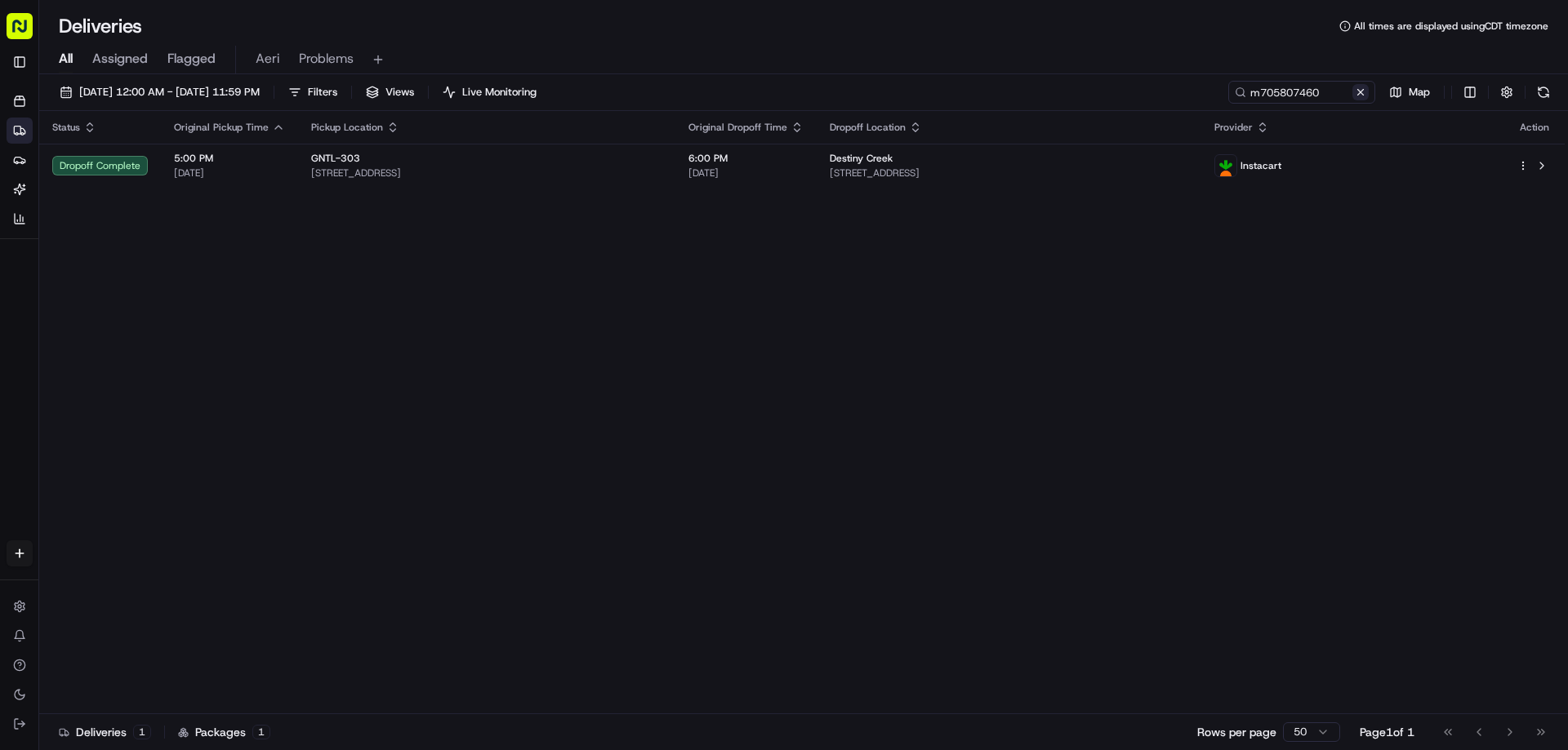
click at [1352, 90] on button at bounding box center [1360, 92] width 16 height 16
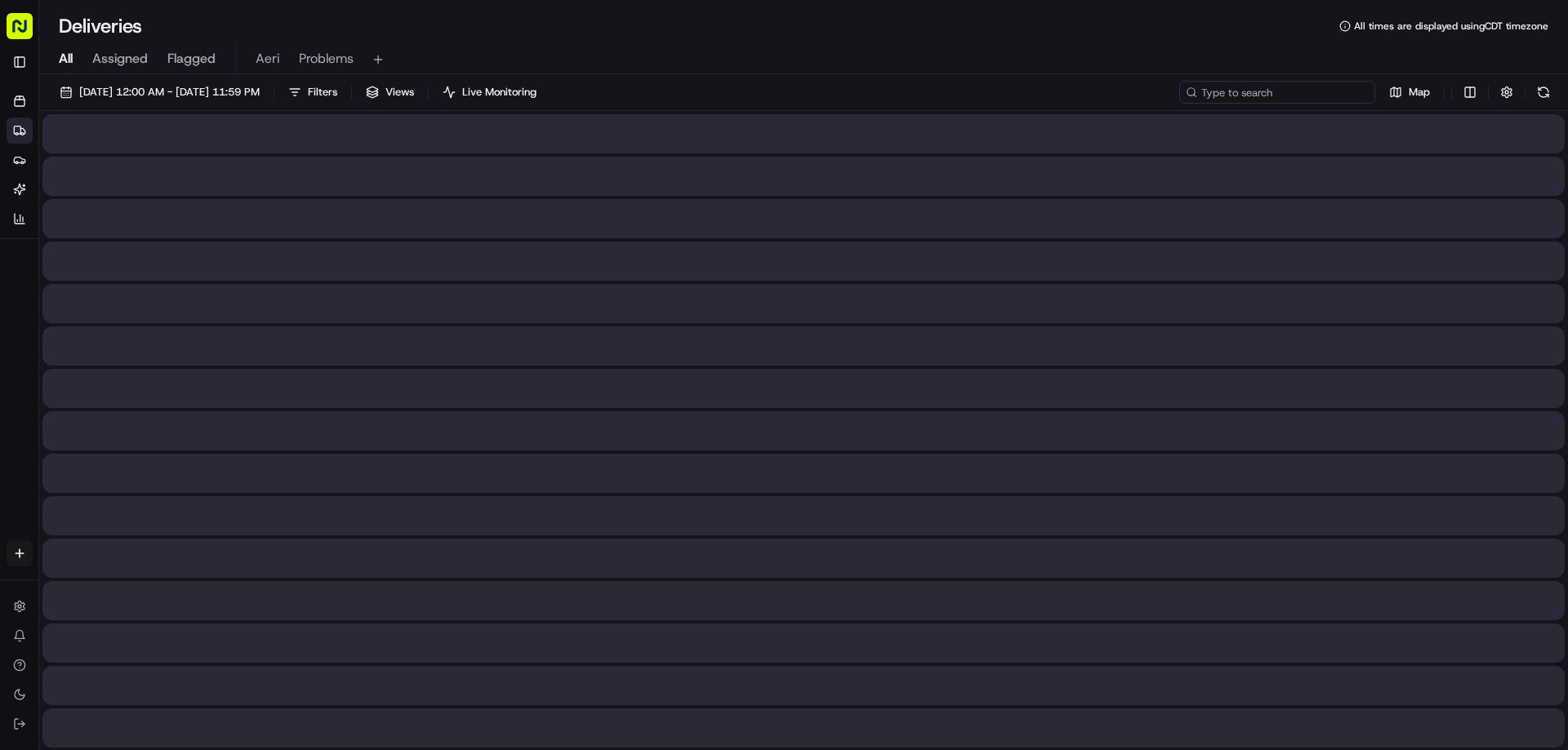
click at [1324, 91] on input at bounding box center [1277, 93] width 196 height 23
paste input "m706198720"
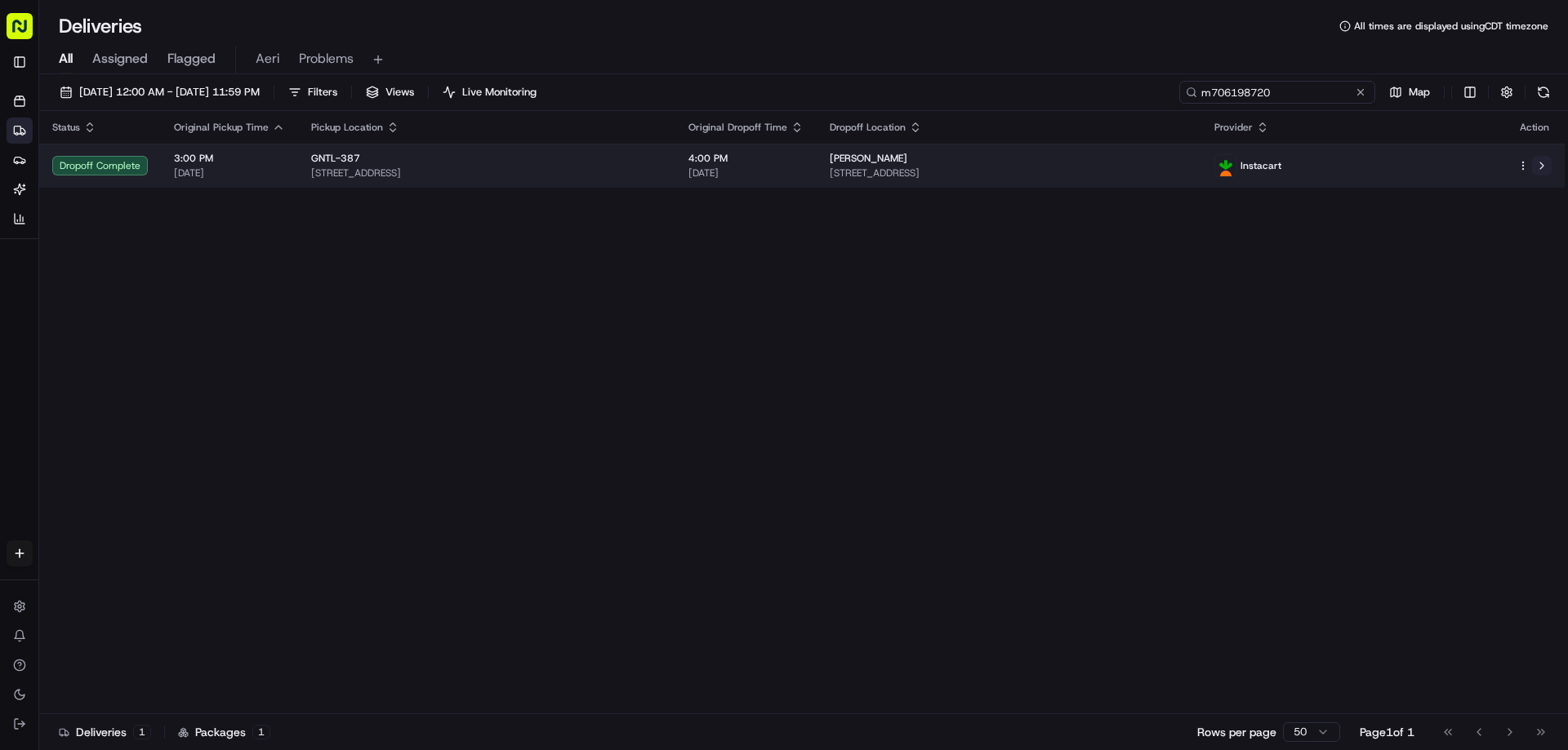
type input "m706198720"
click at [1544, 161] on button at bounding box center [1542, 165] width 19 height 19
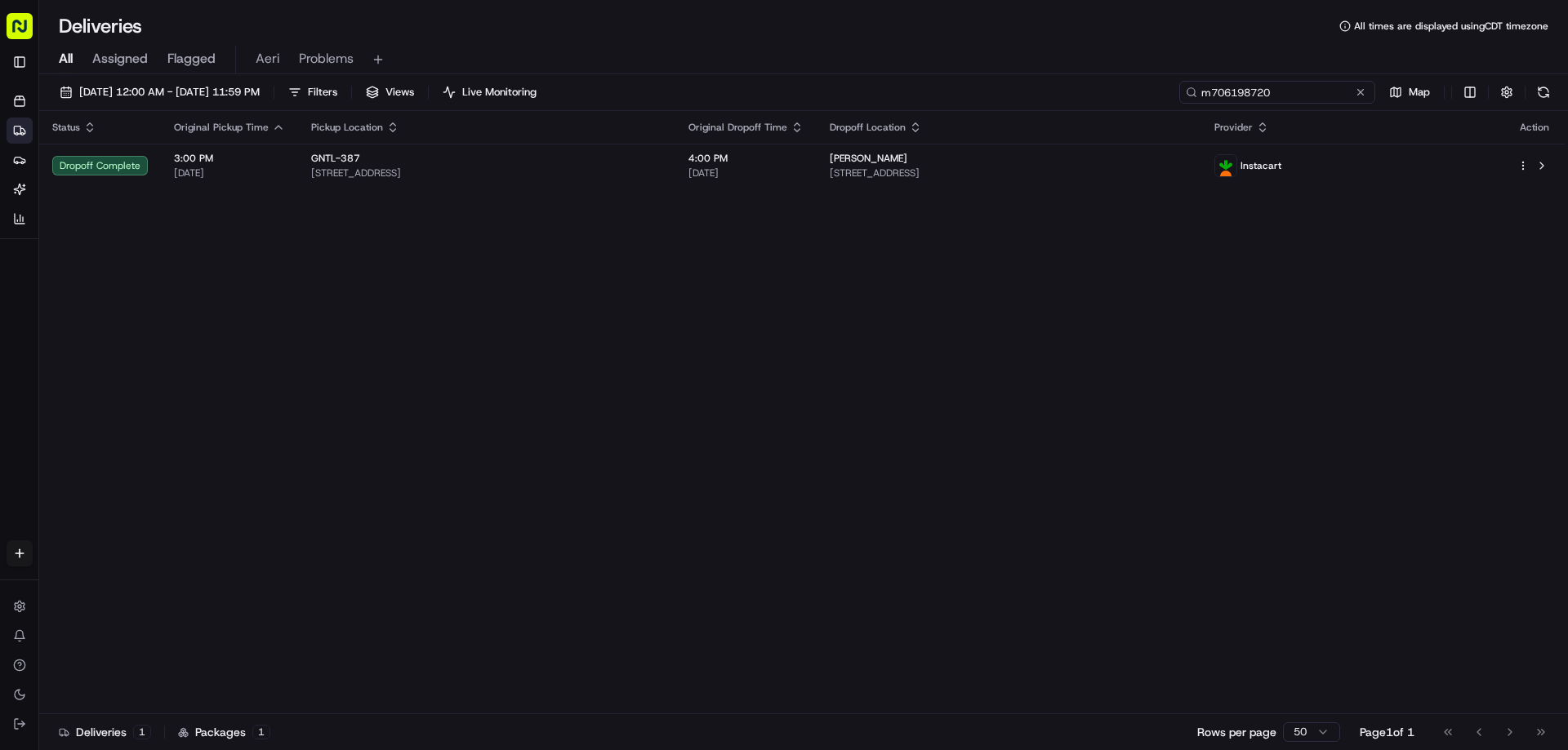
click at [1350, 87] on input "m706198720" at bounding box center [1277, 93] width 196 height 23
click at [1362, 89] on button at bounding box center [1360, 92] width 16 height 16
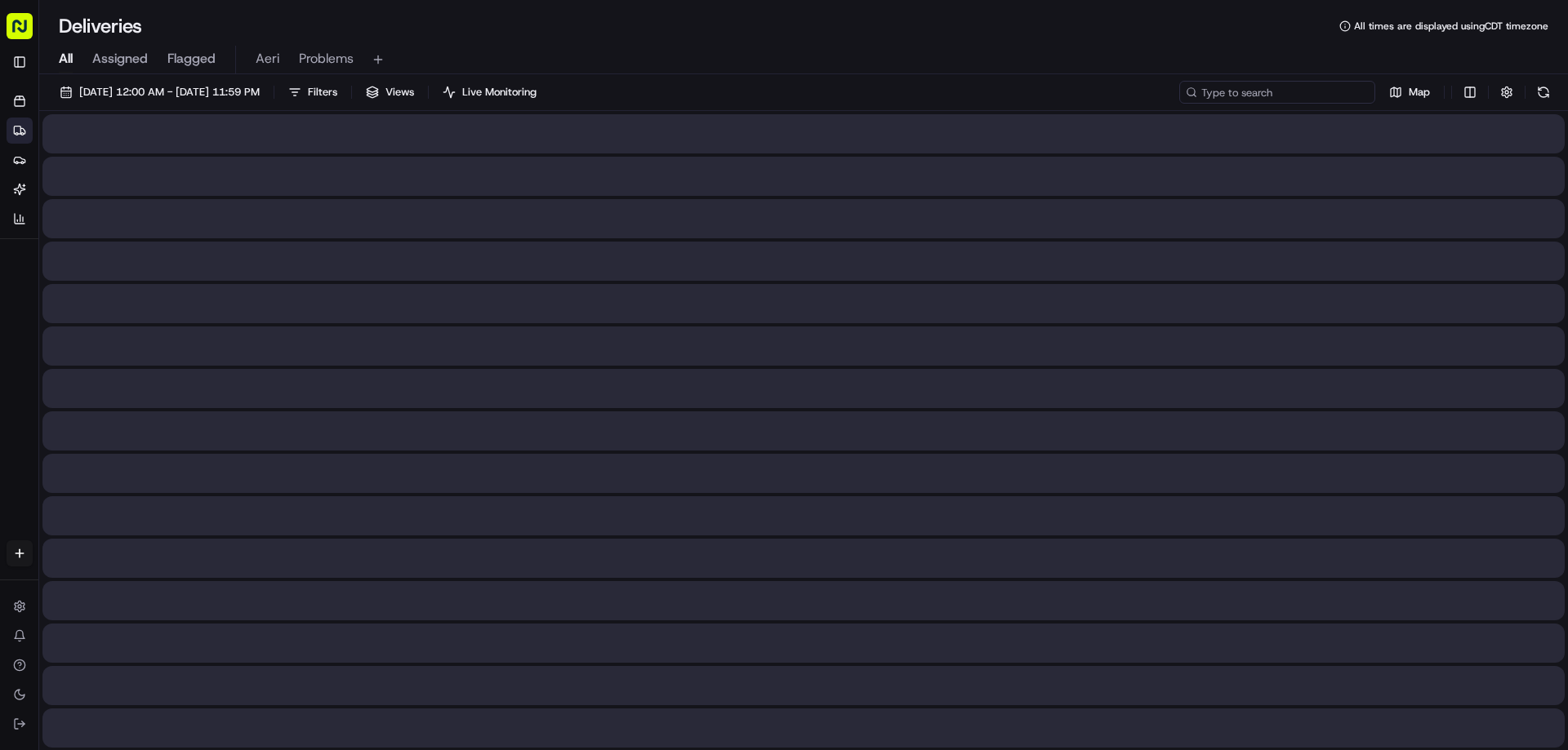
click at [1302, 89] on input at bounding box center [1277, 93] width 196 height 23
paste input "m701861860"
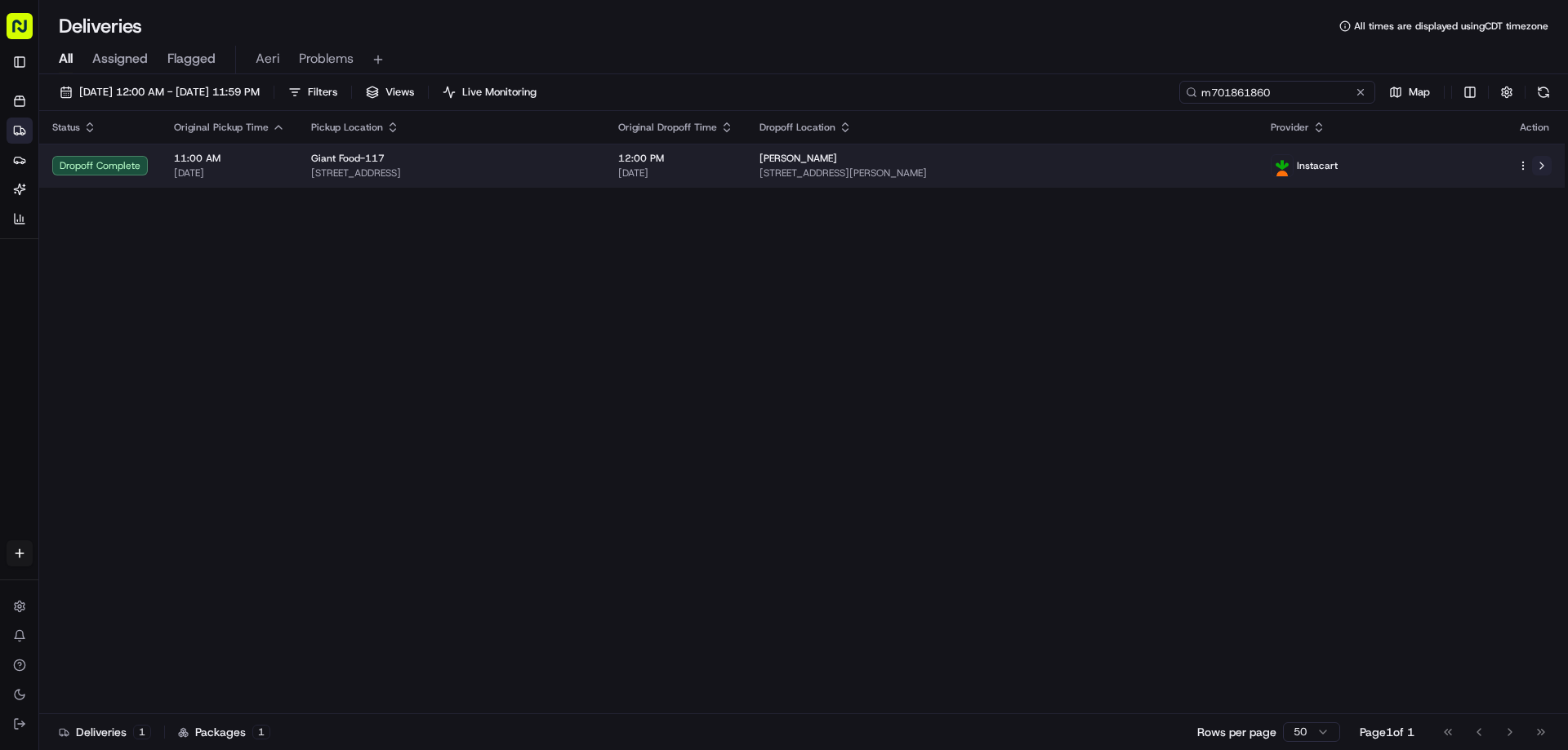
type input "m701861860"
click at [1544, 166] on button at bounding box center [1542, 165] width 19 height 19
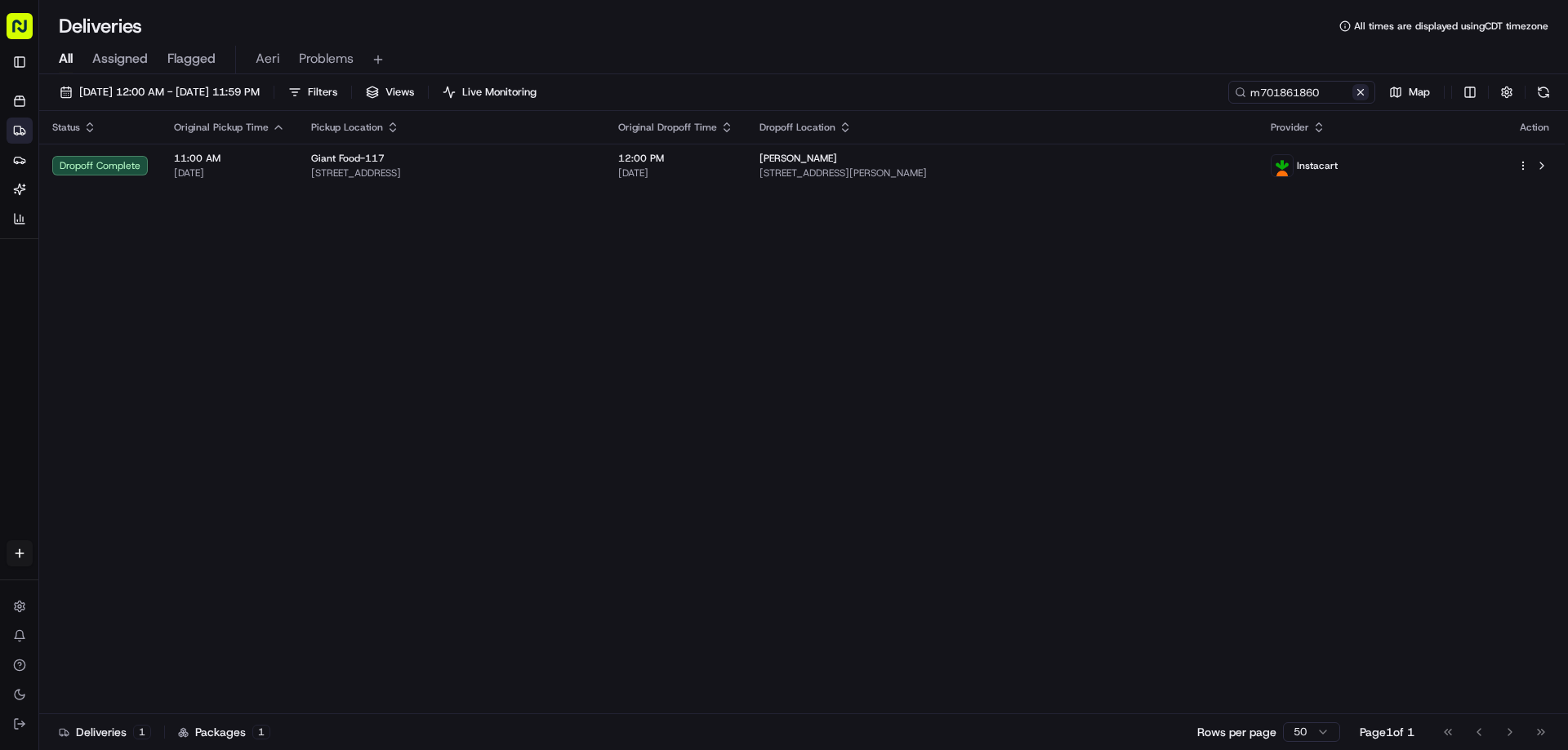
click at [1361, 97] on button at bounding box center [1360, 92] width 16 height 16
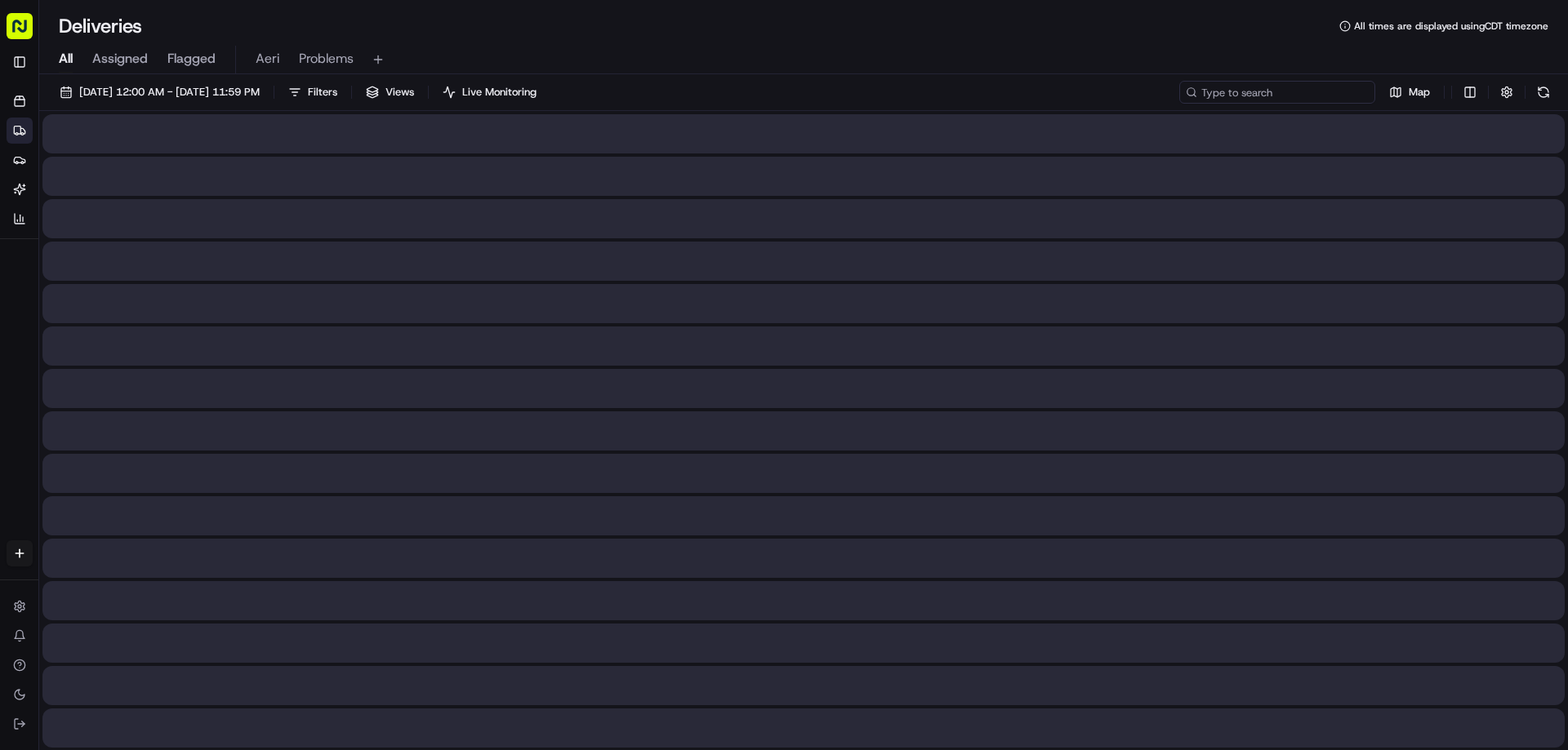
click at [1323, 91] on input at bounding box center [1277, 93] width 196 height 23
paste input "m701480741"
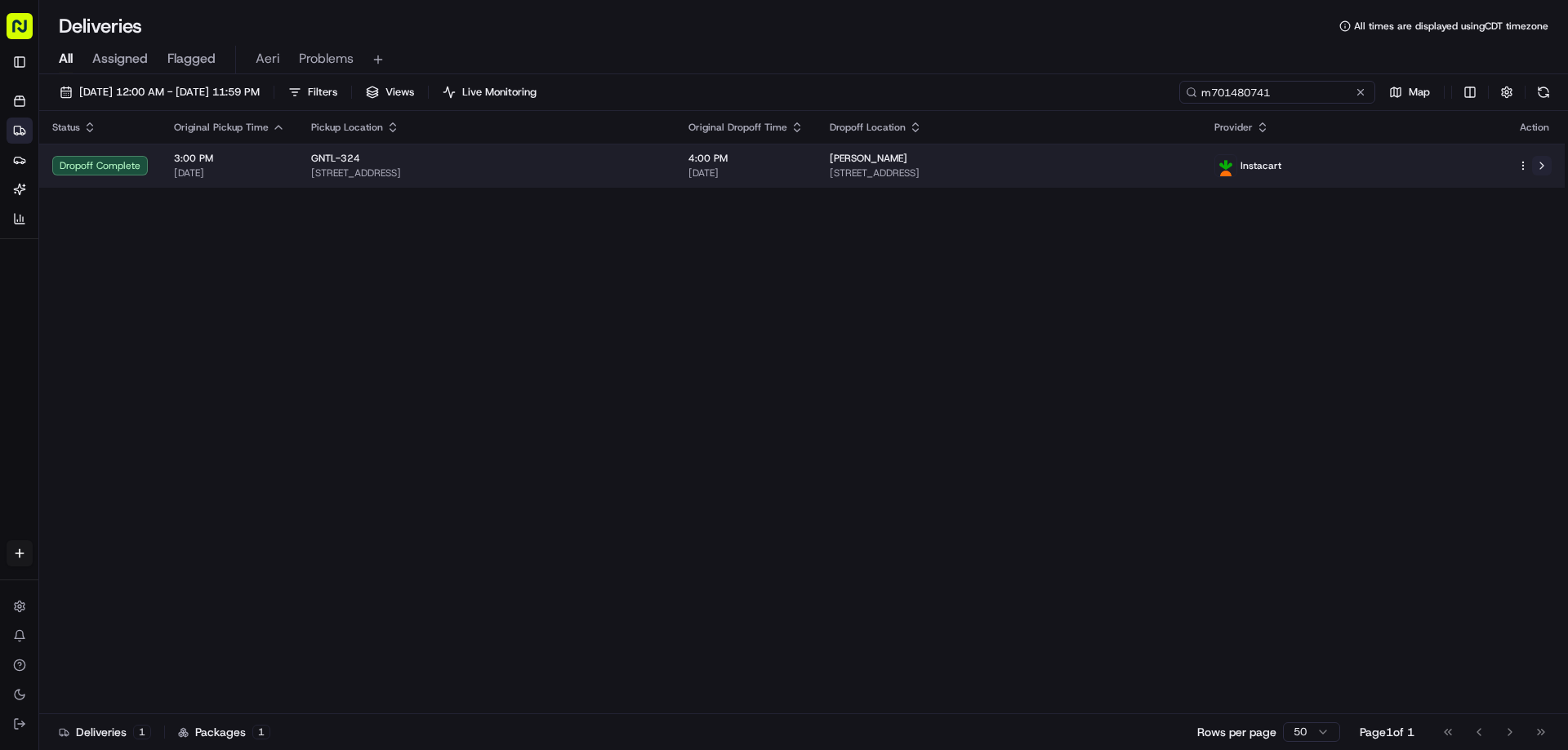
type input "m701480741"
click at [1541, 160] on button at bounding box center [1542, 165] width 19 height 19
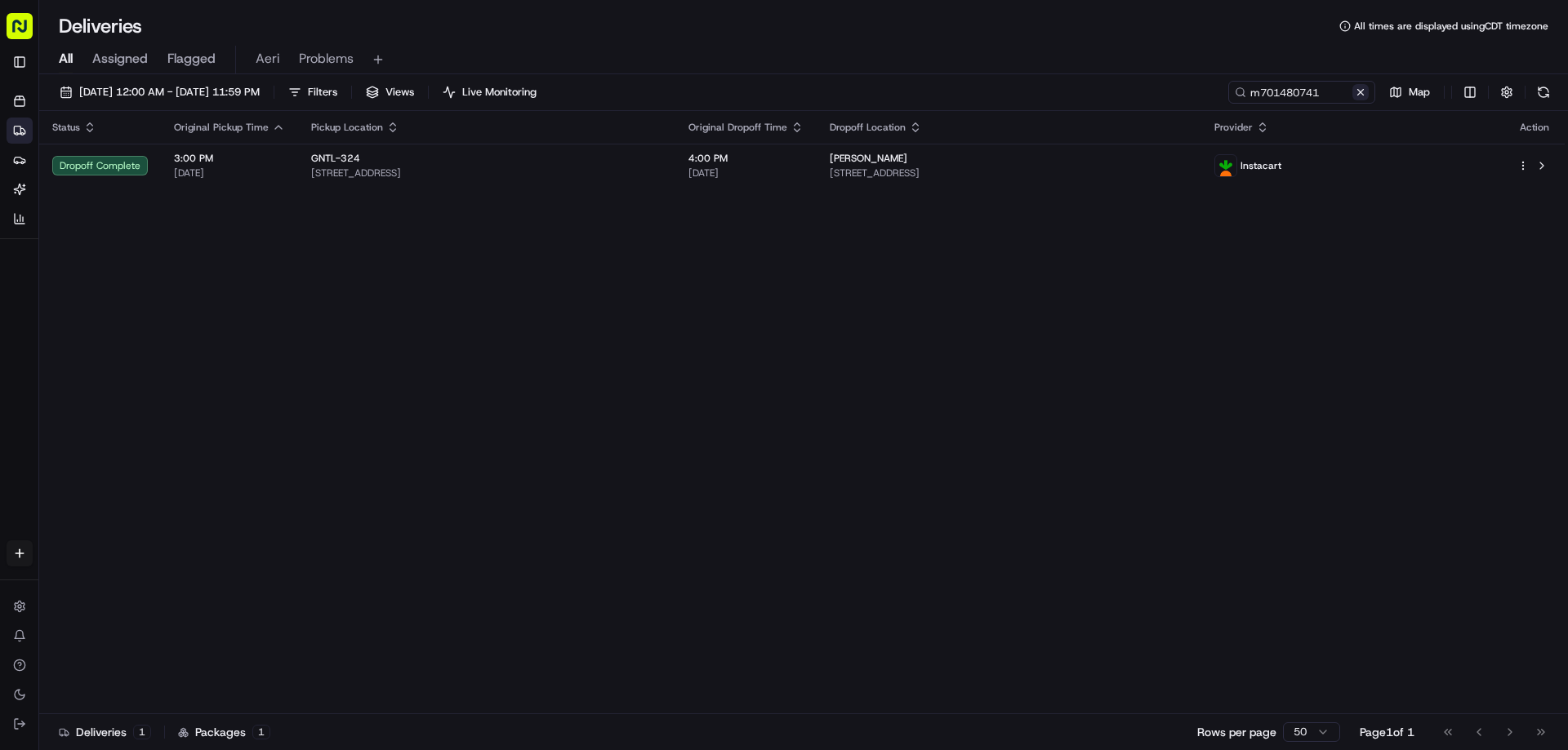
click at [1363, 90] on button at bounding box center [1360, 92] width 16 height 16
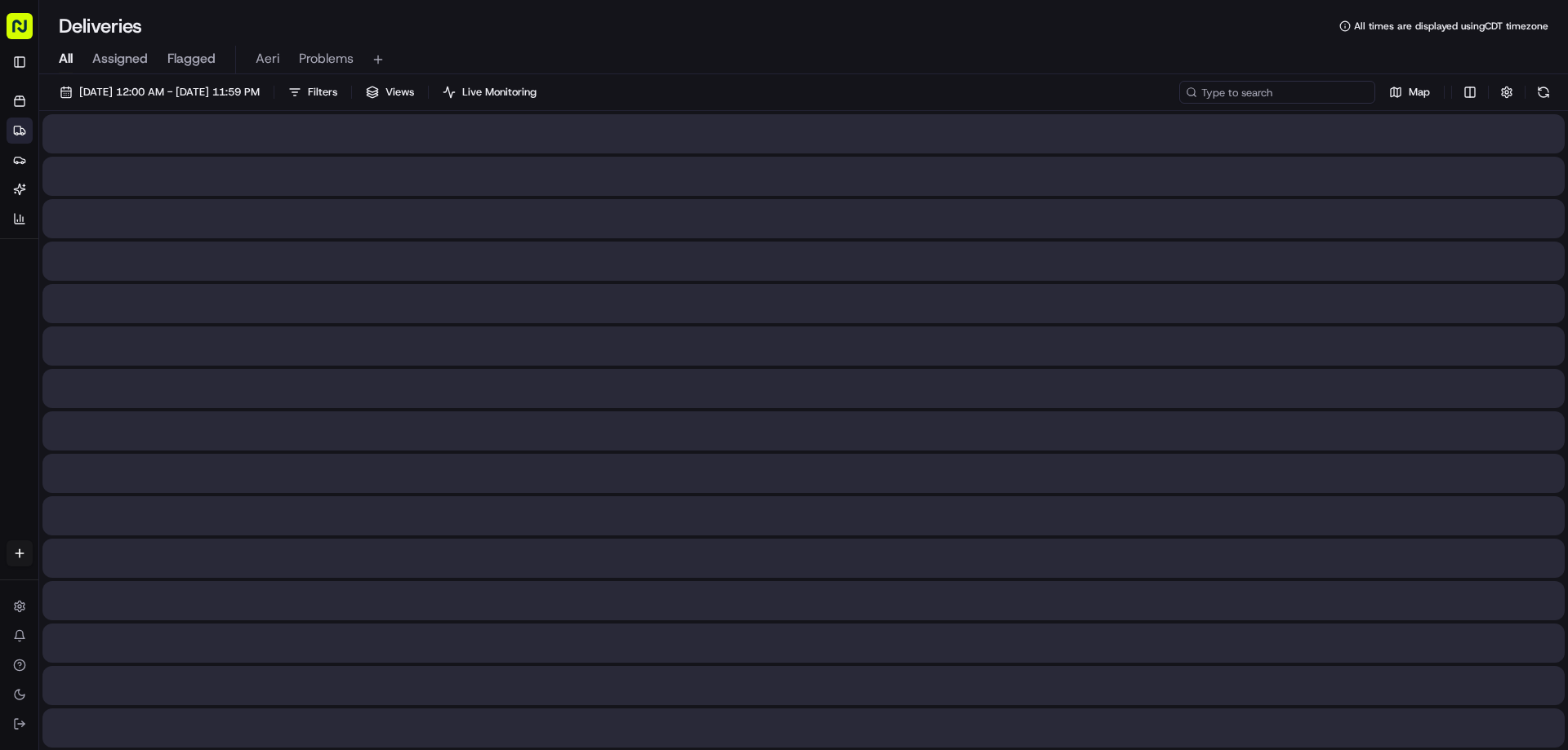
click at [1327, 90] on input at bounding box center [1277, 93] width 196 height 23
paste input "m703608153"
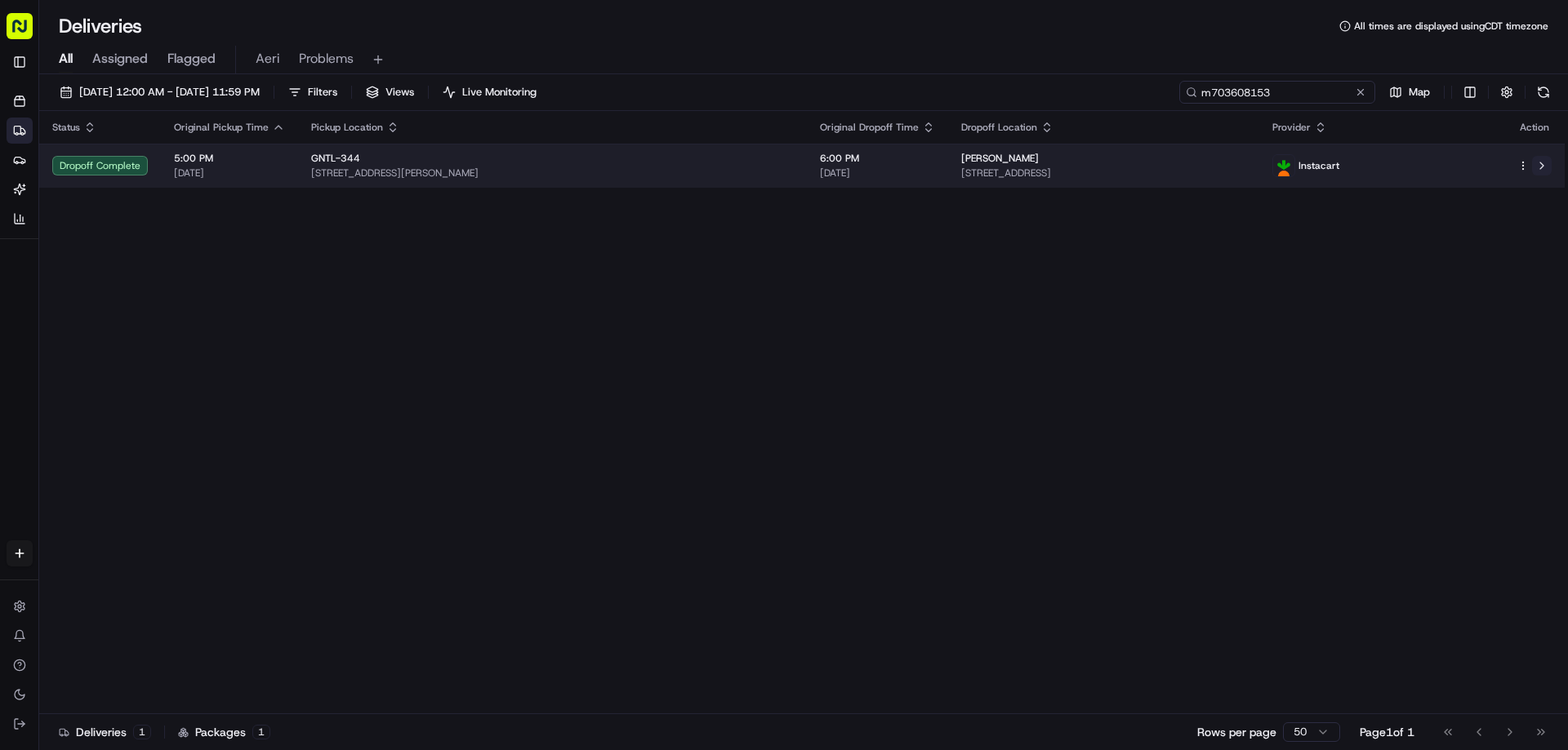
type input "m703608153"
click at [1546, 166] on button at bounding box center [1542, 165] width 19 height 19
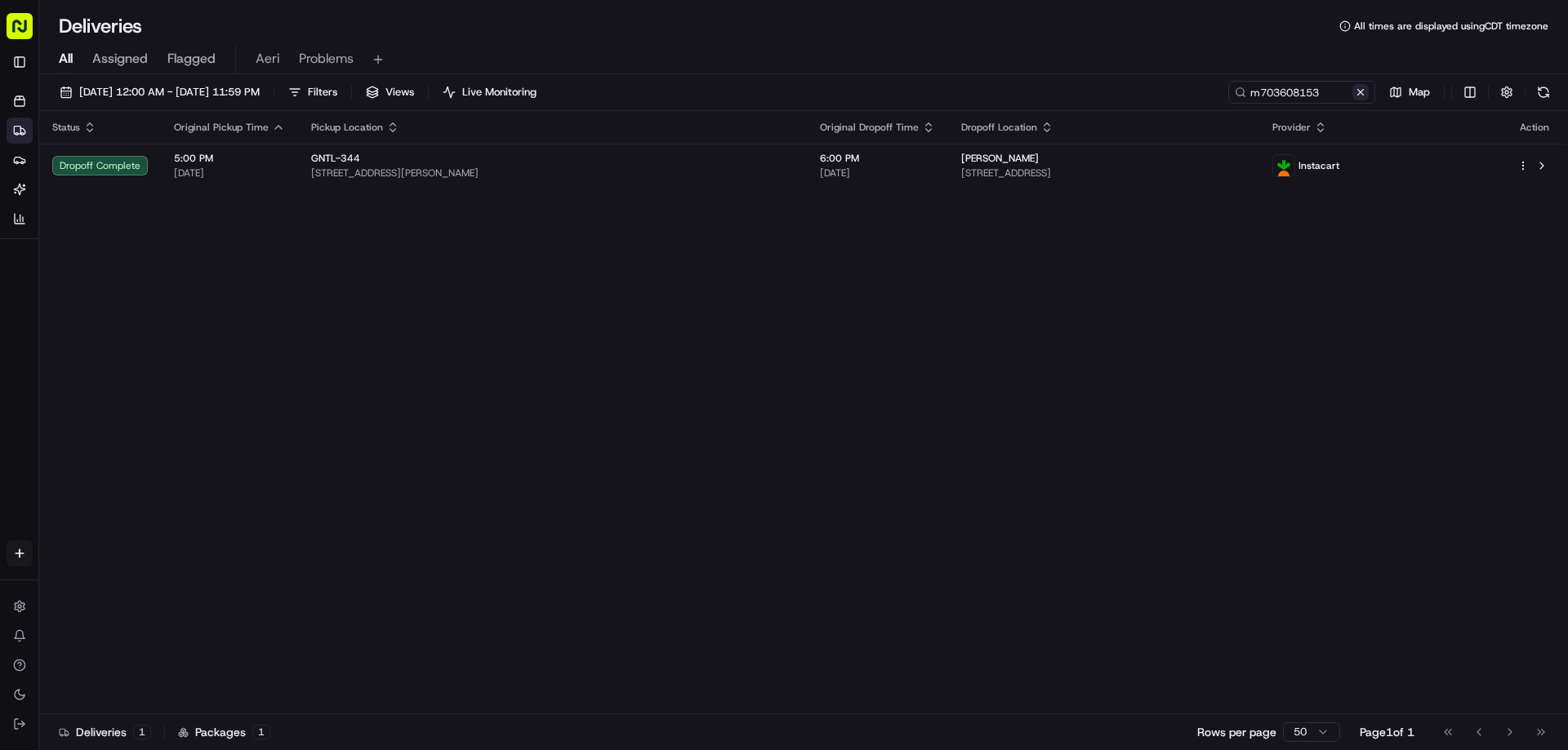
click at [1361, 88] on button at bounding box center [1360, 92] width 16 height 16
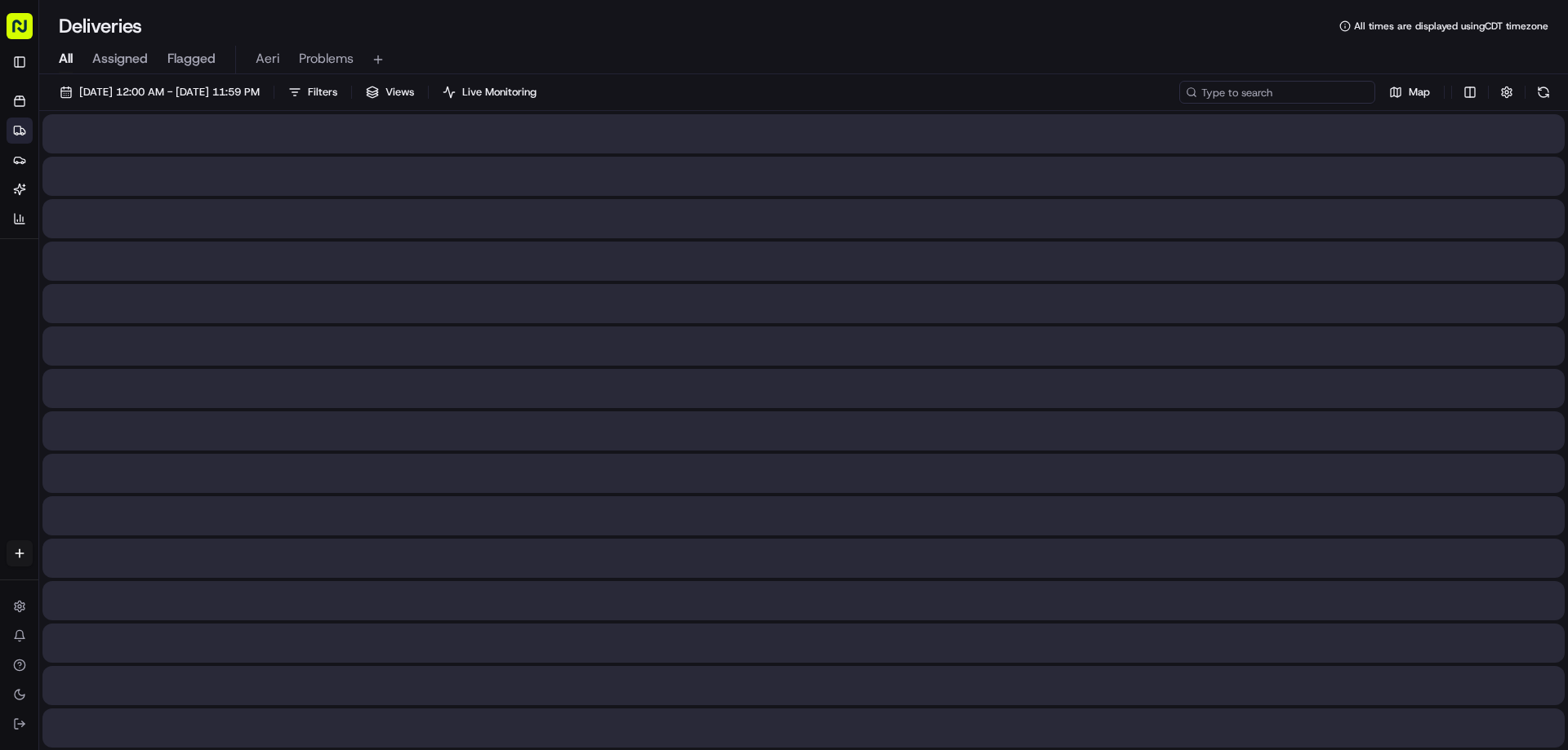
click at [1327, 92] on input at bounding box center [1277, 93] width 196 height 23
paste input "m700511658"
type input "m700511658"
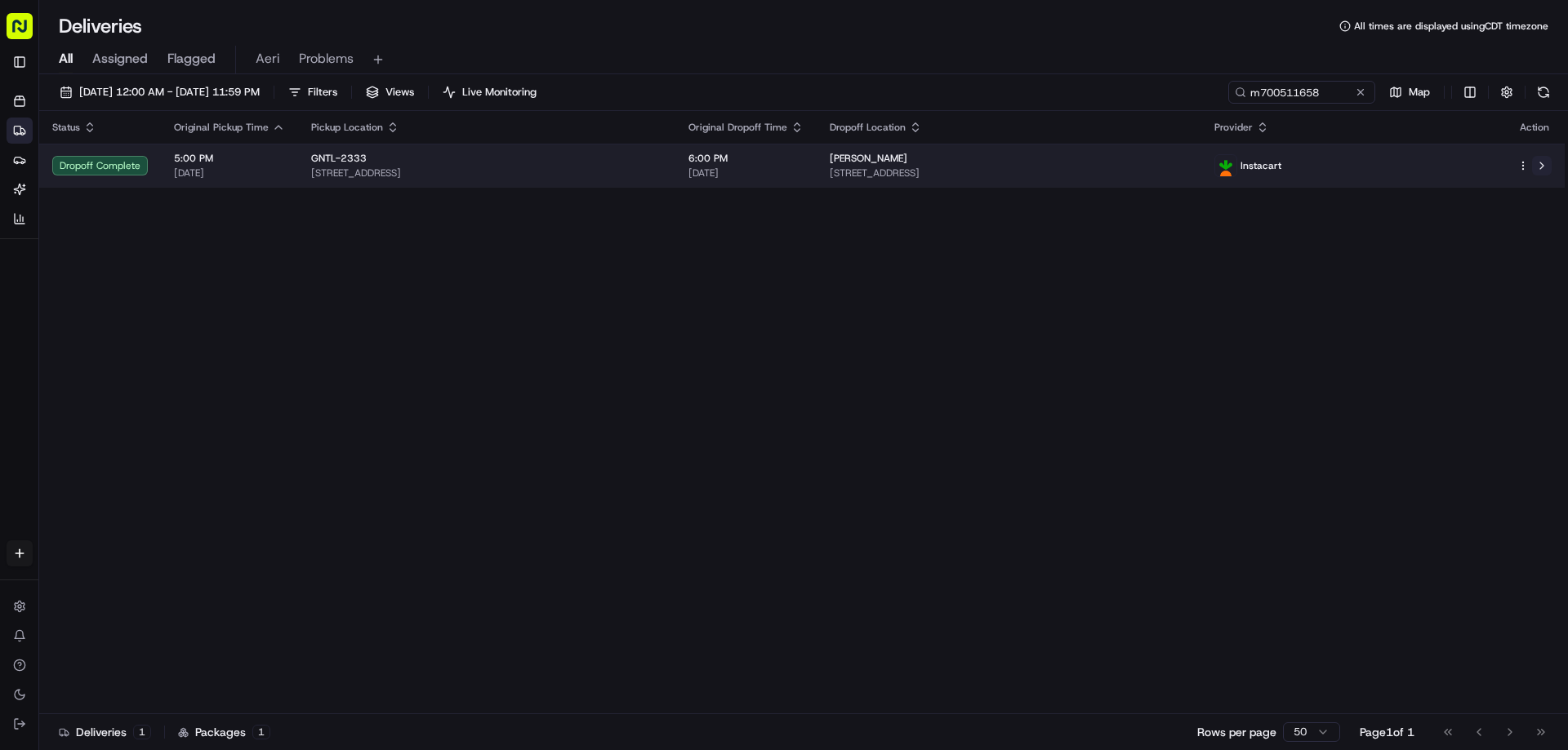
click at [1540, 173] on button at bounding box center [1542, 165] width 19 height 19
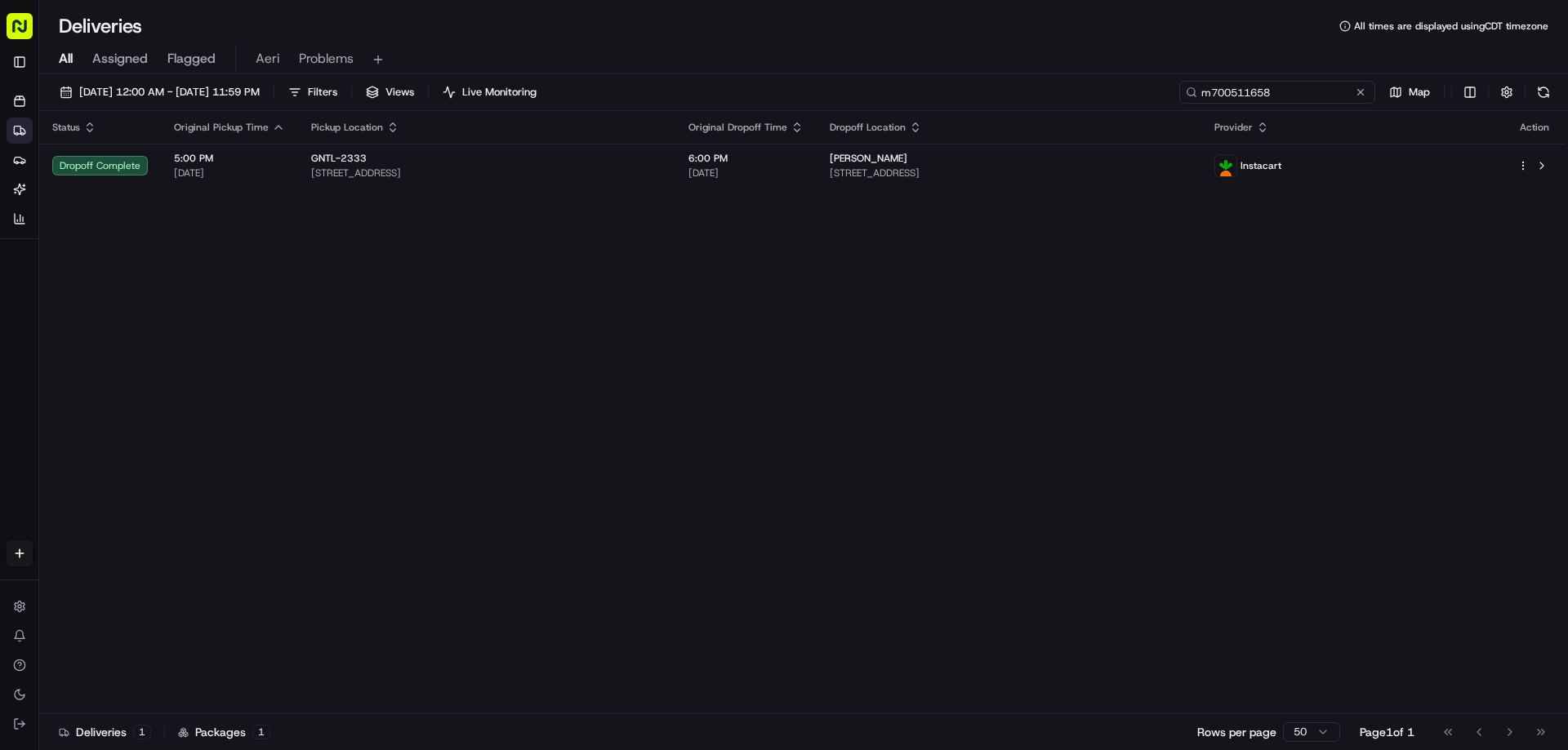
click at [1368, 101] on input "m700511658" at bounding box center [1277, 93] width 196 height 23
click at [1361, 97] on button at bounding box center [1360, 92] width 16 height 16
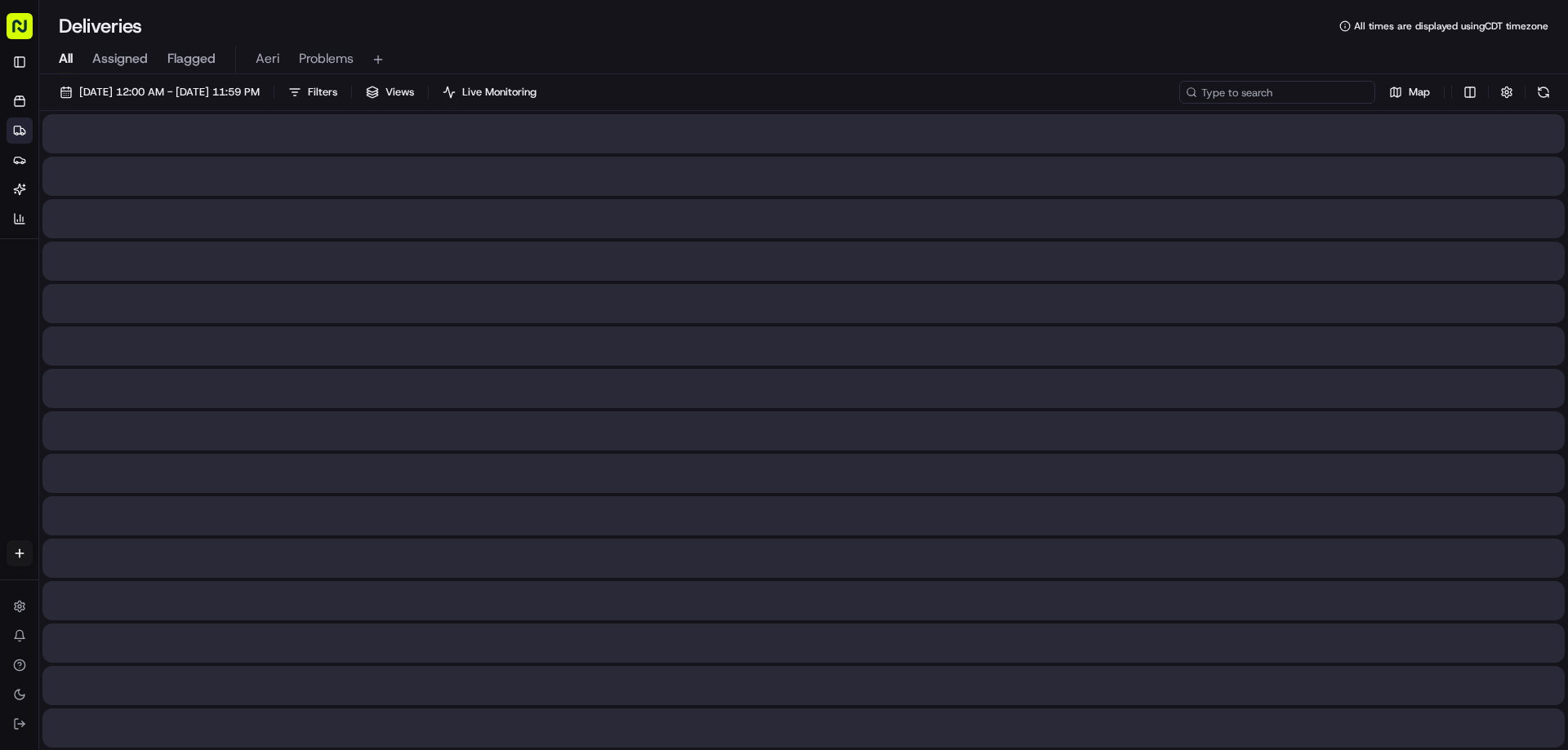
click at [1314, 82] on input at bounding box center [1277, 93] width 196 height 23
paste input "m704905411"
type input "m704905411"
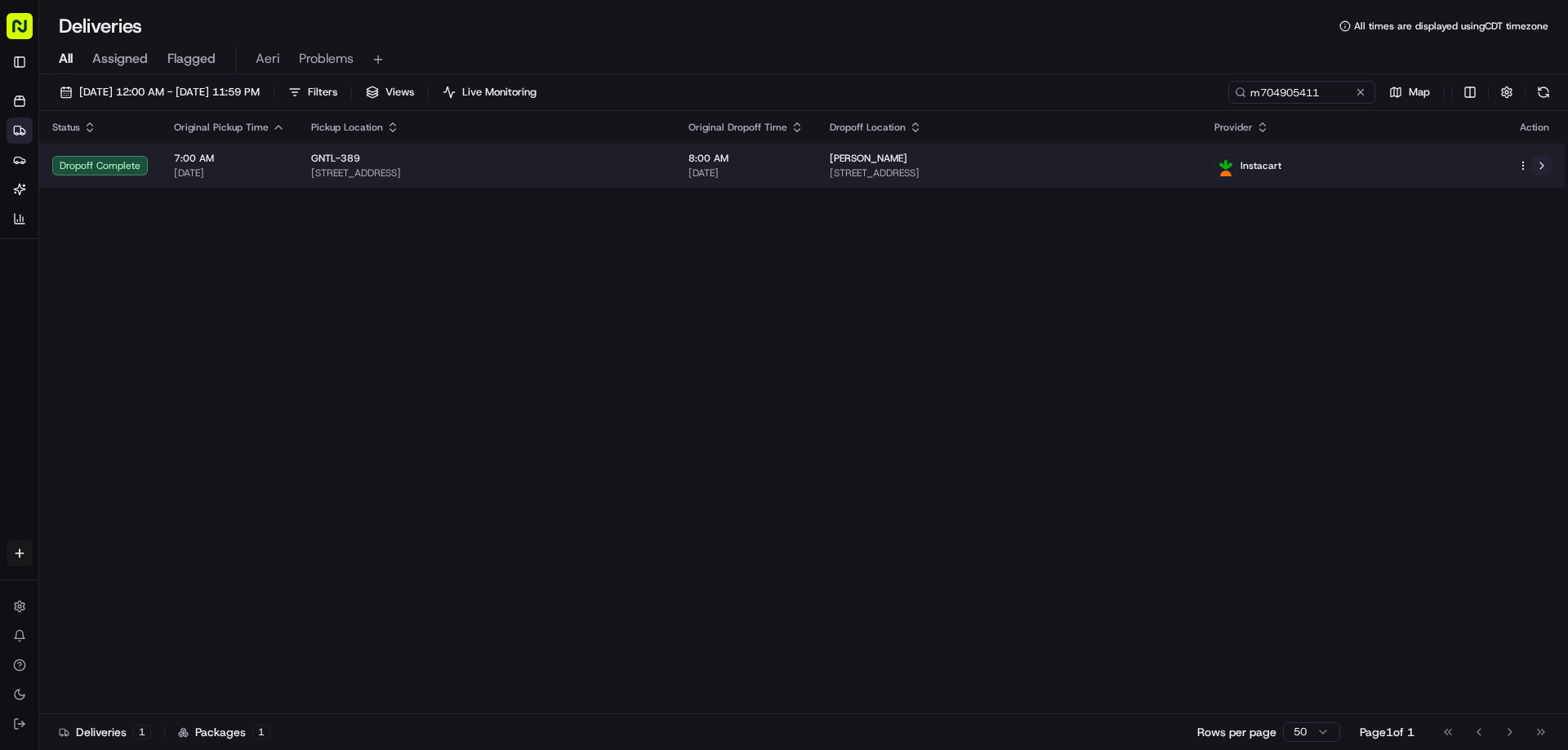
click at [1543, 160] on button at bounding box center [1542, 165] width 19 height 19
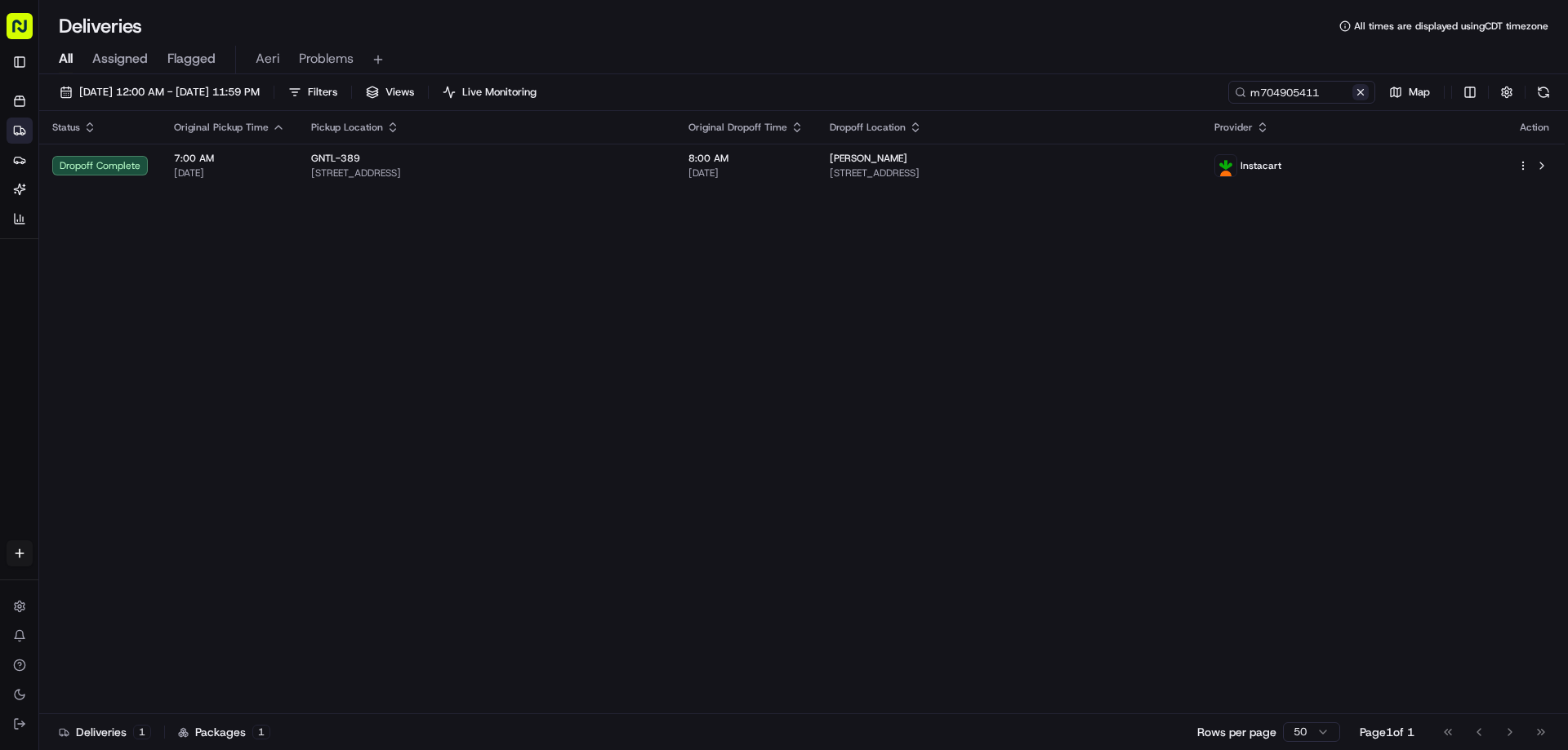
click at [1361, 90] on button at bounding box center [1360, 92] width 16 height 16
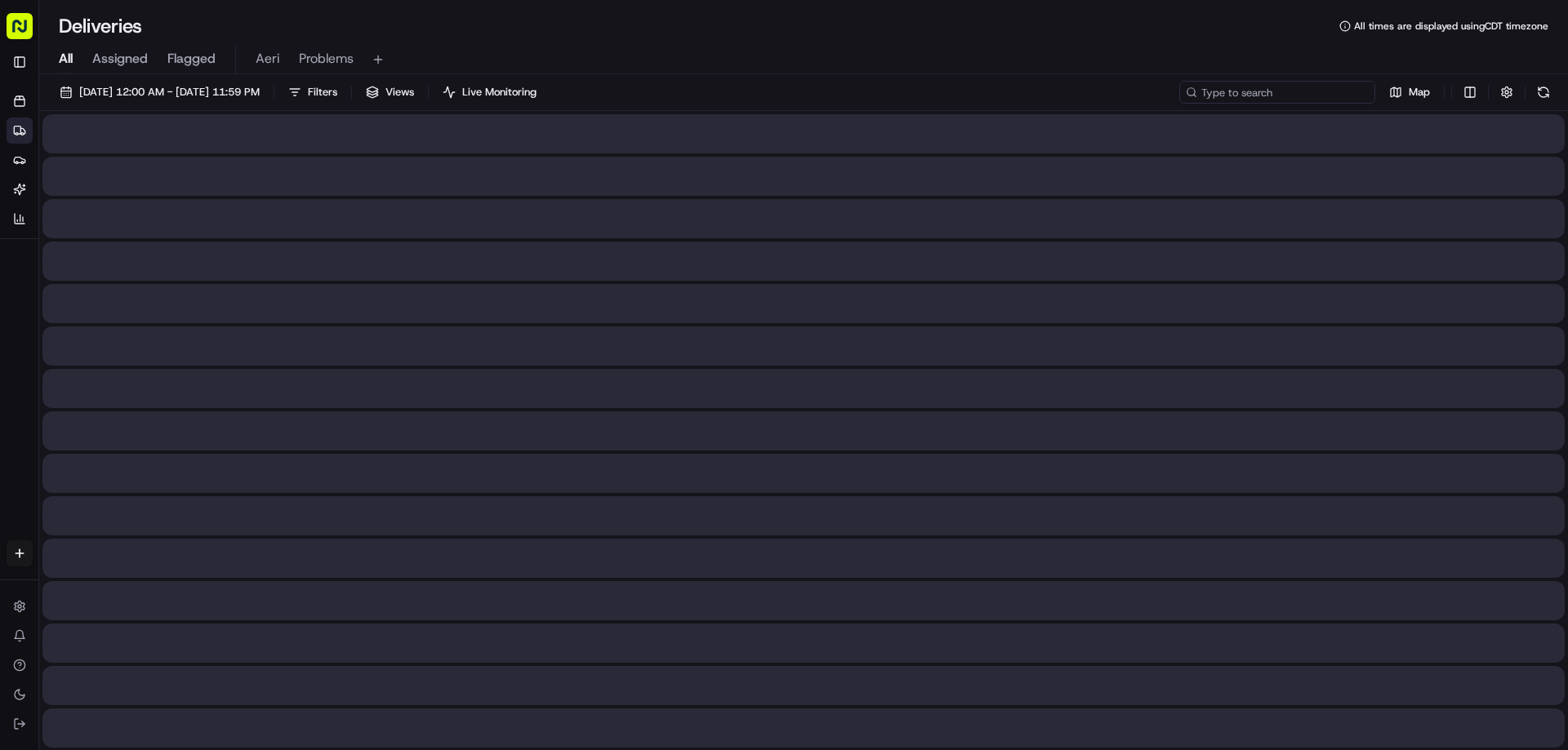
click at [1340, 94] on input at bounding box center [1277, 93] width 196 height 23
paste input "m704472206"
type input "m704472206"
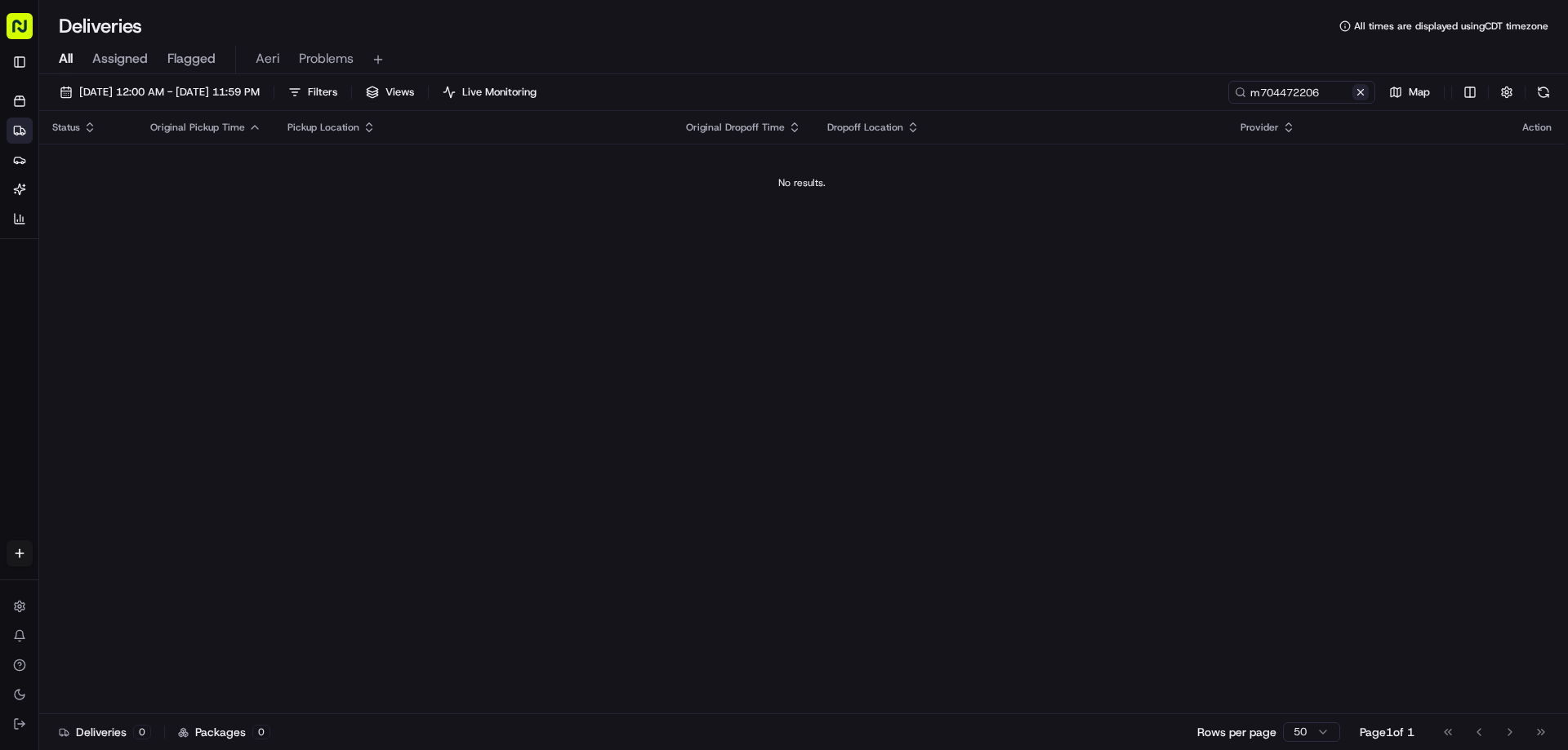
click at [1361, 92] on button at bounding box center [1360, 92] width 16 height 16
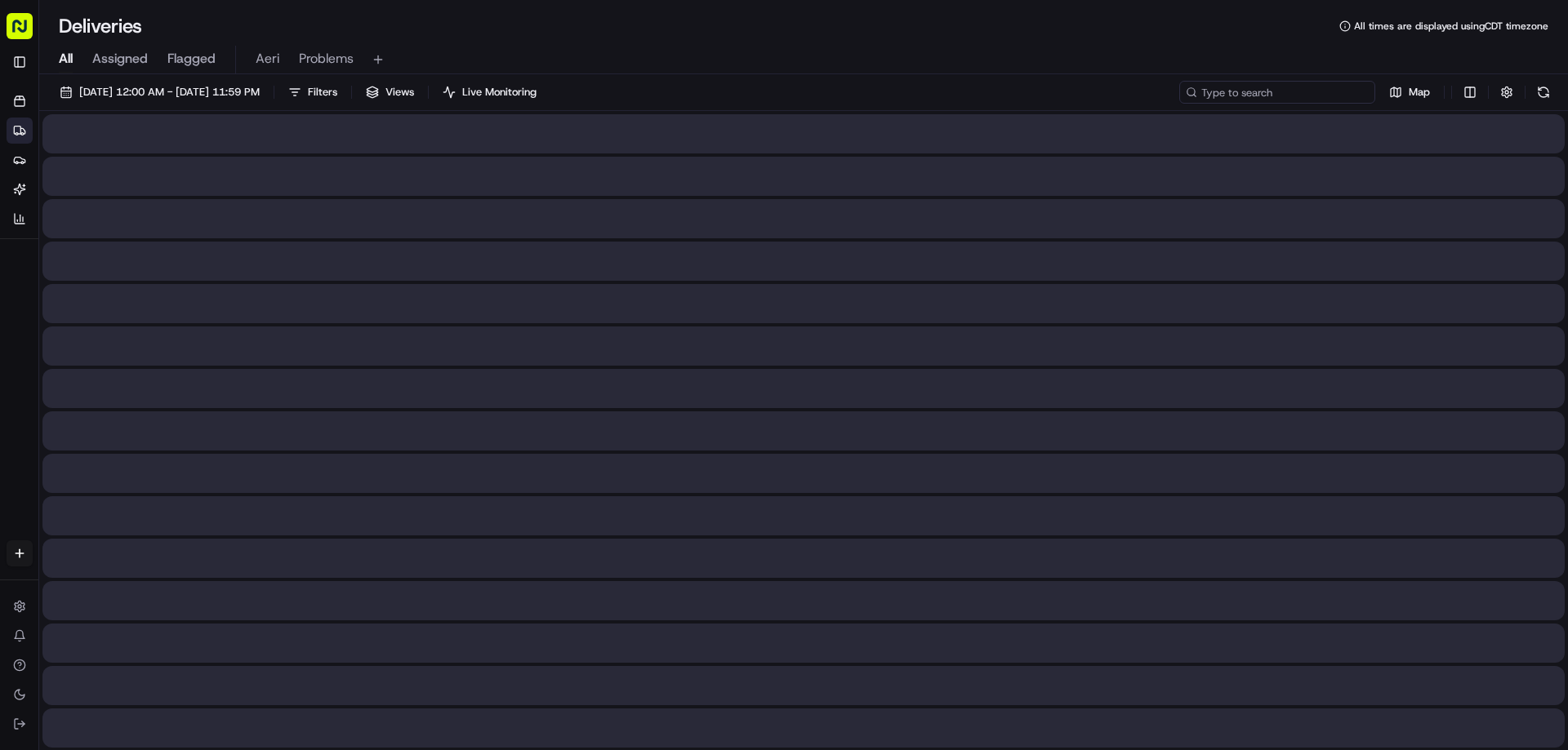
click at [1331, 92] on input at bounding box center [1277, 93] width 196 height 23
paste input "m700000561"
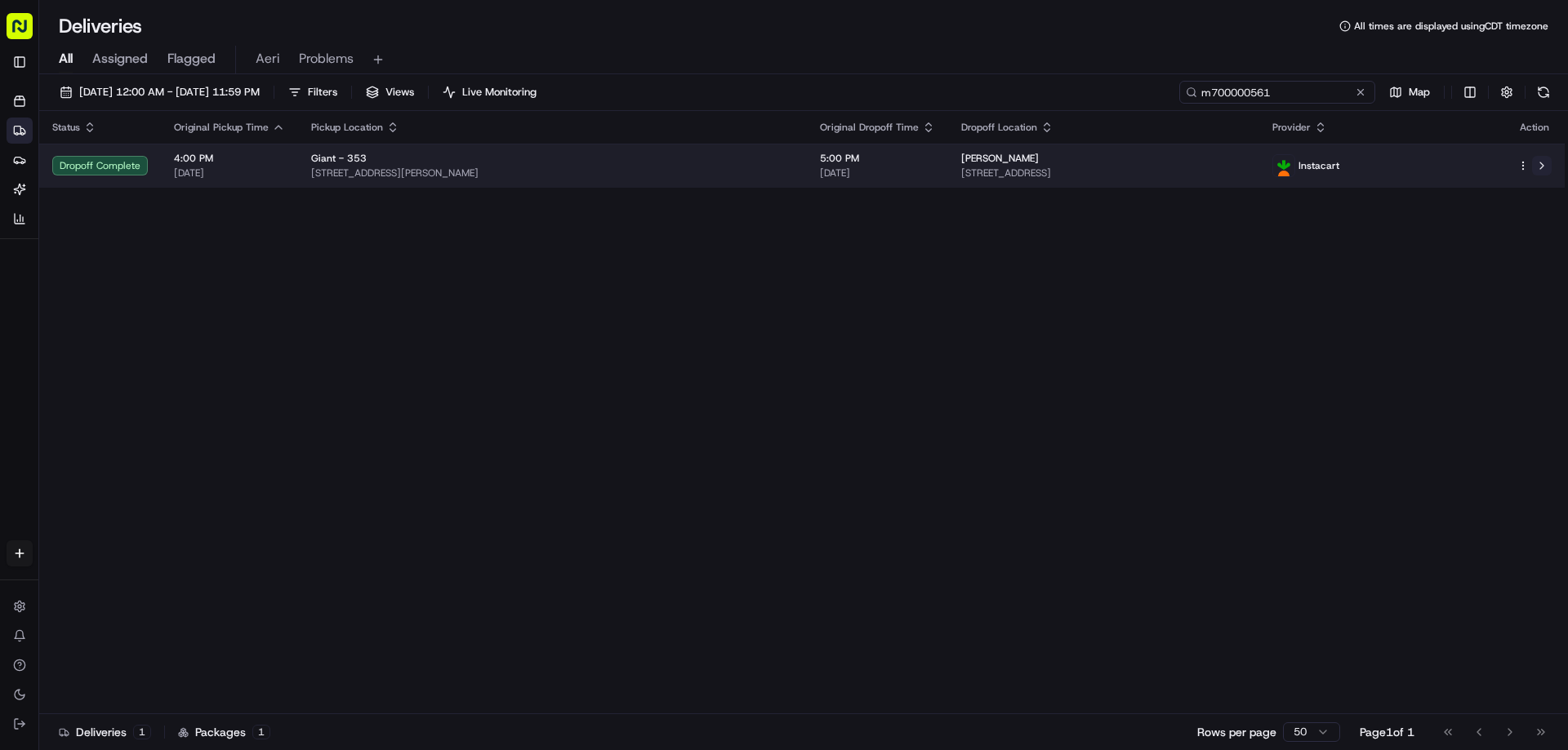
type input "m700000561"
click at [1546, 174] on button at bounding box center [1542, 165] width 19 height 19
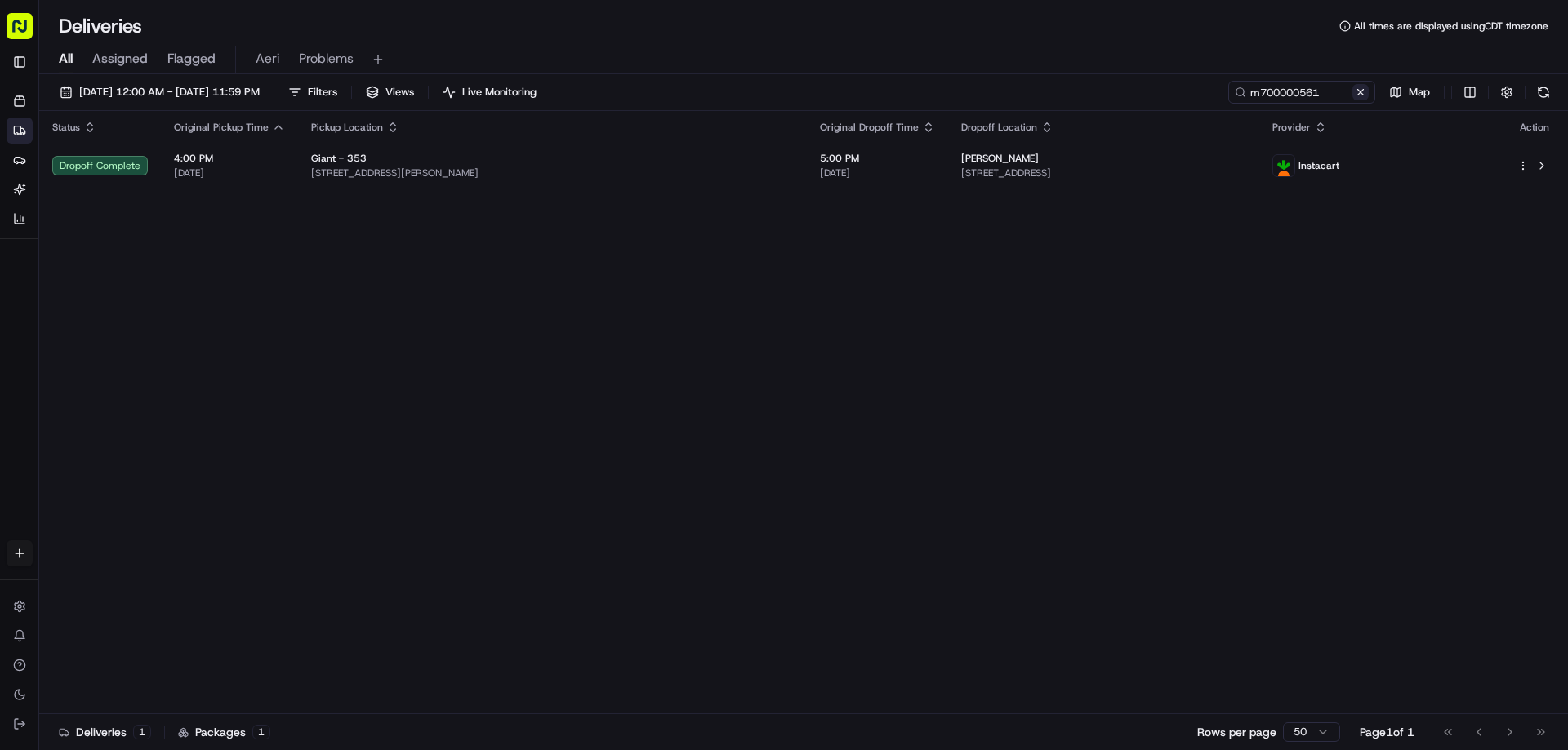
click at [1362, 89] on button at bounding box center [1360, 92] width 16 height 16
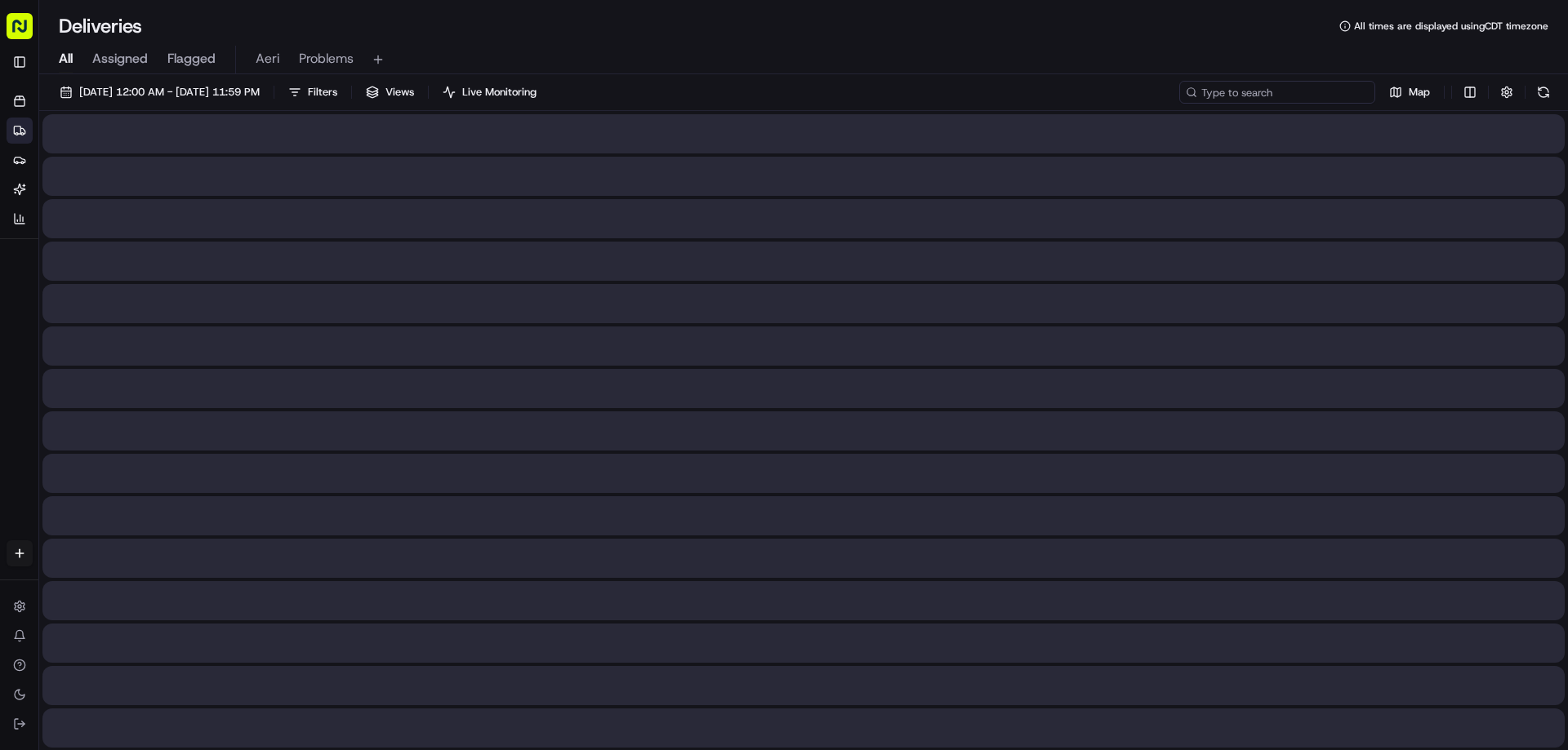
click at [1322, 96] on input at bounding box center [1277, 93] width 196 height 23
paste input "m705017168"
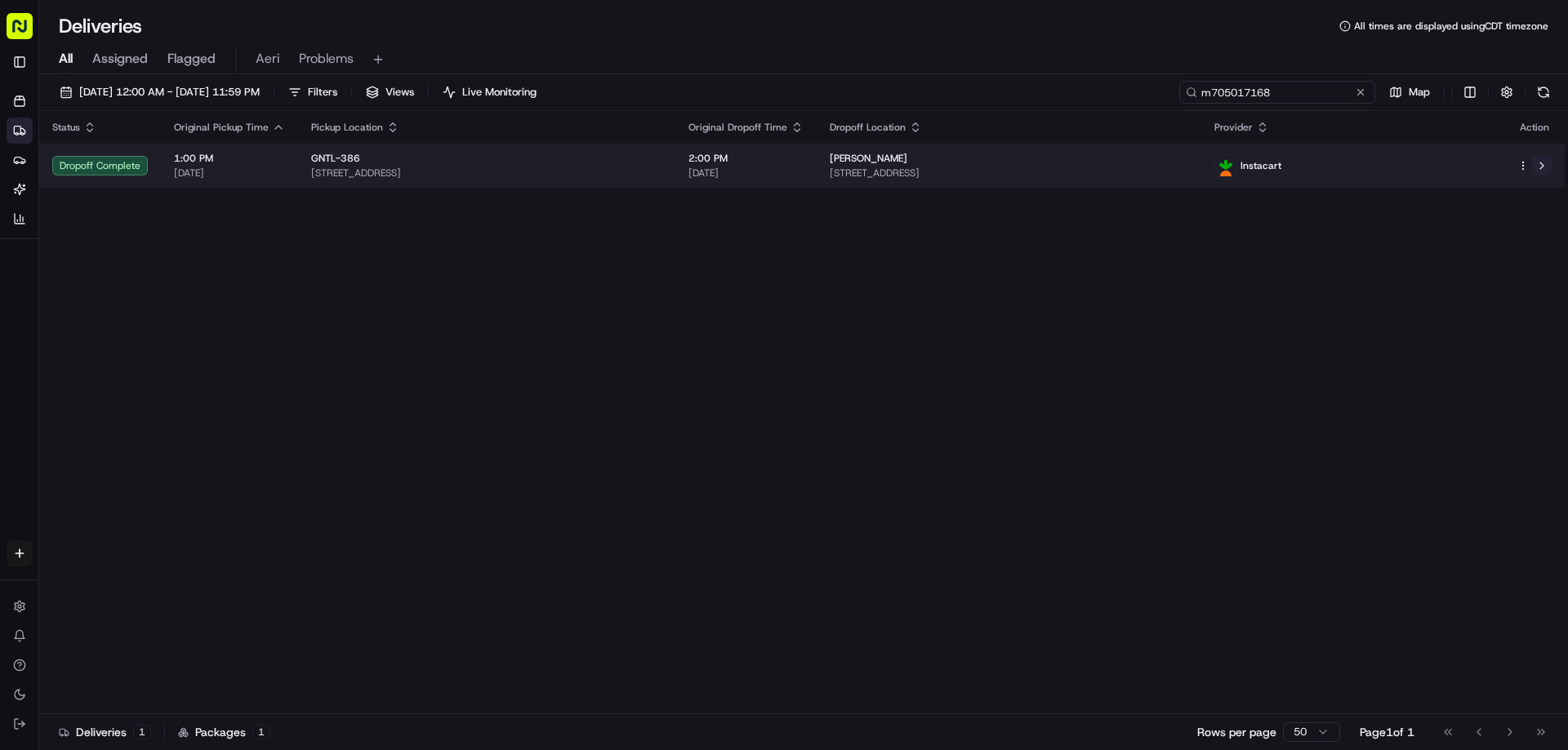
type input "m705017168"
click at [1545, 171] on button at bounding box center [1542, 165] width 19 height 19
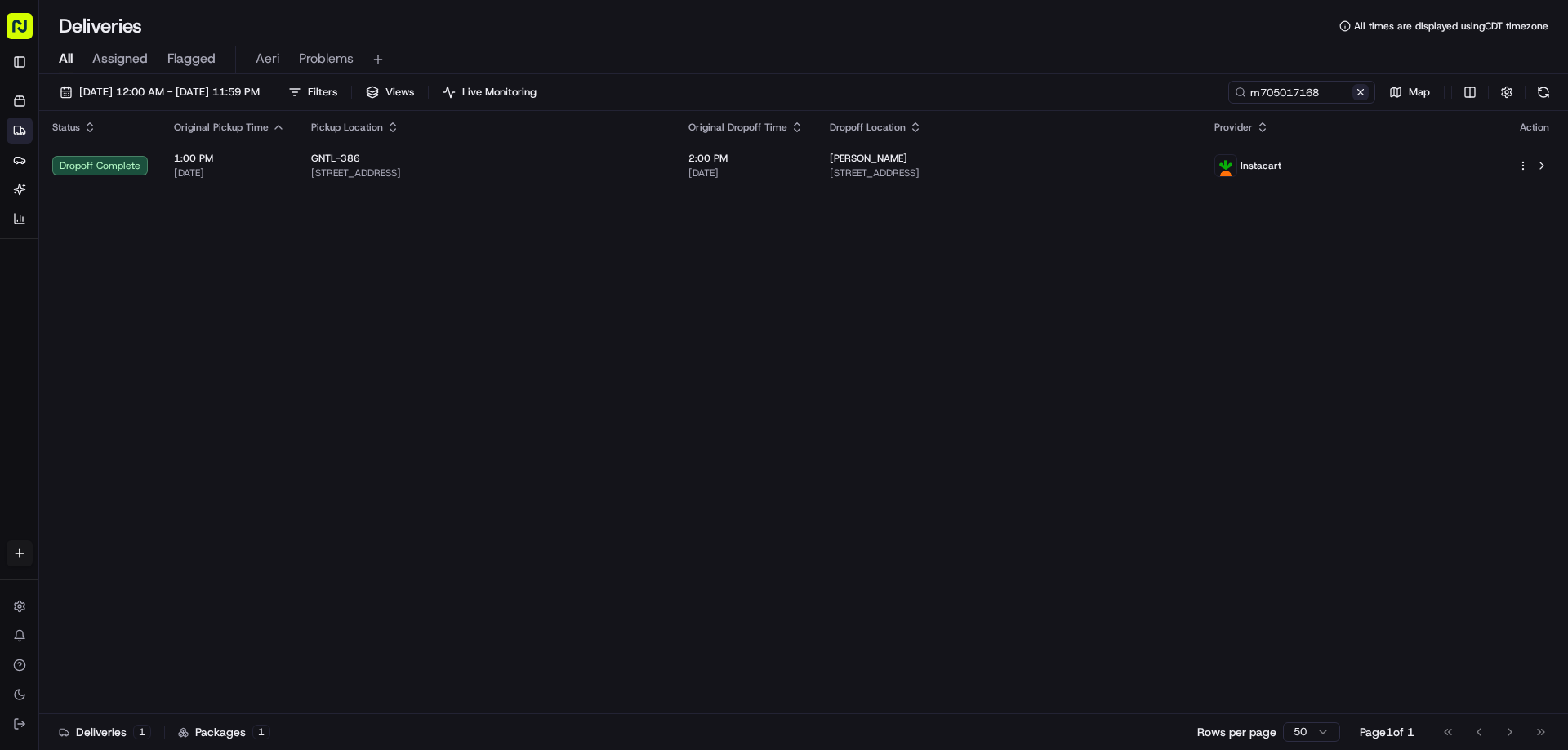
click at [1358, 92] on button at bounding box center [1360, 92] width 16 height 16
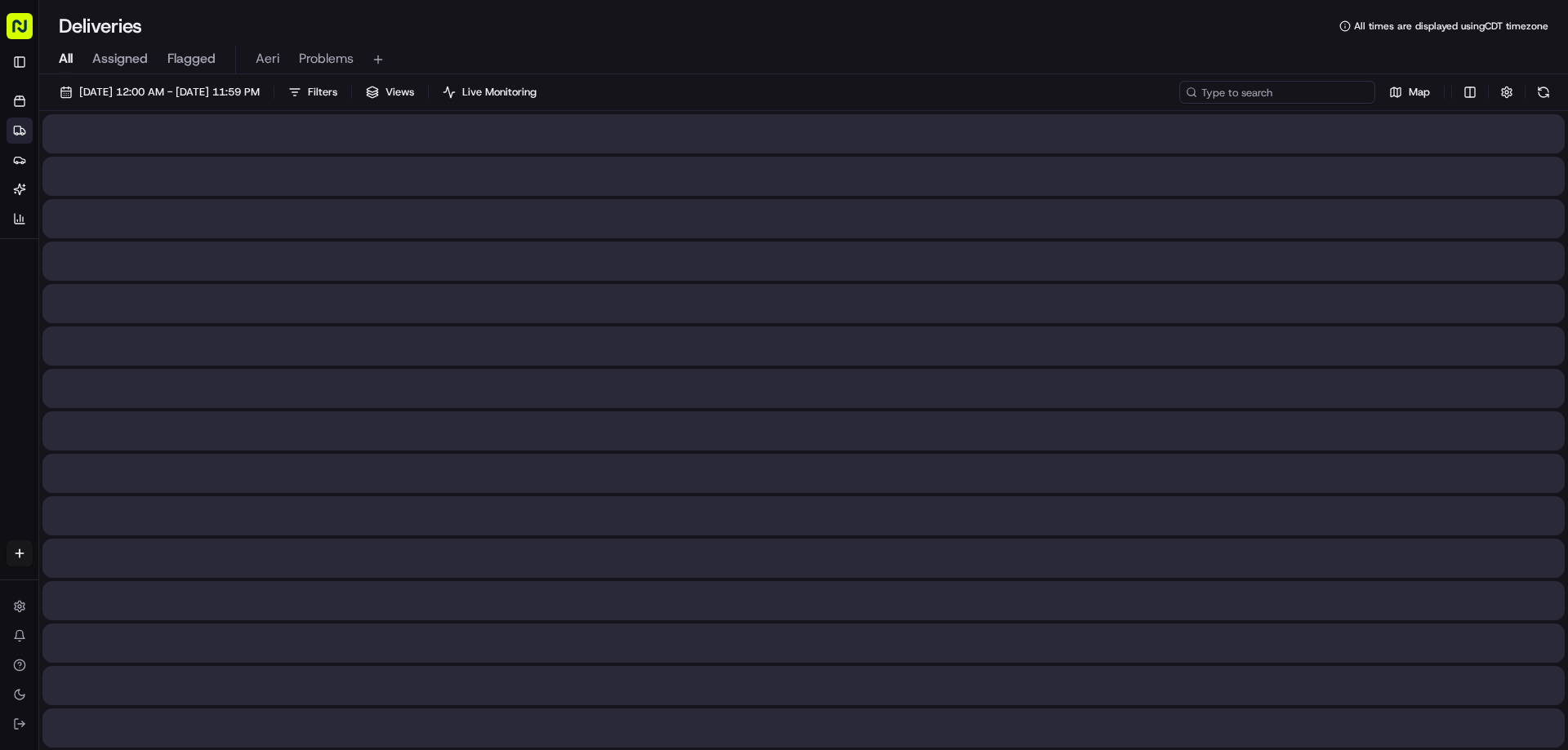
click at [1331, 89] on input at bounding box center [1277, 93] width 196 height 23
paste input "m702988516"
type input "m702988516"
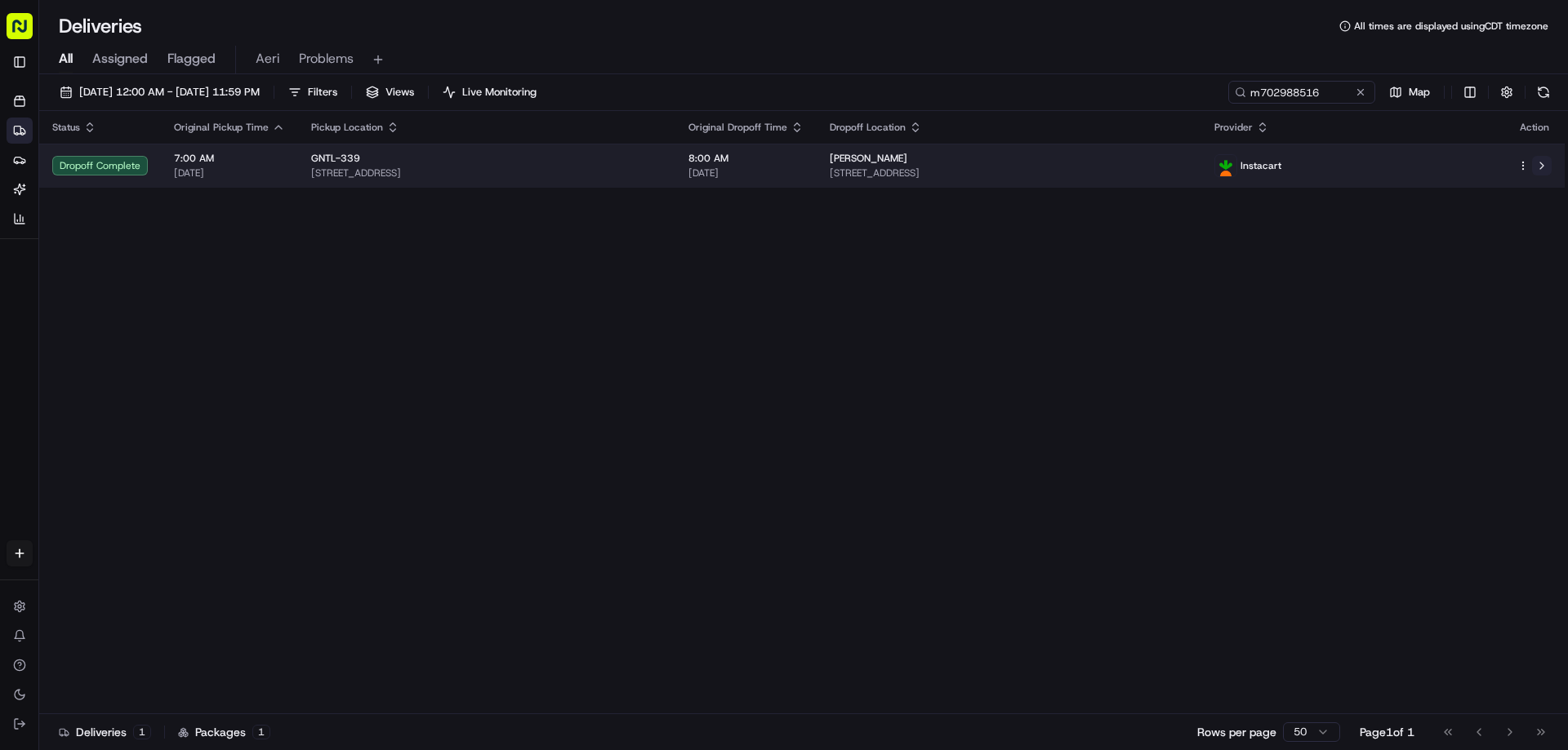
click at [1539, 163] on button at bounding box center [1542, 165] width 19 height 19
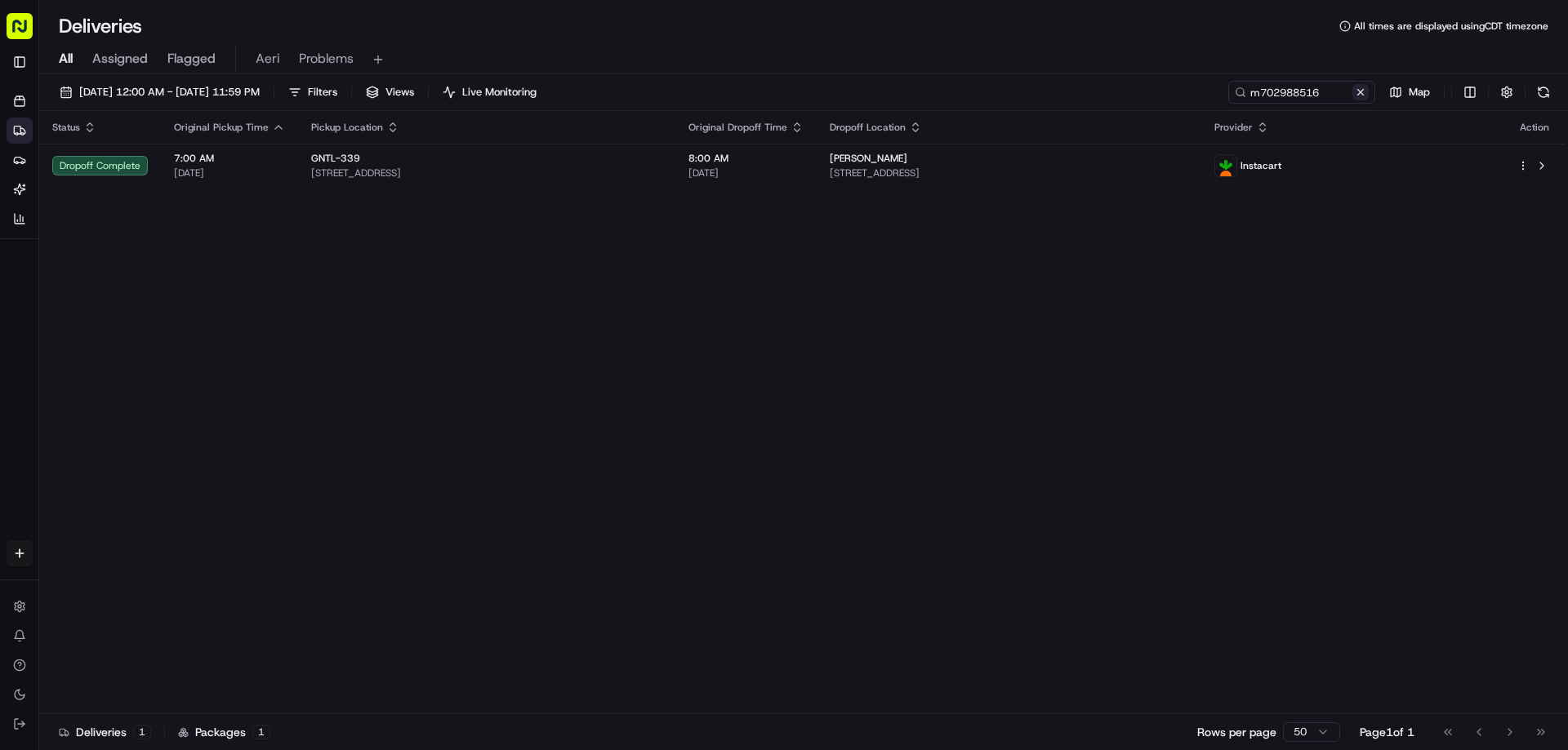
click at [1358, 89] on button at bounding box center [1360, 92] width 16 height 16
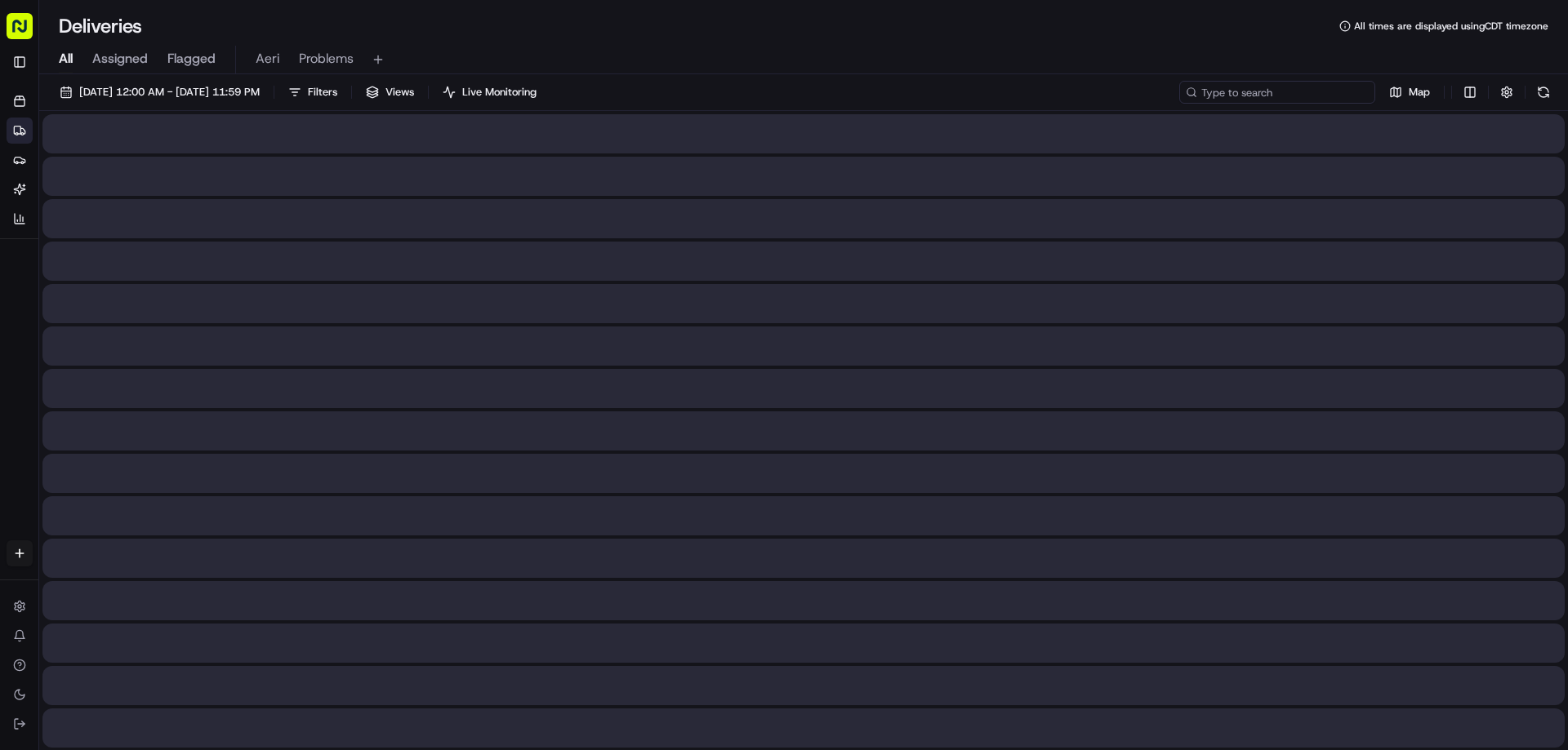
click at [1288, 88] on input at bounding box center [1277, 93] width 196 height 23
paste input "m702332745"
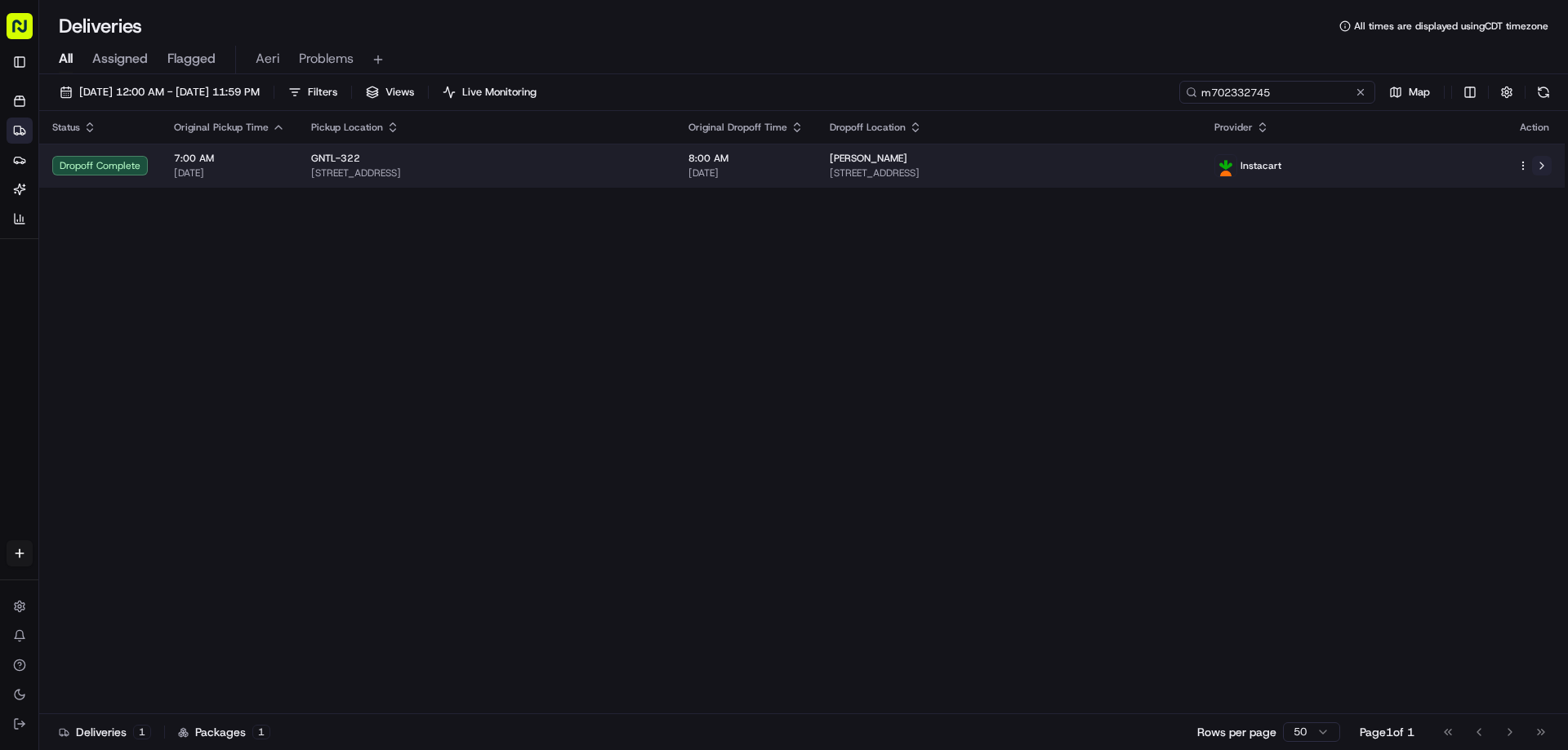
type input "m702332745"
click at [1535, 165] on button at bounding box center [1542, 165] width 19 height 19
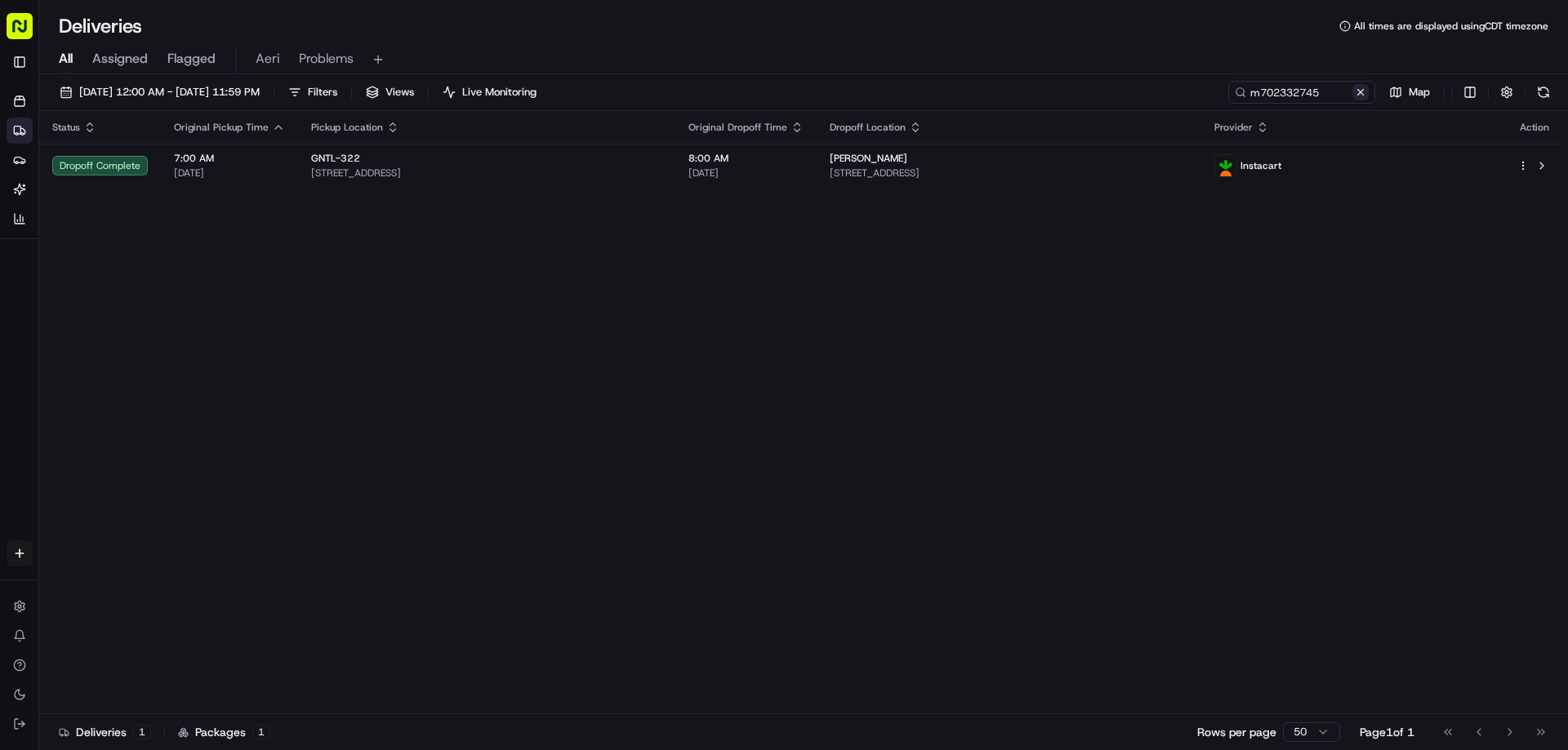
click at [1361, 87] on button at bounding box center [1360, 92] width 16 height 16
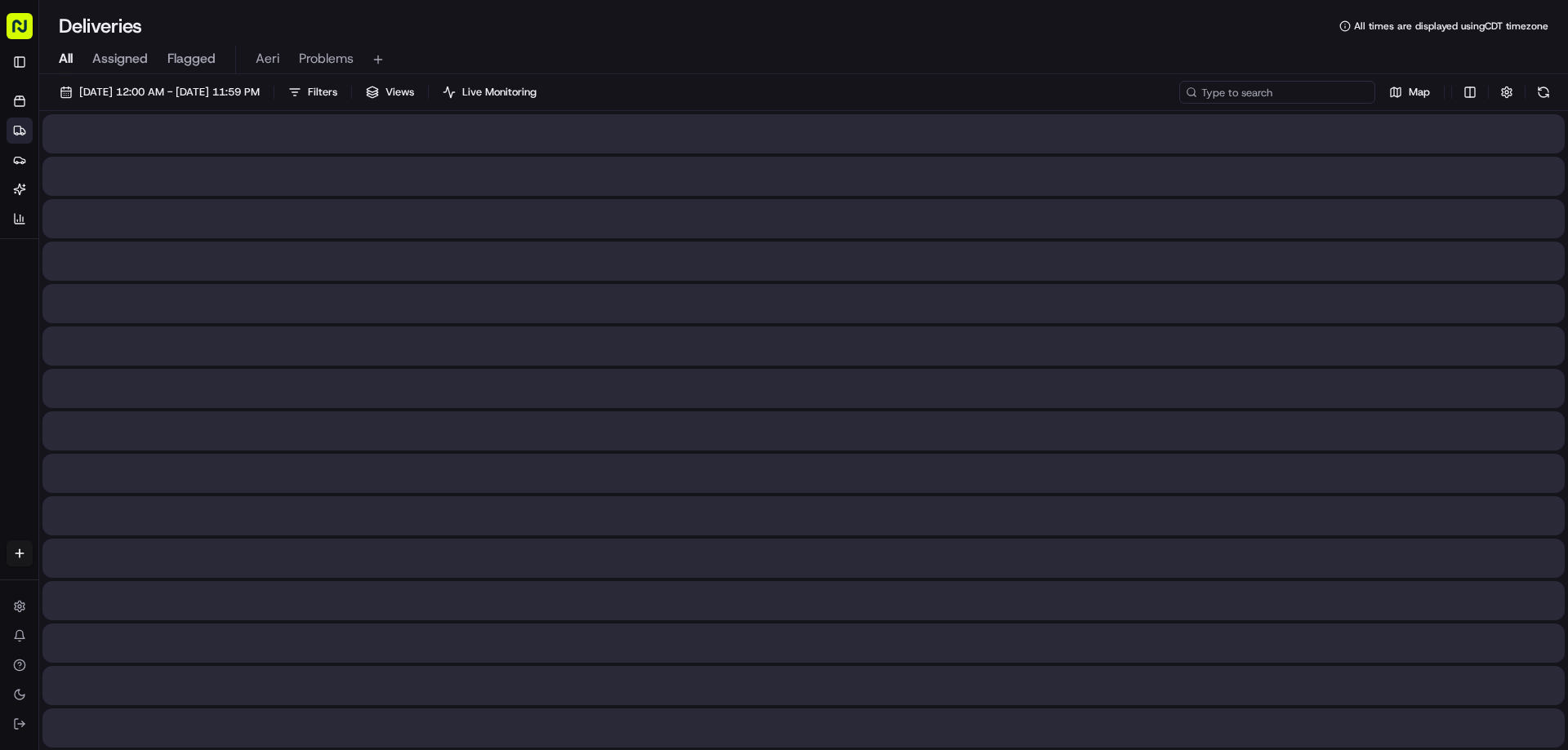
click at [1331, 88] on input at bounding box center [1277, 93] width 196 height 23
paste input "m704335667"
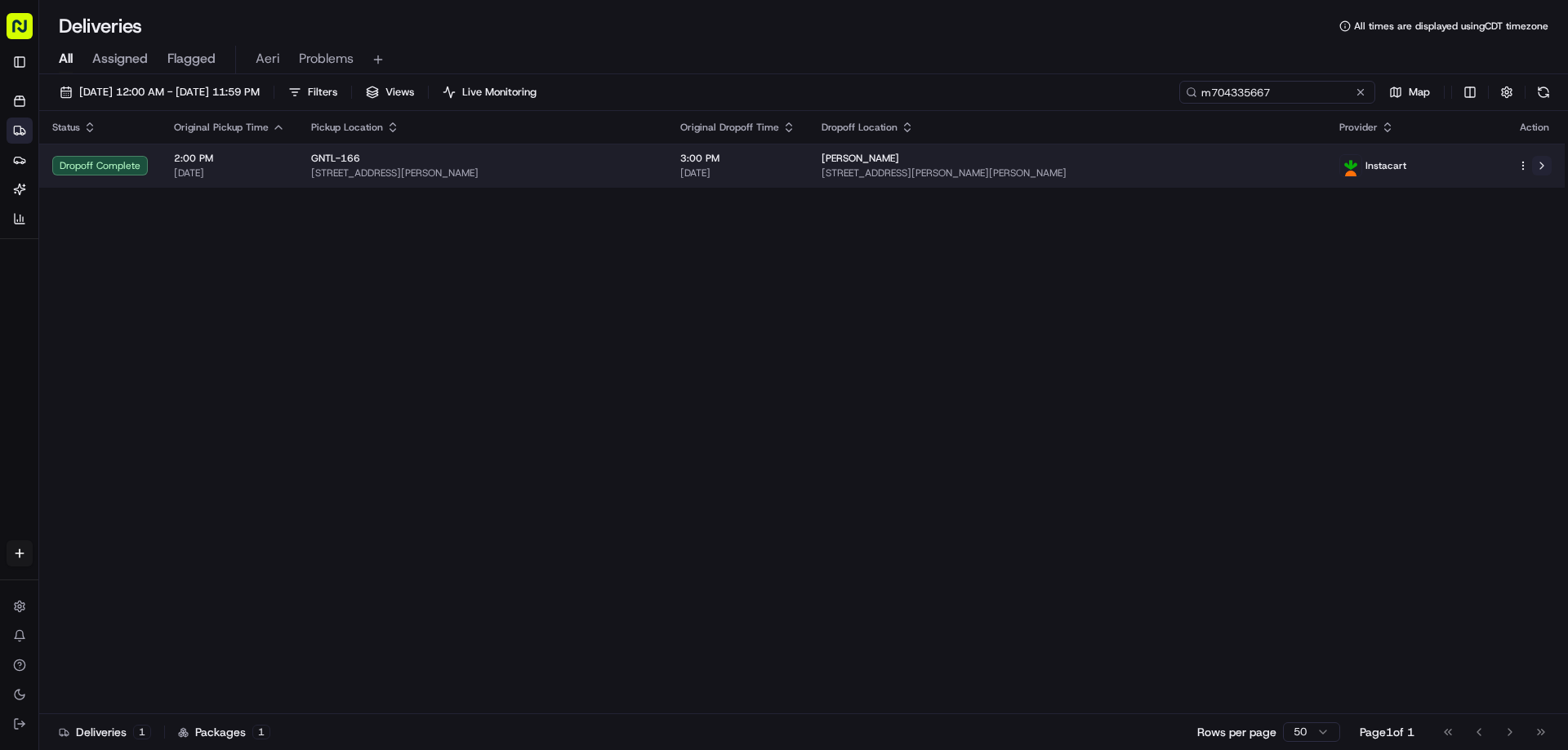
type input "m704335667"
click at [1541, 169] on button at bounding box center [1542, 165] width 19 height 19
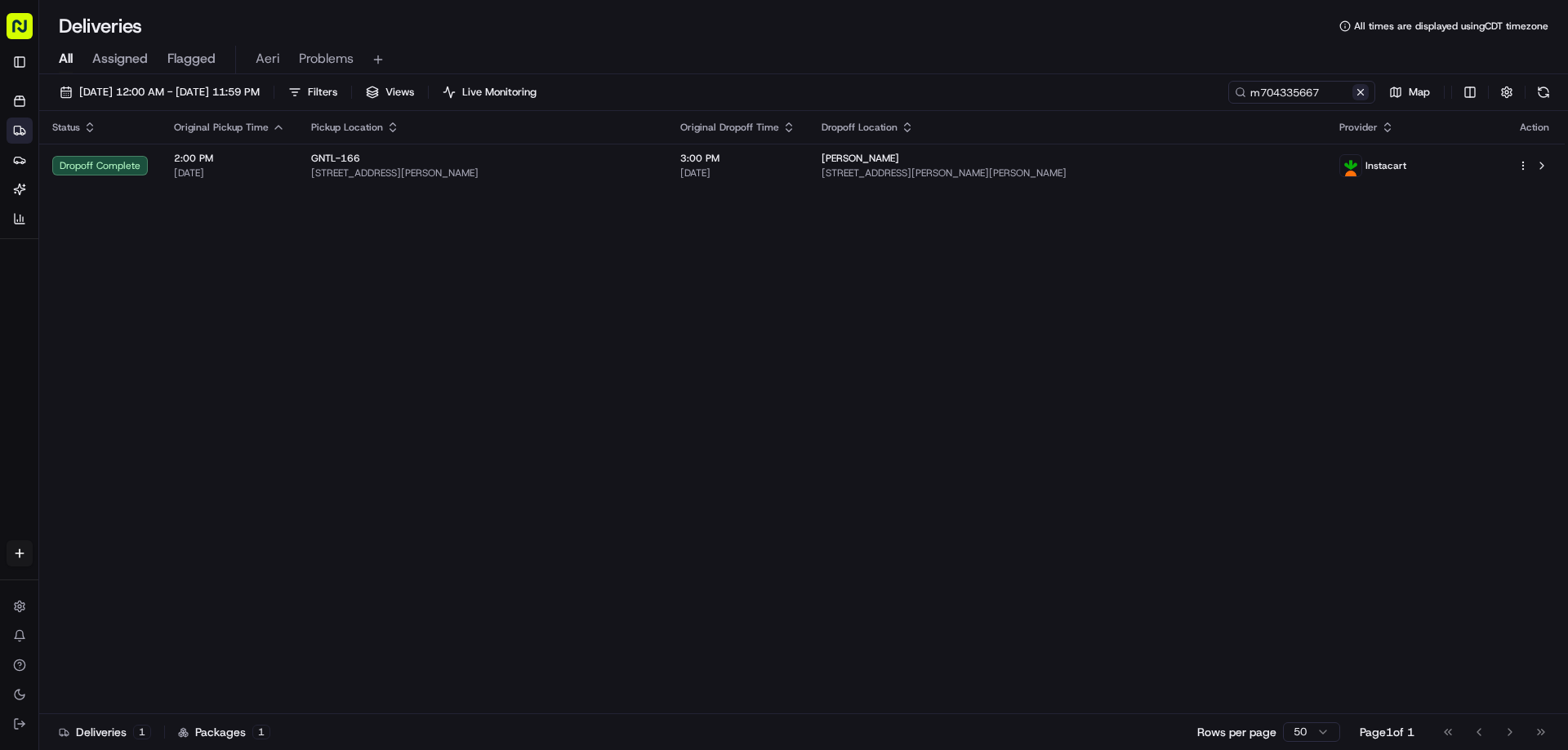
click at [1357, 95] on button at bounding box center [1360, 92] width 16 height 16
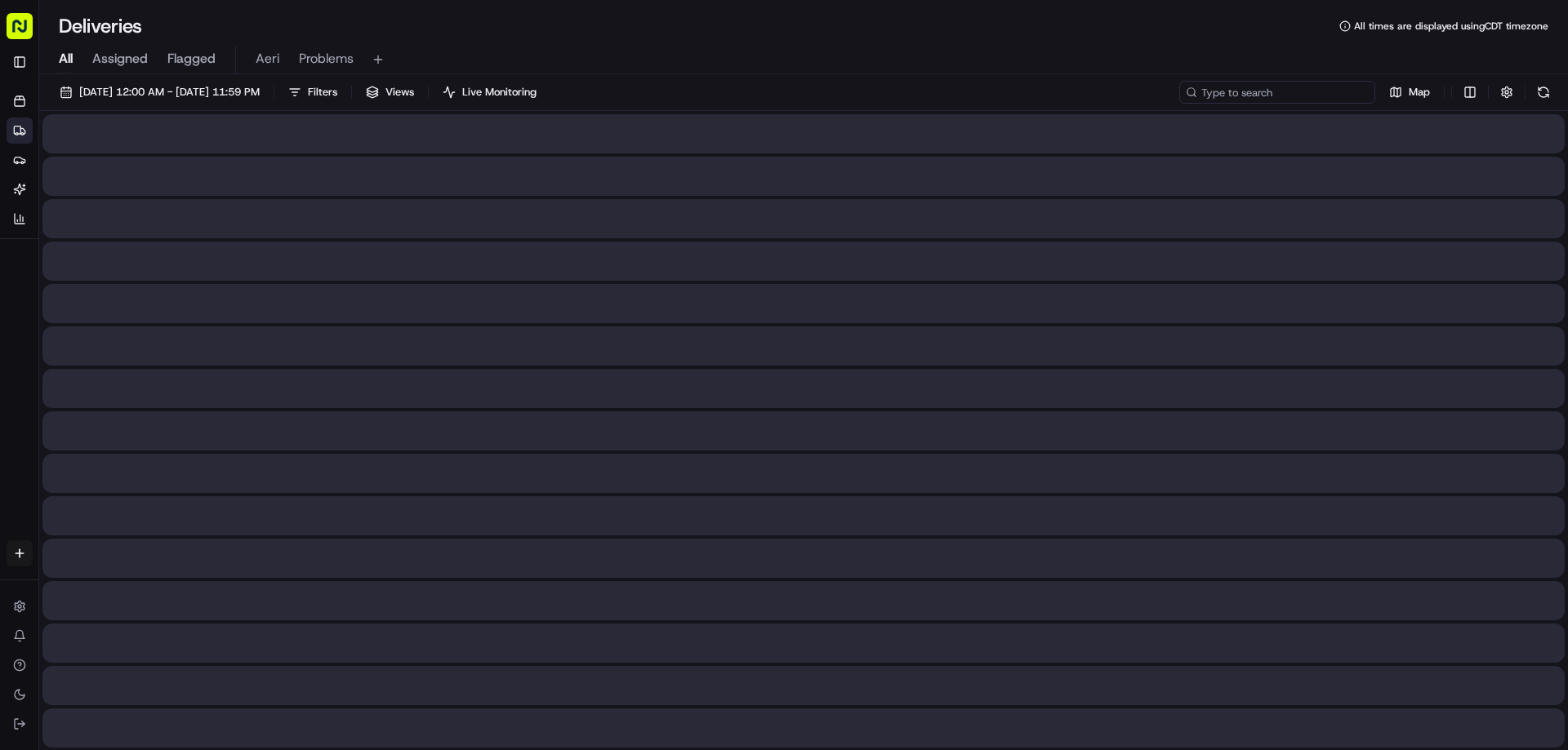
click at [1328, 88] on input at bounding box center [1277, 93] width 196 height 23
paste input "m704482745"
type input "m704482745"
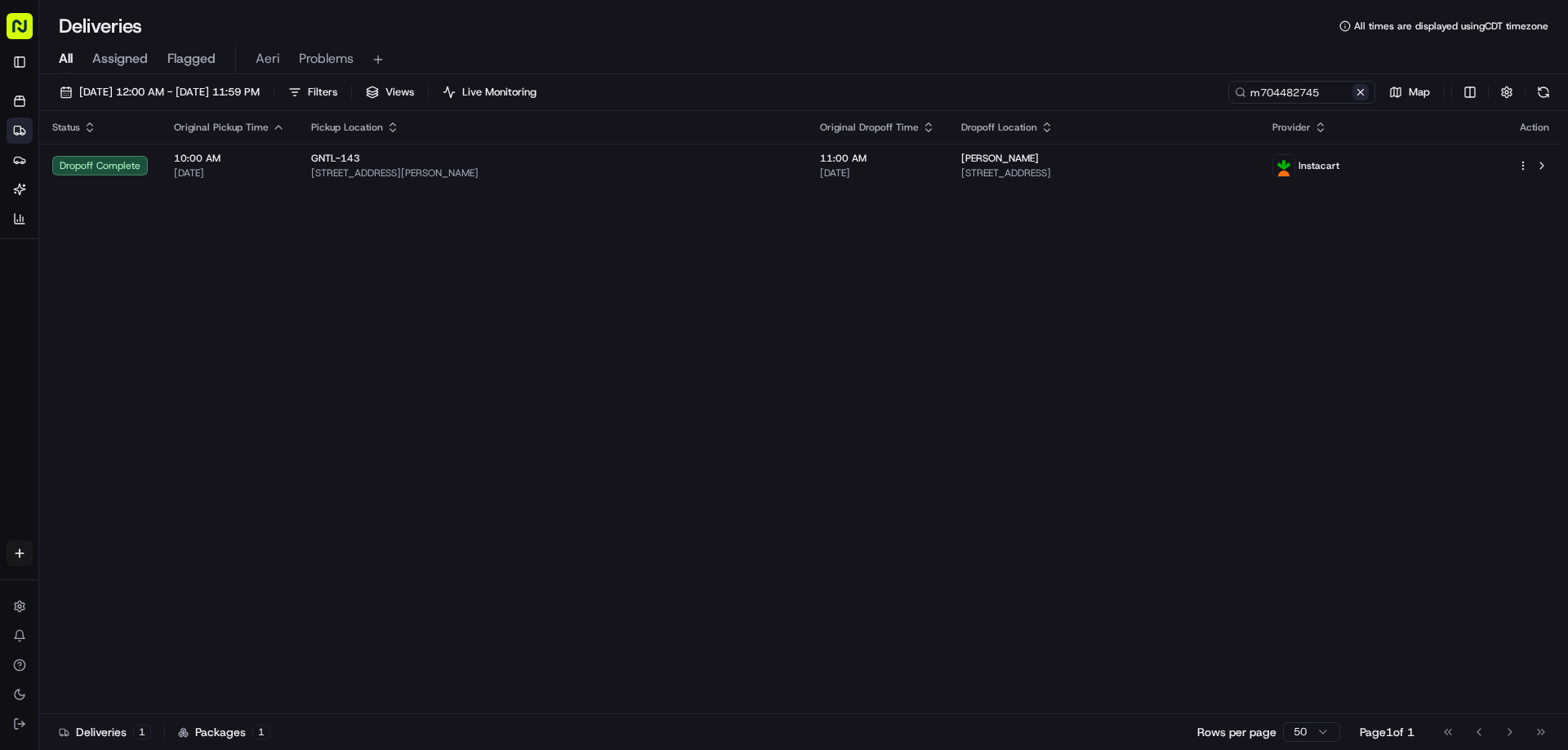
click at [1352, 88] on button at bounding box center [1360, 92] width 16 height 16
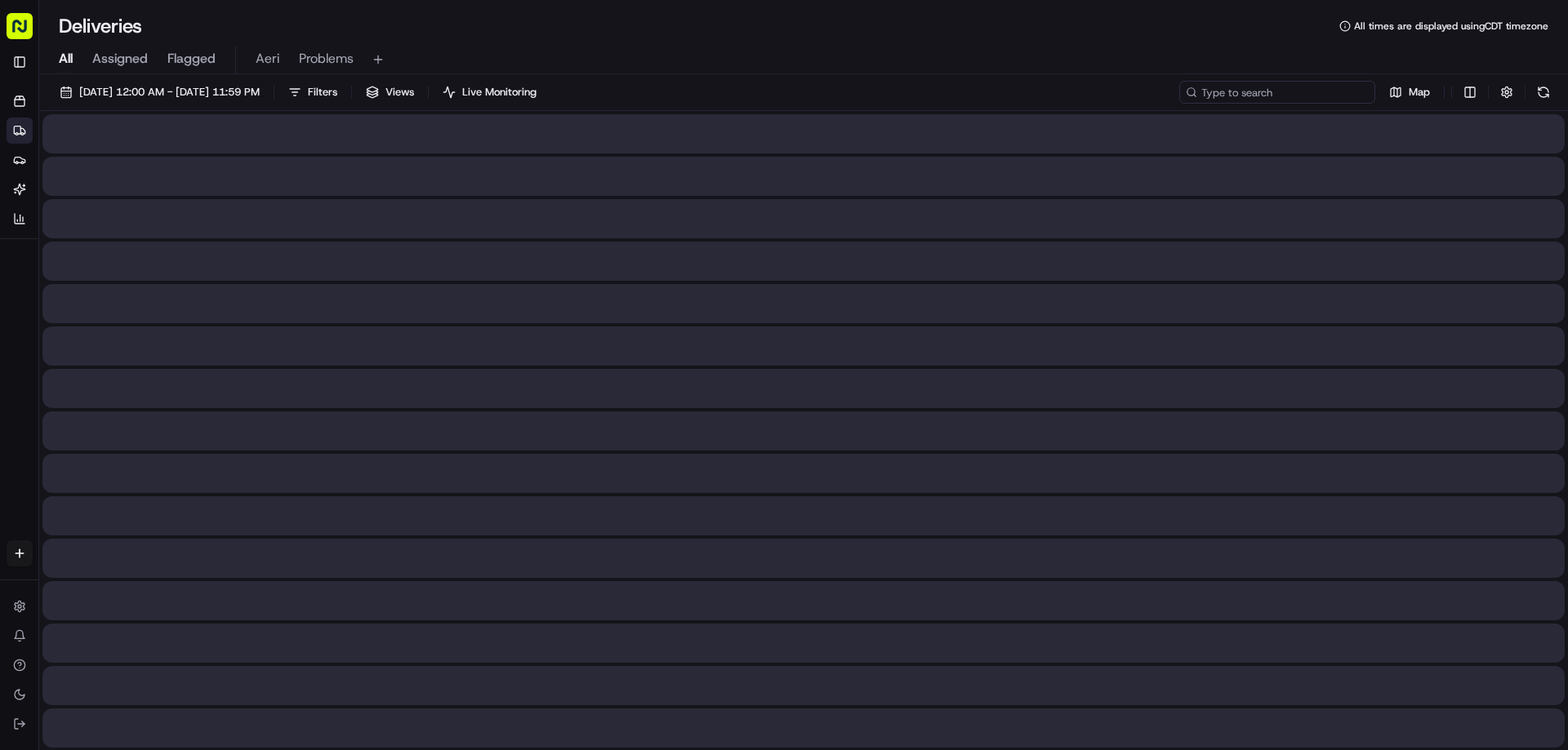
click at [1352, 88] on input at bounding box center [1277, 93] width 196 height 23
paste input "m704482745"
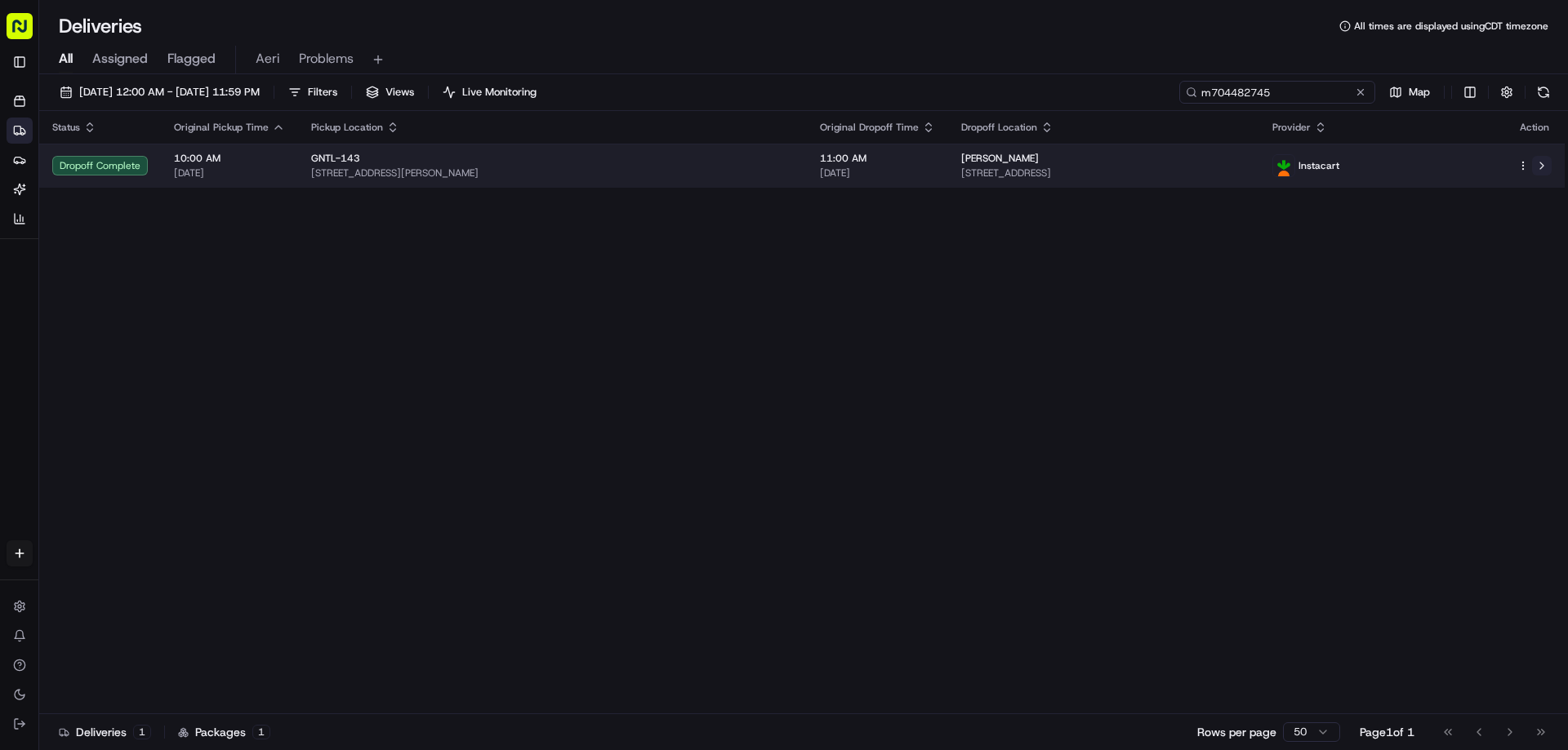
type input "m704482745"
click at [1540, 166] on button at bounding box center [1542, 165] width 19 height 19
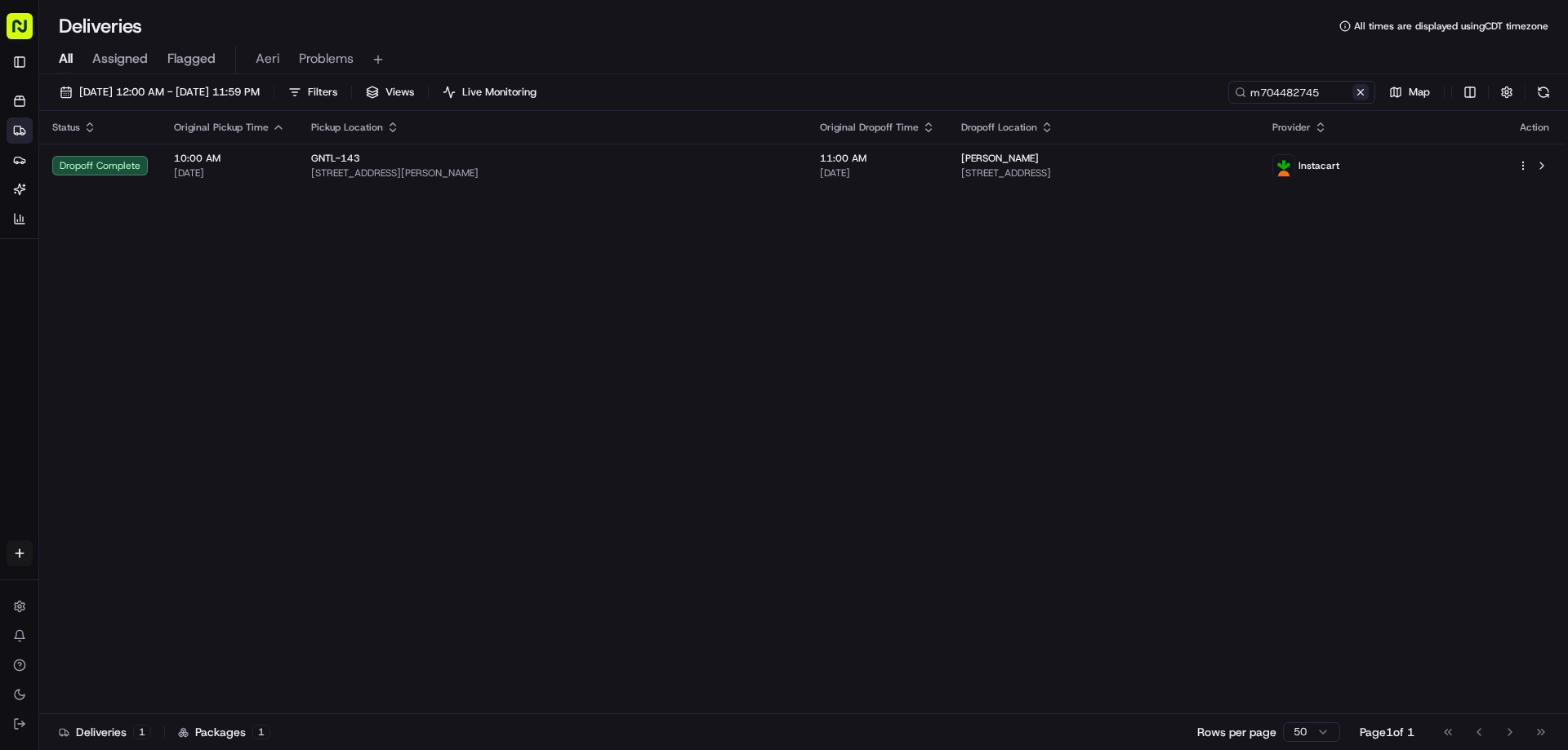
click at [1359, 90] on button at bounding box center [1360, 92] width 16 height 16
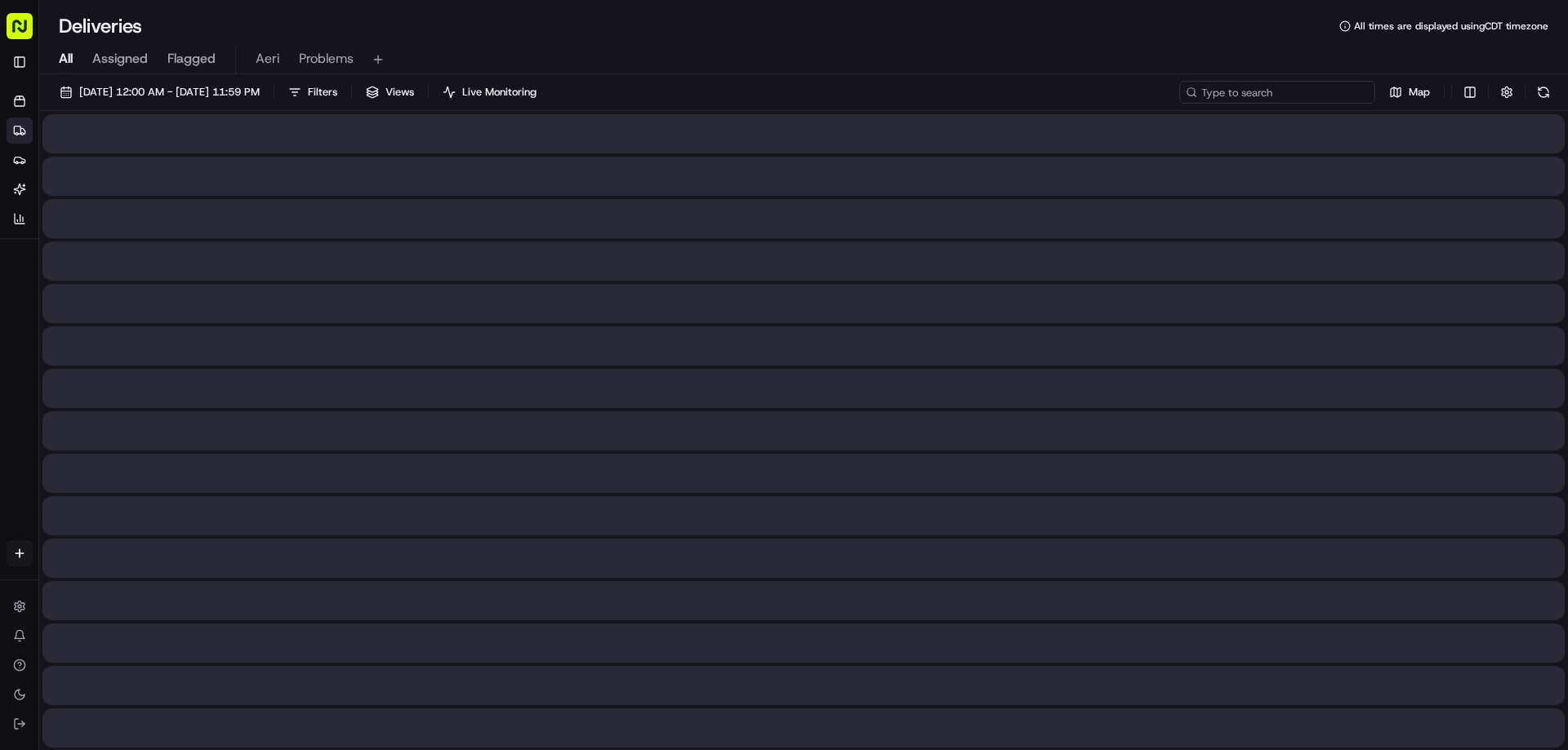
click at [1332, 92] on input at bounding box center [1277, 93] width 196 height 23
paste input "m703680054"
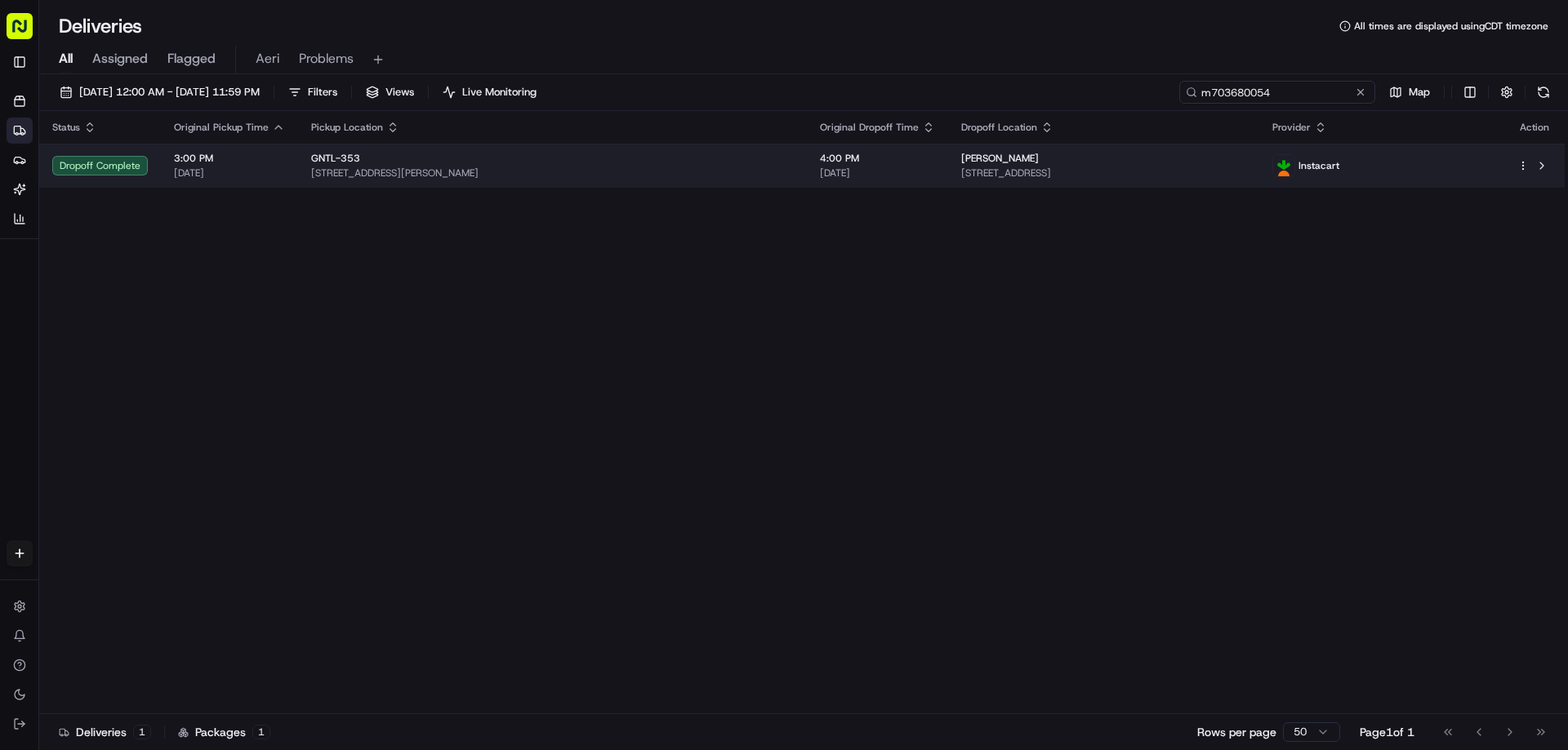
type input "m703680054"
click at [1535, 156] on td at bounding box center [1534, 166] width 61 height 44
click at [1548, 165] on button at bounding box center [1542, 165] width 19 height 19
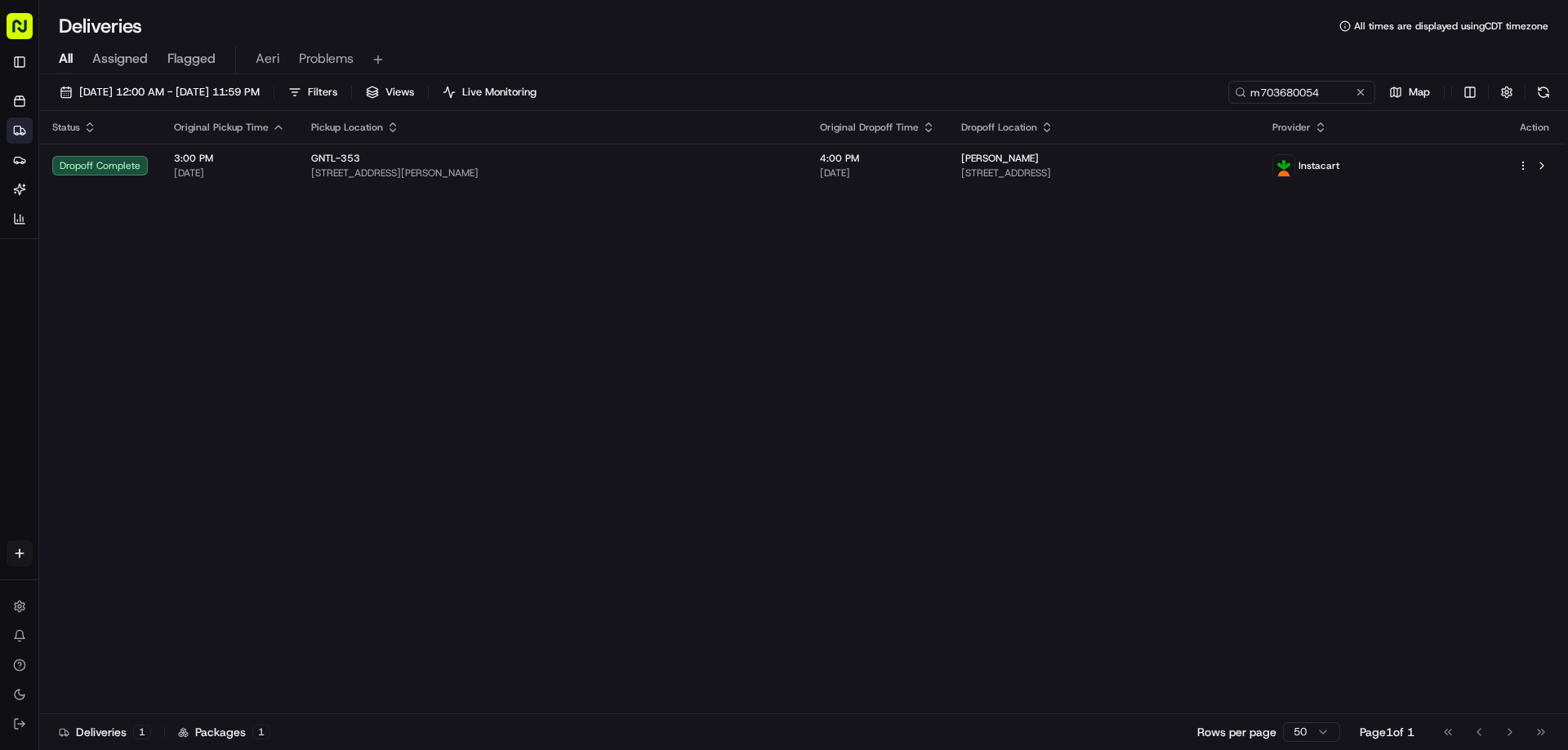
click at [1362, 93] on button at bounding box center [1360, 92] width 16 height 16
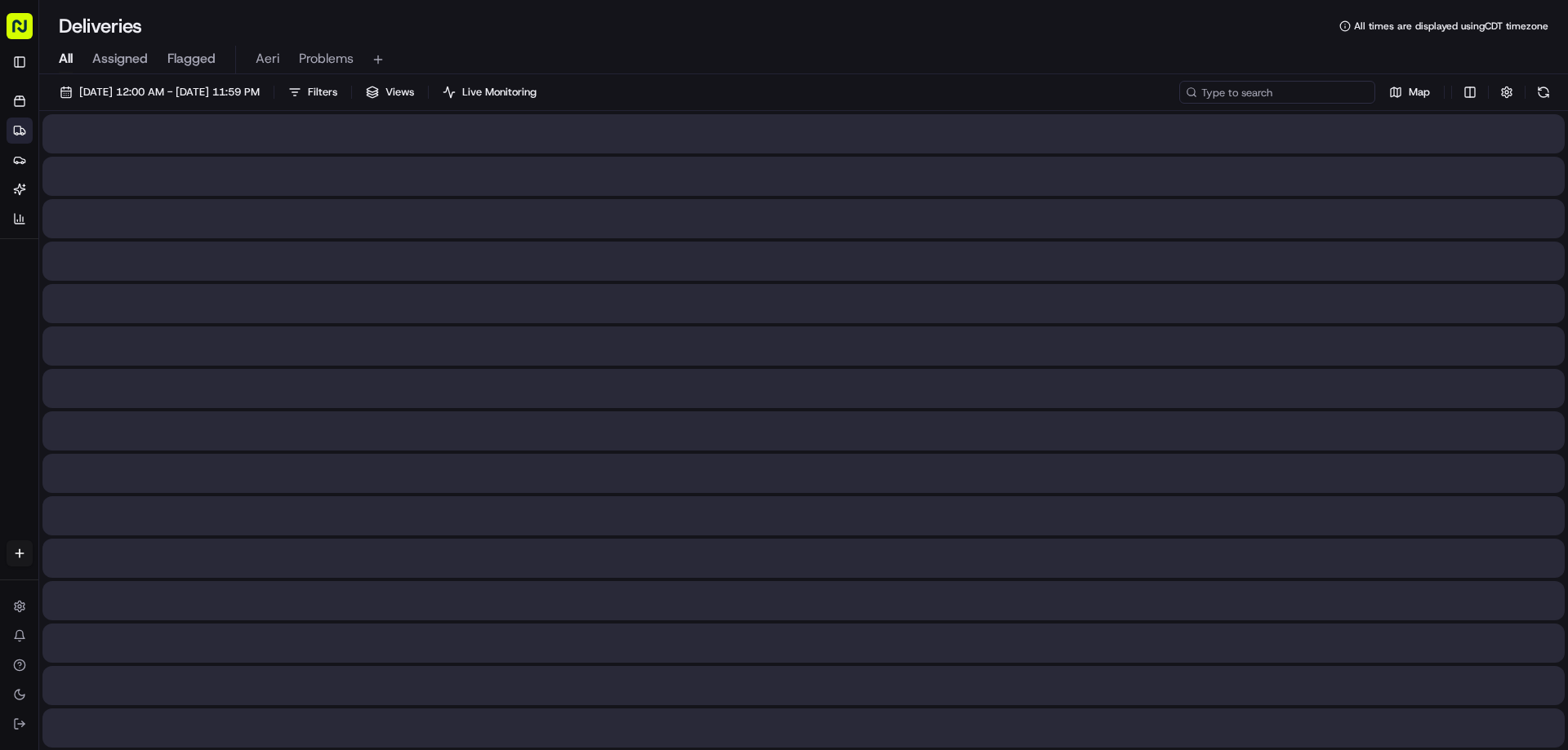
click at [1310, 91] on input at bounding box center [1277, 93] width 196 height 23
paste input "m702363141"
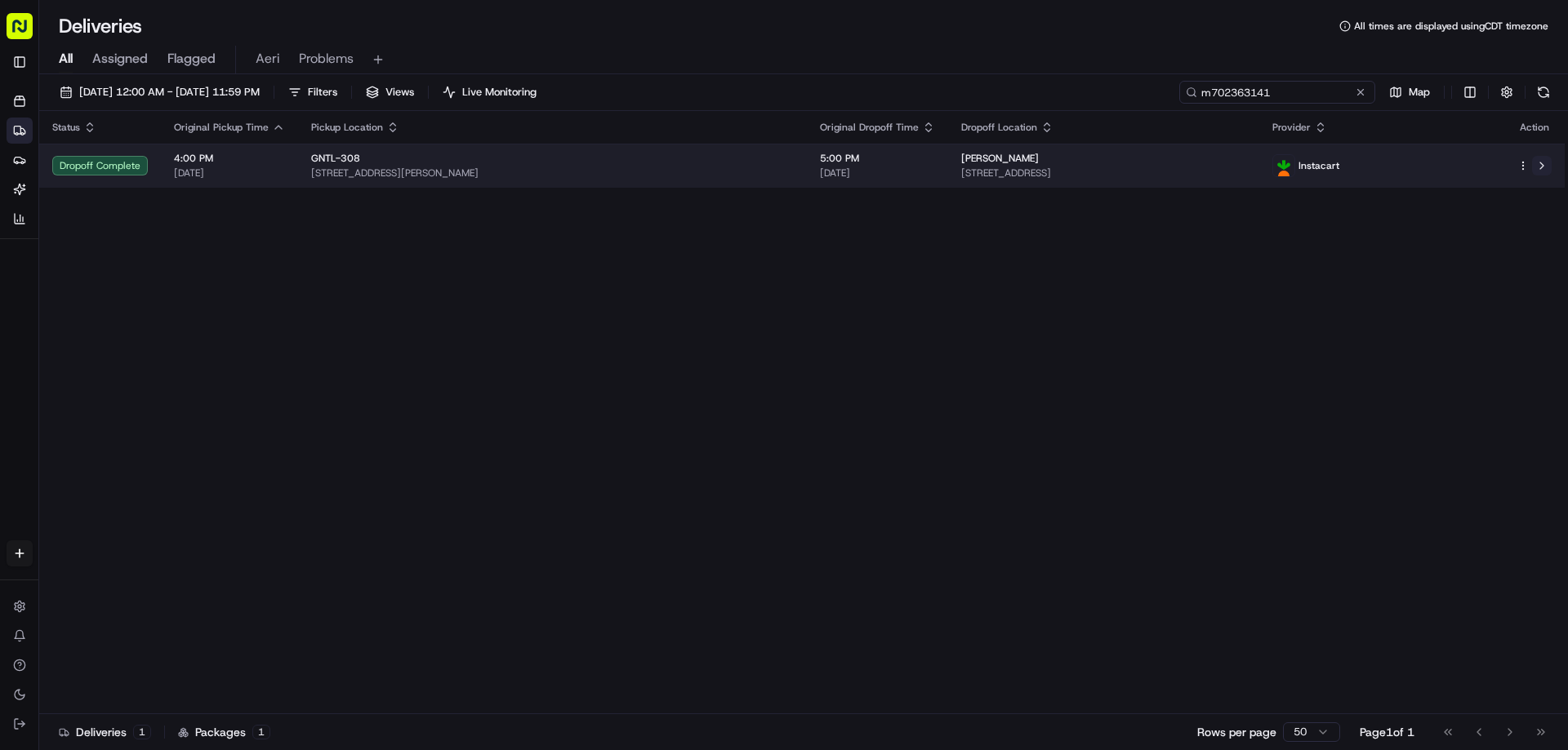
type input "m702363141"
click at [1549, 164] on button at bounding box center [1542, 165] width 19 height 19
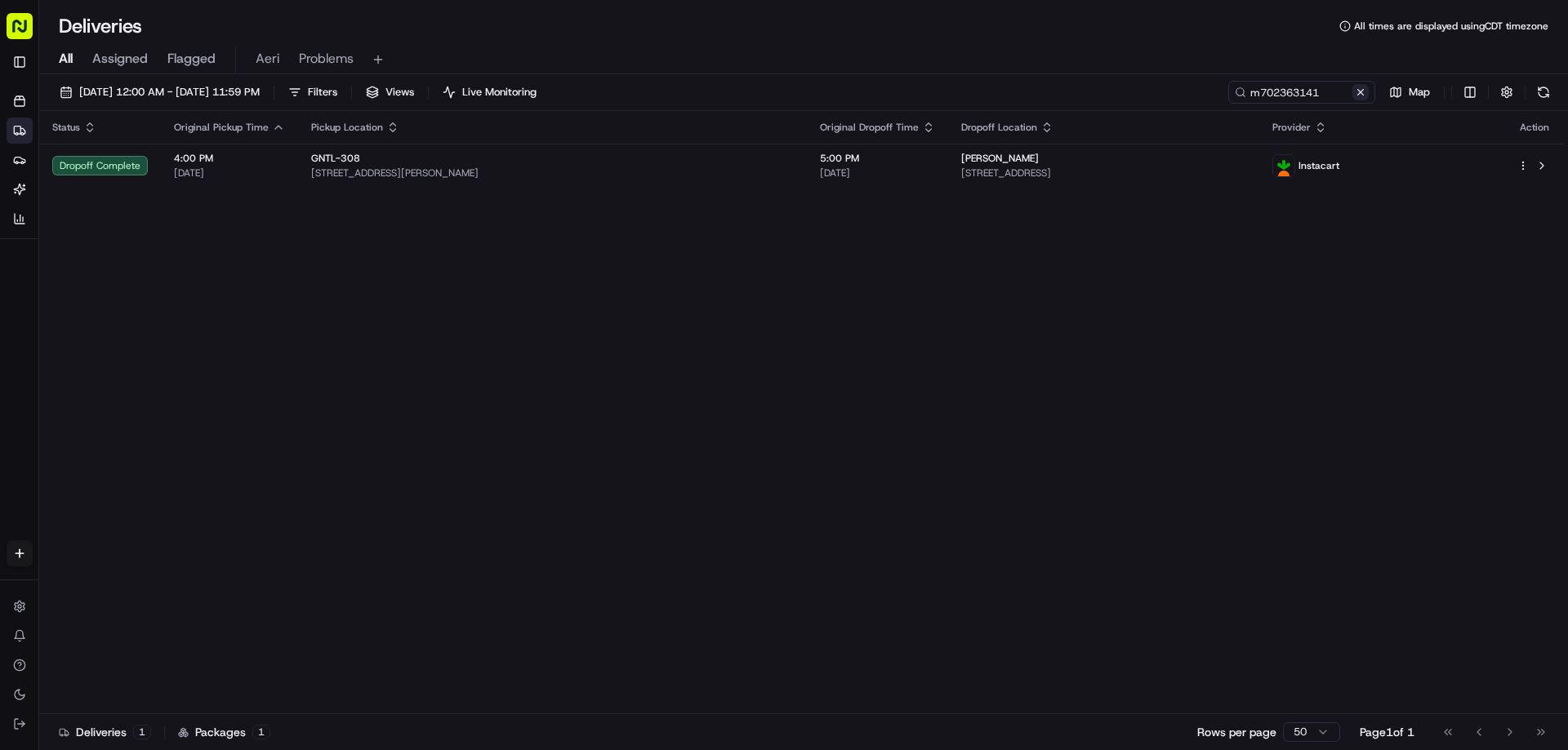
click at [1358, 93] on button at bounding box center [1360, 92] width 16 height 16
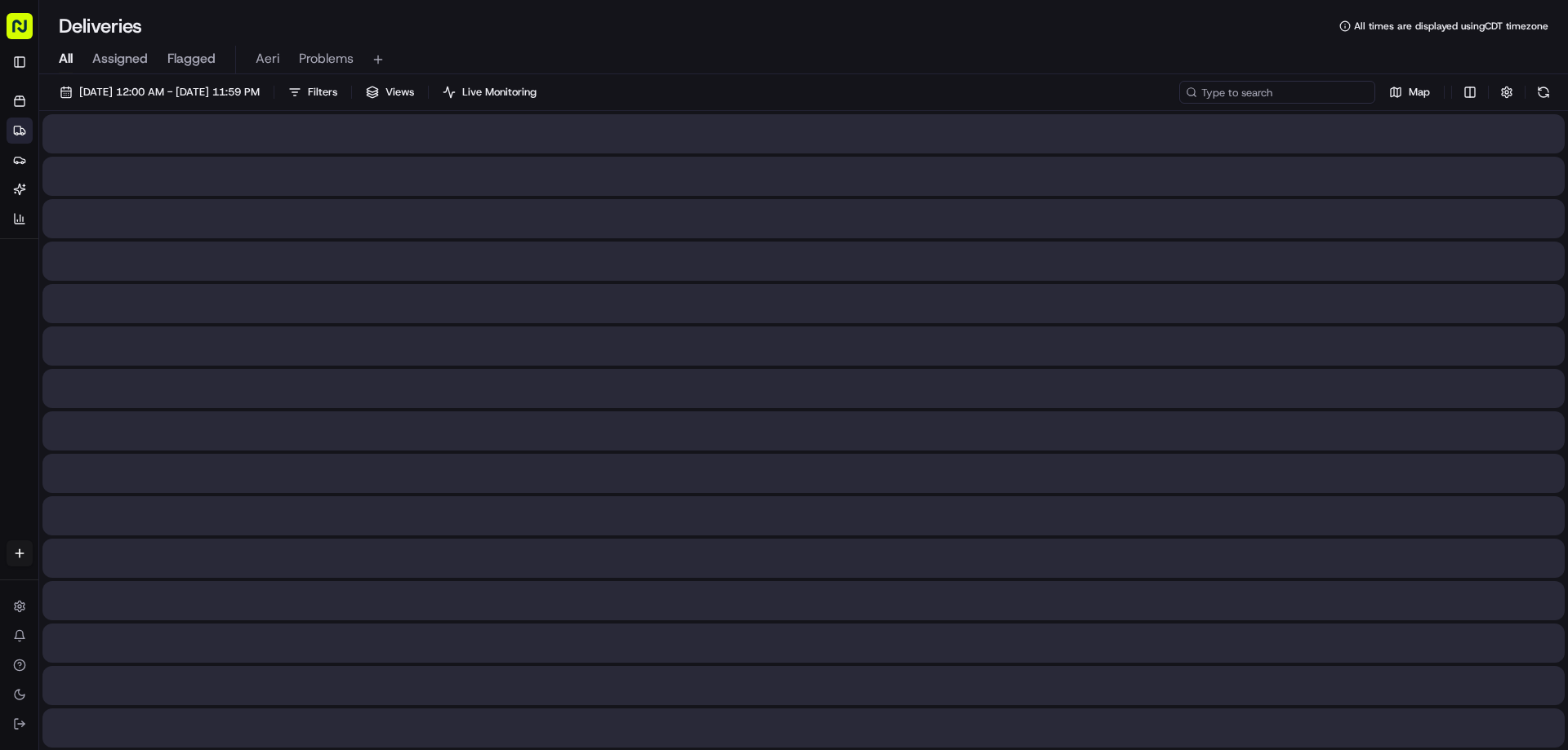
click at [1326, 100] on input at bounding box center [1277, 93] width 196 height 23
paste input "m703542899"
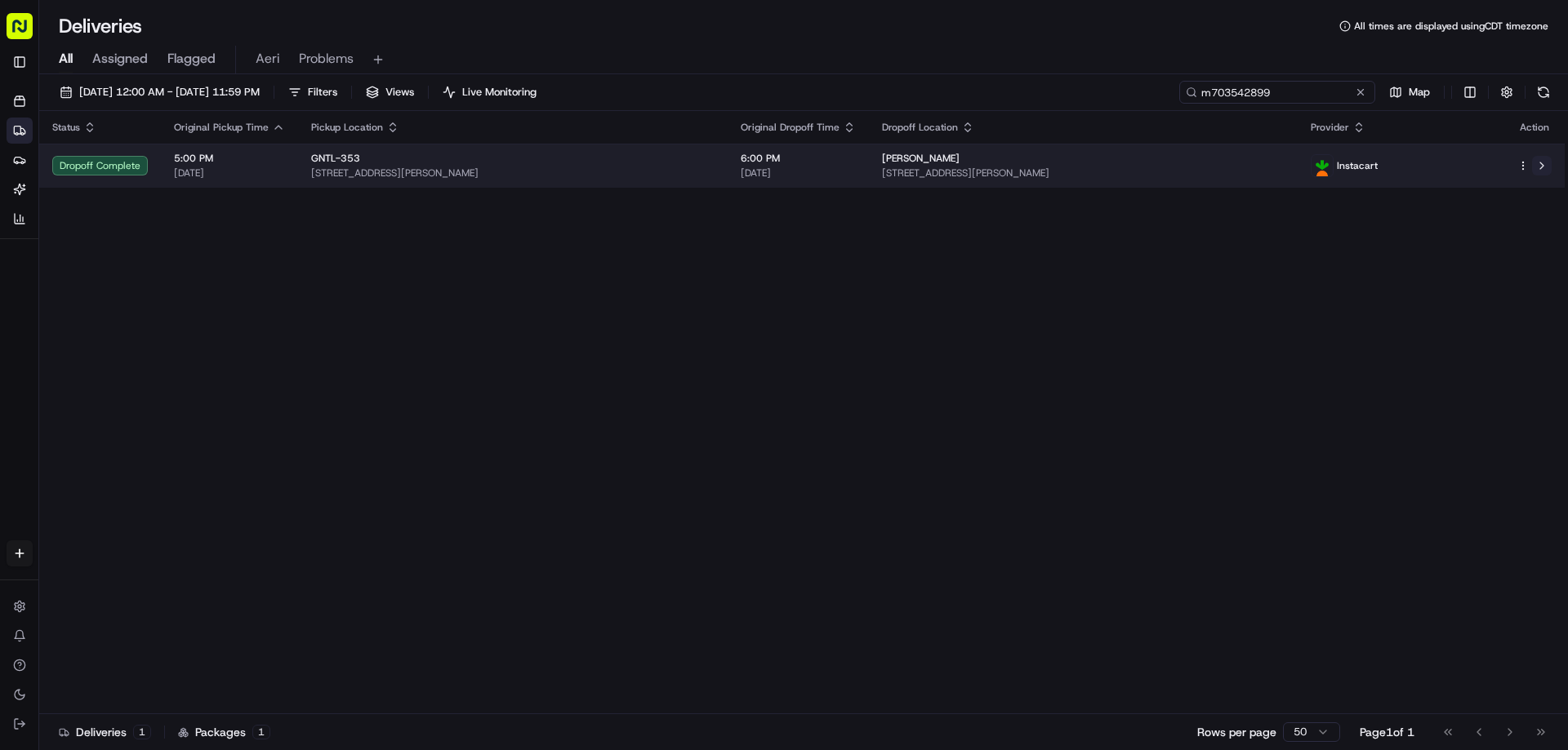
type input "m703542899"
click at [1543, 174] on button at bounding box center [1542, 165] width 19 height 19
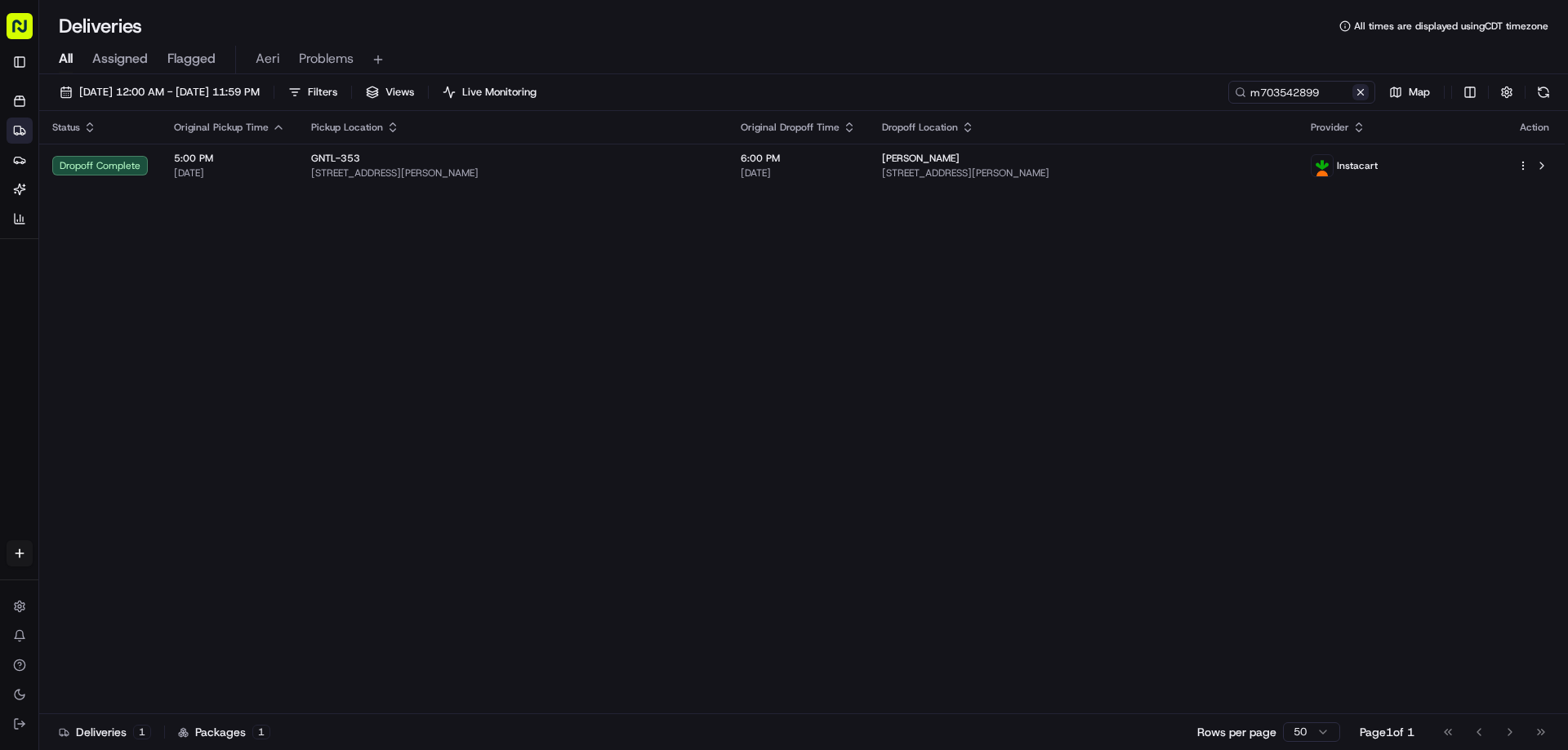
click at [1364, 93] on button at bounding box center [1360, 92] width 16 height 16
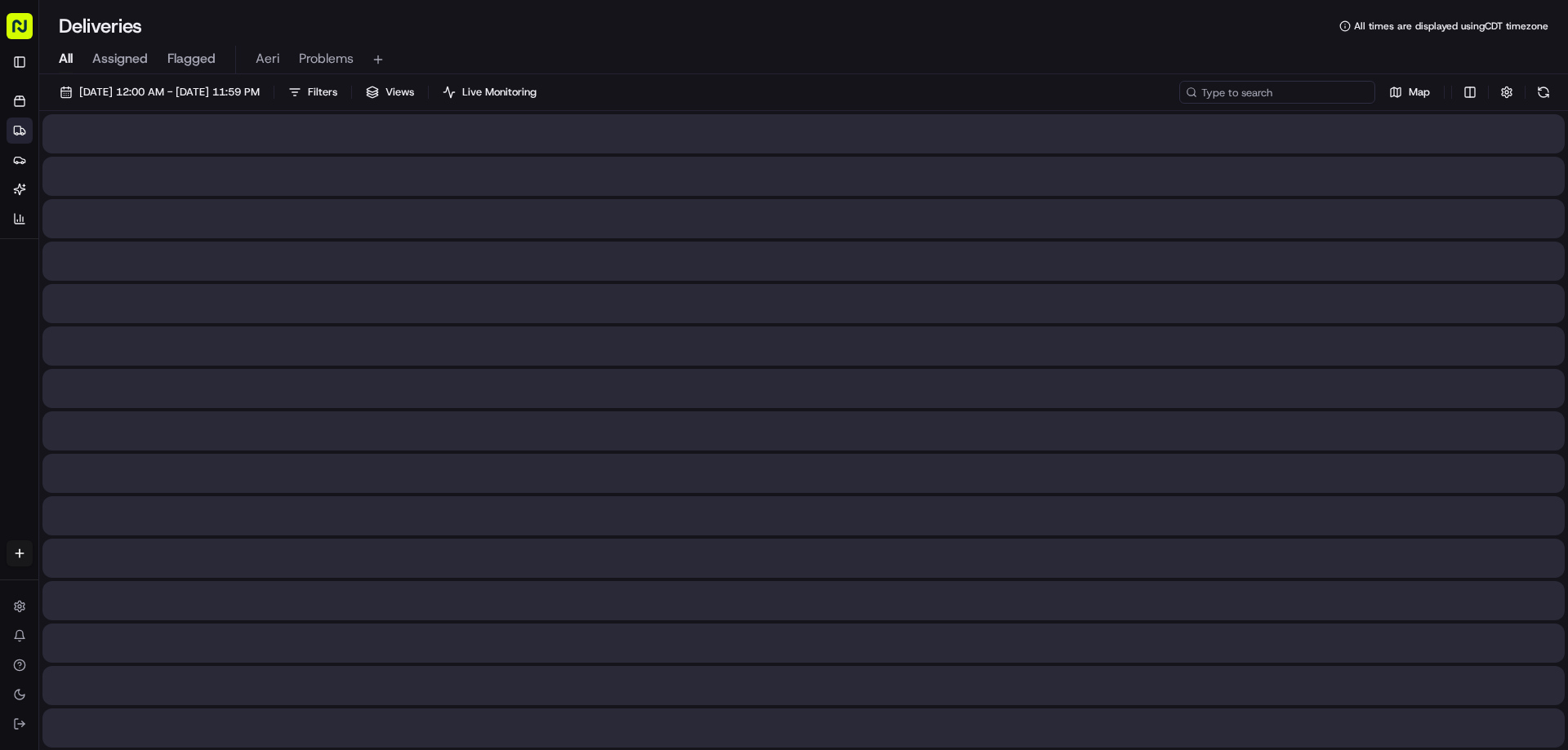
click at [1341, 93] on input at bounding box center [1277, 93] width 196 height 23
paste input "m703643039"
type input "m703643039"
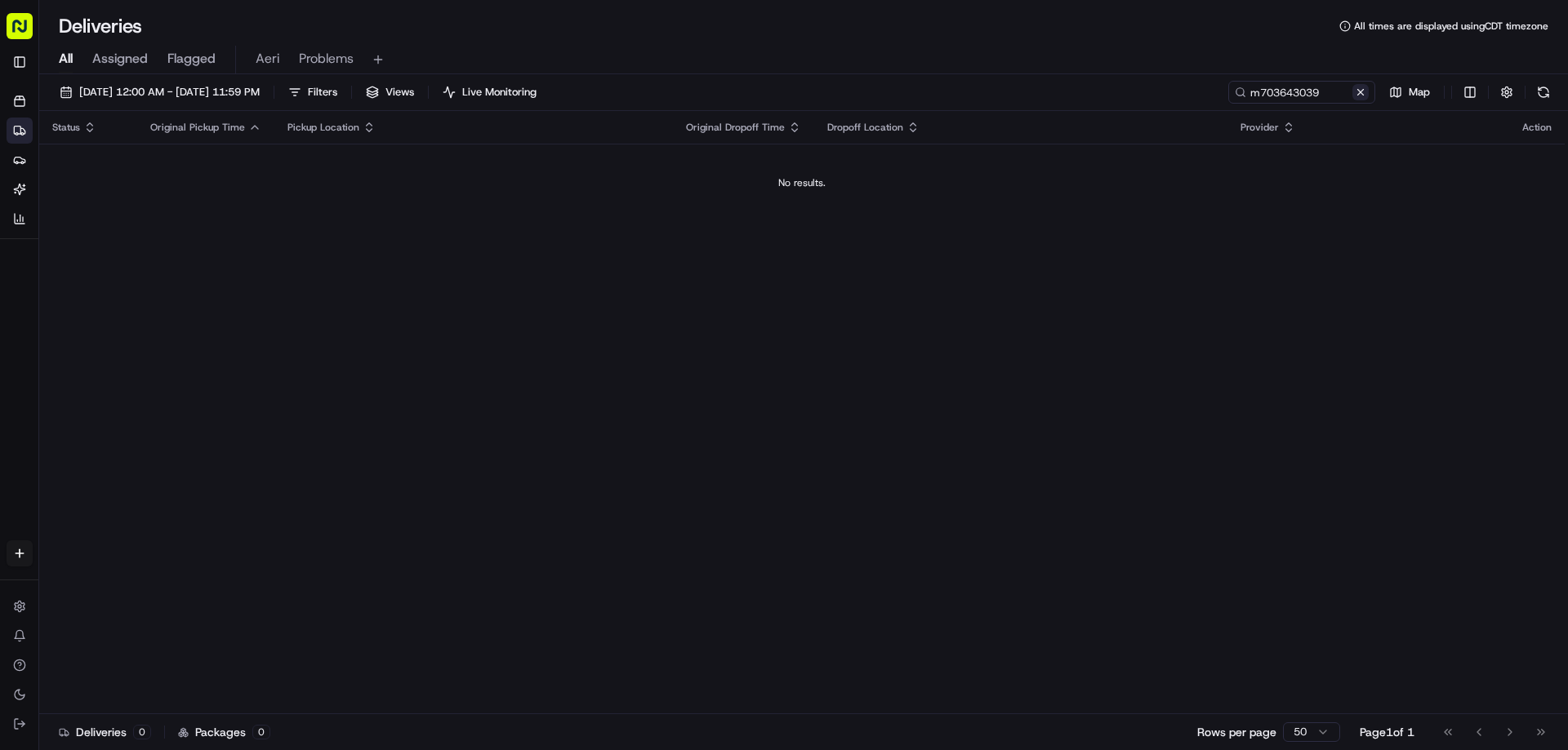
click at [1368, 92] on button at bounding box center [1360, 92] width 16 height 16
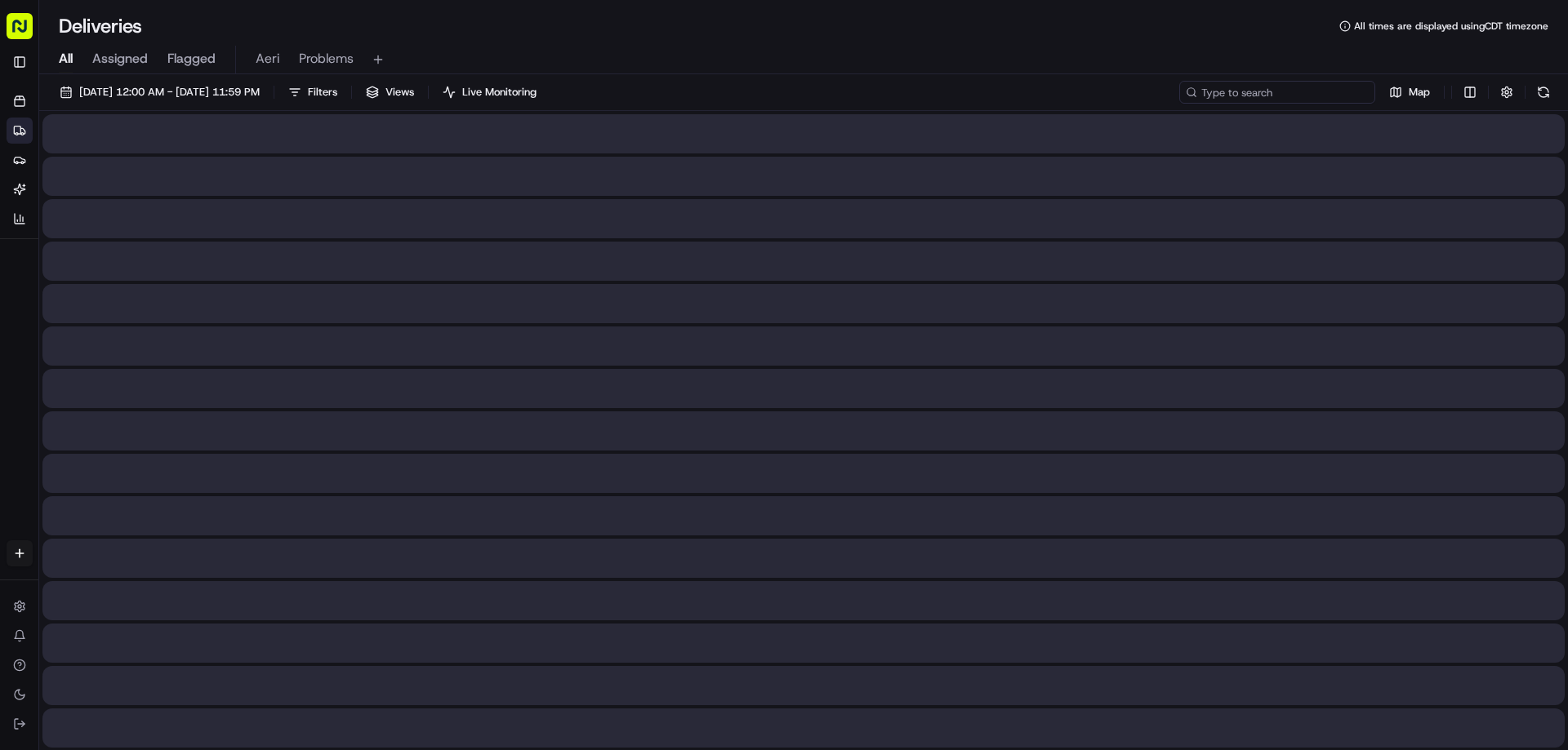
click at [1349, 96] on input at bounding box center [1277, 93] width 196 height 23
paste input "m705666179"
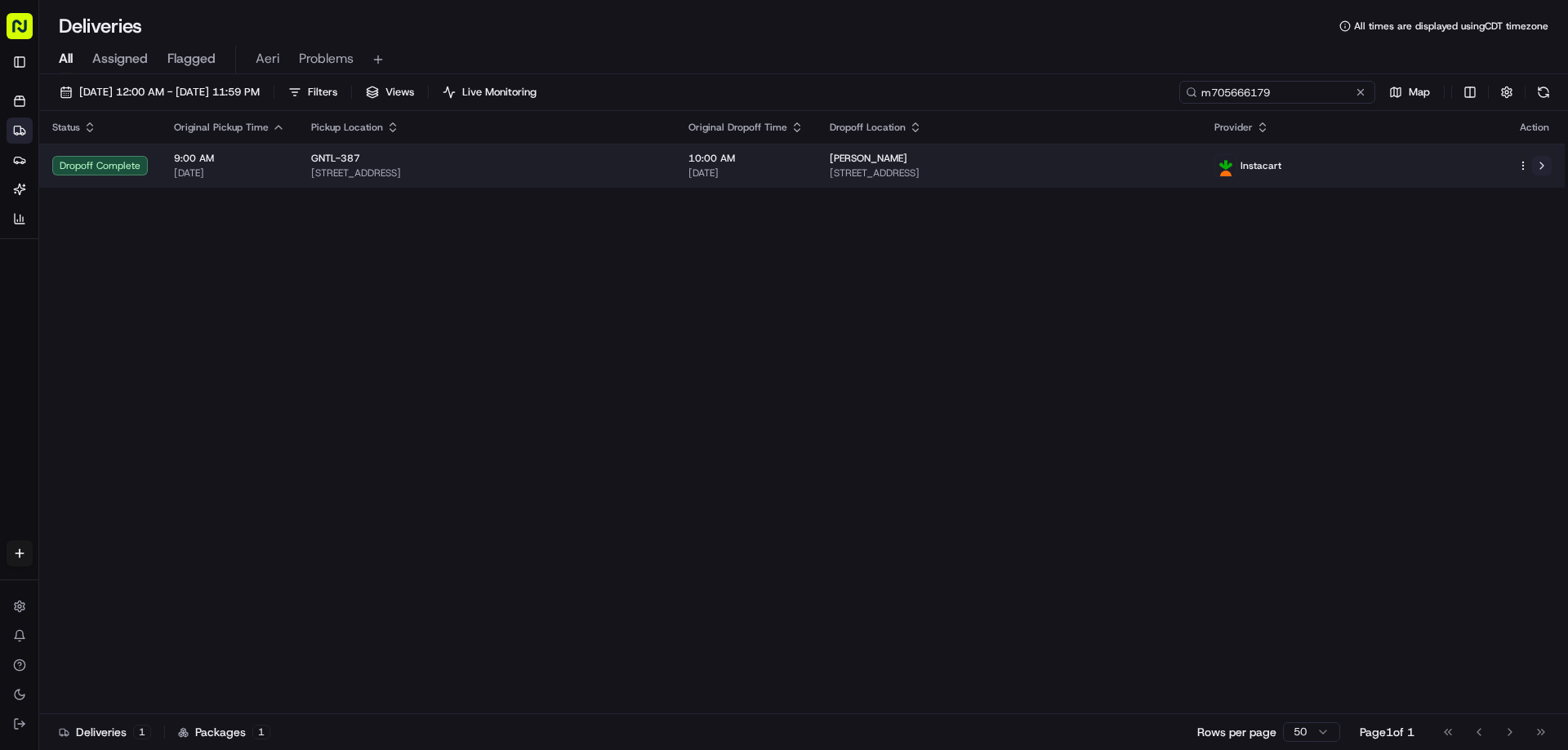
type input "m705666179"
click at [1539, 165] on button at bounding box center [1542, 165] width 19 height 19
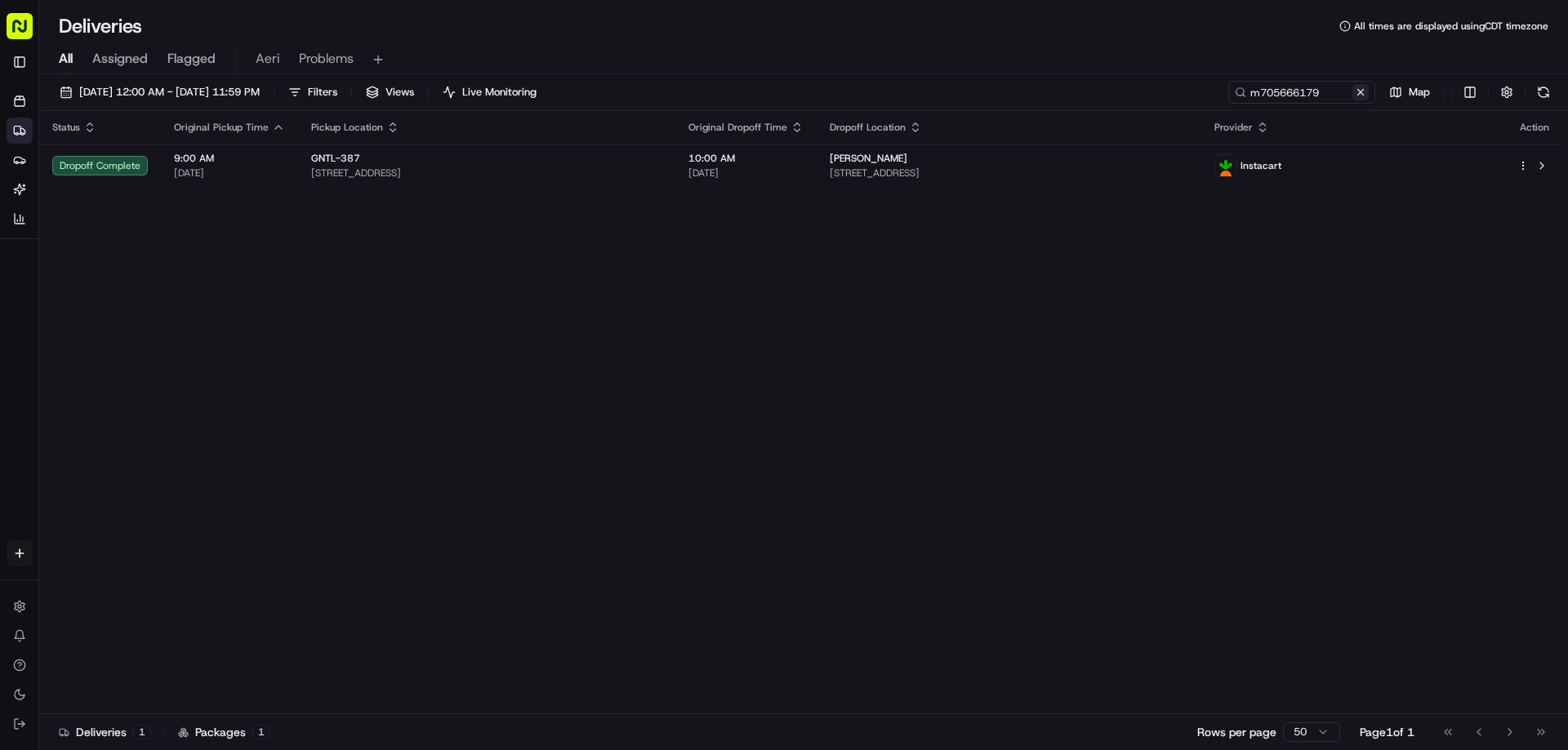
click at [1367, 89] on button at bounding box center [1360, 92] width 16 height 16
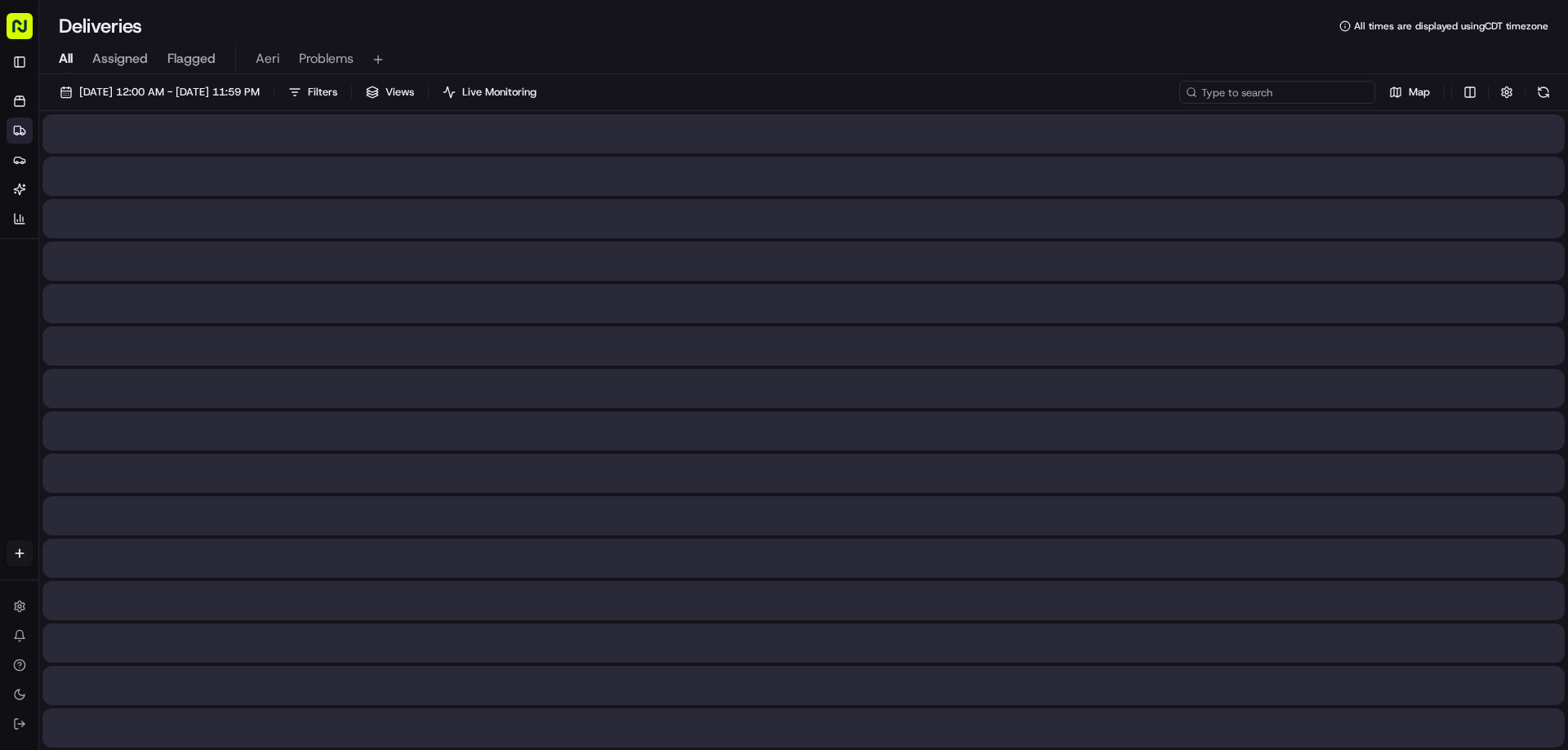
click at [1326, 89] on input at bounding box center [1277, 93] width 196 height 23
paste input "m703548820"
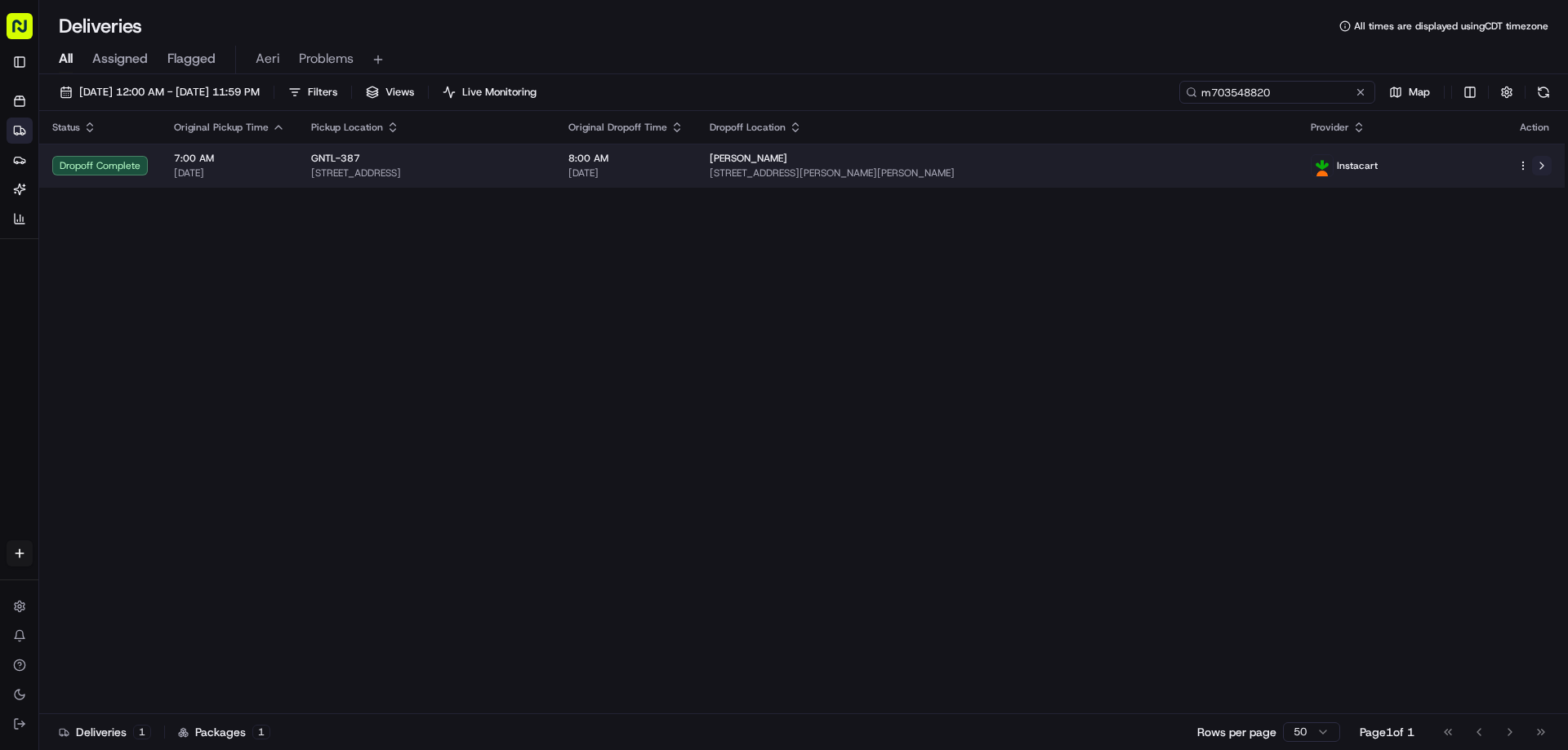
type input "m703548820"
click at [1541, 170] on button at bounding box center [1542, 165] width 19 height 19
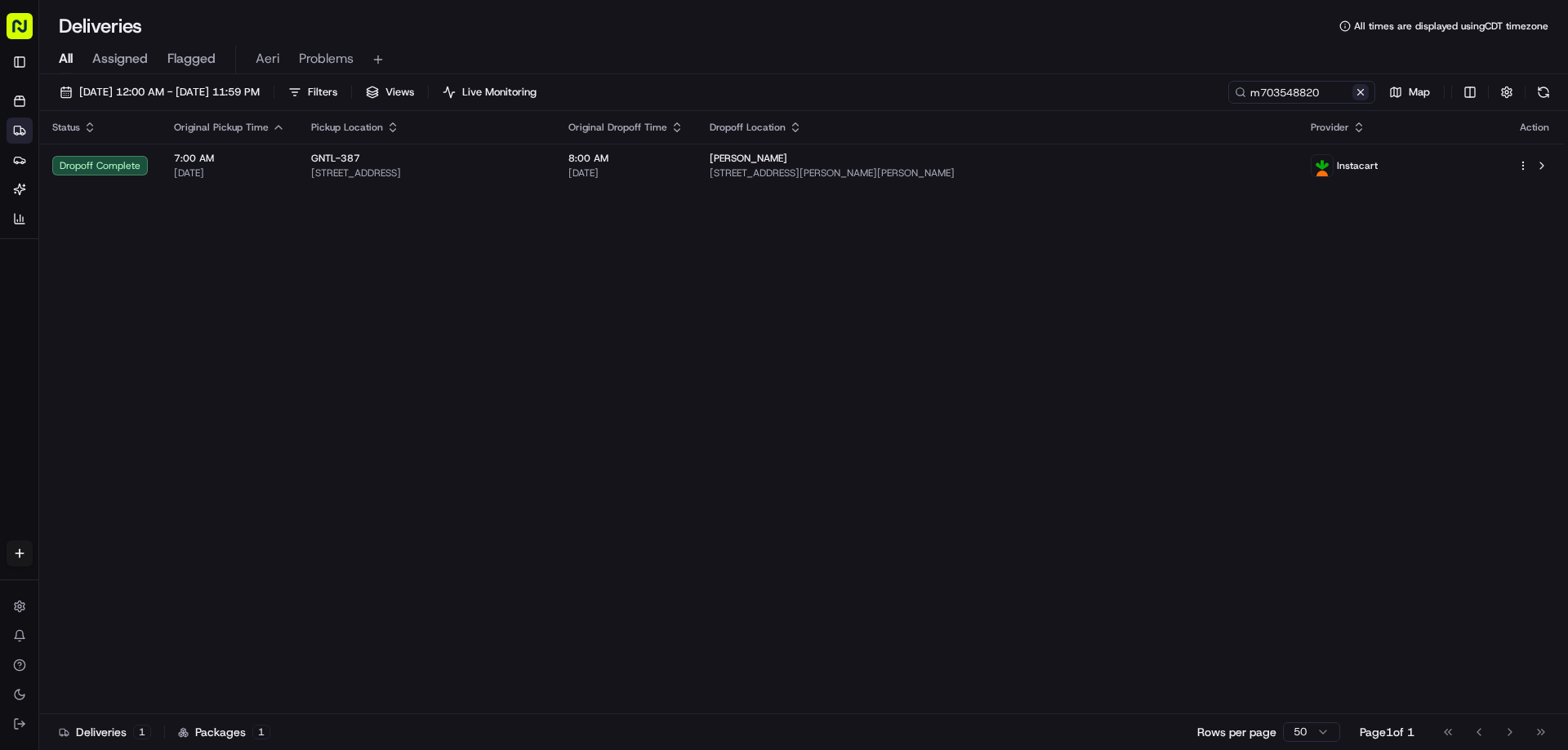
click at [1363, 99] on button at bounding box center [1360, 92] width 16 height 16
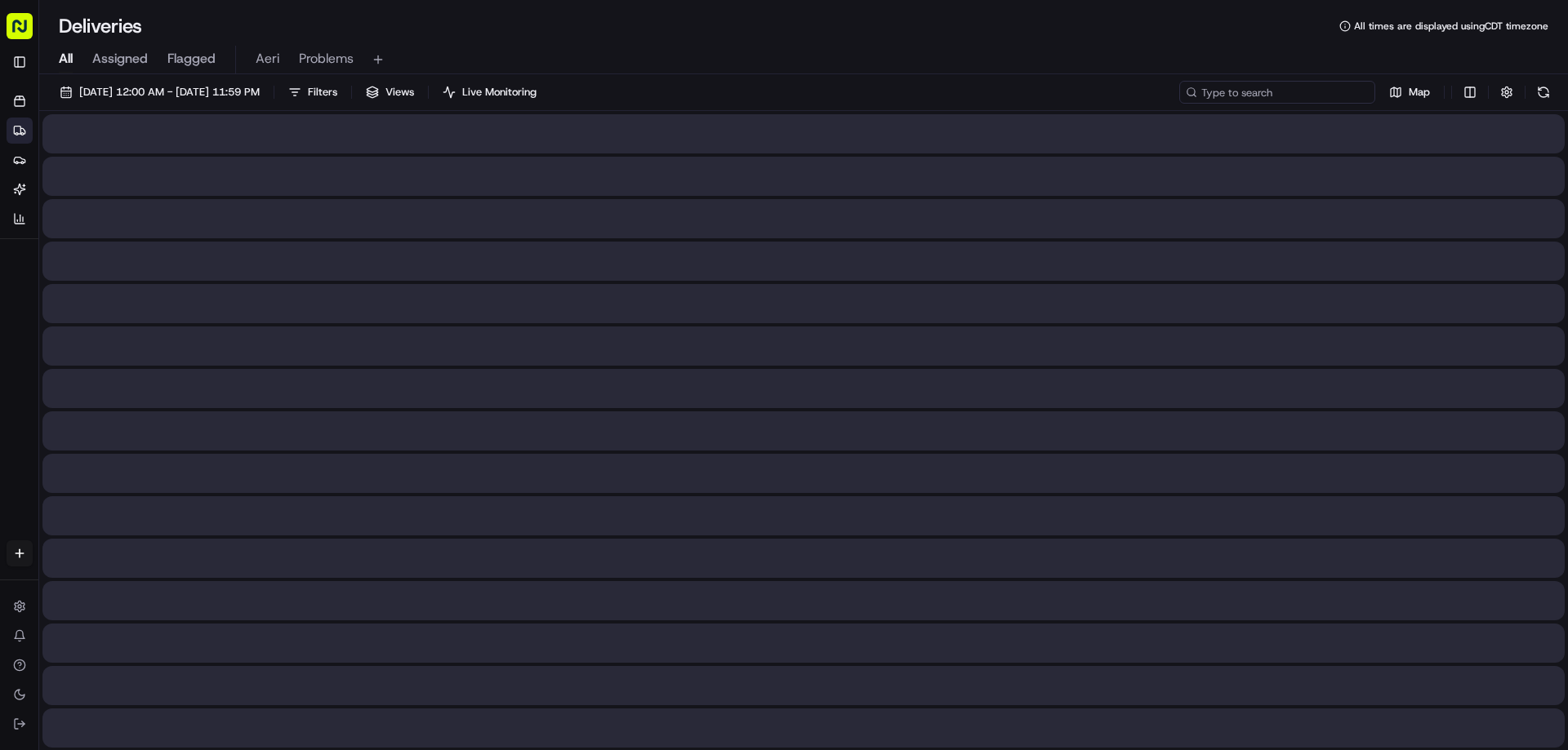
click at [1314, 99] on input at bounding box center [1277, 93] width 196 height 23
paste input "m699827454"
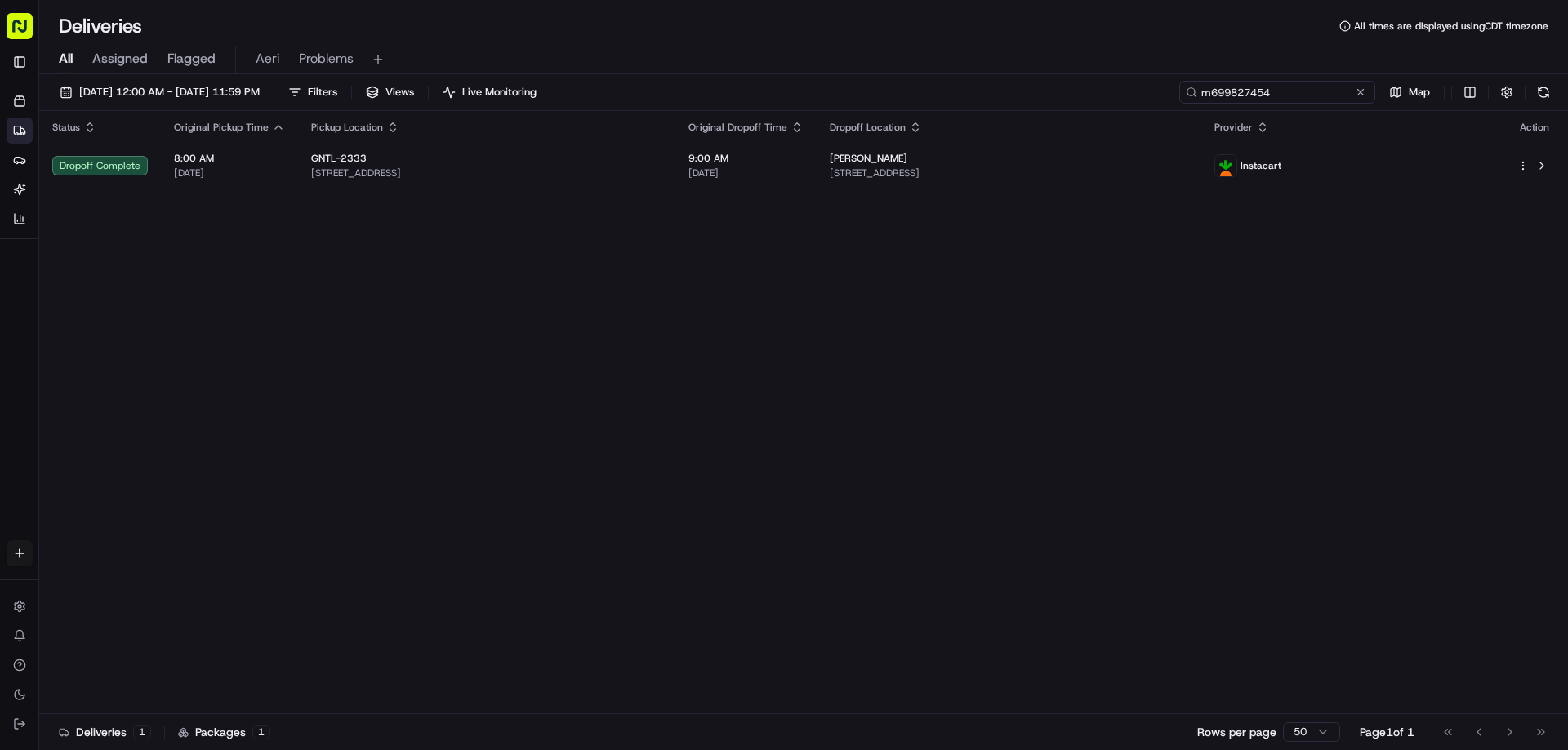
type input "m699827454"
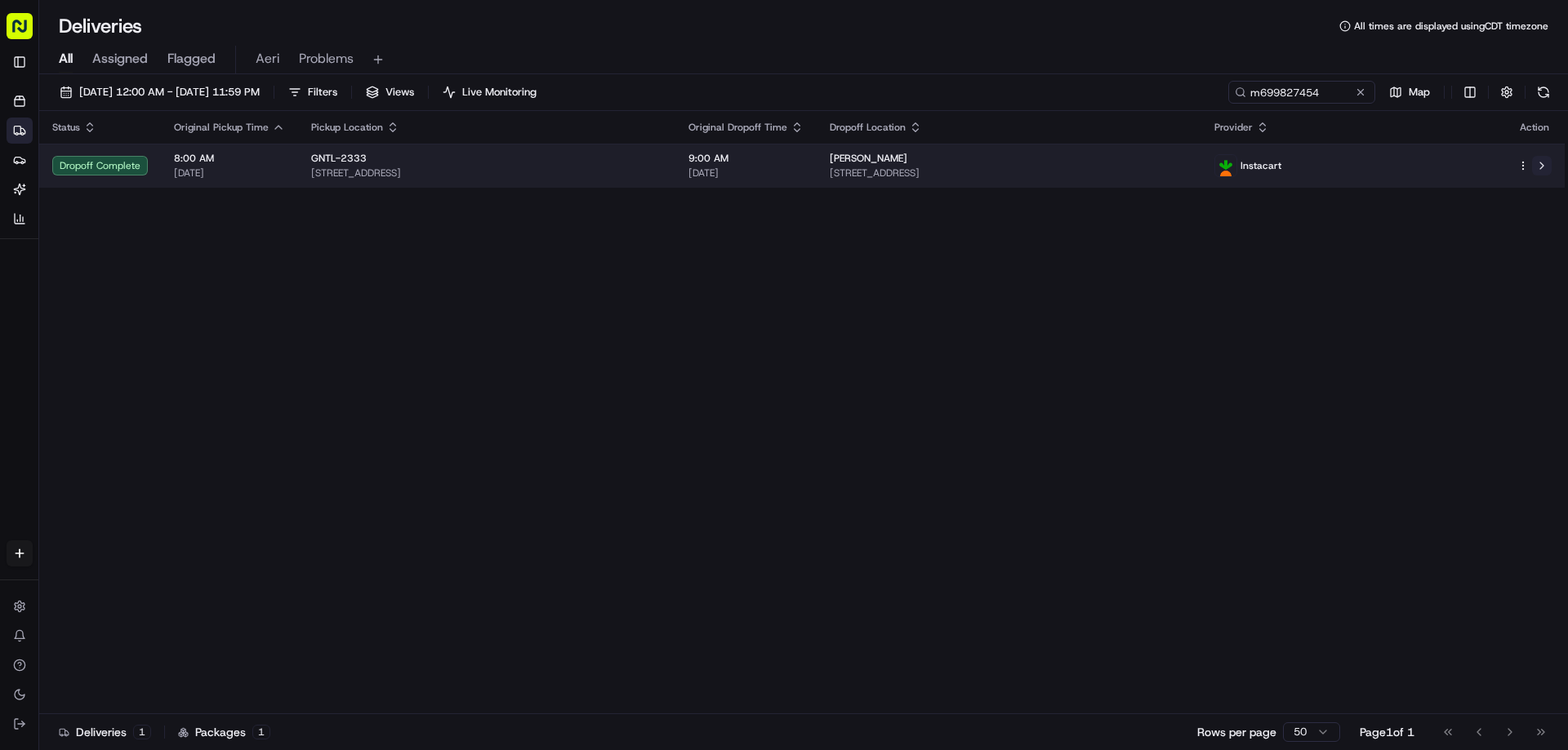
click at [1546, 163] on button at bounding box center [1542, 165] width 19 height 19
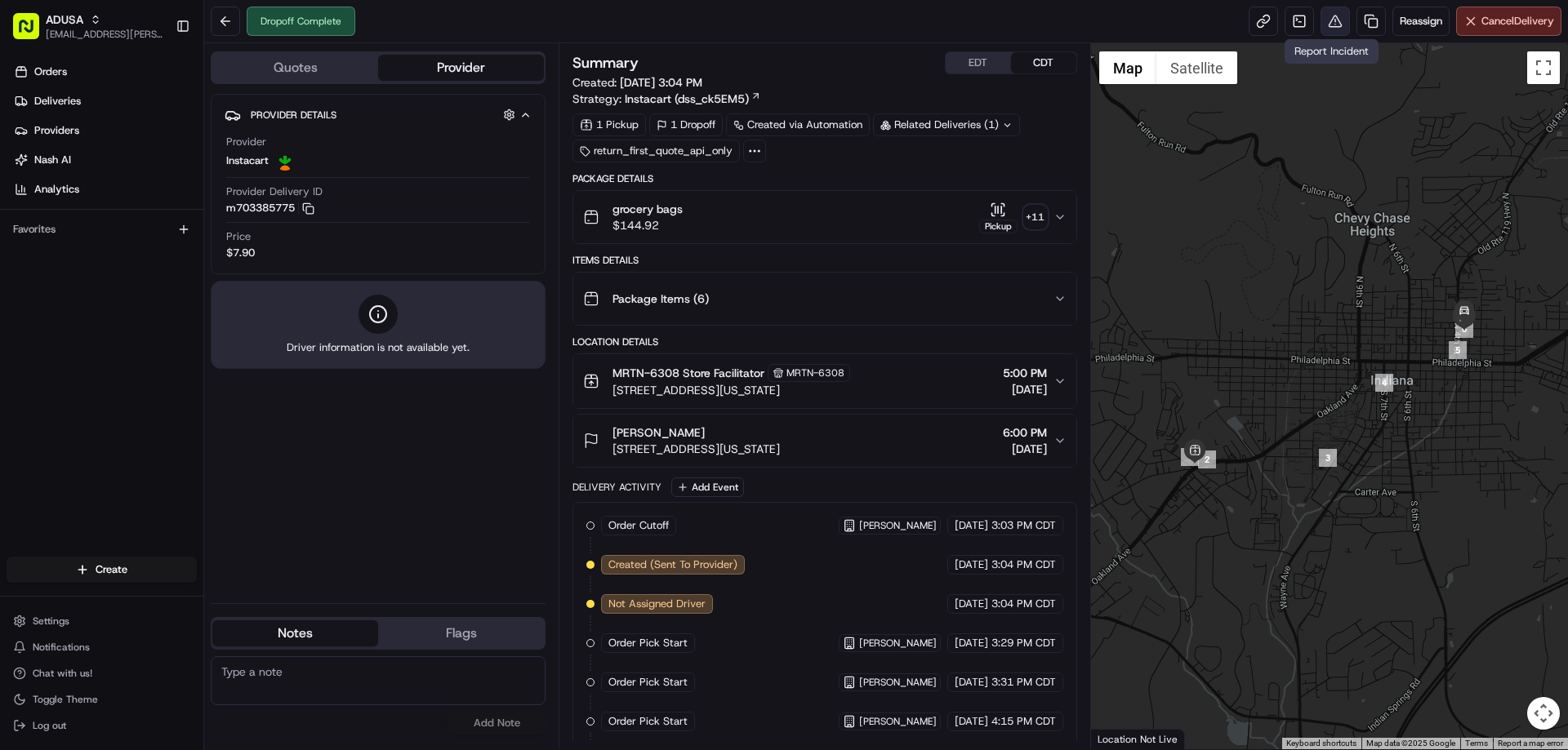
click at [1322, 23] on button at bounding box center [1335, 21] width 29 height 29
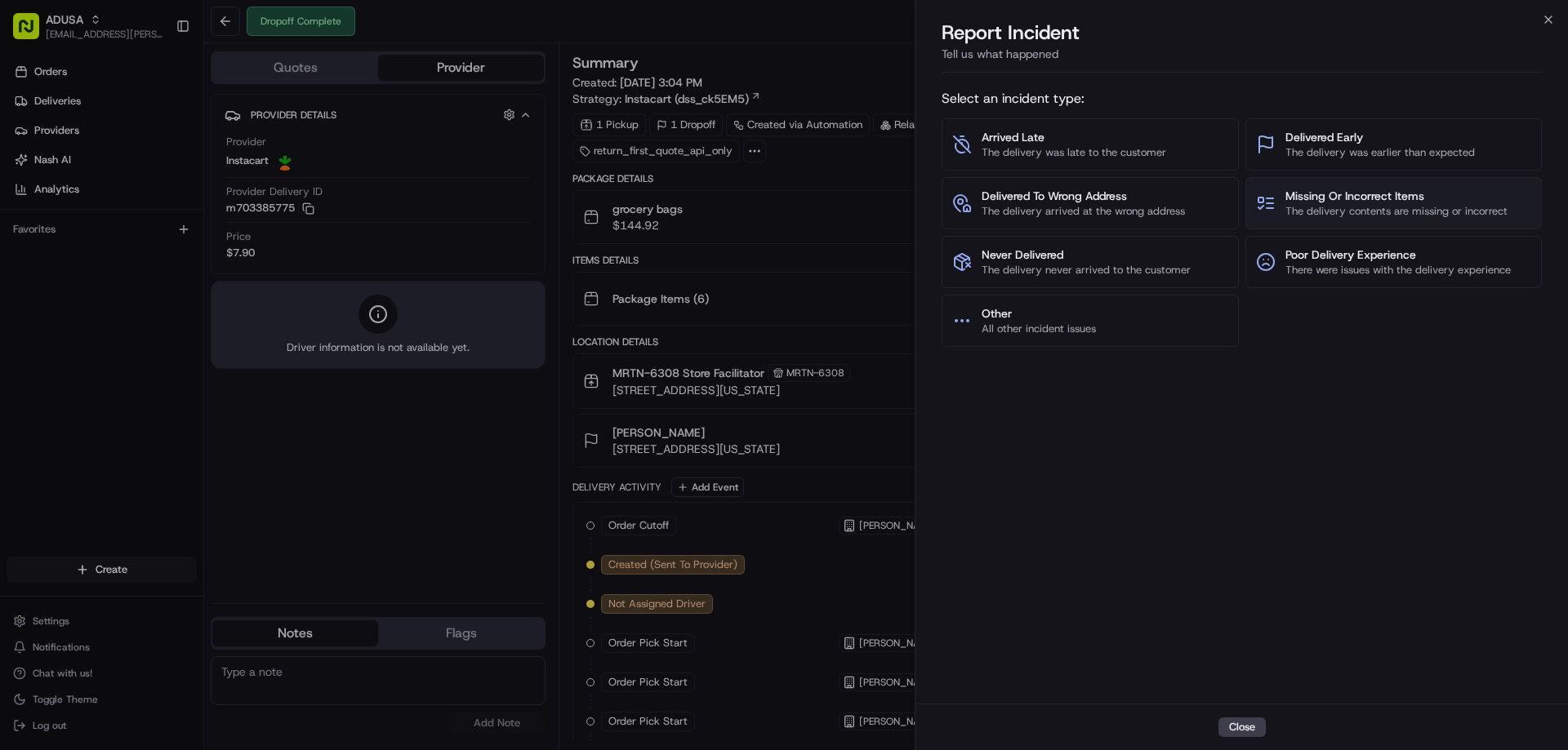
click at [1359, 215] on span "The delivery contents are missing or incorrect" at bounding box center [1397, 211] width 222 height 14
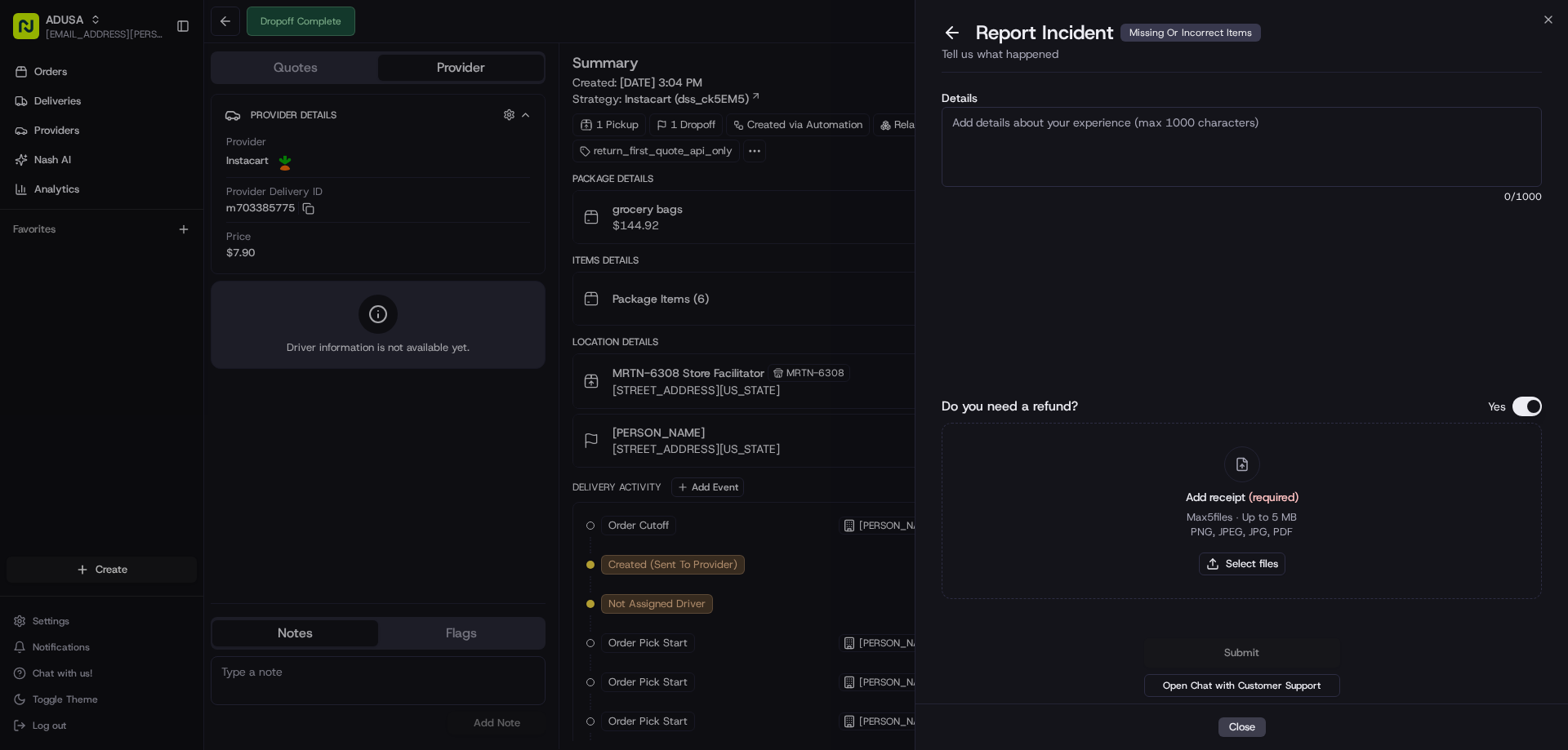
click at [1091, 122] on textarea "Details" at bounding box center [1241, 147] width 600 height 80
type textarea "r"
type textarea "Refund Request Amount: 11.99- Items missing from delivery"
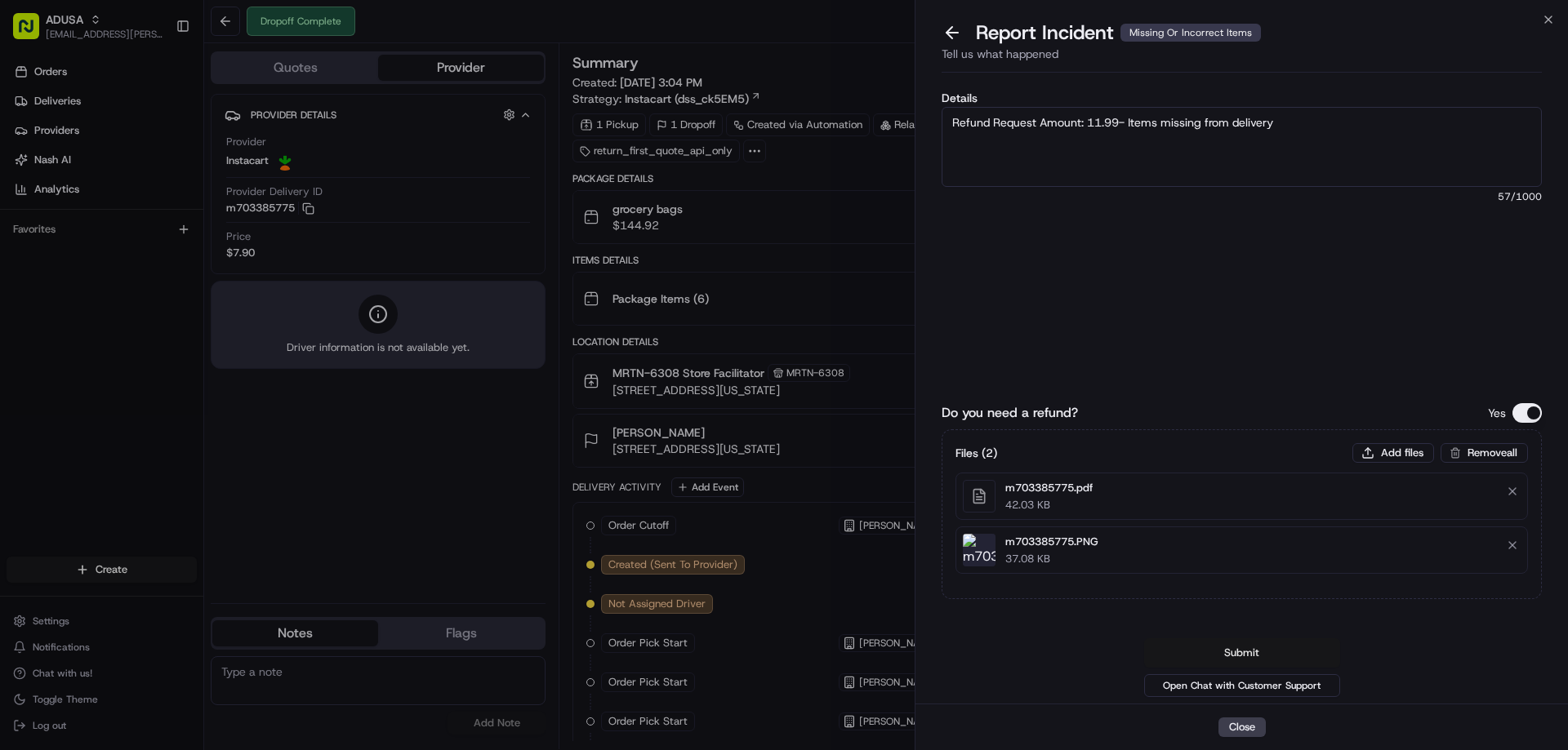
click at [1266, 649] on button "Submit" at bounding box center [1242, 653] width 196 height 29
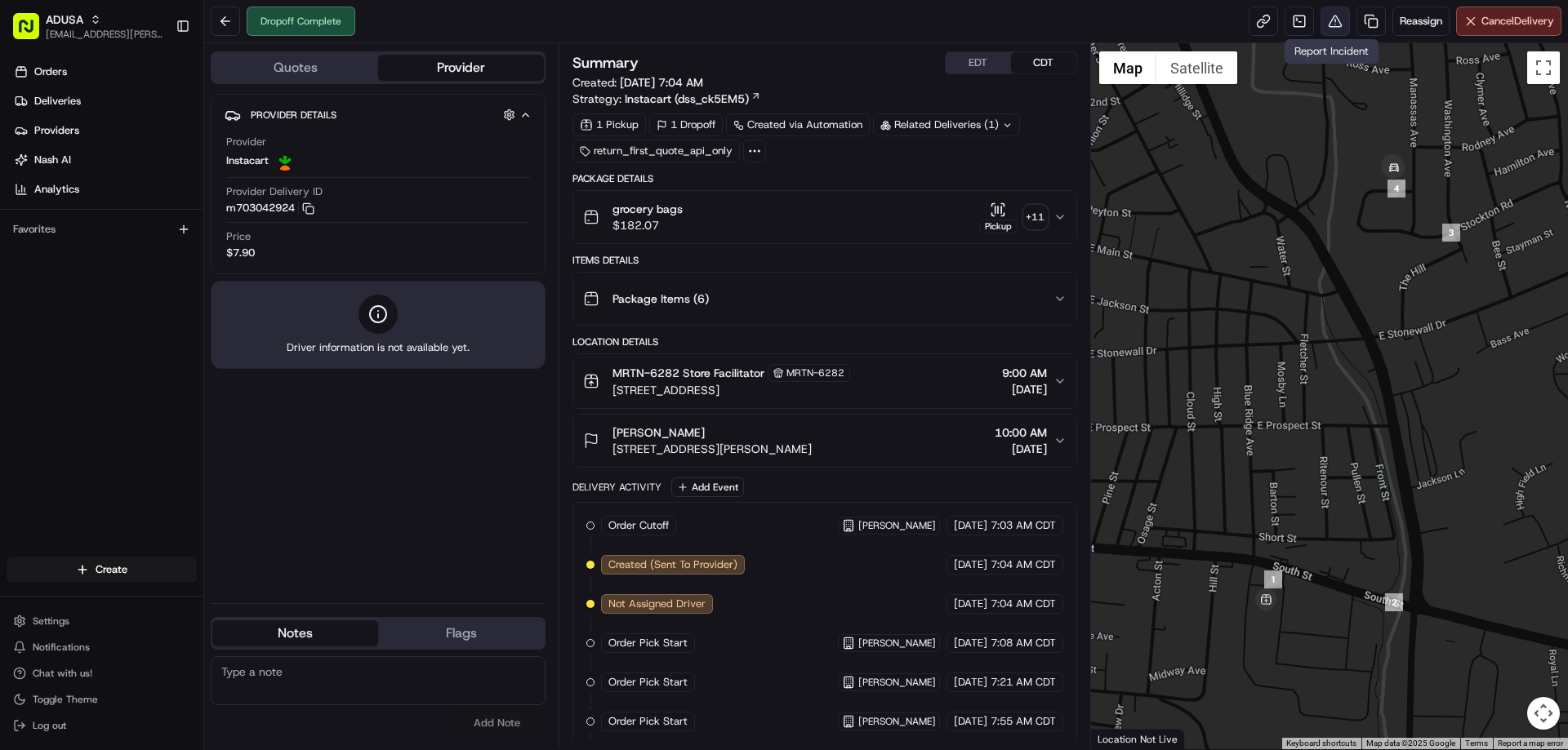
click at [1327, 13] on button at bounding box center [1335, 21] width 29 height 29
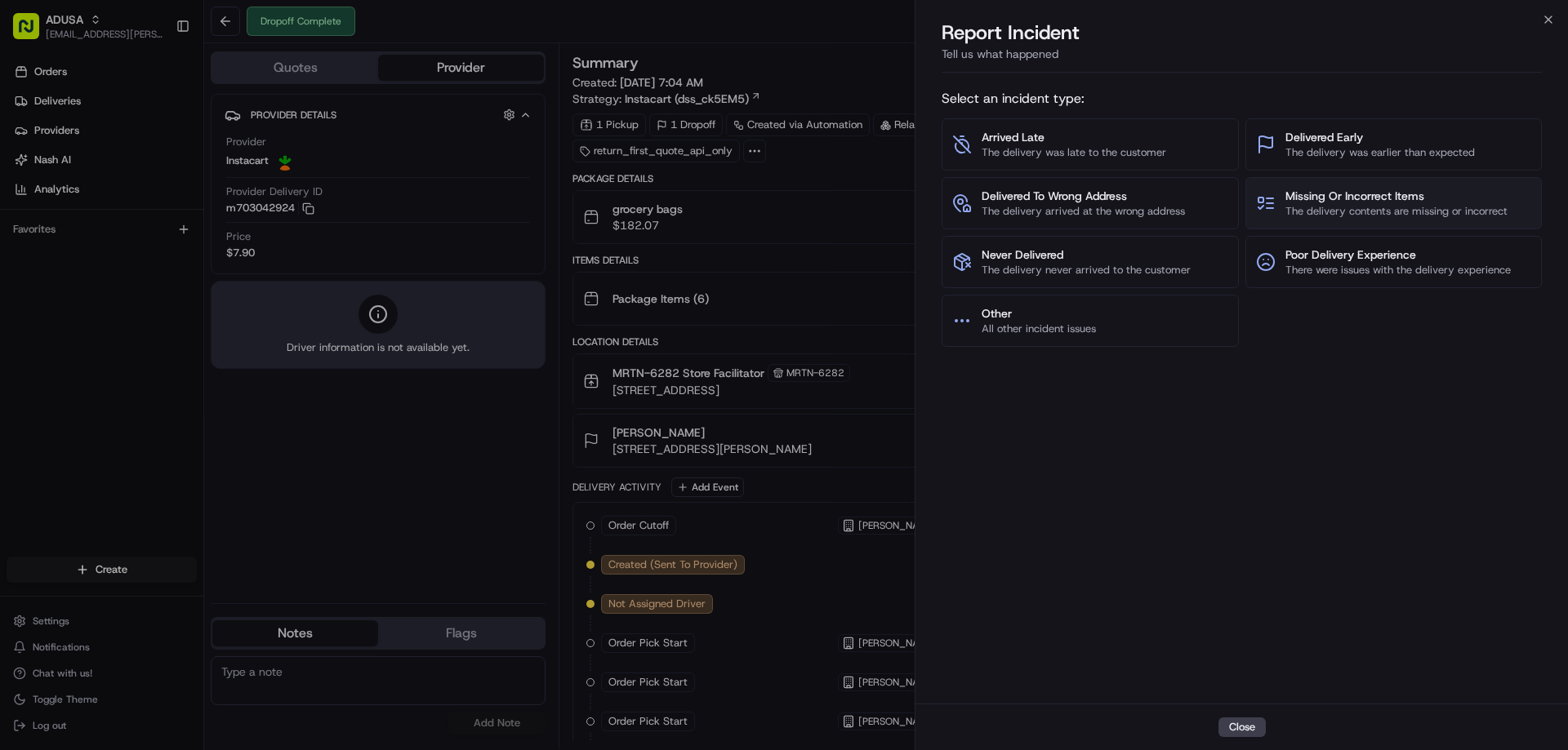
click at [1324, 207] on span "The delivery contents are missing or incorrect" at bounding box center [1397, 211] width 222 height 14
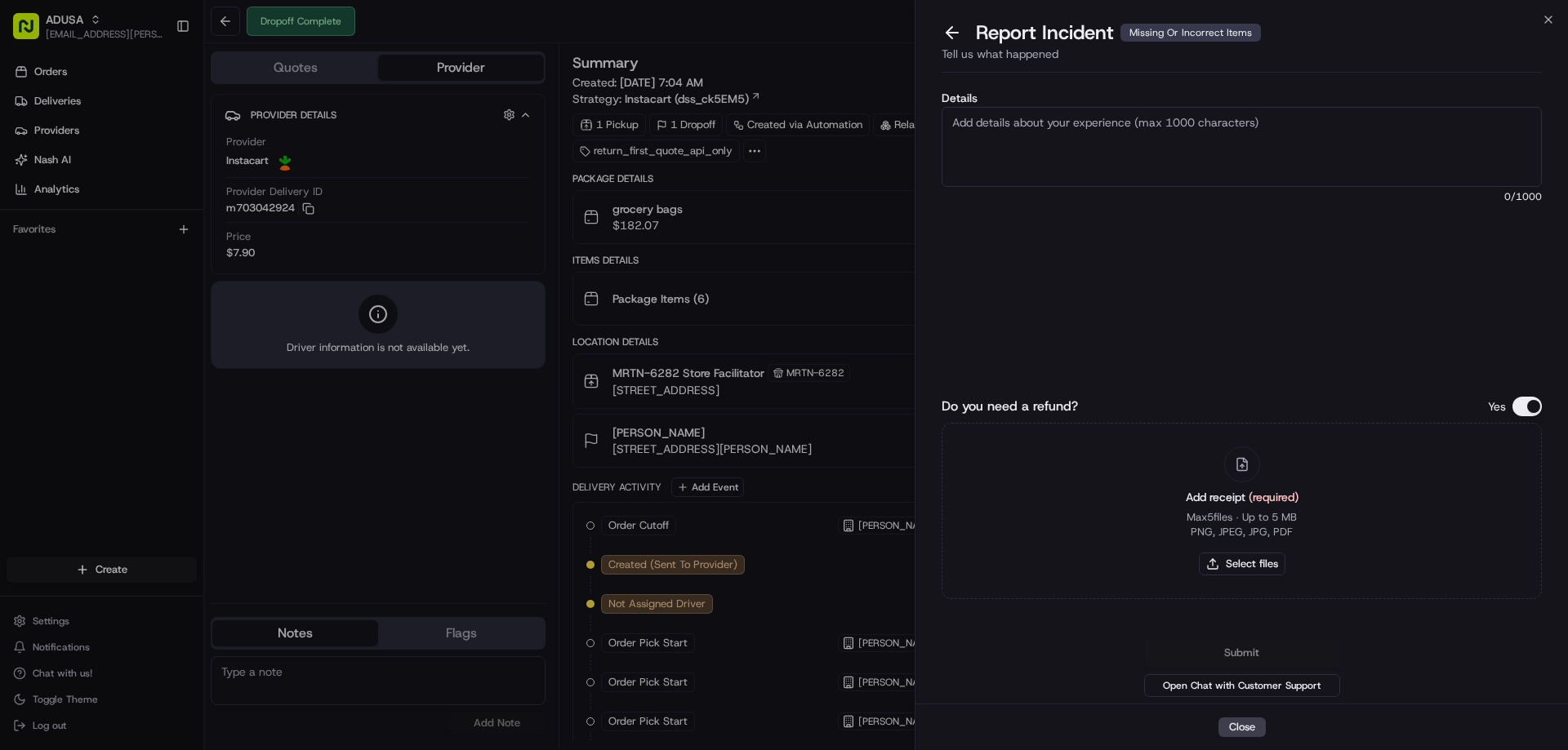
click at [1099, 124] on textarea "Details" at bounding box center [1241, 147] width 600 height 80
type textarea "Refund Request Amount: 21.49. Missing Items from Delivery"
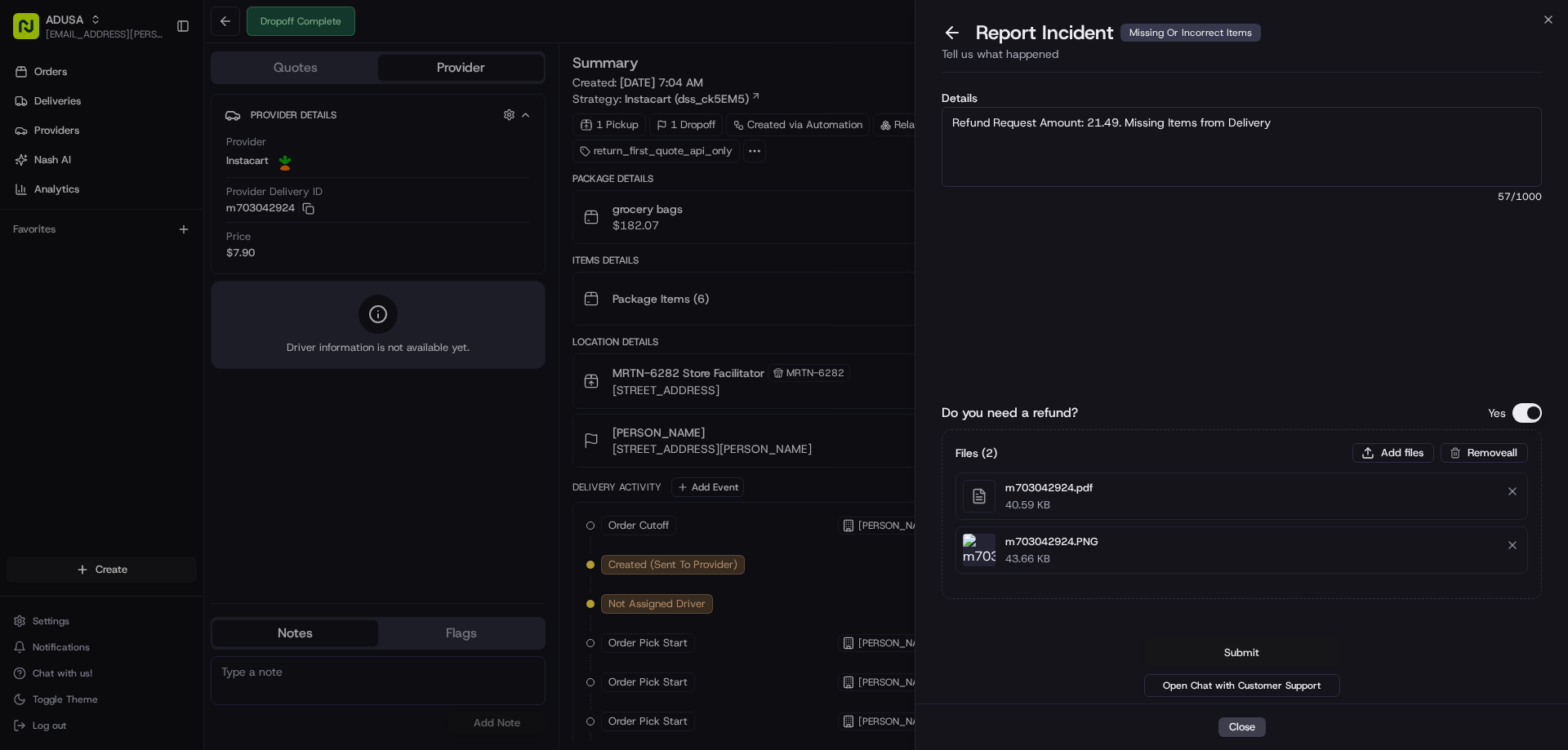
click at [1247, 659] on button "Submit" at bounding box center [1242, 653] width 196 height 29
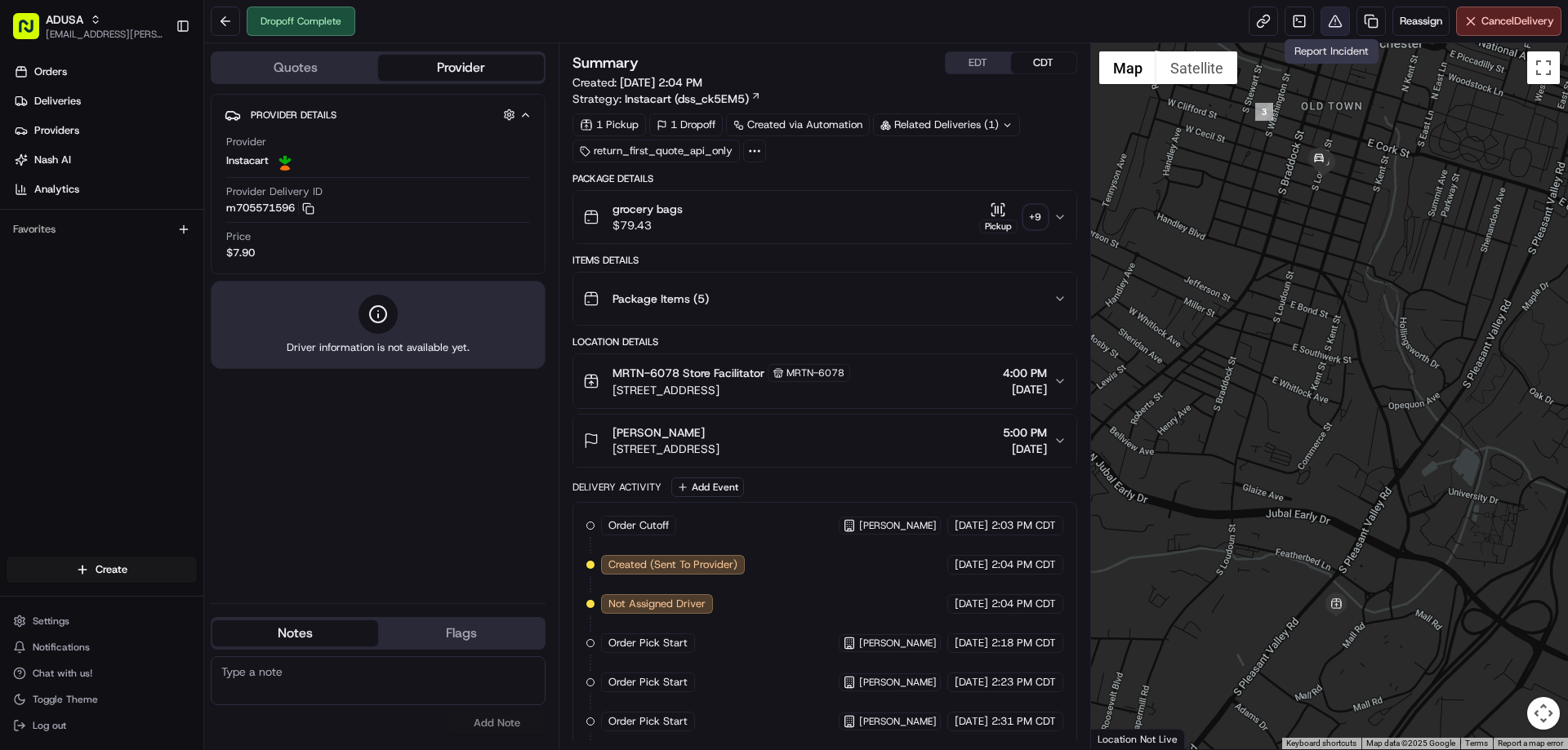
click at [1331, 34] on button at bounding box center [1335, 21] width 29 height 29
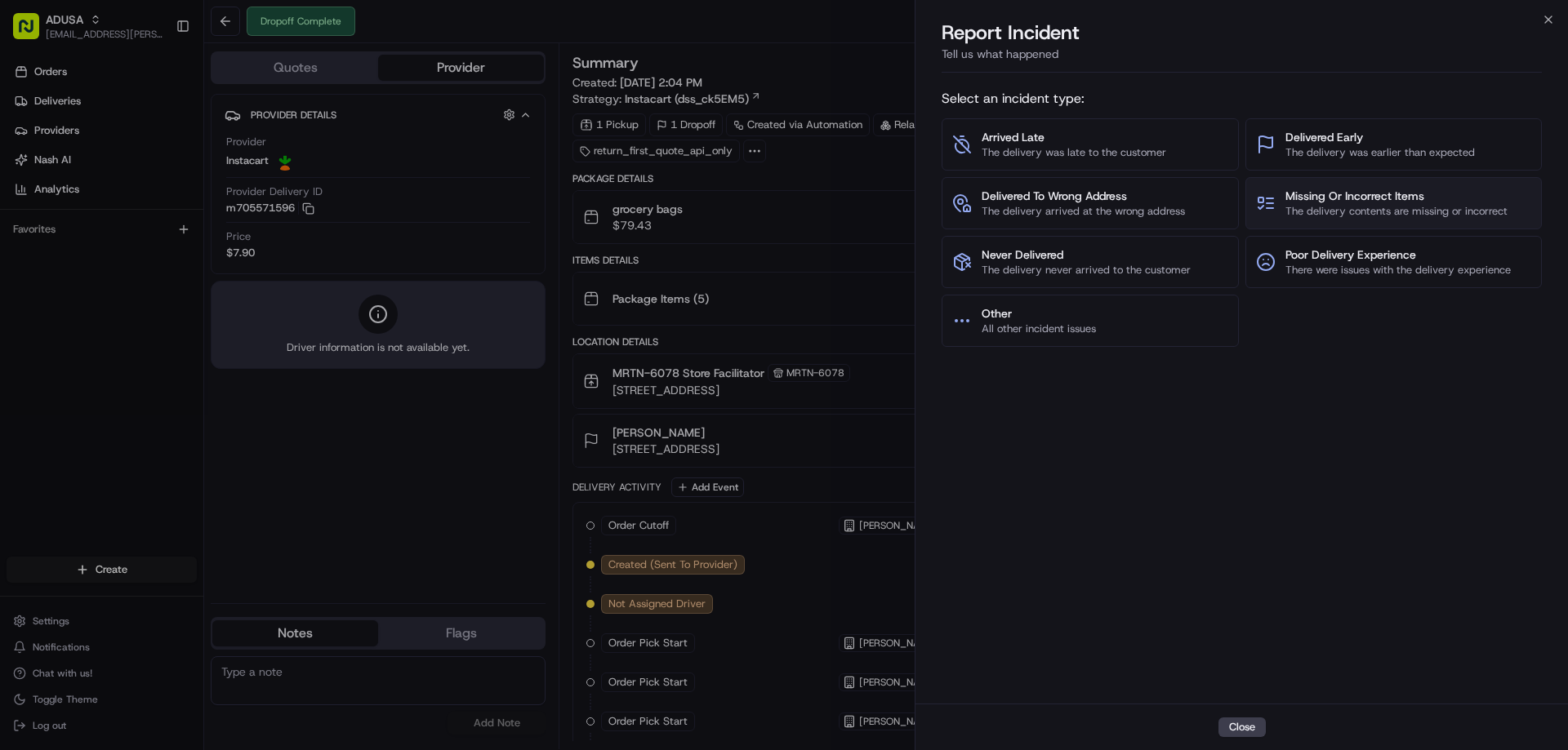
click at [1331, 209] on span "The delivery contents are missing or incorrect" at bounding box center [1397, 211] width 222 height 14
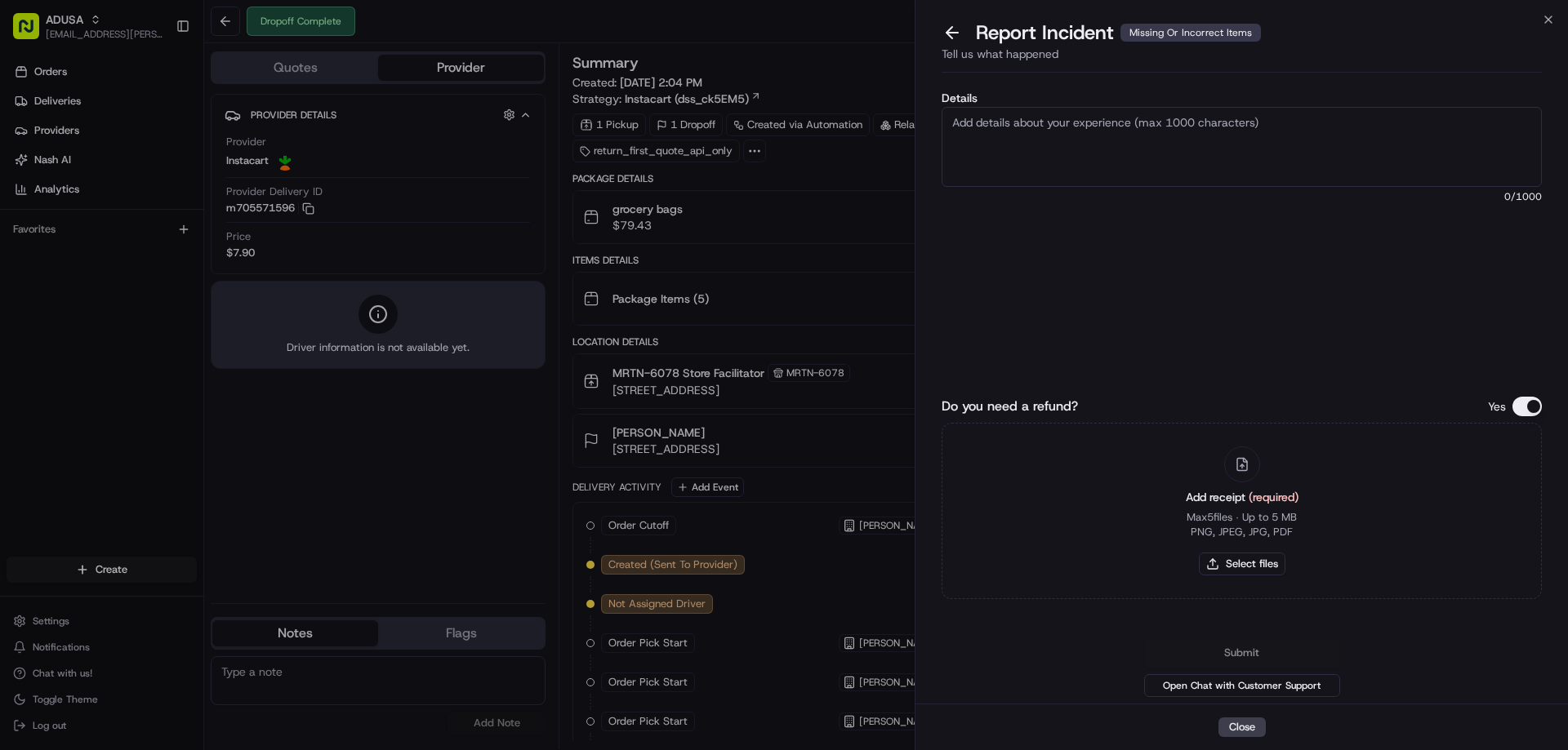
click at [1054, 128] on textarea "Details" at bounding box center [1241, 147] width 600 height 80
type textarea "Refund Request Amount: 16.47- Items Missing from Delivery"
click at [1246, 557] on button "Select files" at bounding box center [1242, 564] width 87 height 23
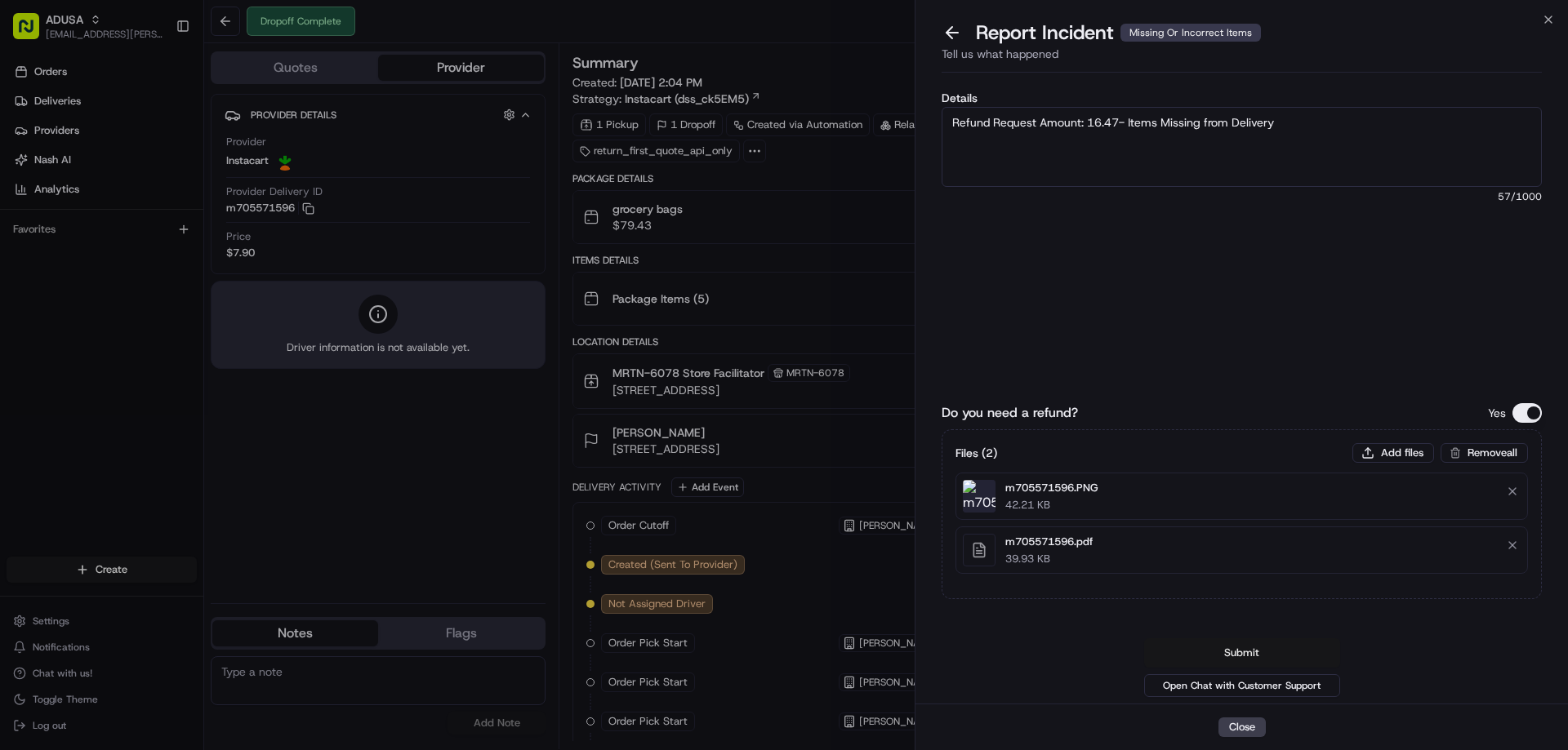
click at [1314, 662] on button "Submit" at bounding box center [1242, 653] width 196 height 29
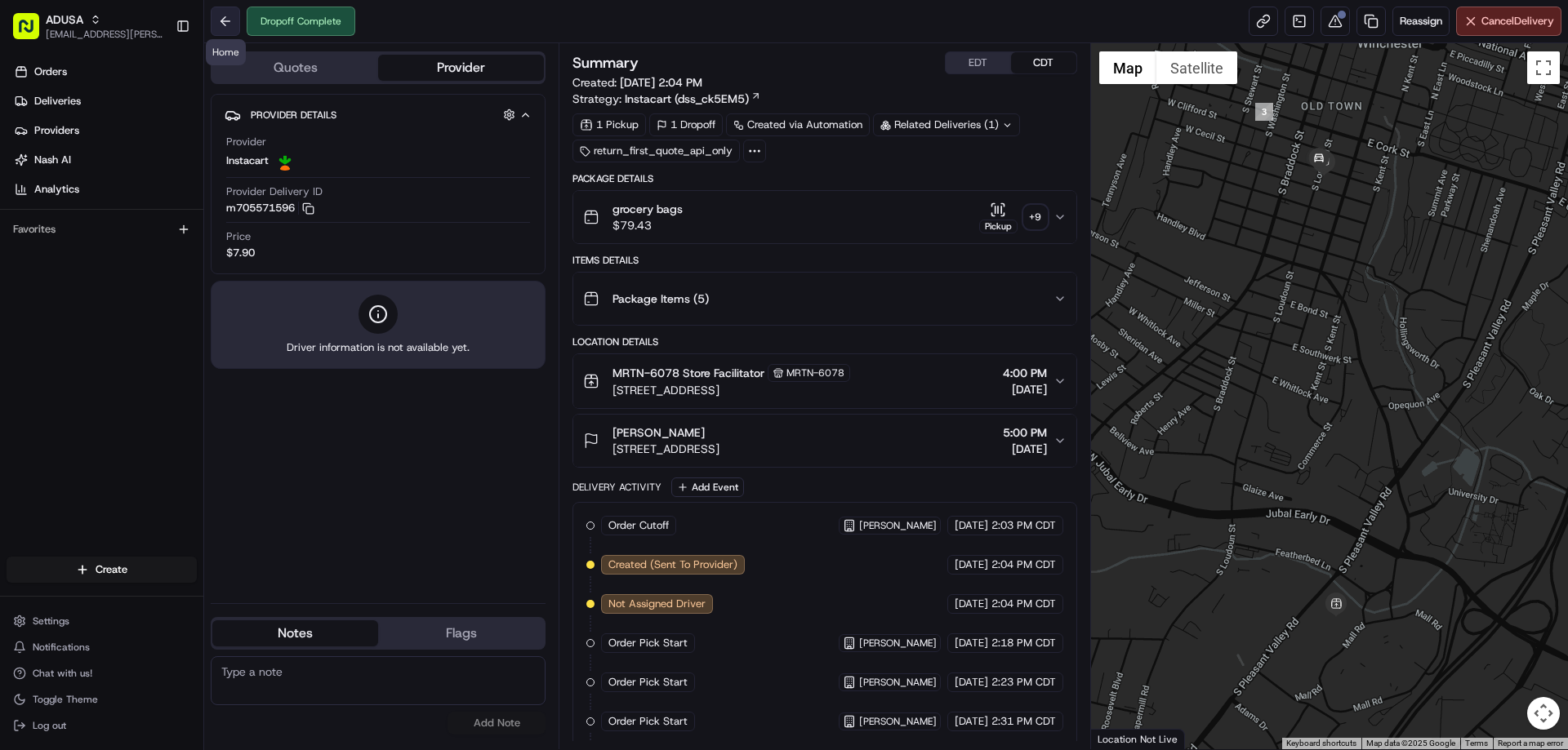
click at [220, 21] on button at bounding box center [225, 21] width 29 height 29
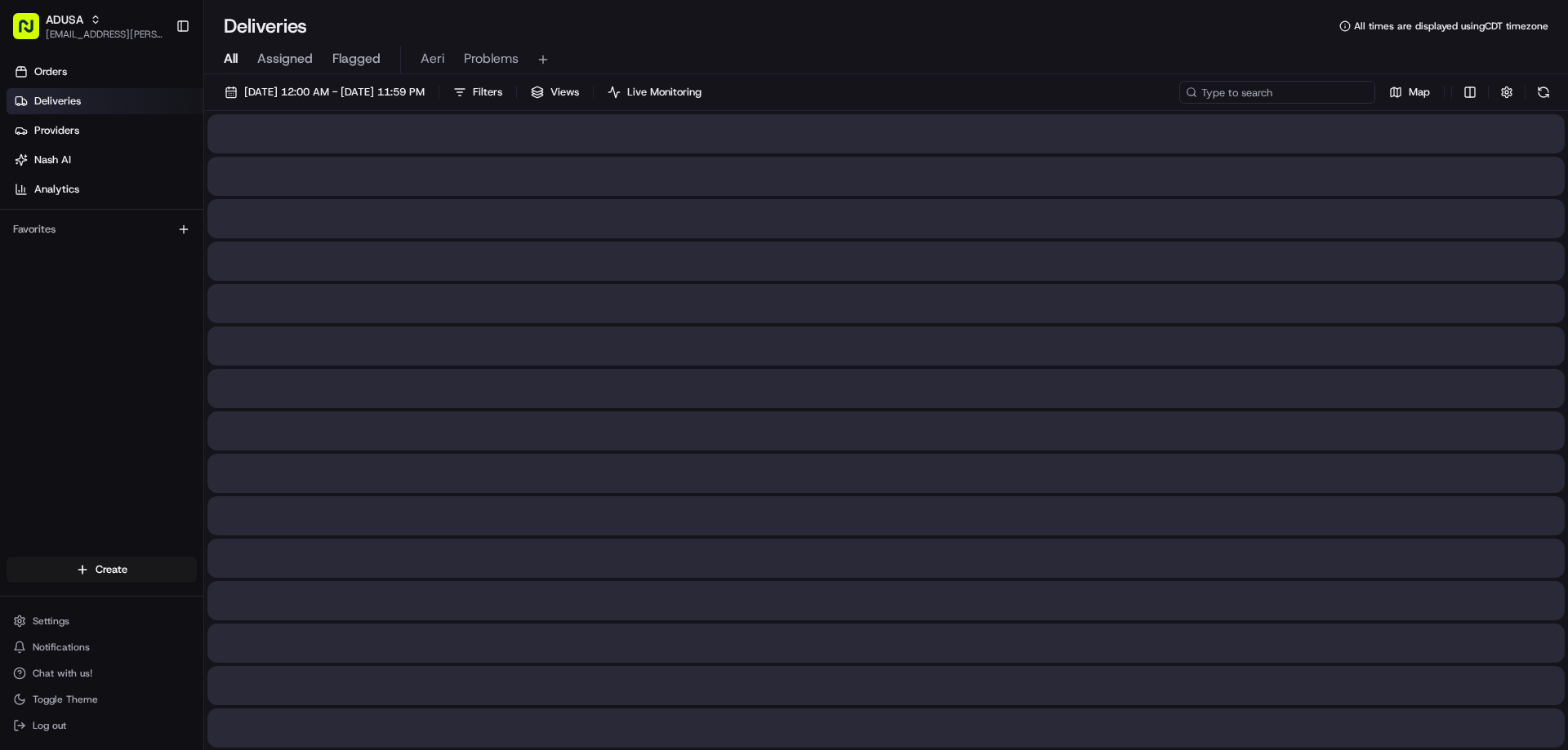
click at [1328, 82] on input at bounding box center [1277, 93] width 196 height 23
paste input "m706227689"
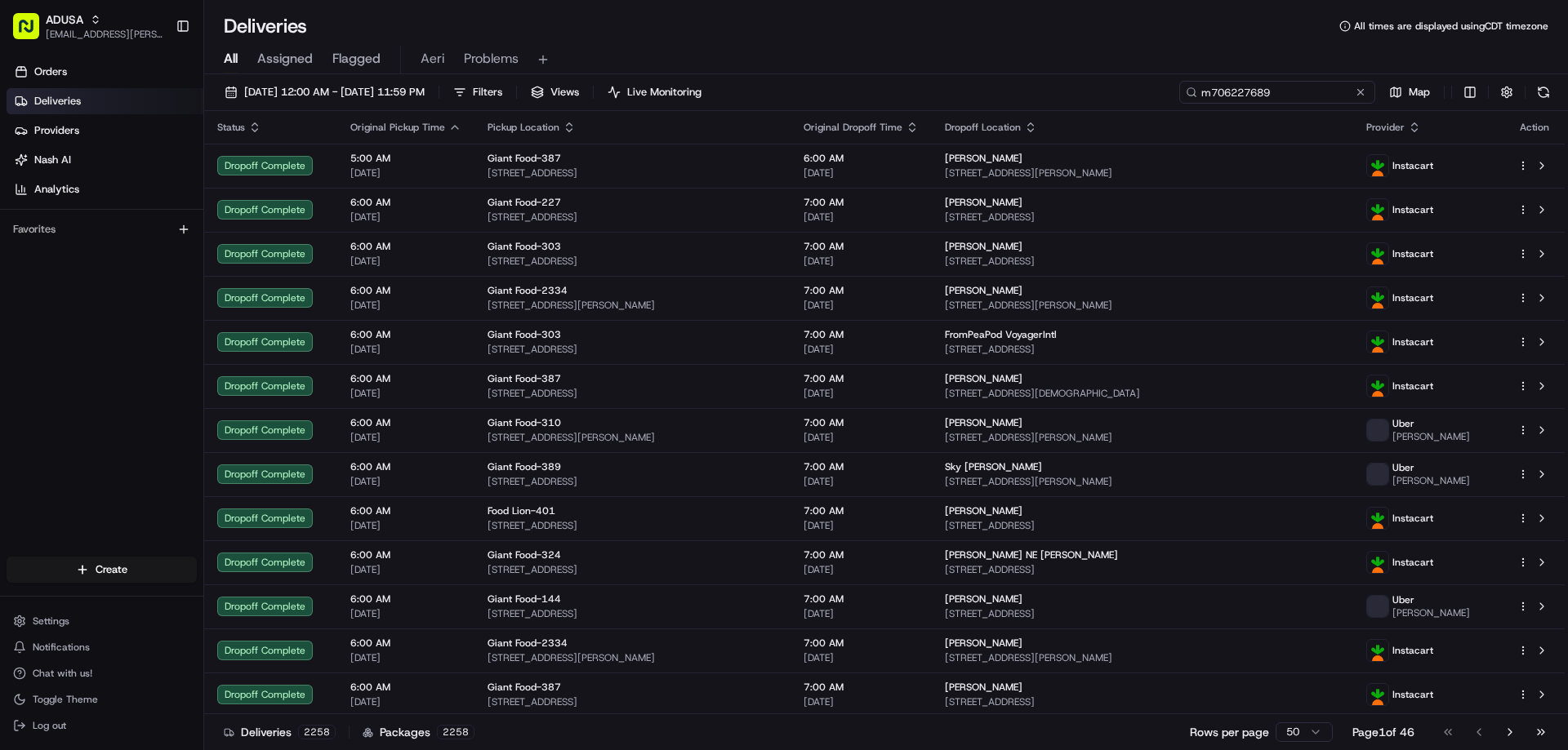
type input "m706227689"
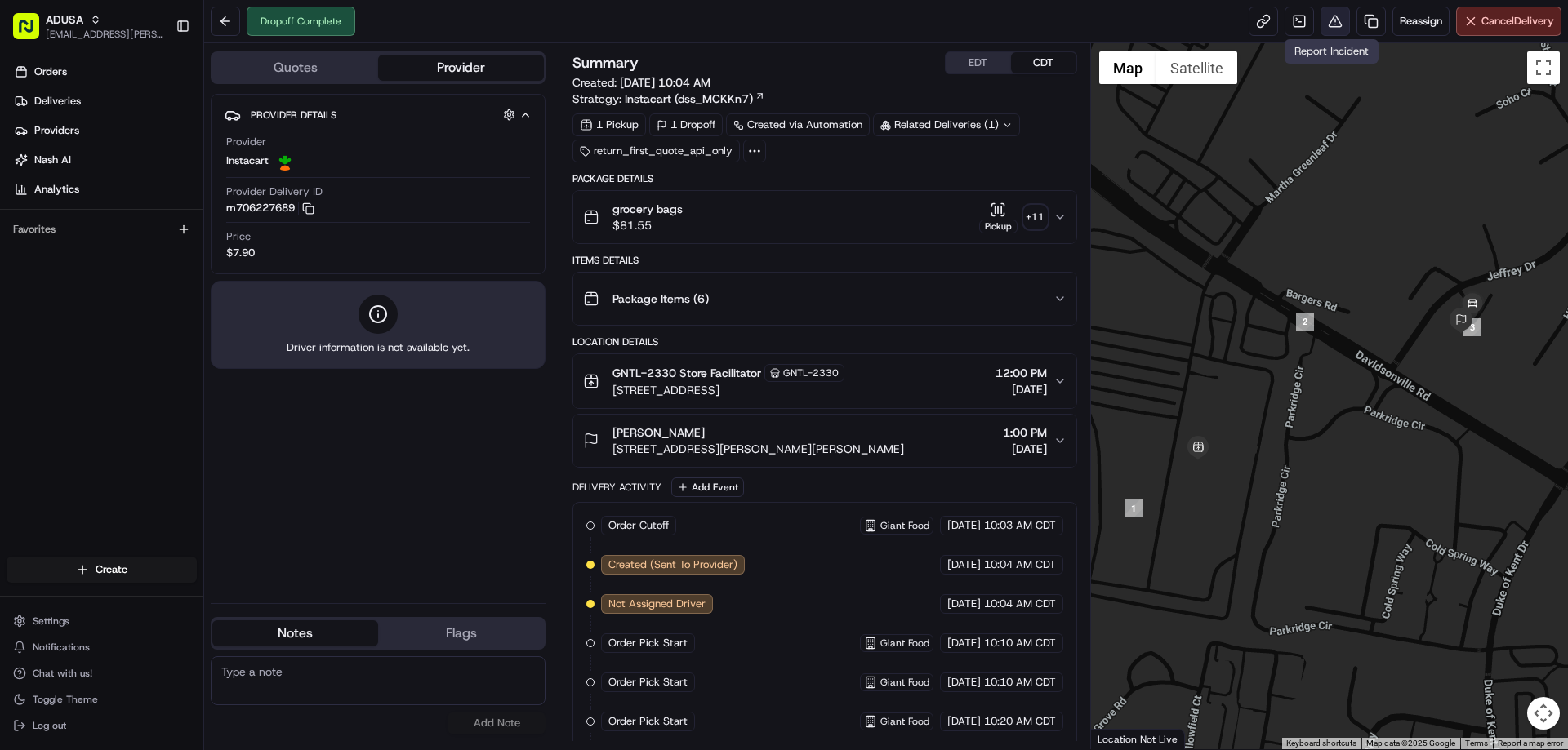
click at [1336, 18] on button at bounding box center [1335, 21] width 29 height 29
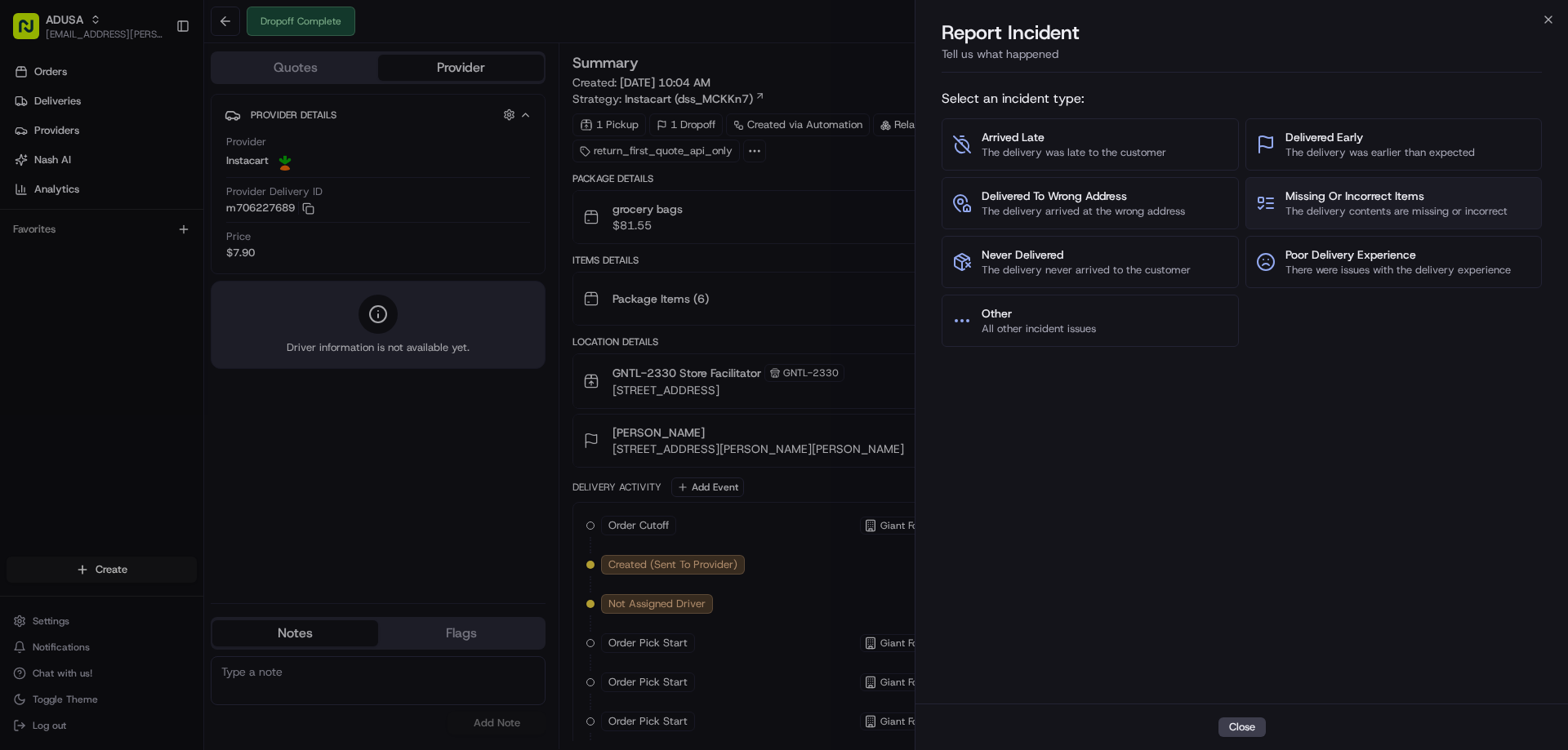
click at [1331, 214] on span "The delivery contents are missing or incorrect" at bounding box center [1397, 211] width 222 height 14
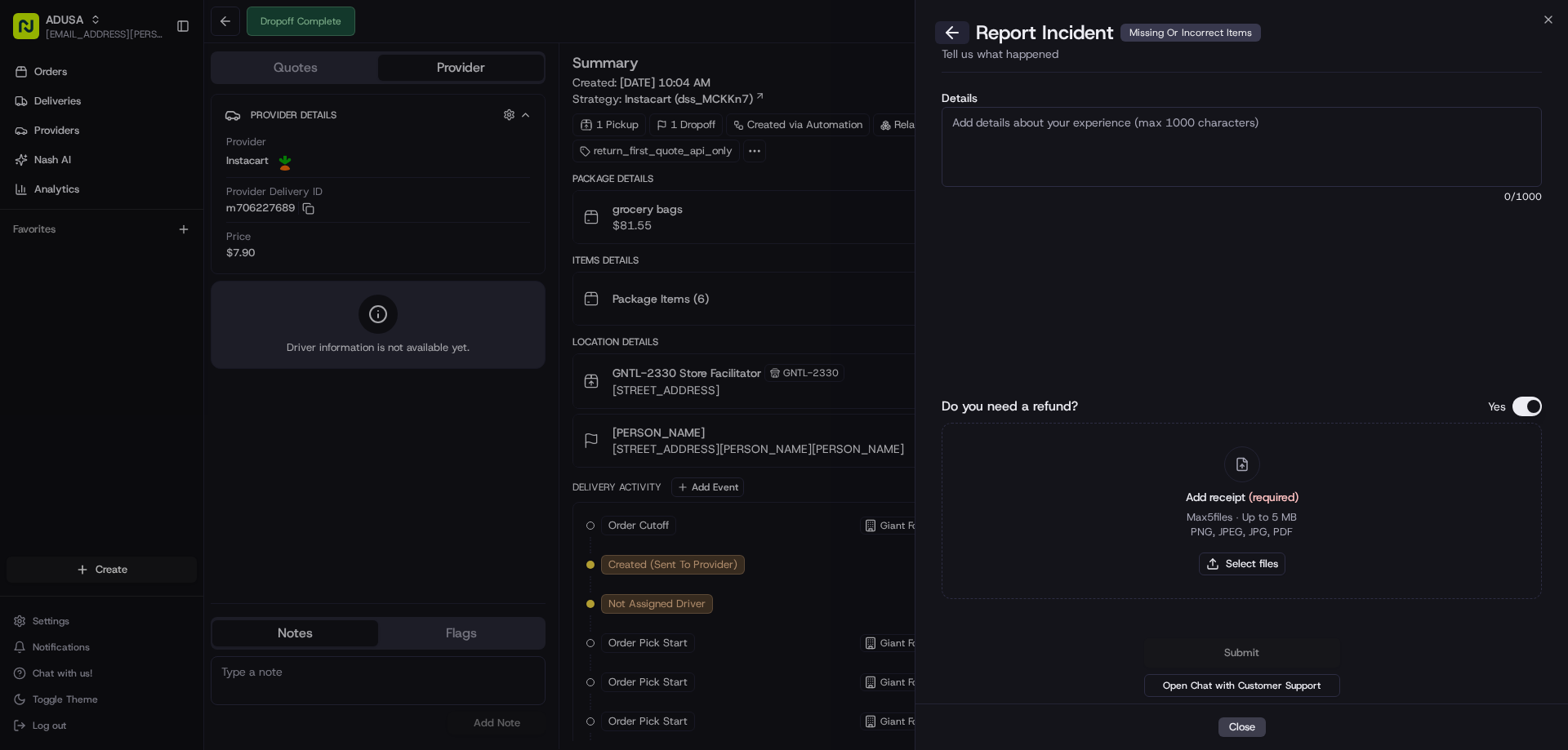
click at [950, 34] on button at bounding box center [951, 33] width 34 height 23
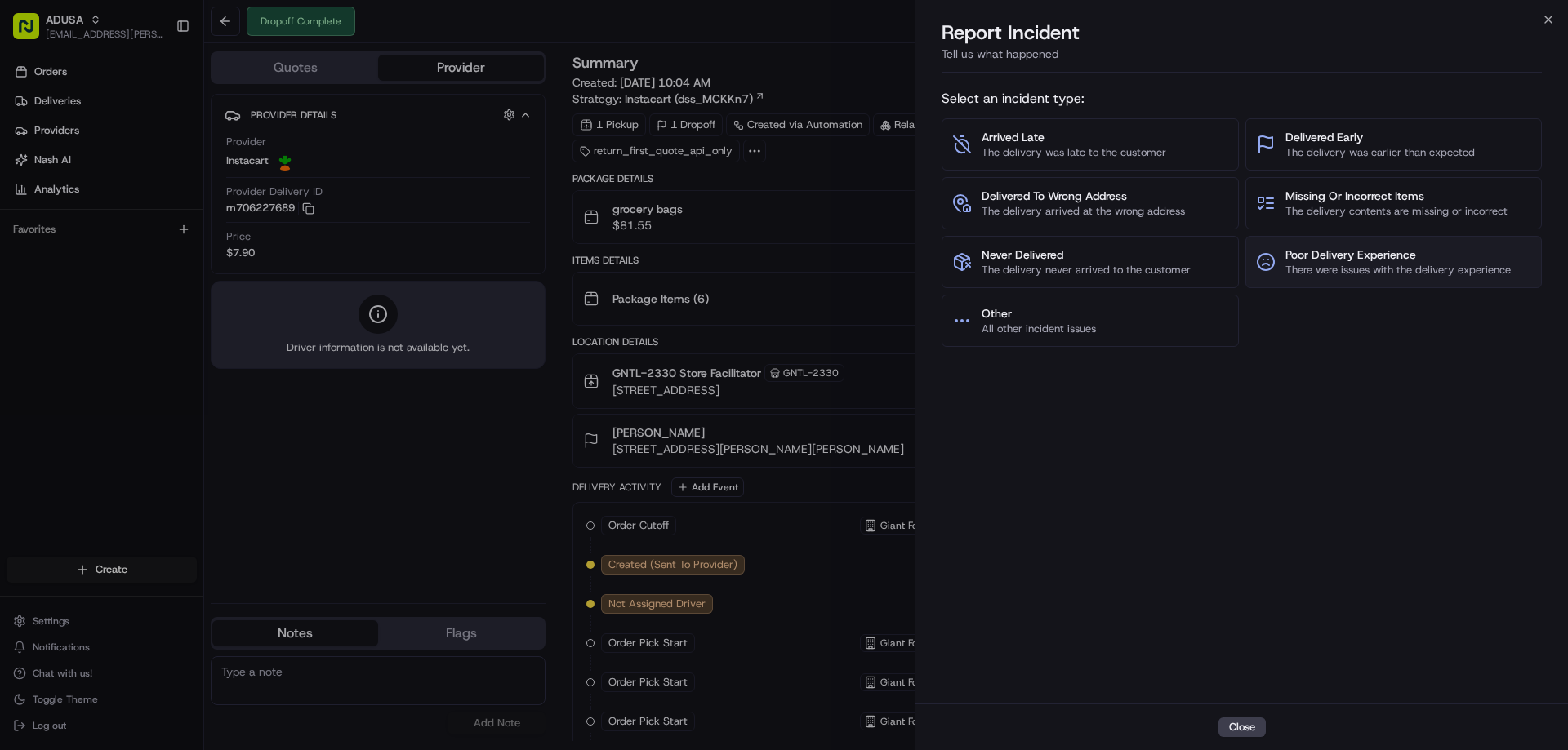
click at [1344, 254] on span "Poor Delivery Experience" at bounding box center [1398, 254] width 225 height 16
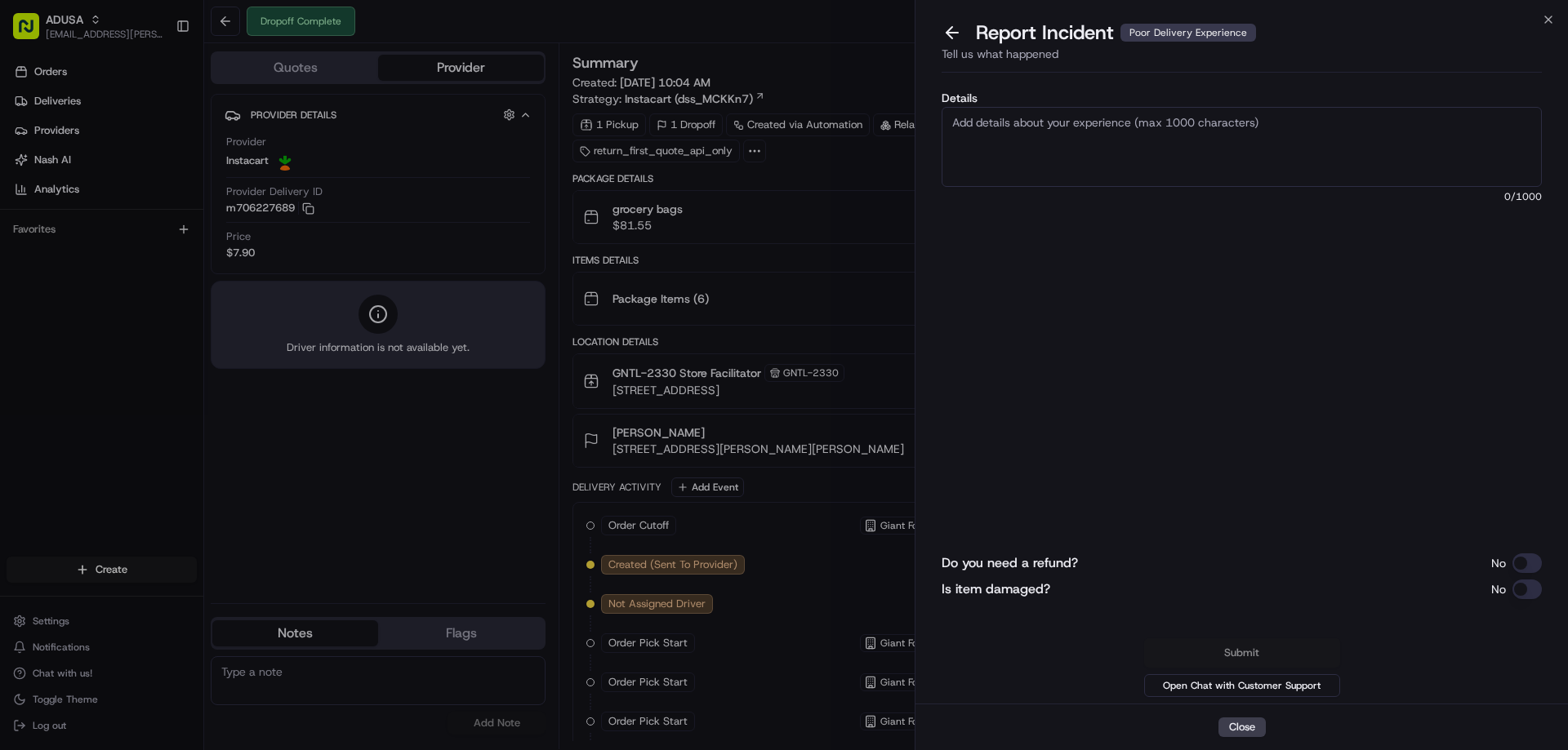
click at [1092, 142] on textarea "Details" at bounding box center [1241, 147] width 600 height 80
type textarea "Refund Amount Requested: 33.52. Items melted upon delivery"
click at [1530, 560] on button "Do you need a refund?" at bounding box center [1527, 563] width 29 height 19
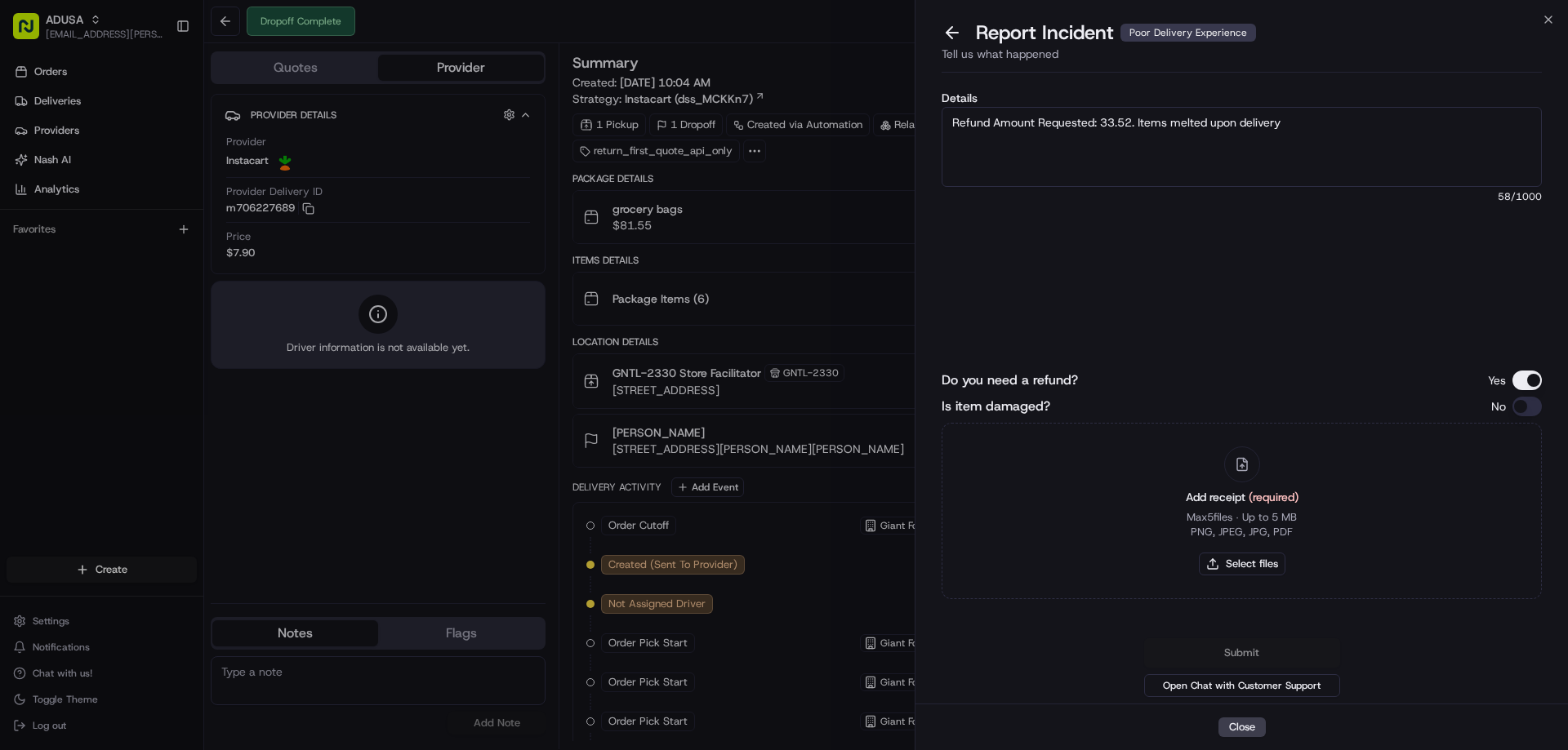
click at [1523, 408] on button "Is item damaged?" at bounding box center [1527, 407] width 29 height 19
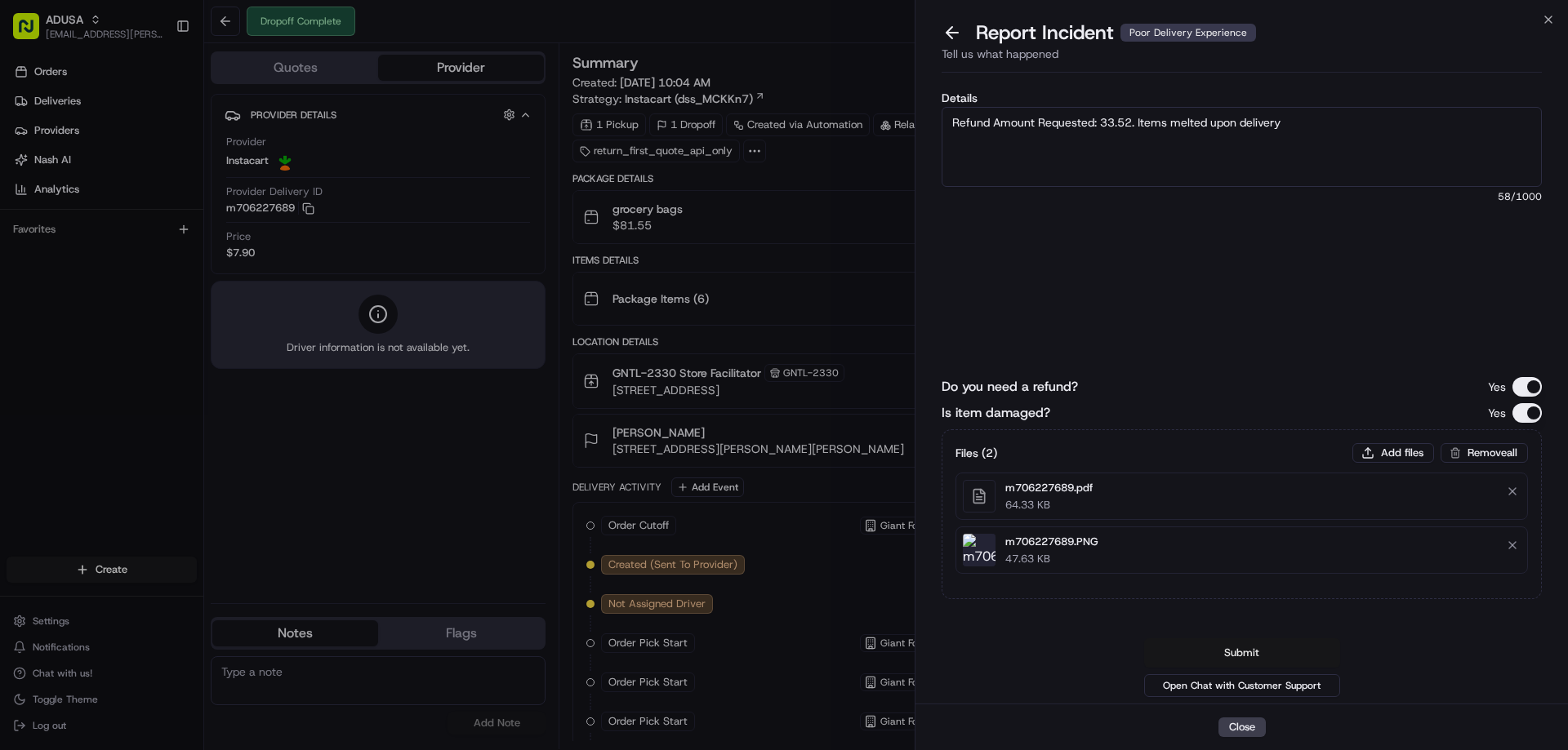
click at [1247, 649] on button "Submit" at bounding box center [1242, 653] width 196 height 29
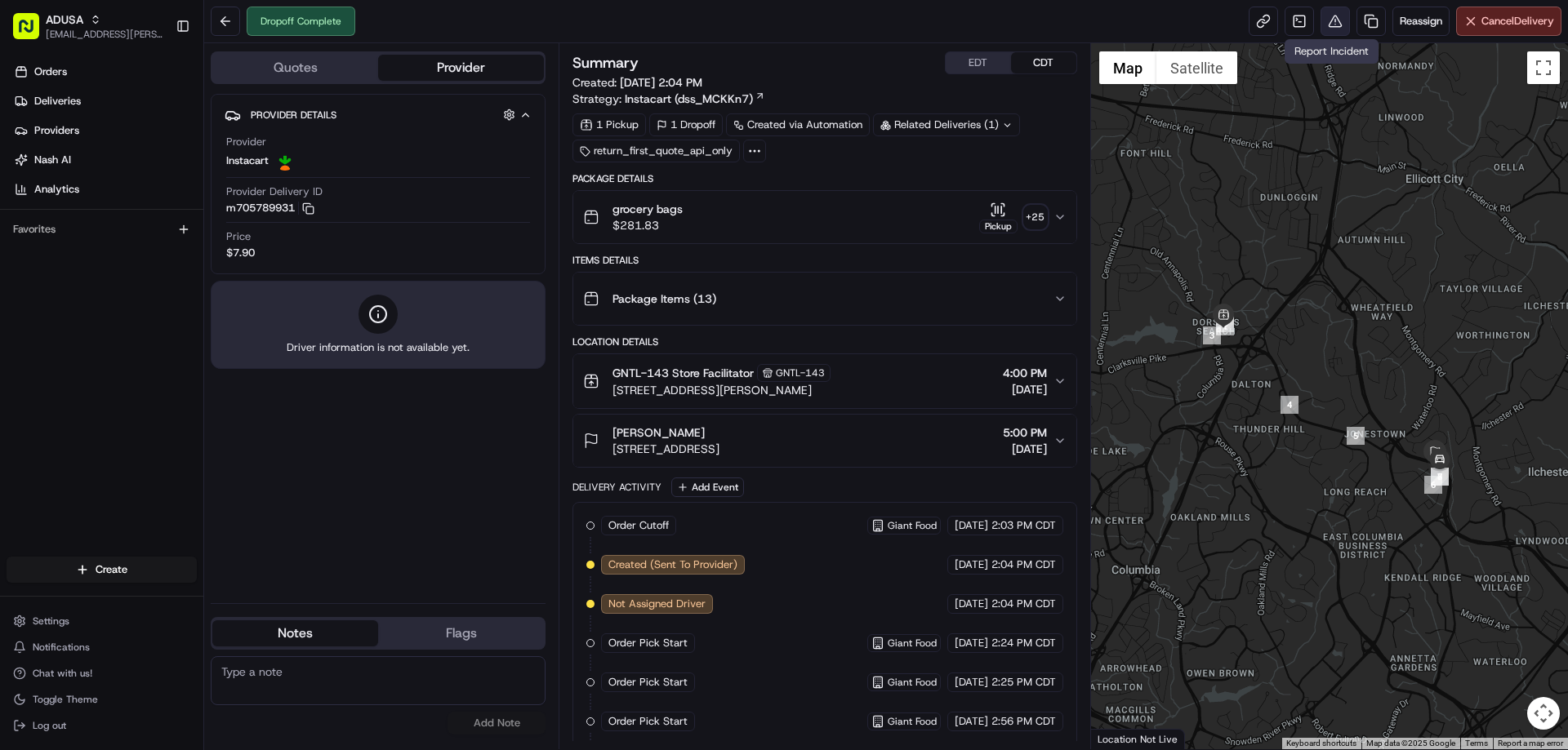
click at [1340, 17] on button at bounding box center [1335, 21] width 29 height 29
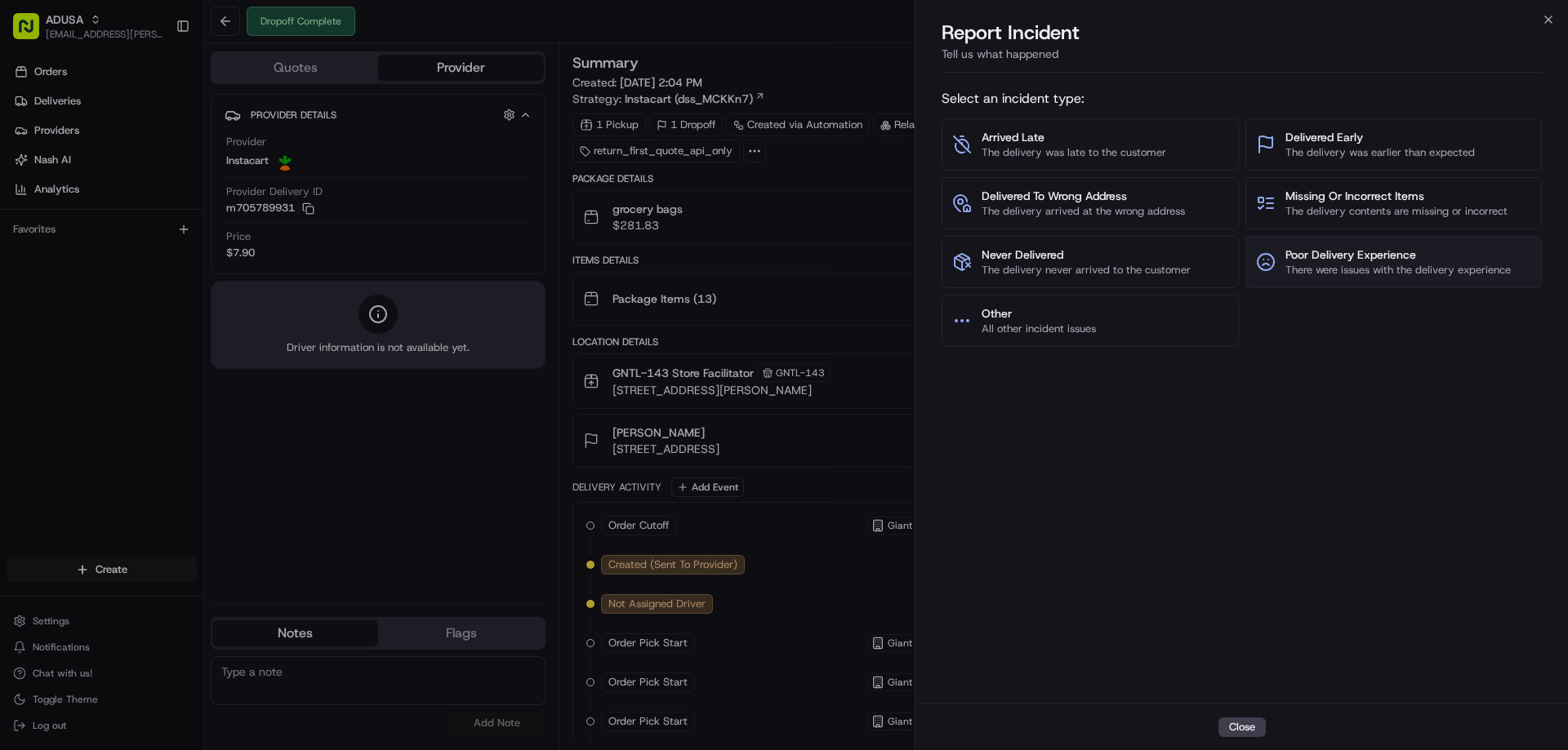
click at [1393, 245] on button "Poor Delivery Experience There were issues with the delivery experience" at bounding box center [1395, 262] width 298 height 52
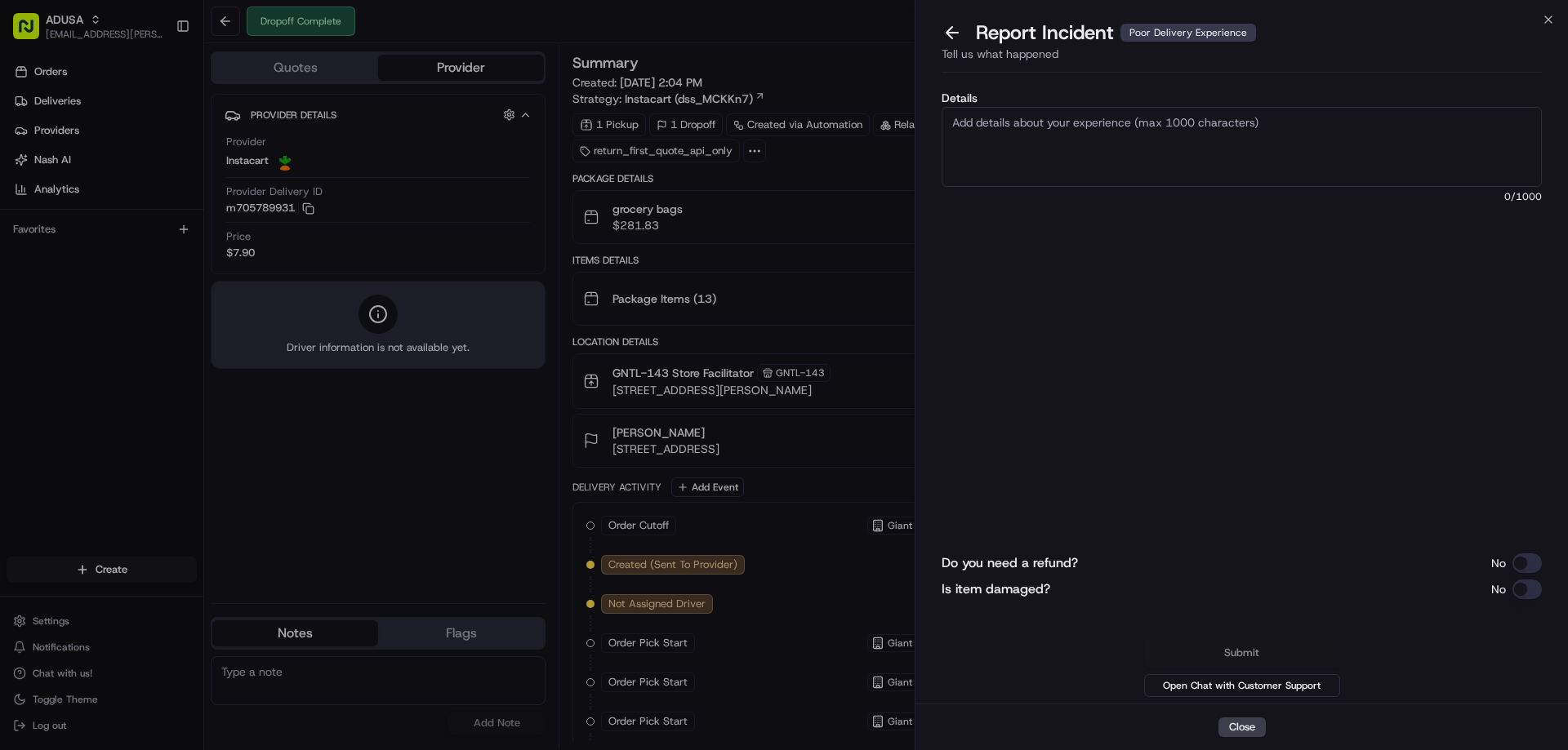
click at [1182, 166] on textarea "Details" at bounding box center [1241, 147] width 600 height 80
type textarea "Refund Request Amount: 29.05. Items left unattended and damaged"
click at [1525, 559] on button "Do you need a refund?" at bounding box center [1527, 563] width 29 height 19
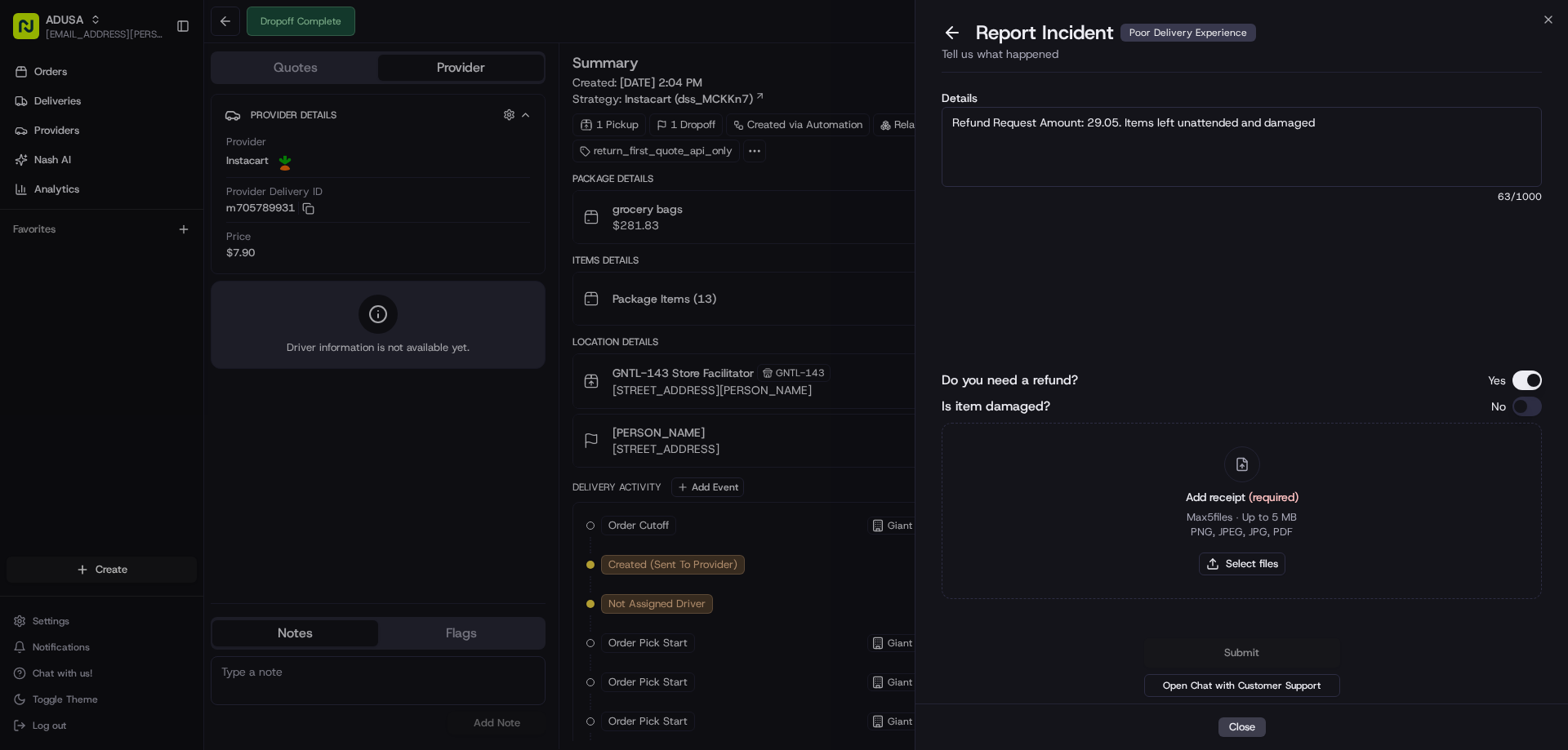
click at [1524, 416] on button "Is item damaged?" at bounding box center [1527, 407] width 29 height 19
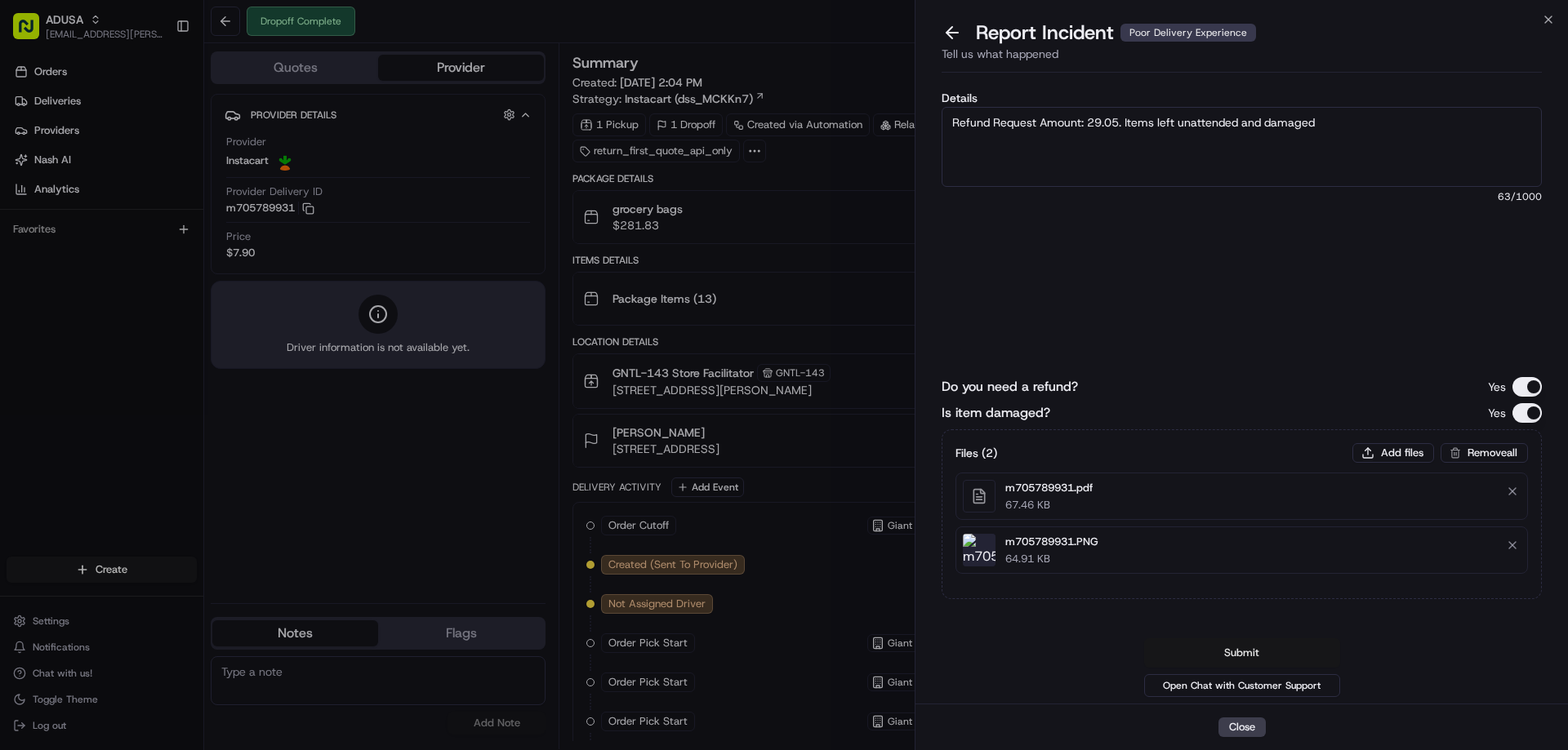
click at [1251, 652] on button "Submit" at bounding box center [1242, 653] width 196 height 29
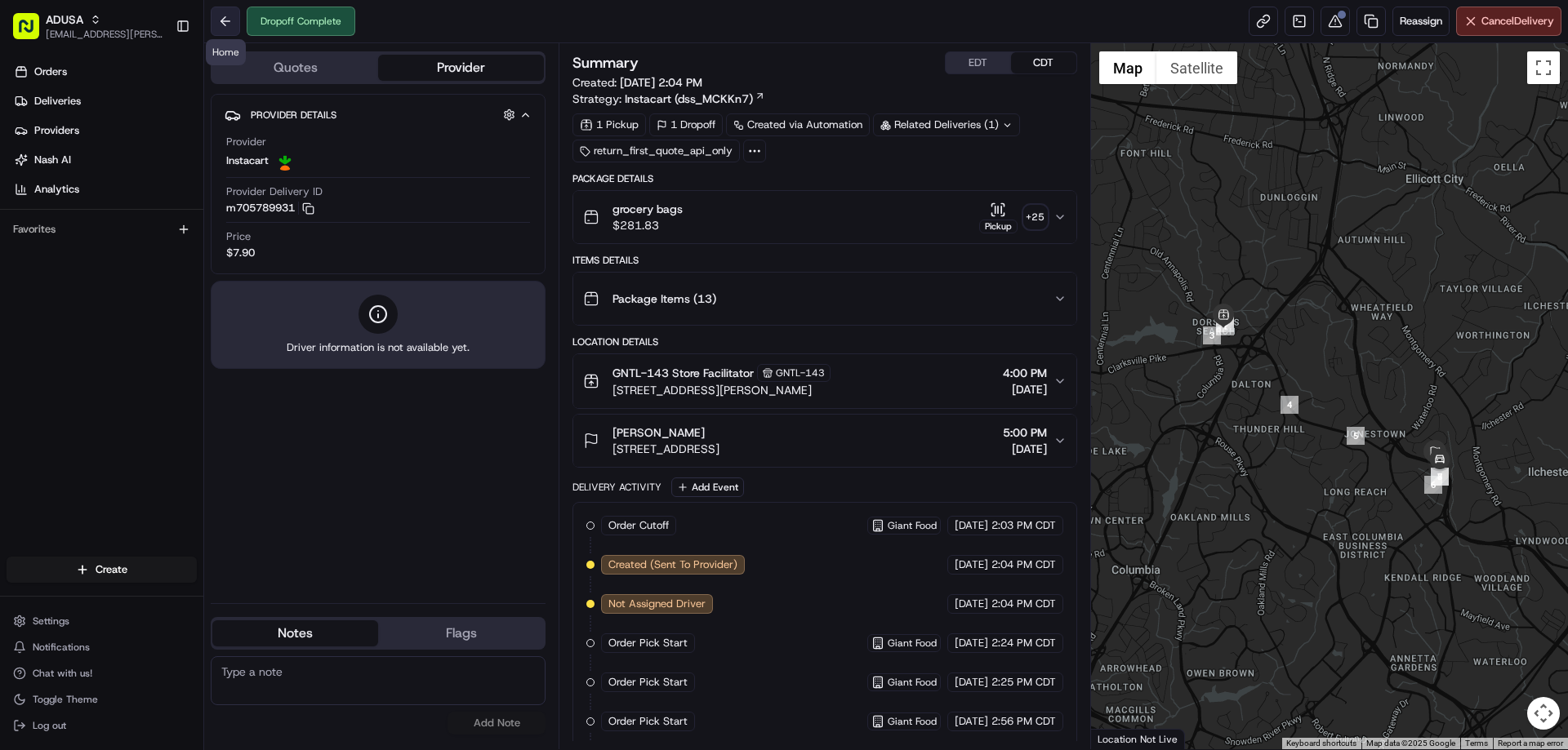
click at [221, 25] on button at bounding box center [225, 21] width 29 height 29
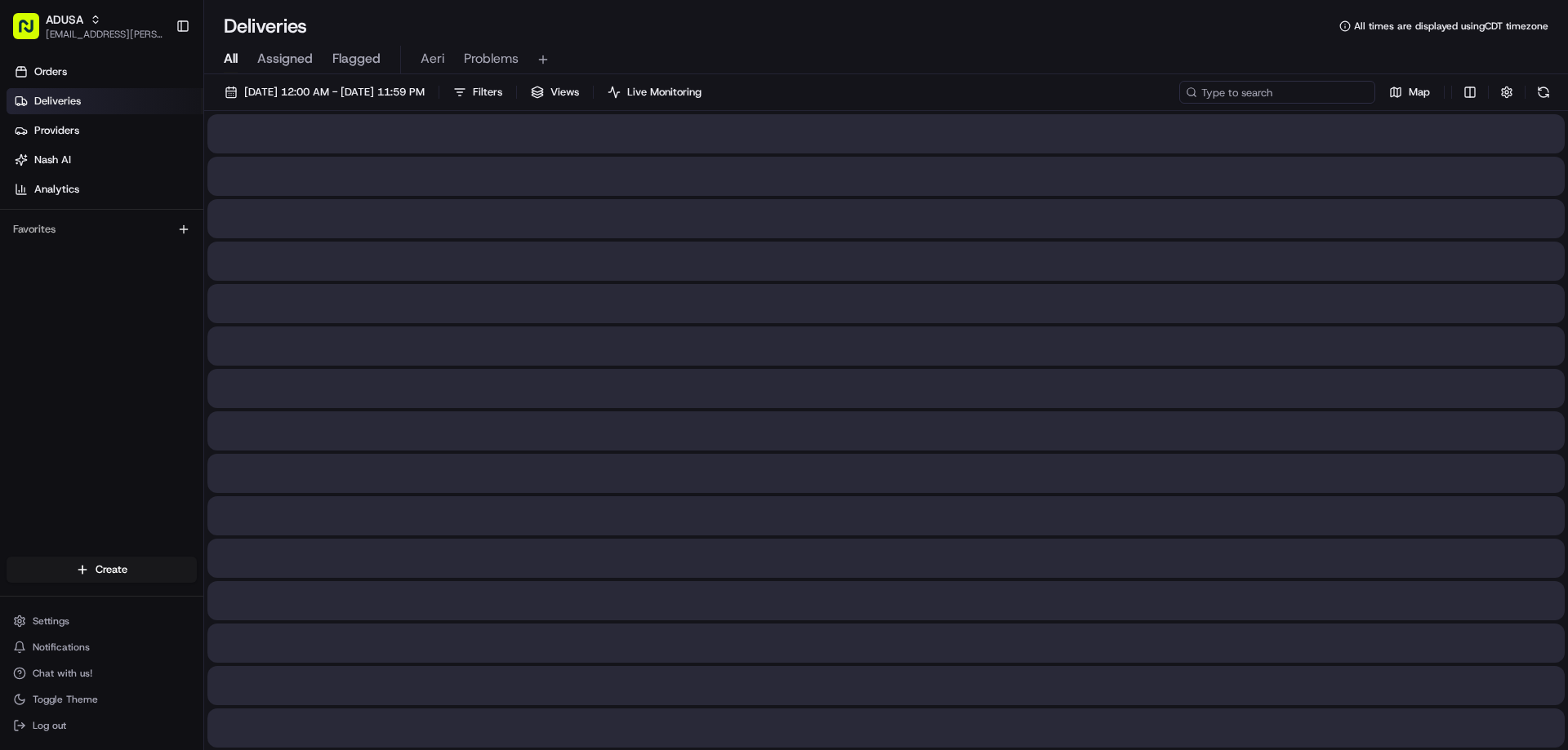
click at [1308, 87] on input at bounding box center [1277, 93] width 196 height 23
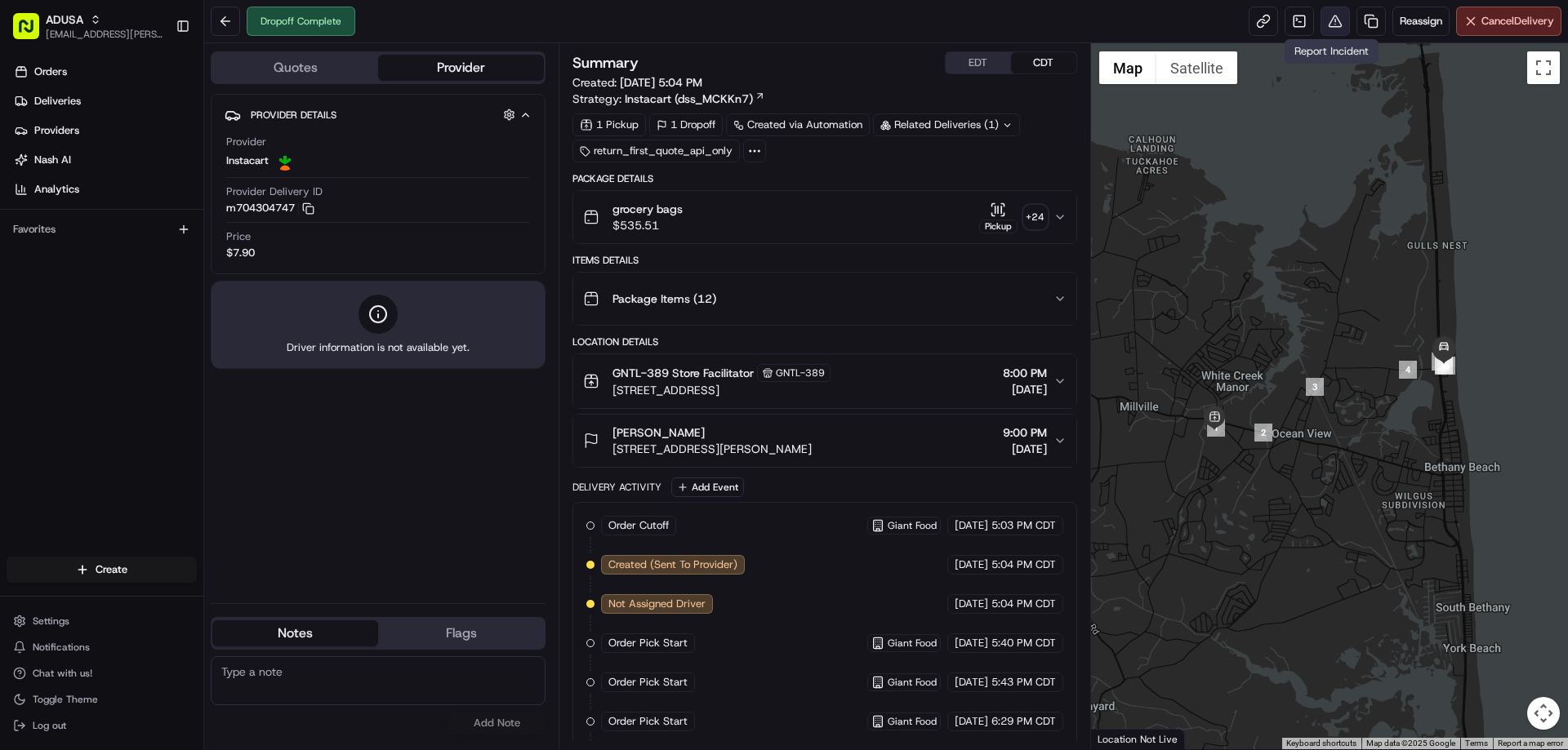
click at [1330, 28] on button at bounding box center [1335, 21] width 29 height 29
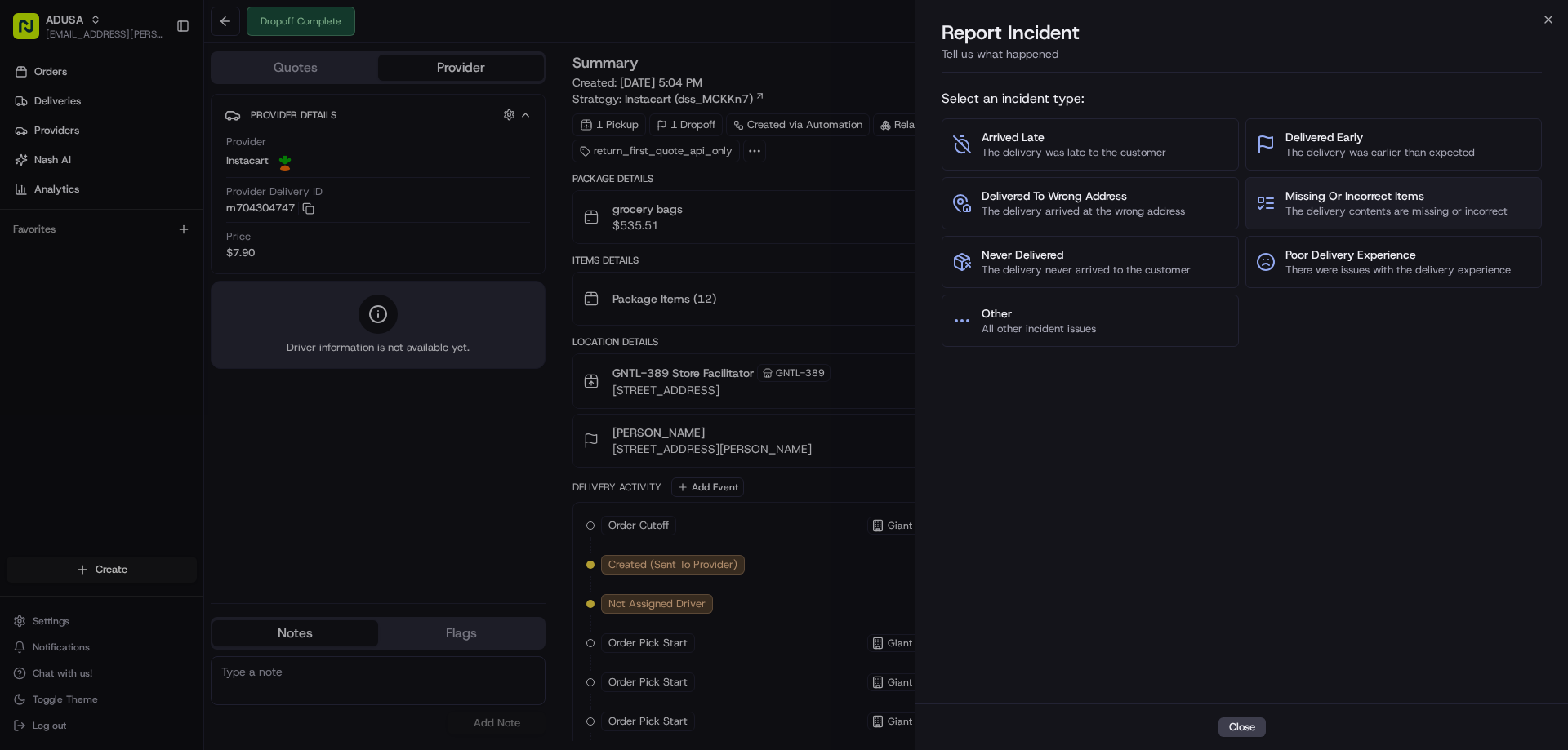
click at [1355, 198] on span "Missing Or Incorrect Items" at bounding box center [1397, 195] width 222 height 16
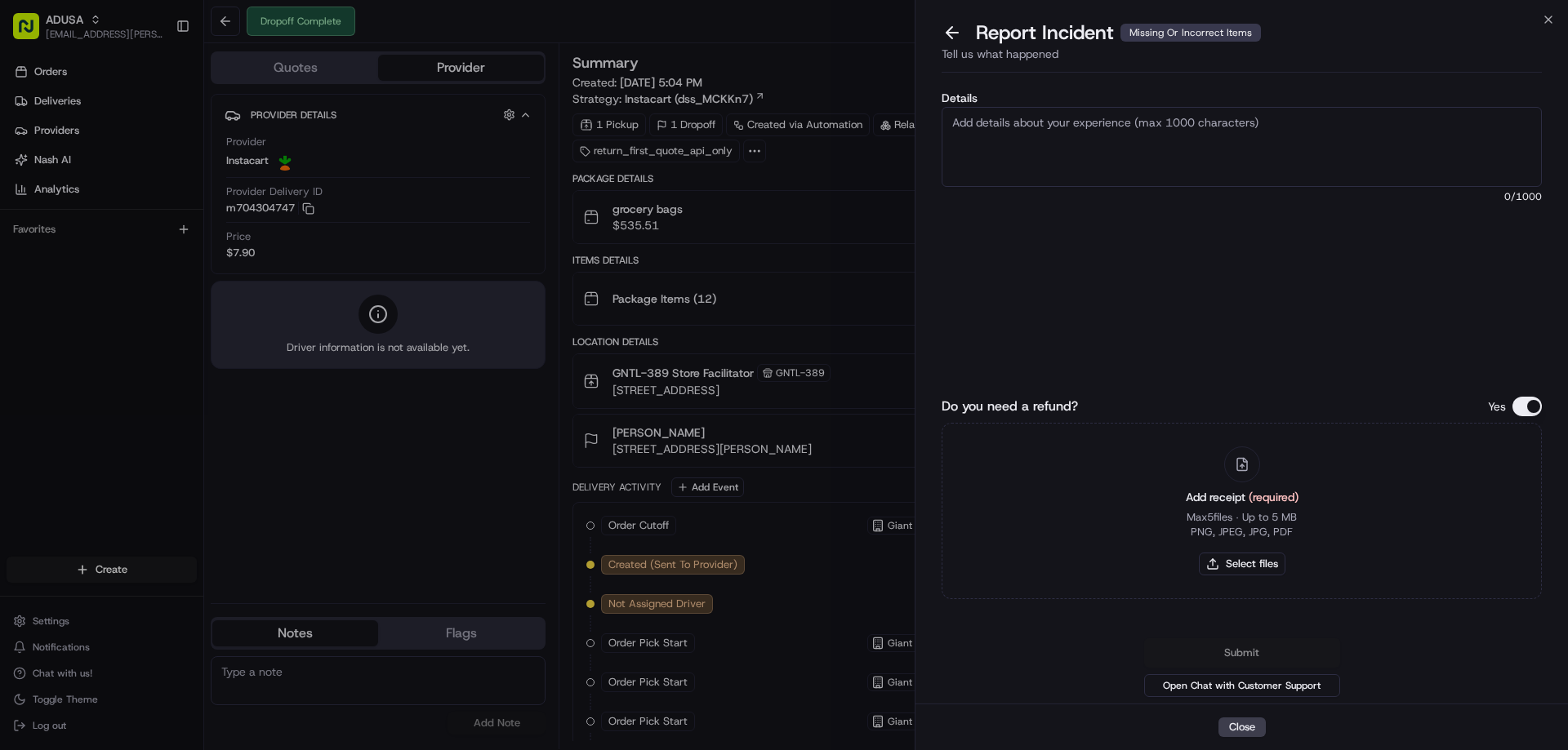
click at [1167, 154] on textarea "Details" at bounding box center [1241, 147] width 600 height 80
type textarea "Refund Amount Requested: 209.93- Missing items from delivery"
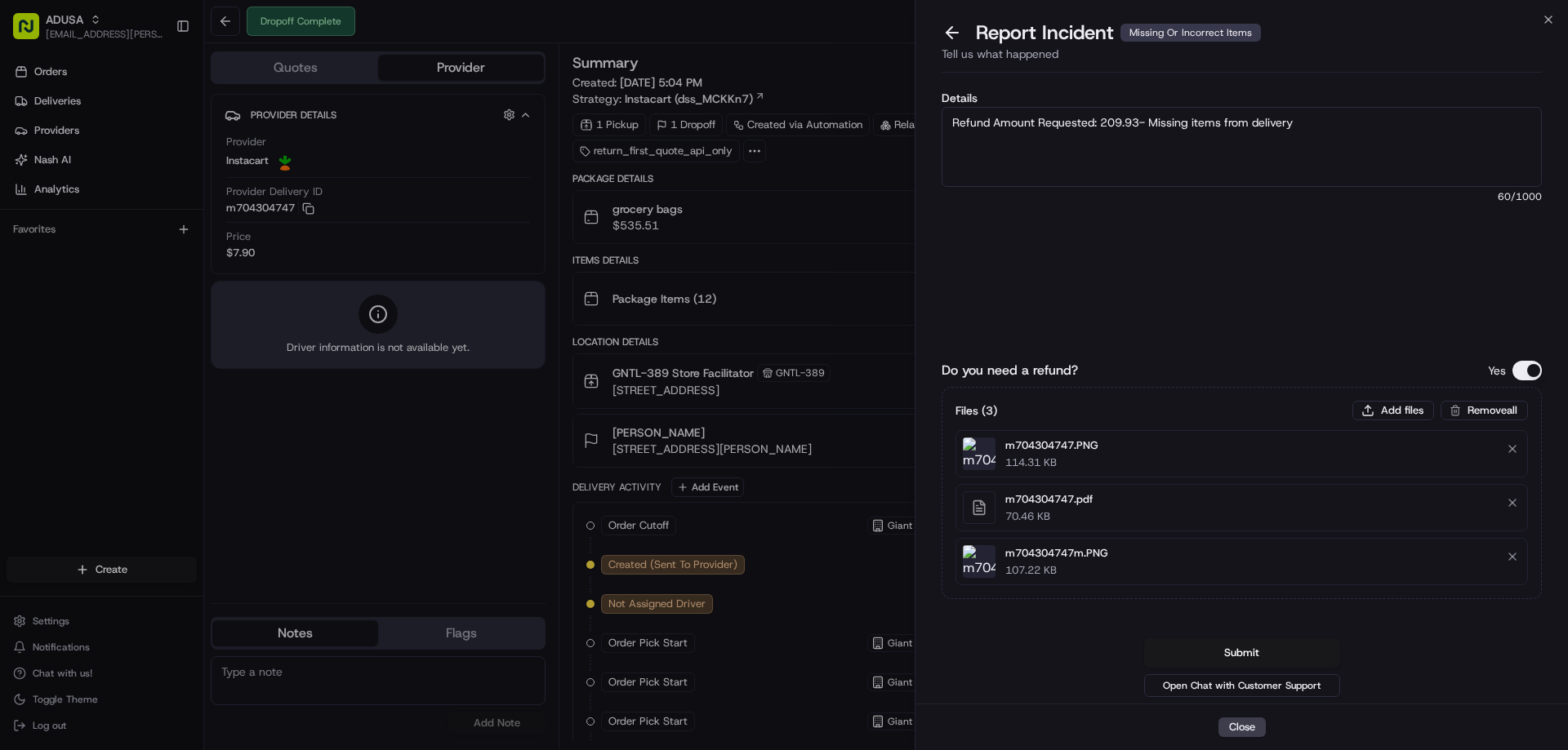
click at [1247, 285] on div "Details Refund Amount Requested: 209.93- Missing items from delivery 60 /1000" at bounding box center [1241, 214] width 600 height 244
click at [1254, 649] on button "Submit" at bounding box center [1242, 653] width 196 height 29
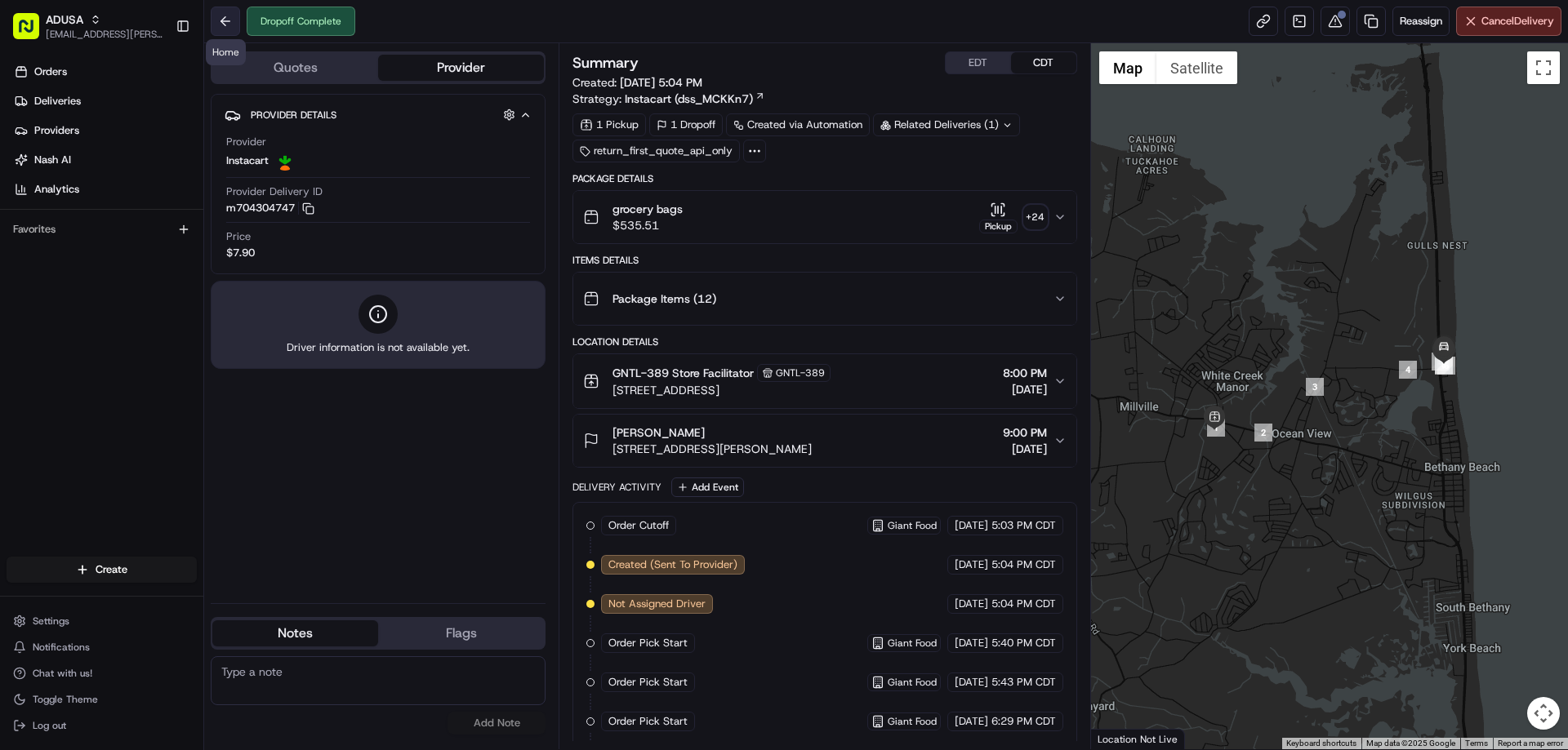
click at [225, 18] on button at bounding box center [225, 21] width 29 height 29
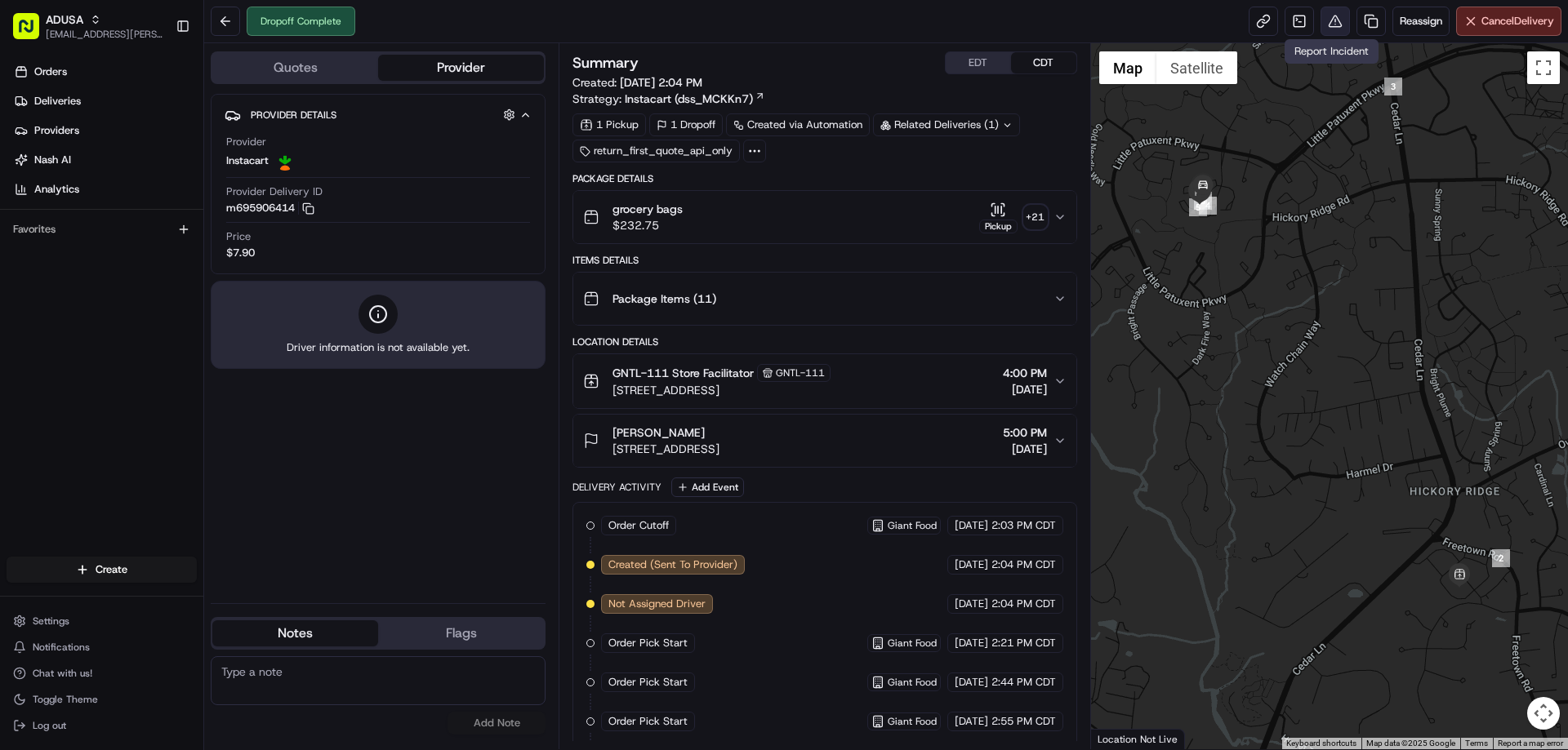
click at [1327, 34] on button at bounding box center [1335, 21] width 29 height 29
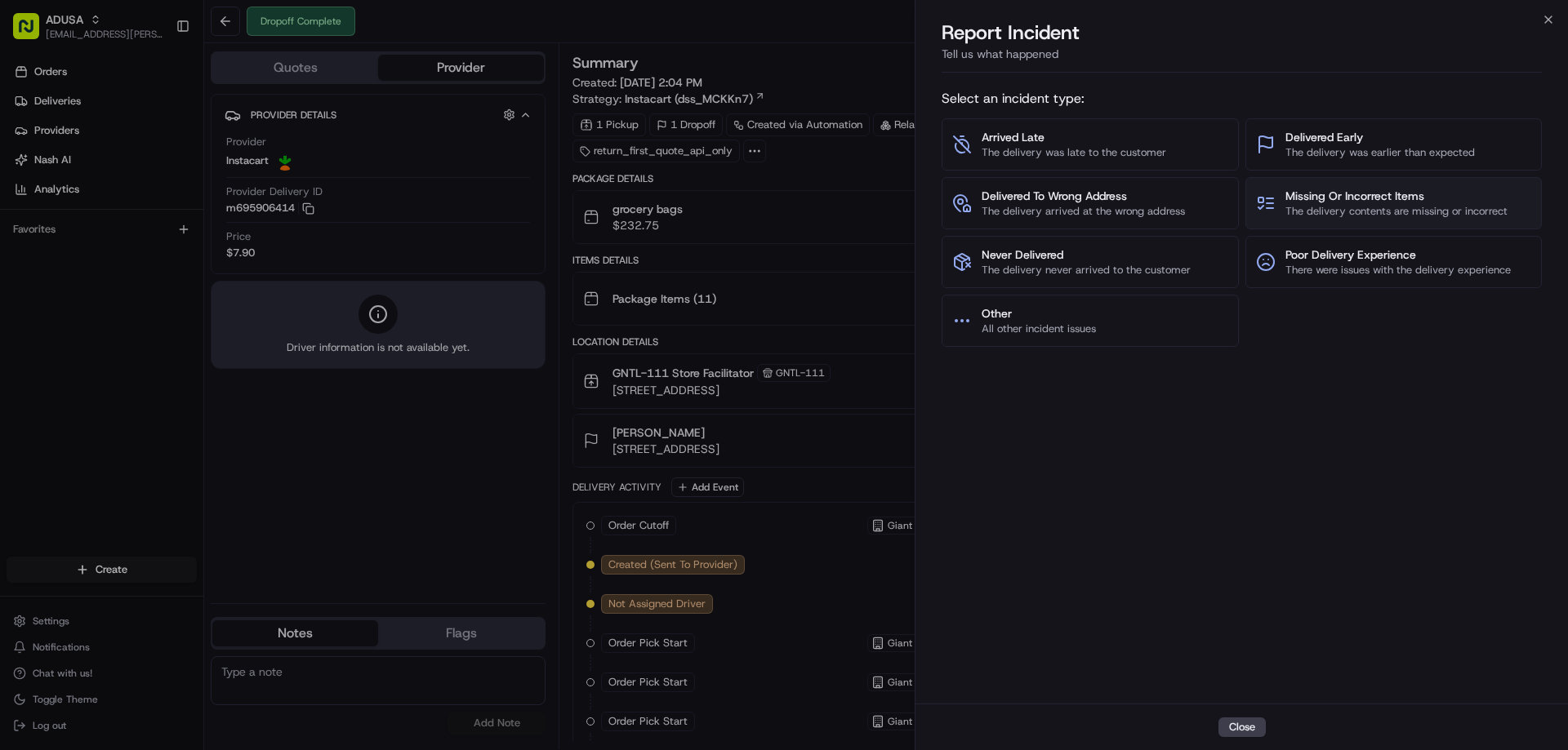
click at [1333, 190] on span "Missing Or Incorrect Items" at bounding box center [1397, 195] width 222 height 16
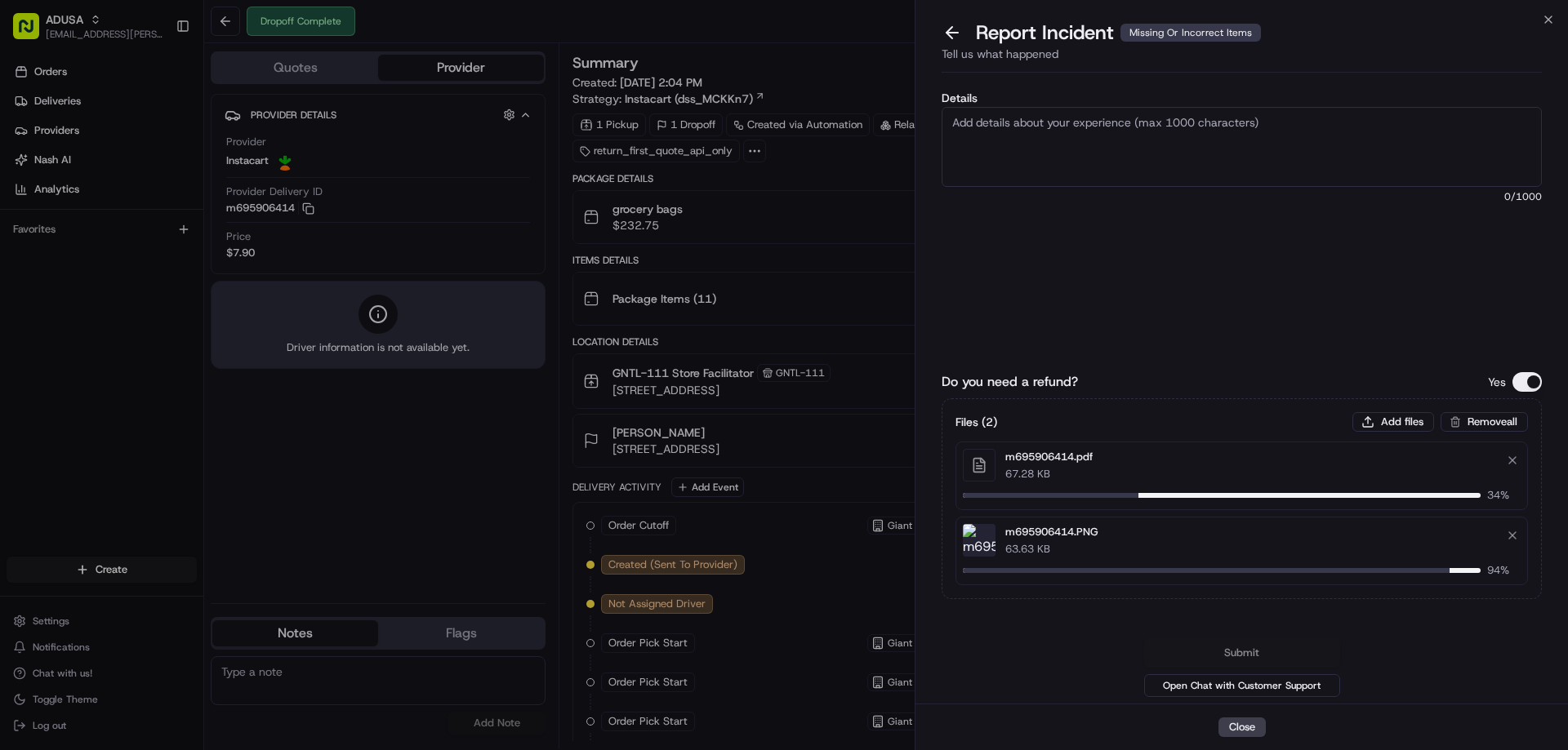
click at [1077, 151] on textarea "Details" at bounding box center [1241, 147] width 600 height 80
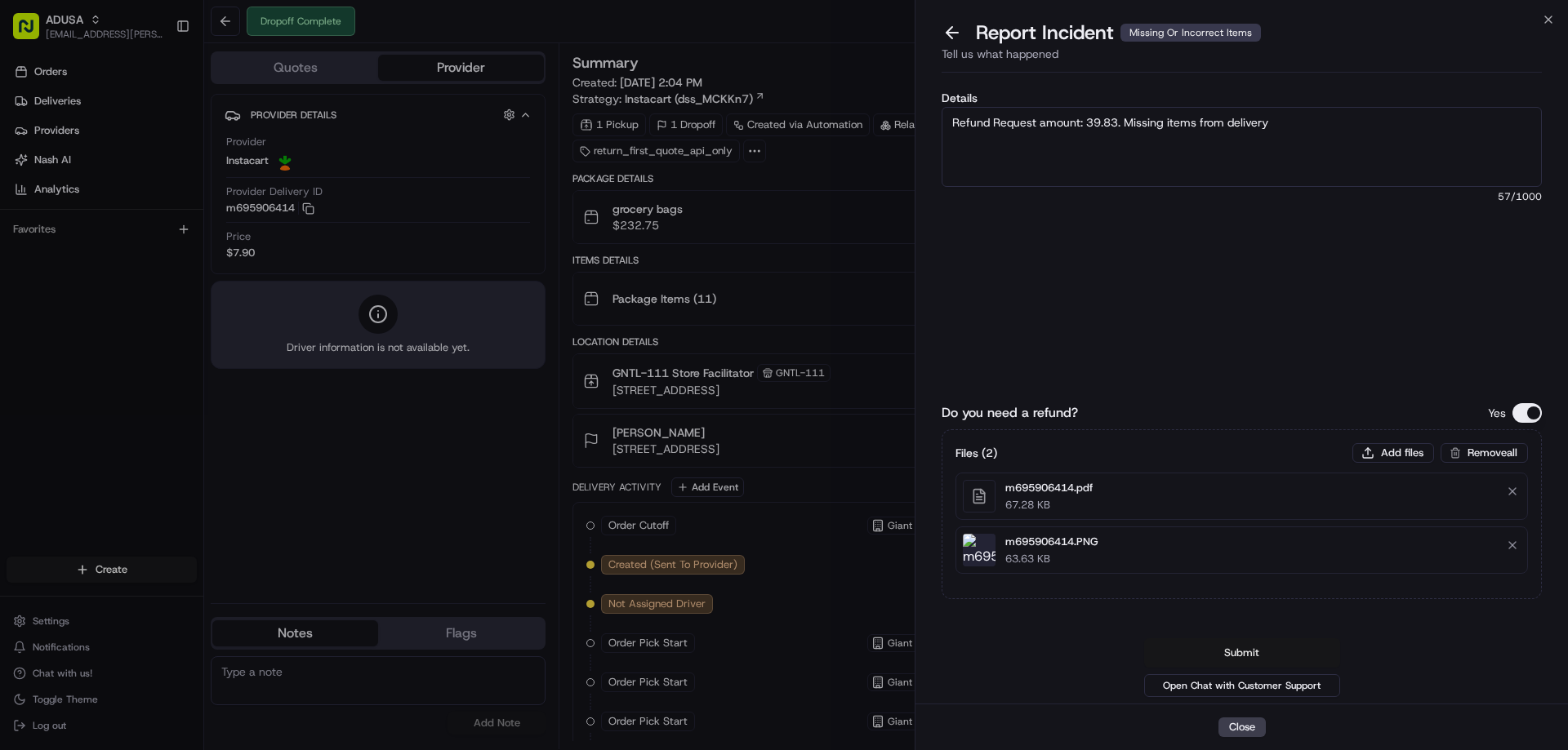
type textarea "Refund Request amount: 39.83. Missing items from delivery"
click at [1249, 650] on button "Submit" at bounding box center [1242, 653] width 196 height 29
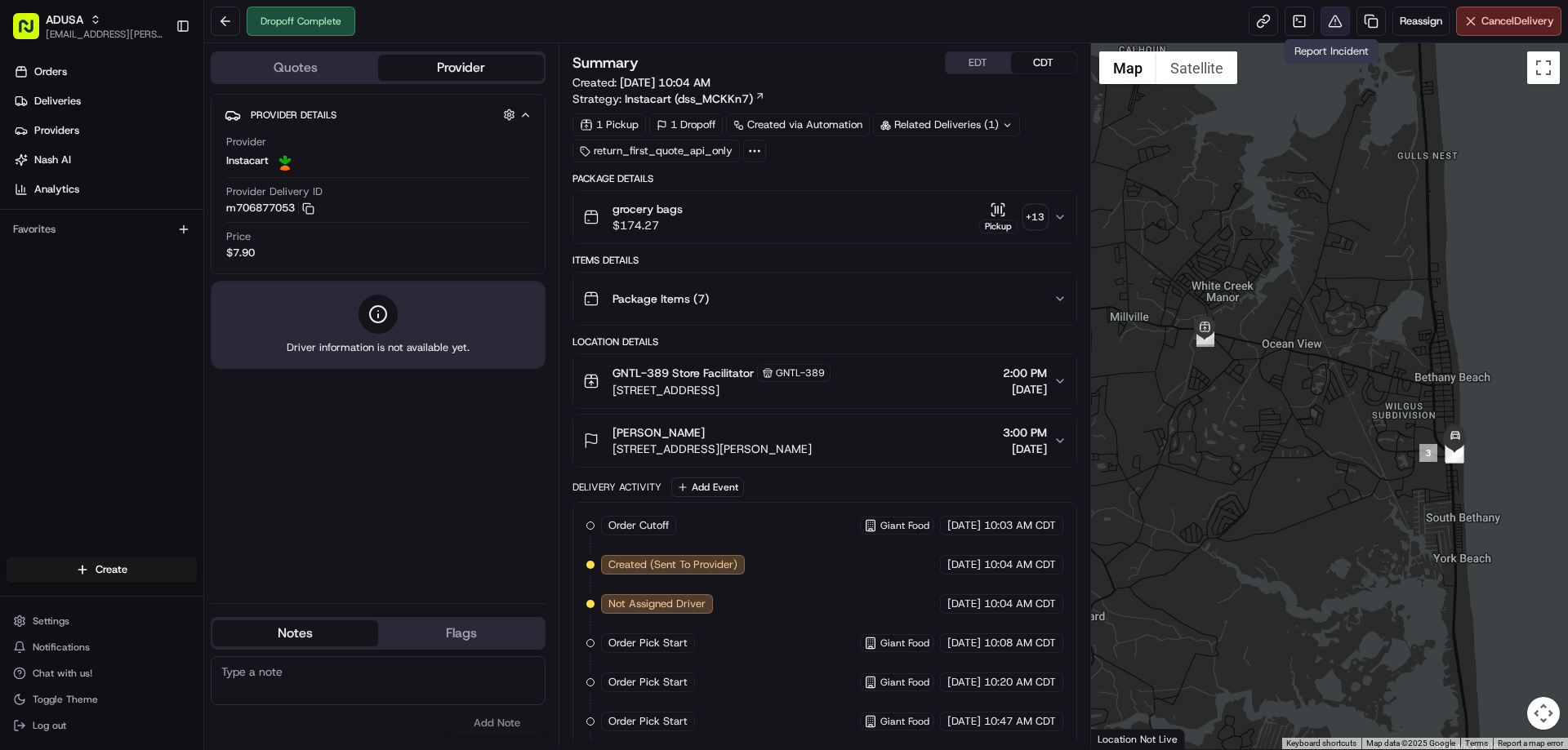
click at [1331, 18] on button at bounding box center [1335, 21] width 29 height 29
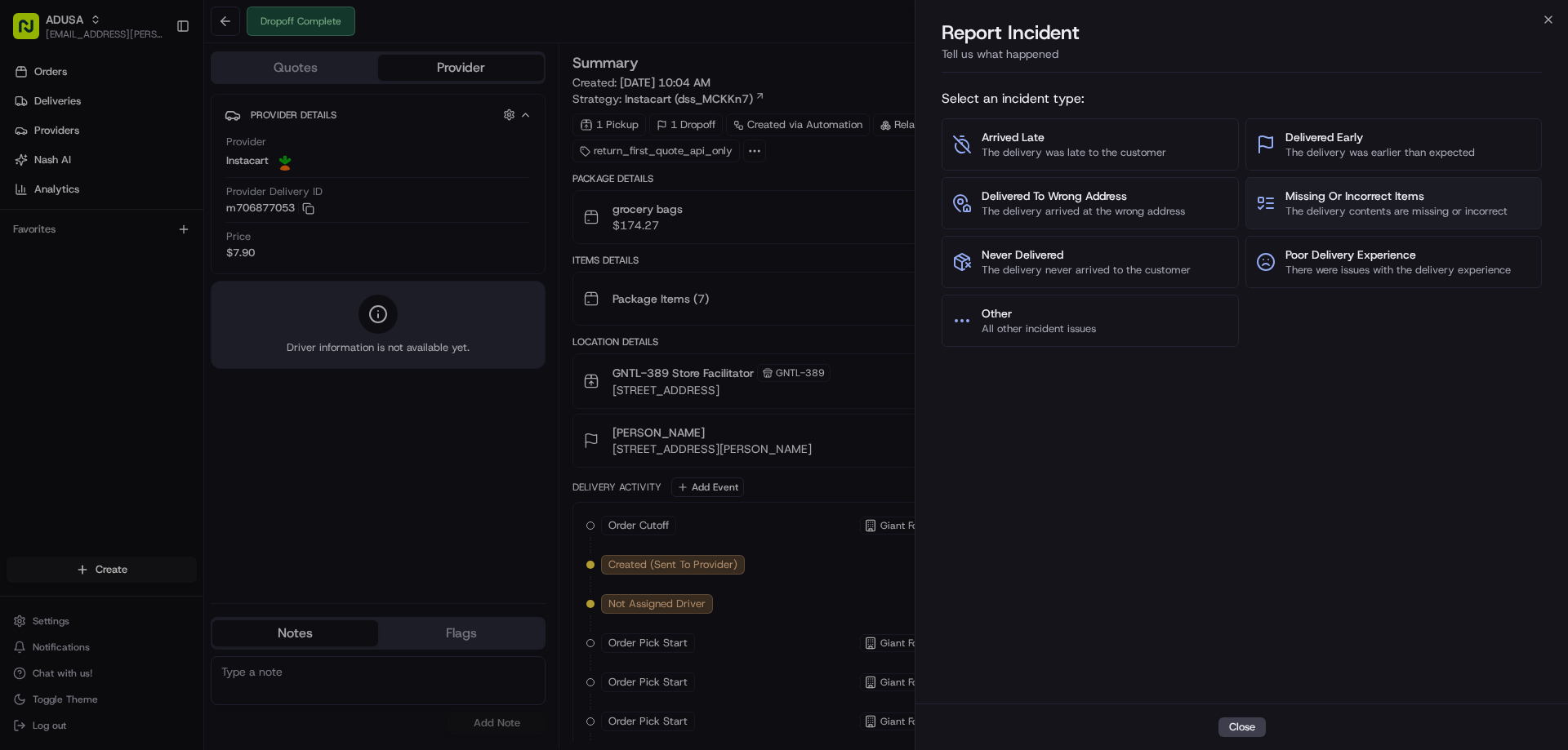
click at [1321, 201] on span "Missing Or Incorrect Items" at bounding box center [1397, 195] width 222 height 16
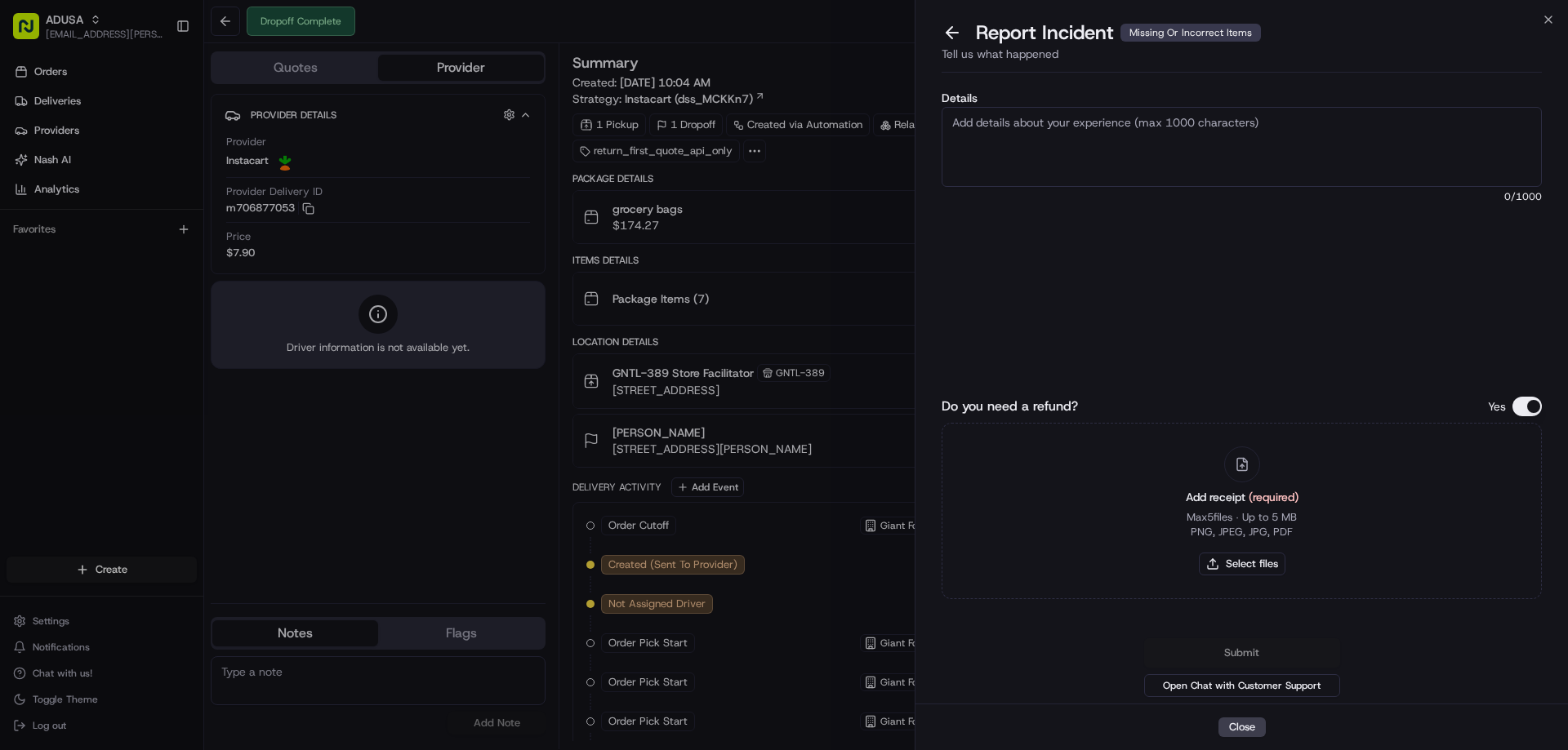
click at [1168, 153] on textarea "Details" at bounding box center [1241, 147] width 600 height 80
type textarea "Refund Request Amount: 36.64. Missing items from delivery"
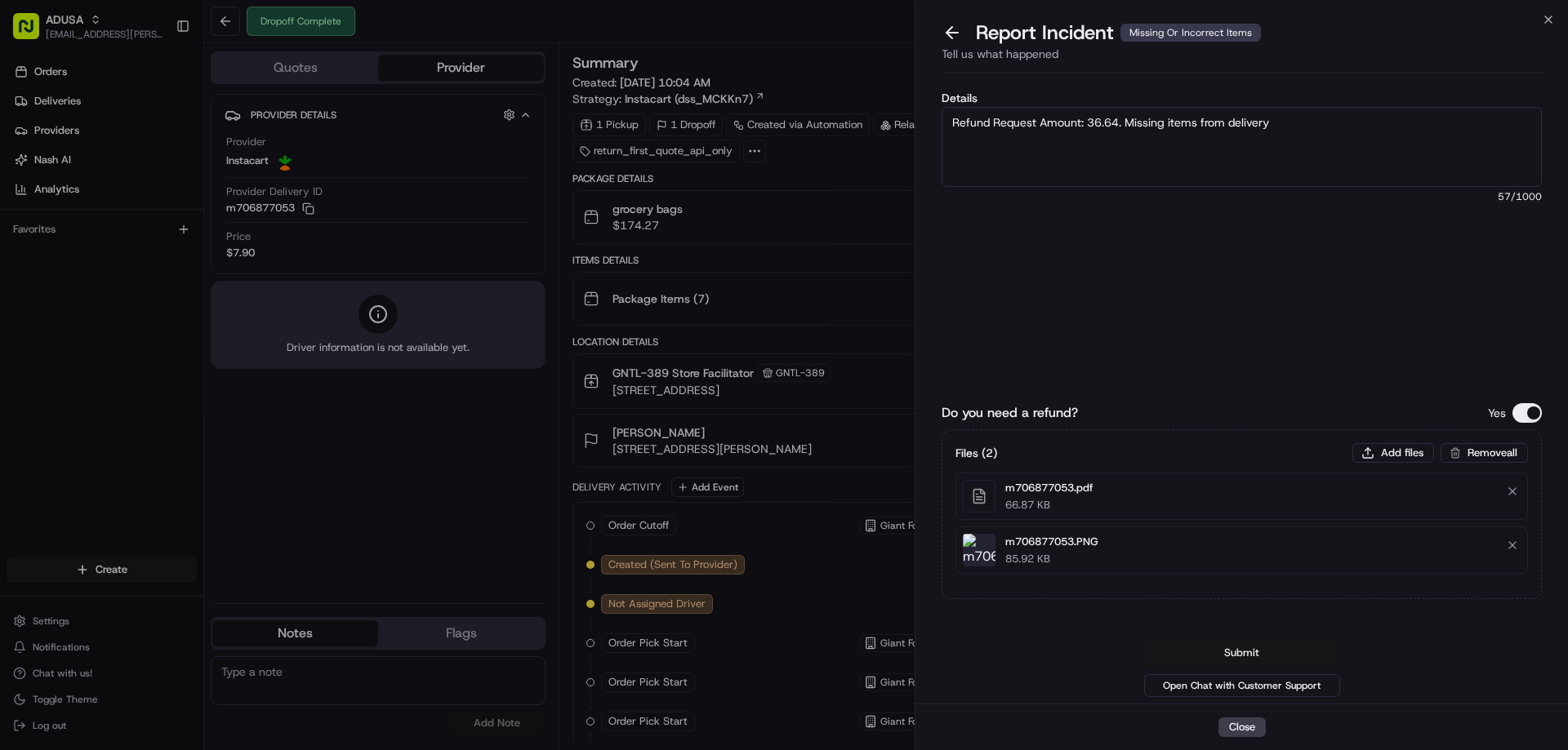
click at [1285, 643] on button "Submit" at bounding box center [1242, 653] width 196 height 29
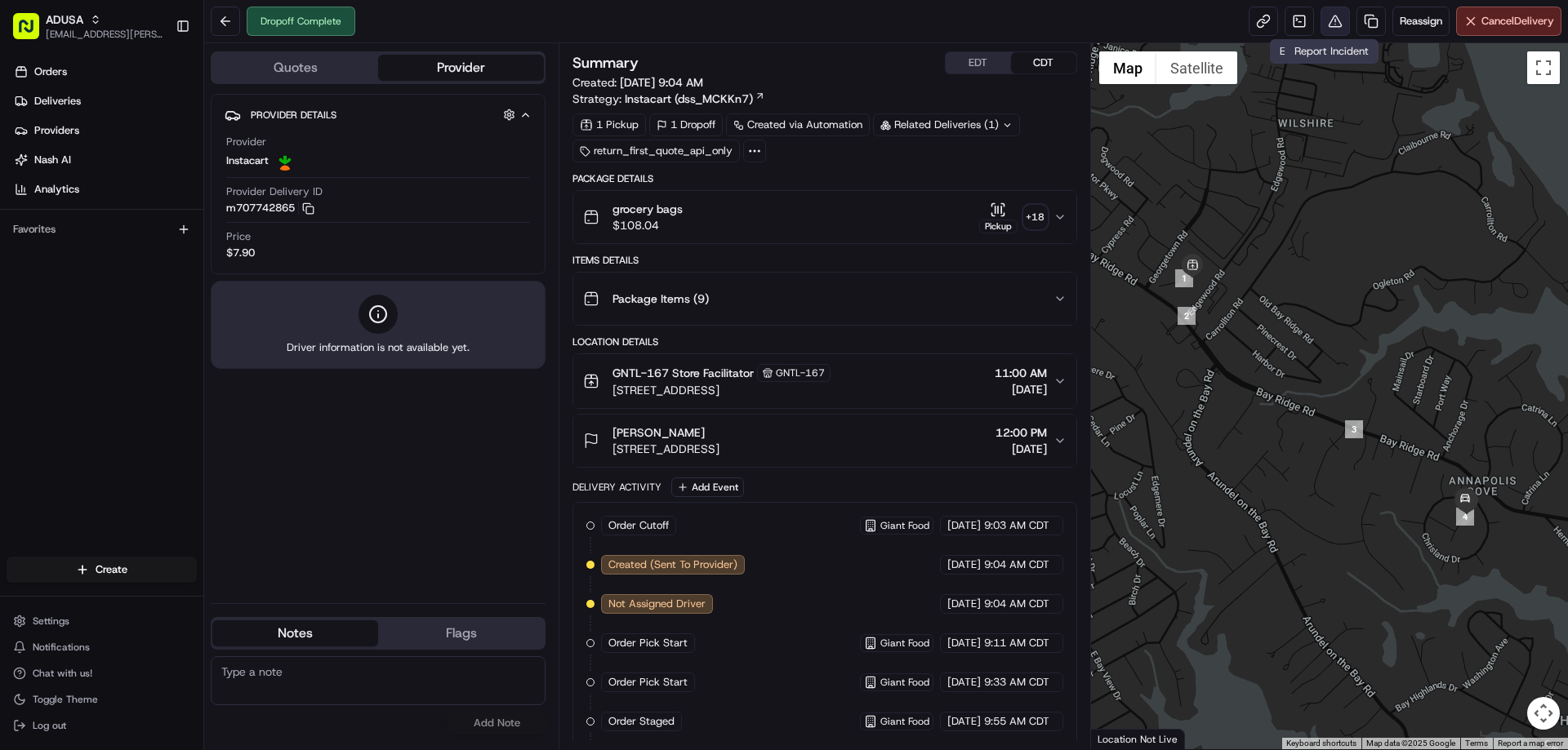
click at [1321, 26] on button at bounding box center [1335, 21] width 29 height 29
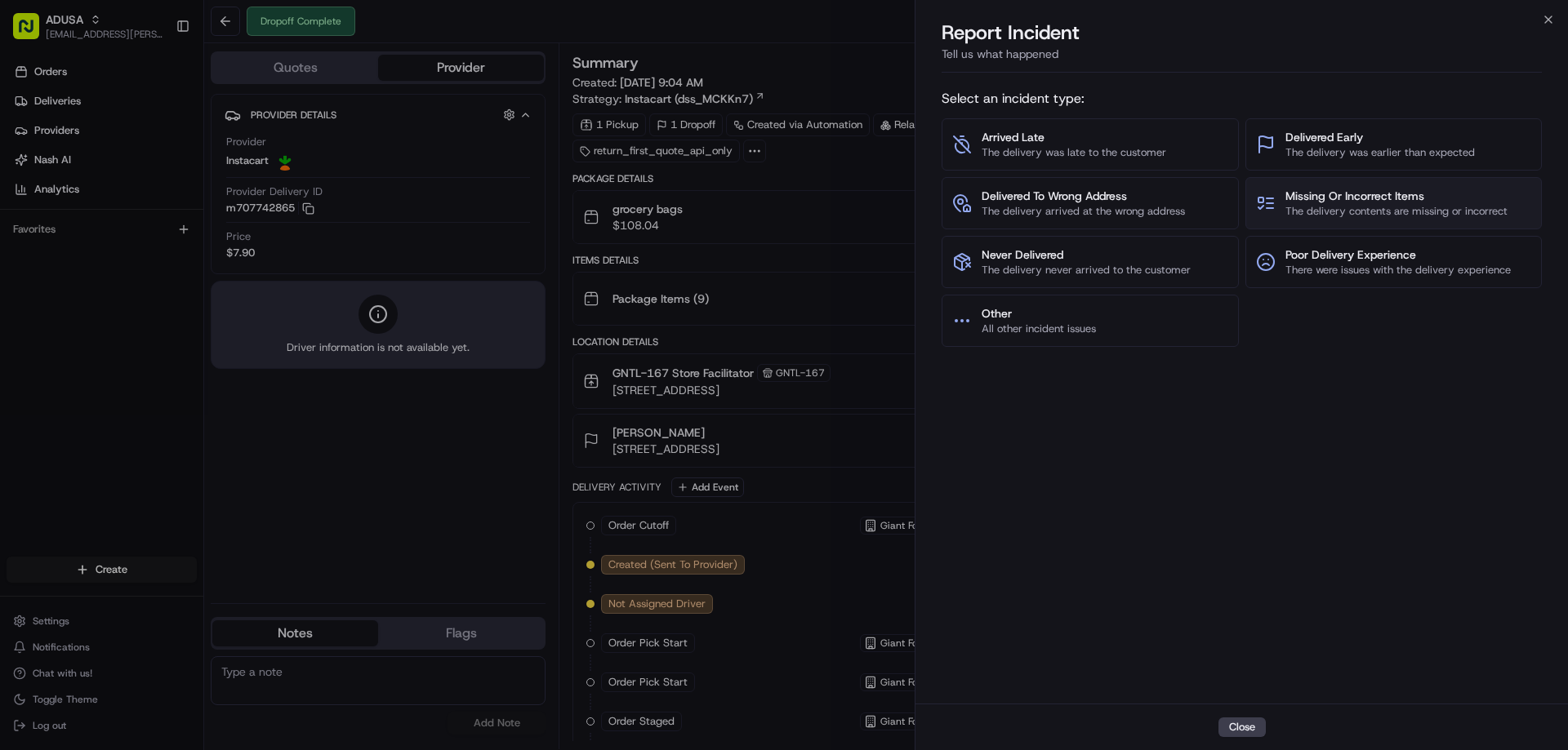
click at [1338, 188] on span "Missing Or Incorrect Items" at bounding box center [1397, 195] width 222 height 16
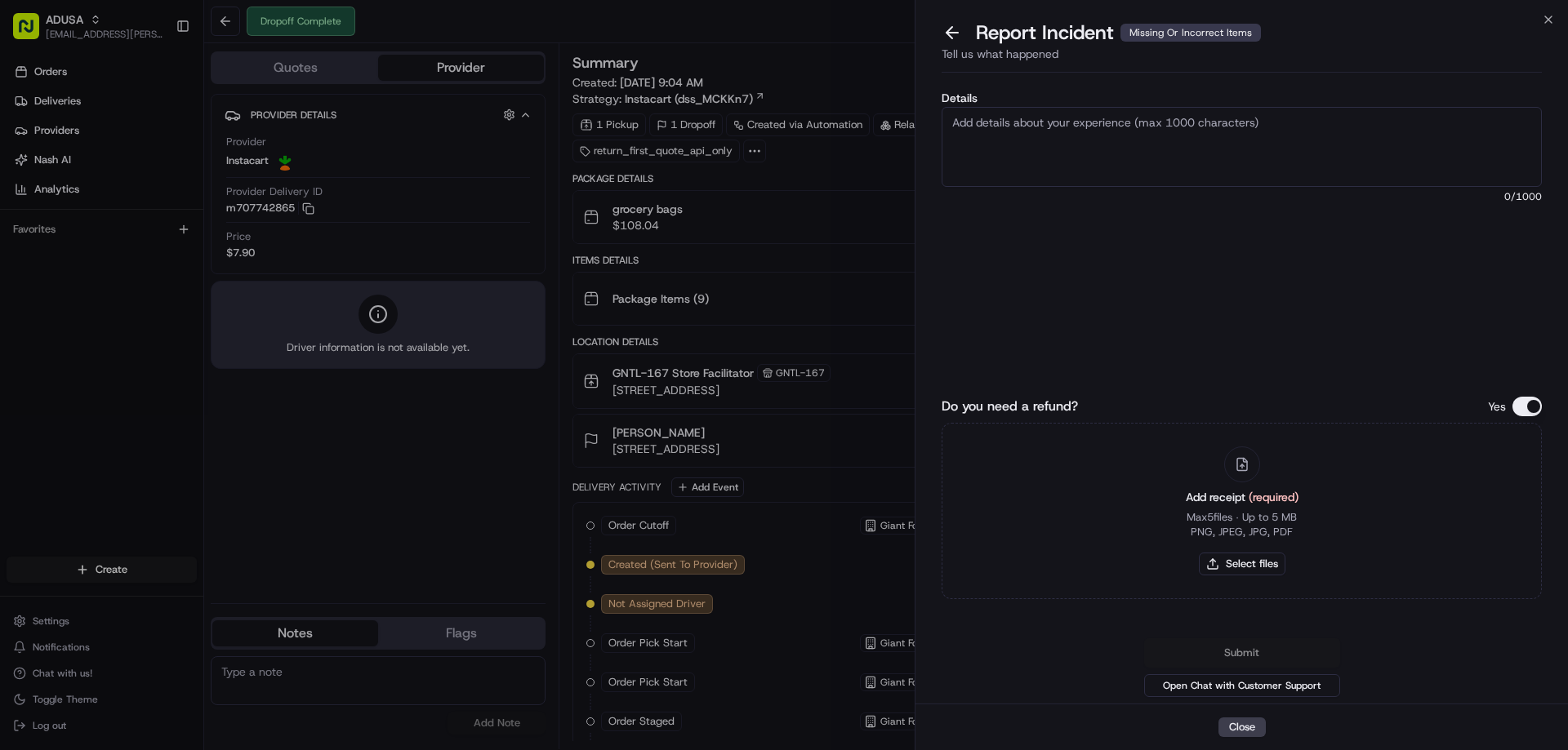
click at [1100, 148] on textarea "Details" at bounding box center [1241, 147] width 600 height 80
type textarea "Refund Request Amount: 34.76- items missing from delivery"
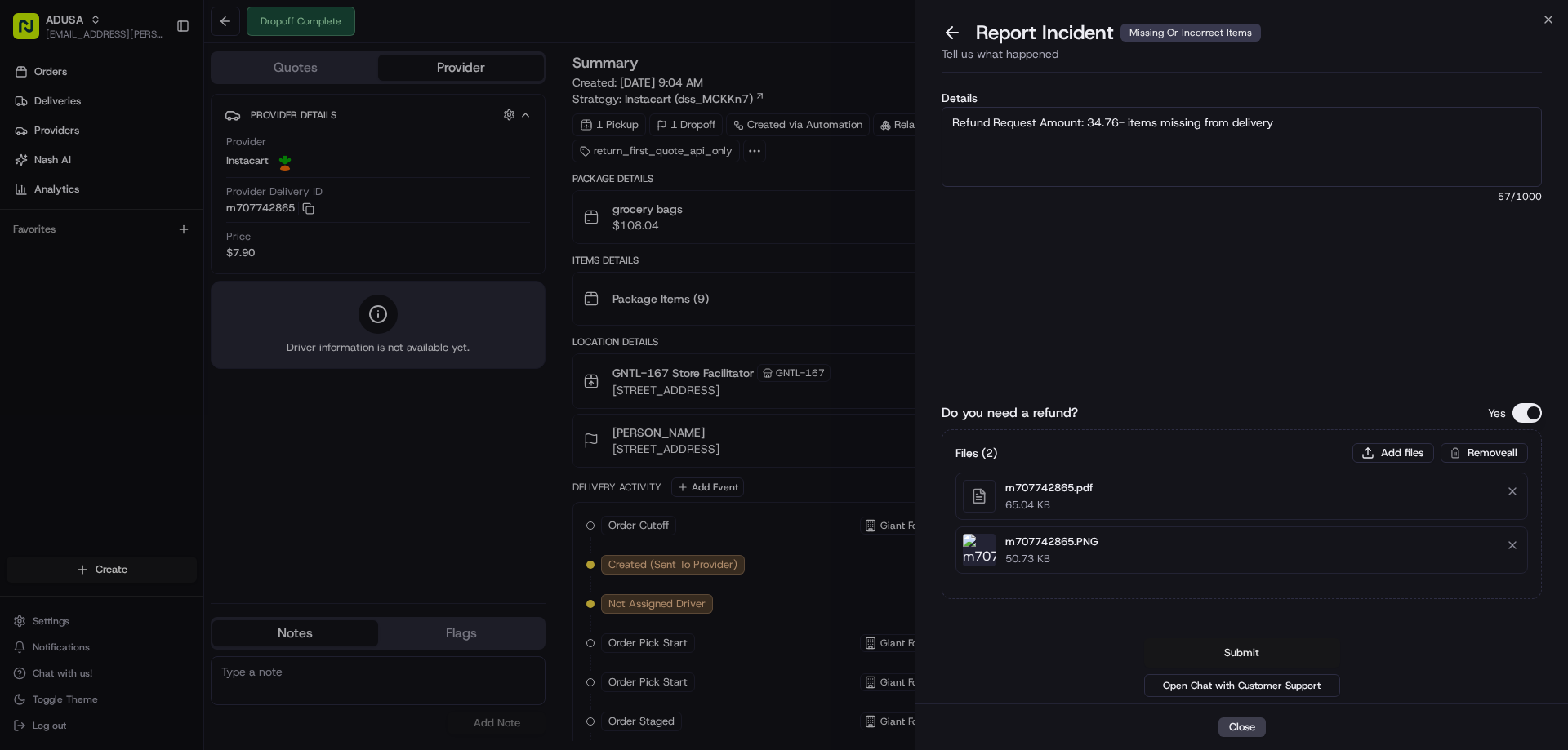
click at [1267, 645] on button "Submit" at bounding box center [1242, 653] width 196 height 29
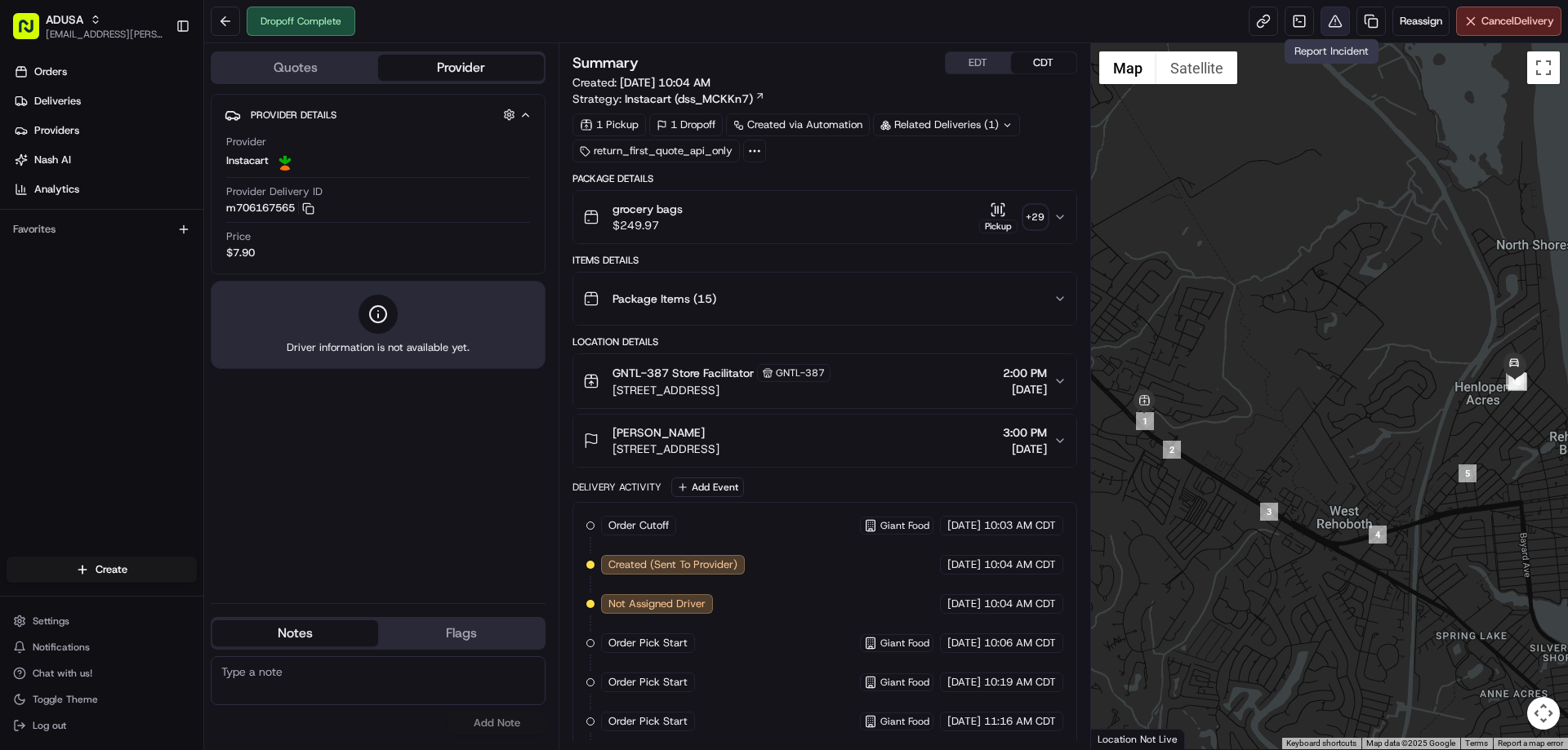
click at [1335, 24] on button at bounding box center [1335, 21] width 29 height 29
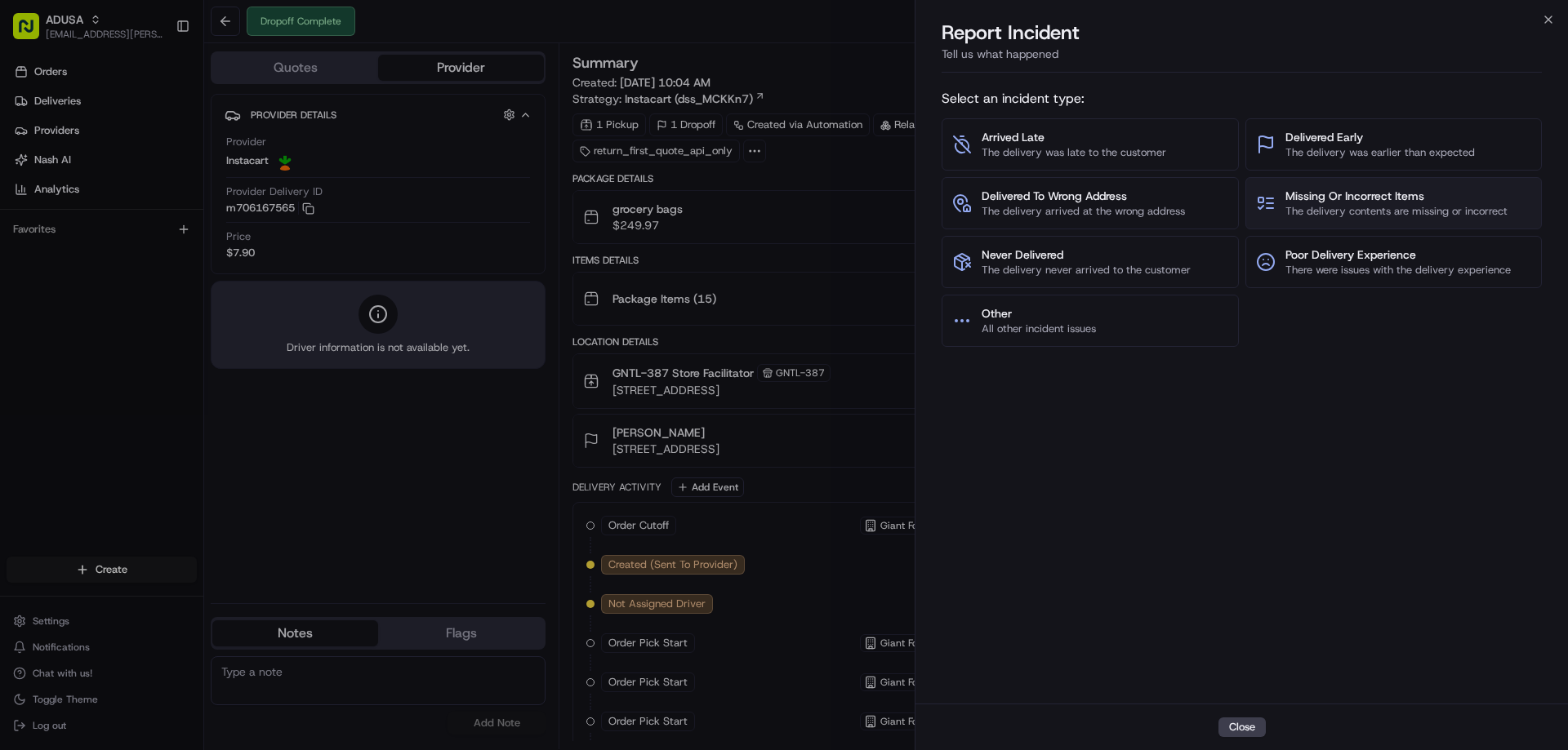
click at [1381, 192] on span "Missing Or Incorrect Items" at bounding box center [1397, 195] width 222 height 16
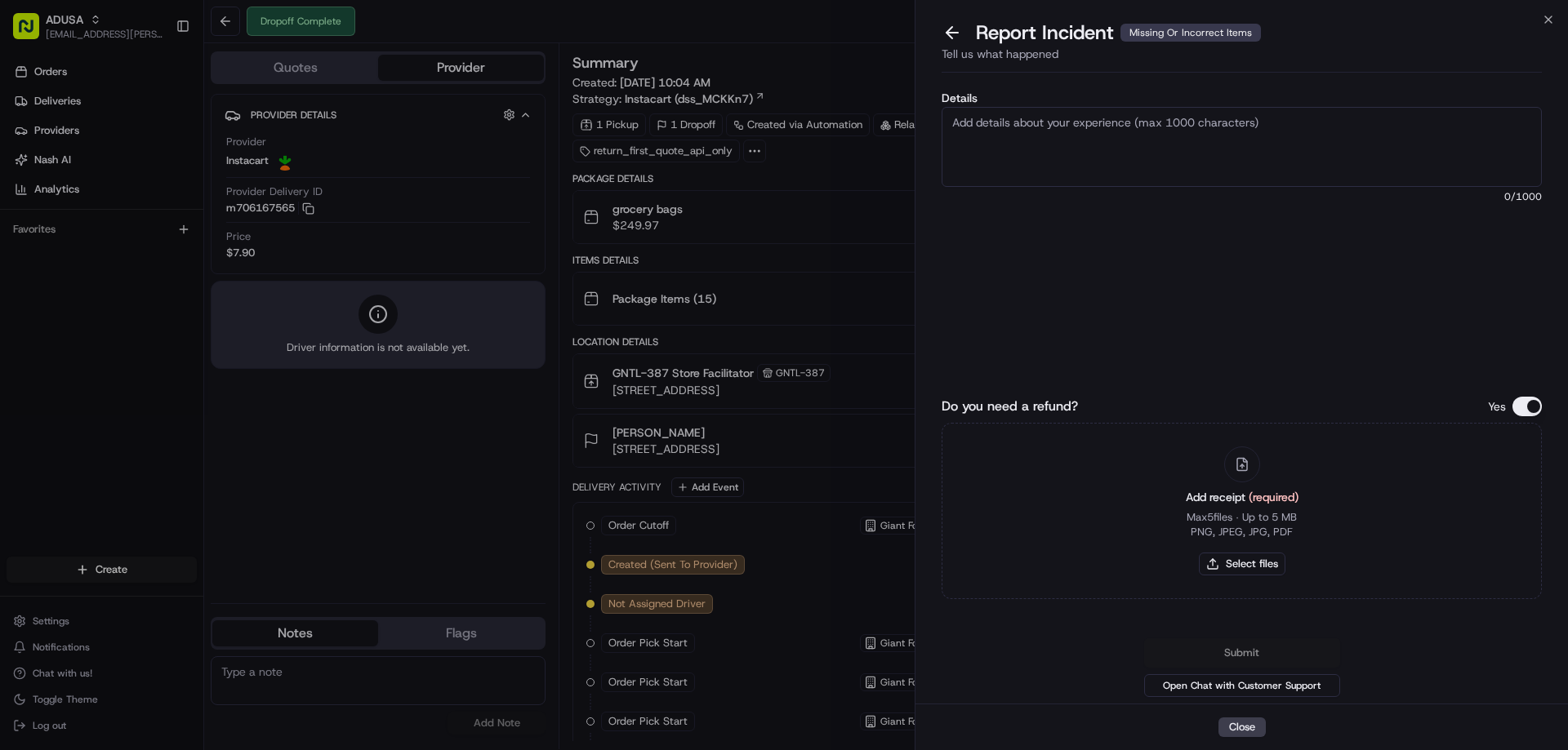
click at [1159, 156] on textarea "Details" at bounding box center [1241, 147] width 600 height 80
type textarea "Refund Request Amount: 31.50- Missing items from delivery"
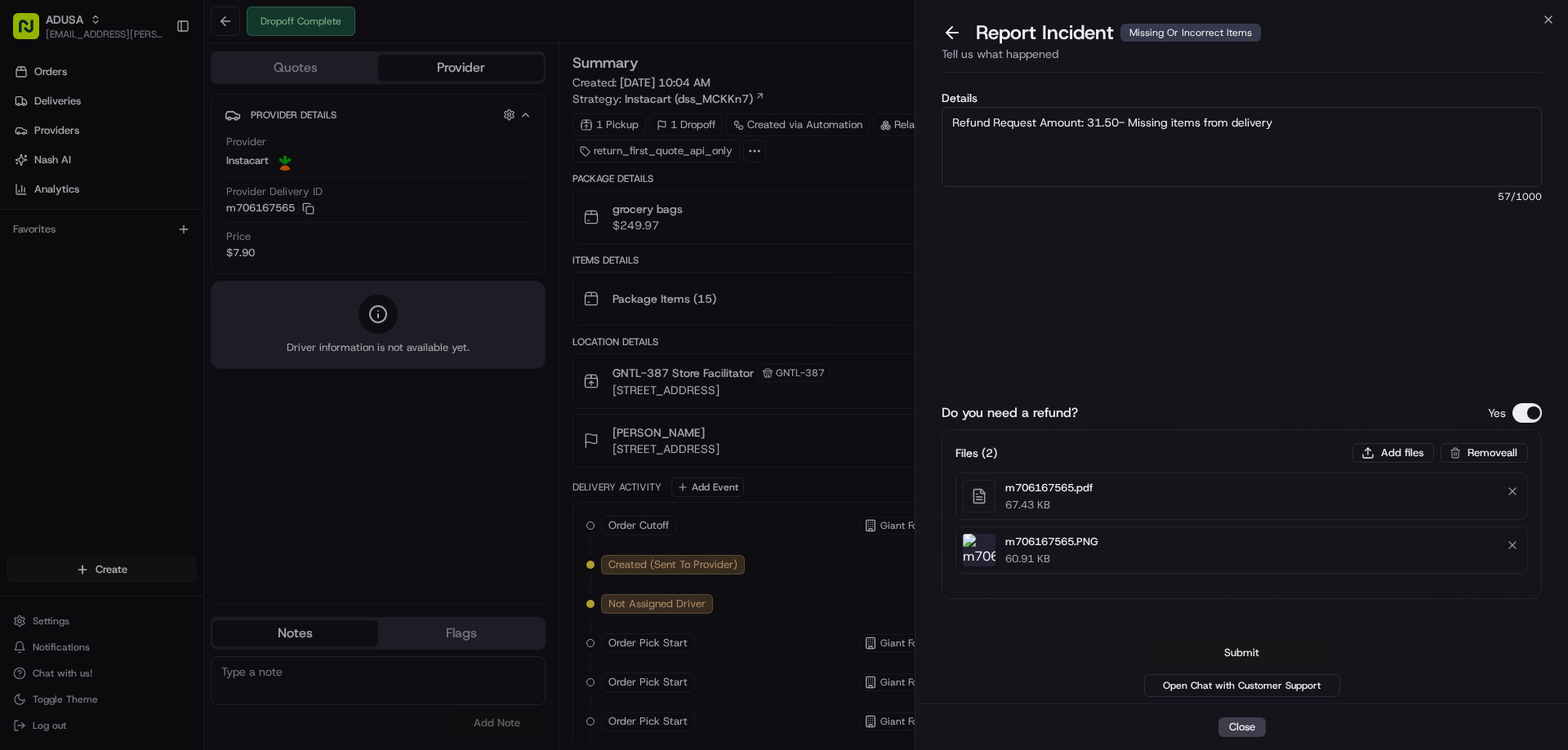
click at [1254, 640] on button "Submit" at bounding box center [1242, 653] width 196 height 29
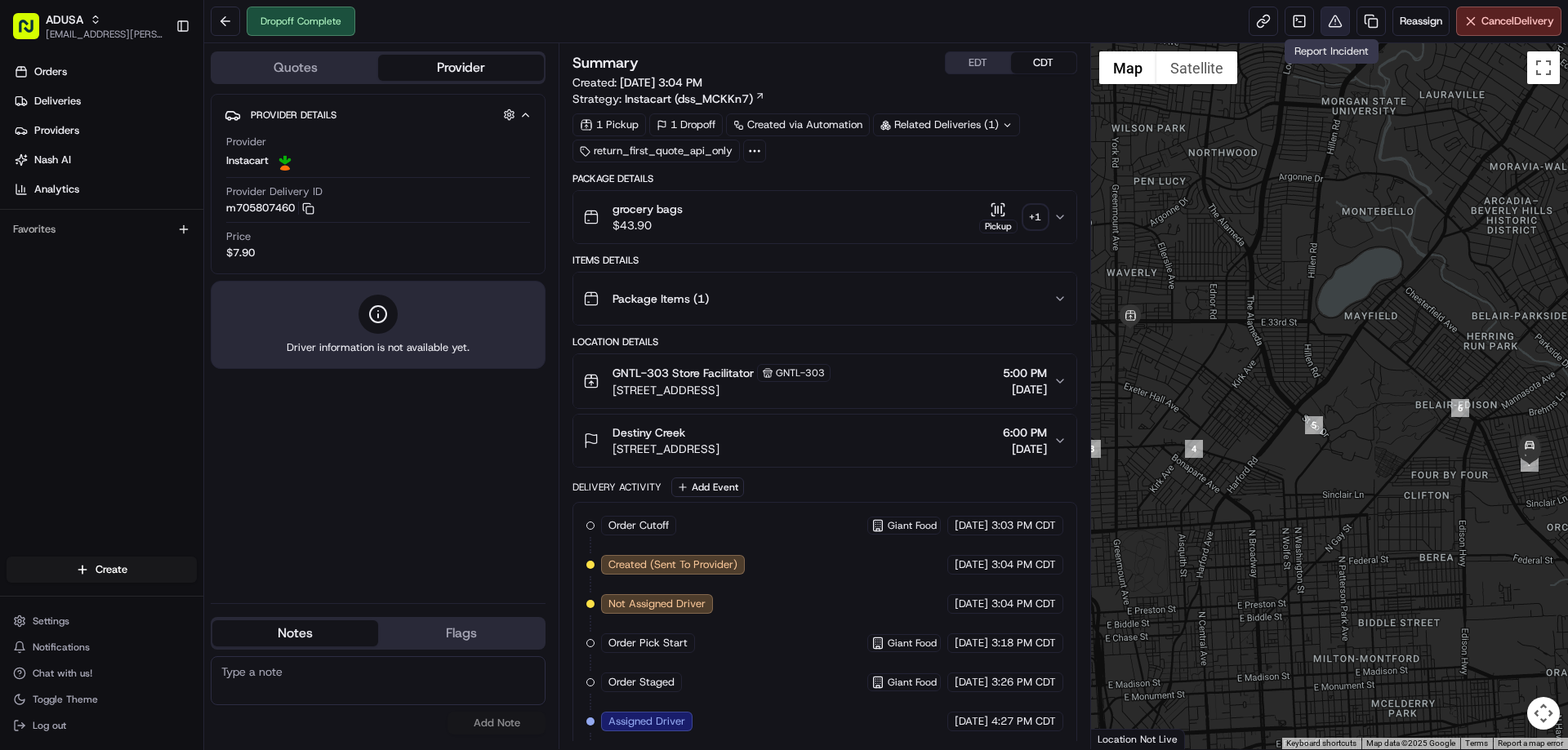
click at [1327, 28] on button at bounding box center [1335, 21] width 29 height 29
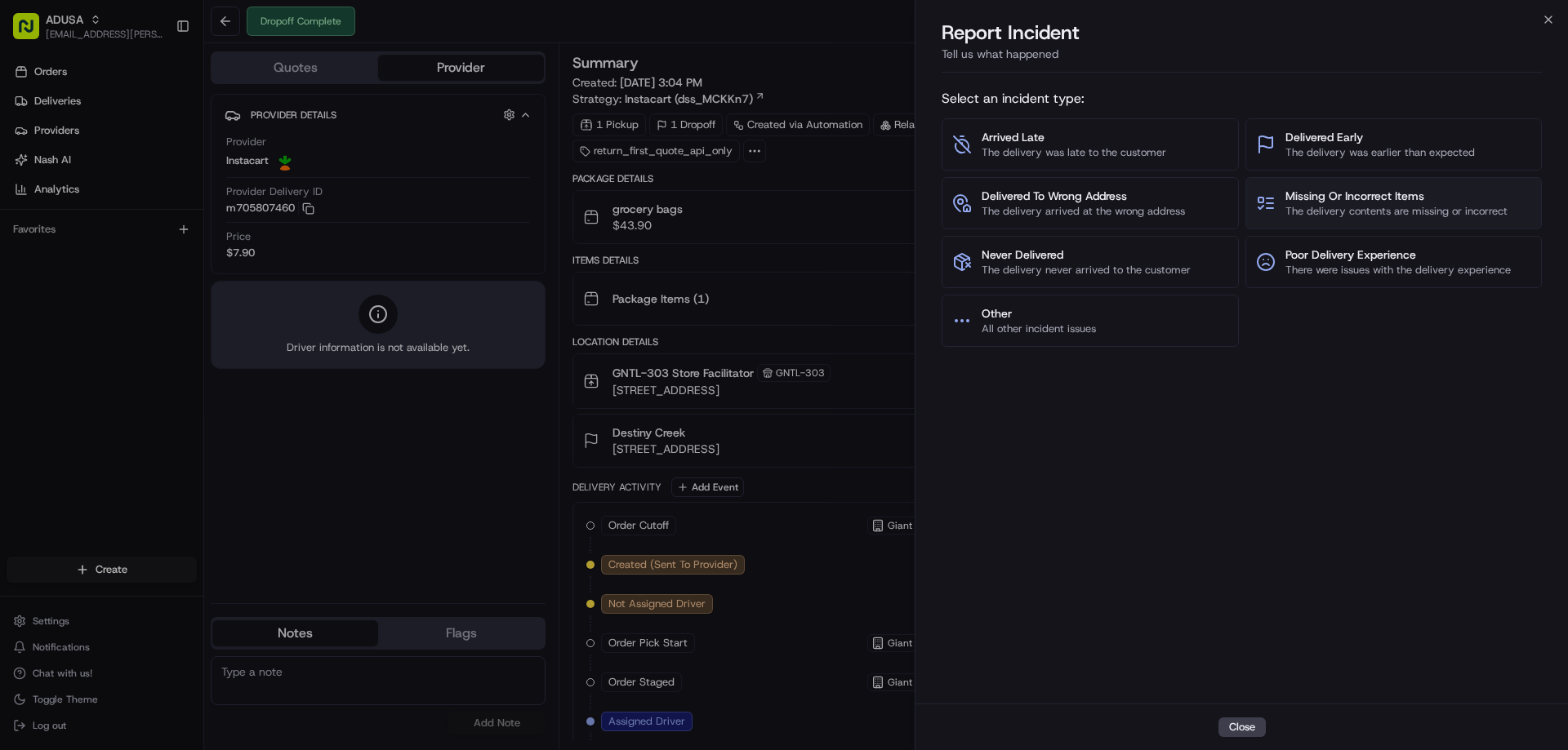
click at [1367, 193] on span "Missing Or Incorrect Items" at bounding box center [1397, 195] width 222 height 16
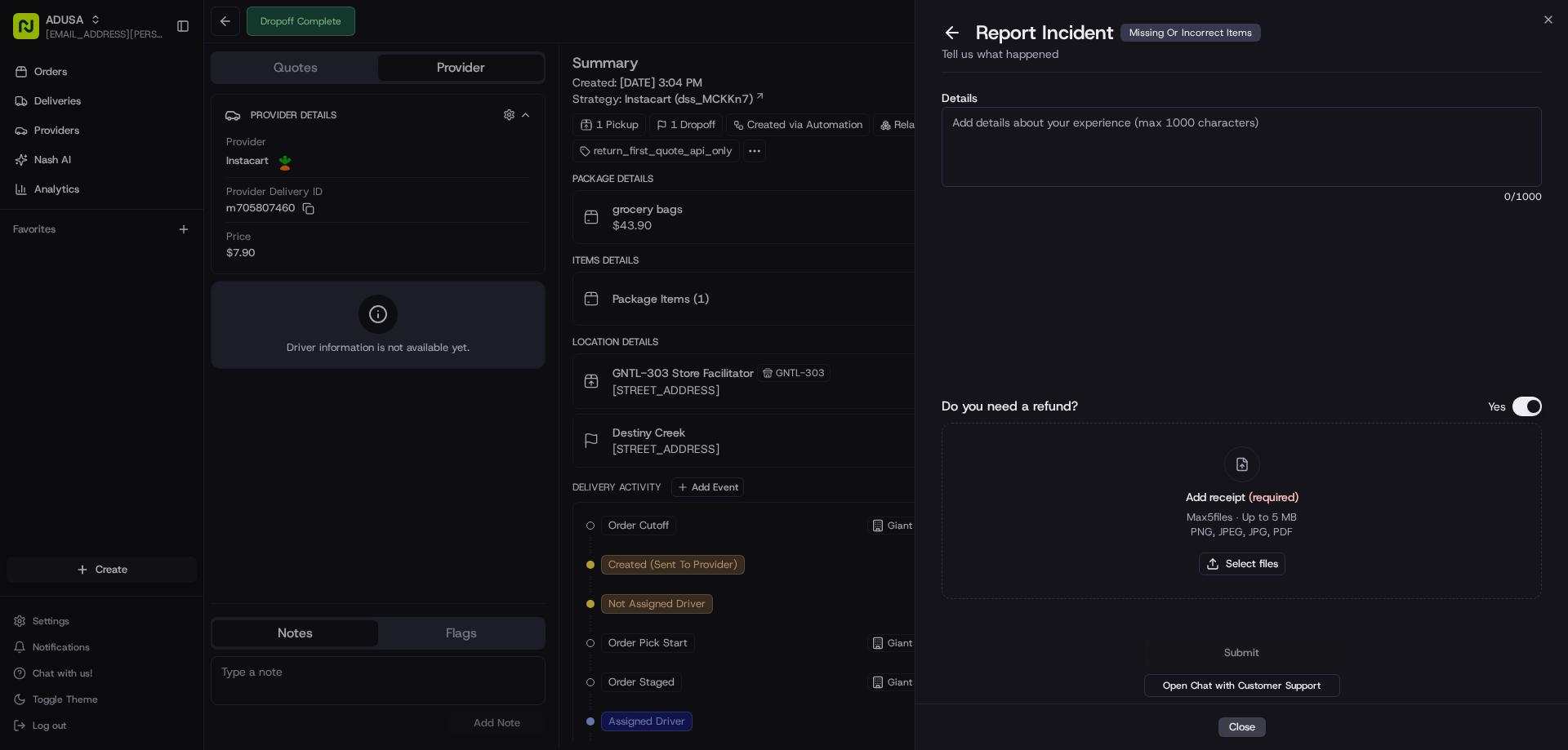
click at [1117, 160] on textarea "Details" at bounding box center [1241, 147] width 600 height 80
type textarea "Refund Request Amount: 25.52. Items missing from delivery"
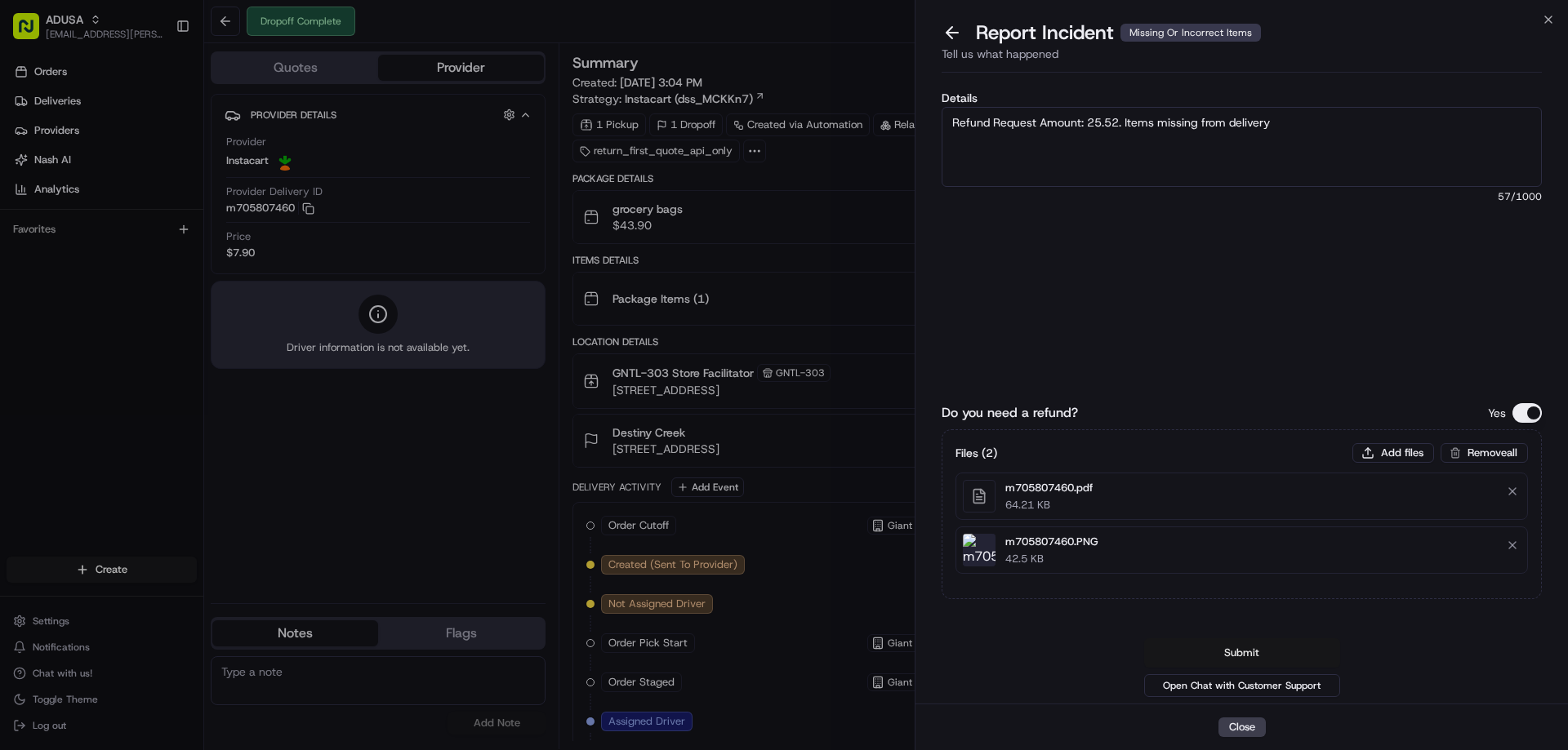
click at [1300, 651] on button "Submit" at bounding box center [1242, 653] width 196 height 29
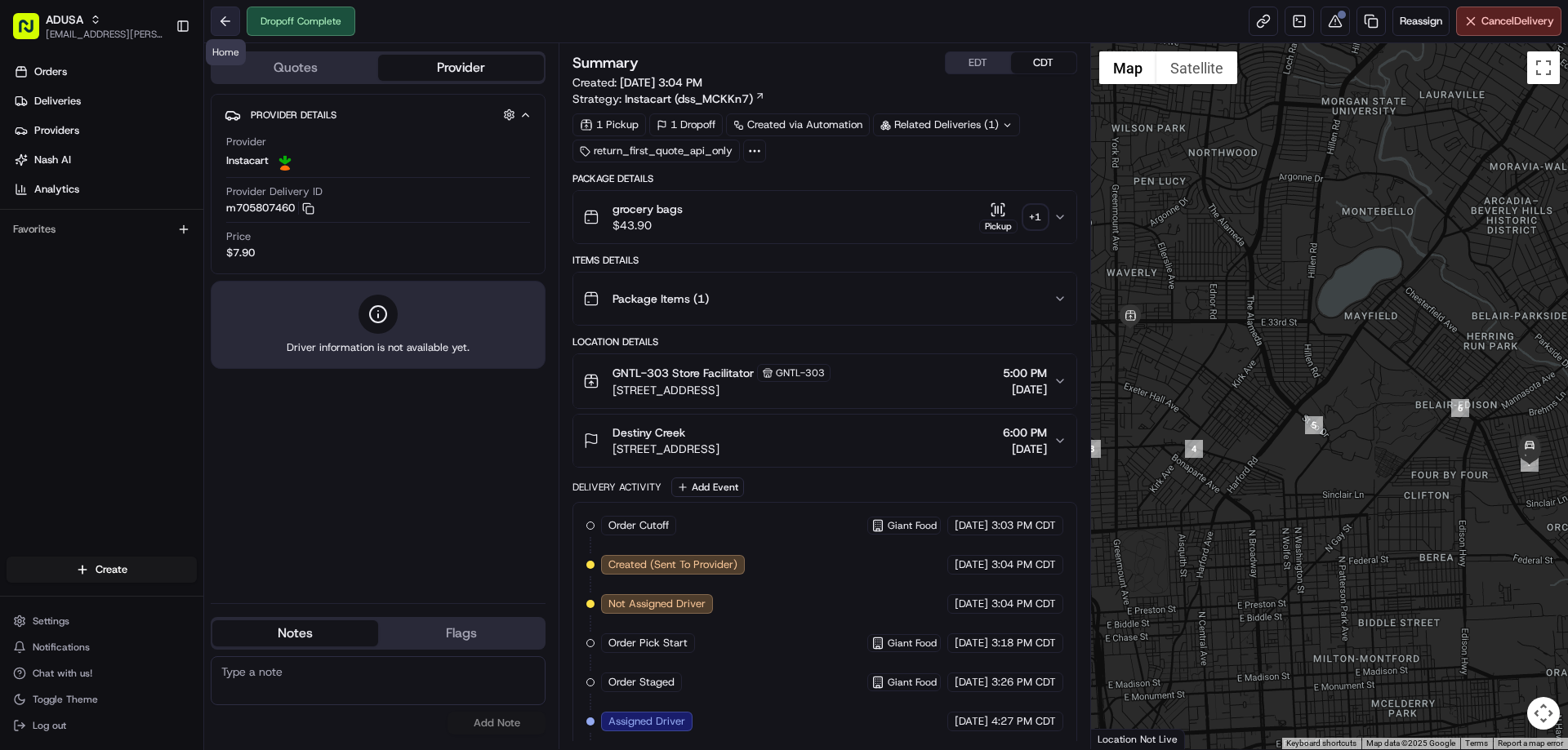
click at [228, 15] on button at bounding box center [225, 21] width 29 height 29
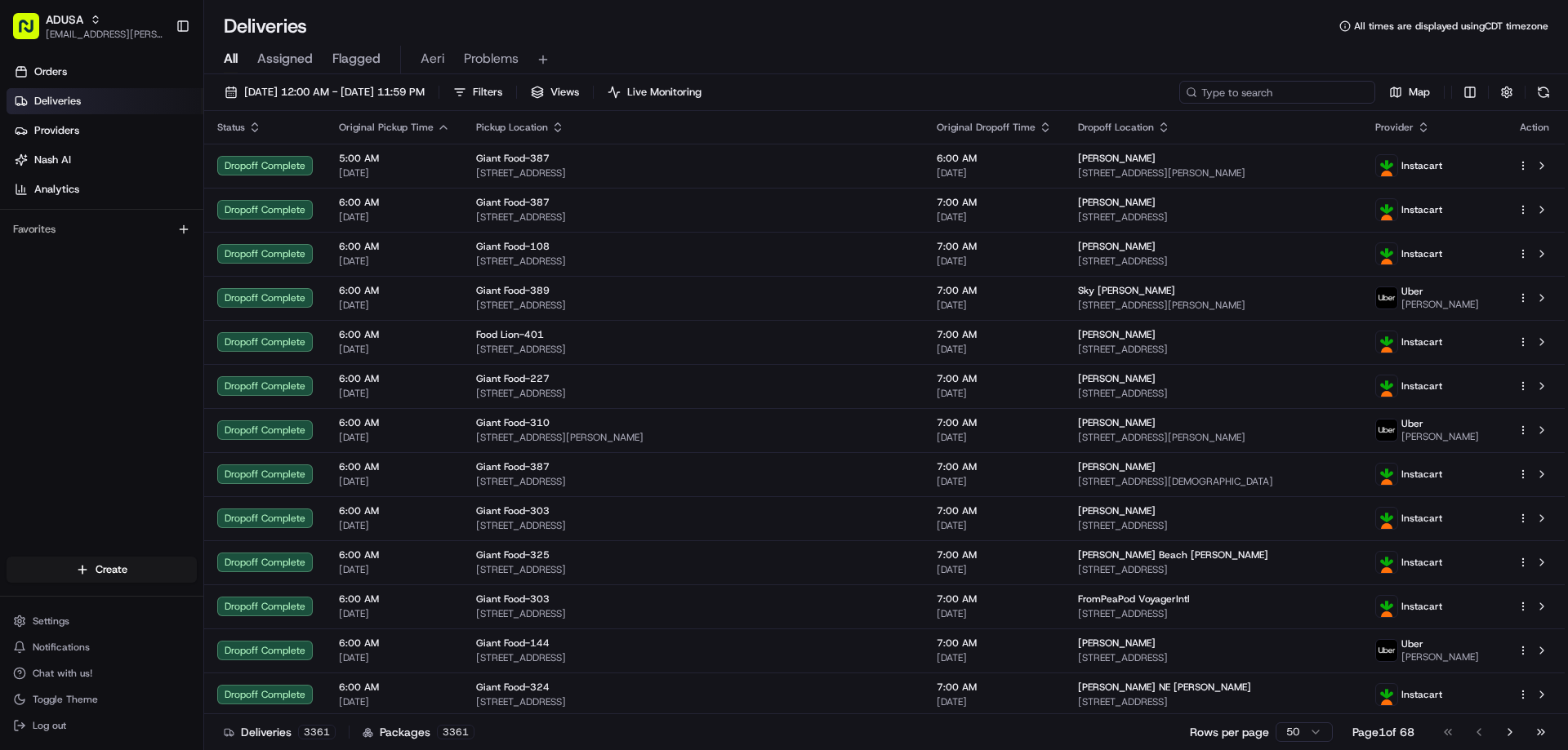
click at [1339, 88] on input at bounding box center [1277, 93] width 196 height 23
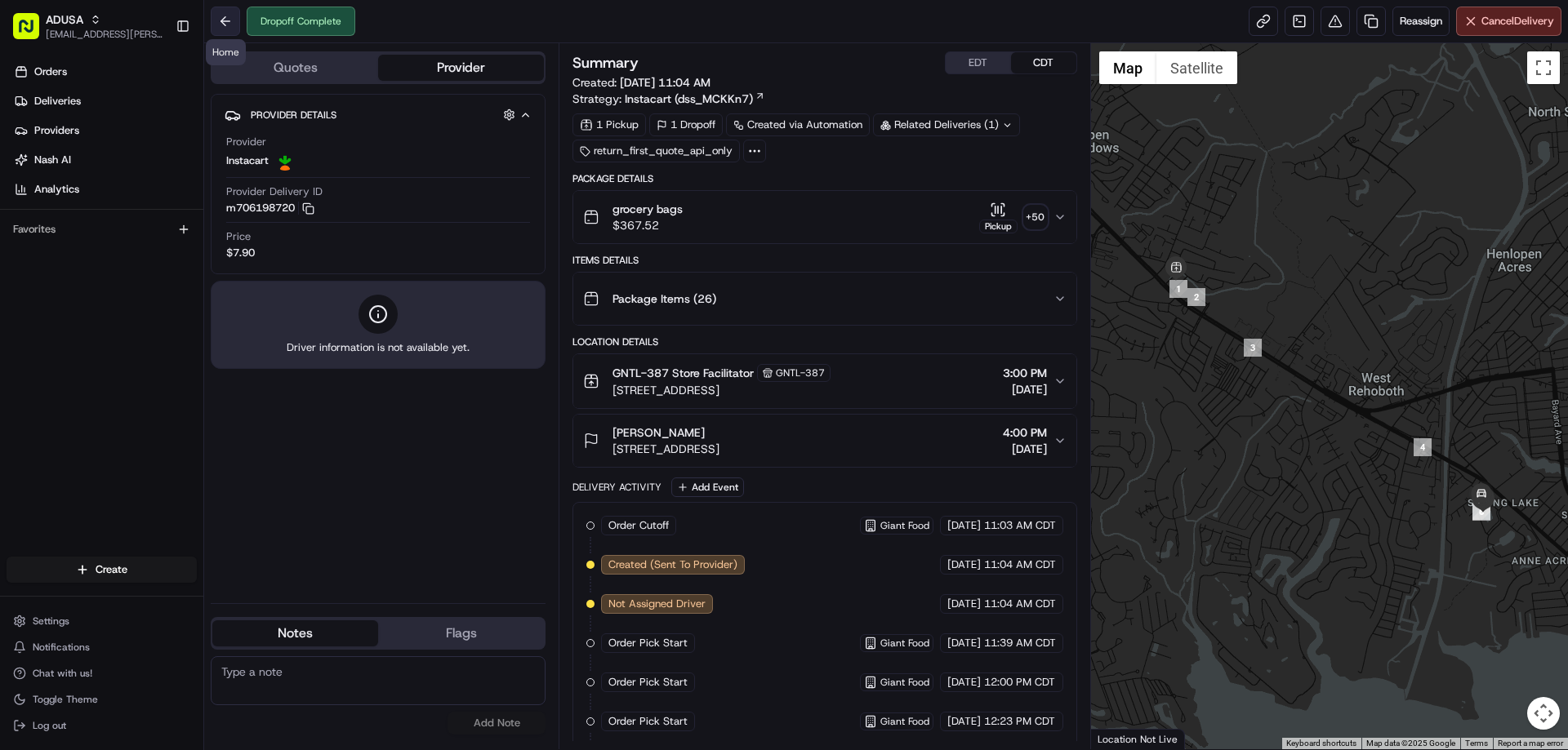
click at [229, 22] on button at bounding box center [225, 21] width 29 height 29
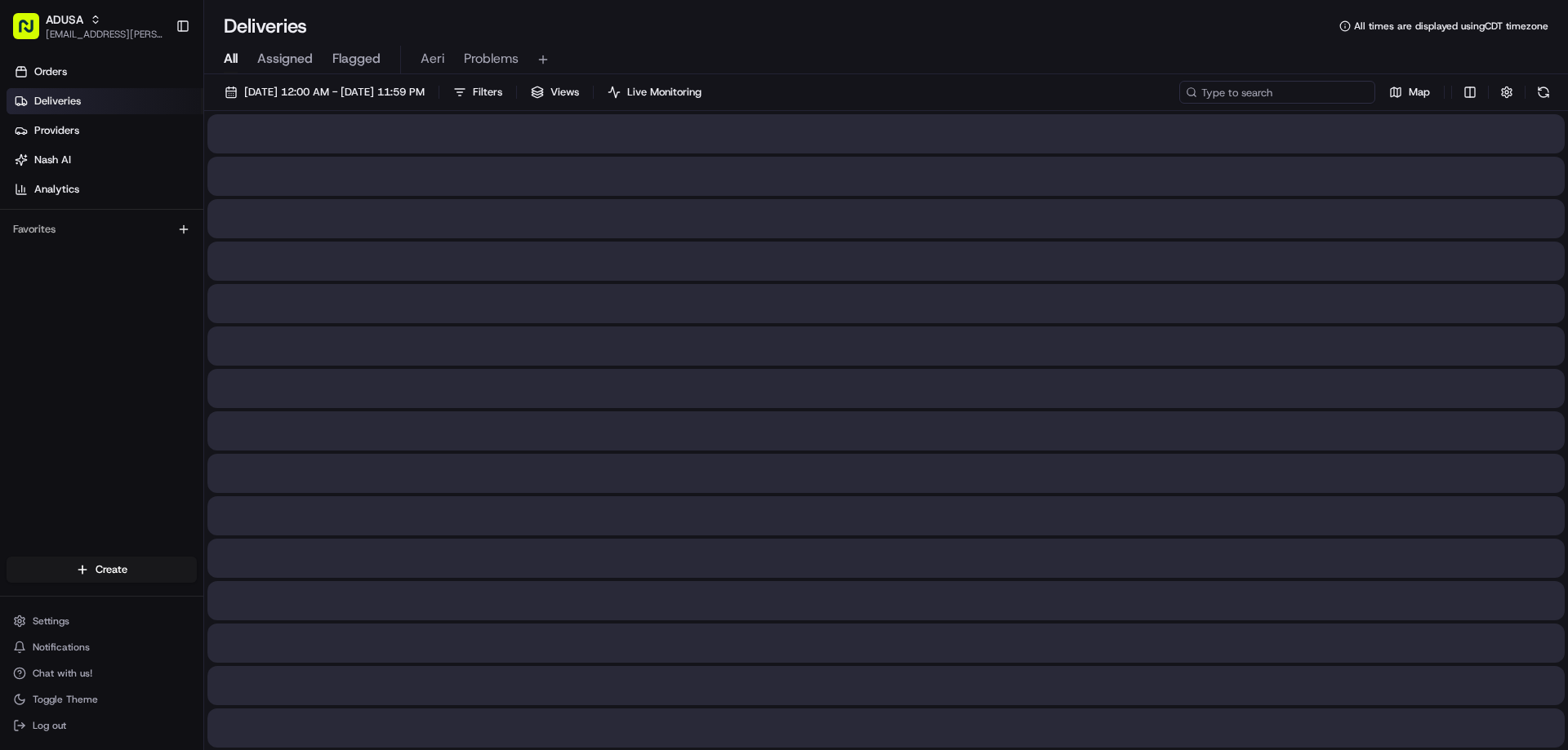
click at [1303, 94] on input at bounding box center [1277, 93] width 196 height 23
paste input "m701861860"
type input "m701861860"
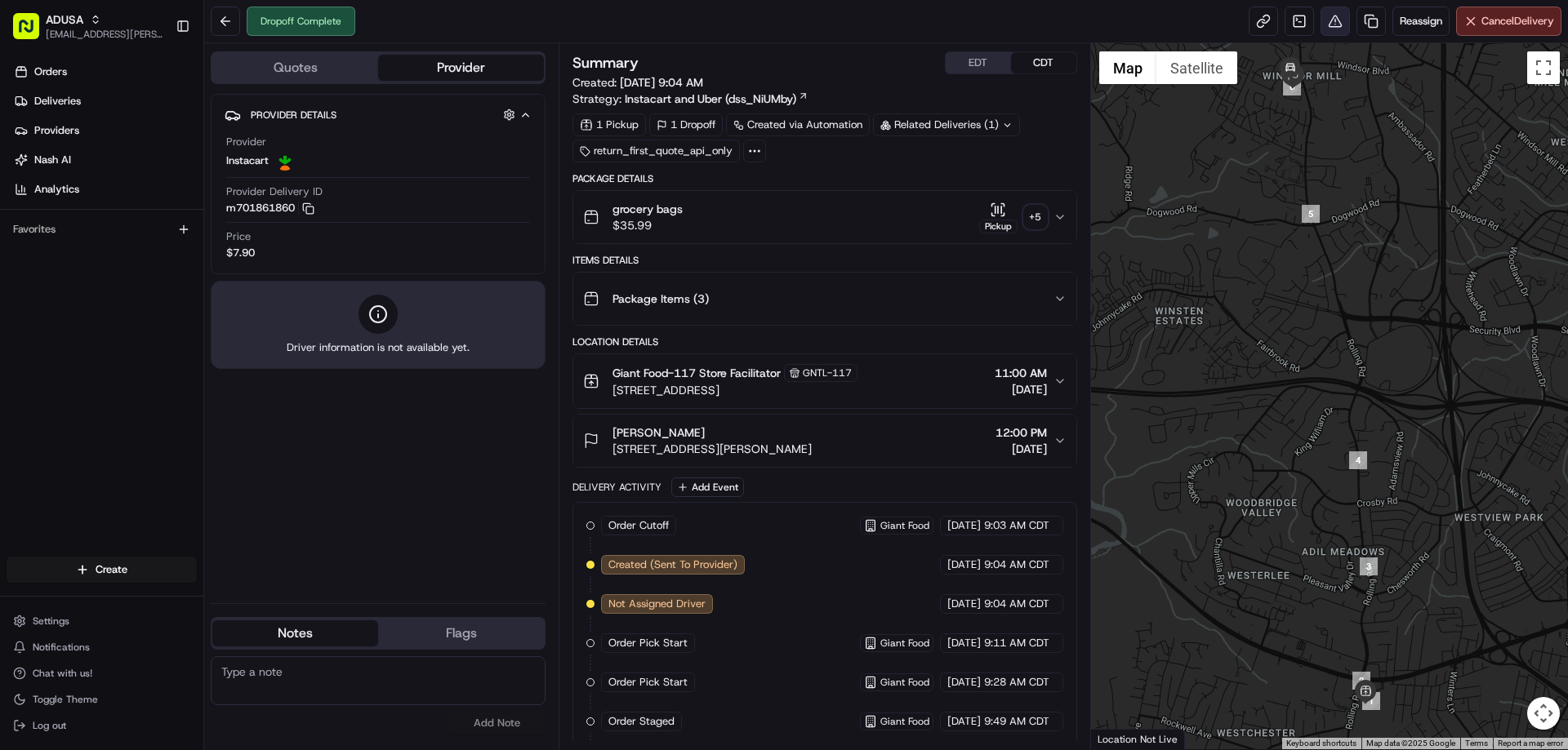
click at [1332, 22] on button at bounding box center [1335, 21] width 29 height 29
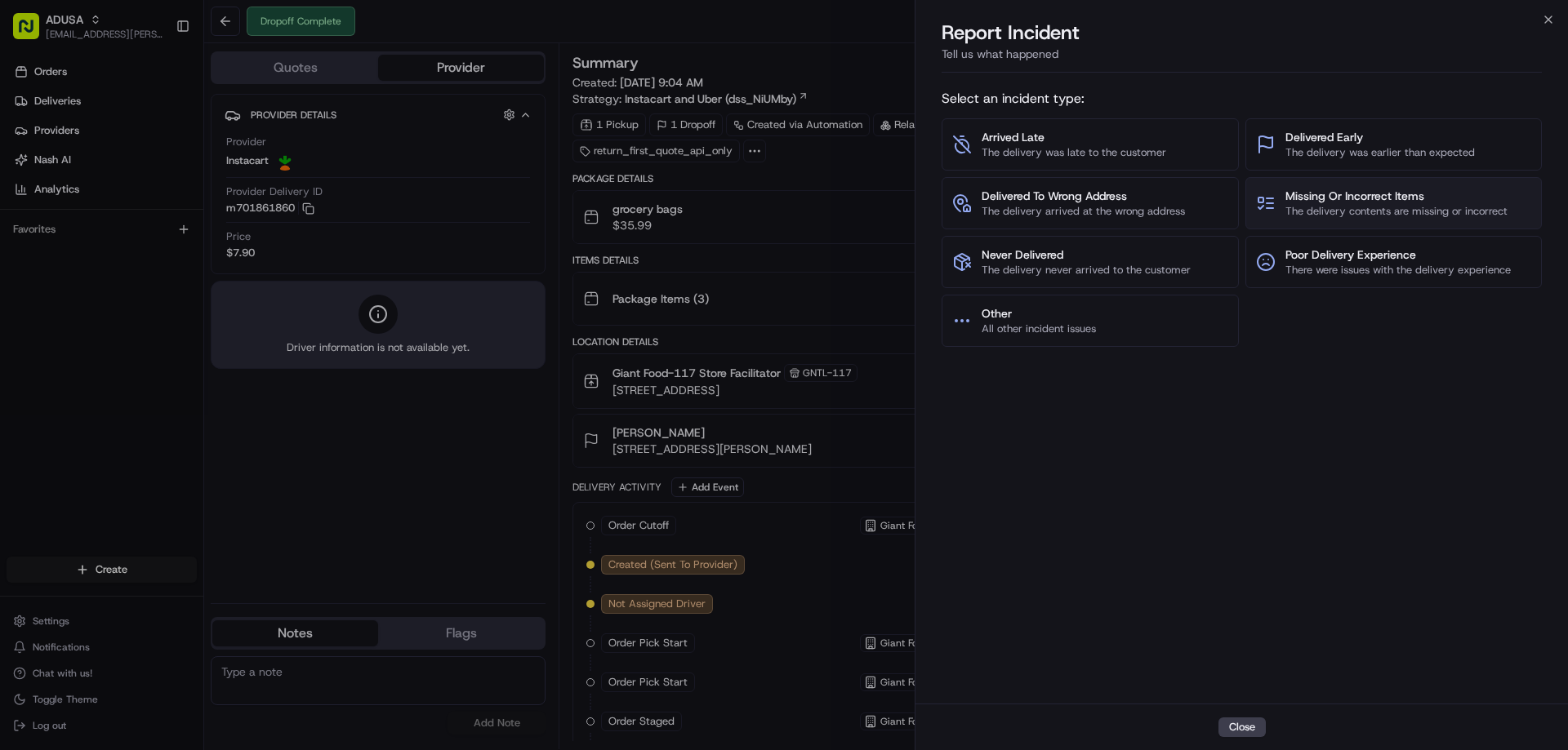
click at [1437, 222] on button "Missing Or Incorrect Items The delivery contents are missing or incorrect" at bounding box center [1395, 203] width 298 height 52
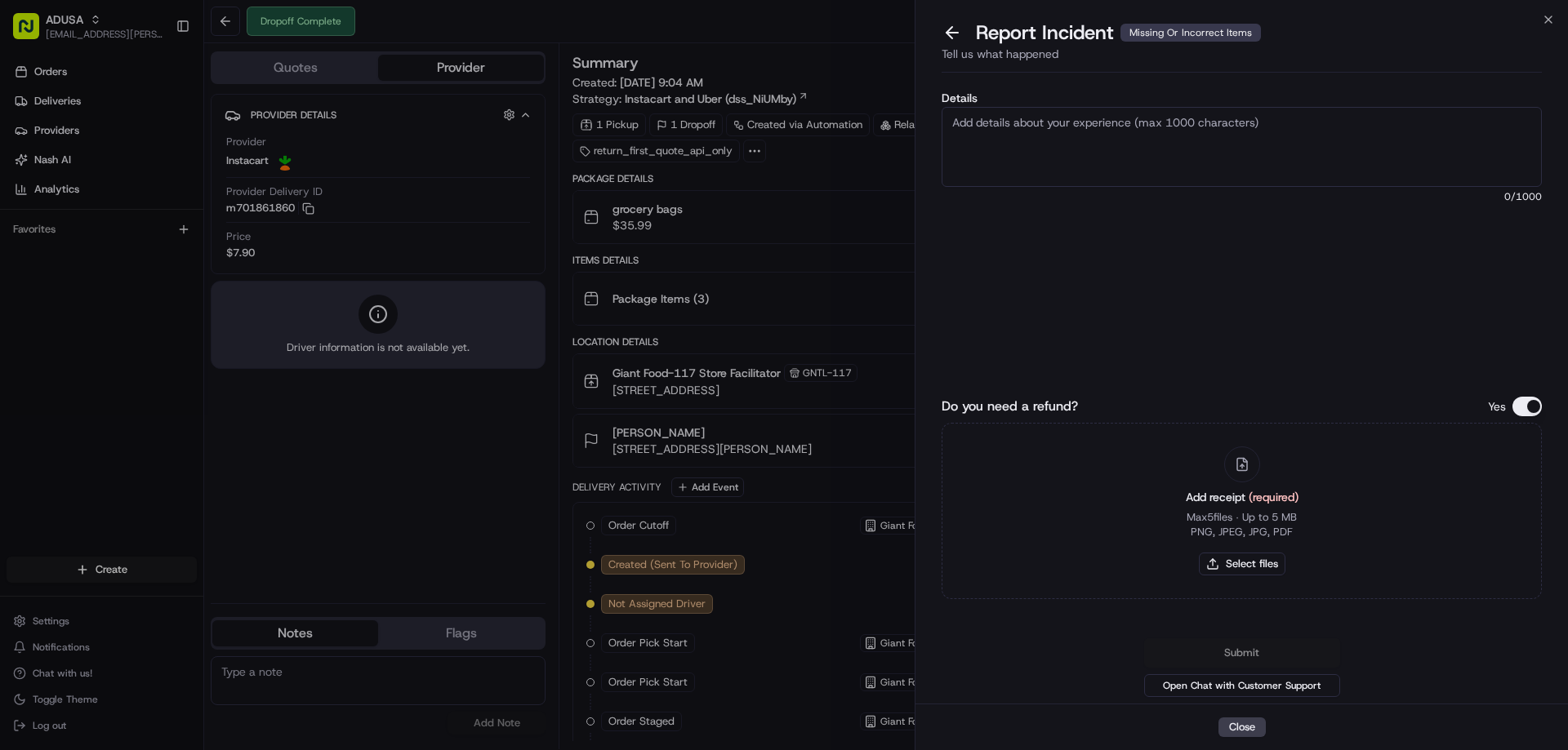
click at [1114, 145] on textarea "Details" at bounding box center [1241, 147] width 600 height 80
type textarea "Refund Amount Requested: 24.95. Items missing from delivery"
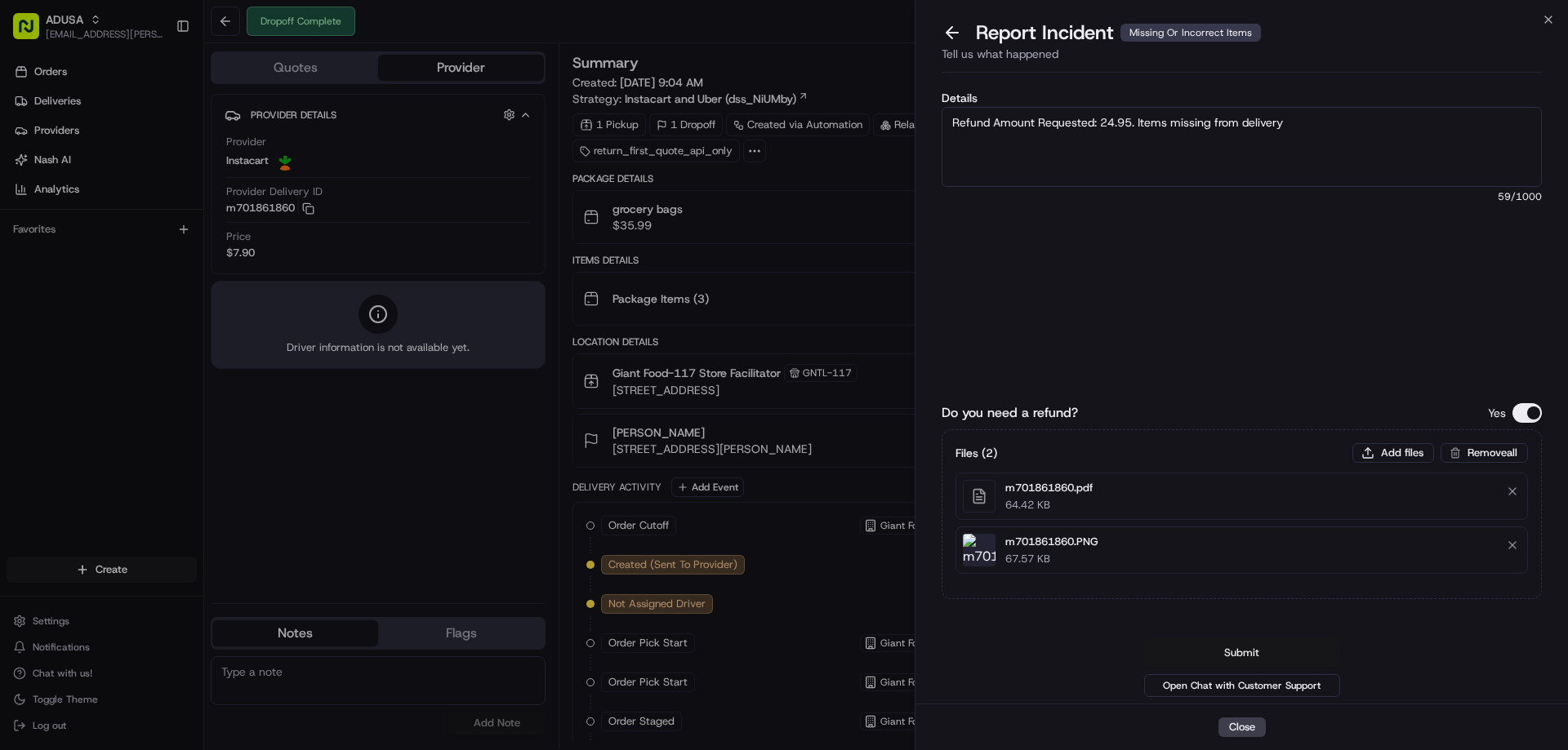
click at [1264, 644] on button "Submit" at bounding box center [1242, 653] width 196 height 29
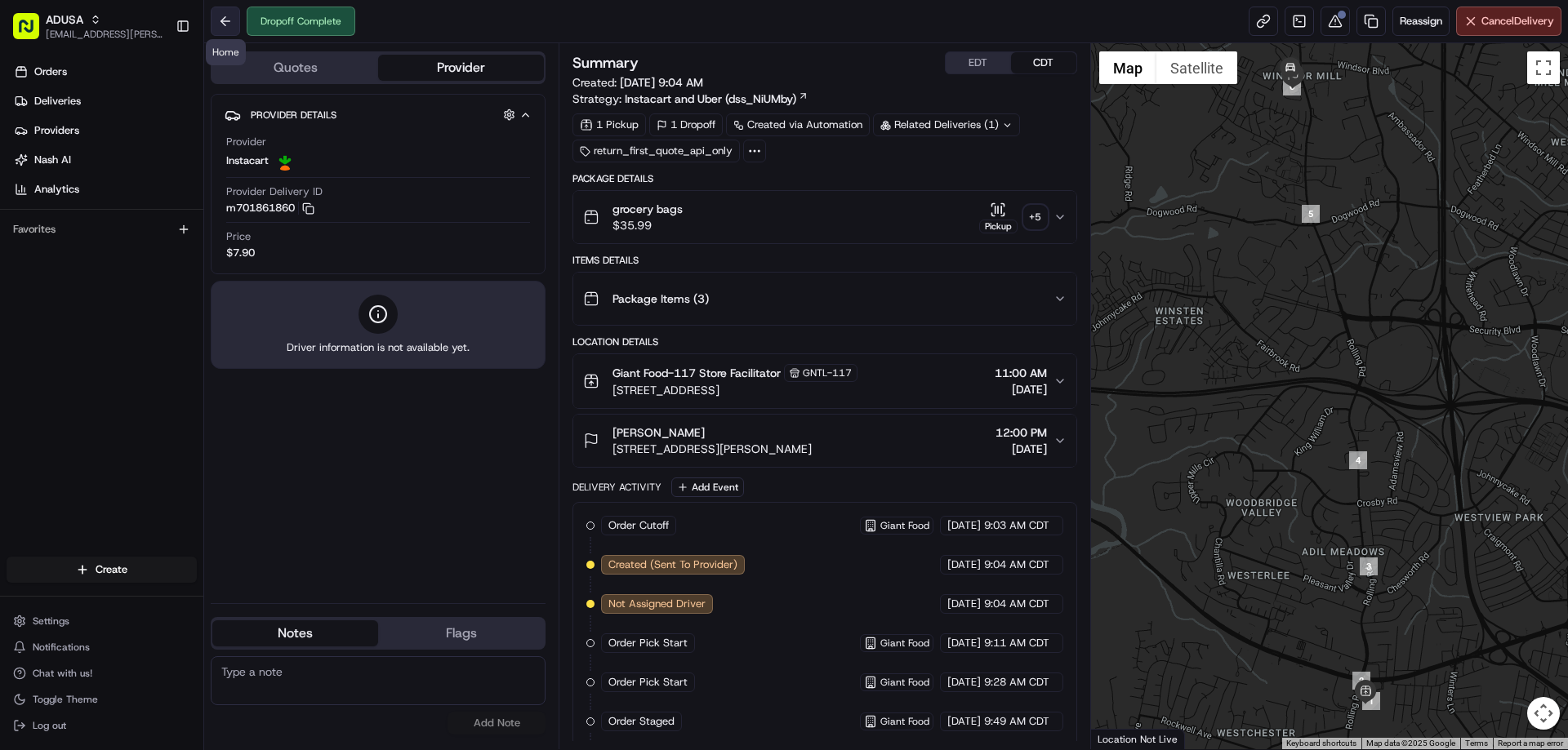
click at [236, 16] on button at bounding box center [225, 21] width 29 height 29
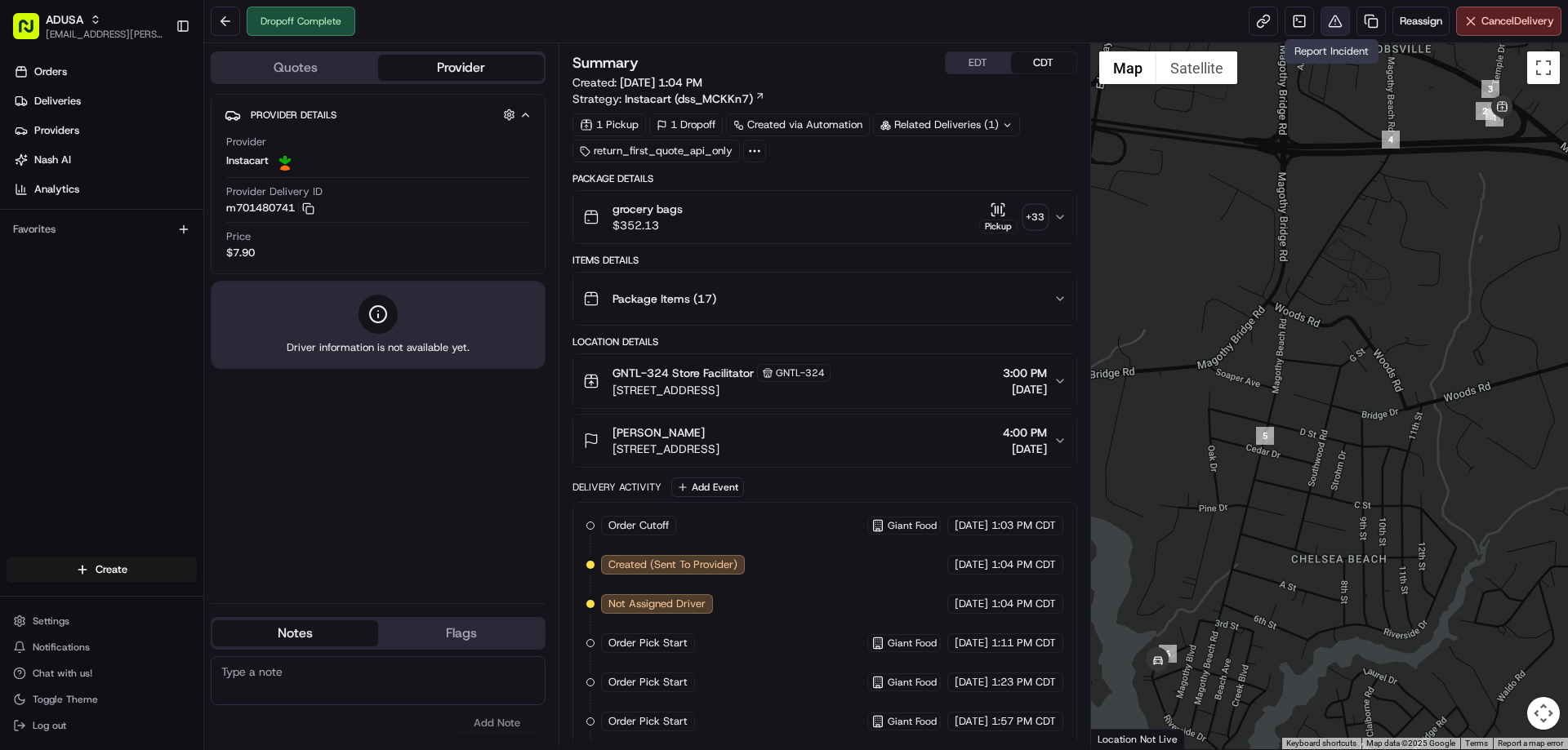
click at [1328, 22] on button at bounding box center [1335, 21] width 29 height 29
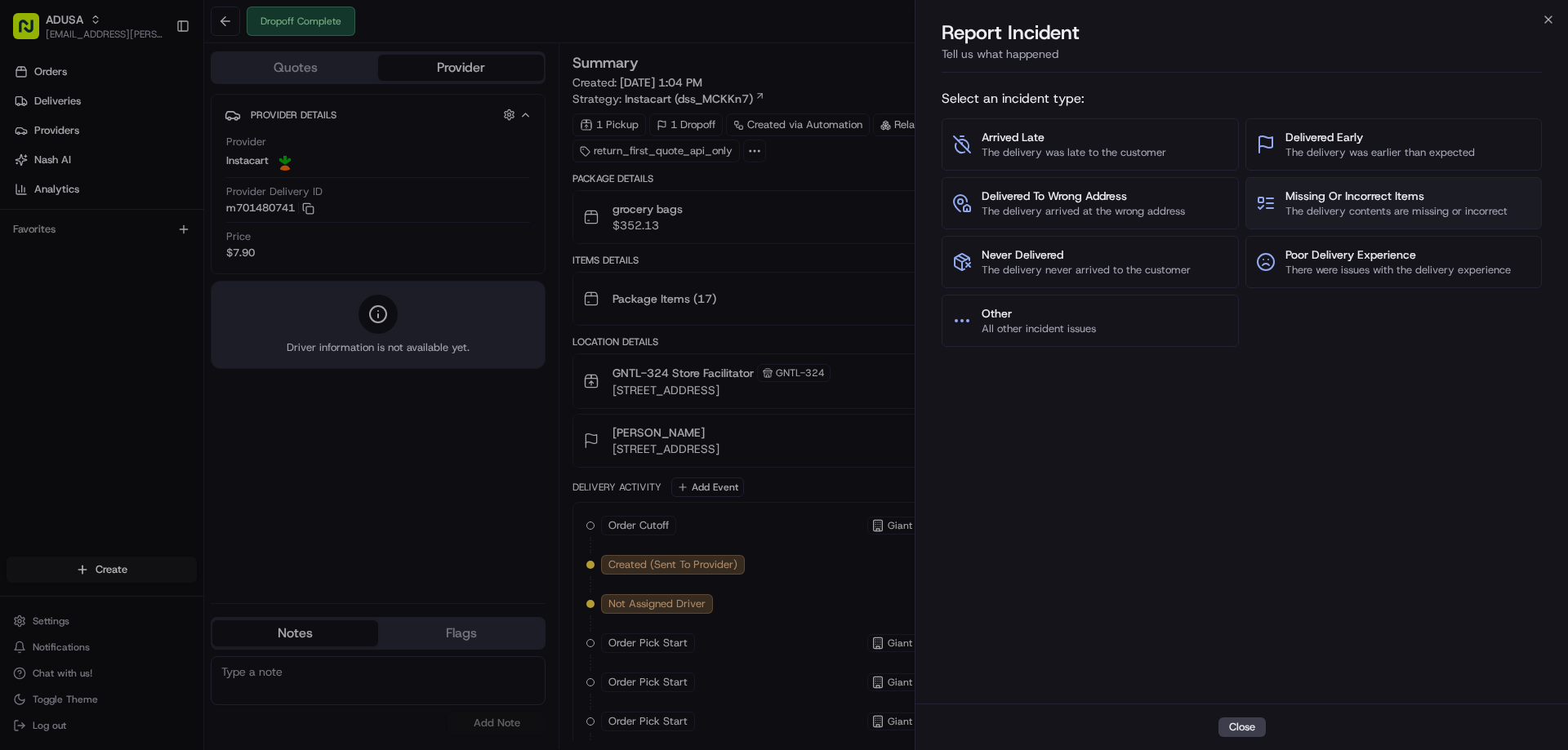
click at [1329, 210] on span "The delivery contents are missing or incorrect" at bounding box center [1397, 211] width 222 height 14
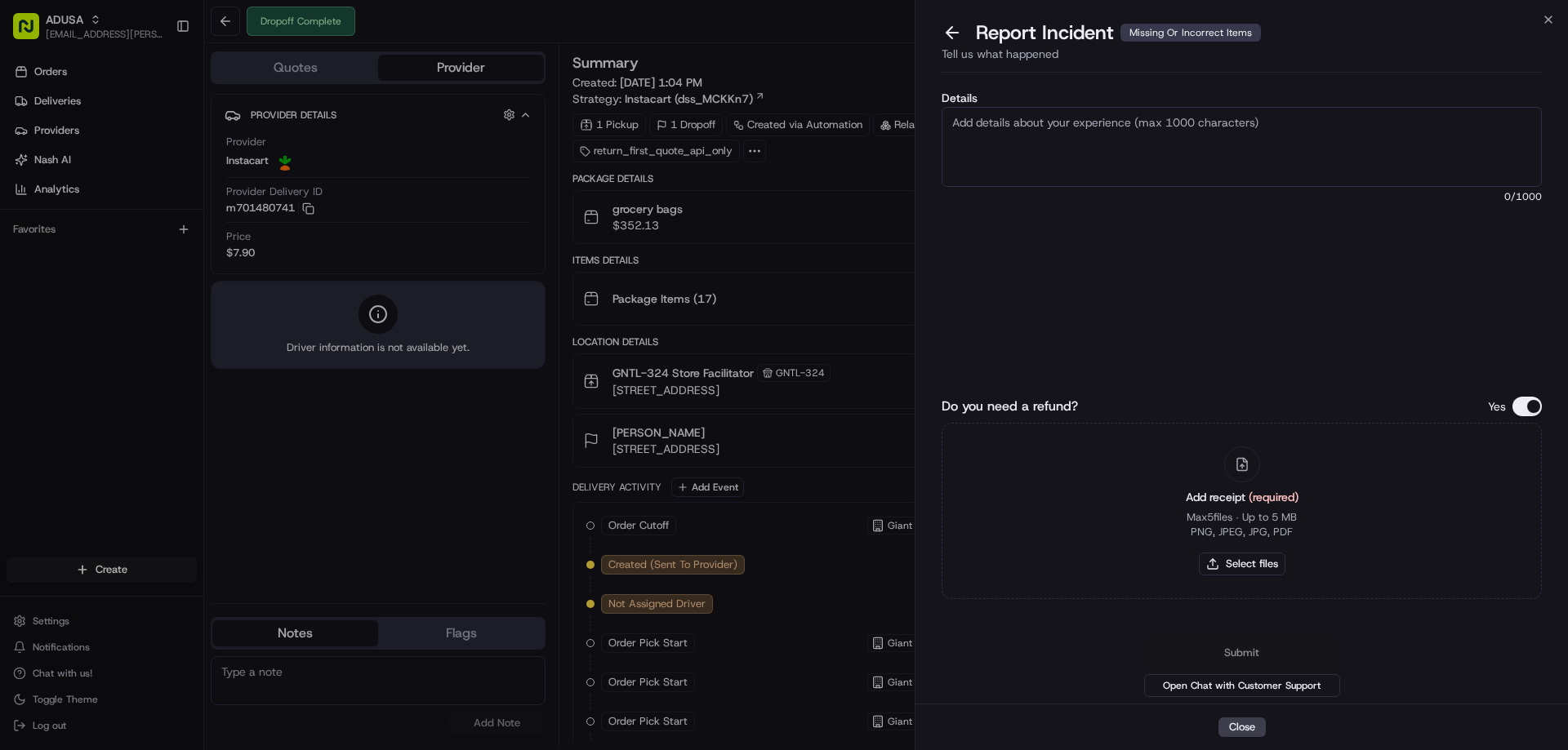
click at [1177, 132] on textarea "Details" at bounding box center [1241, 147] width 600 height 80
type textarea "Refund Amount Requested: 24.37. Items missing from order"
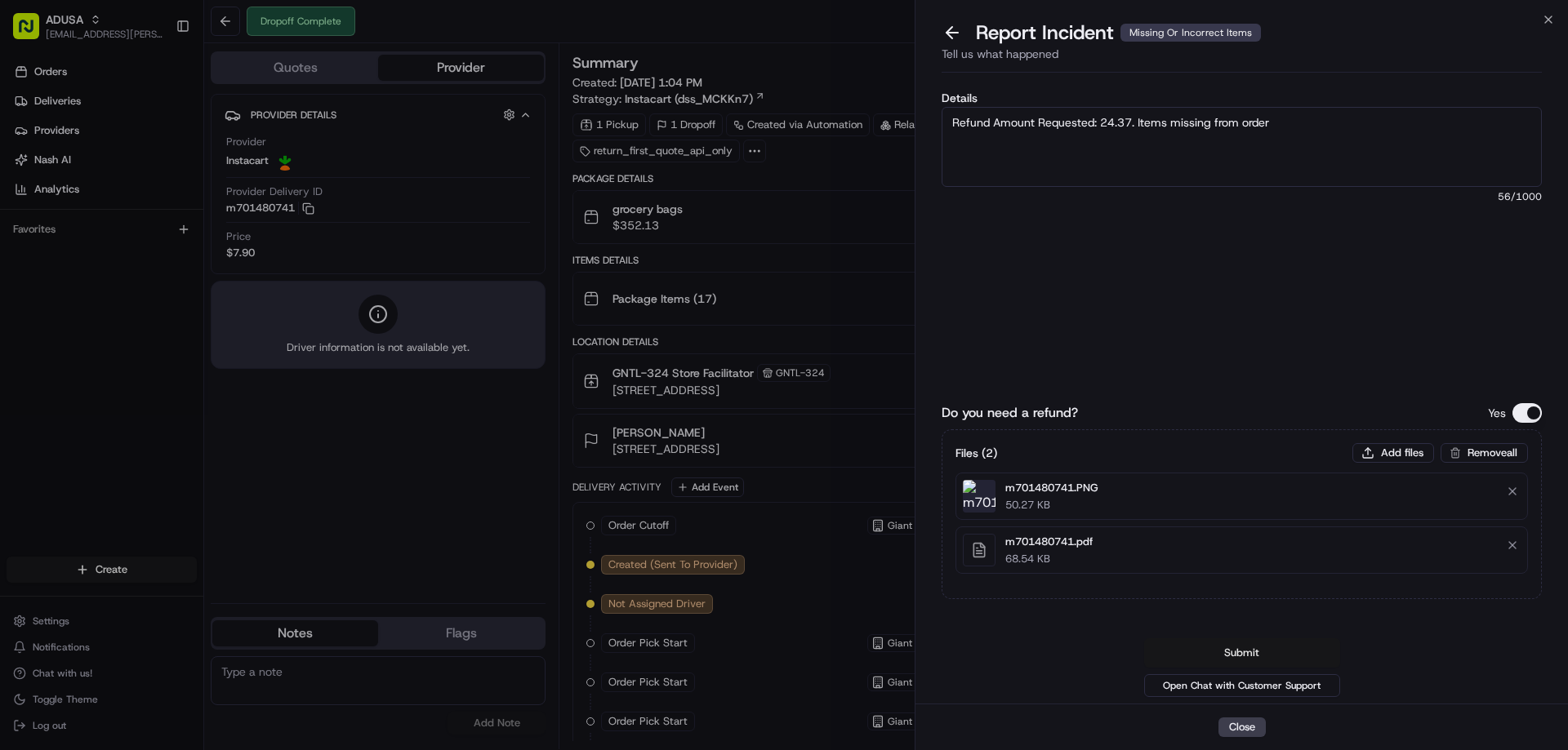
click at [1240, 648] on button "Submit" at bounding box center [1242, 653] width 196 height 29
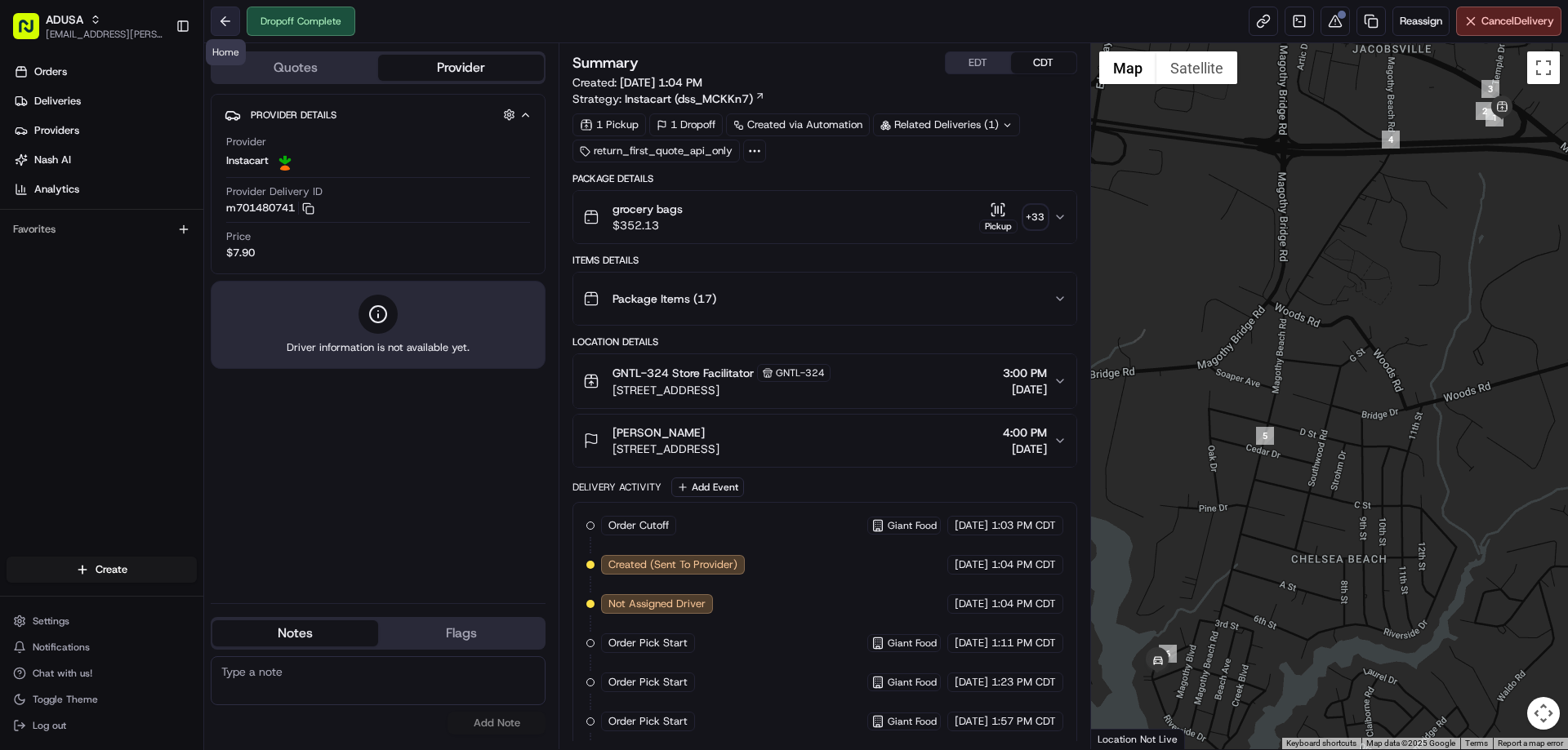
click at [221, 14] on button at bounding box center [225, 21] width 29 height 29
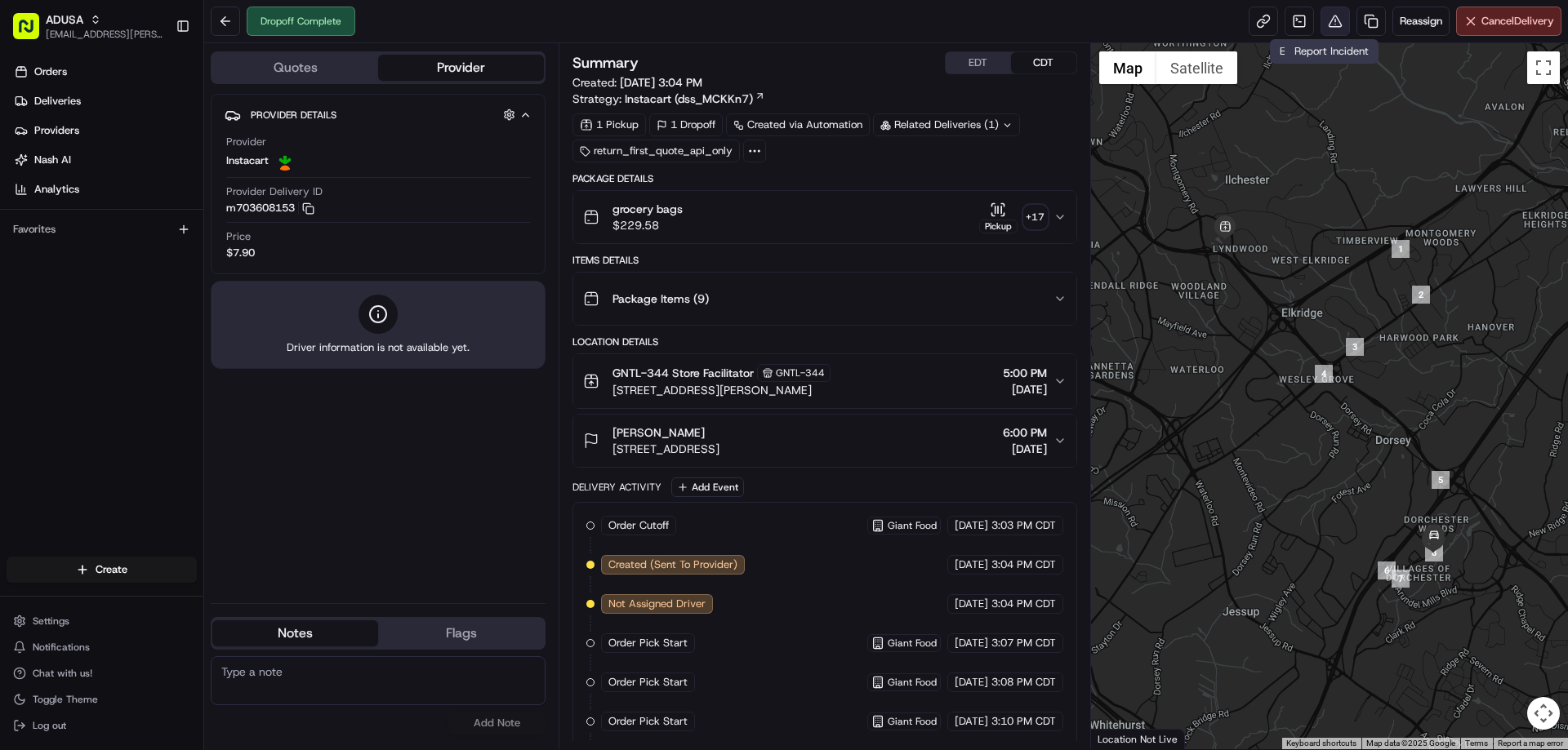
click at [1325, 24] on button at bounding box center [1335, 21] width 29 height 29
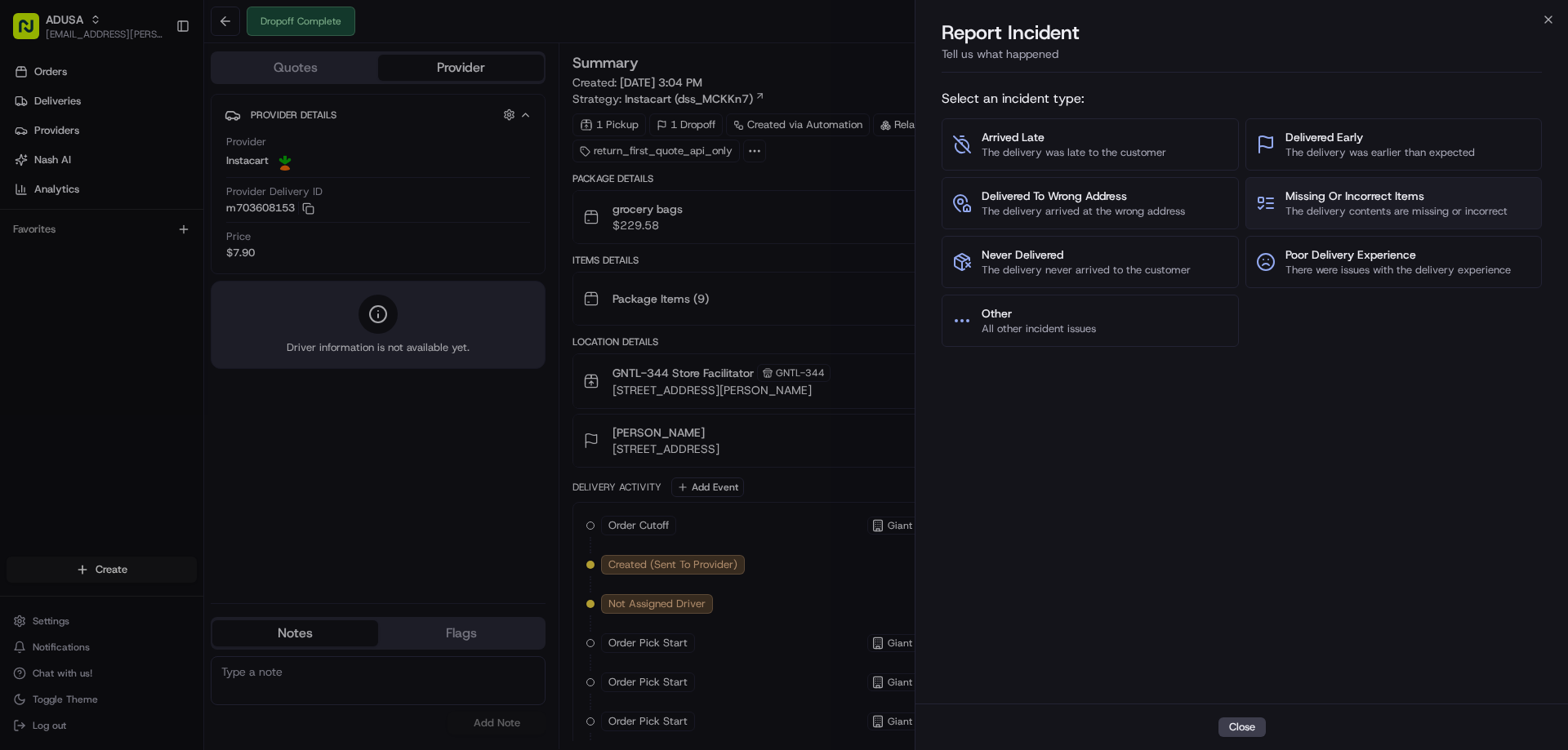
click at [1309, 201] on span "Missing Or Incorrect Items" at bounding box center [1397, 195] width 222 height 16
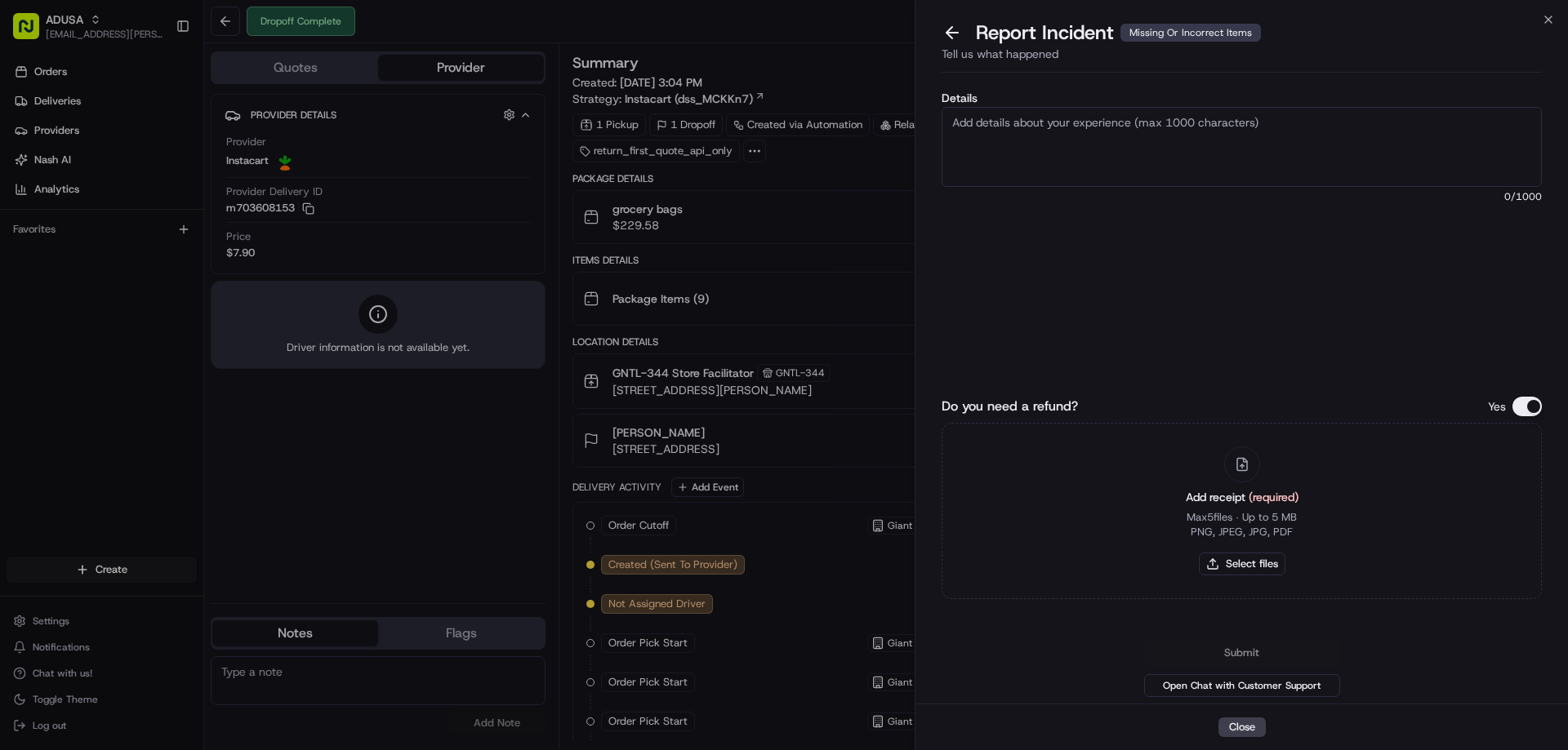
click at [1177, 139] on textarea "Details" at bounding box center [1241, 147] width 600 height 80
type textarea "refund request amount: 10.28- items missing from delivery"
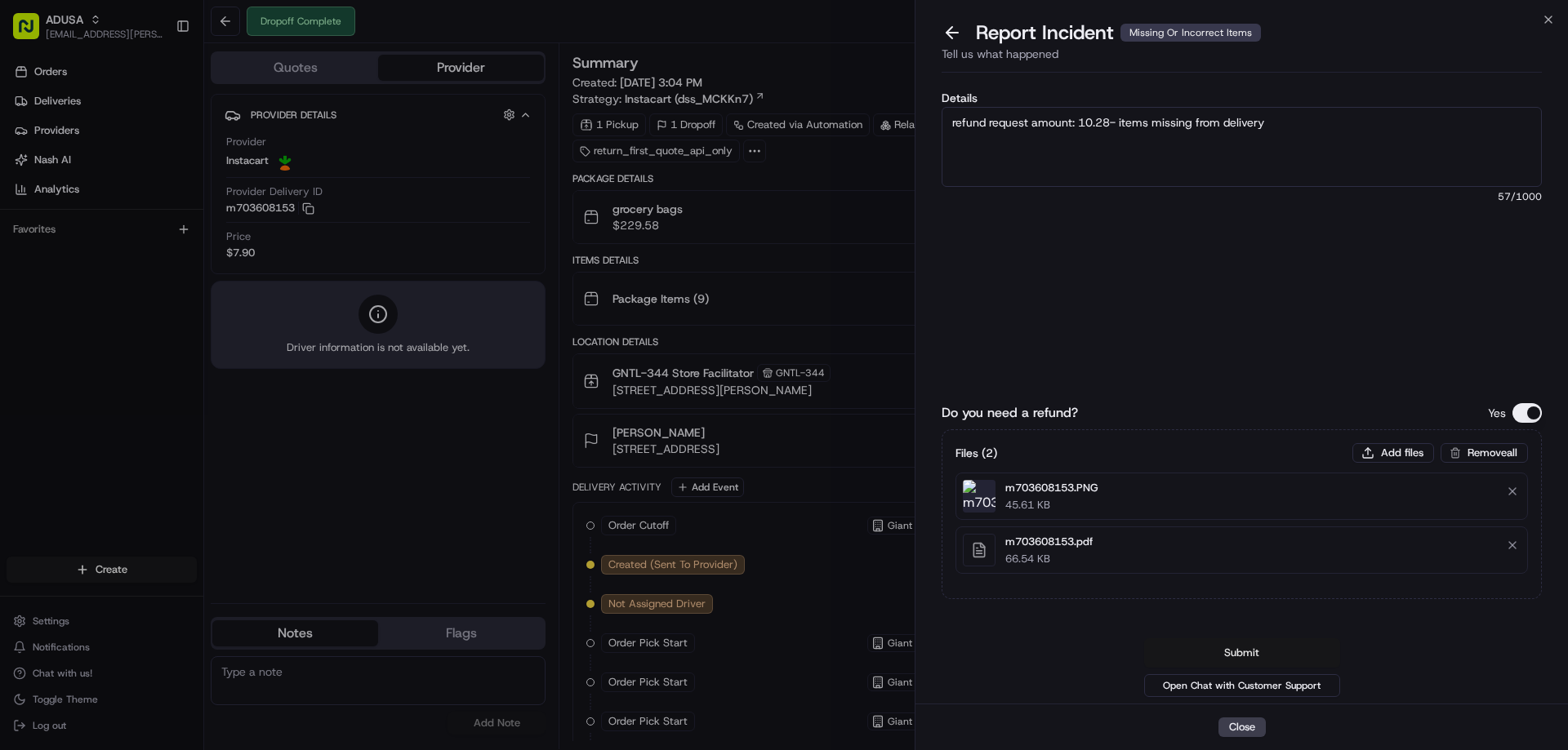
click at [1250, 654] on button "Submit" at bounding box center [1242, 653] width 196 height 29
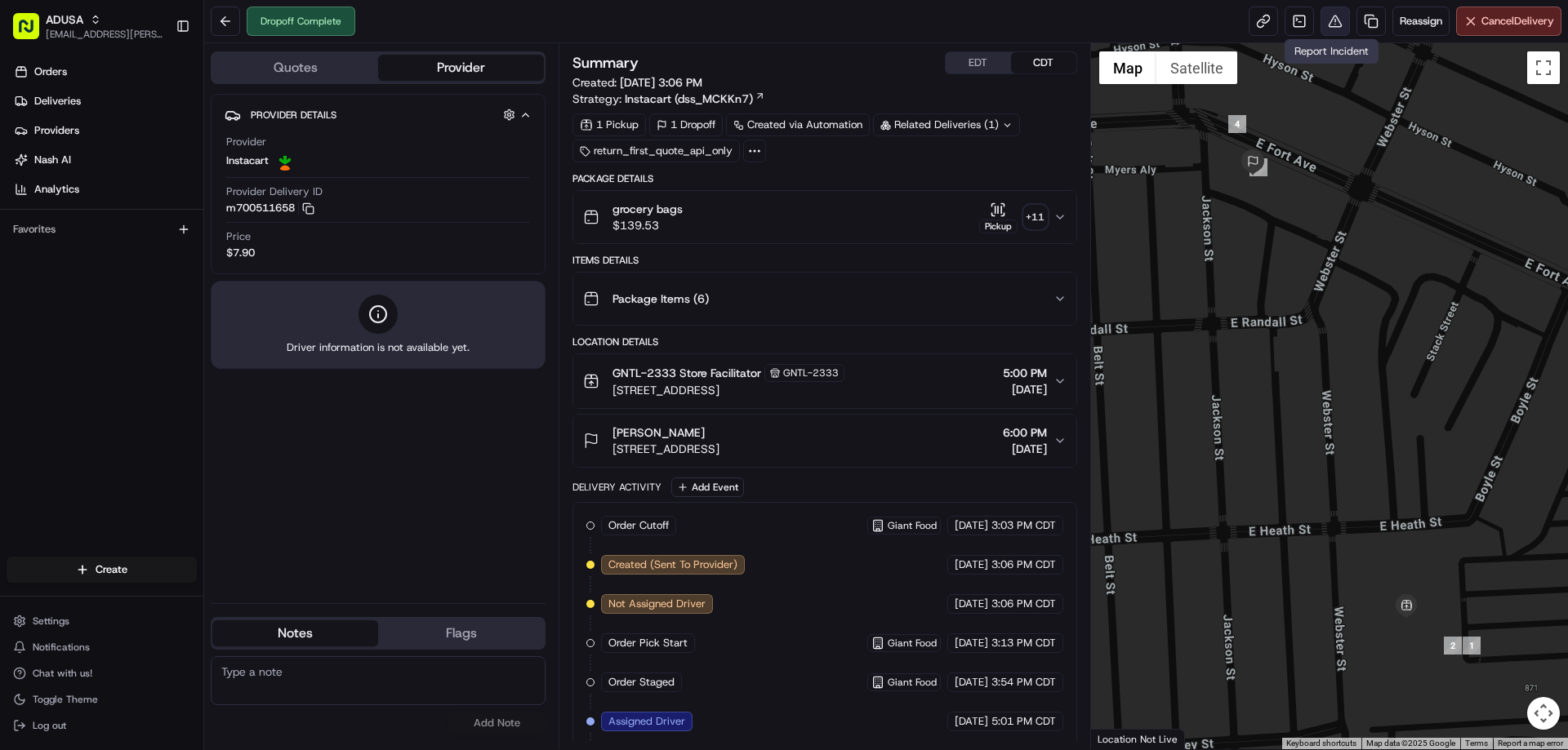
click at [1332, 21] on button at bounding box center [1335, 21] width 29 height 29
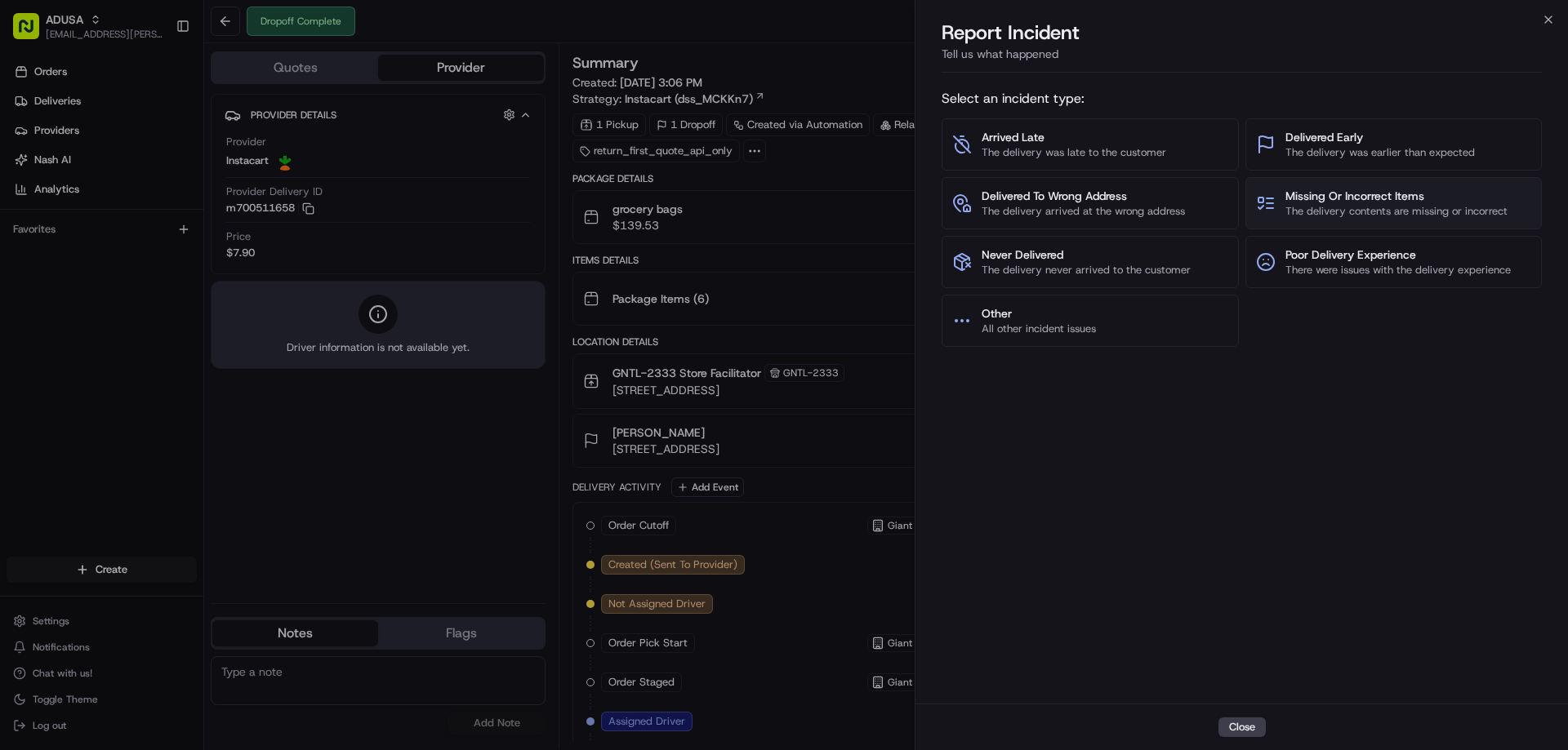
click at [1324, 187] on button "Missing Or Incorrect Items The delivery contents are missing or incorrect" at bounding box center [1395, 203] width 298 height 52
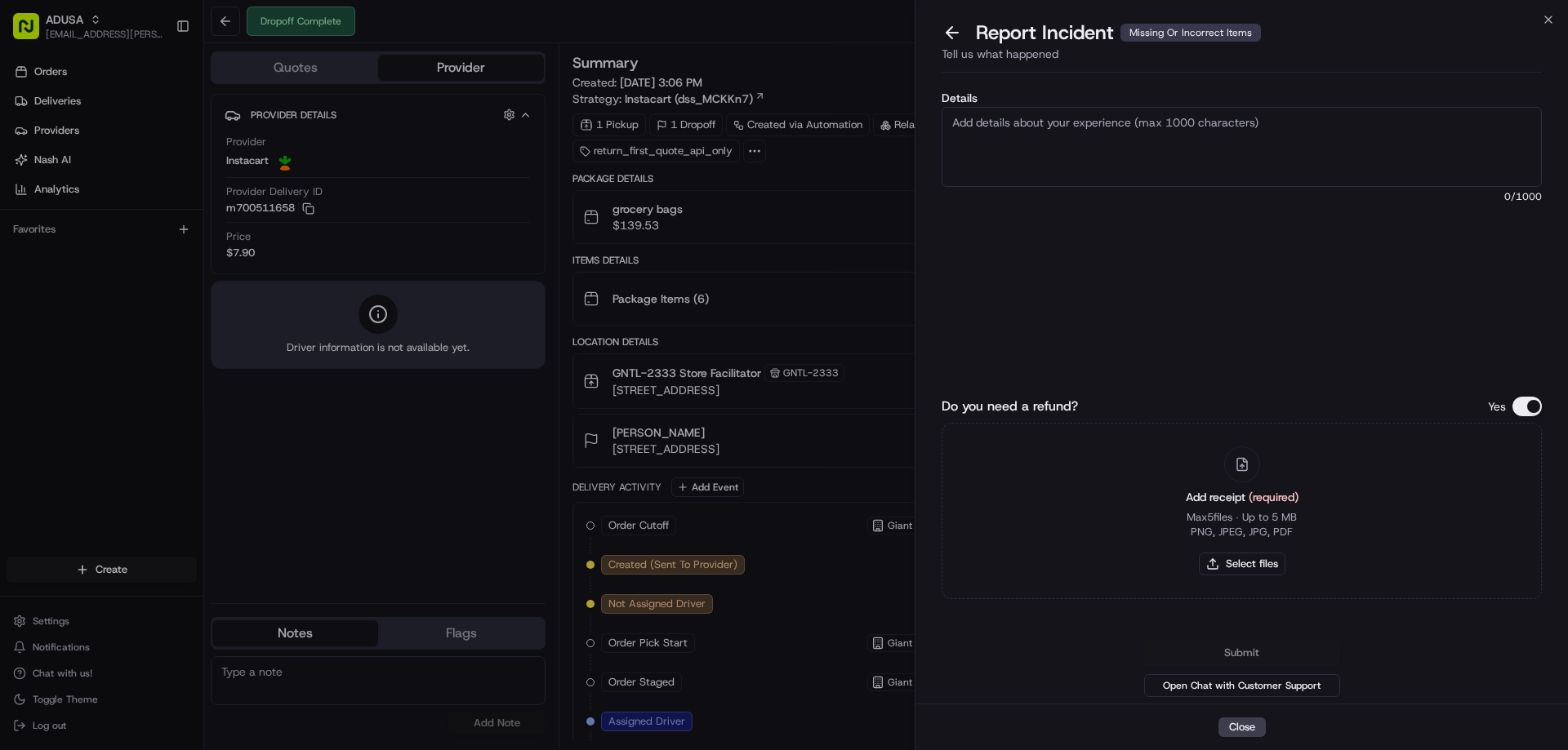
click at [1130, 141] on textarea "Details" at bounding box center [1241, 147] width 600 height 80
type textarea "Refund Request Amount: 10.68. missing items from delivery"
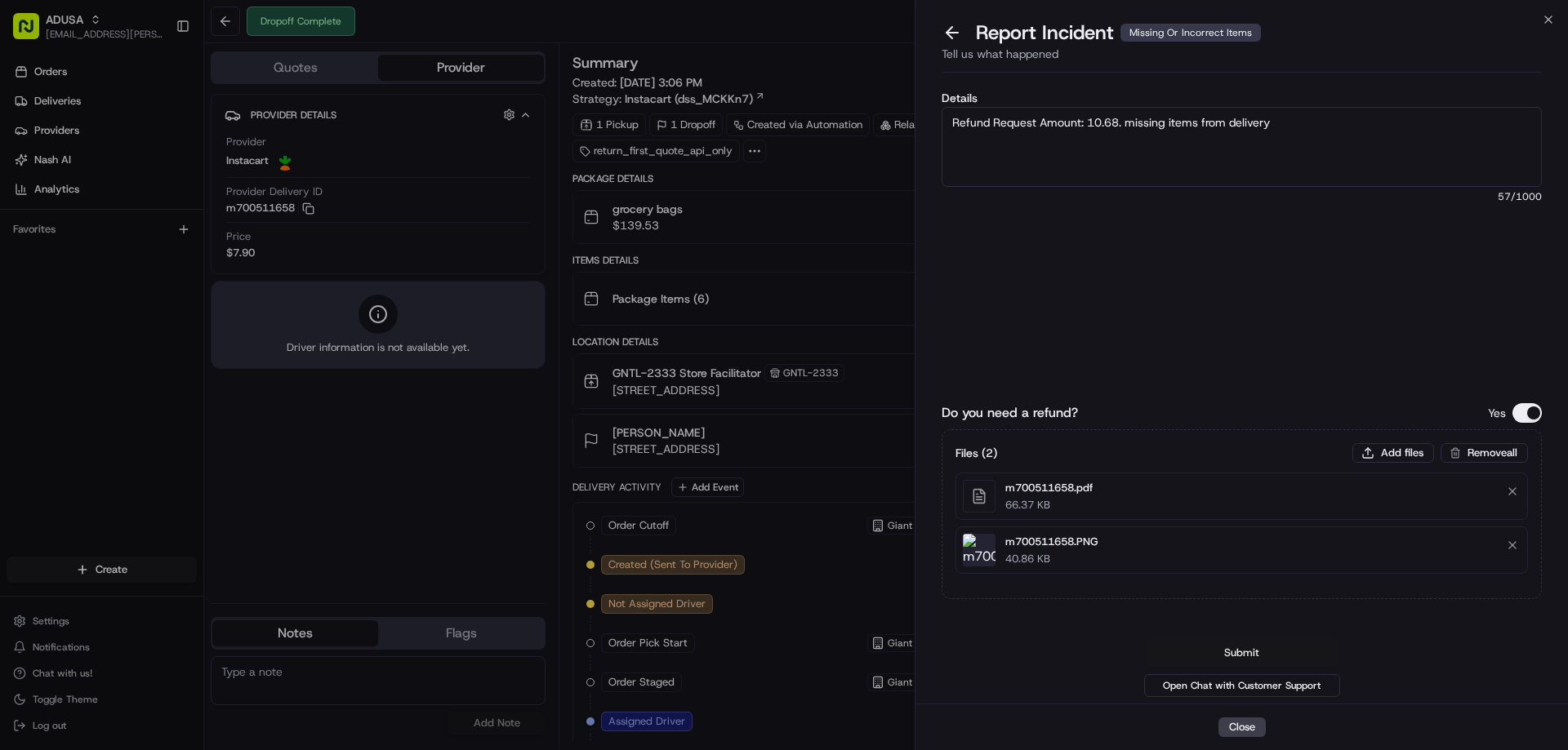
click at [1265, 650] on button "Submit" at bounding box center [1242, 653] width 196 height 29
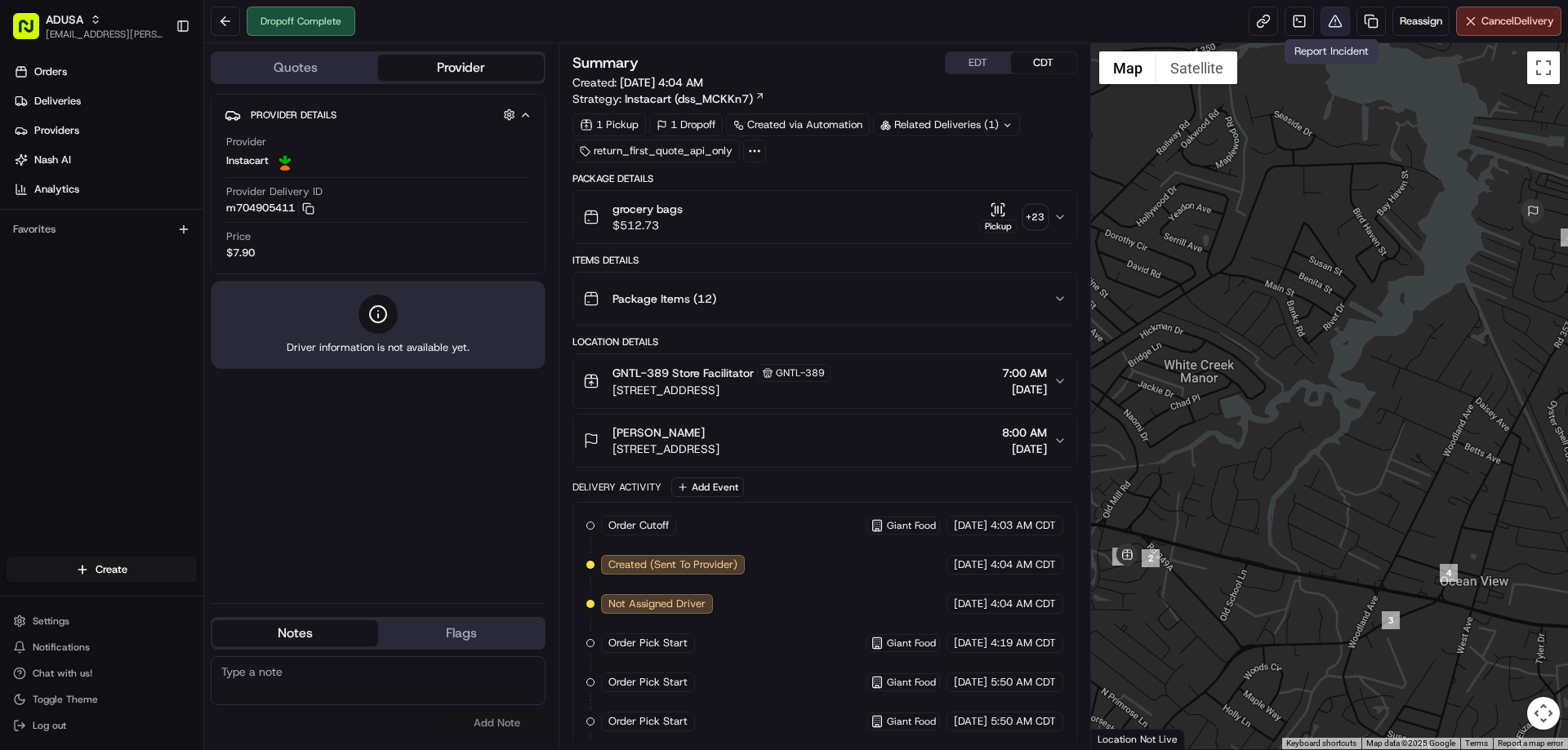
click at [1329, 27] on button at bounding box center [1335, 21] width 29 height 29
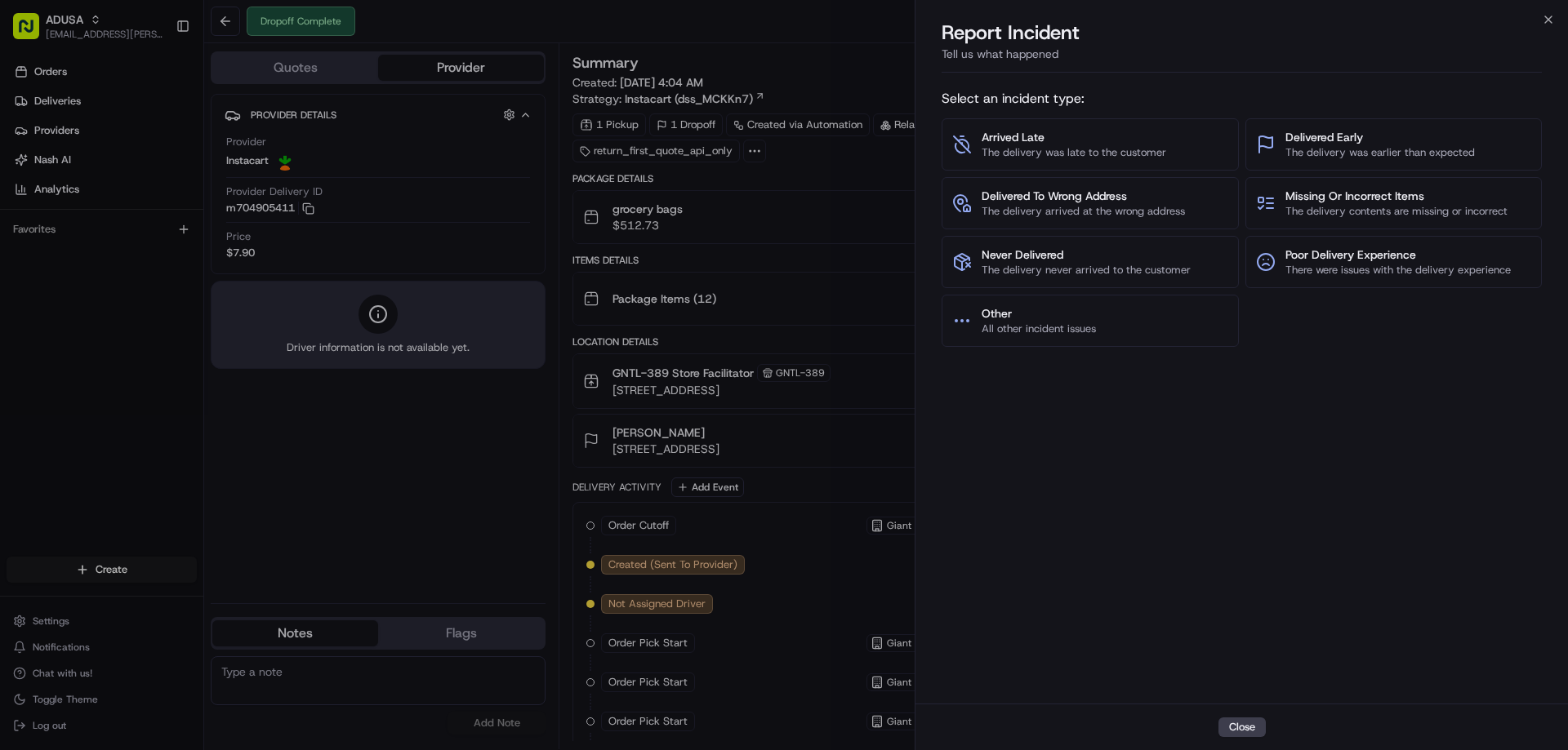
click at [1361, 175] on div "Arrived Late The delivery was late to the customer Delivered Early The delivery…" at bounding box center [1241, 233] width 600 height 229
click at [1362, 186] on button "Missing Or Incorrect Items The delivery contents are missing or incorrect" at bounding box center [1395, 203] width 298 height 52
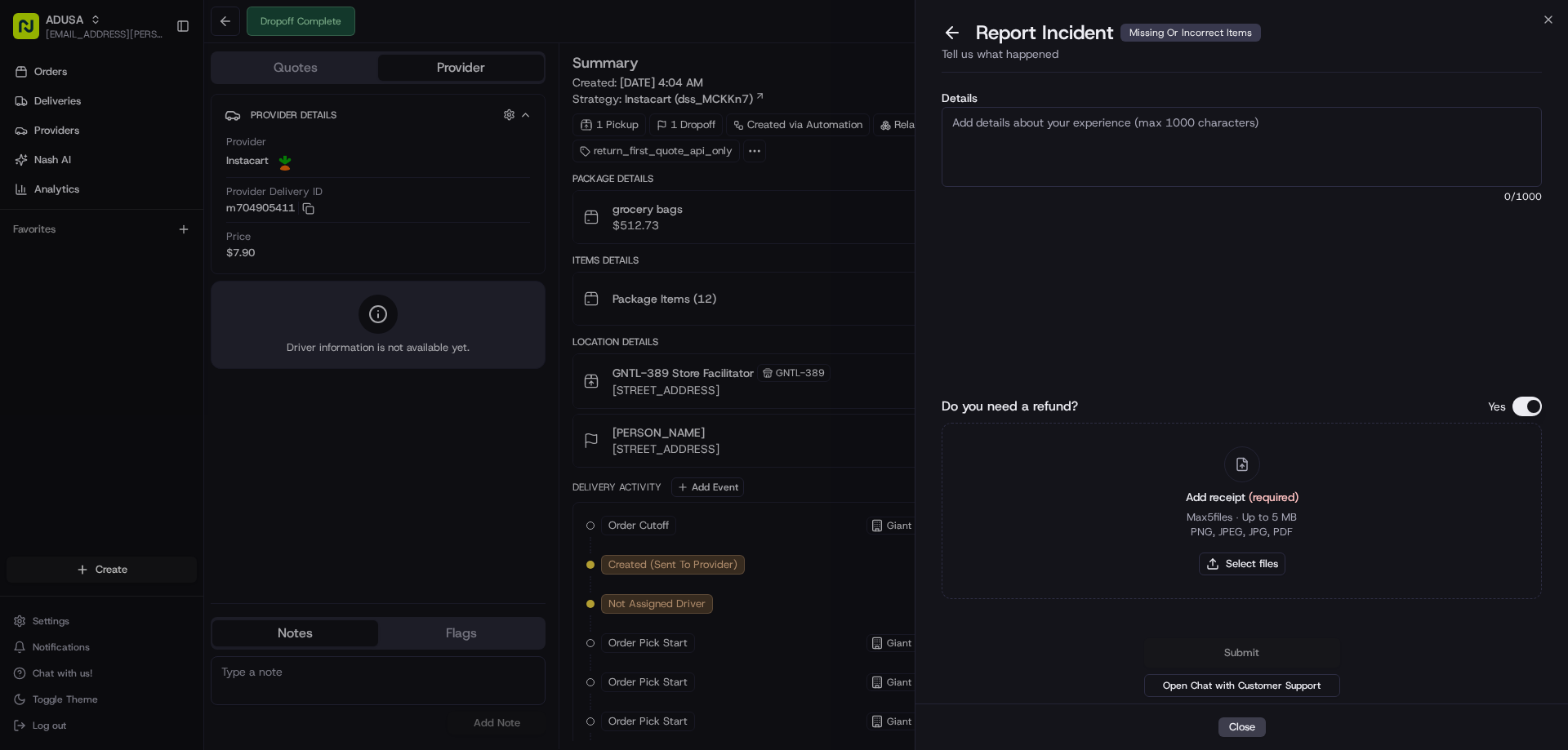
click at [1053, 172] on textarea "Details" at bounding box center [1241, 147] width 600 height 80
type textarea "Refund Request Amount: 10.99. Missing items"
click at [1252, 571] on button "Select files" at bounding box center [1242, 564] width 87 height 23
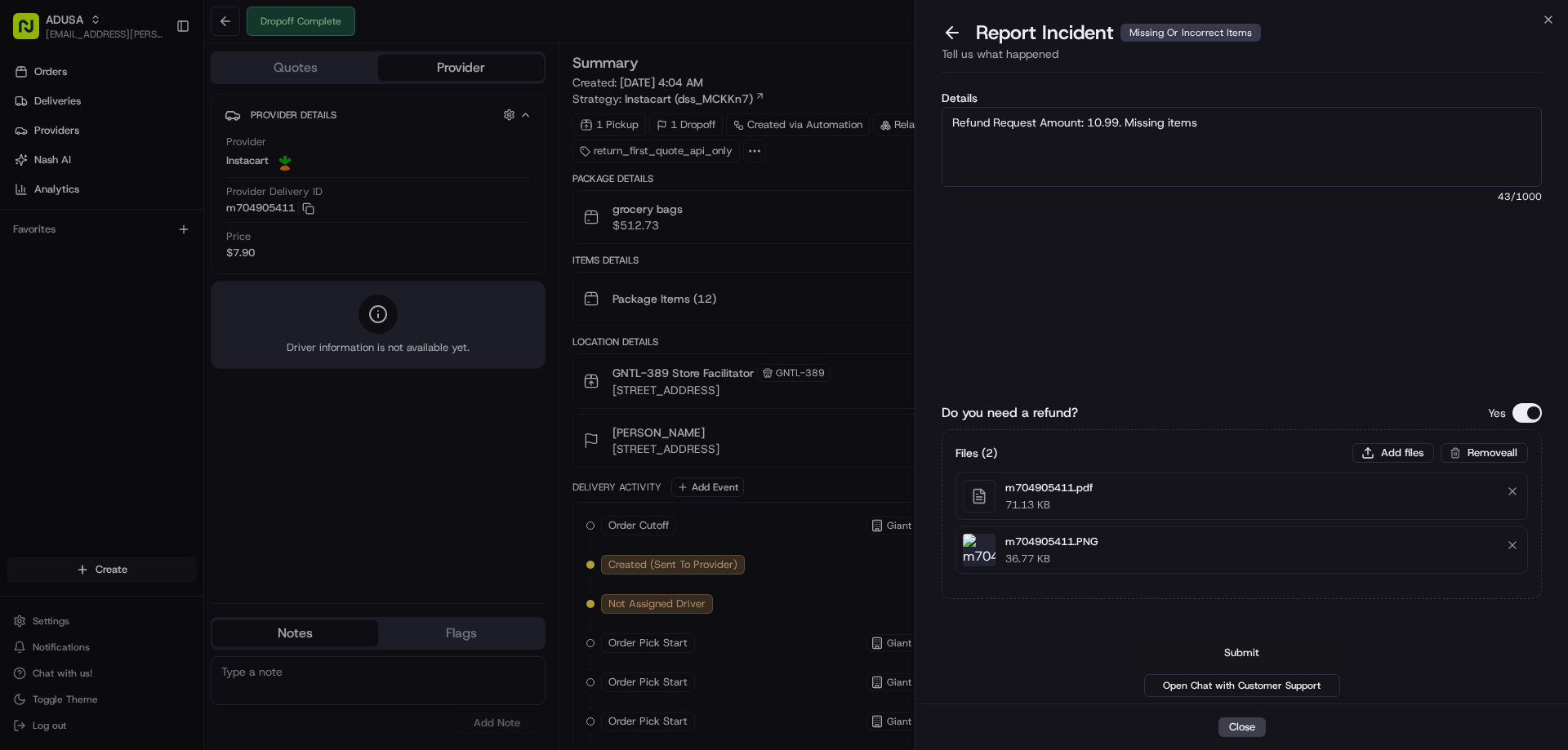
click at [1283, 651] on button "Submit" at bounding box center [1242, 653] width 196 height 29
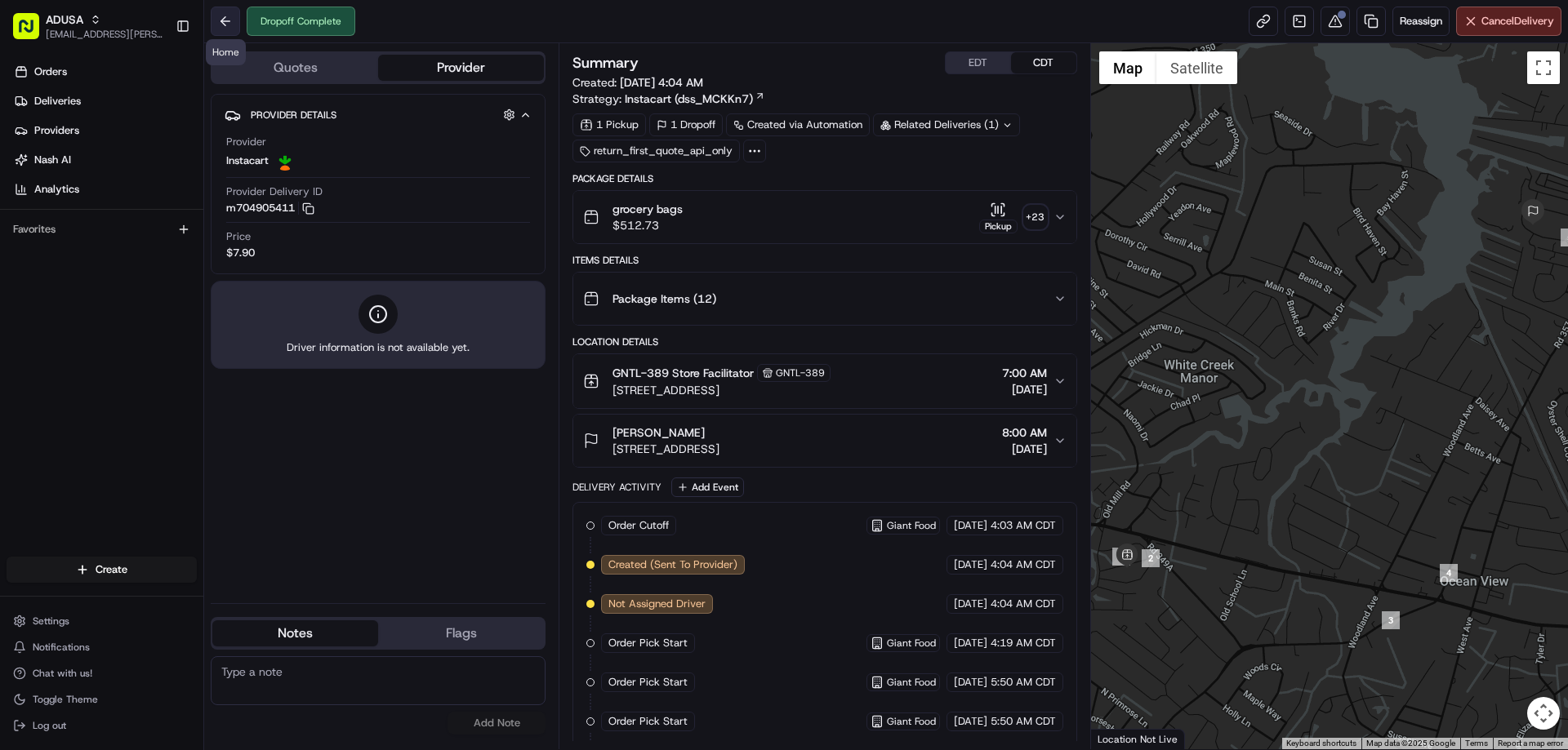
click at [223, 18] on button at bounding box center [225, 21] width 29 height 29
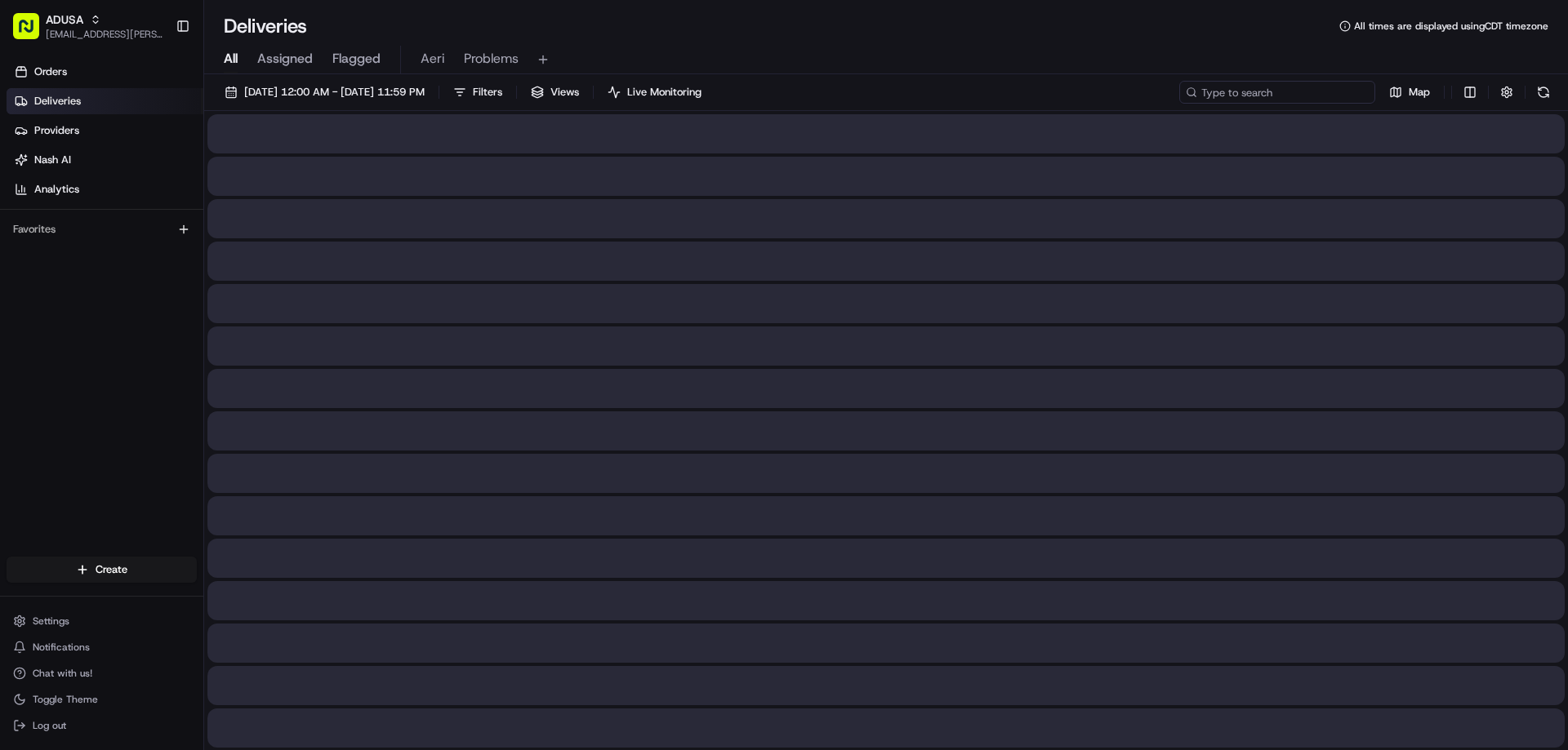
click at [1303, 91] on input at bounding box center [1277, 93] width 196 height 23
paste input "m704472206"
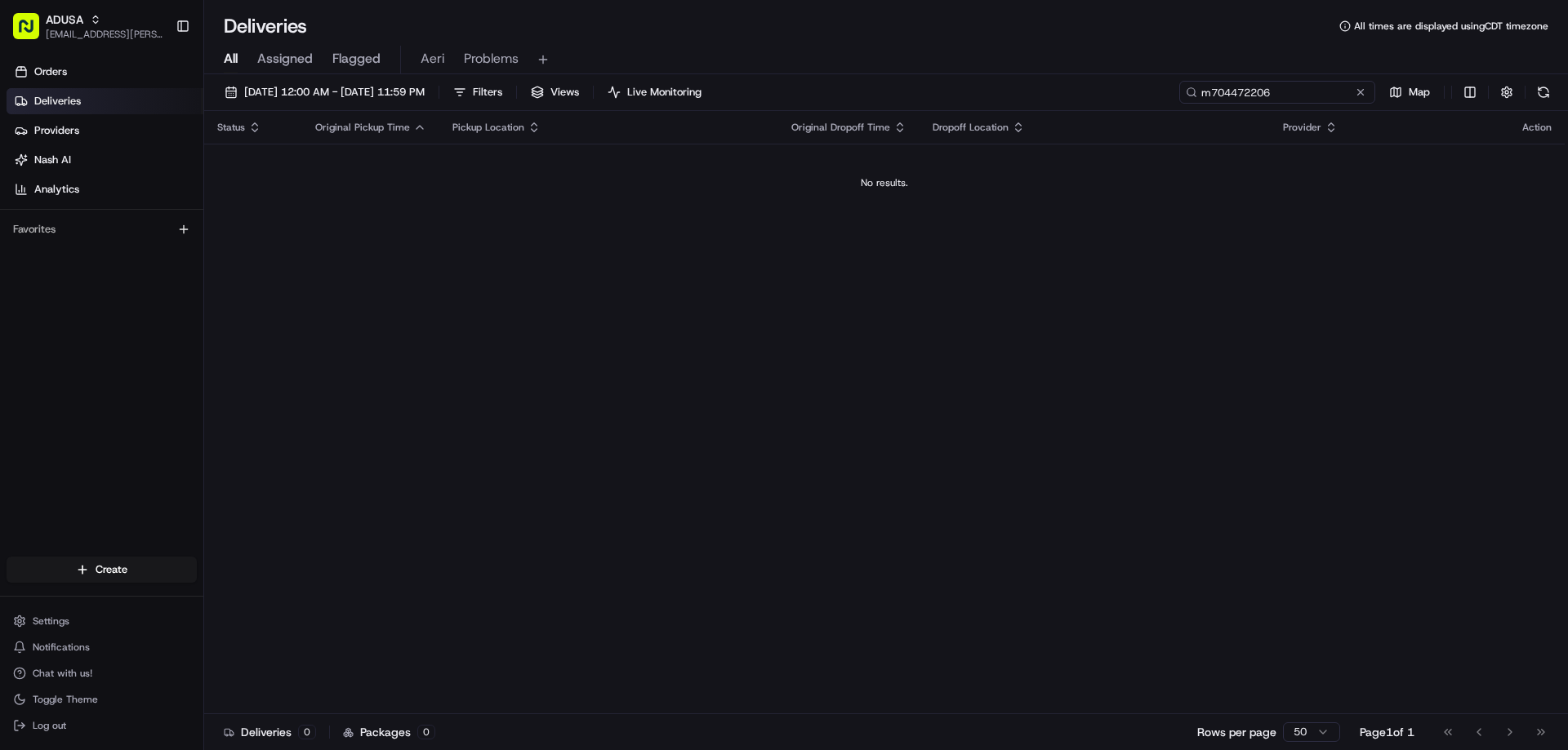
type input "m704472206"
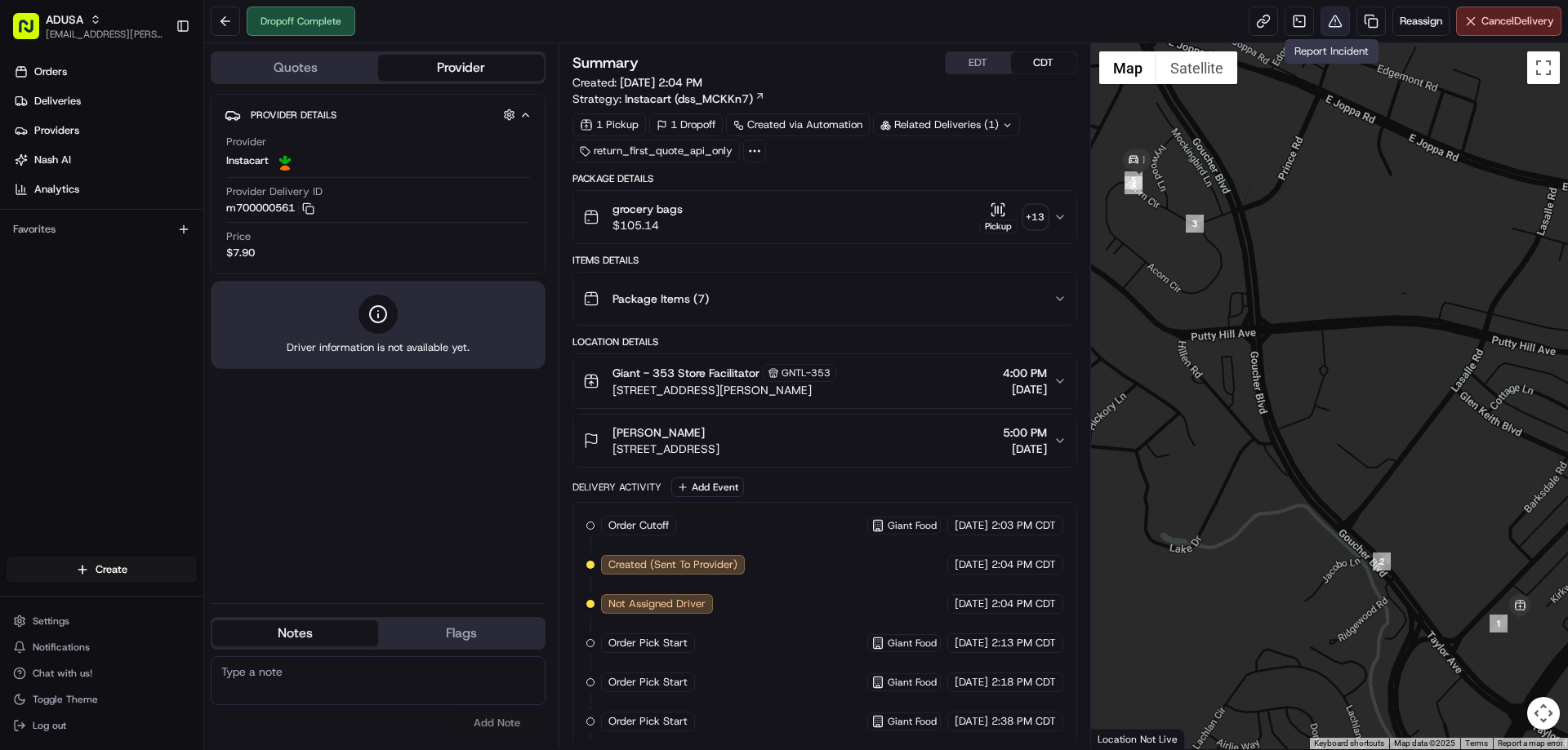
click at [1338, 18] on button at bounding box center [1335, 21] width 29 height 29
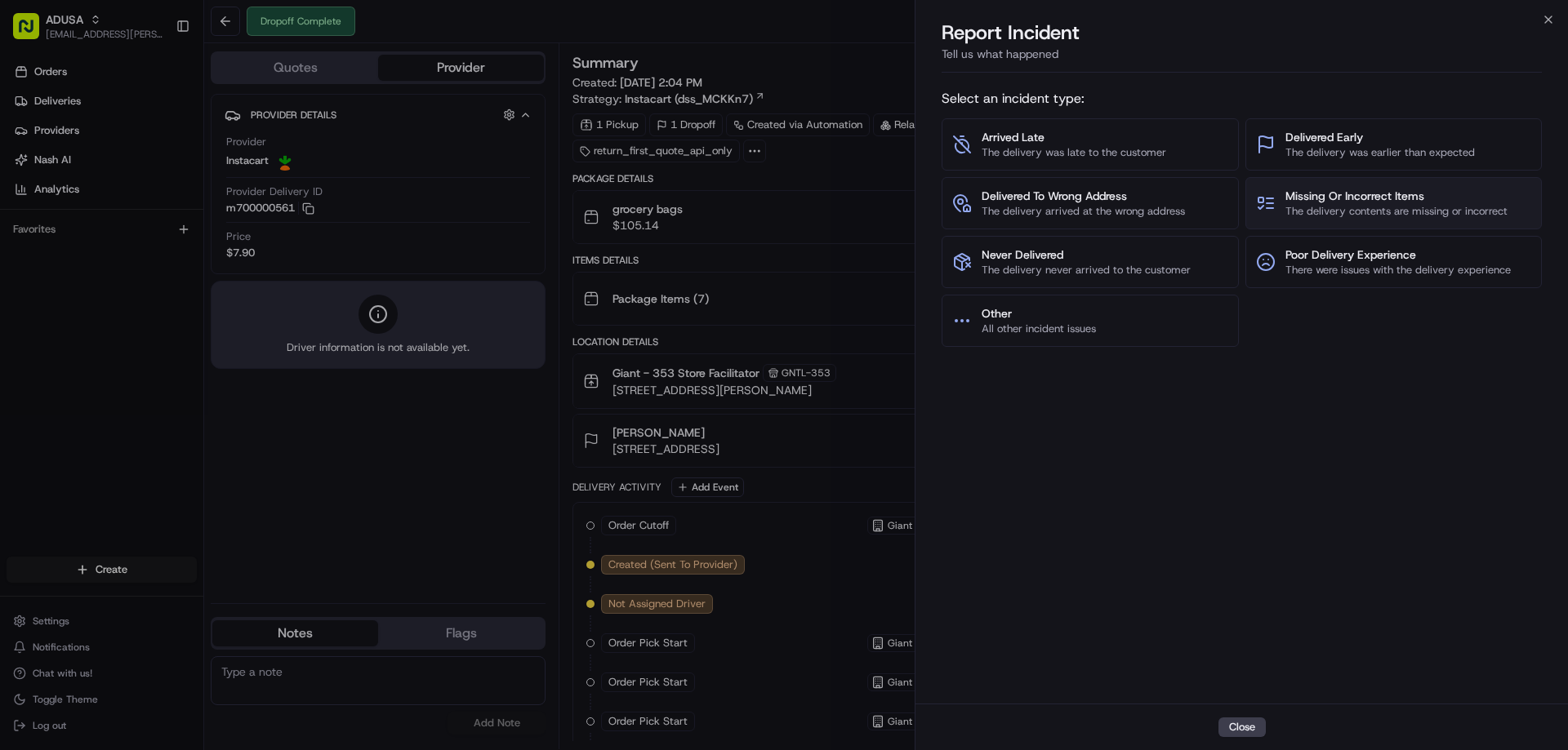
click at [1391, 202] on span "Missing Or Incorrect Items" at bounding box center [1397, 195] width 222 height 16
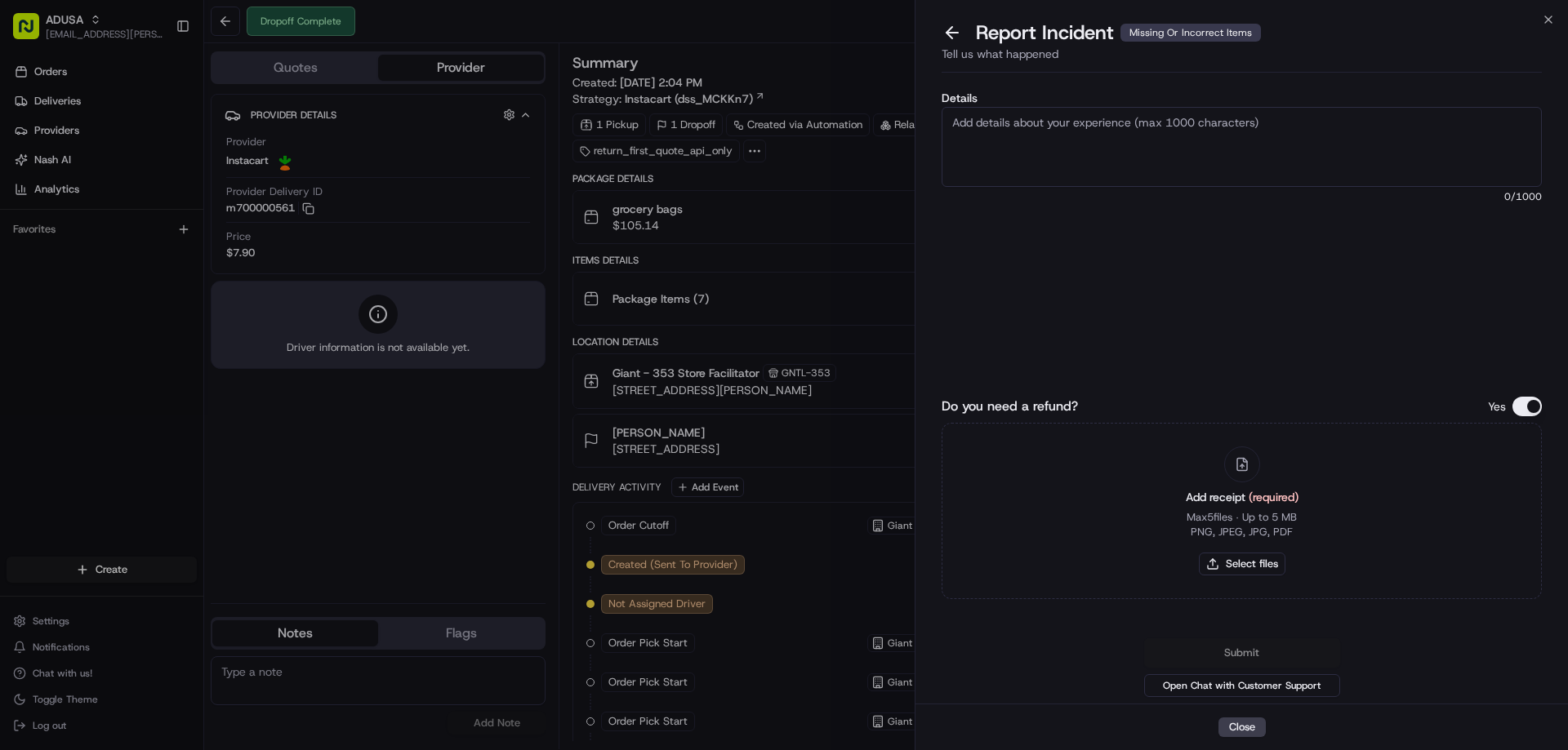
click at [1173, 149] on textarea "Details" at bounding box center [1241, 147] width 600 height 80
type textarea "Refund Request Amount: 11.38. Missing items from delivery"
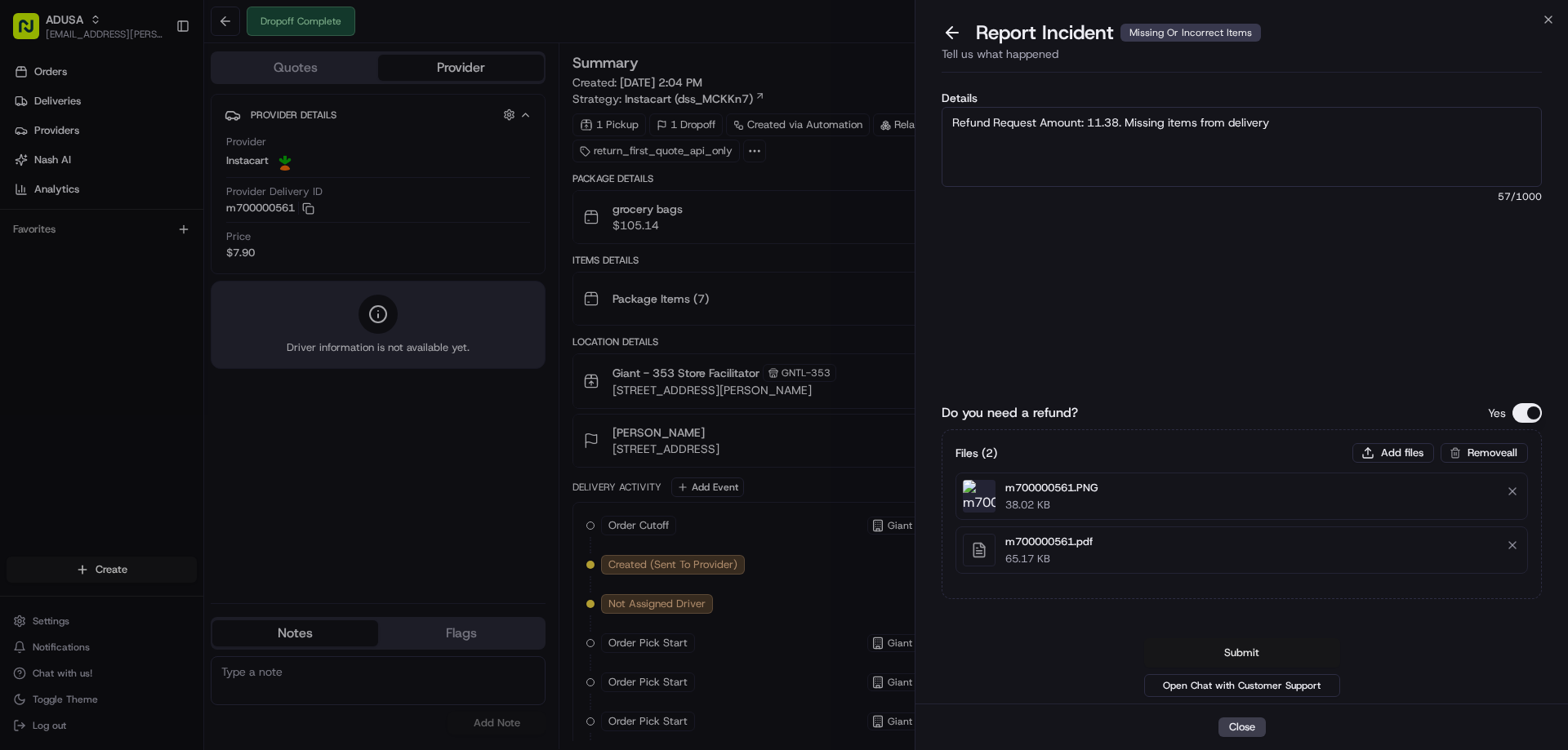
click at [1253, 654] on button "Submit" at bounding box center [1242, 653] width 196 height 29
